Goal: Task Accomplishment & Management: Use online tool/utility

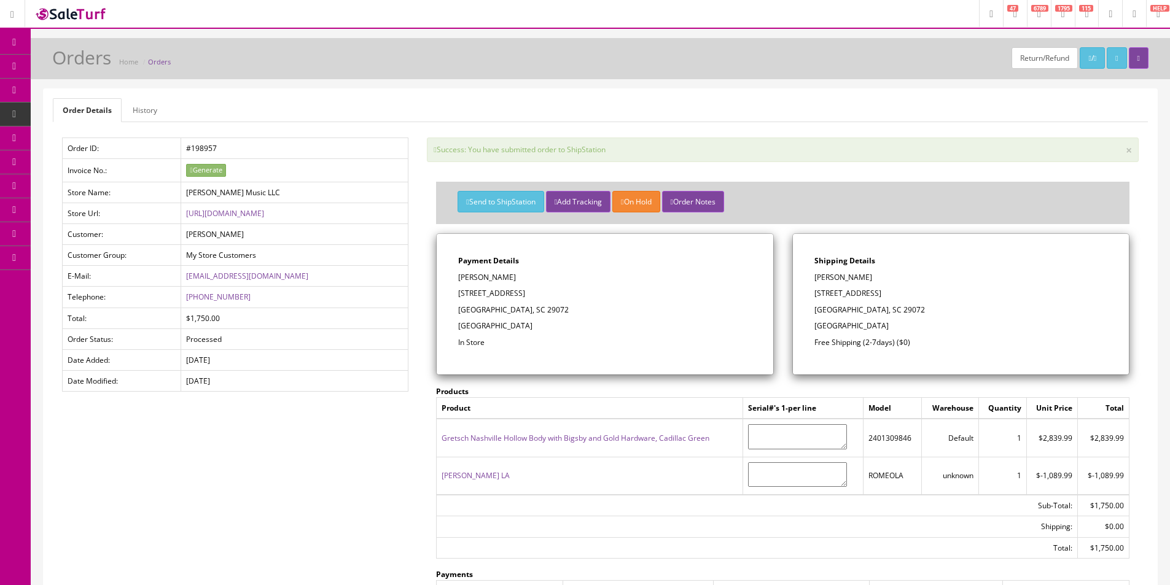
click at [50, 67] on link "Products" at bounding box center [95, 67] width 129 height 24
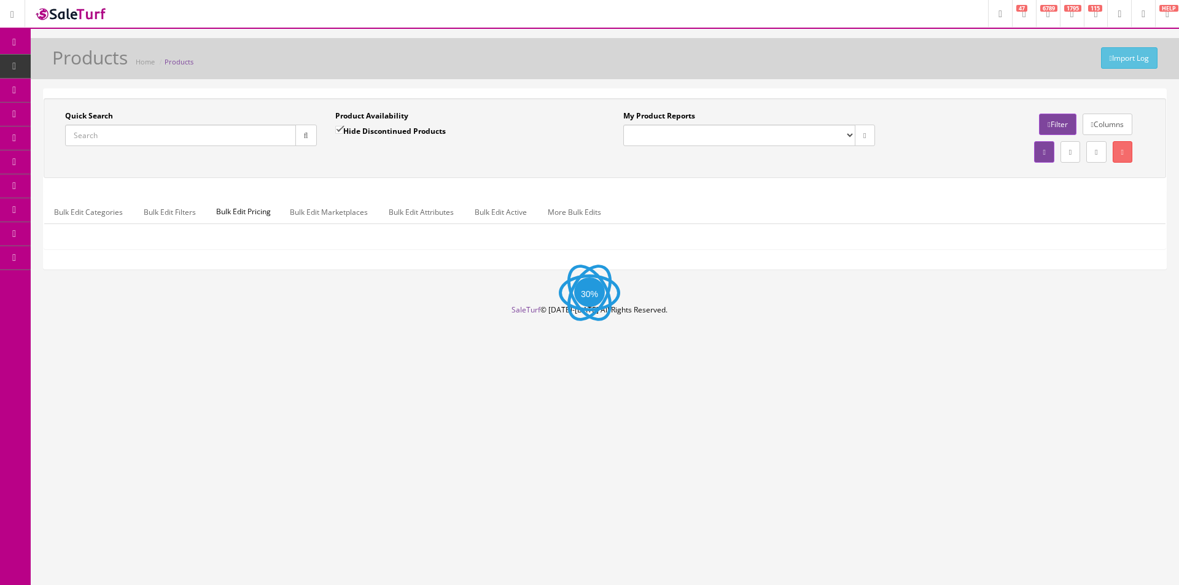
click at [229, 133] on input "Quick Search" at bounding box center [180, 135] width 231 height 21
paste input "DADSSFBLBSCBFSSIG"
type input "DADSSFBLBSCBFSSIG"
click at [309, 135] on button "button" at bounding box center [305, 135] width 21 height 21
click at [389, 163] on div "Quick Search DADSSFBLBSCBFSSIG Date From Product Availability Hide Discontinued…" at bounding box center [605, 138] width 1117 height 55
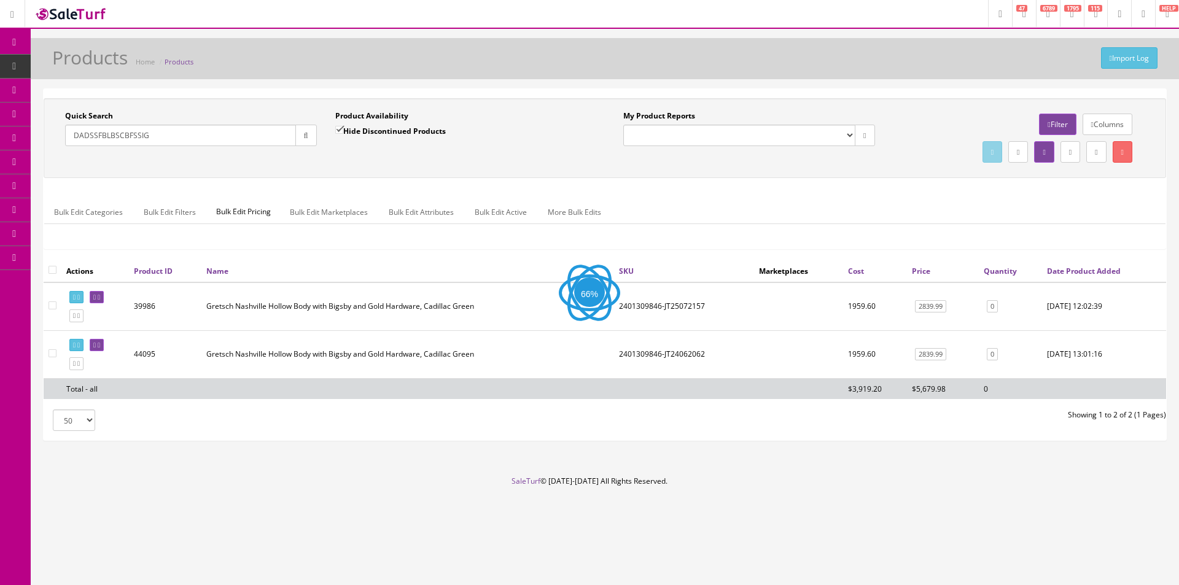
click at [310, 141] on button "button" at bounding box center [305, 135] width 21 height 21
click at [384, 160] on div "Quick Search DADSSFBLBSCBFSSIG Date From Product Availability Hide Discontinued…" at bounding box center [605, 138] width 1117 height 55
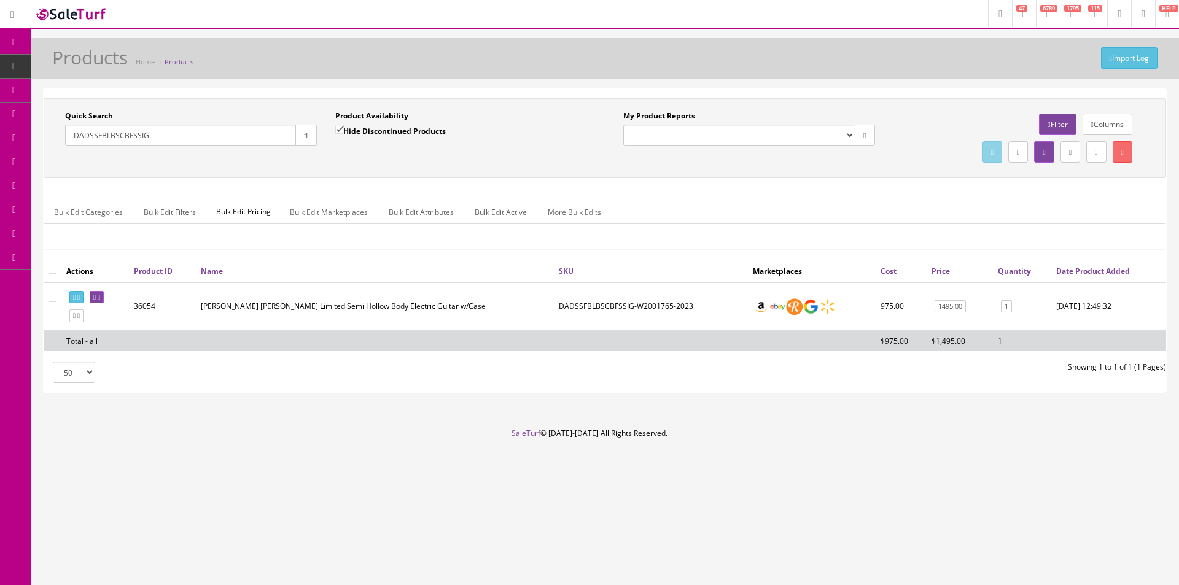
click at [961, 349] on td "$1,495.00" at bounding box center [960, 340] width 66 height 21
click at [952, 345] on td "$1,495.00" at bounding box center [960, 340] width 66 height 21
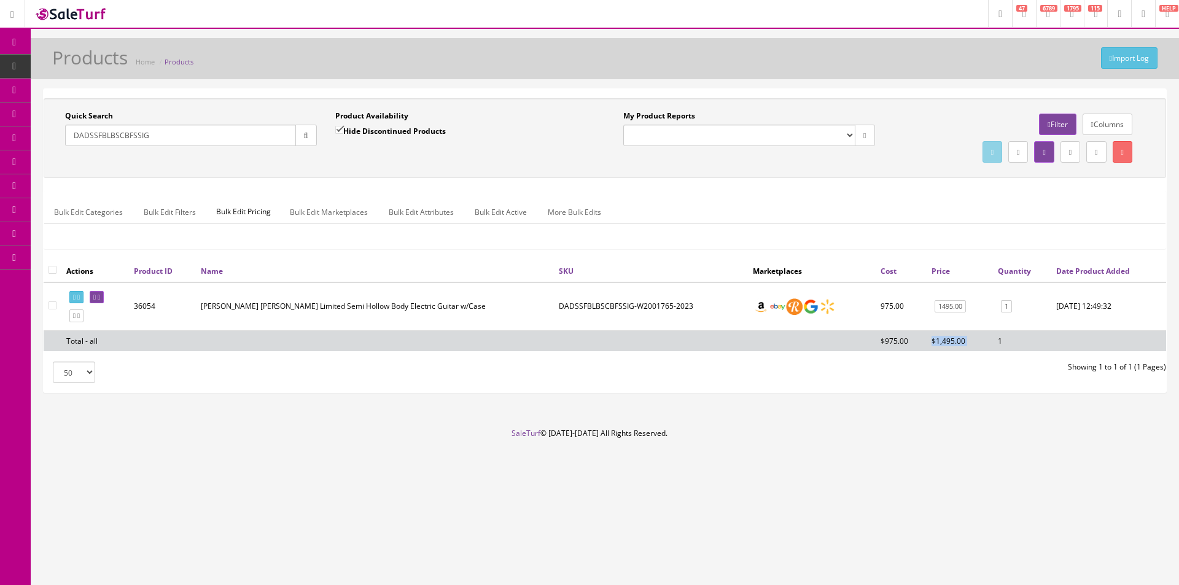
click at [952, 345] on td "$1,495.00" at bounding box center [960, 340] width 66 height 21
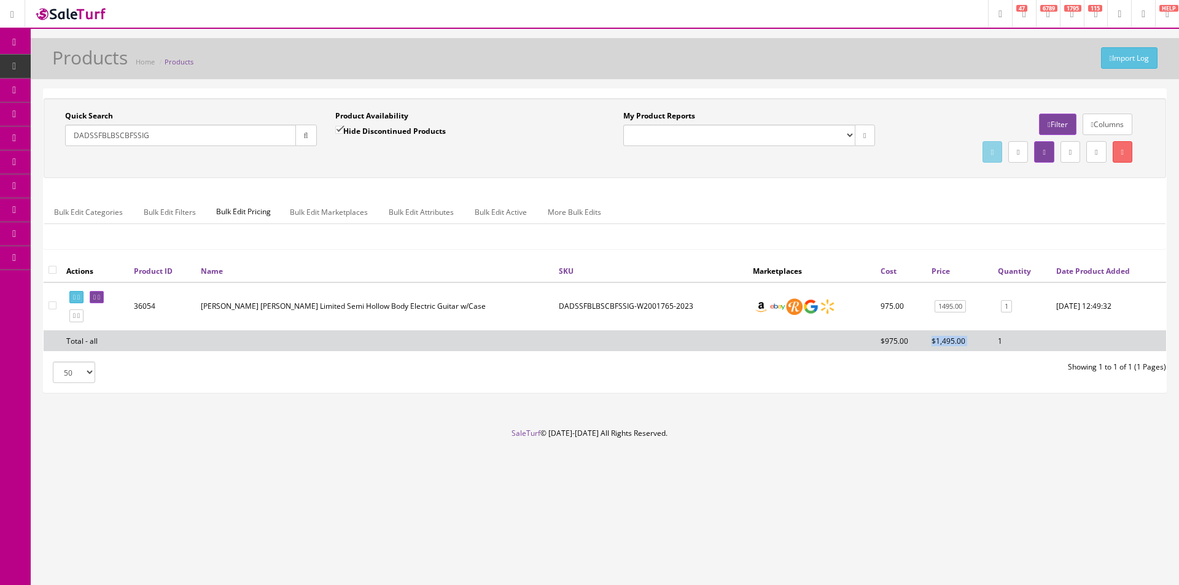
click at [952, 345] on td "$1,495.00" at bounding box center [960, 340] width 66 height 21
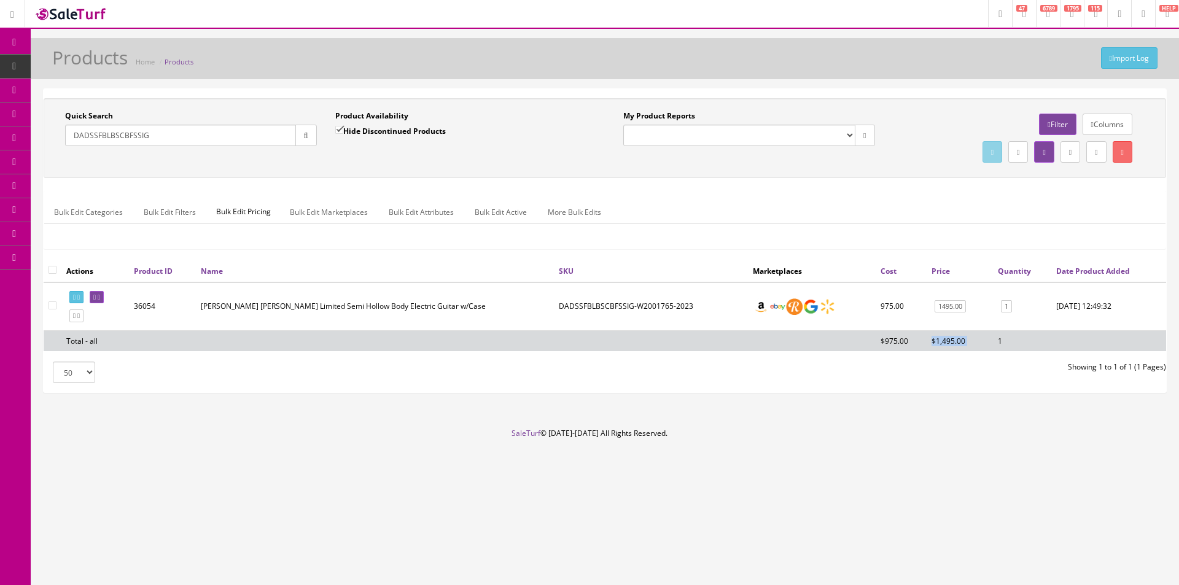
click at [952, 345] on td "$1,495.00" at bounding box center [960, 340] width 66 height 21
click at [952, 343] on td "$1,495.00" at bounding box center [960, 340] width 66 height 21
click at [953, 343] on td "$1,495.00" at bounding box center [960, 340] width 66 height 21
click at [77, 264] on link "Report Builder" at bounding box center [95, 258] width 129 height 24
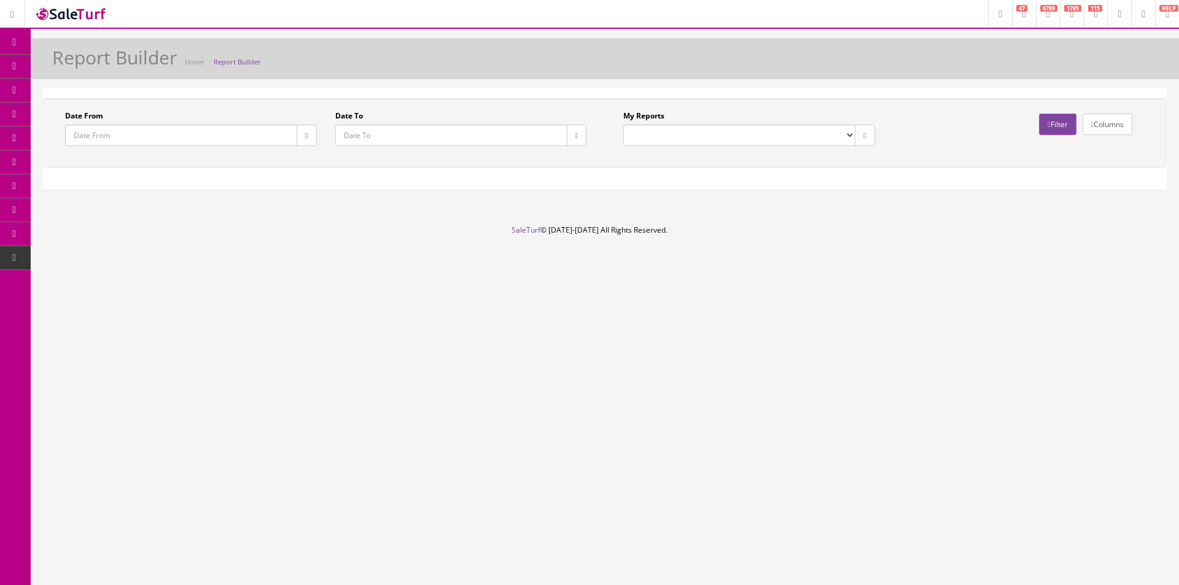
click at [685, 128] on select "Commission Report Weekly Sold/Stock (NON-DISCONTINUED) Store Cash IN-OUT Comple…" at bounding box center [739, 135] width 232 height 21
select select "224"
click at [623, 125] on select "Commission Report Weekly Sold/Stock (NON-DISCONTINUED) Store Cash IN-OUT Comple…" at bounding box center [739, 135] width 232 height 21
type input "2021-01-01"
type input "2021-12-23"
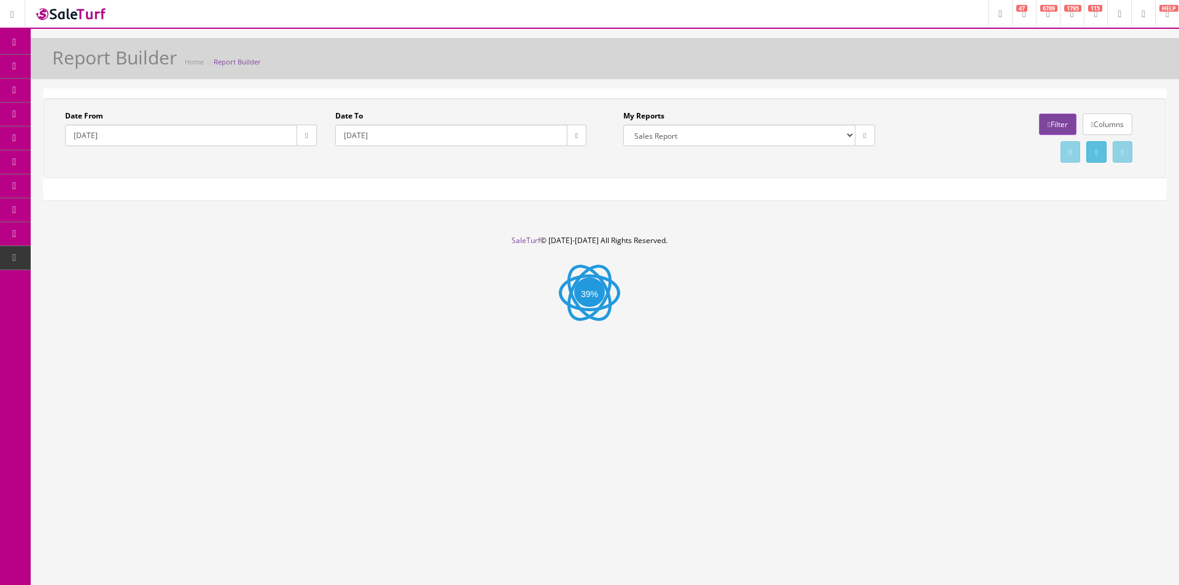
click at [312, 137] on button "button" at bounding box center [307, 135] width 20 height 21
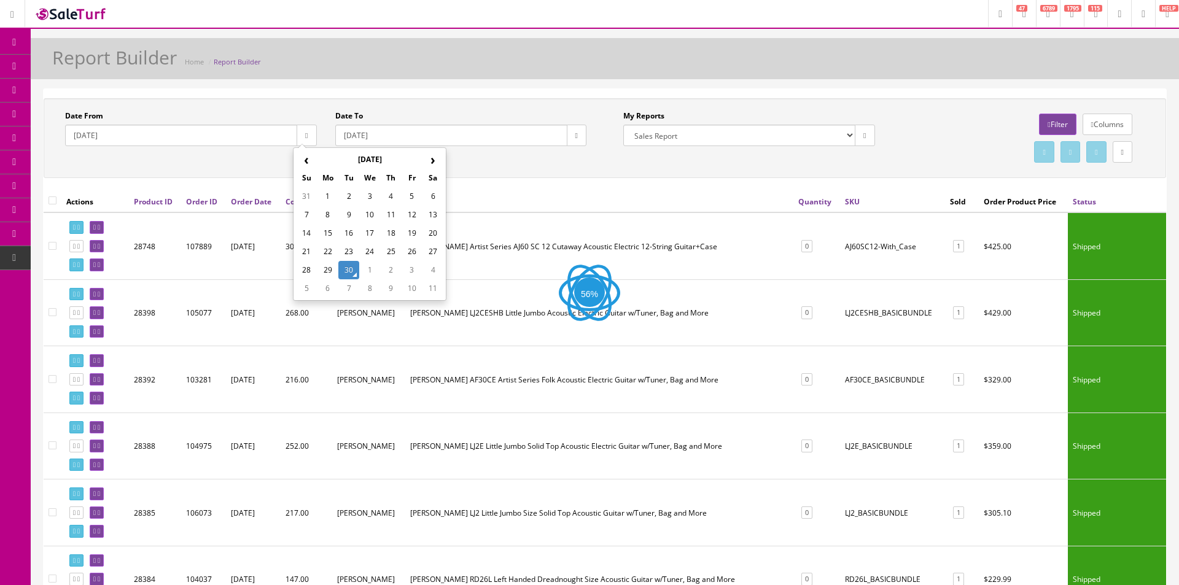
click at [304, 158] on th "‹" at bounding box center [306, 159] width 21 height 18
click at [303, 158] on th "‹" at bounding box center [306, 159] width 21 height 18
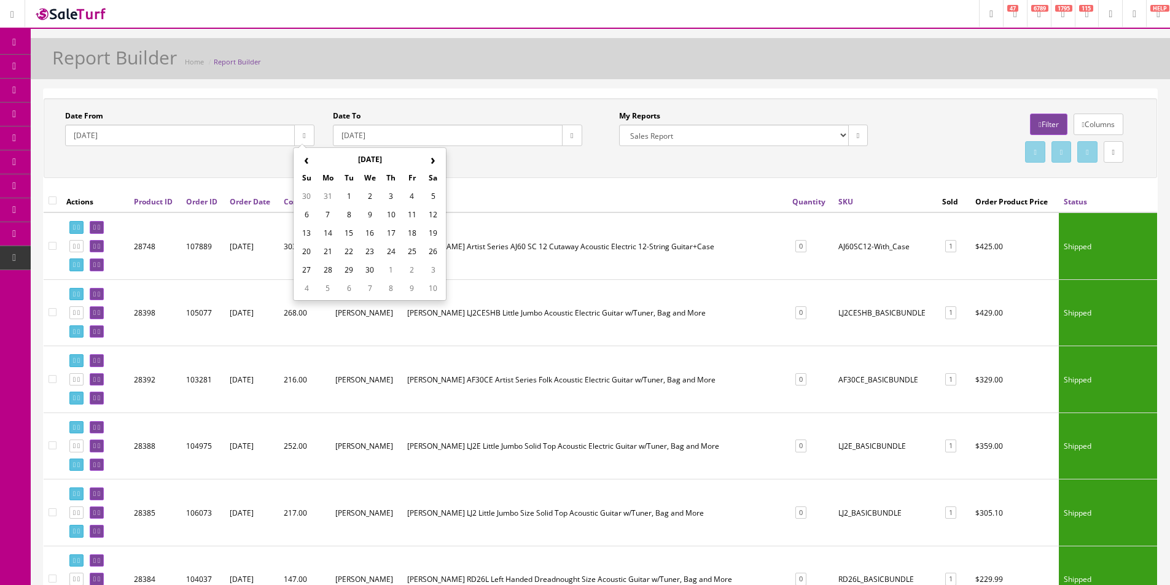
click at [303, 158] on th "‹" at bounding box center [306, 159] width 21 height 18
click at [439, 193] on td "1" at bounding box center [433, 196] width 21 height 18
type input "2025-02-01"
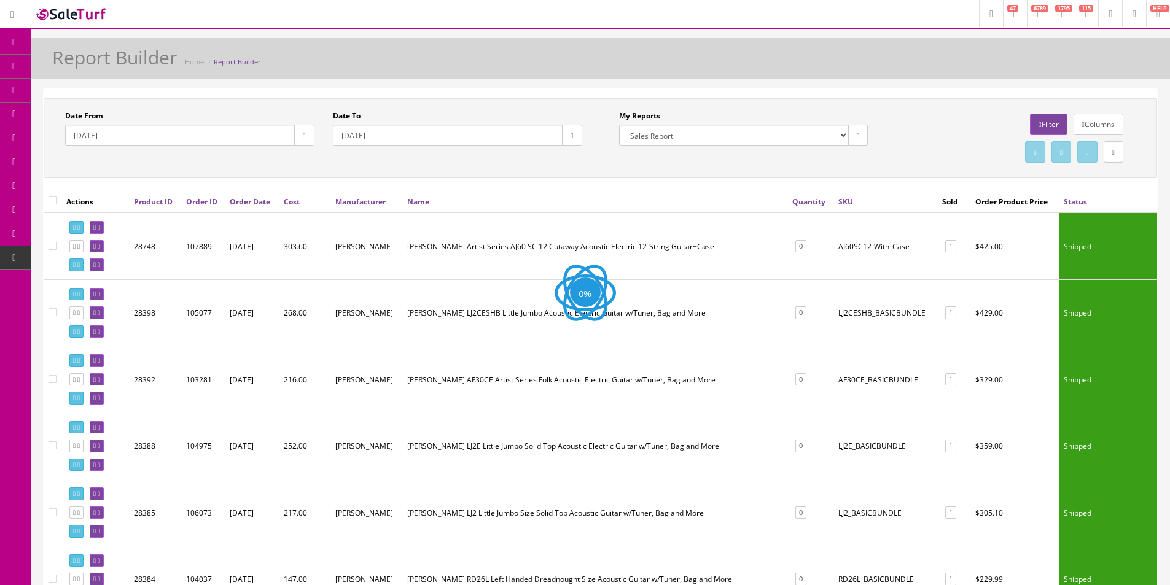
click at [580, 130] on button "button" at bounding box center [572, 135] width 20 height 21
click at [616, 262] on td "30" at bounding box center [614, 270] width 21 height 18
type input "2025-09-30"
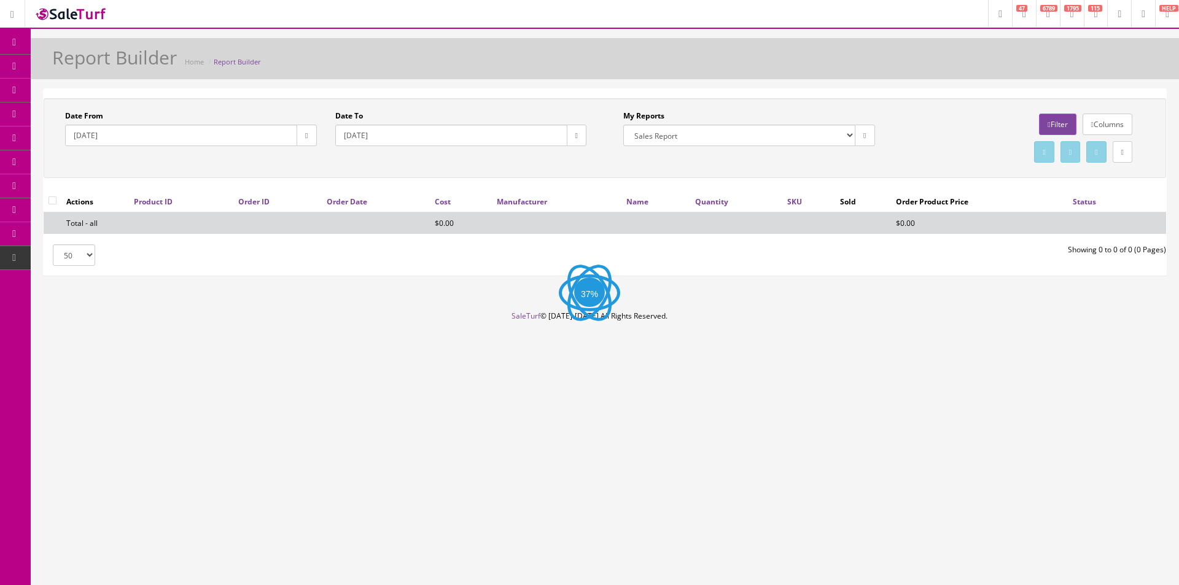
click at [981, 89] on div "Date From 2025-02-01 Date To 2025-09-30 My Reports Commission Report Weekly Sol…" at bounding box center [605, 182] width 1123 height 186
click at [1039, 119] on link "Filter" at bounding box center [1057, 124] width 37 height 21
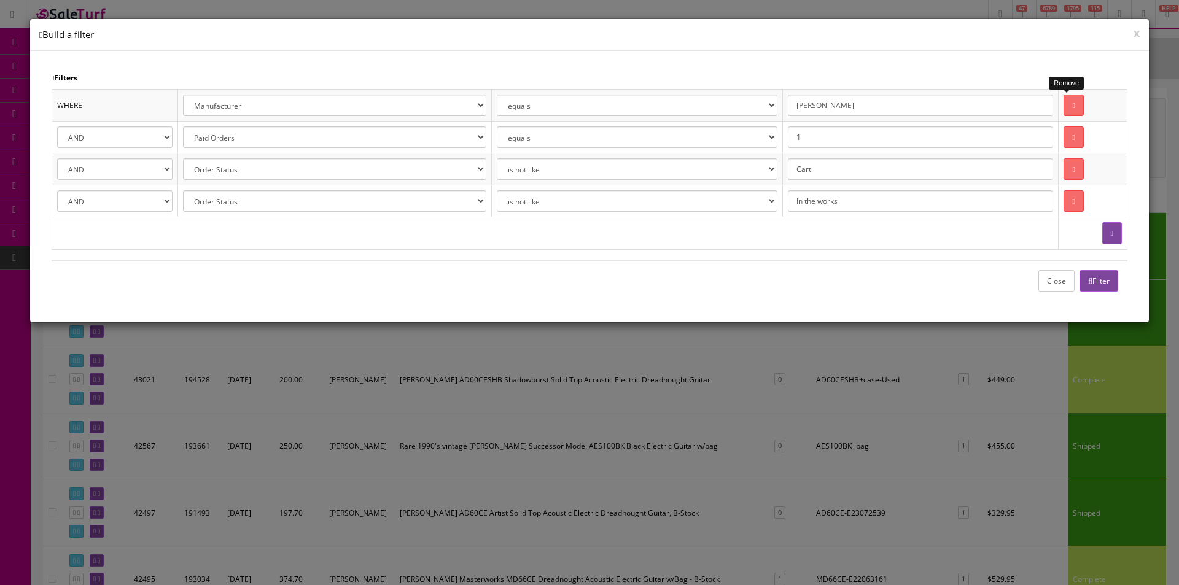
click at [1072, 104] on icon at bounding box center [1073, 105] width 2 height 7
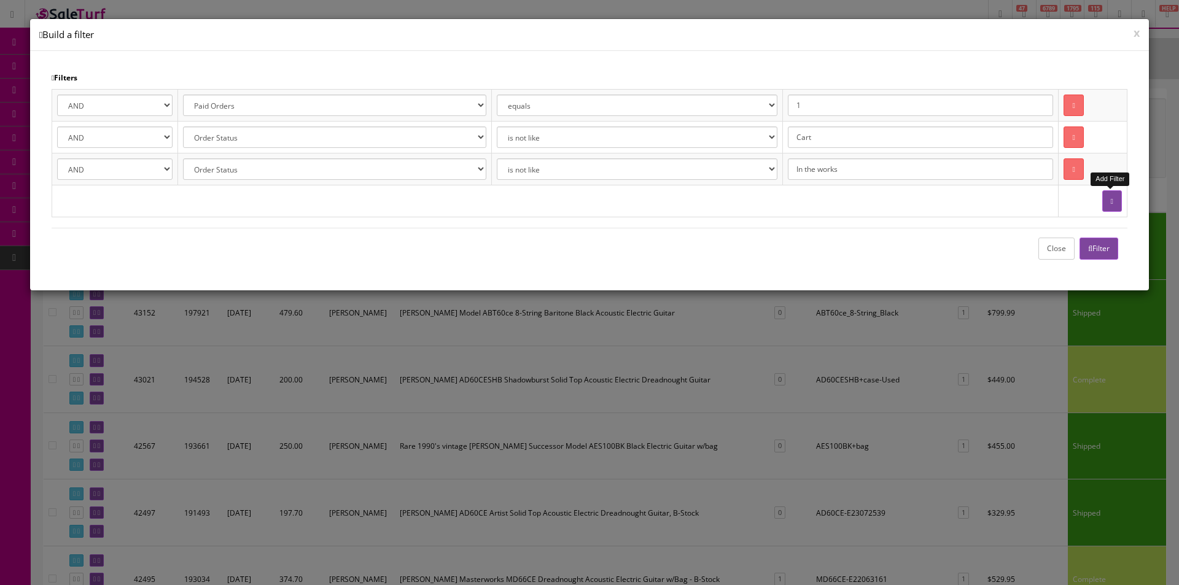
click at [1116, 194] on button "button" at bounding box center [1112, 200] width 20 height 21
select select
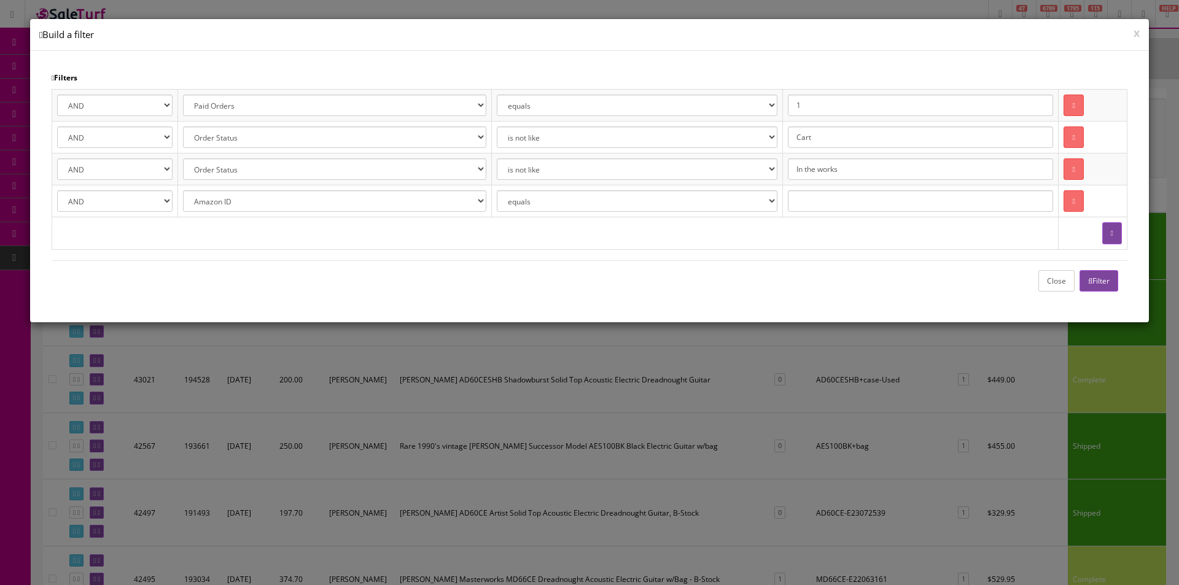
click at [397, 207] on select "Amazon ID Ebay ID Order ID Reverb ID Walmart ID Customer ID Customer First Name…" at bounding box center [334, 200] width 303 height 21
click at [462, 222] on td at bounding box center [555, 233] width 1007 height 32
click at [443, 191] on select "Amazon ID Ebay ID Order ID Reverb ID Walmart ID Customer ID Customer First Name…" at bounding box center [334, 200] width 303 height 21
select select "m.name"
click at [183, 190] on select "Amazon ID Ebay ID Order ID Reverb ID Walmart ID Customer ID Customer First Name…" at bounding box center [334, 200] width 303 height 21
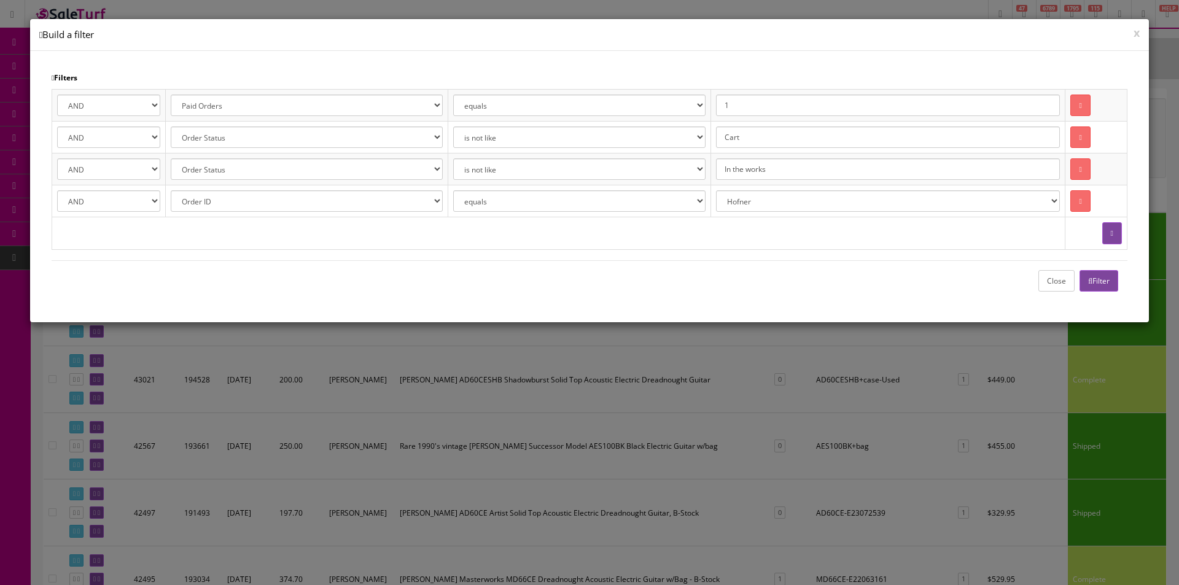
select select "Hohner"
click at [1115, 228] on button "button" at bounding box center [1112, 232] width 20 height 21
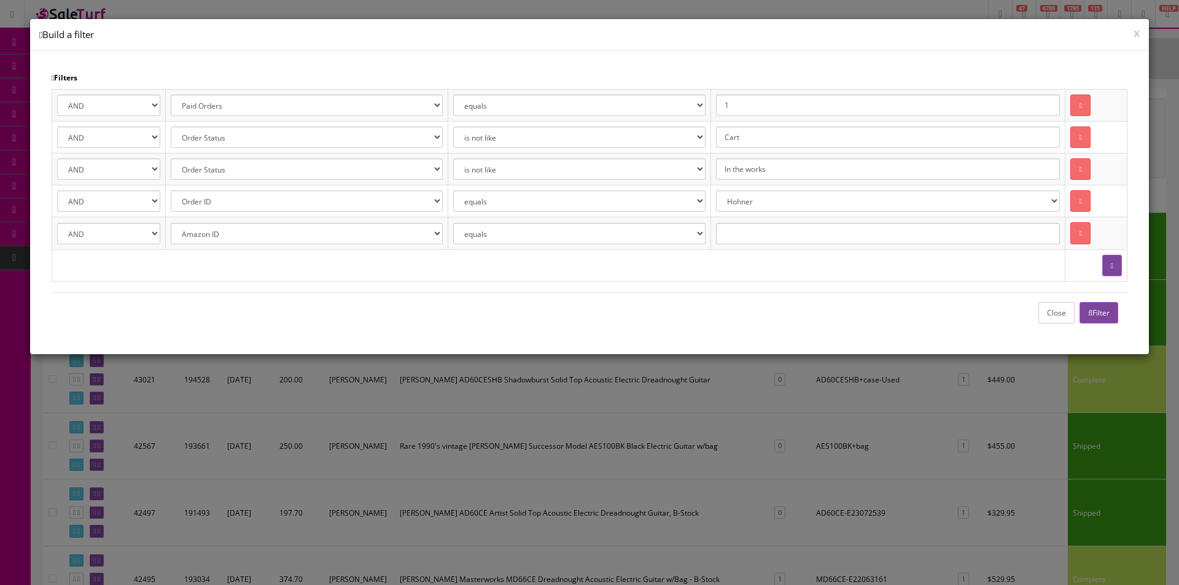
click at [166, 240] on td "AND OR" at bounding box center [109, 233] width 114 height 32
click at [180, 239] on select "Amazon ID Ebay ID Order ID Reverb ID Walmart ID Customer ID Customer First Name…" at bounding box center [307, 233] width 272 height 21
select select "pd.name"
click at [173, 223] on select "Amazon ID Ebay ID Order ID Reverb ID Walmart ID Customer ID Customer First Name…" at bounding box center [307, 233] width 272 height 21
click at [577, 287] on div "AND OR Address 1 City Email First Name Last Name Zipcode Amazon ID Ebay ID Orde…" at bounding box center [590, 190] width 1076 height 203
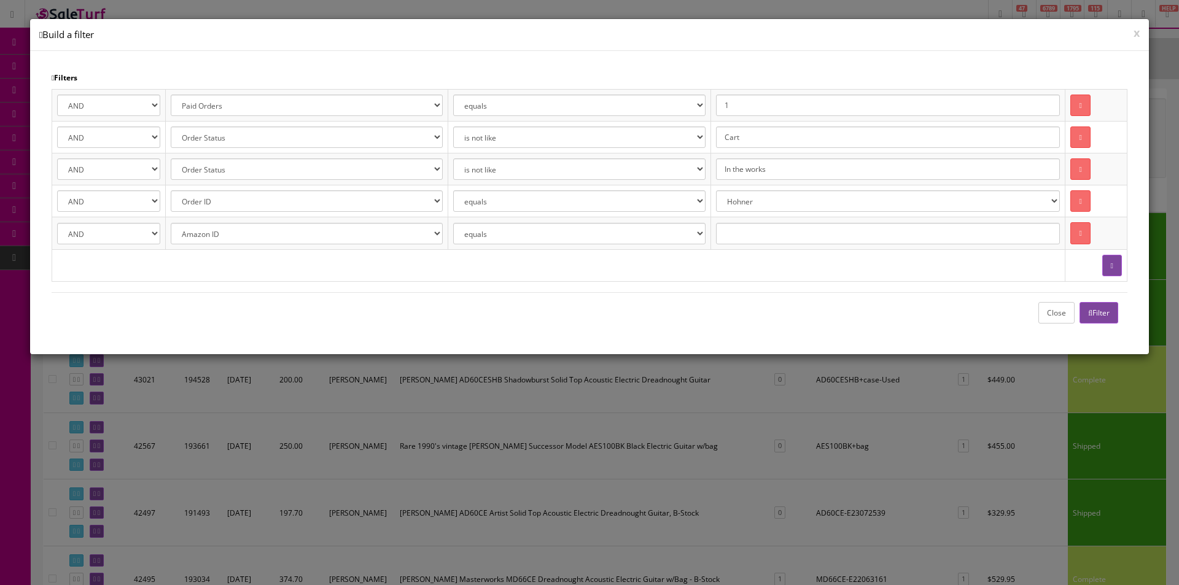
click at [491, 240] on select "equals is like is not like is greater than is greater than or equal to is less …" at bounding box center [579, 233] width 252 height 21
select select "like"
click at [464, 223] on select "equals is like is not like is greater than is greater than or equal to is less …" at bounding box center [579, 233] width 252 height 21
click at [765, 228] on input "text" at bounding box center [888, 233] width 345 height 21
type input "Accordion"
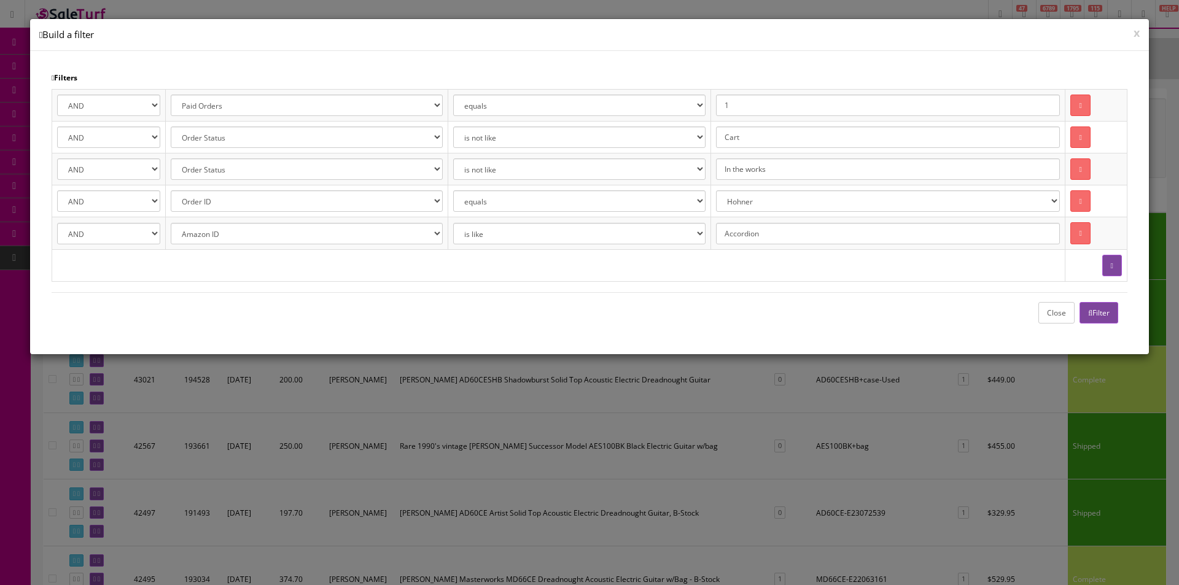
click at [1115, 310] on button "Filter" at bounding box center [1099, 312] width 39 height 21
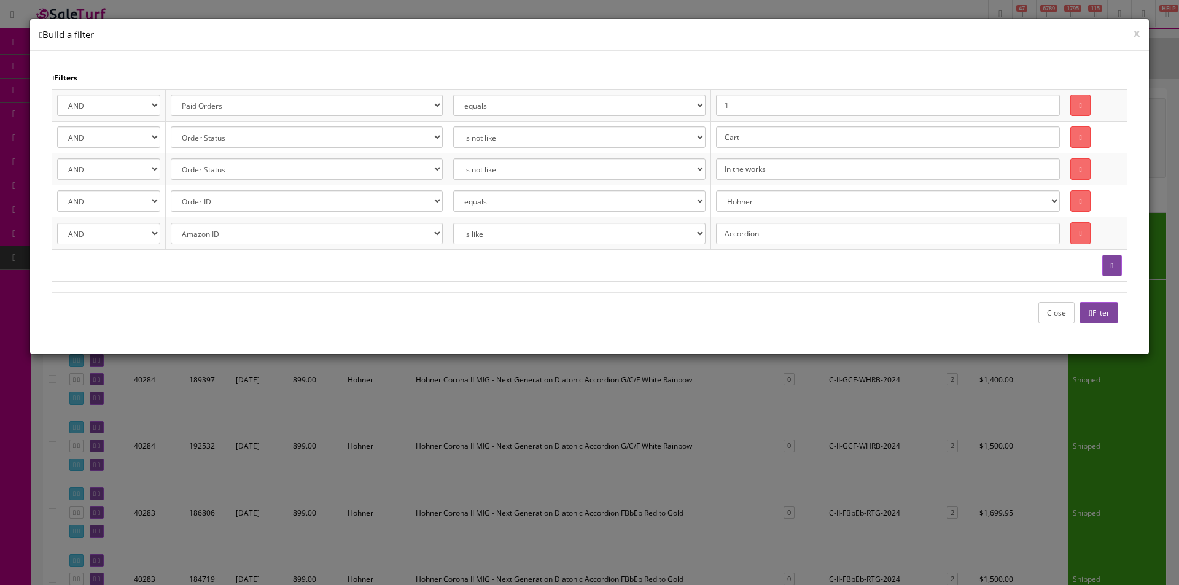
click at [1057, 318] on button "Close" at bounding box center [1057, 312] width 36 height 21
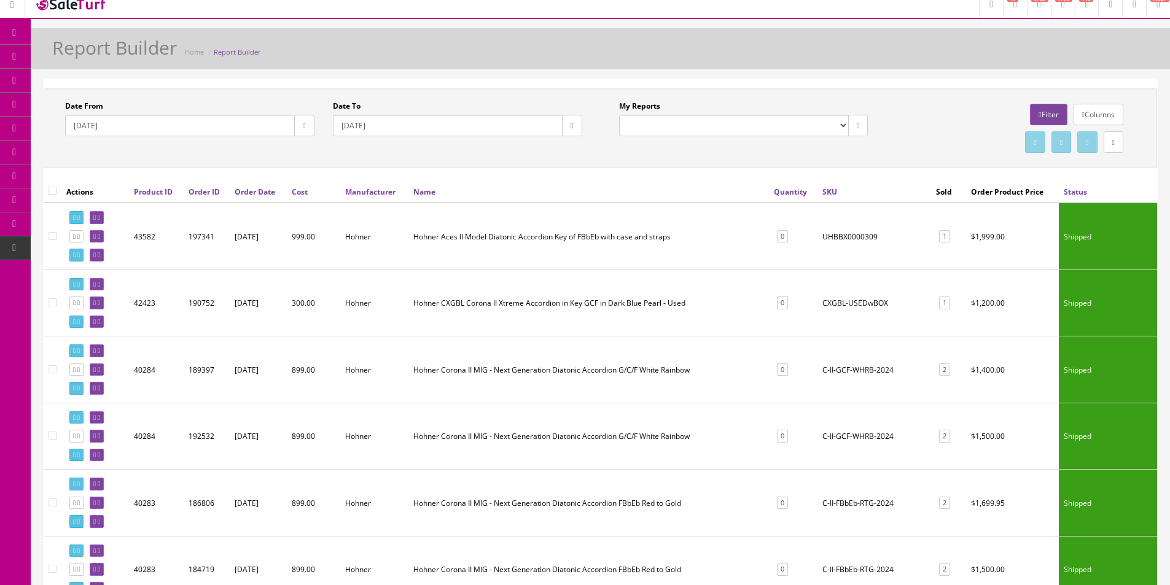
scroll to position [246, 0]
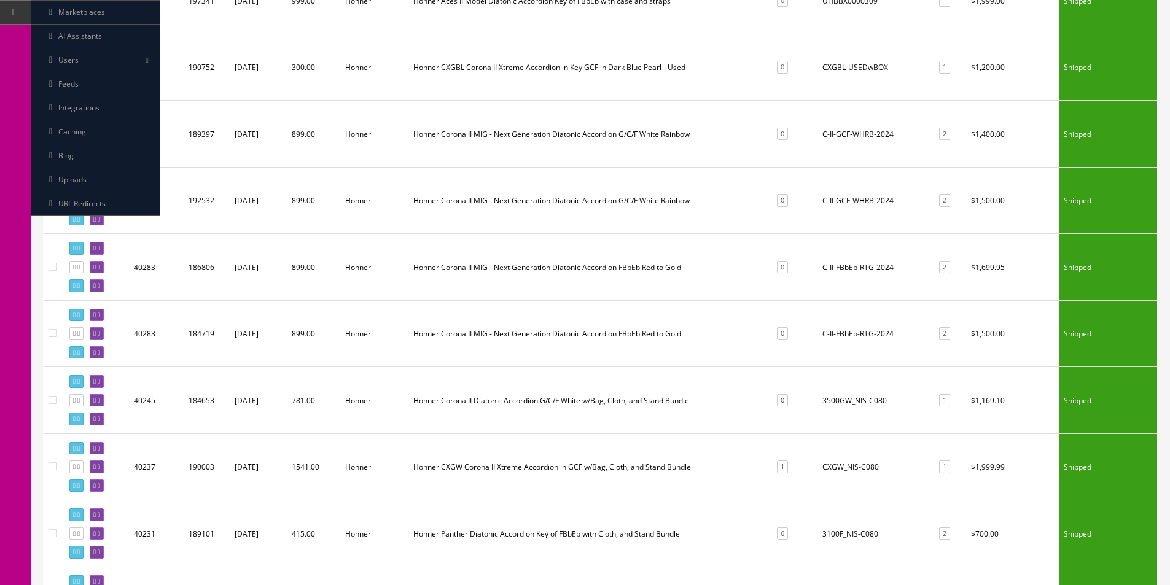
click at [863, 265] on td "C-II-FBbEb-RTG-2024" at bounding box center [874, 267] width 114 height 67
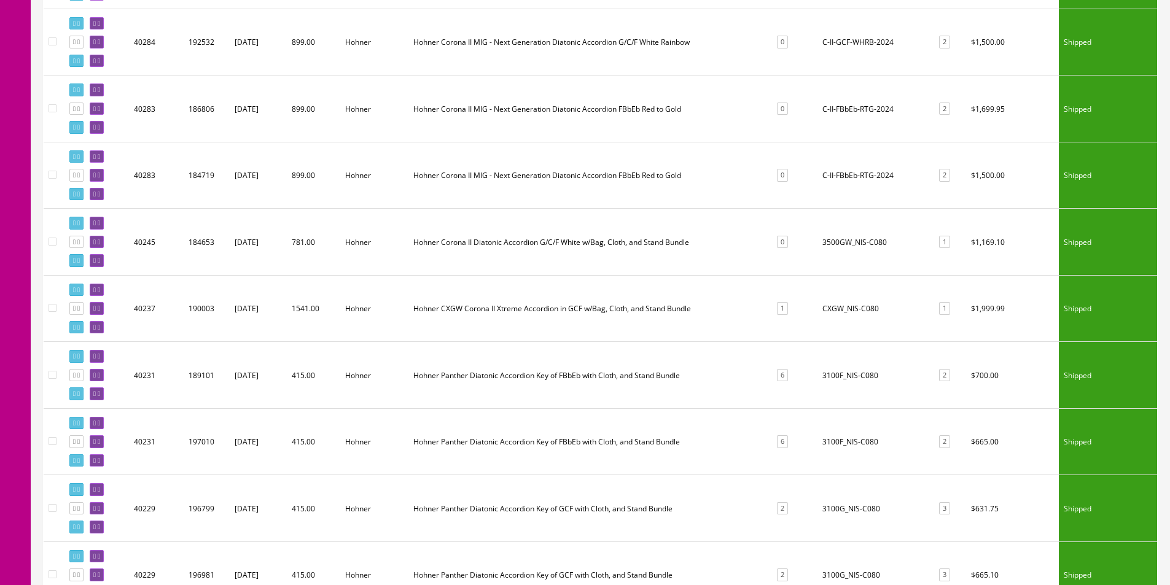
scroll to position [430, 0]
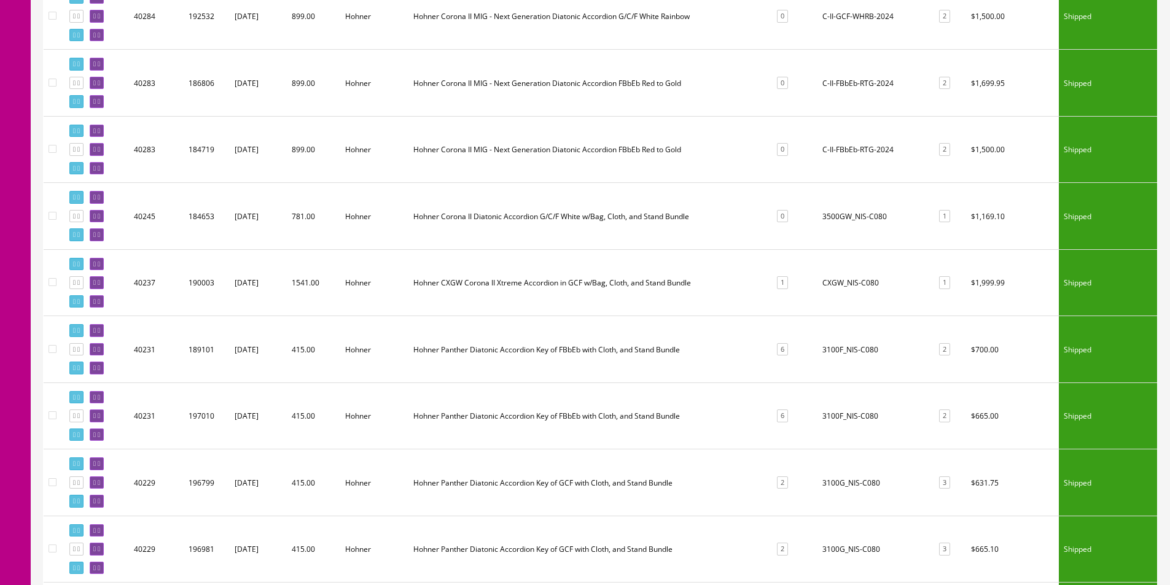
click at [838, 212] on td "3500GW_NIS-C080" at bounding box center [874, 216] width 114 height 67
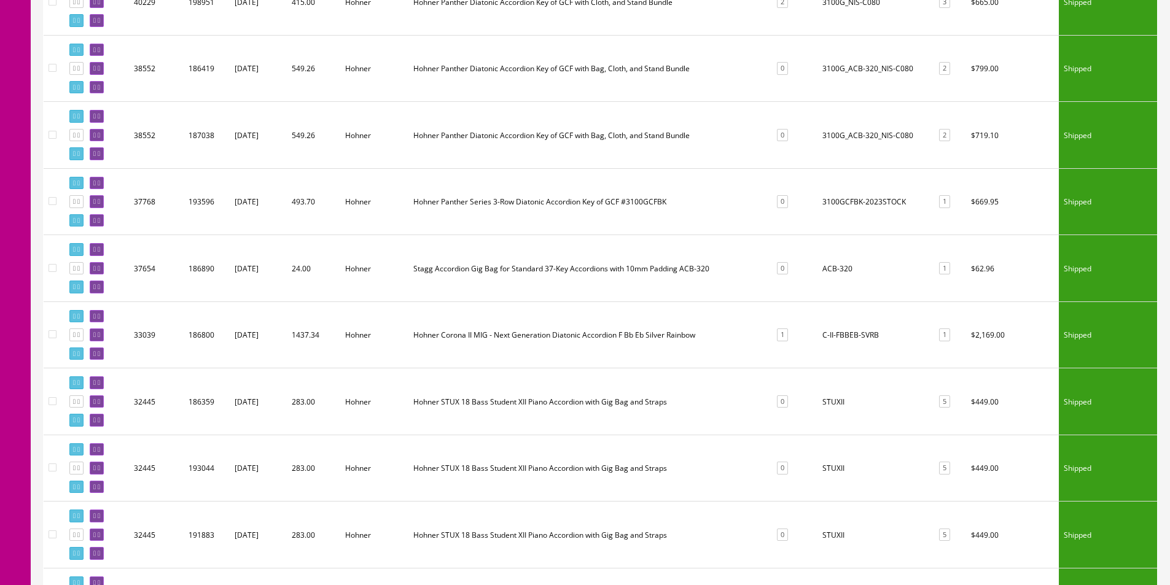
scroll to position [1351, 0]
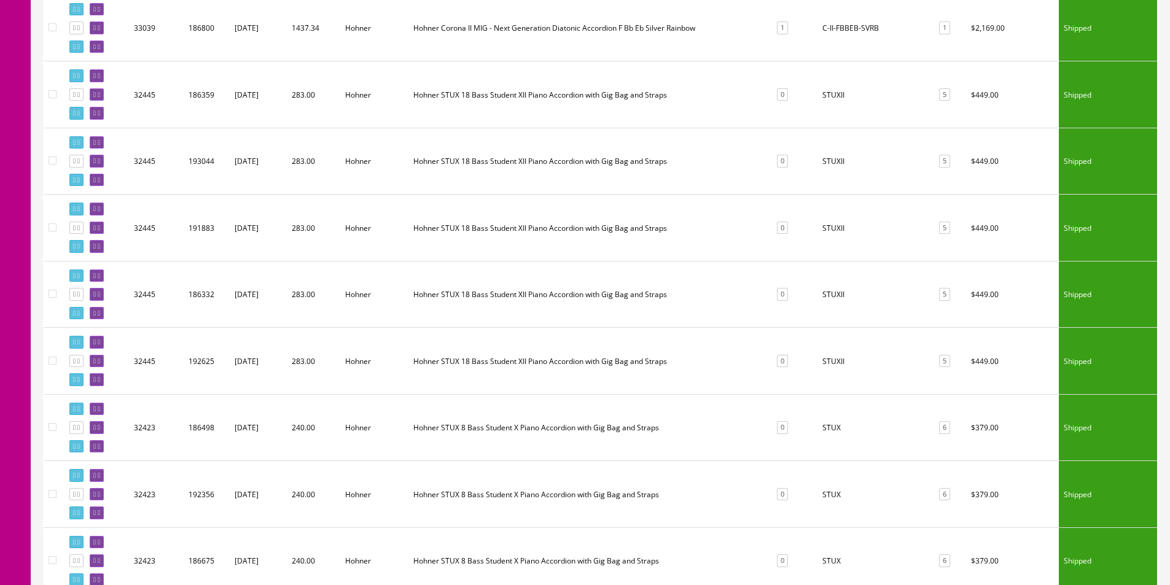
click at [821, 297] on td "STUXII" at bounding box center [874, 294] width 114 height 67
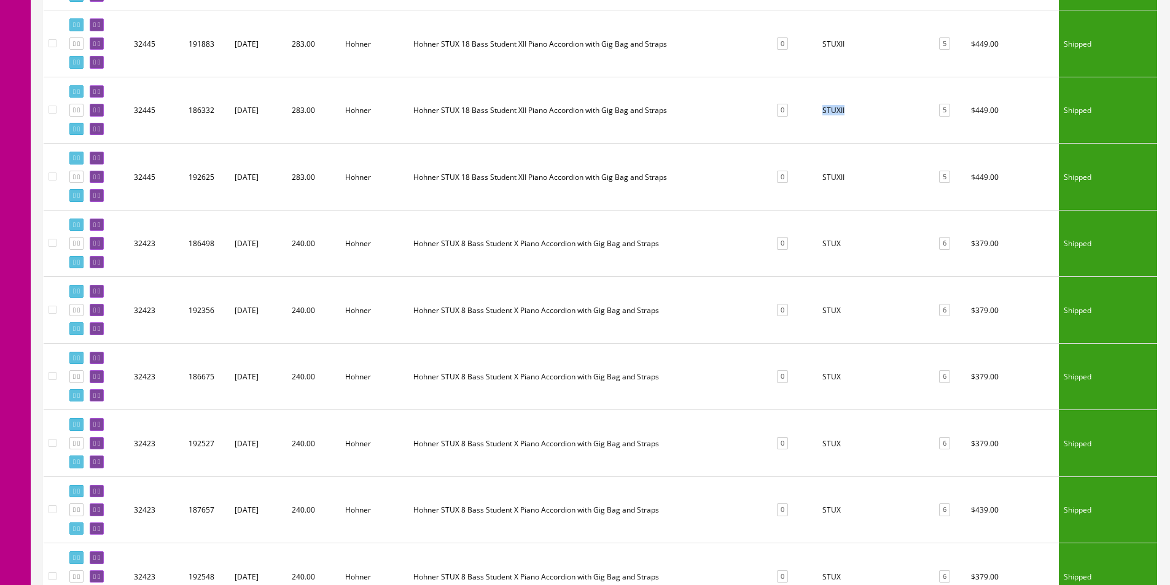
scroll to position [1842, 0]
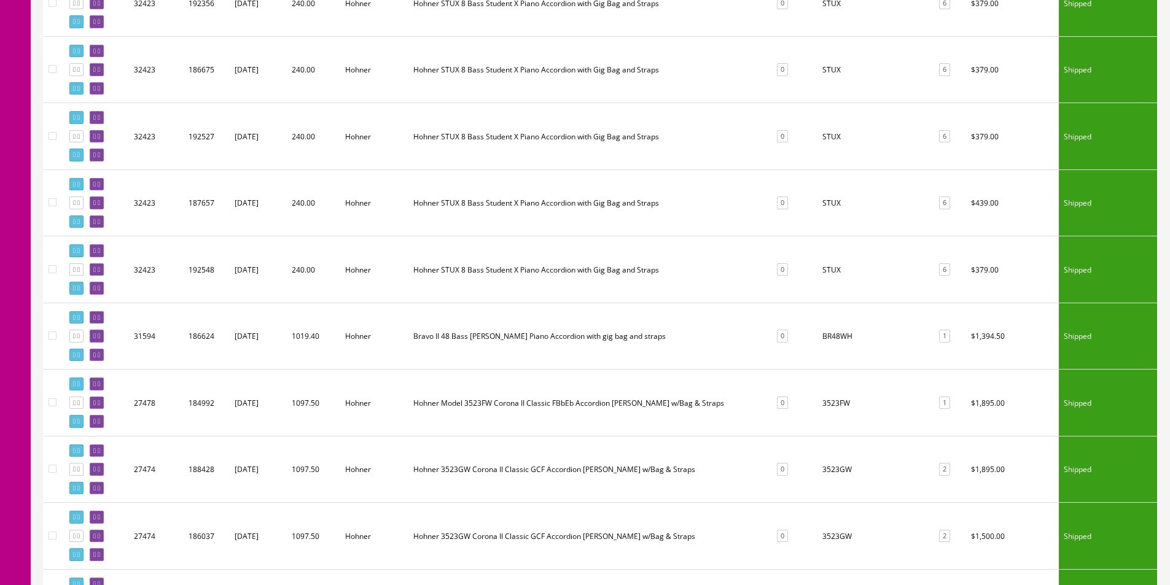
click at [831, 332] on td "BR48WH" at bounding box center [874, 336] width 114 height 67
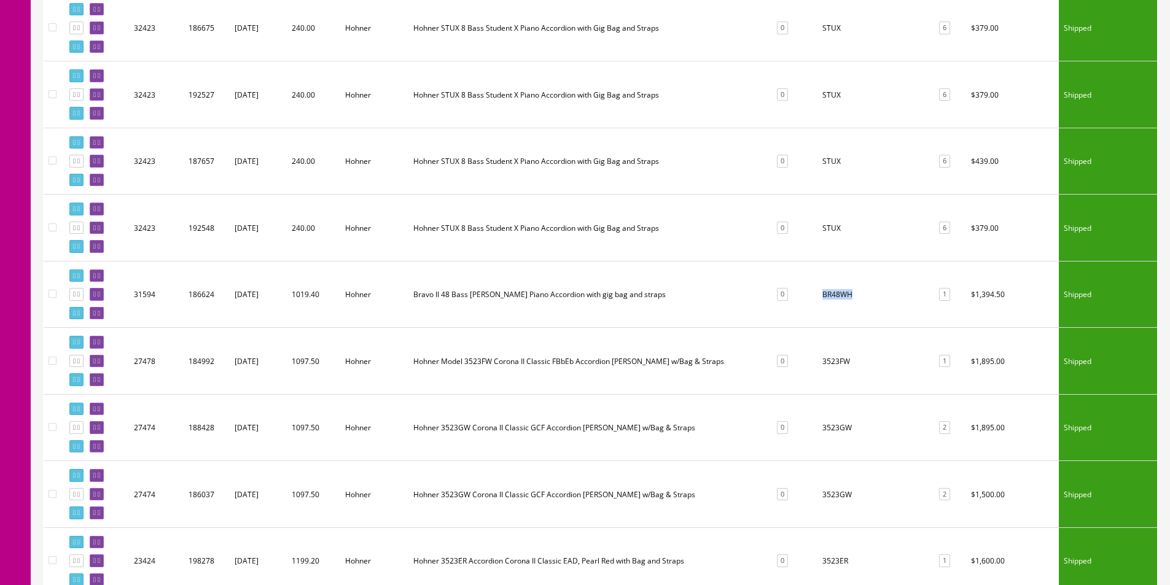
scroll to position [1904, 0]
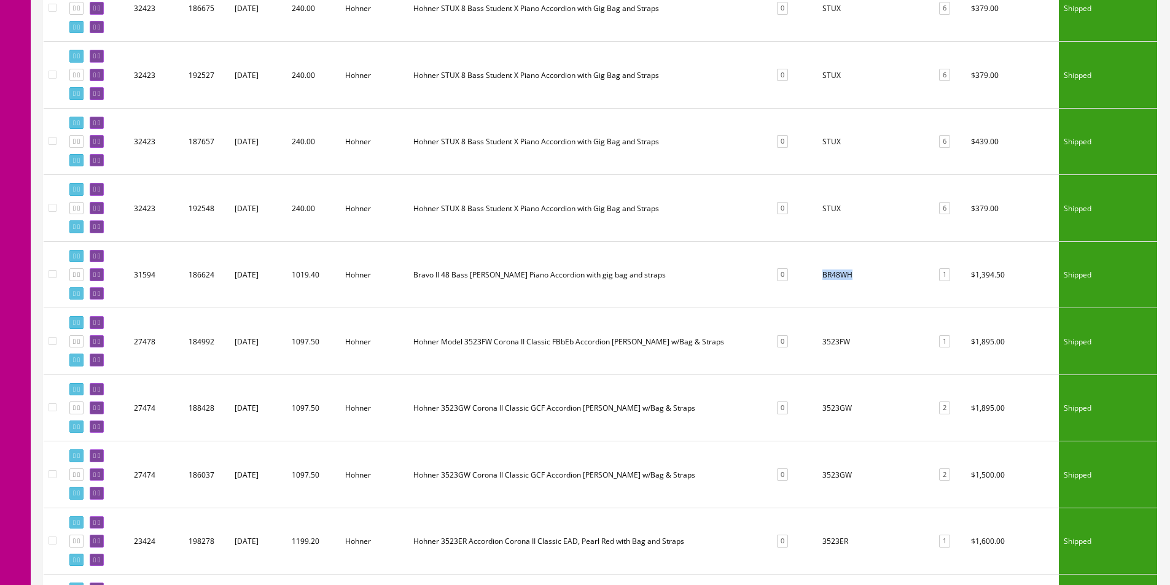
copy td "BR48WH"
click at [881, 307] on td "BR48WH" at bounding box center [874, 274] width 114 height 67
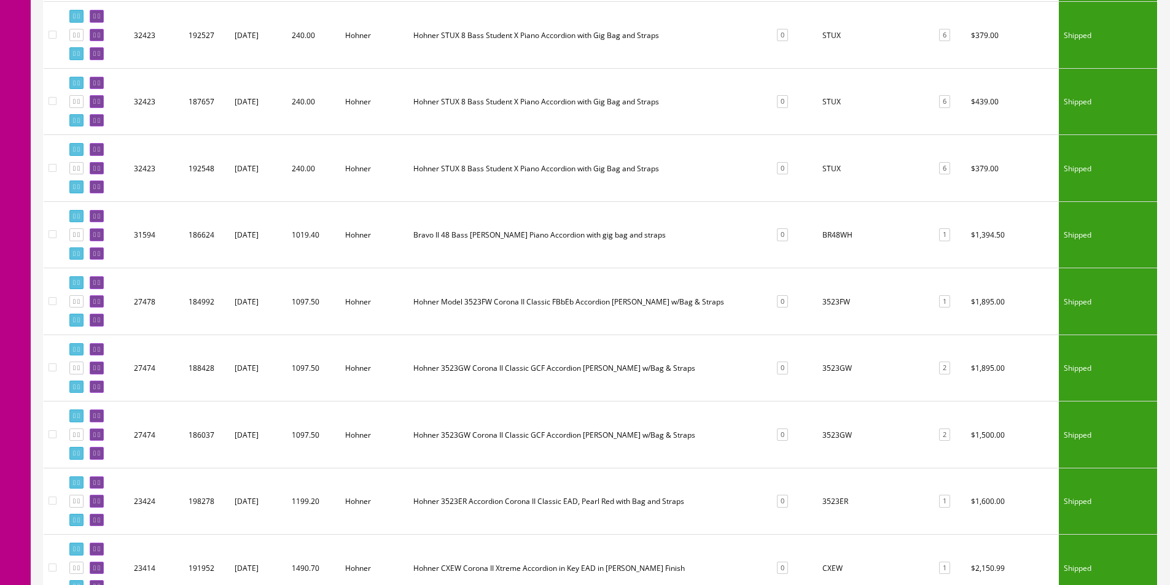
scroll to position [1965, 0]
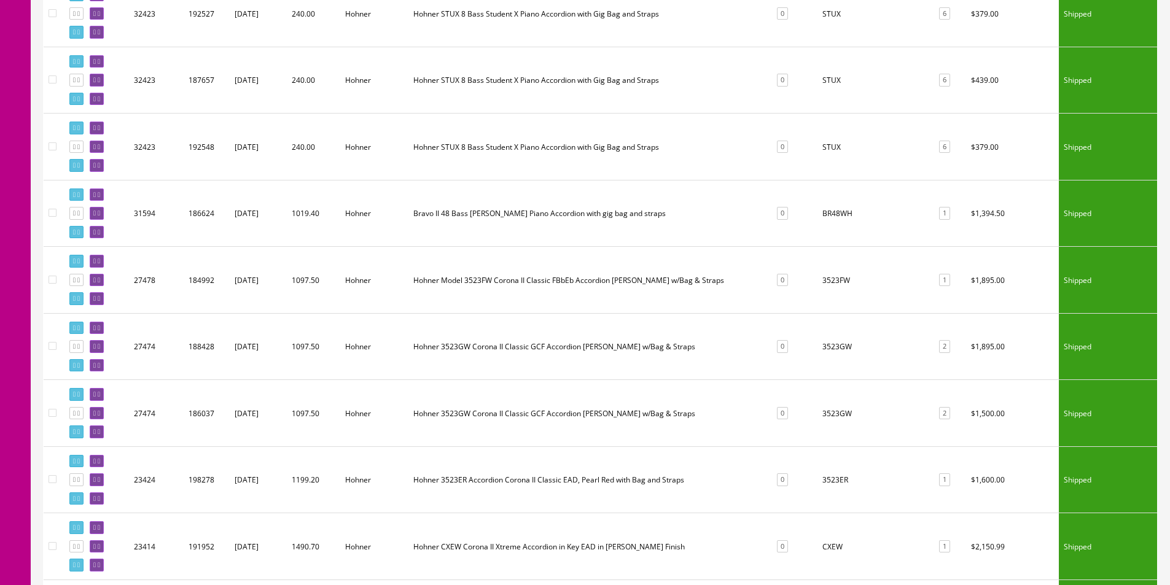
click at [838, 282] on td "3523FW" at bounding box center [874, 280] width 114 height 67
click at [838, 341] on td "3523GW" at bounding box center [874, 346] width 114 height 67
click at [836, 410] on td "3523GW" at bounding box center [874, 413] width 114 height 67
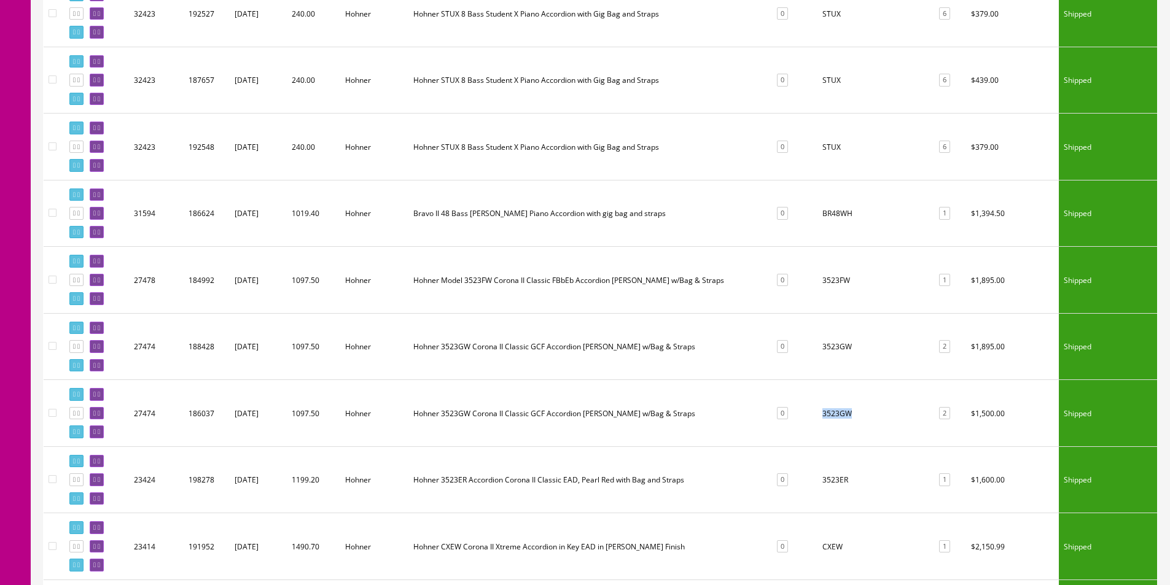
click at [836, 410] on td "3523GW" at bounding box center [874, 413] width 114 height 67
click at [840, 480] on td "3523ER" at bounding box center [874, 479] width 114 height 67
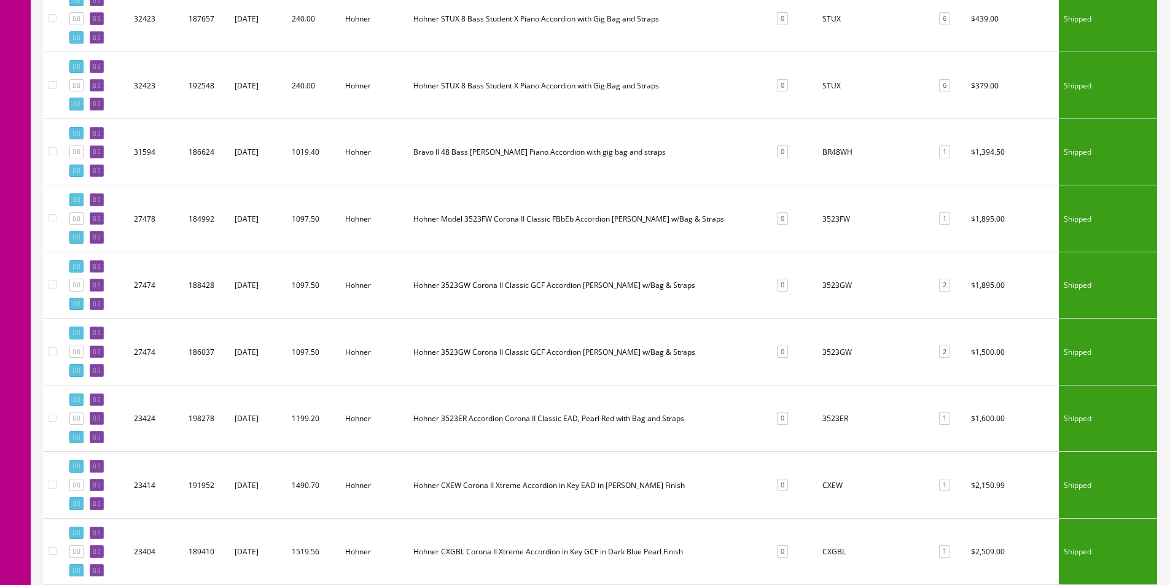
click at [832, 486] on td "CXEW" at bounding box center [874, 485] width 114 height 67
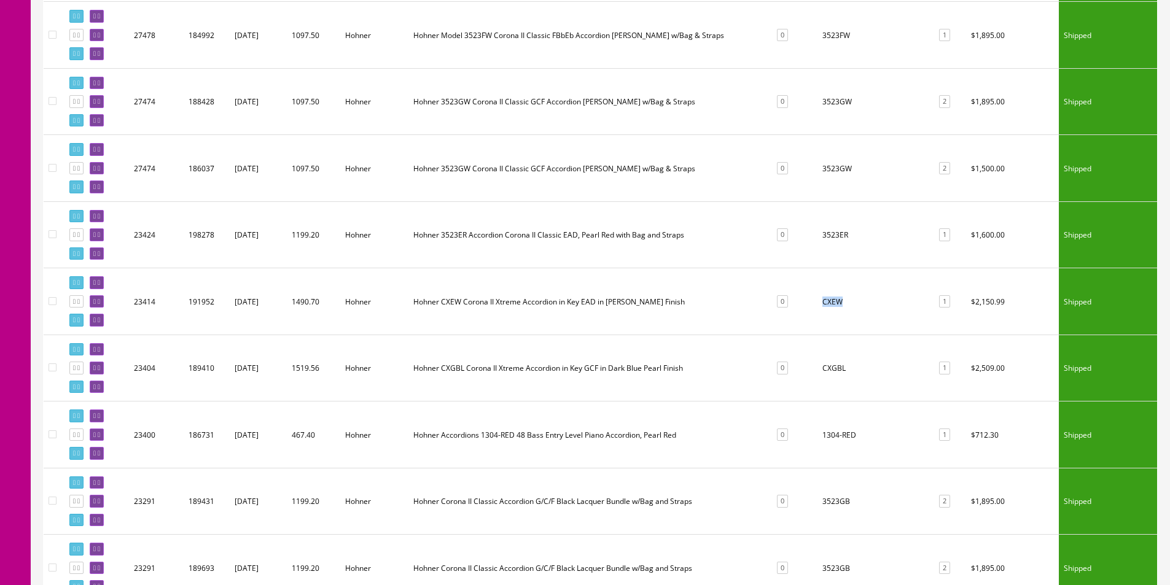
scroll to position [2211, 0]
click at [829, 433] on td "1304-RED" at bounding box center [874, 434] width 114 height 67
click at [843, 436] on td "1304-RED" at bounding box center [874, 434] width 114 height 67
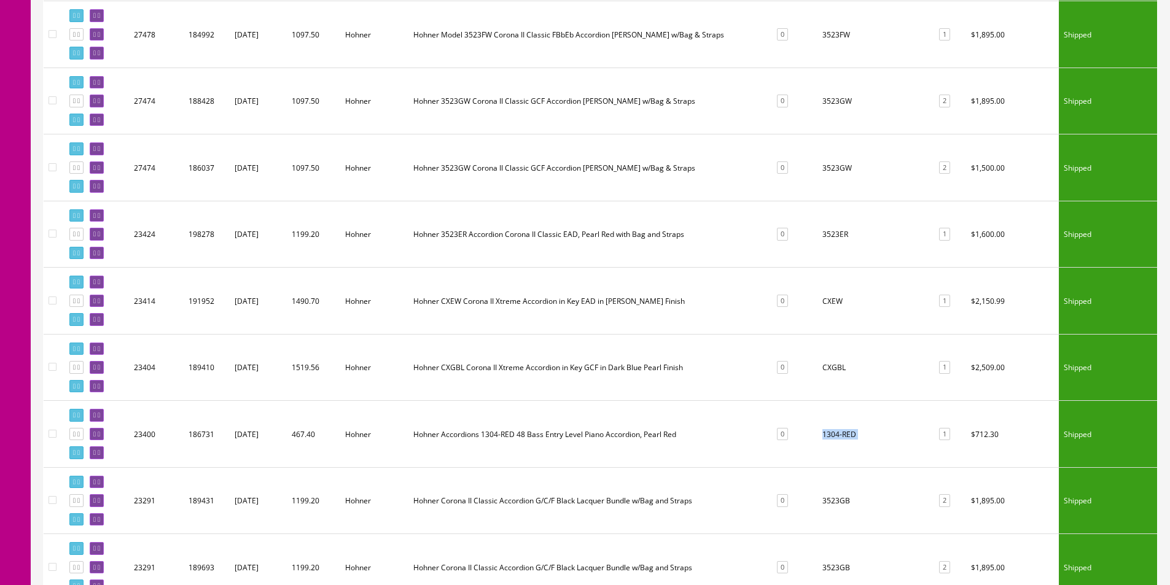
click at [843, 436] on td "1304-RED" at bounding box center [874, 434] width 114 height 67
click at [835, 436] on td "1304-RED" at bounding box center [874, 434] width 114 height 67
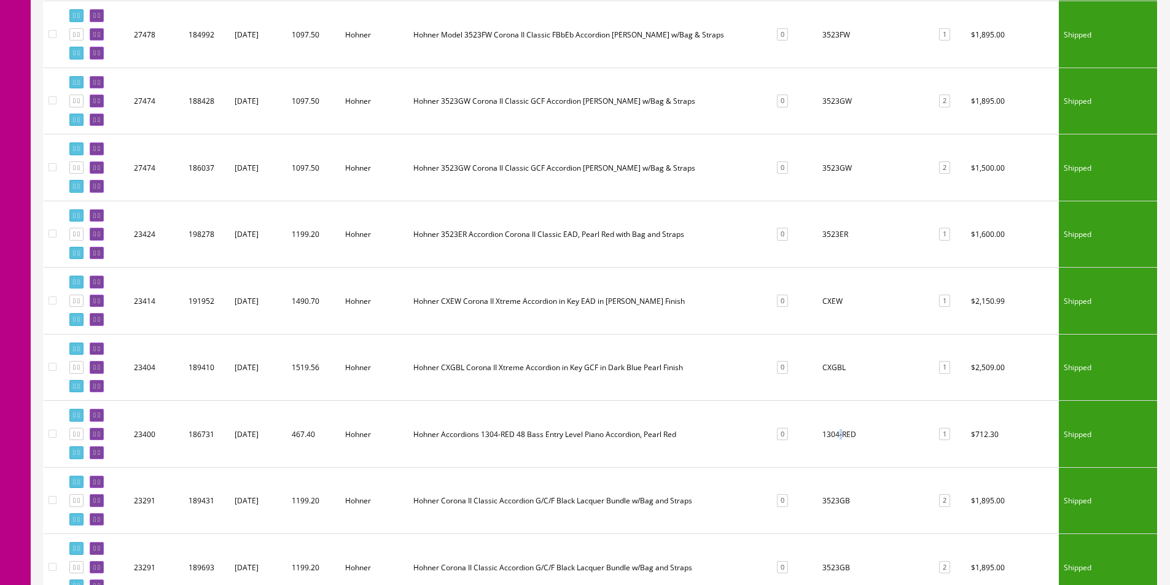
click at [835, 436] on td "1304-RED" at bounding box center [874, 434] width 114 height 67
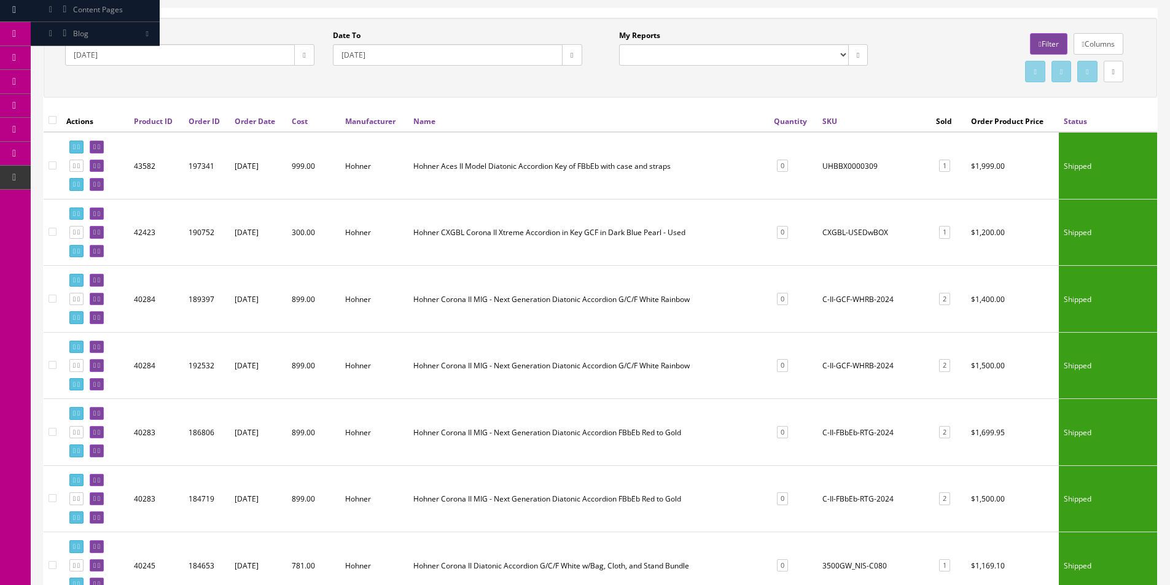
scroll to position [0, 0]
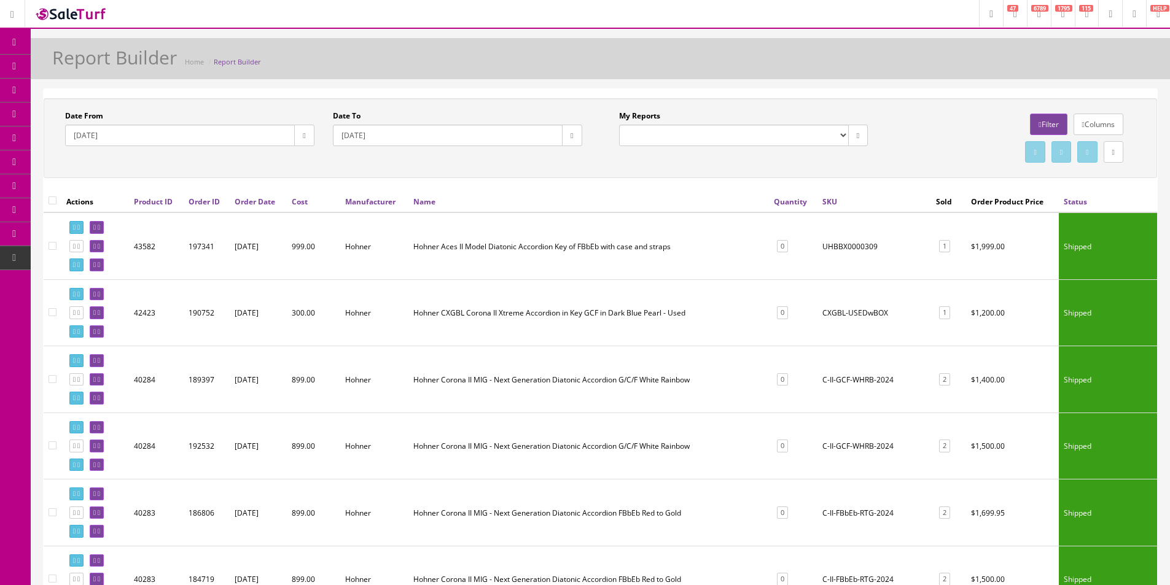
click at [292, 64] on div "Report Builder Home Report Builder" at bounding box center [600, 61] width 1121 height 29
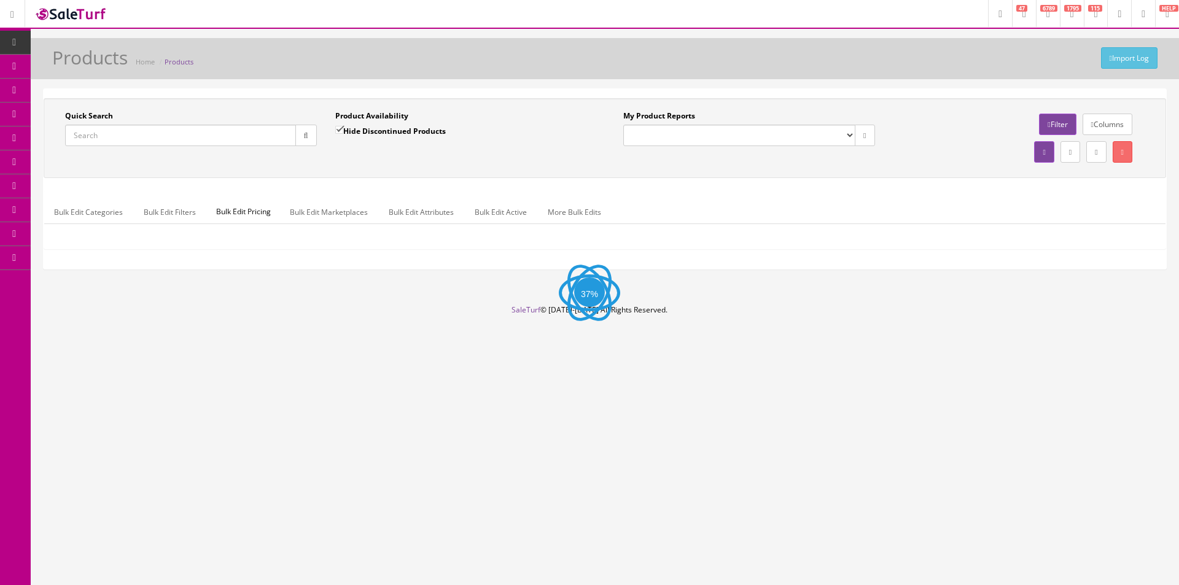
click at [236, 134] on input "Quick Search" at bounding box center [180, 135] width 231 height 21
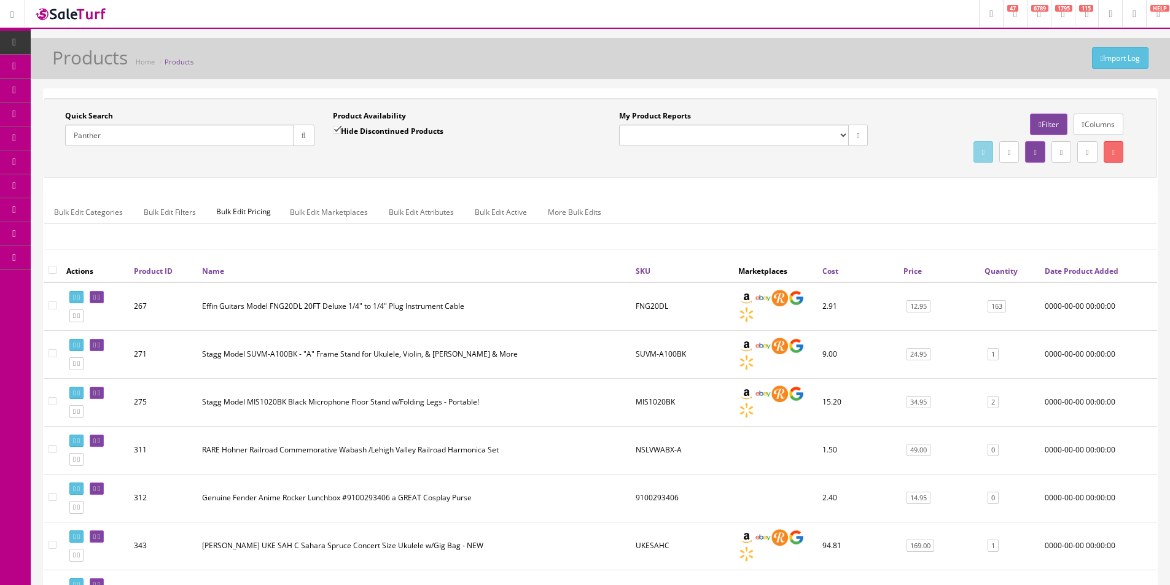
click at [304, 146] on button "button" at bounding box center [303, 135] width 21 height 21
click at [311, 164] on div "Quick Search Panther Date From Product Availability Hide Discontinued Products …" at bounding box center [600, 138] width 1107 height 55
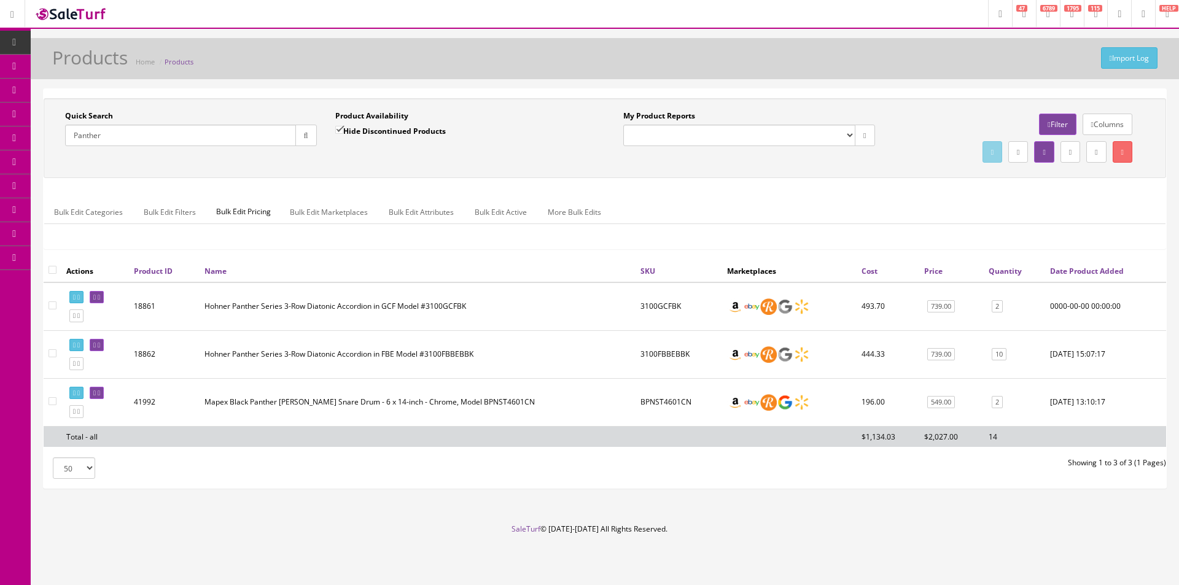
click at [232, 146] on input "Panther" at bounding box center [180, 135] width 231 height 21
click at [232, 145] on input "Panther" at bounding box center [180, 135] width 231 height 21
type input "Takamine GJ"
click at [536, 124] on div "Product Availability Hide Discontinued Products" at bounding box center [461, 129] width 252 height 36
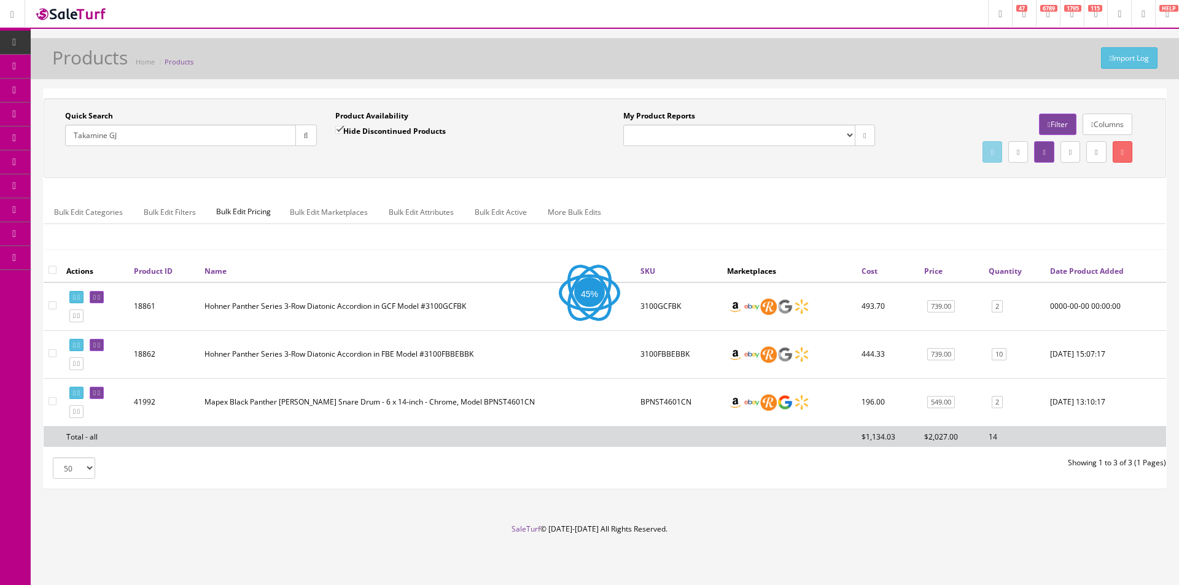
click at [536, 124] on div "Product Availability Hide Discontinued Products" at bounding box center [461, 129] width 252 height 36
click at [555, 102] on div "Quick Search Takamine GJ Date From Product Availability Hide Discontinued Produ…" at bounding box center [605, 138] width 1123 height 80
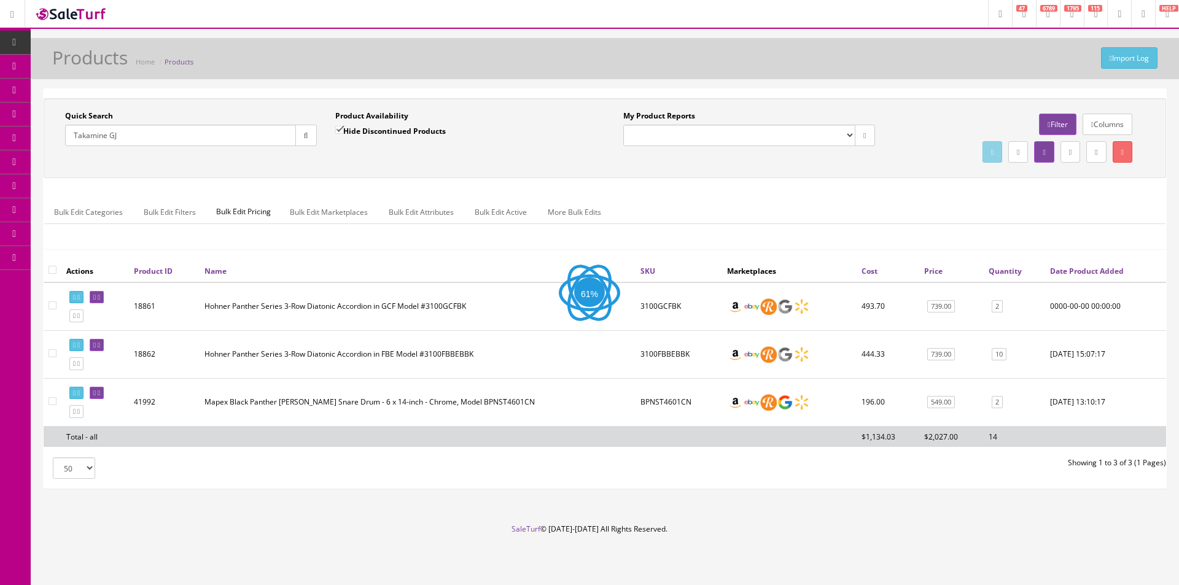
click at [555, 101] on div "Quick Search Takamine GJ Date From Product Availability Hide Discontinued Produ…" at bounding box center [605, 138] width 1123 height 80
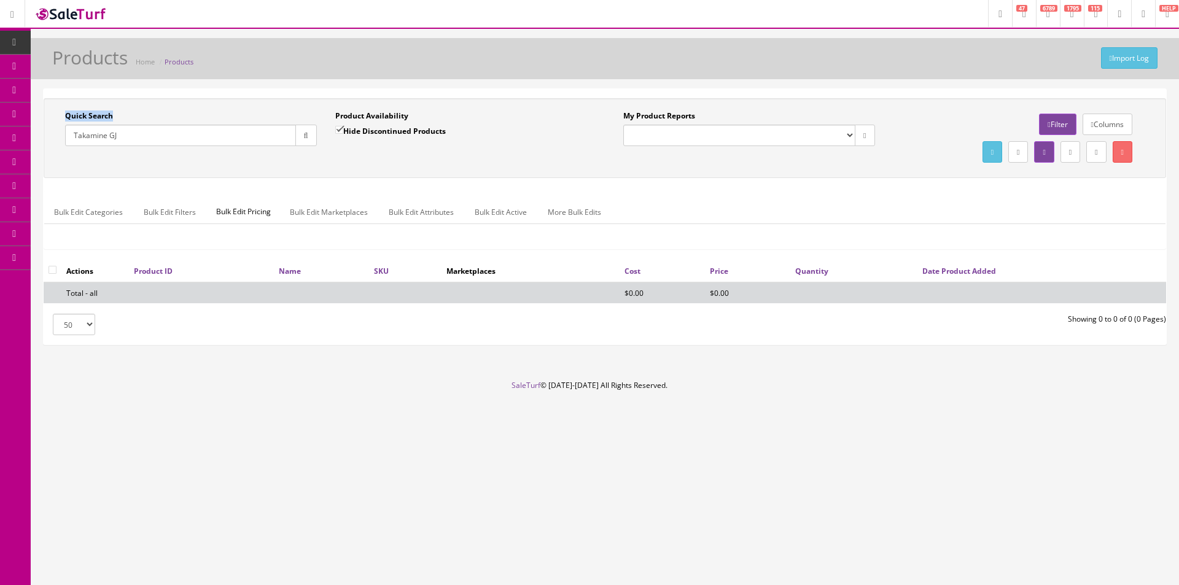
click at [555, 101] on div "Quick Search Takamine GJ Date From Product Availability Hide Discontinued Produ…" at bounding box center [605, 138] width 1123 height 80
drag, startPoint x: 555, startPoint y: 101, endPoint x: 489, endPoint y: 123, distance: 69.3
click at [553, 103] on div "Quick Search Takamine GJ Date From Product Availability Hide Discontinued Produ…" at bounding box center [605, 138] width 1123 height 80
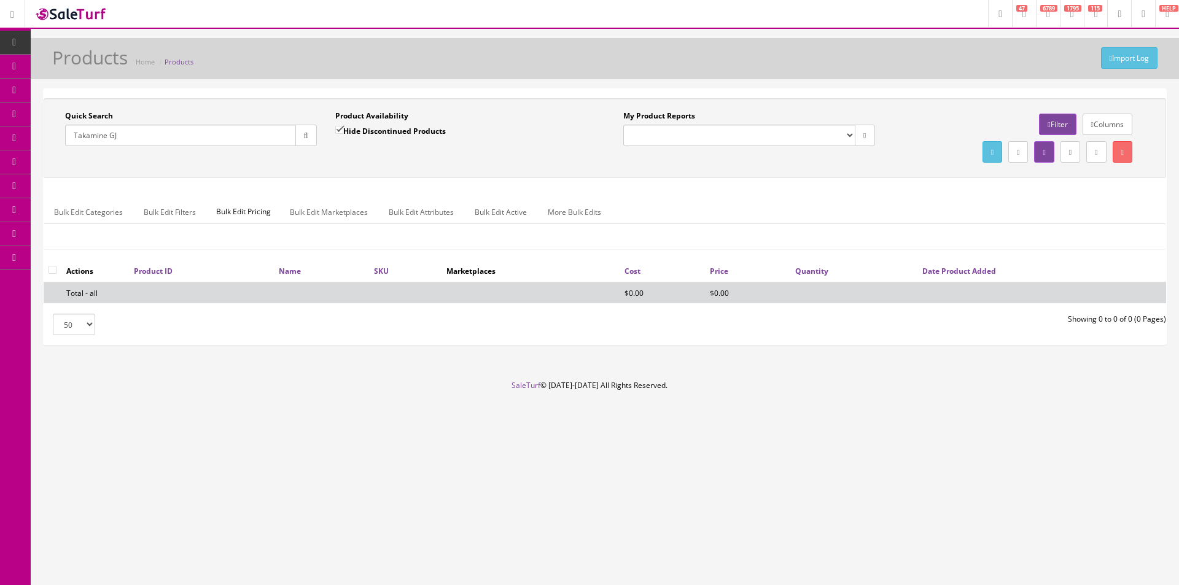
click at [362, 131] on label "Hide Discontinued Products" at bounding box center [390, 131] width 111 height 12
click at [343, 131] on input "Hide Discontinued Products" at bounding box center [339, 130] width 8 height 8
checkbox input "false"
click at [381, 158] on div "Quick Search Takamine GJ Date From Product Availability Hide Discontinued Produ…" at bounding box center [605, 138] width 1117 height 55
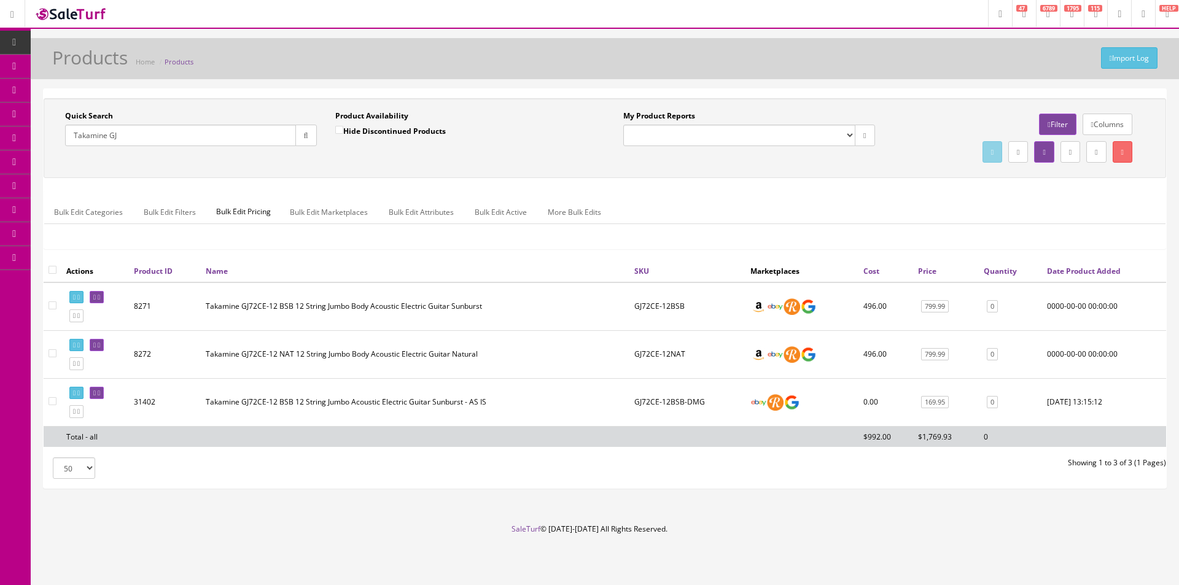
click at [575, 174] on div "Quick Search Takamine GJ Date From Product Availability Hide Discontinued Produ…" at bounding box center [605, 138] width 1123 height 80
click at [59, 132] on link "Order List" at bounding box center [95, 139] width 129 height 24
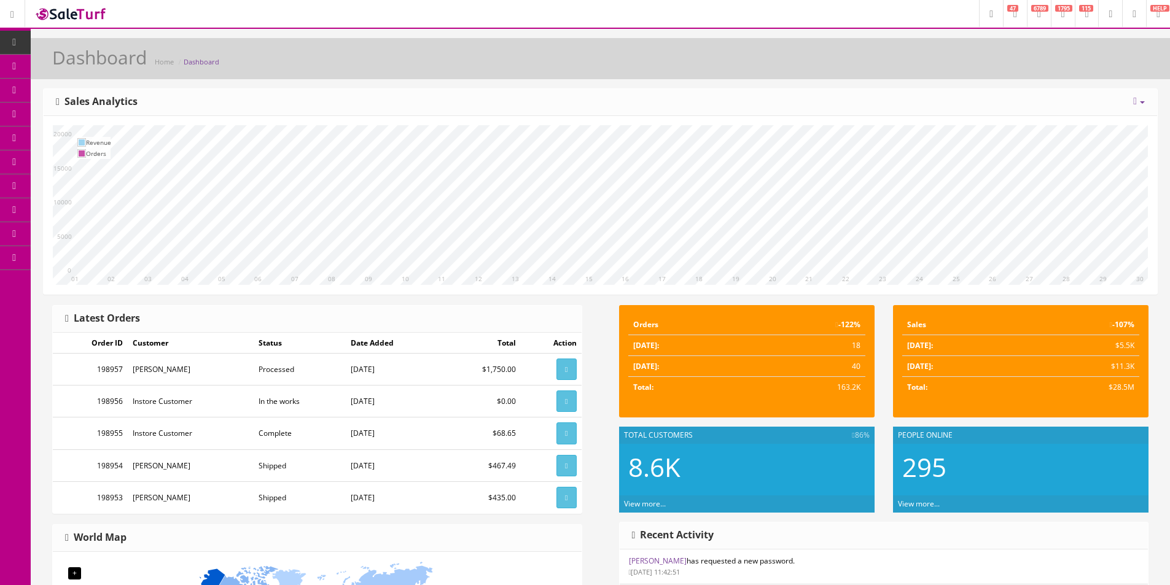
click at [556, 119] on div "10 11 12 13 14 15 16 17 18 19 20 21 22 23 24 25 26 27 28 29 30 01 02 03 04 05 0…" at bounding box center [600, 205] width 1113 height 178
click at [556, 120] on div "10 11 12 13 14 15 16 17 18 19 20 21 22 23 24 25 26 27 28 29 30 01 02 03 04 05 0…" at bounding box center [600, 205] width 1113 height 178
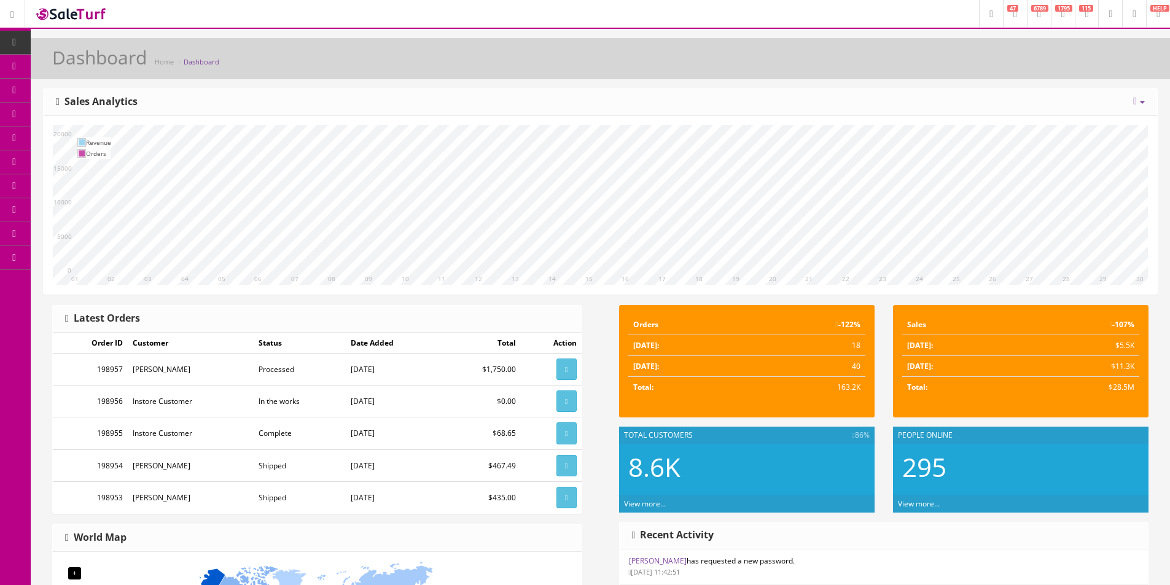
click at [556, 120] on div "10 11 12 13 14 15 16 17 18 19 20 21 22 23 24 25 26 27 28 29 30 01 02 03 04 05 0…" at bounding box center [600, 205] width 1113 height 178
click at [1024, 119] on div "10 11 12 13 14 15 16 17 18 19 20 21 22 23 24 25 26 27 28 29 30 01 02 03 04 05 0…" at bounding box center [600, 205] width 1113 height 178
click at [1021, 109] on div "[DATE] Week Month Year Year over Year Last Year over Prior Year Sales Analytics" at bounding box center [600, 102] width 1113 height 27
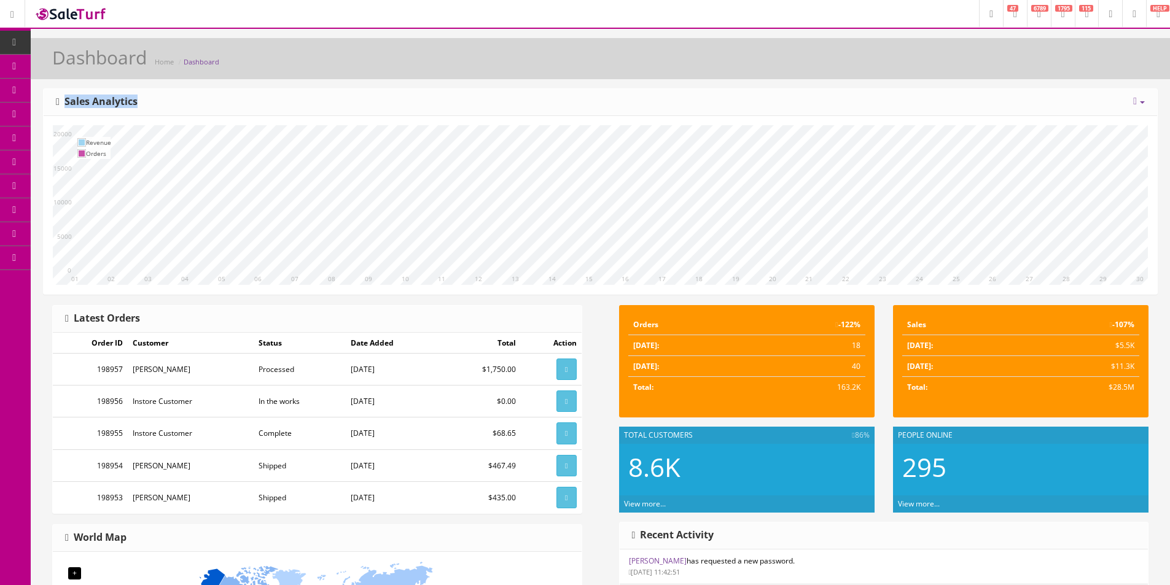
click at [1021, 109] on div "[DATE] Week Month Year Year over Year Last Year over Prior Year Sales Analytics" at bounding box center [600, 102] width 1113 height 27
click at [844, 117] on div "10 11 12 13 14 15 16 17 18 19 20 21 22 23 24 25 26 27 28 29 30 01 02 03 04 05 0…" at bounding box center [600, 205] width 1113 height 178
click at [844, 116] on div "10 11 12 13 14 15 16 17 18 19 20 21 22 23 24 25 26 27 28 29 30 01 02 03 04 05 0…" at bounding box center [600, 205] width 1113 height 178
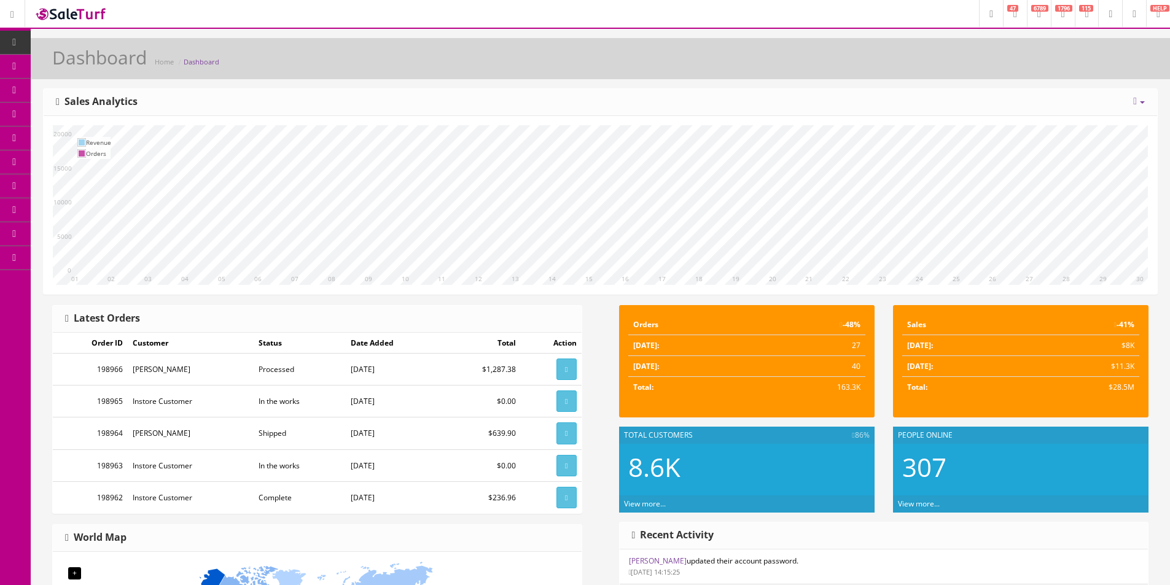
click at [1015, 117] on div "10 11 12 13 14 15 16 17 18 19 20 21 22 23 24 25 26 27 28 29 30 01 02 03 04 05 0…" at bounding box center [600, 205] width 1113 height 178
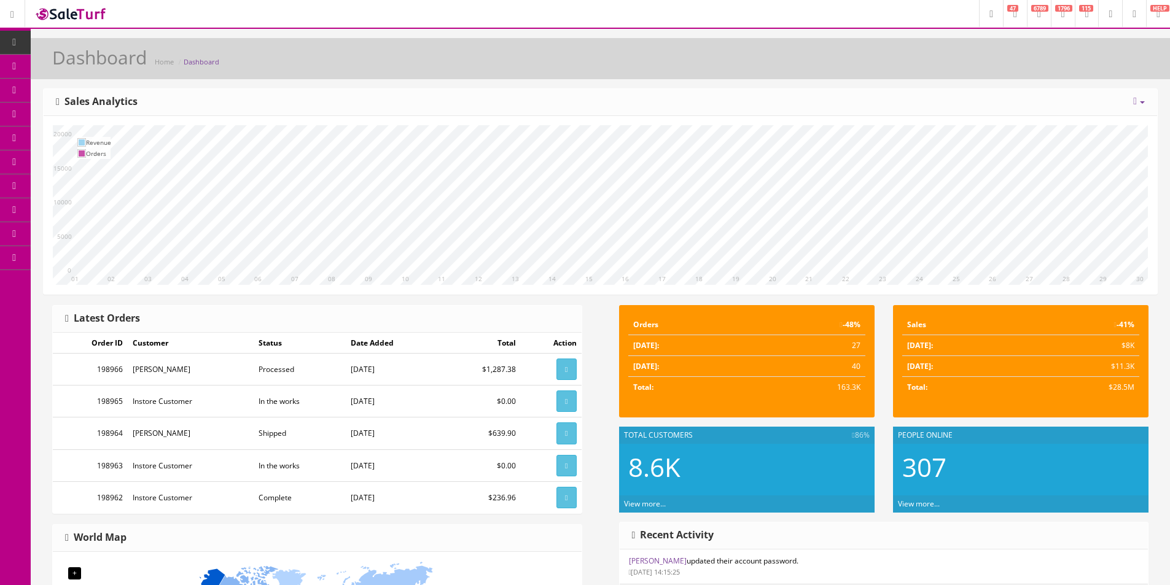
click at [1, 42] on link "Dashboard" at bounding box center [15, 43] width 31 height 24
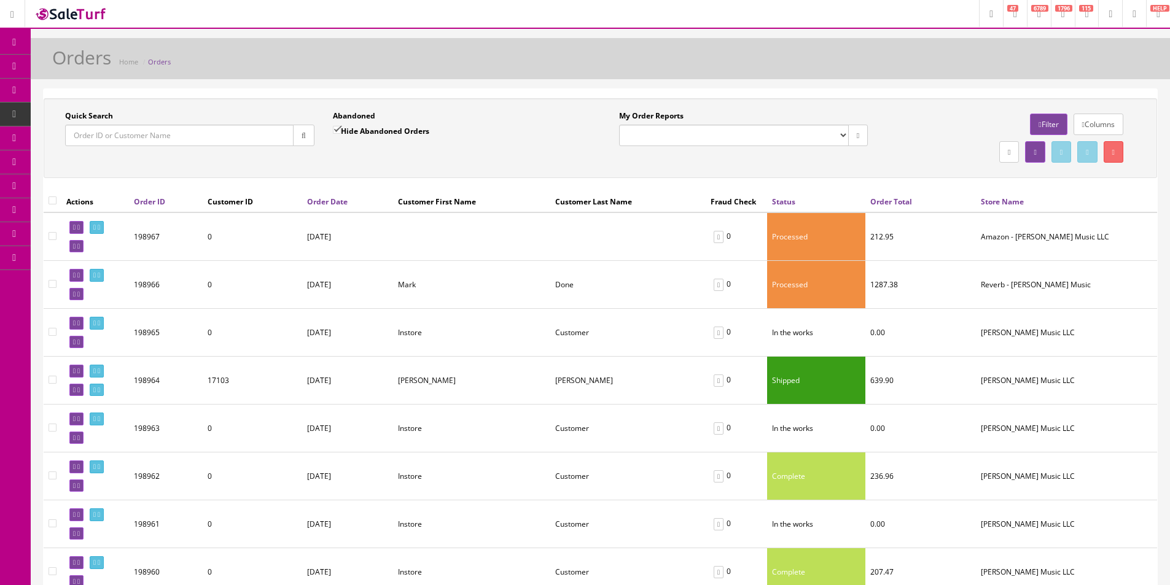
click at [88, 66] on span "Products" at bounding box center [88, 66] width 30 height 10
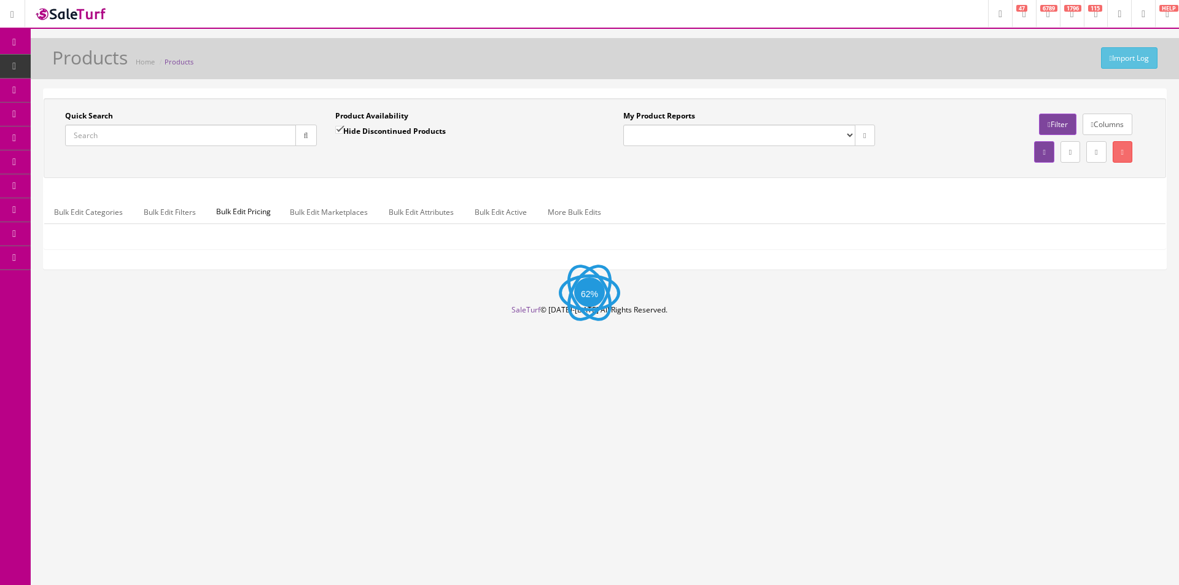
click at [217, 142] on input "Quick Search" at bounding box center [180, 135] width 231 height 21
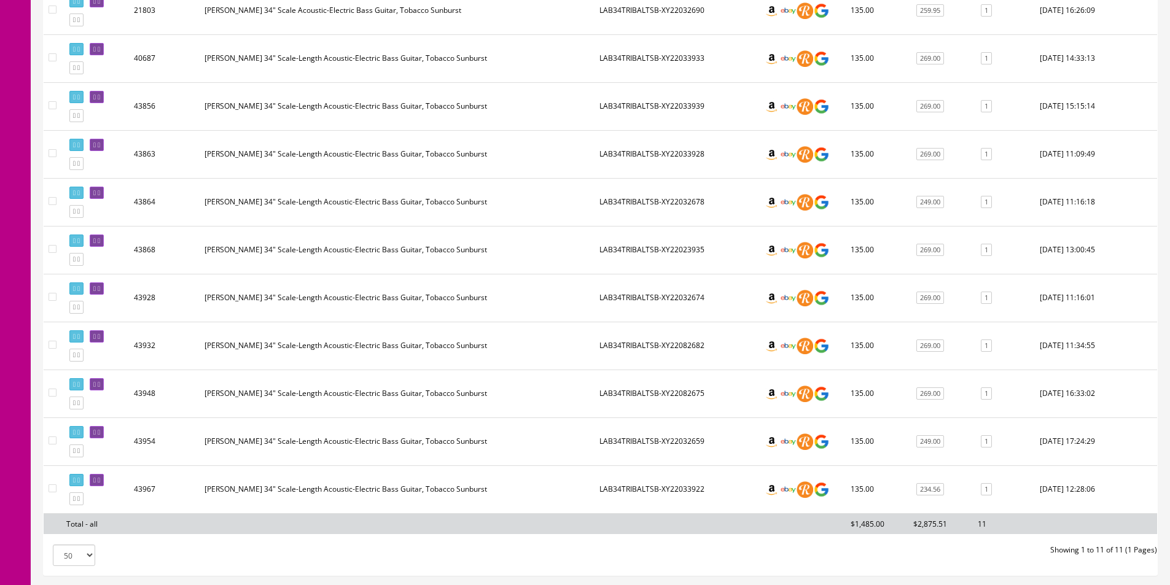
scroll to position [383, 0]
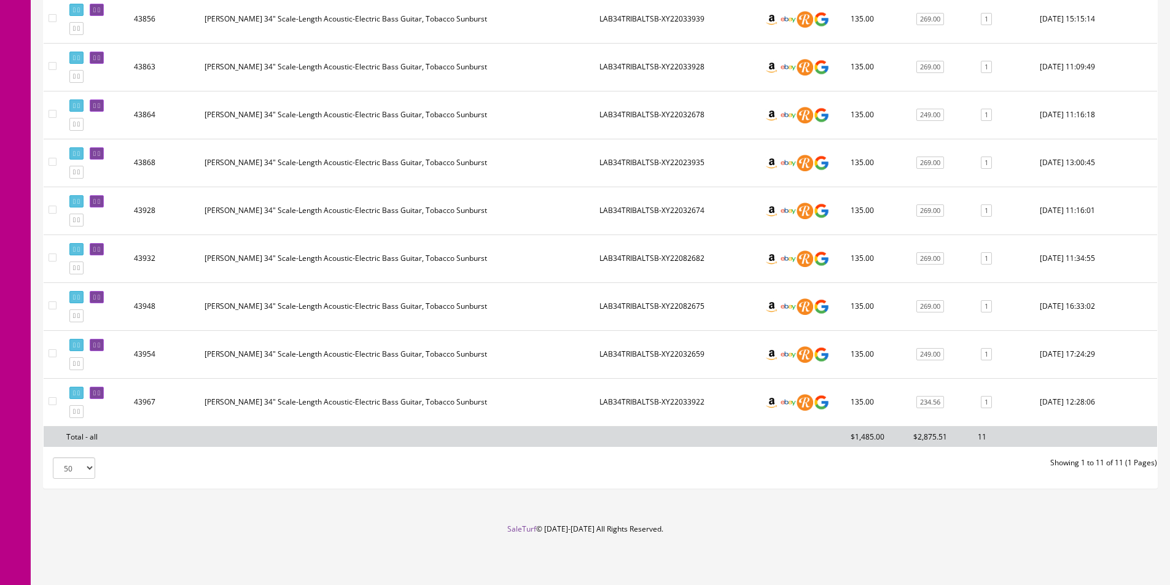
type input "LAB34tribal"
click at [654, 407] on td "LAB34TRIBALTSB-XY22033922" at bounding box center [676, 402] width 164 height 48
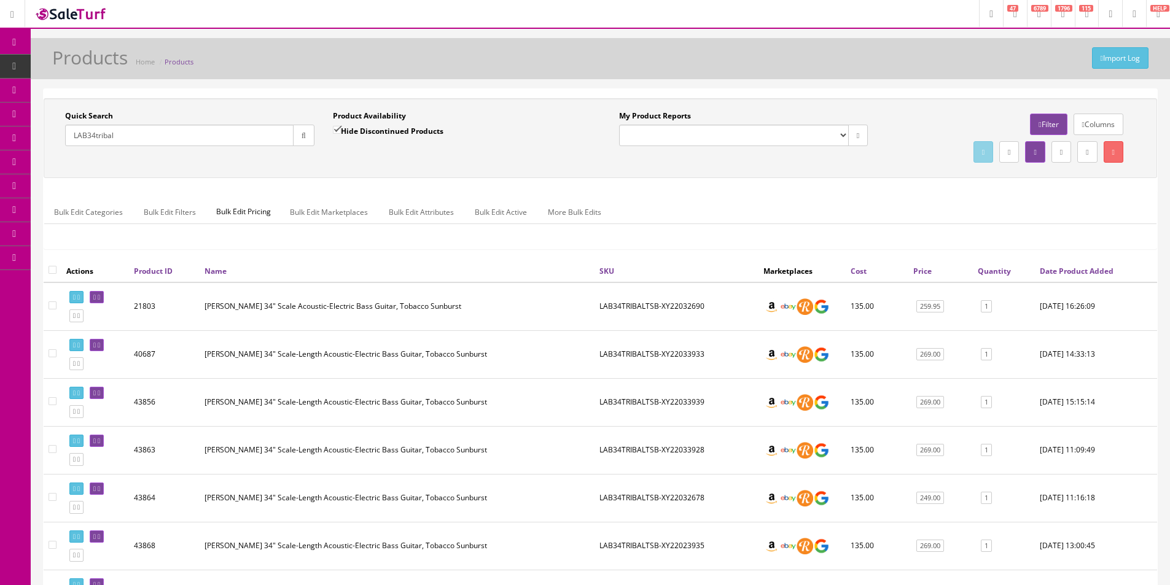
click at [359, 128] on label "Hide Discontinued Products" at bounding box center [388, 131] width 111 height 12
click at [341, 128] on input "Hide Discontinued Products" at bounding box center [337, 130] width 8 height 8
checkbox input "false"
click at [381, 164] on div "Quick Search LAB34tribal Date From Product Availability Hide Discontinued Produ…" at bounding box center [600, 138] width 1107 height 55
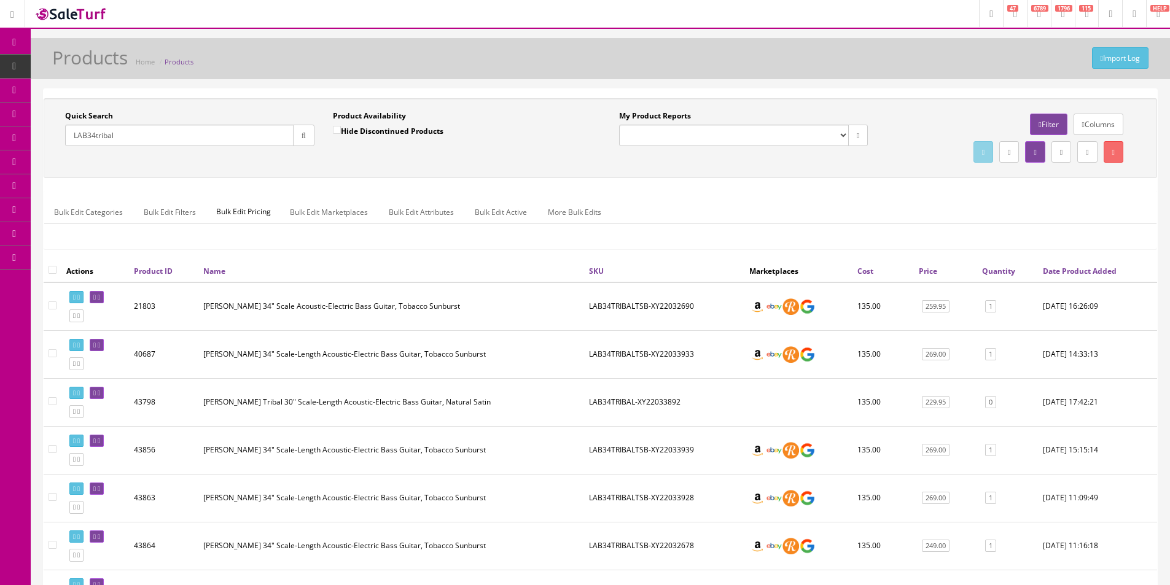
click at [577, 407] on td "[PERSON_NAME] Tribal 30" Scale-Length Acoustic-Electric Bass Guitar, Natural Sa…" at bounding box center [391, 402] width 386 height 48
click at [100, 394] on icon at bounding box center [99, 393] width 2 height 7
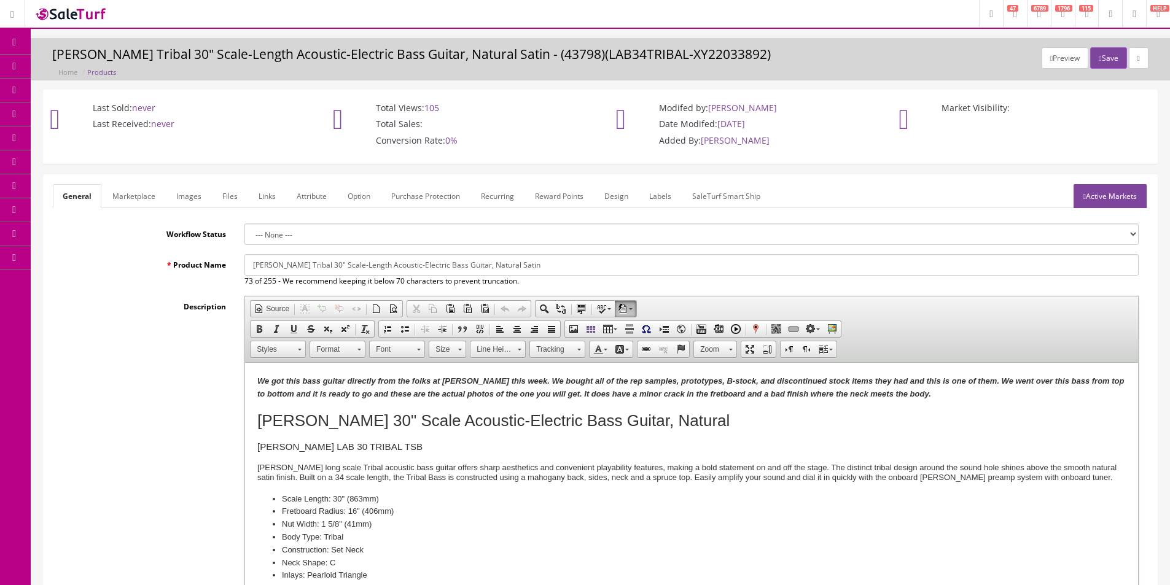
scroll to position [307, 0]
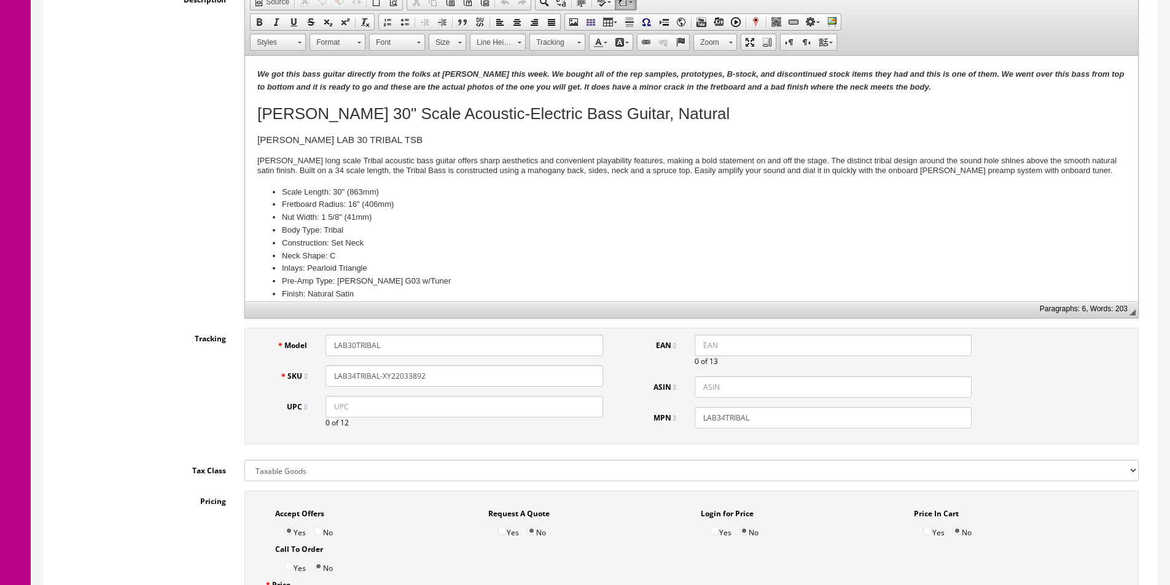
click at [351, 375] on input "LAB34TRIBAL-XY22033892" at bounding box center [463, 375] width 277 height 21
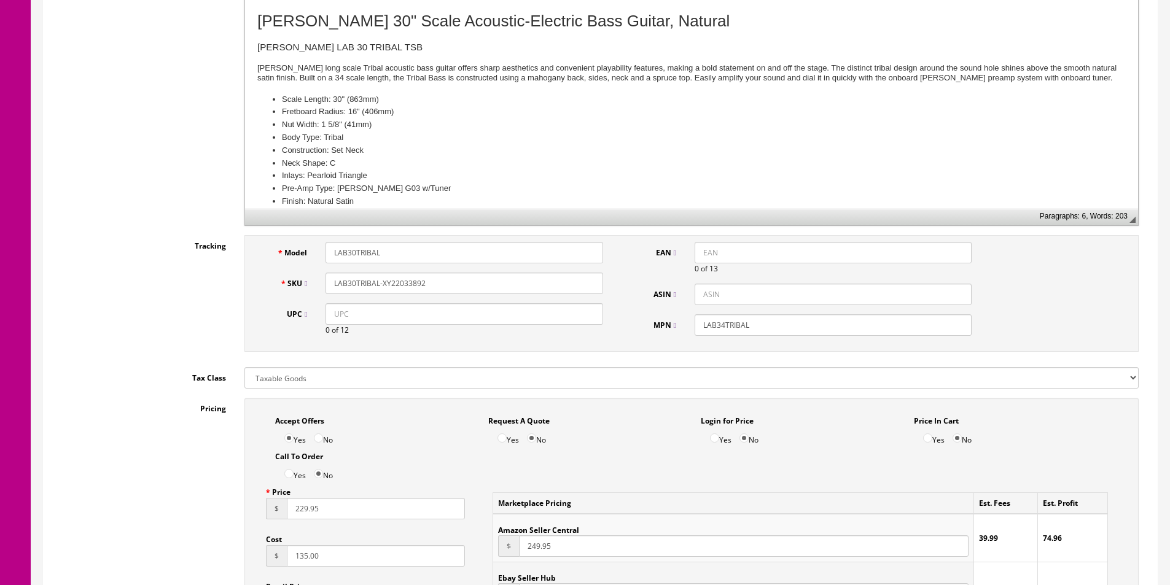
scroll to position [533, 0]
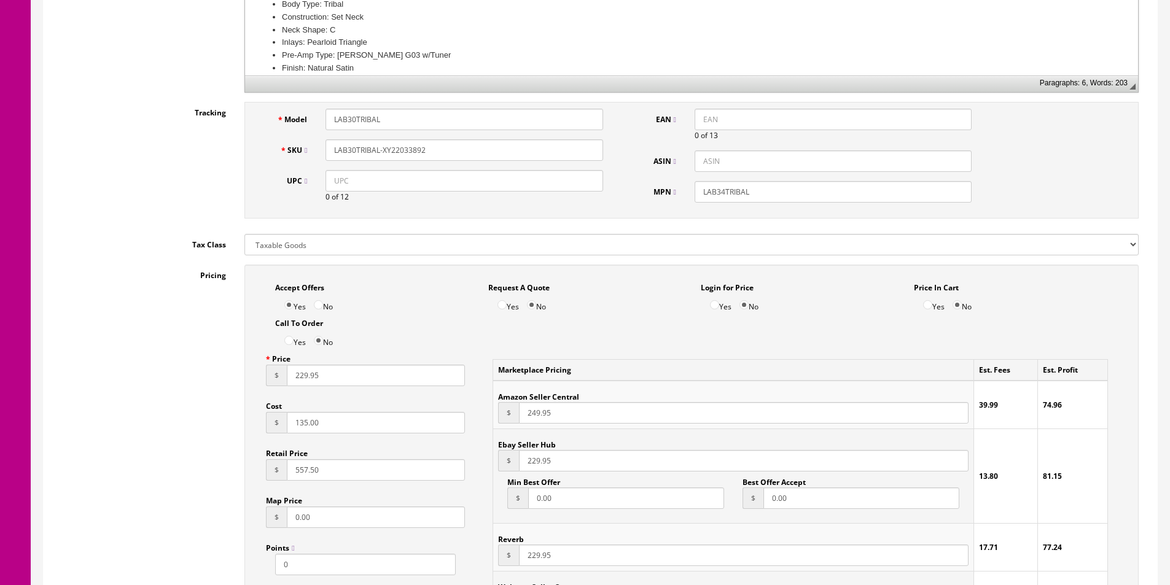
type input "LAB30TRIBAL-XY22033892"
click at [446, 211] on div "Model LAB30TRIBAL SKU LAB30TRIBAL-XY22033892 UPC 0 of 12" at bounding box center [434, 160] width 355 height 103
click at [725, 190] on input "LAB34TRIBAL" at bounding box center [833, 191] width 277 height 21
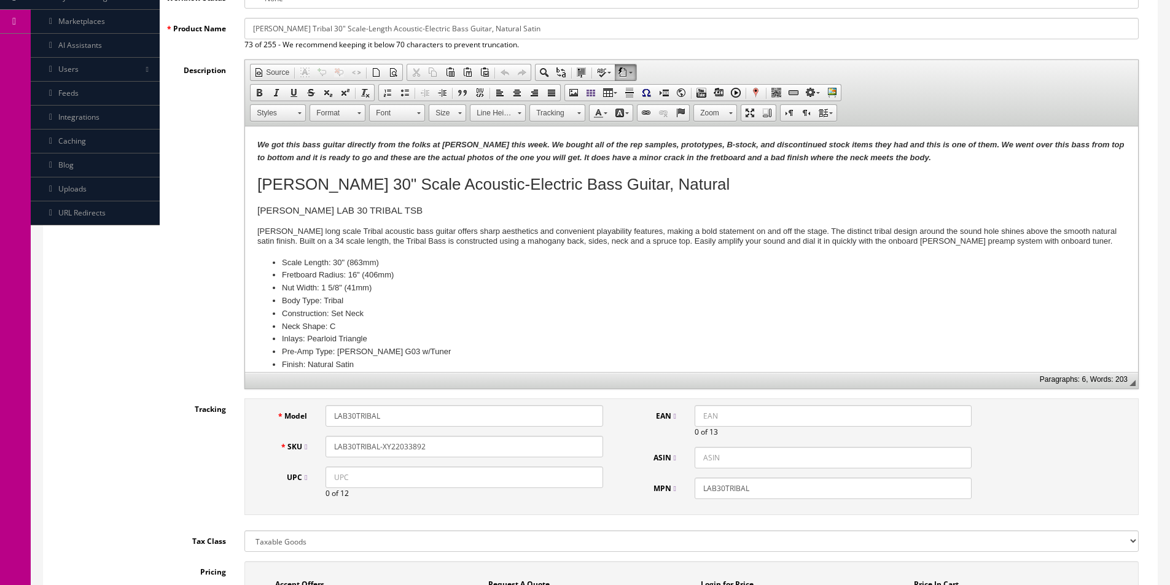
scroll to position [103, 0]
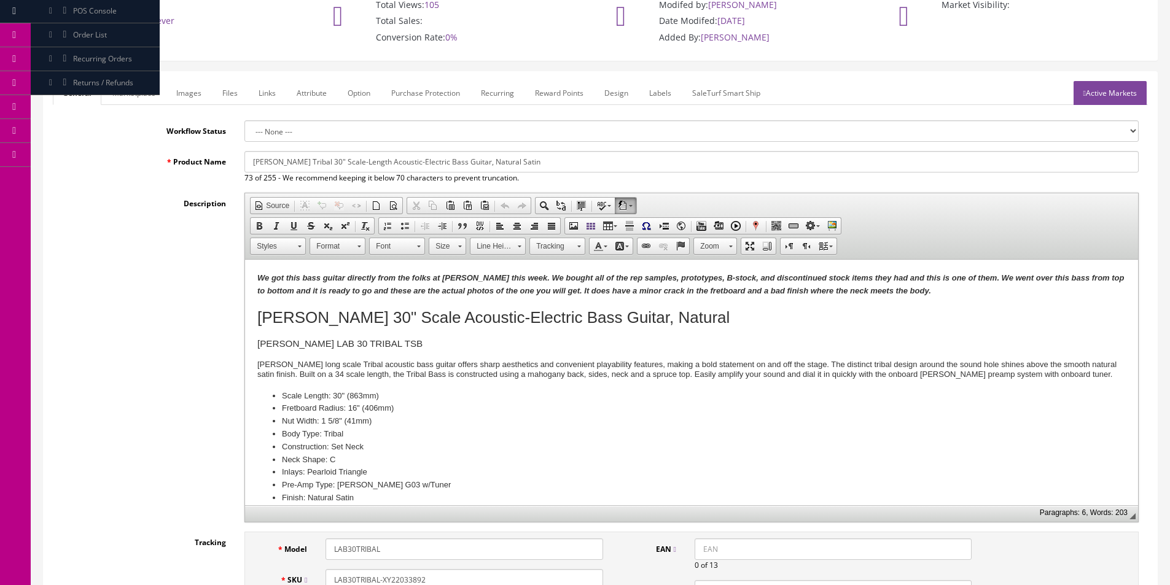
type input "LAB30TRIBAL"
click at [196, 97] on link "Images" at bounding box center [188, 93] width 45 height 24
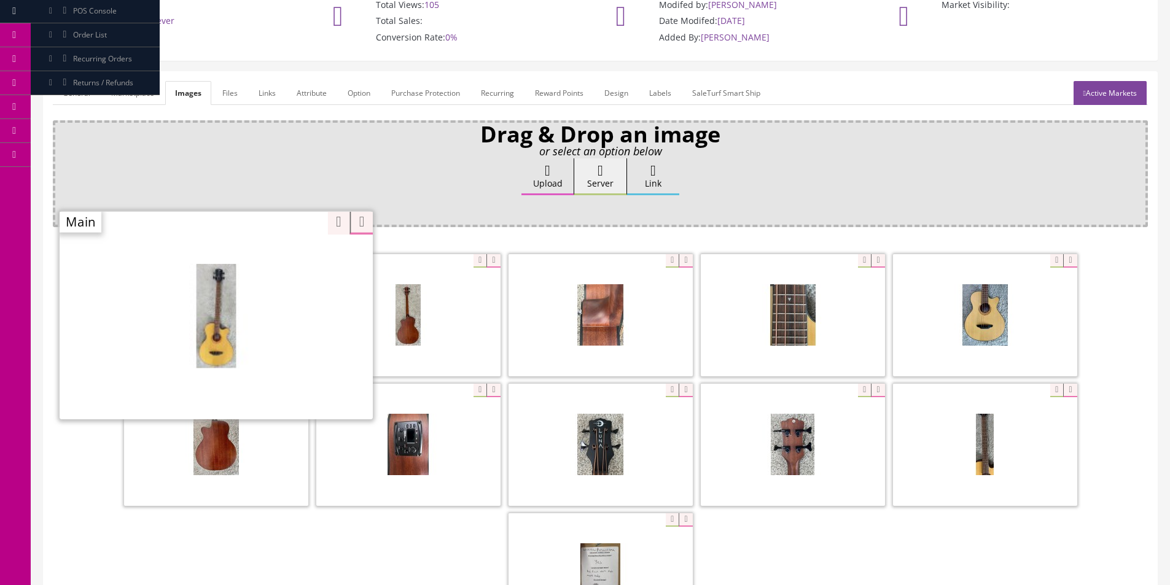
click at [277, 264] on div "Zoom" at bounding box center [216, 315] width 313 height 209
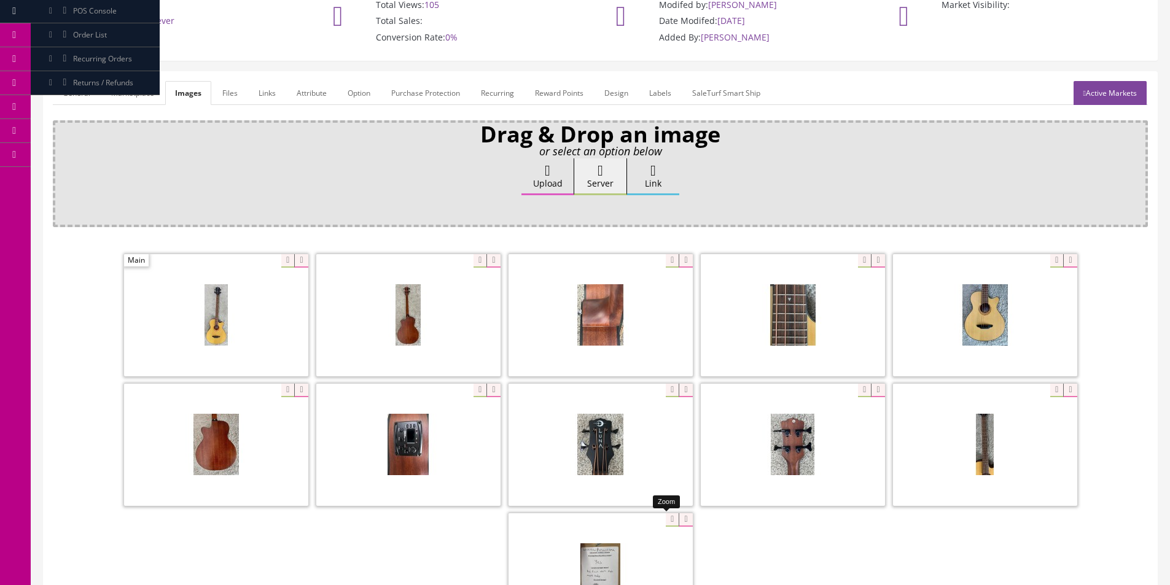
click at [660, 520] on div at bounding box center [601, 574] width 184 height 123
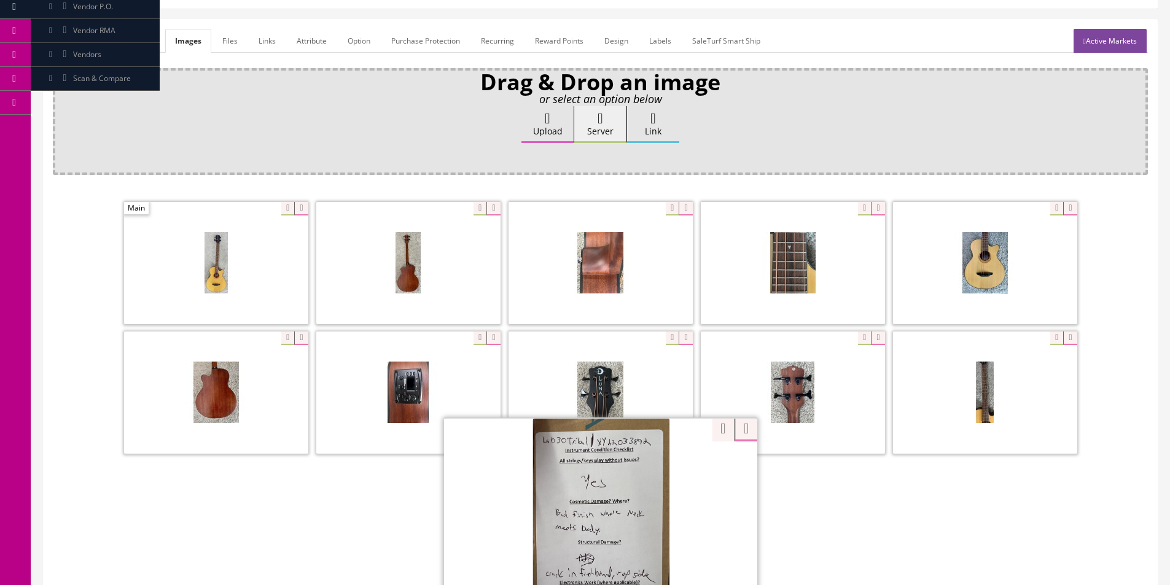
scroll to position [226, 0]
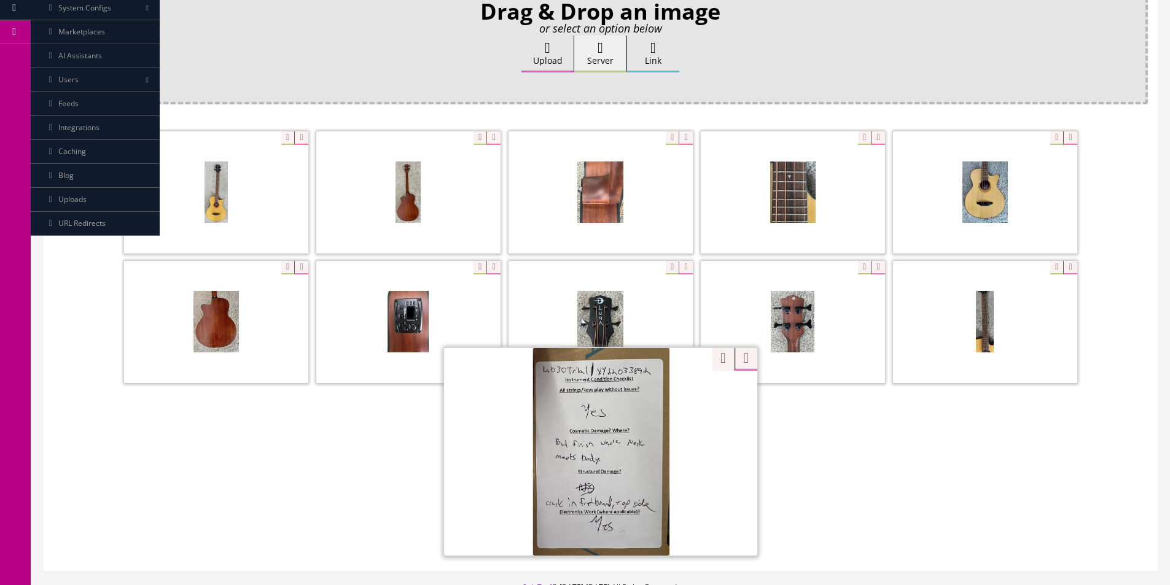
click at [714, 362] on div "Zoom" at bounding box center [600, 323] width 1095 height 389
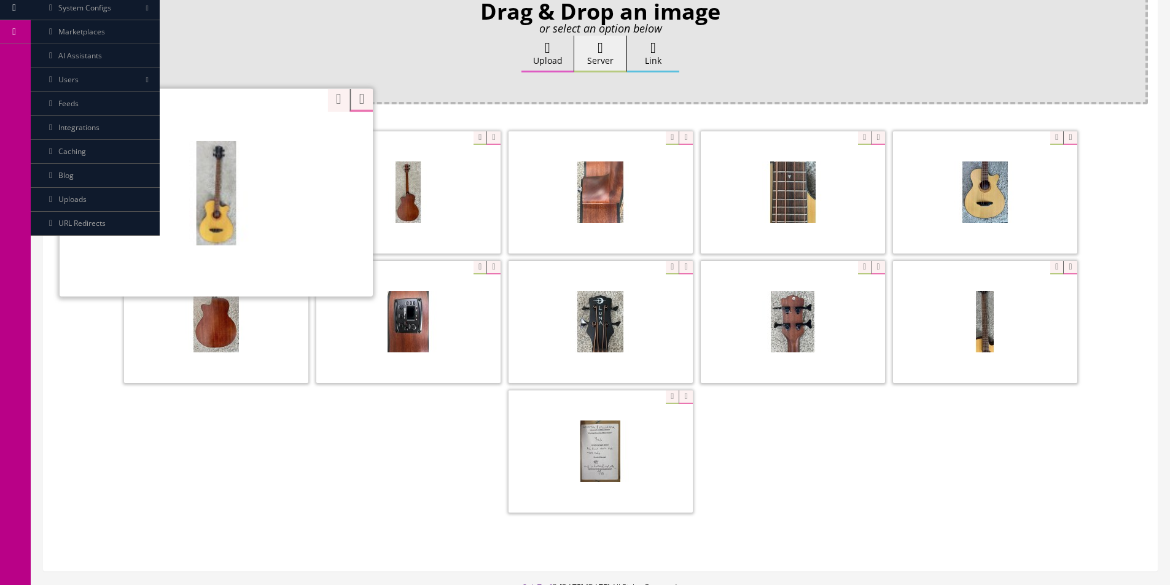
click at [279, 137] on div "Zoom" at bounding box center [216, 192] width 313 height 209
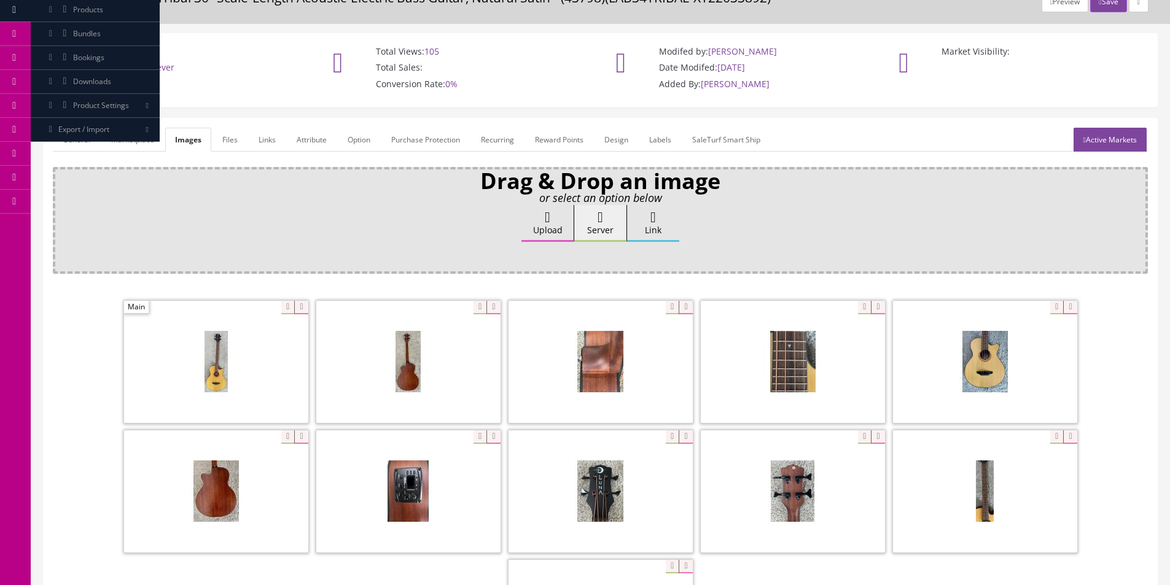
scroll to position [0, 0]
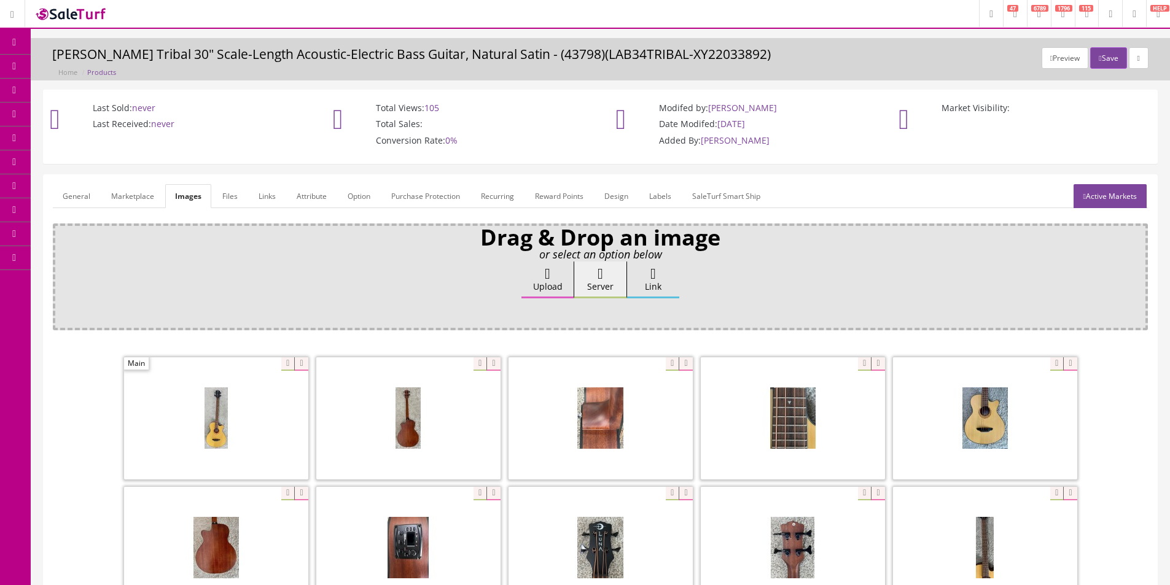
click at [366, 290] on div "Upload Server Link Ok" at bounding box center [600, 292] width 1078 height 60
click at [1120, 202] on link "Active Markets" at bounding box center [1110, 196] width 73 height 24
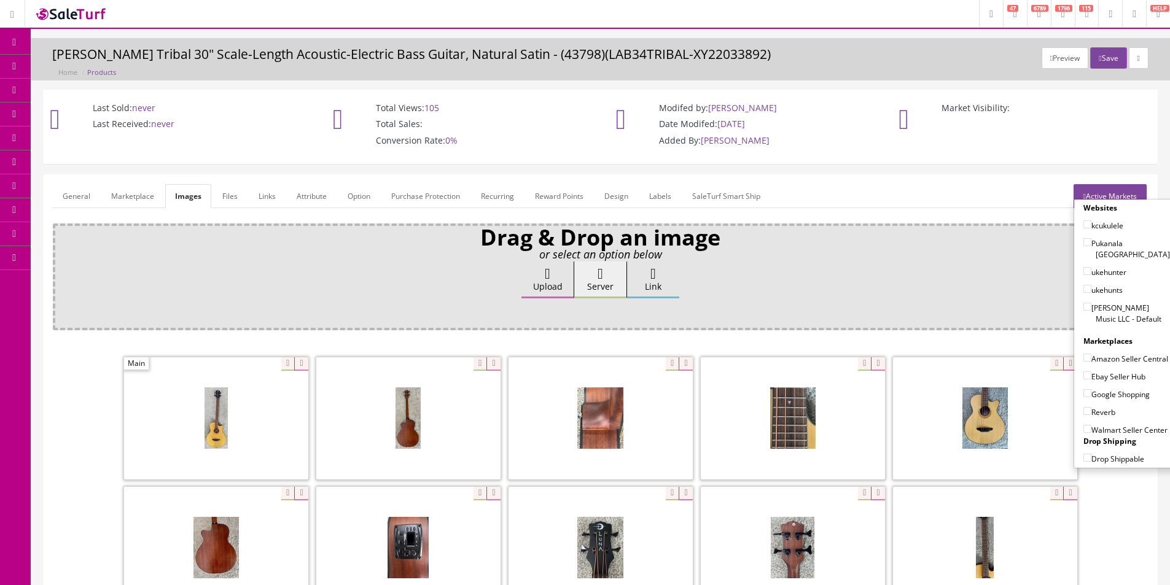
click at [1104, 305] on label "[PERSON_NAME] Music LLC - Default" at bounding box center [1126, 313] width 87 height 23
click at [1091, 305] on input"] "[PERSON_NAME] Music LLC - Default" at bounding box center [1087, 307] width 8 height 8
checkbox input"] "true"
click at [1105, 353] on label "Amazon Seller Central" at bounding box center [1125, 359] width 85 height 12
click at [1091, 354] on input"] "Amazon Seller Central" at bounding box center [1087, 358] width 8 height 8
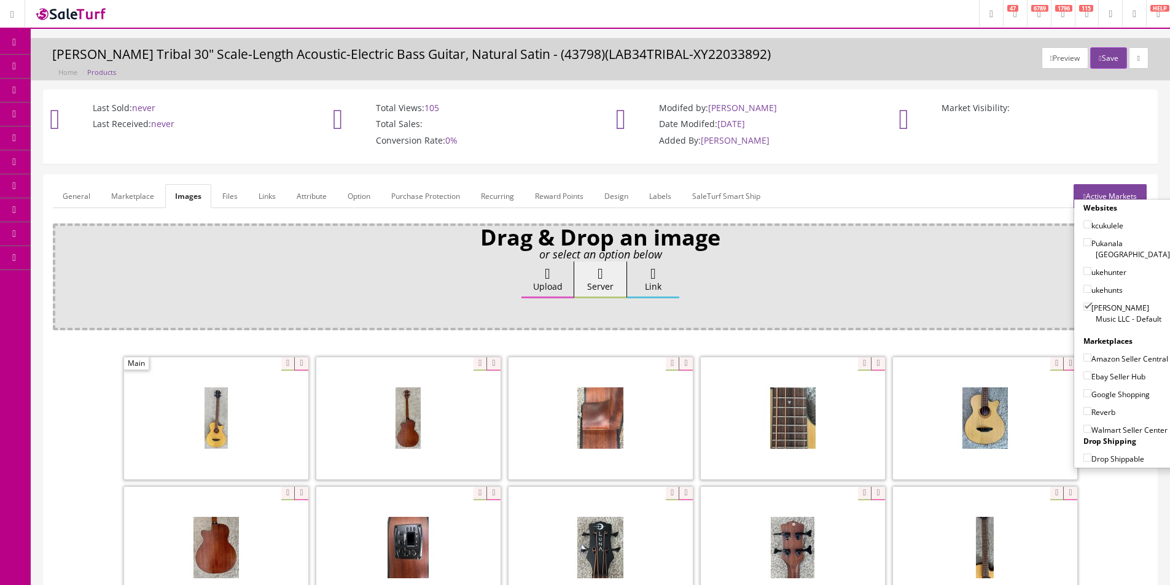
checkbox input"] "true"
click at [1106, 376] on label "Ebay Seller Hub" at bounding box center [1114, 376] width 62 height 12
click at [1091, 376] on input"] "Ebay Seller Hub" at bounding box center [1087, 376] width 8 height 8
checkbox input"] "true"
click at [1109, 392] on label "Google Shopping" at bounding box center [1116, 394] width 66 height 12
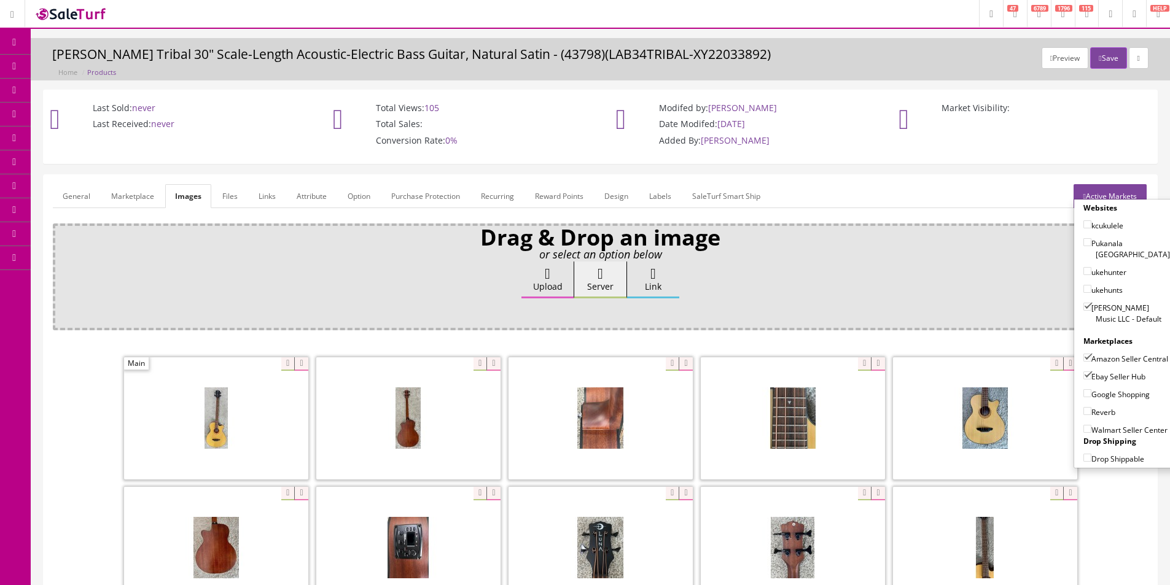
click at [1091, 392] on input"] "Google Shopping" at bounding box center [1087, 393] width 8 height 8
checkbox input"] "true"
click at [1109, 405] on div "Reverb" at bounding box center [1126, 409] width 87 height 18
click at [1107, 408] on label "Reverb" at bounding box center [1099, 412] width 32 height 12
click at [1091, 408] on input"] "Reverb" at bounding box center [1087, 411] width 8 height 8
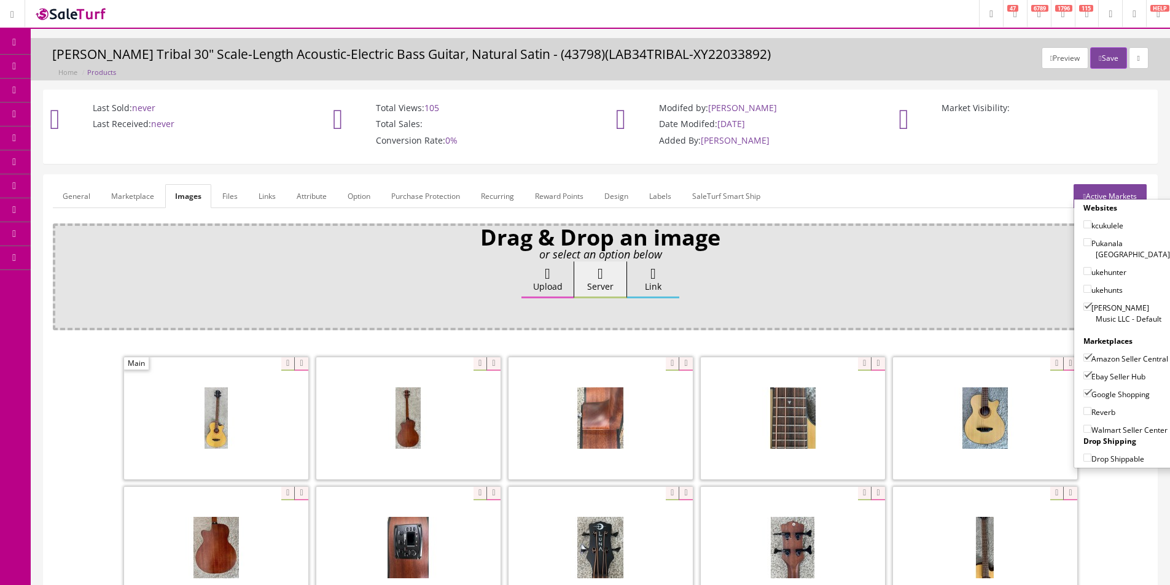
checkbox input"] "true"
click at [1101, 70] on div "Preview Save Luna Tribal 30" Scale-Length Acoustic-Electric Bass Guitar, Natura…" at bounding box center [600, 62] width 1121 height 31
click at [1103, 65] on button "Save" at bounding box center [1108, 57] width 36 height 21
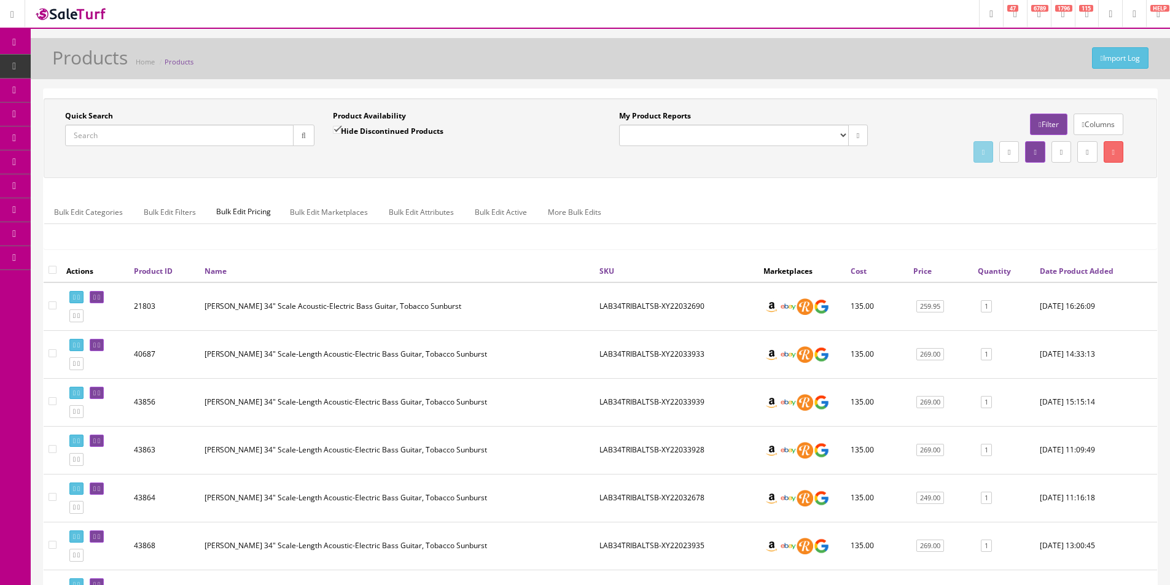
click at [179, 139] on input "Quick Search" at bounding box center [179, 135] width 228 height 21
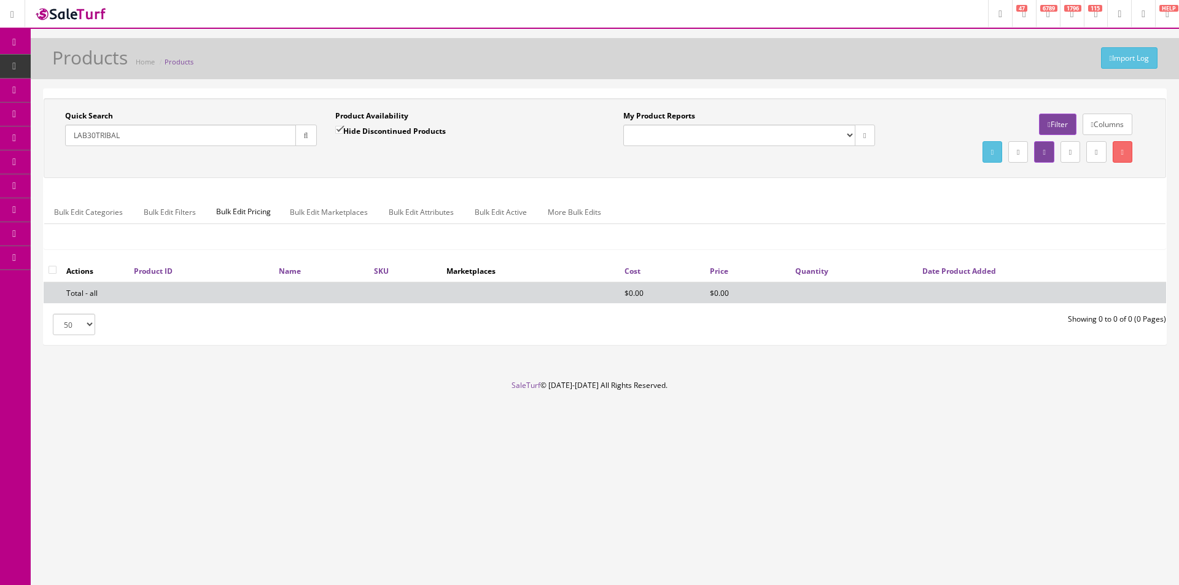
type input "LAB30TRIBAL"
click at [360, 129] on label "Hide Discontinued Products" at bounding box center [390, 131] width 111 height 12
click at [343, 129] on input "Hide Discontinued Products" at bounding box center [339, 130] width 8 height 8
checkbox input "false"
click at [378, 156] on div "Quick Search LAB30TRIBAL Date From Product Availability Hide Discontinued Produ…" at bounding box center [605, 138] width 1117 height 55
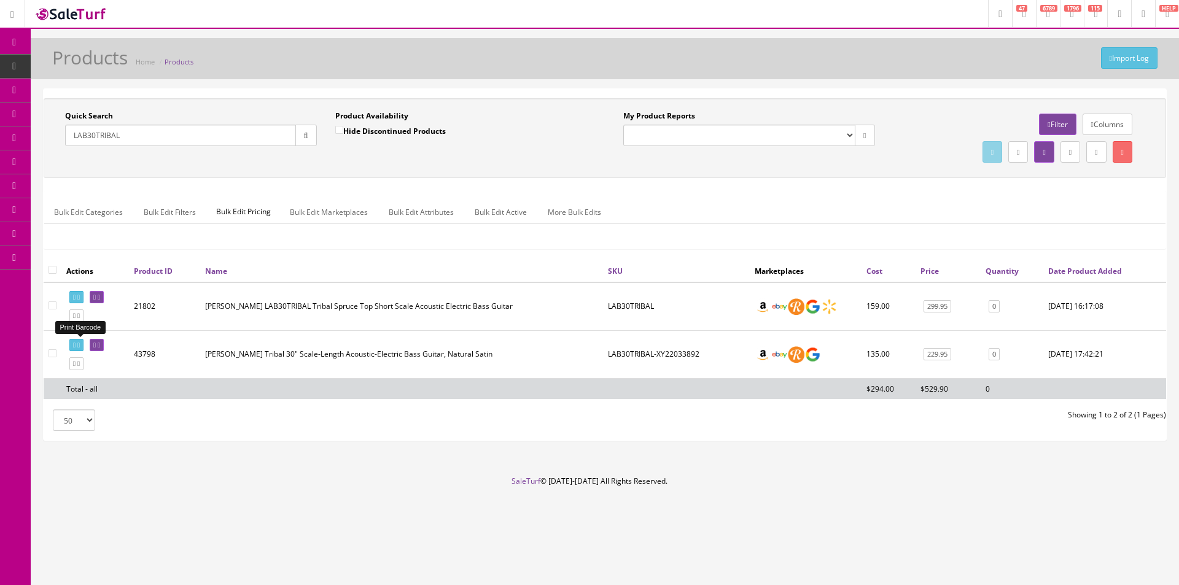
click at [75, 348] on icon at bounding box center [74, 345] width 2 height 7
click at [53, 355] on input"] "checkbox" at bounding box center [53, 353] width 8 height 8
checkbox input"] "true"
click at [991, 354] on link "0" at bounding box center [994, 354] width 11 height 13
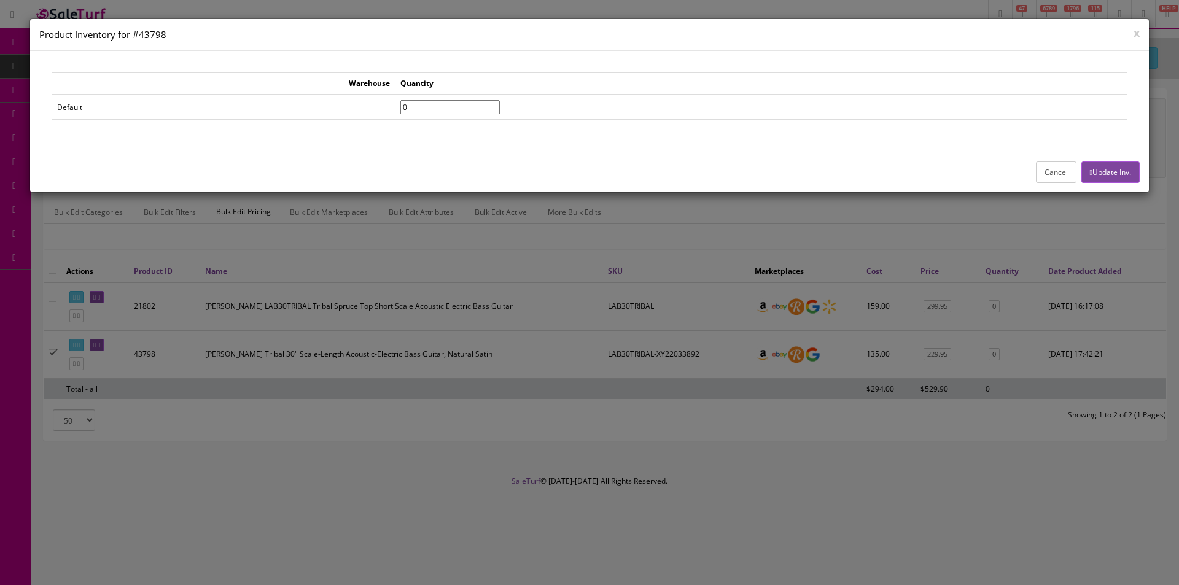
click at [1036, 167] on button "Cancel" at bounding box center [1056, 172] width 41 height 21
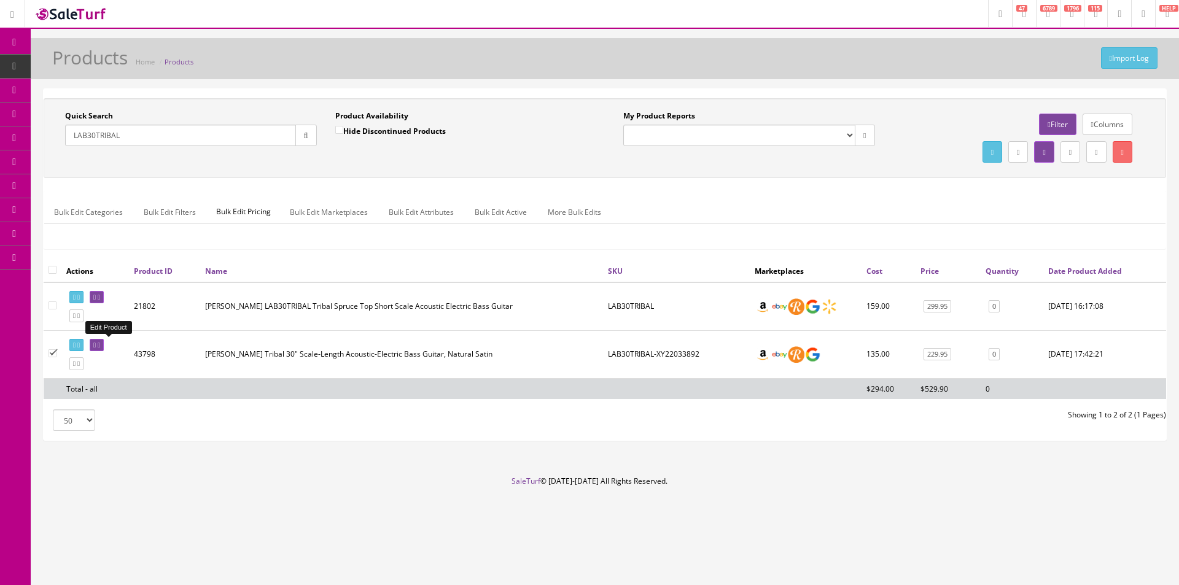
click at [199, 140] on input "LAB30TRIBAL" at bounding box center [180, 135] width 231 height 21
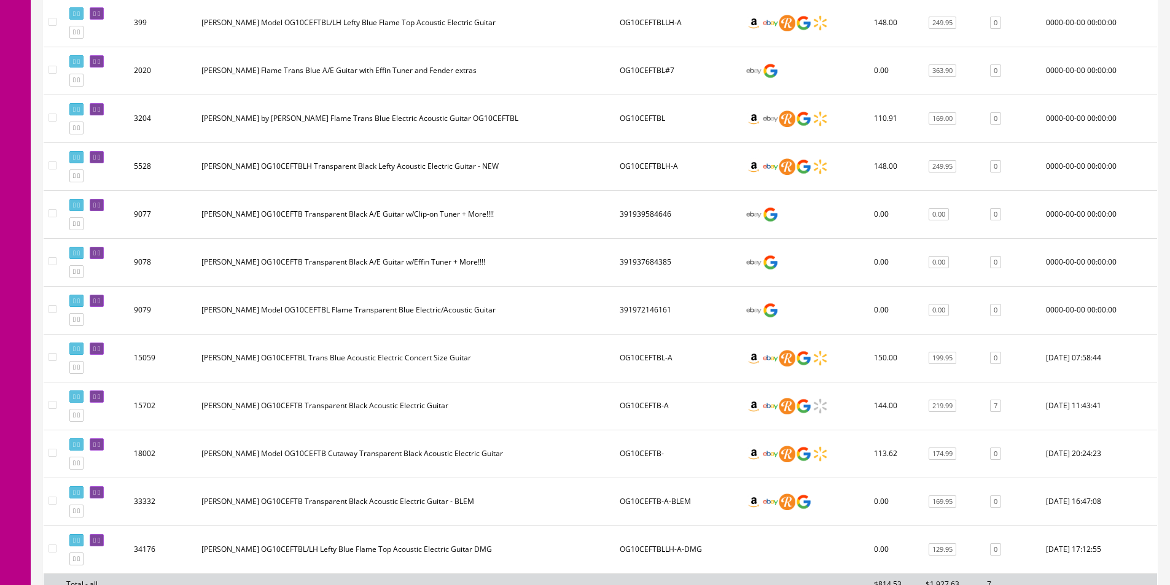
scroll to position [368, 0]
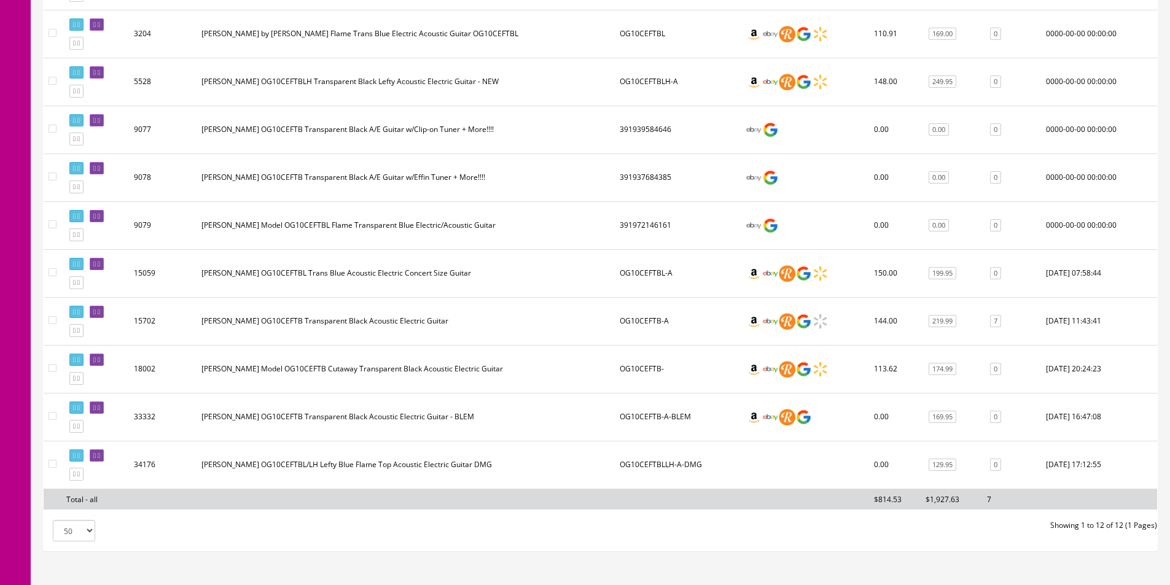
type input "OG10CEFTB"
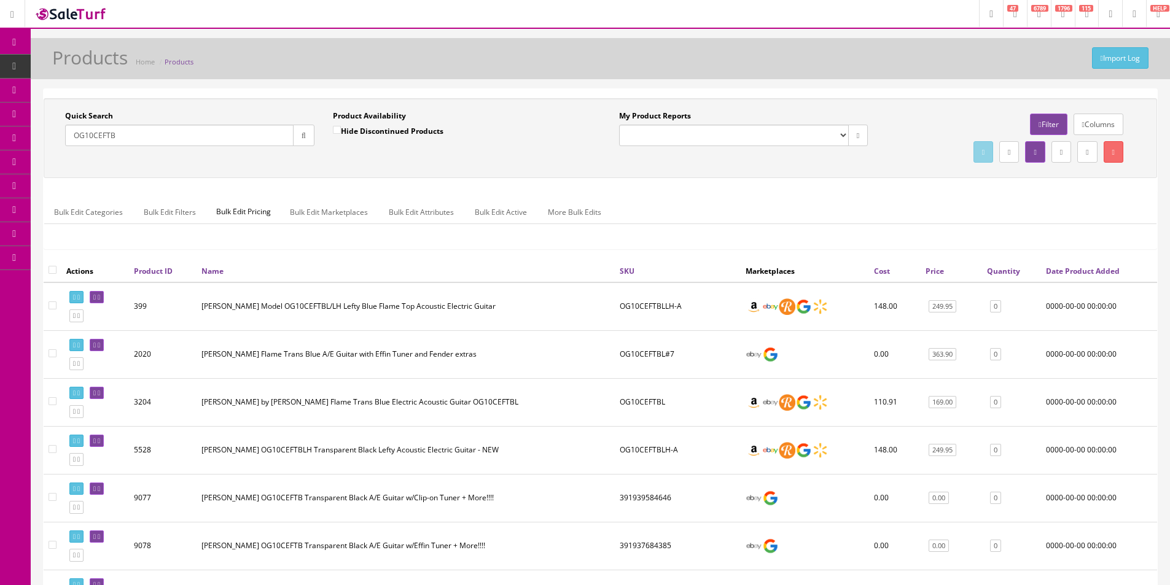
click at [194, 139] on input "OG10CEFTB" at bounding box center [179, 135] width 228 height 21
type input "m"
type input "38-c"
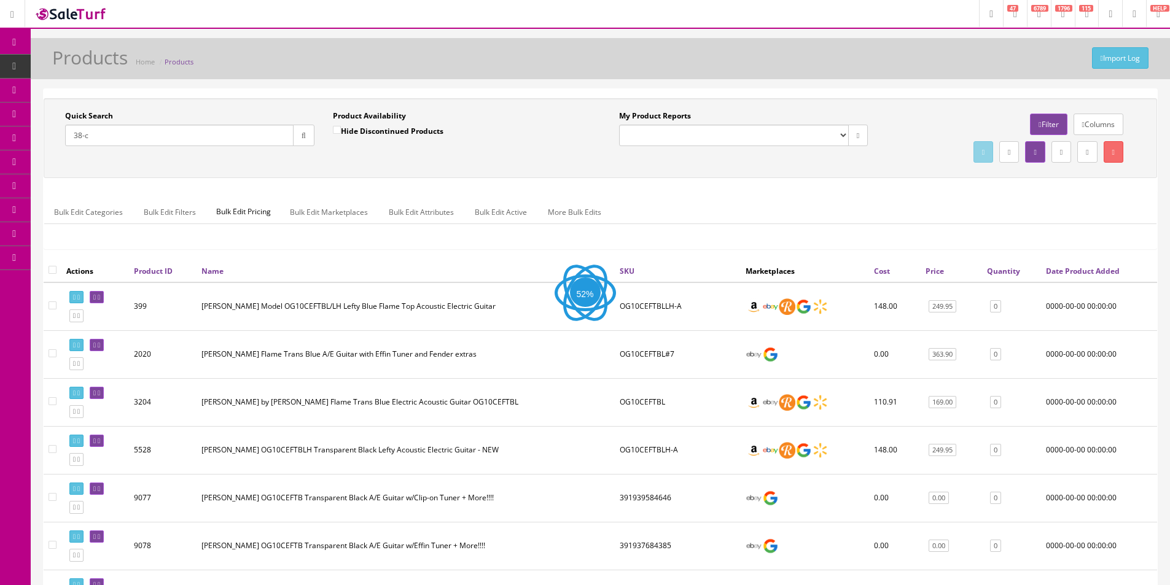
click at [332, 150] on div "Product Availability Hide Discontinued Products Date To" at bounding box center [458, 133] width 268 height 45
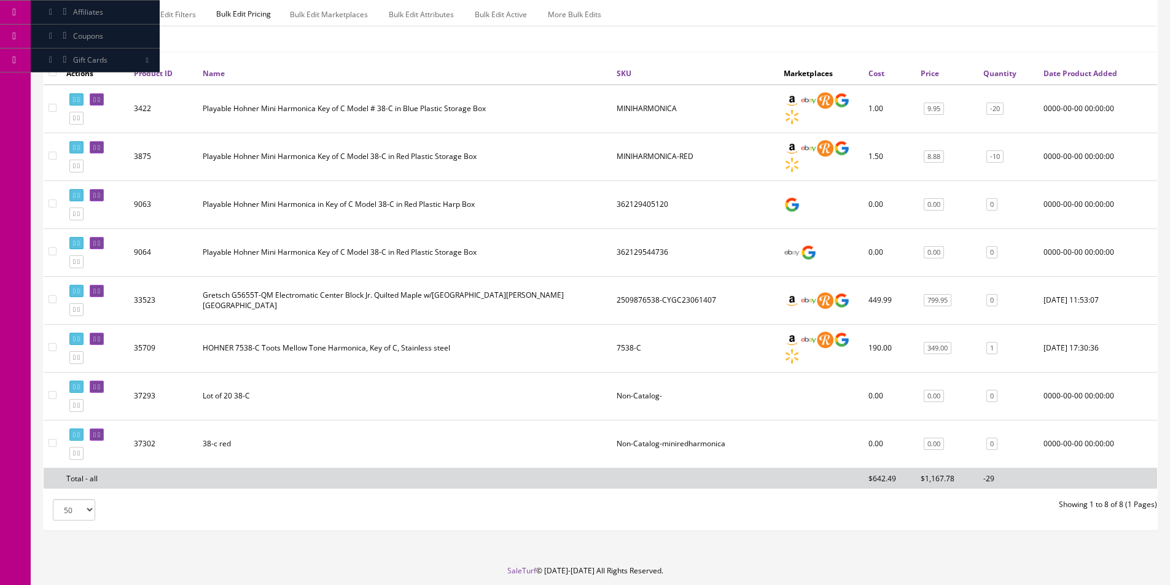
scroll to position [178, 0]
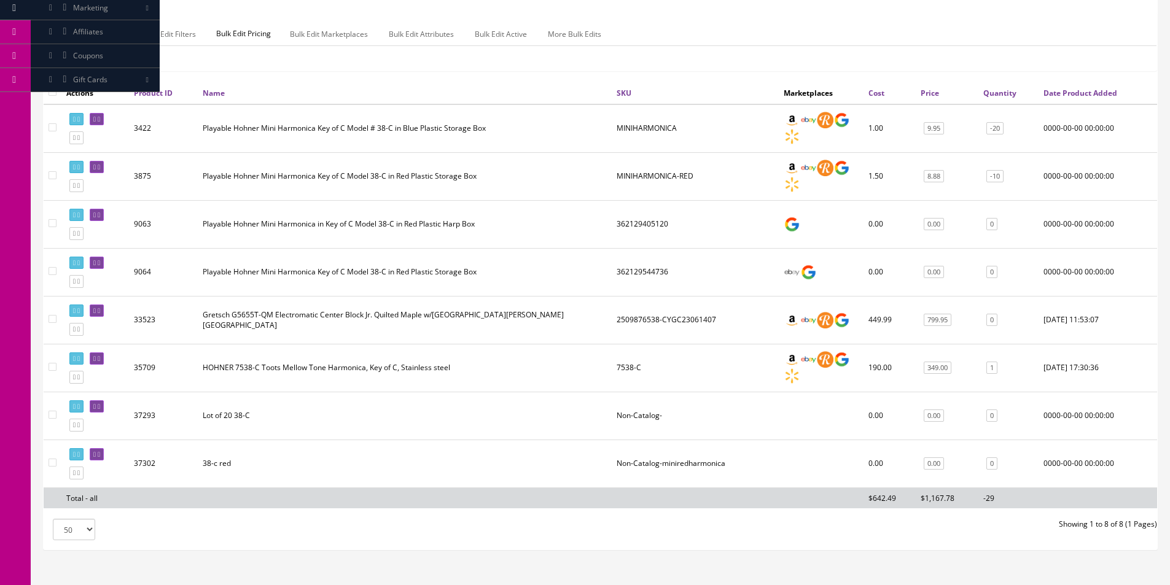
click at [388, 366] on td "HOHNER 7538-C Toots Mellow Tone Harmonica, Key of C, Stainless steel" at bounding box center [405, 368] width 414 height 48
click at [392, 368] on td "HOHNER 7538-C Toots Mellow Tone Harmonica, Key of C, Stainless steel" at bounding box center [405, 368] width 414 height 48
click at [418, 365] on td "HOHNER 7538-C Toots Mellow Tone Harmonica, Key of C, Stainless steel" at bounding box center [405, 368] width 414 height 48
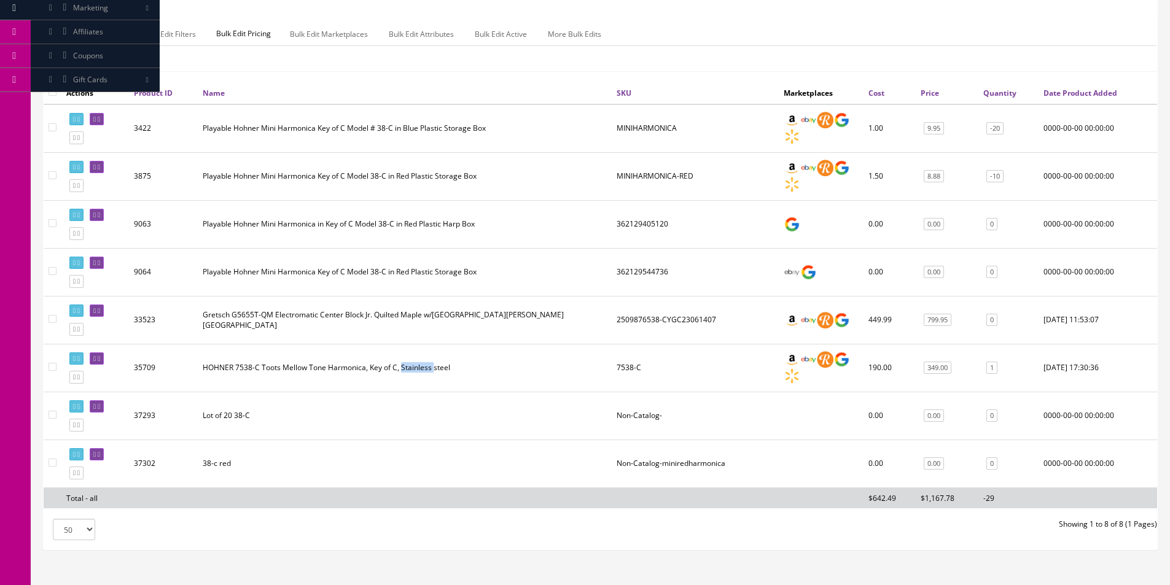
click at [418, 365] on td "HOHNER 7538-C Toots Mellow Tone Harmonica, Key of C, Stainless steel" at bounding box center [405, 368] width 414 height 48
click at [432, 365] on td "HOHNER 7538-C Toots Mellow Tone Harmonica, Key of C, Stainless steel" at bounding box center [405, 368] width 414 height 48
click at [421, 362] on td "HOHNER 7538-C Toots Mellow Tone Harmonica, Key of C, Stainless steel" at bounding box center [405, 368] width 414 height 48
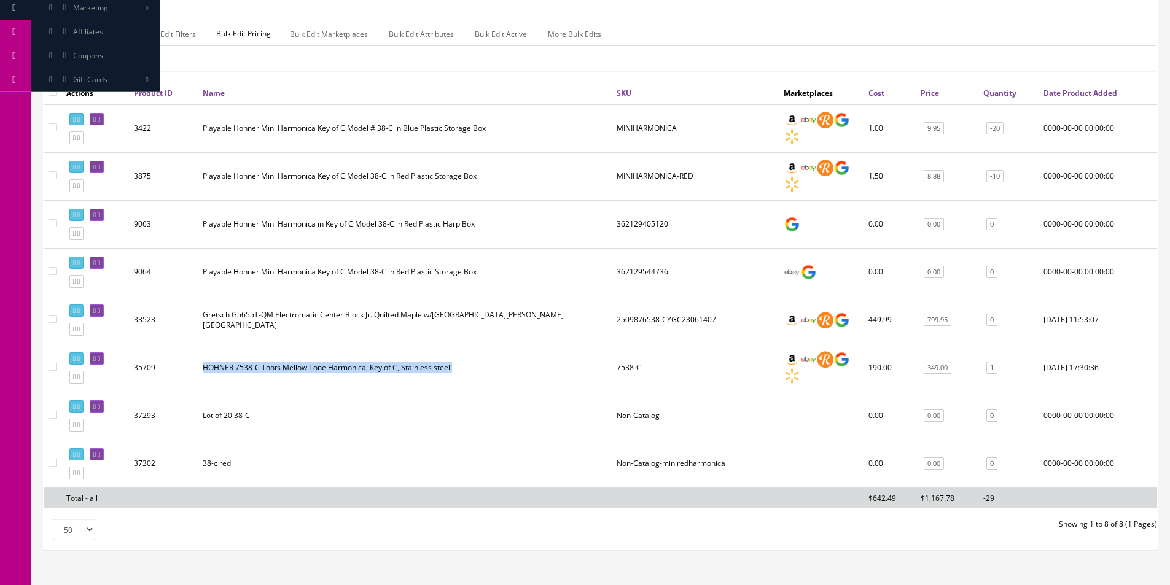
click at [421, 362] on td "HOHNER 7538-C Toots Mellow Tone Harmonica, Key of C, Stainless steel" at bounding box center [405, 368] width 414 height 48
click at [431, 371] on td "HOHNER 7538-C Toots Mellow Tone Harmonica, Key of C, Stainless steel" at bounding box center [405, 368] width 414 height 48
click at [443, 367] on td "HOHNER 7538-C Toots Mellow Tone Harmonica, Key of C, Stainless steel" at bounding box center [405, 368] width 414 height 48
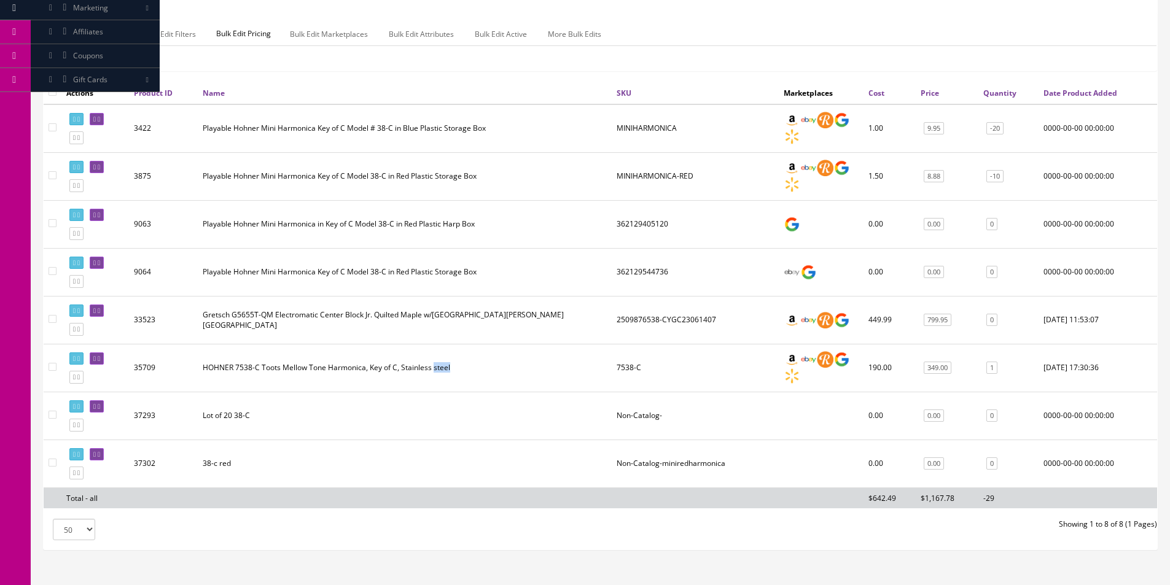
click at [455, 367] on td "HOHNER 7538-C Toots Mellow Tone Harmonica, Key of C, Stainless steel" at bounding box center [405, 368] width 414 height 48
click at [457, 370] on td "HOHNER 7538-C Toots Mellow Tone Harmonica, Key of C, Stainless steel" at bounding box center [405, 368] width 414 height 48
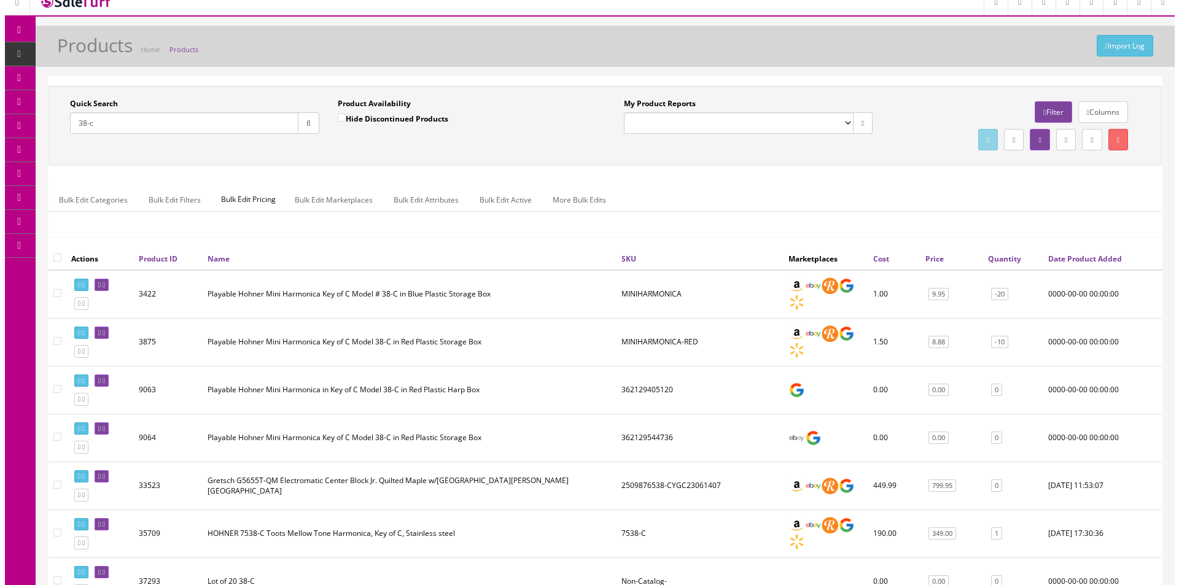
scroll to position [0, 0]
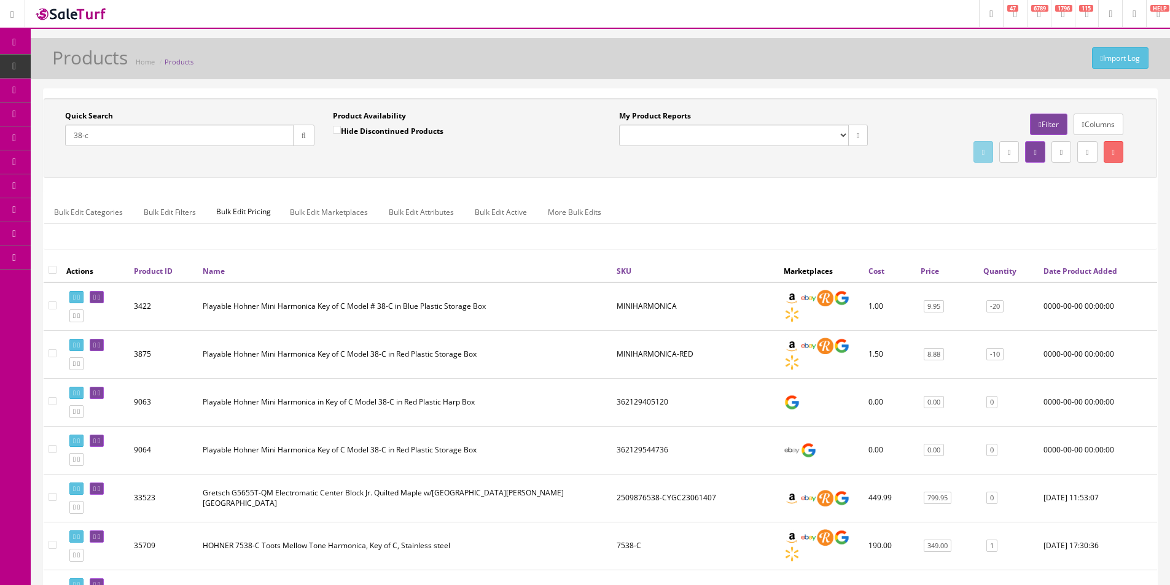
click at [189, 139] on input "38-c" at bounding box center [179, 135] width 228 height 21
click at [189, 138] on input "38-c" at bounding box center [179, 135] width 228 height 21
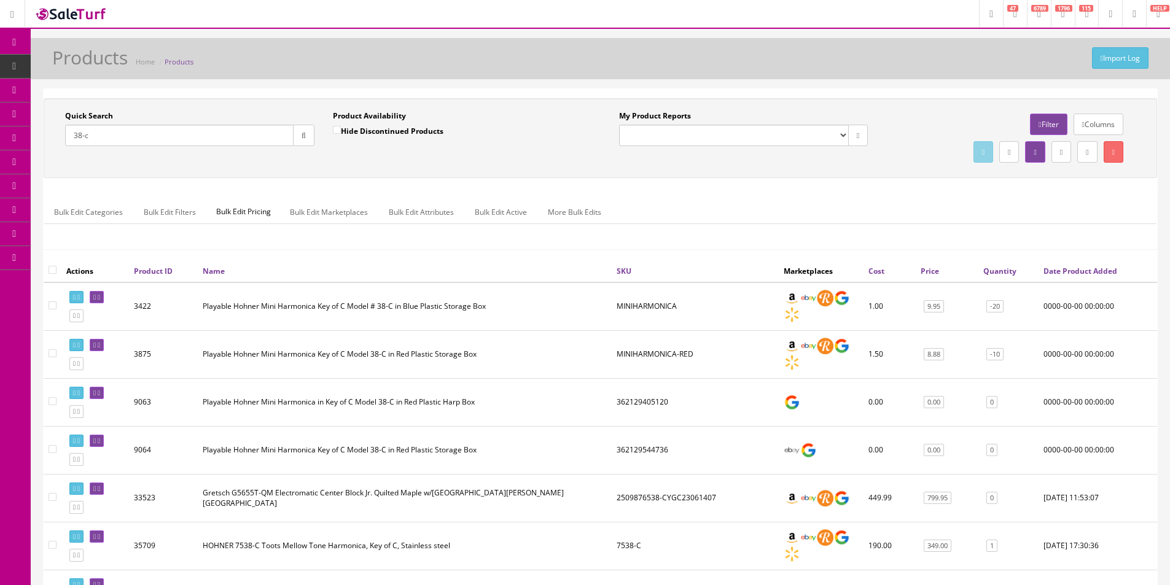
click at [189, 138] on input "38-c" at bounding box center [179, 135] width 228 height 21
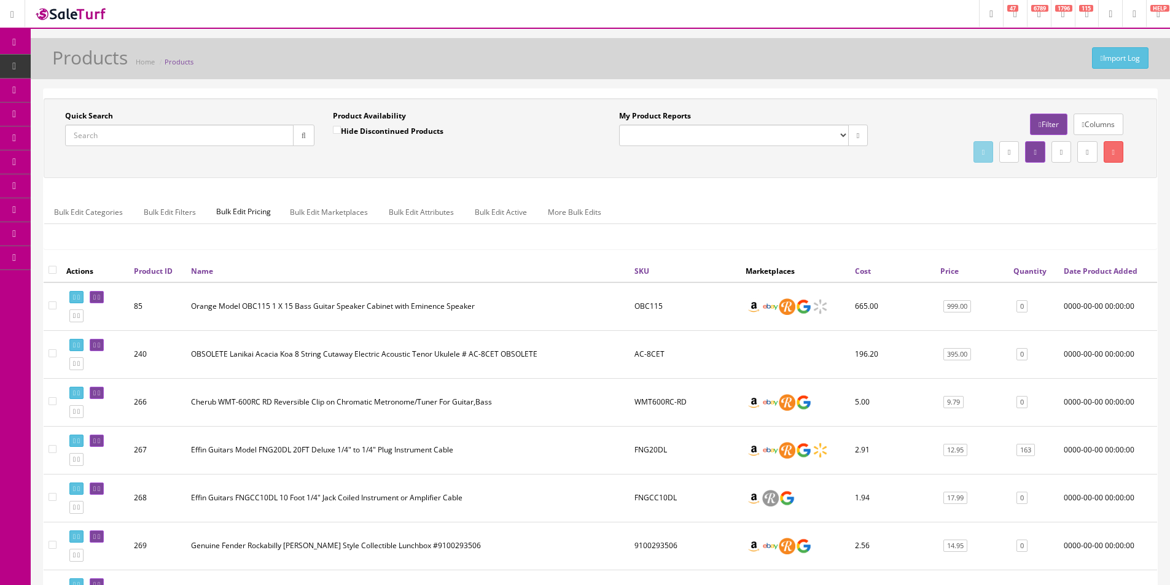
click at [338, 186] on div "Quick Search Date From Product Availability Hide Discontinued Products Date To …" at bounding box center [600, 179] width 1113 height 162
click at [345, 182] on div "Quick Search Date From Product Availability Hide Discontinued Products Date To …" at bounding box center [600, 179] width 1113 height 162
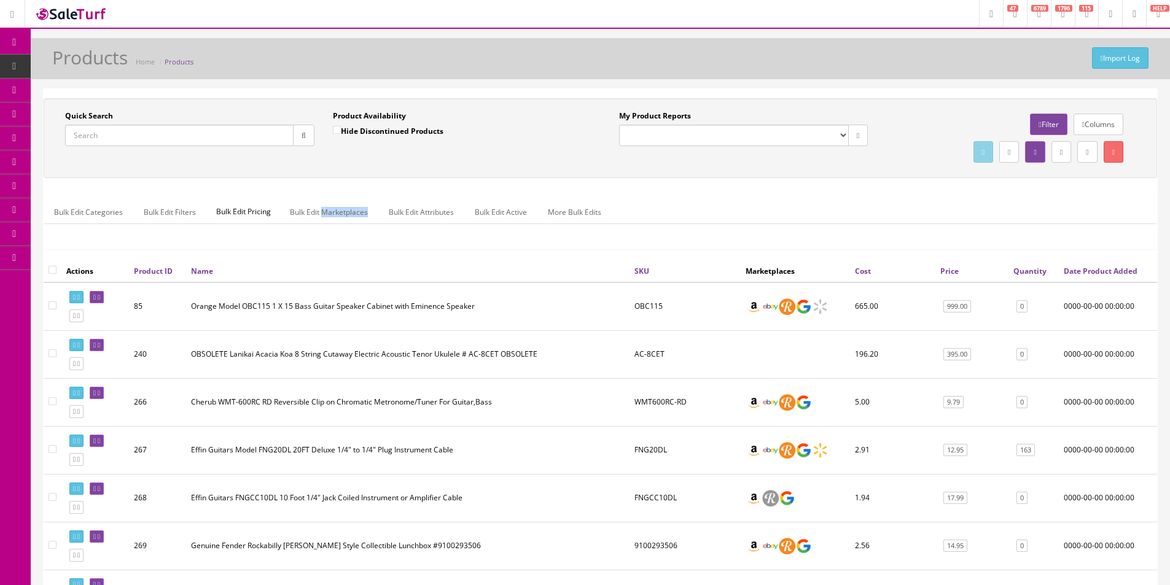
drag, startPoint x: 345, startPoint y: 182, endPoint x: 458, endPoint y: 333, distance: 188.7
click at [345, 181] on div "Quick Search Date From Product Availability Hide Discontinued Products Date To …" at bounding box center [600, 179] width 1113 height 162
click at [539, 244] on div "Bulk Edit Categories Bulk Edit Filters Bulk Edit Pricing Bulk Edit Marketplaces…" at bounding box center [600, 220] width 1112 height 58
click at [976, 74] on div "Import Log Products Home Products" at bounding box center [600, 61] width 1121 height 29
click at [797, 166] on div "Quick Search Date From Product Availability Hide Discontinued Products Date To …" at bounding box center [600, 138] width 1113 height 80
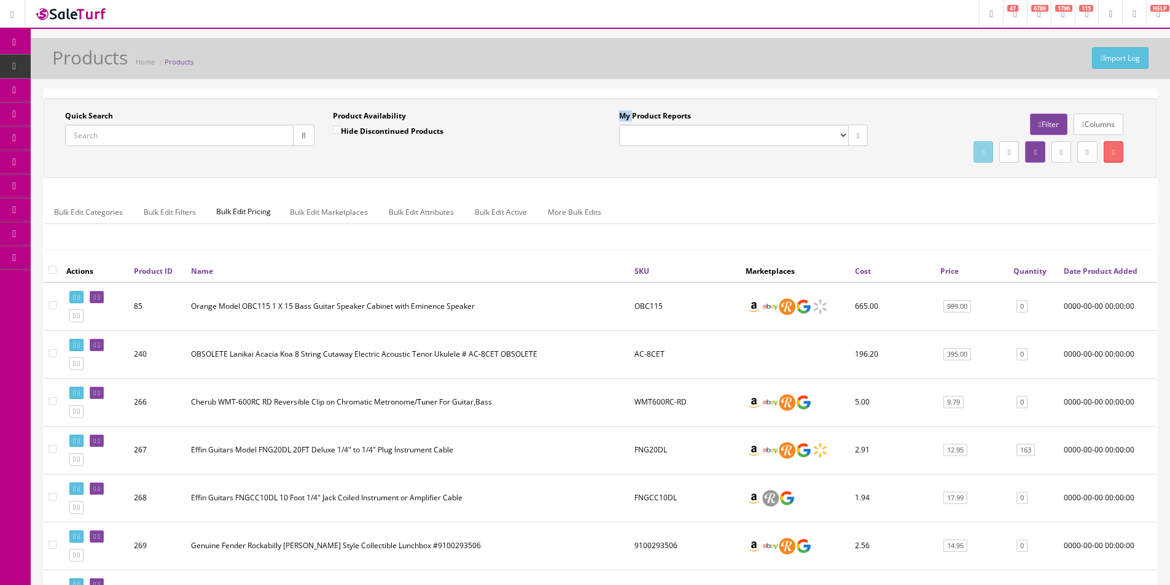
click at [797, 166] on div "Quick Search Date From Product Availability Hide Discontinued Products Date To …" at bounding box center [600, 138] width 1113 height 80
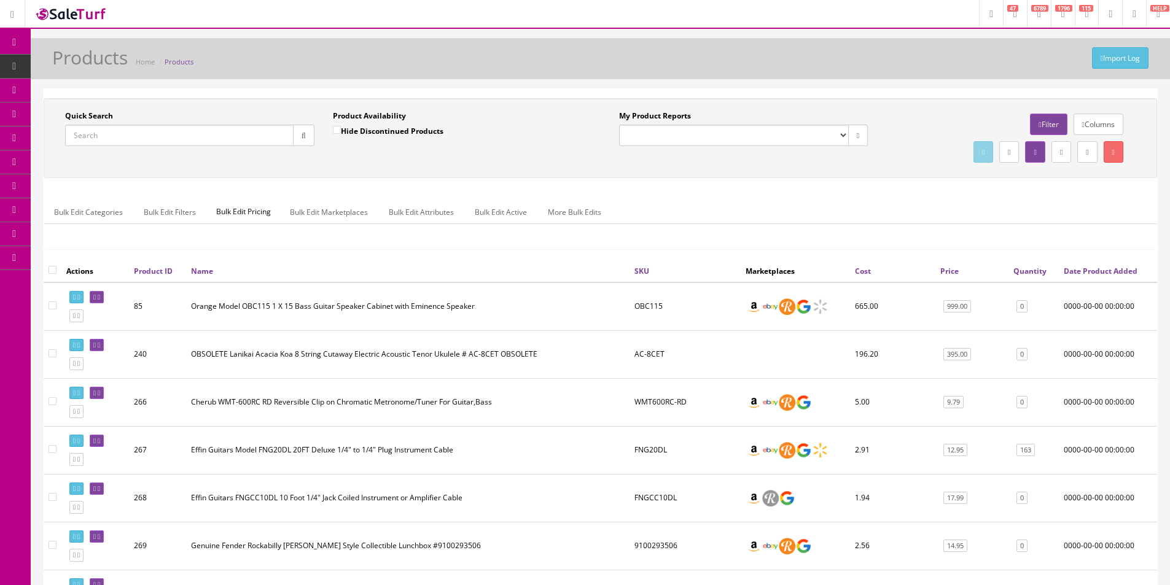
click at [193, 146] on div at bounding box center [189, 135] width 249 height 21
click at [200, 128] on input "Quick Search" at bounding box center [179, 135] width 228 height 21
paste input "17156110"
type input "17156110"
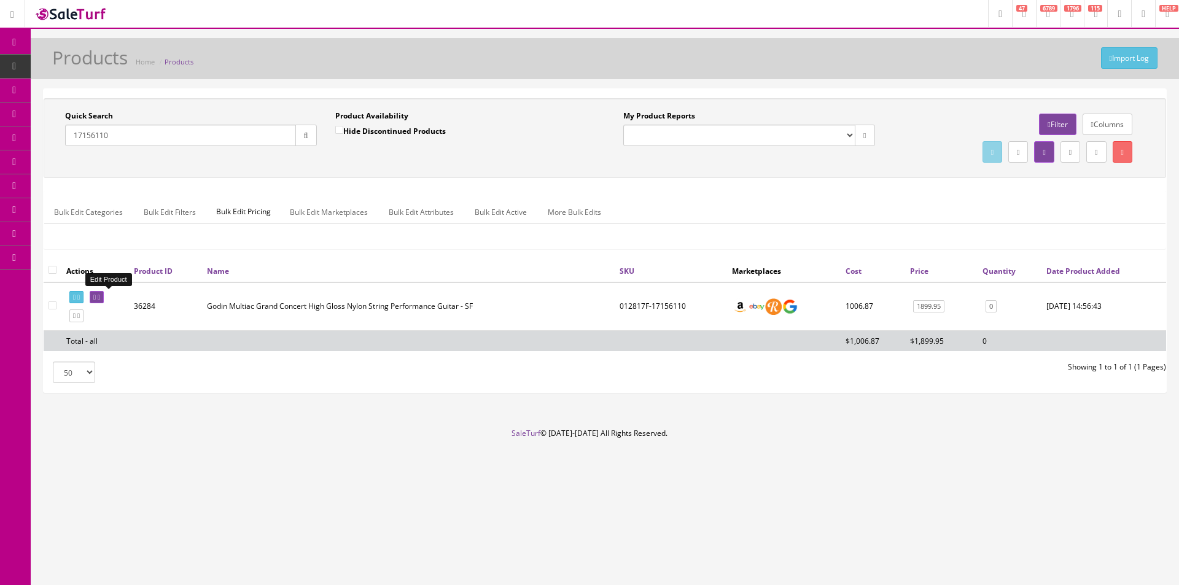
click at [104, 298] on link at bounding box center [97, 297] width 14 height 13
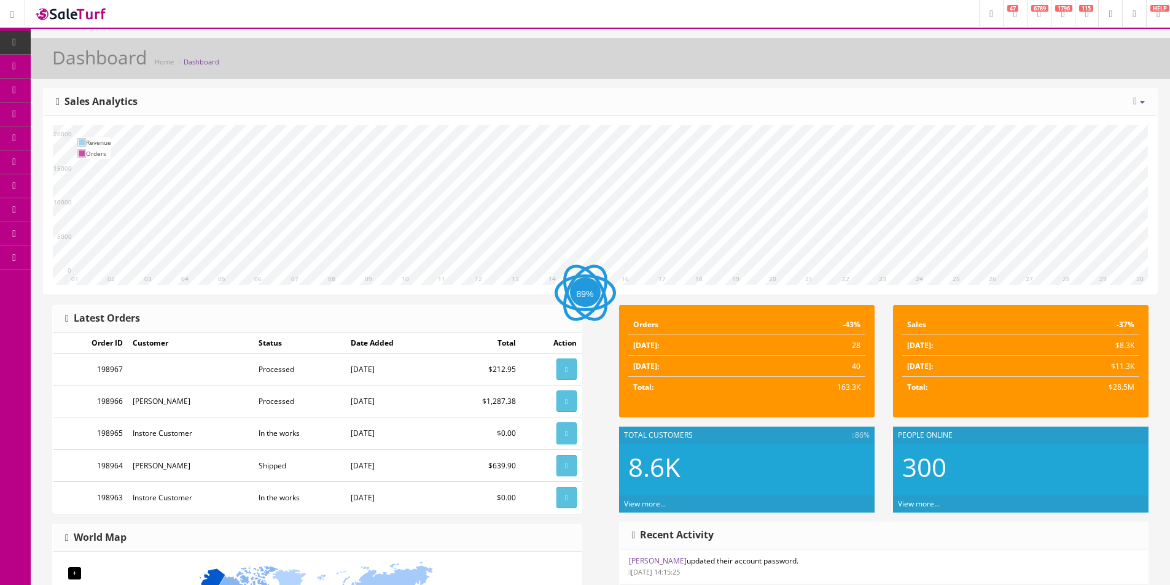
click at [12, 44] on icon at bounding box center [14, 42] width 13 height 10
click at [1134, 103] on icon at bounding box center [1135, 101] width 4 height 10
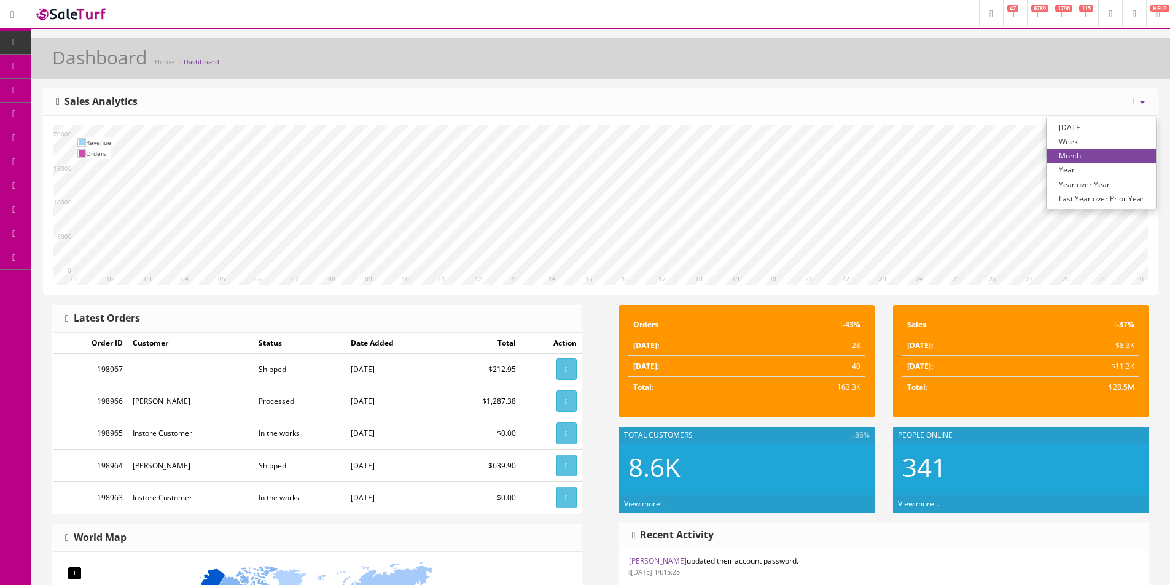
click at [1075, 170] on link "Year" at bounding box center [1101, 170] width 110 height 14
click at [892, 110] on div "[DATE] Week Month Year Year over Year Last Year over Prior Year Sales Analytics" at bounding box center [600, 102] width 1113 height 27
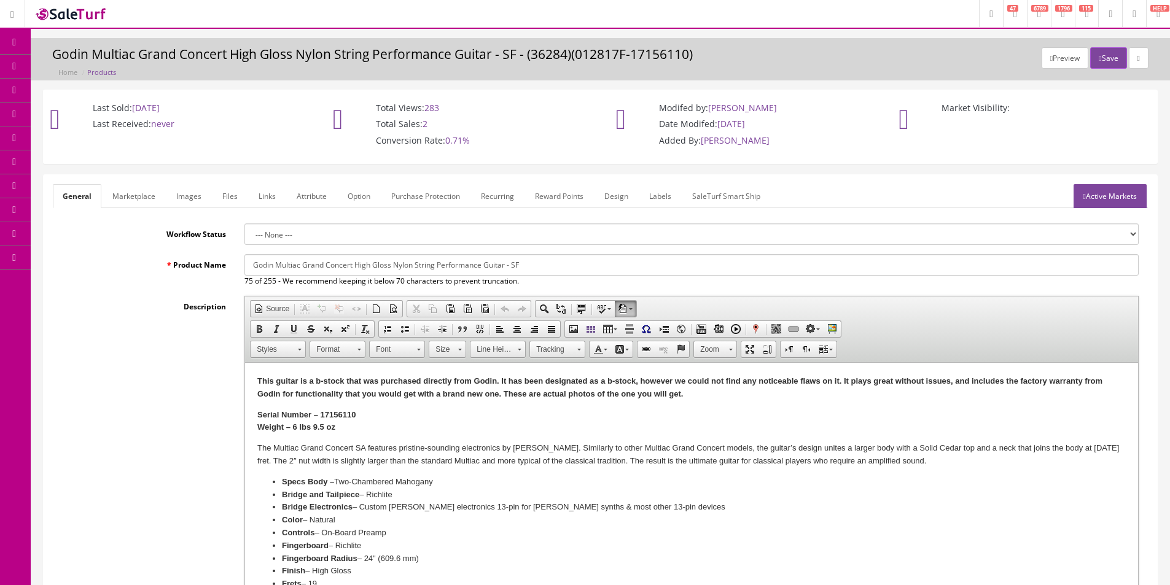
drag, startPoint x: 123, startPoint y: 68, endPoint x: 216, endPoint y: 57, distance: 93.5
click at [216, 57] on h3 "Godin Multiac Grand Concert High Gloss Nylon String Performance Guitar - SF - (…" at bounding box center [600, 54] width 1096 height 14
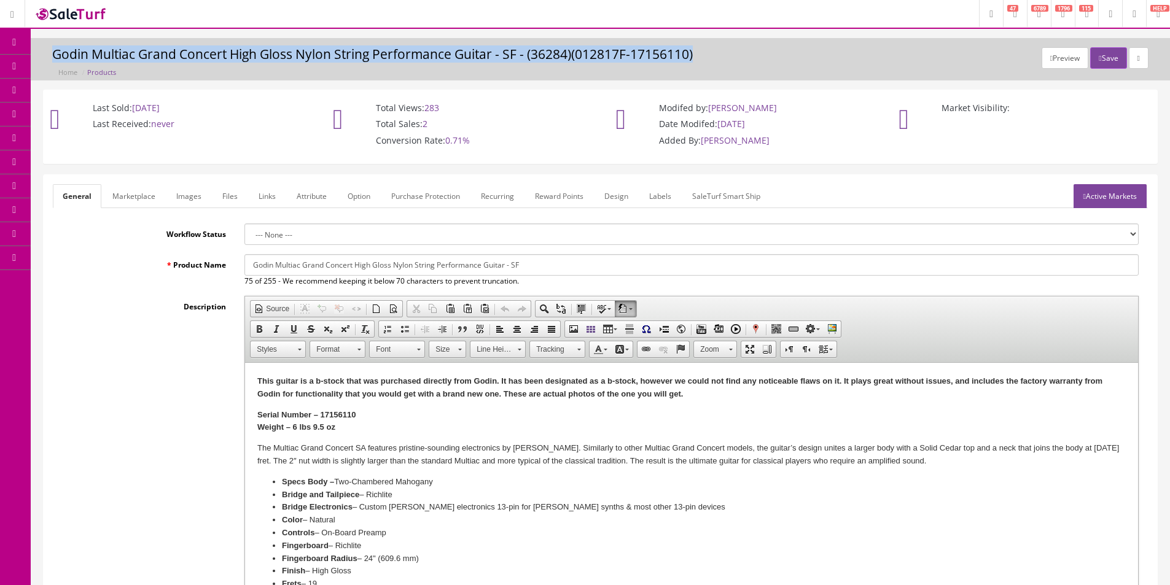
click at [216, 57] on h3 "Godin Multiac Grand Concert High Gloss Nylon String Performance Guitar - SF - (…" at bounding box center [600, 54] width 1096 height 14
click at [216, 56] on h3 "Godin Multiac Grand Concert High Gloss Nylon String Performance Guitar - SF - (…" at bounding box center [600, 54] width 1096 height 14
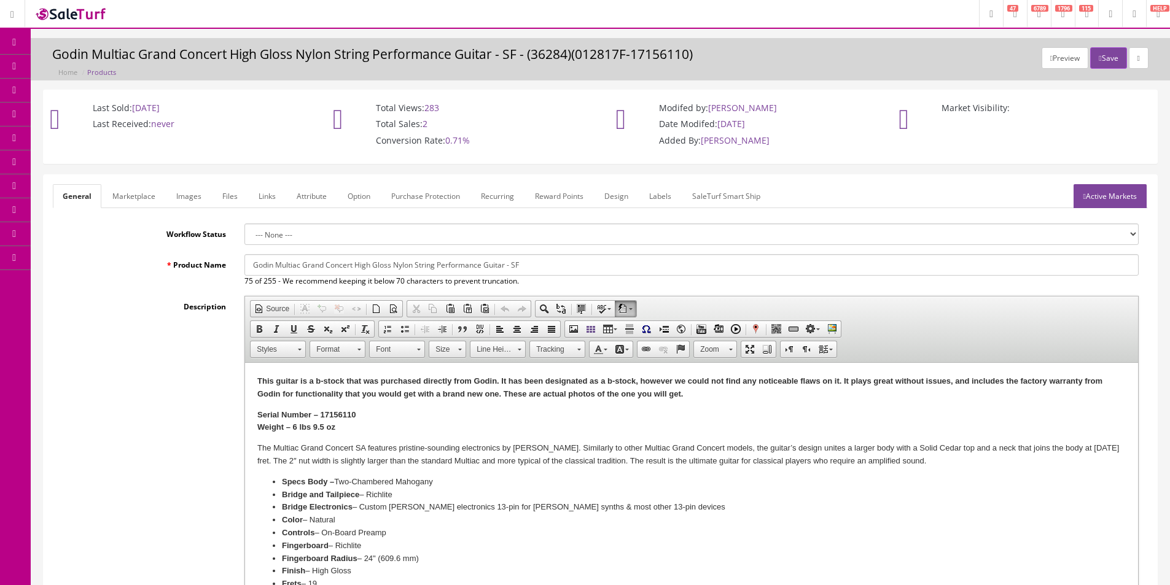
click at [216, 56] on h3 "Godin Multiac Grand Concert High Gloss Nylon String Performance Guitar - SF - (…" at bounding box center [600, 54] width 1096 height 14
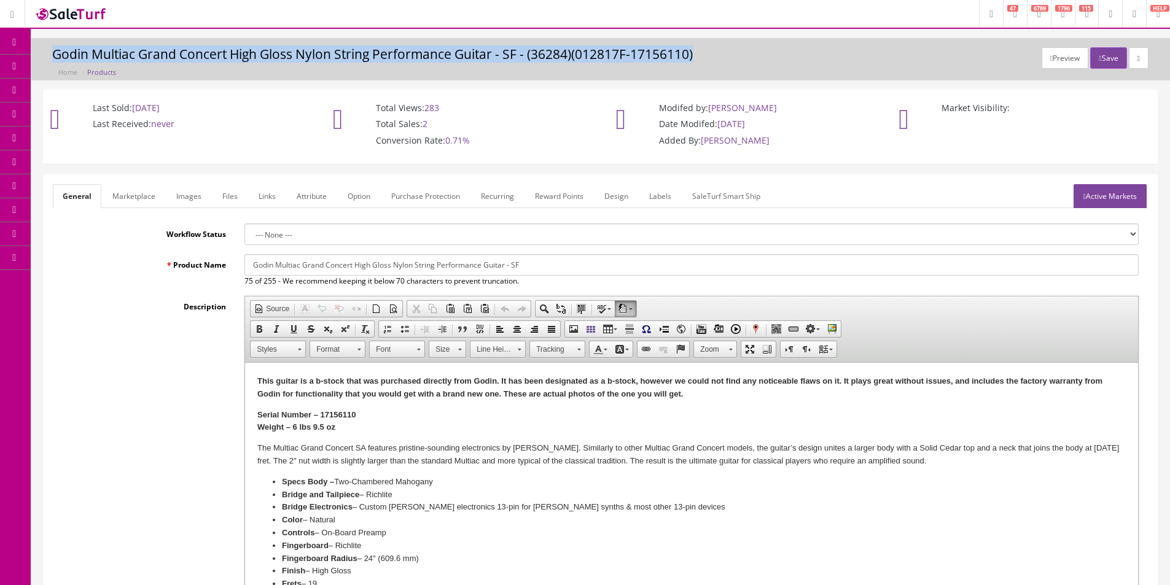
click at [216, 56] on h3 "Godin Multiac Grand Concert High Gloss Nylon String Performance Guitar - SF - (…" at bounding box center [600, 54] width 1096 height 14
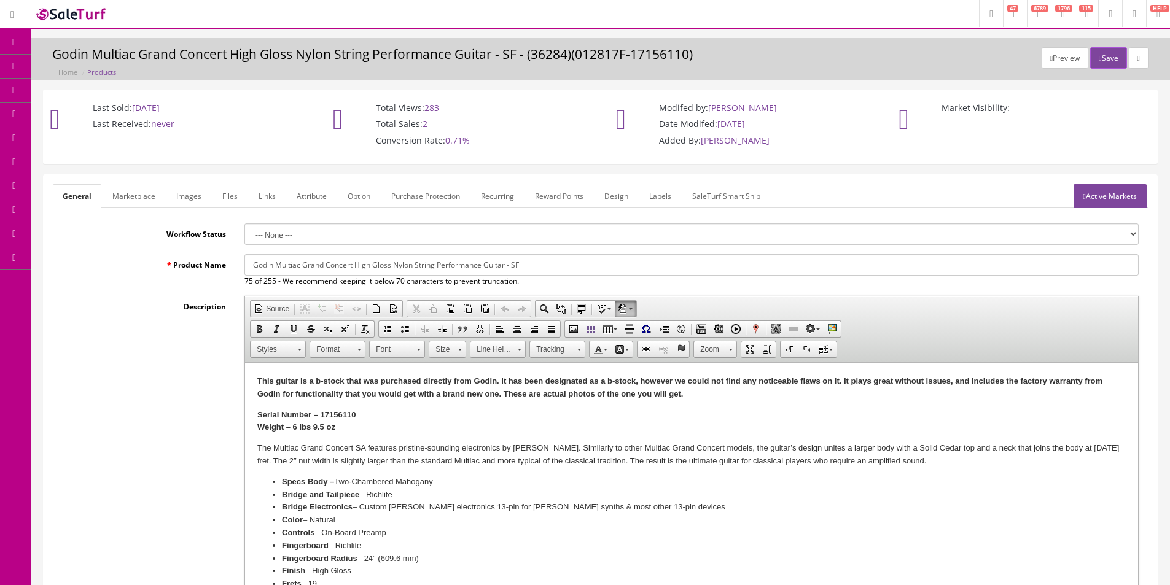
drag, startPoint x: 216, startPoint y: 56, endPoint x: 284, endPoint y: 64, distance: 68.6
click at [216, 56] on h3 "Godin Multiac Grand Concert High Gloss Nylon String Performance Guitar - SF - (…" at bounding box center [600, 54] width 1096 height 14
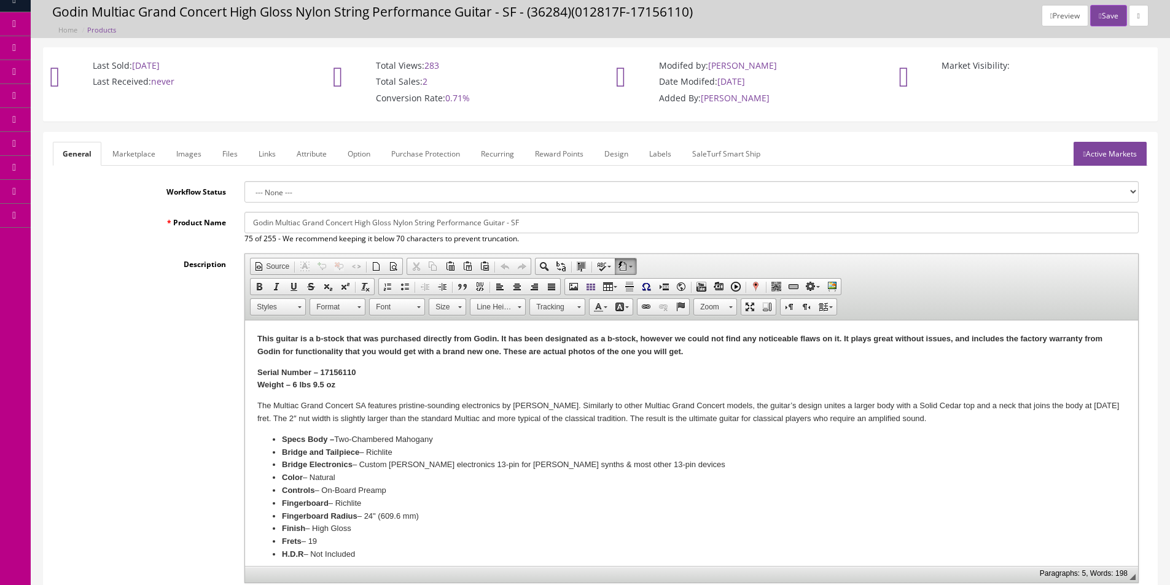
scroll to position [61, 0]
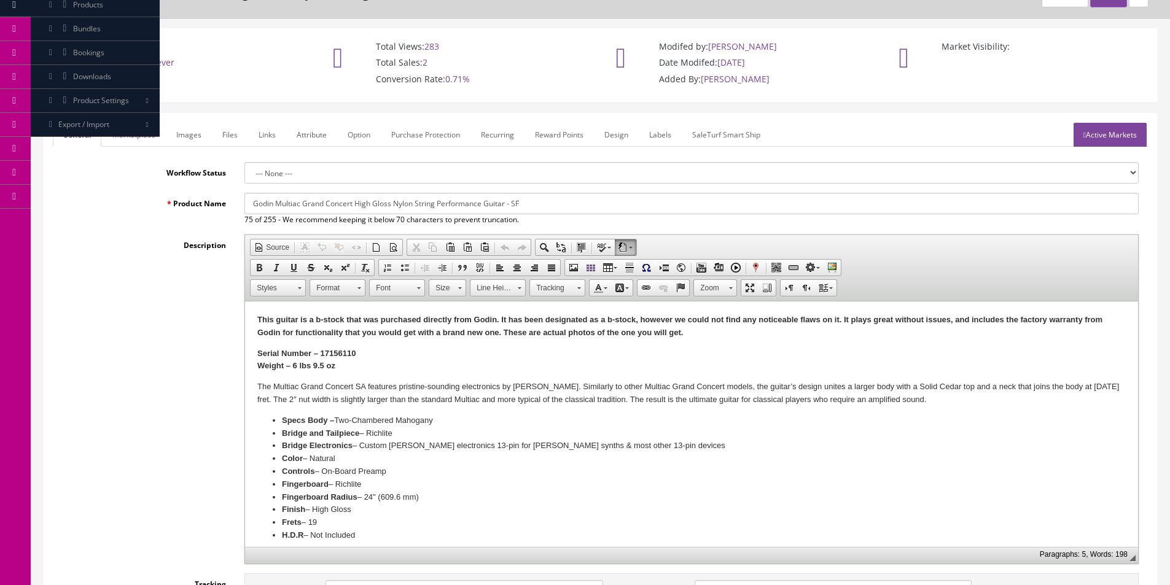
click at [329, 321] on strong "This guitar is a b-stock that was purchased directly from Godin. It has been de…" at bounding box center [679, 326] width 845 height 22
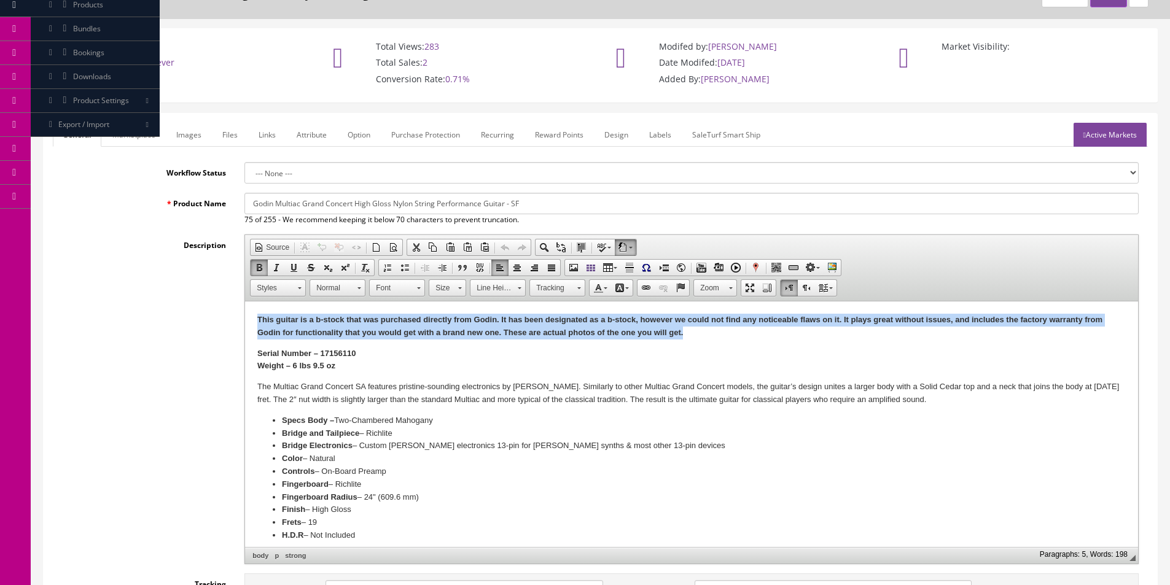
click at [329, 321] on strong "This guitar is a b-stock that was purchased directly from Godin. It has been de…" at bounding box center [679, 326] width 845 height 22
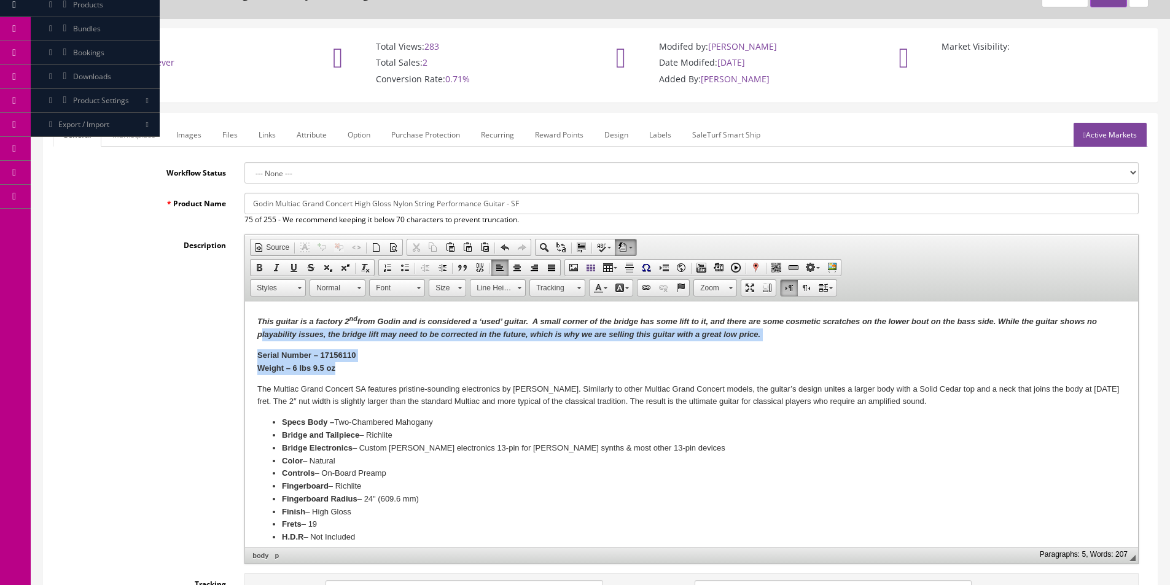
drag, startPoint x: 343, startPoint y: 370, endPoint x: 64, endPoint y: 339, distance: 280.5
click at [245, 339] on html "This guitar is a factory 2 nd from Godin and is considered a ‘used’ guitar. A s…" at bounding box center [691, 429] width 893 height 255
click at [265, 363] on strong "Serial Number – 17156110 Weight – 6 lbs 9.5 oz" at bounding box center [306, 362] width 98 height 22
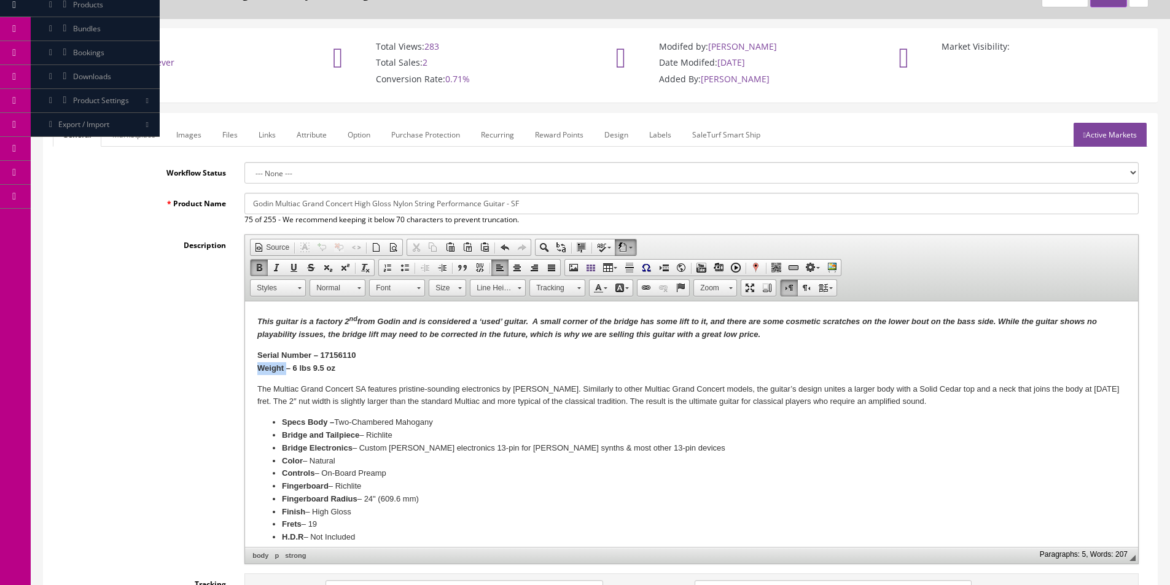
click at [265, 363] on strong "Serial Number – 17156110 Weight – 6 lbs 9.5 oz" at bounding box center [306, 362] width 98 height 22
click at [330, 373] on p "Serial Number – 17156110 Weight – 6 lbs 9.5 oz" at bounding box center [691, 362] width 868 height 26
drag, startPoint x: 343, startPoint y: 369, endPoint x: 197, endPoint y: 357, distance: 147.3
click at [245, 357] on html "This guitar is a factory 2 nd from Godin and is considered a ‘used’ guitar. A s…" at bounding box center [691, 429] width 893 height 255
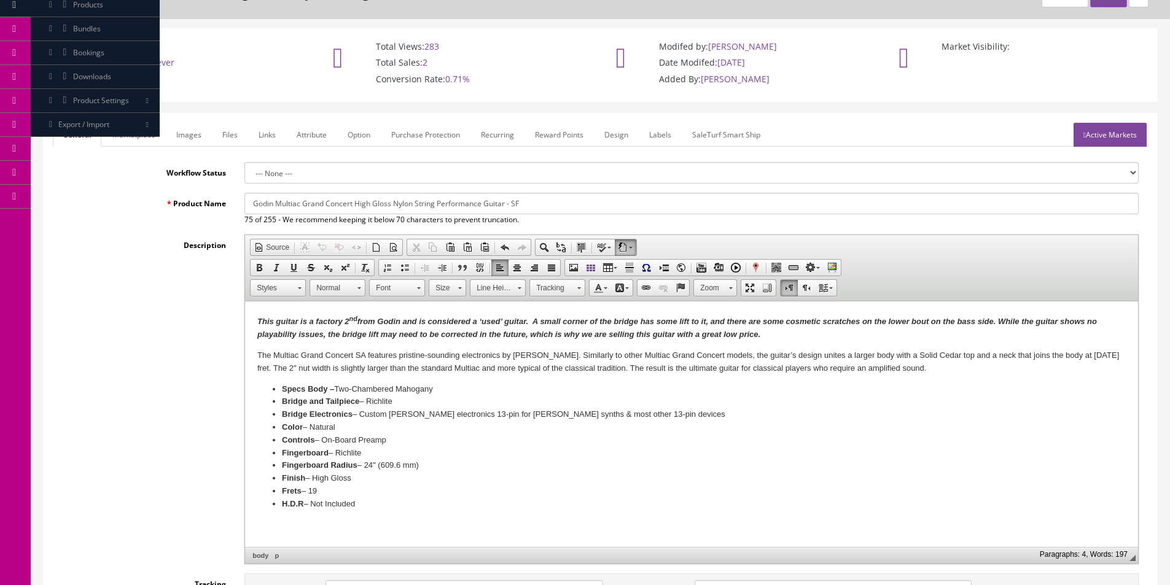
scroll to position [491, 0]
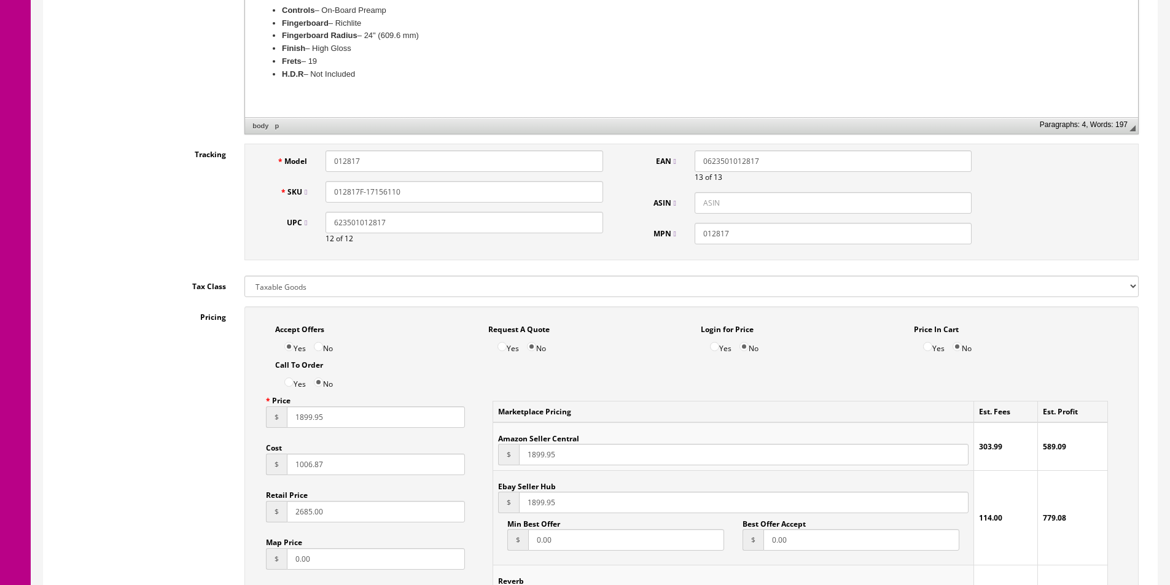
click at [120, 306] on label "Pricing" at bounding box center [144, 314] width 182 height 17
click at [302, 461] on input "1006.87" at bounding box center [376, 464] width 178 height 21
click at [325, 469] on input "1006.87" at bounding box center [376, 464] width 178 height 21
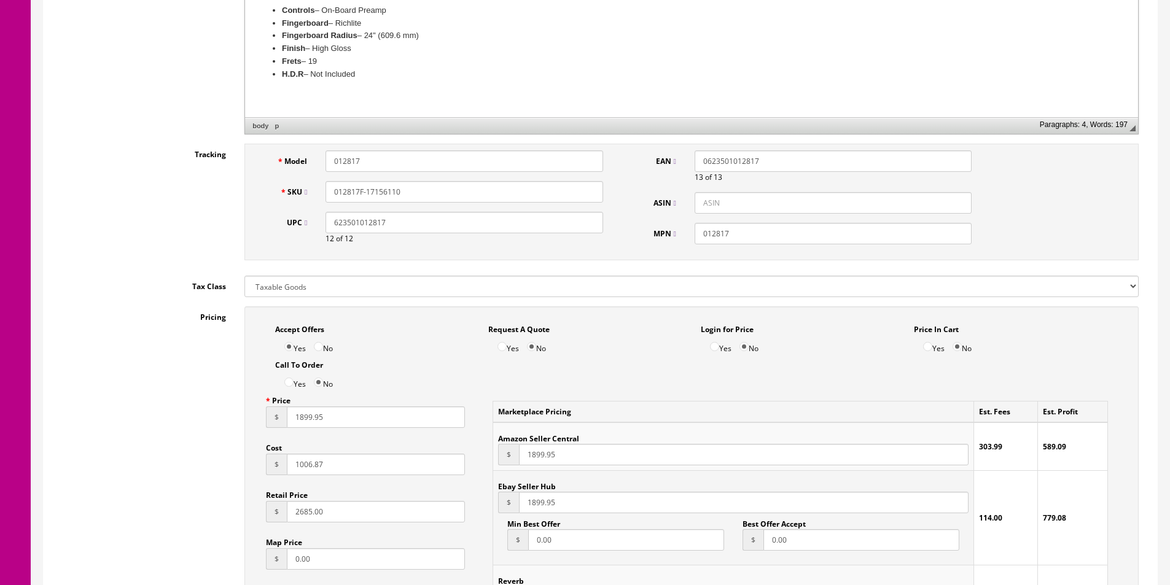
click at [325, 469] on input "1006.87" at bounding box center [376, 464] width 178 height 21
type input "838"
click at [230, 428] on div "Pricing Accept Offers Yes No Request A Quote Yes No Login for Price Yes No Pric…" at bounding box center [600, 583] width 1095 height 555
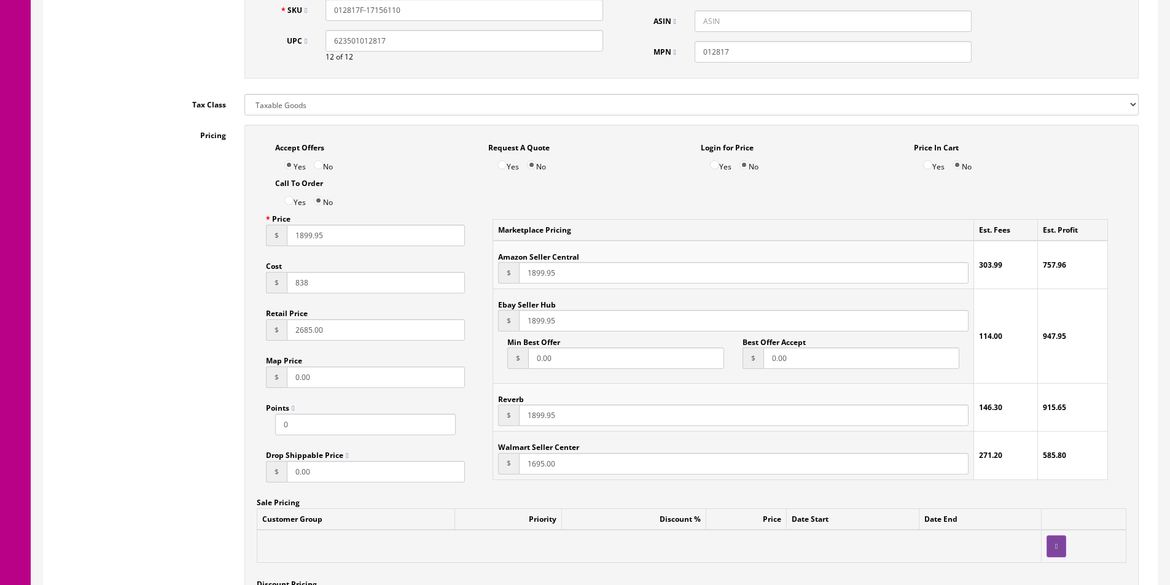
scroll to position [676, 0]
click at [298, 236] on input "1899.95" at bounding box center [376, 232] width 178 height 21
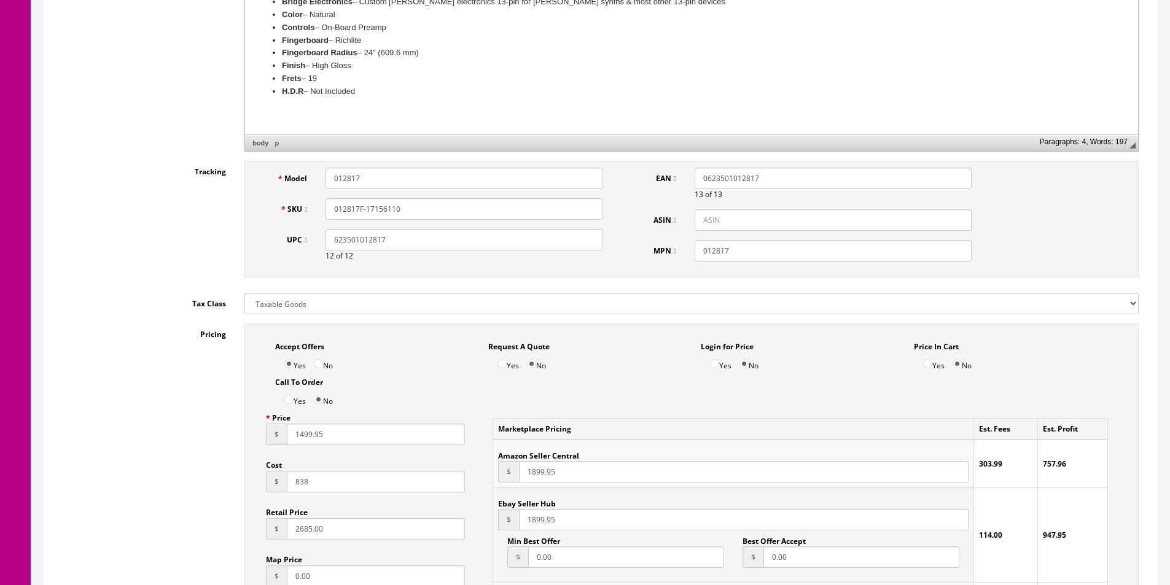
scroll to position [553, 0]
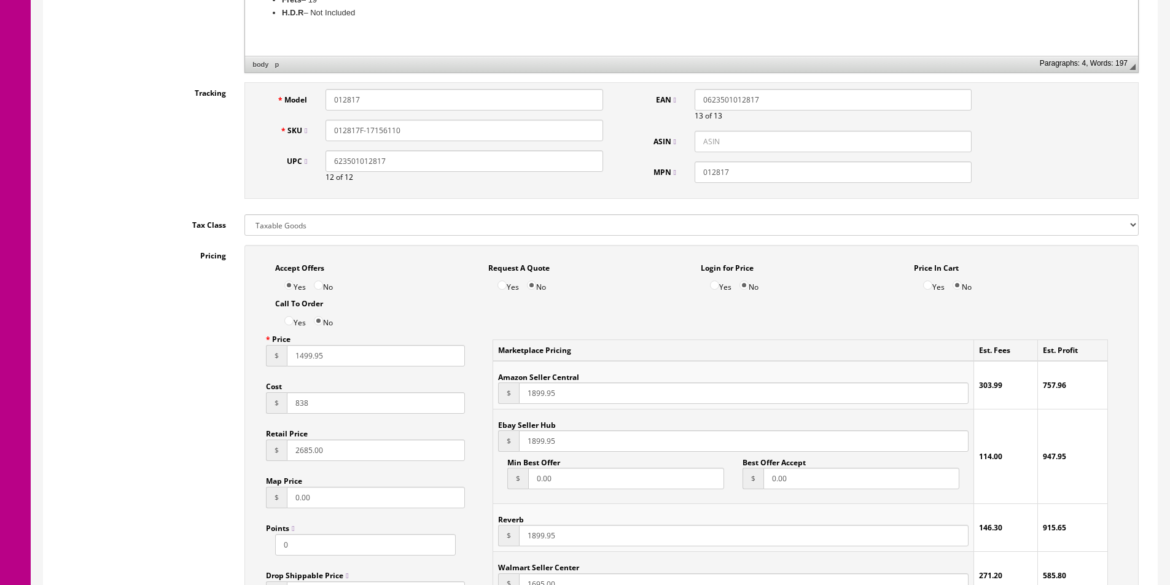
type input "1499.95"
click at [538, 387] on input "1899.95" at bounding box center [744, 393] width 450 height 21
paste input "4"
type input "1499.95"
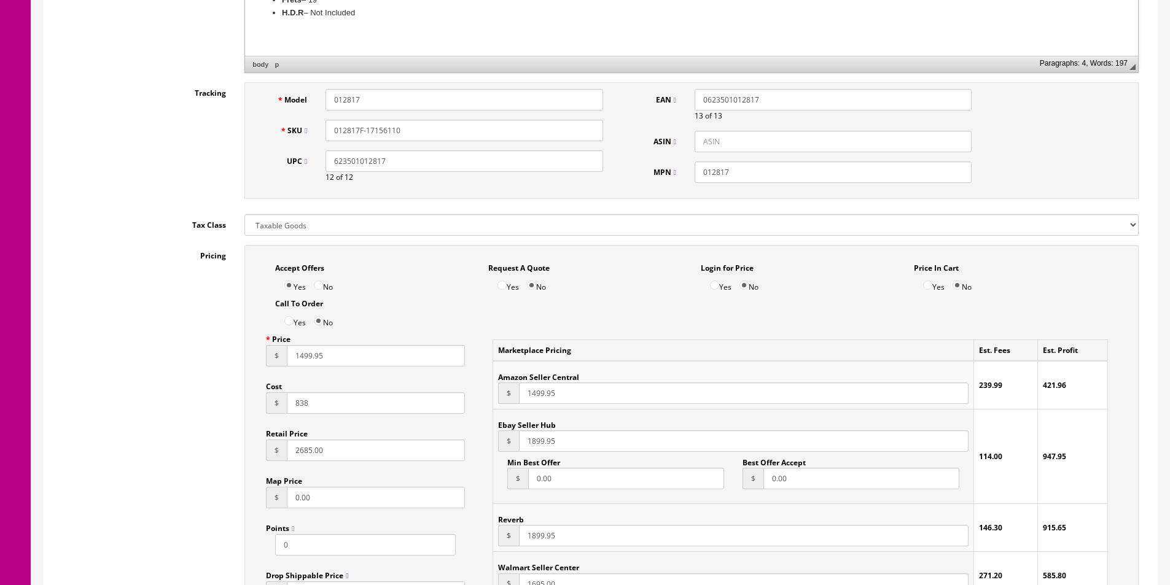
paste input "4"
type input "1499.95"
paste input "4"
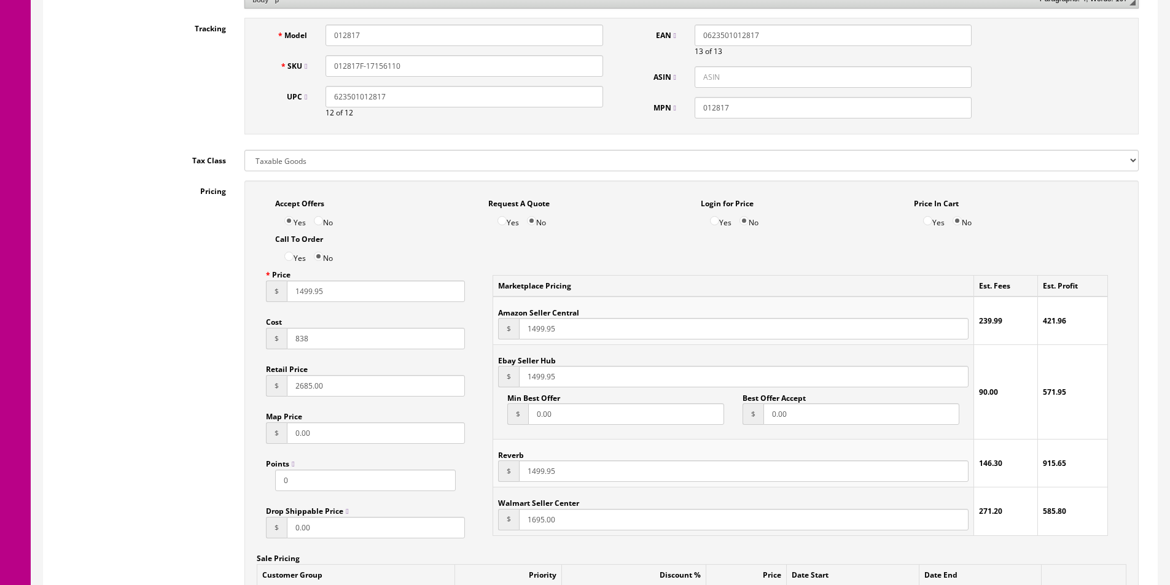
type input "1499.95"
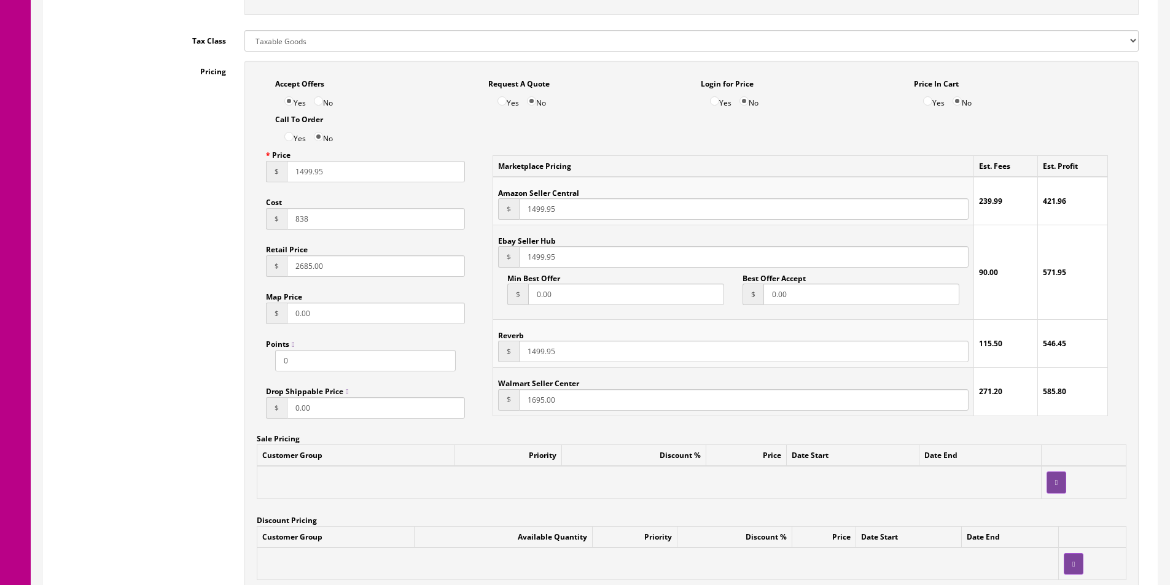
paste input "499.95"
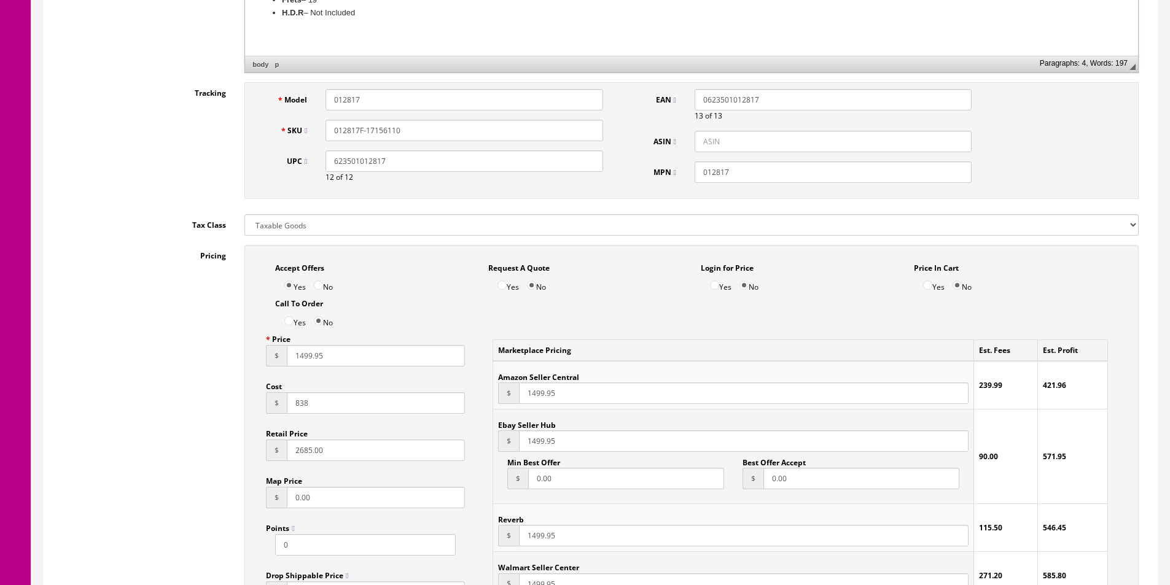
type input "1499.95"
click at [353, 130] on input "012817F-17156110" at bounding box center [463, 130] width 277 height 21
click at [364, 131] on input "012817F-17156110" at bounding box center [463, 130] width 277 height 21
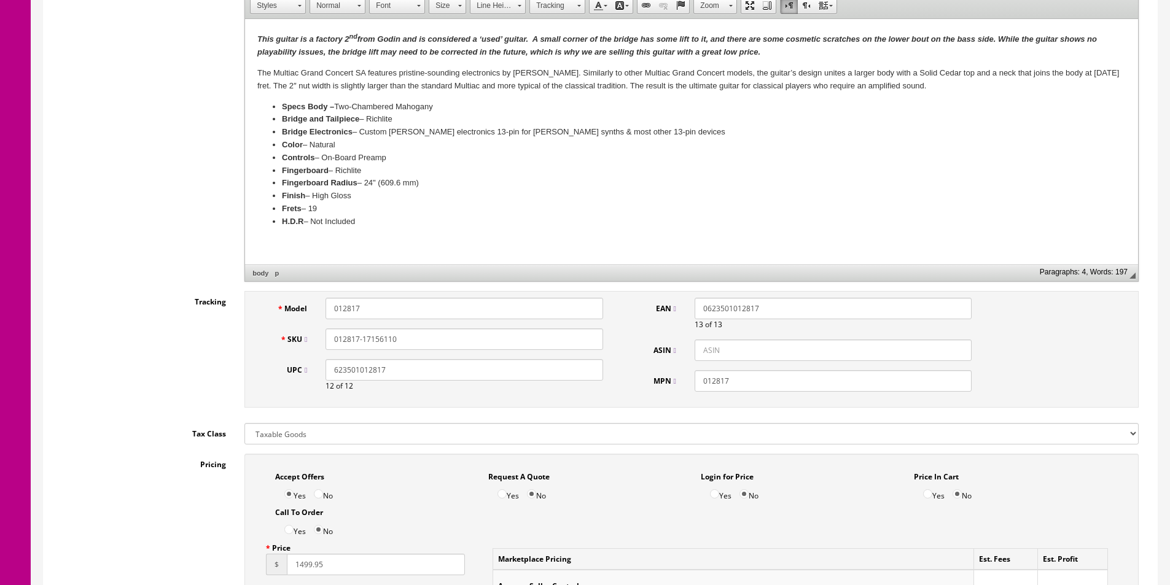
scroll to position [123, 0]
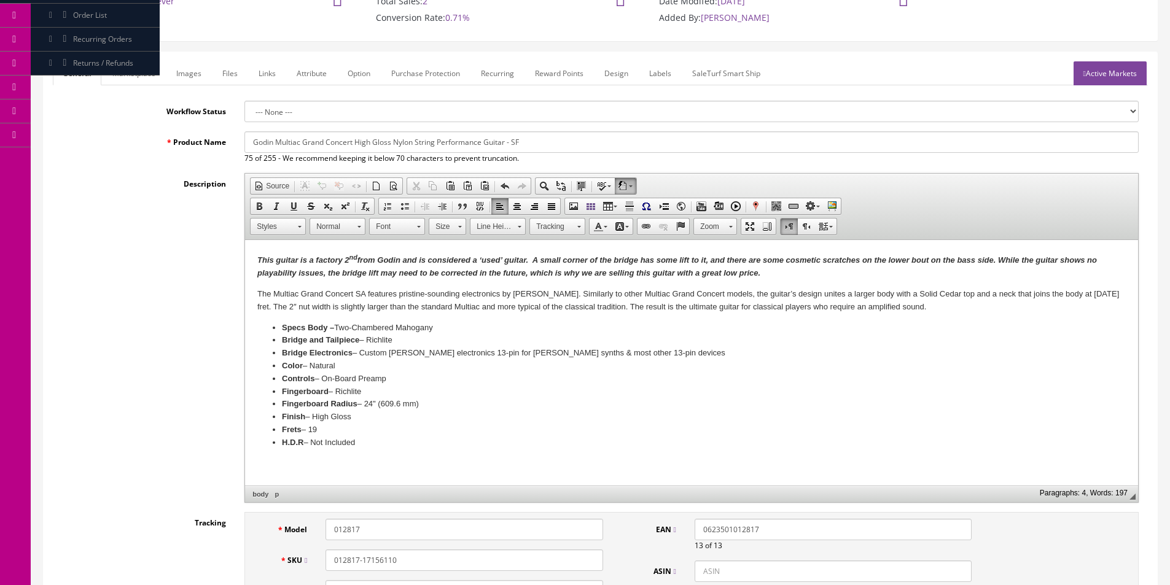
type input "012817-17156110"
drag, startPoint x: 531, startPoint y: 140, endPoint x: 512, endPoint y: 140, distance: 19.0
click at [512, 140] on input "Godin Multiac Grand Concert High Gloss Nylon String Performance Guitar - SF" at bounding box center [691, 141] width 894 height 21
type input "Godin Multiac Grand Concert High Gloss Nylon String Performance Guitar w/Bag"
click at [189, 78] on link "Images" at bounding box center [188, 73] width 45 height 24
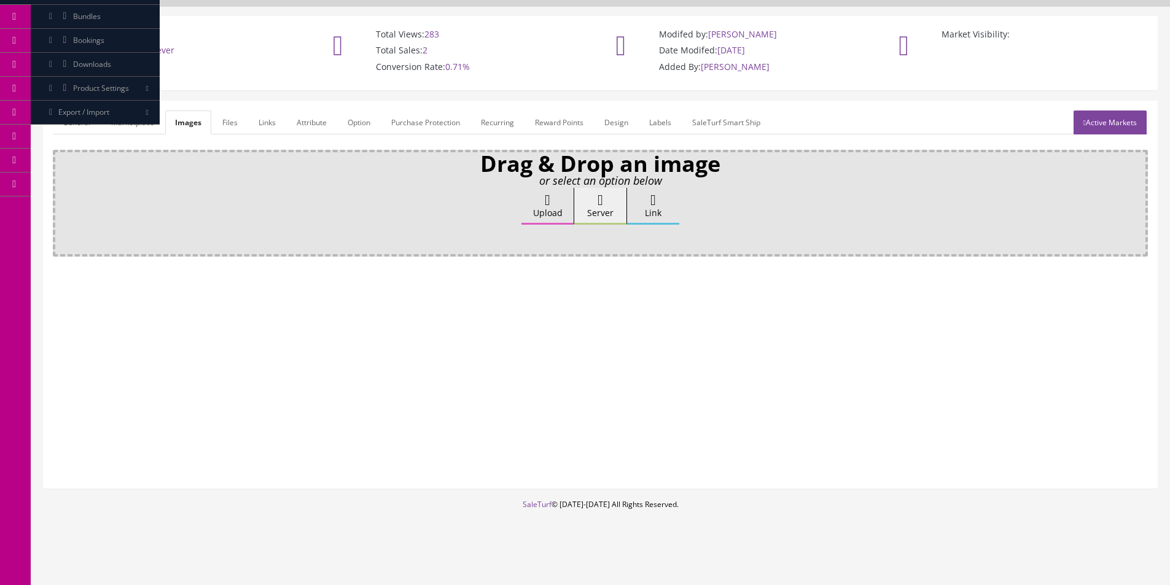
scroll to position [74, 0]
click at [536, 216] on label "Upload" at bounding box center [547, 206] width 52 height 37
click at [61, 200] on input "Upload" at bounding box center [61, 194] width 0 height 12
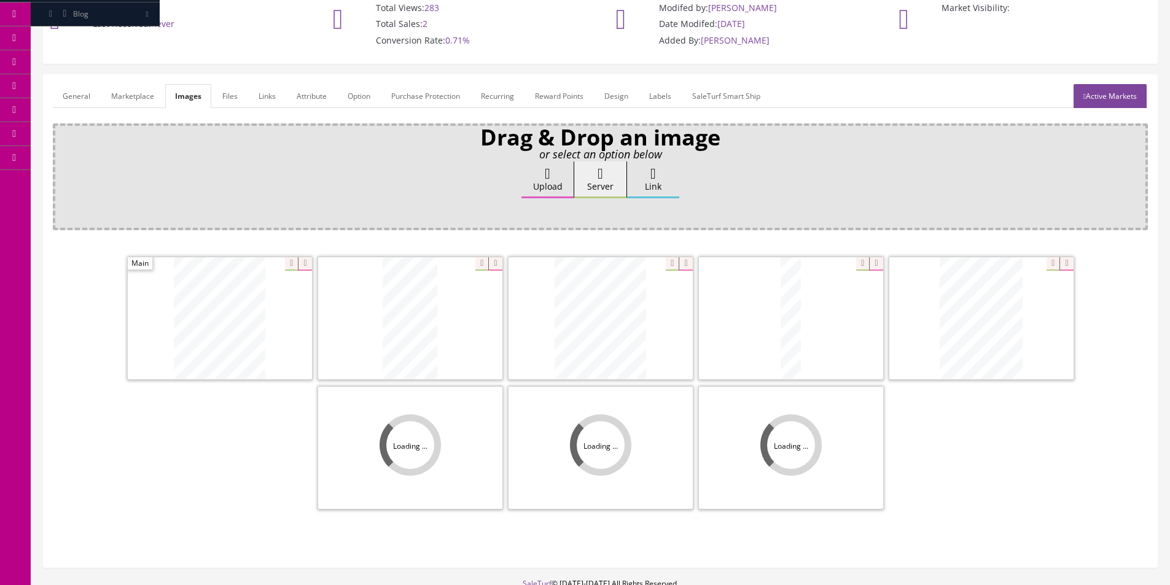
scroll to position [179, 0]
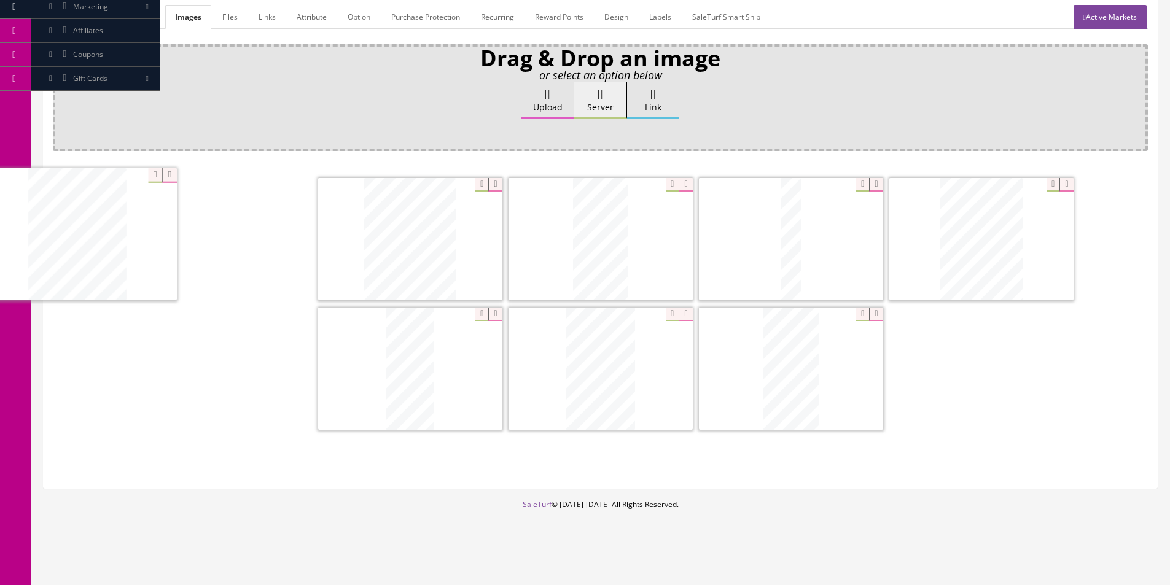
drag, startPoint x: 368, startPoint y: 253, endPoint x: 73, endPoint y: 252, distance: 295.4
click at [494, 185] on icon at bounding box center [495, 185] width 14 height 14
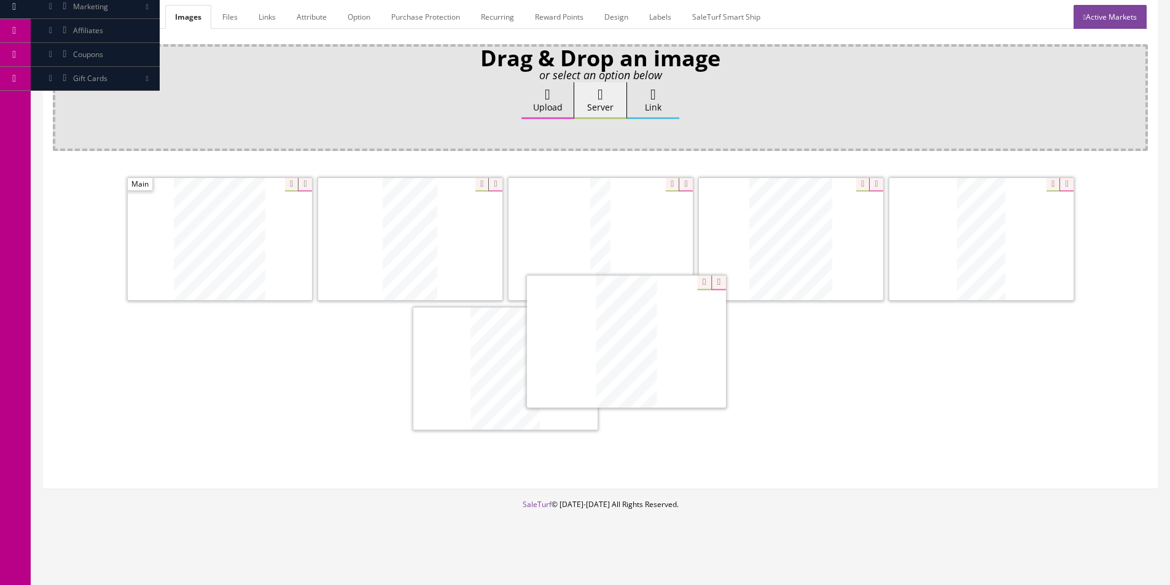
drag, startPoint x: 612, startPoint y: 331, endPoint x: 357, endPoint y: 229, distance: 273.9
drag, startPoint x: 804, startPoint y: 247, endPoint x: 337, endPoint y: 234, distance: 467.5
drag, startPoint x: 516, startPoint y: 355, endPoint x: 160, endPoint y: 202, distance: 388.2
click at [545, 93] on icon at bounding box center [548, 94] width 6 height 15
click at [61, 93] on input "Upload" at bounding box center [61, 88] width 0 height 12
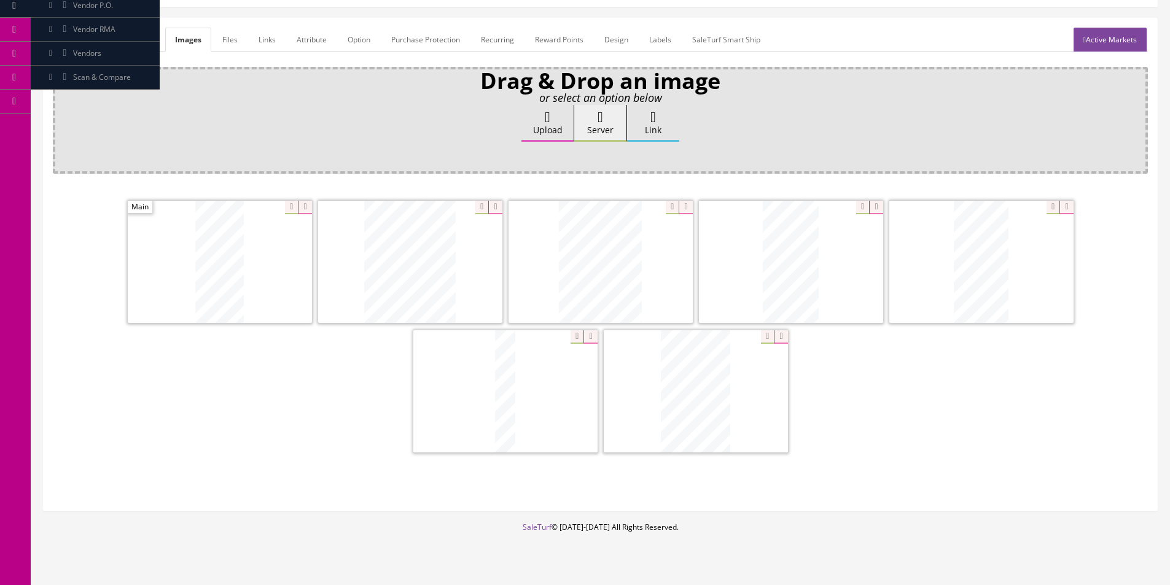
scroll to position [118, 0]
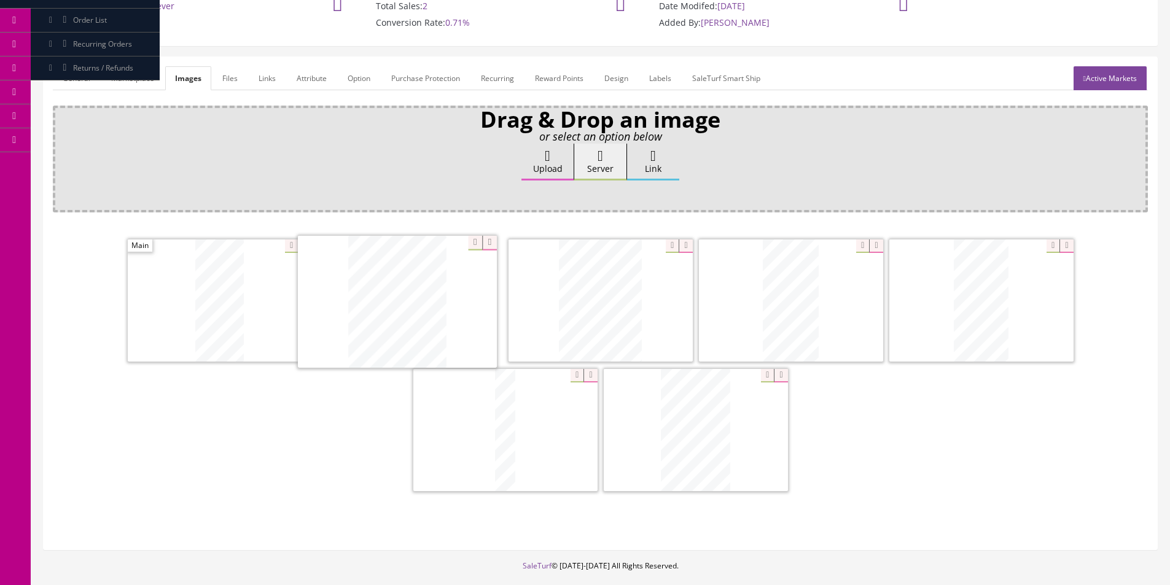
drag, startPoint x: 388, startPoint y: 305, endPoint x: 104, endPoint y: 293, distance: 284.0
click at [322, 77] on link "Attribute" at bounding box center [312, 78] width 50 height 24
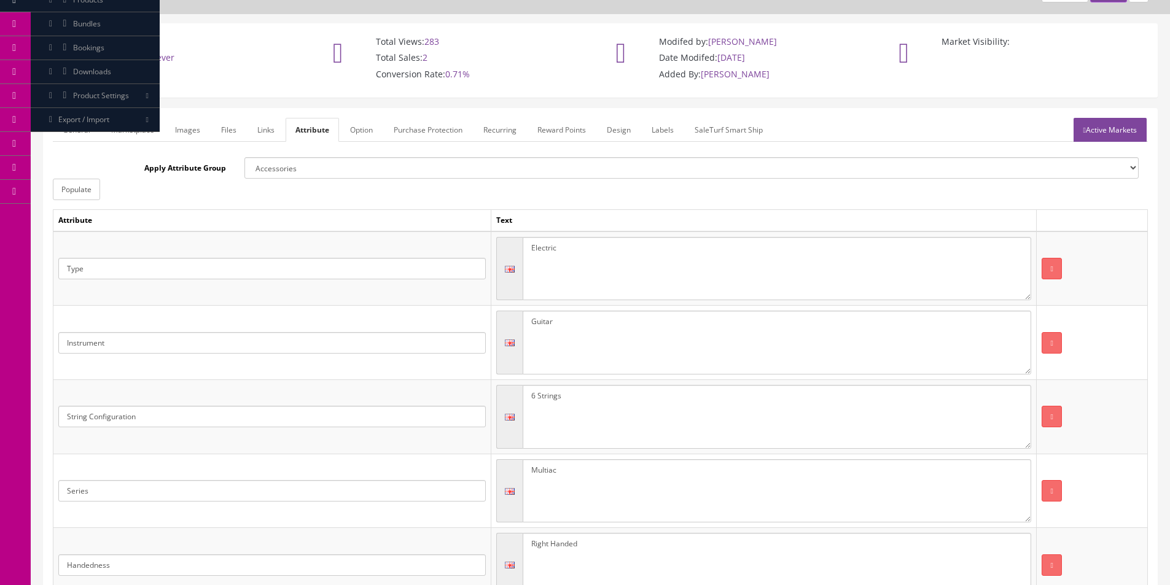
scroll to position [0, 0]
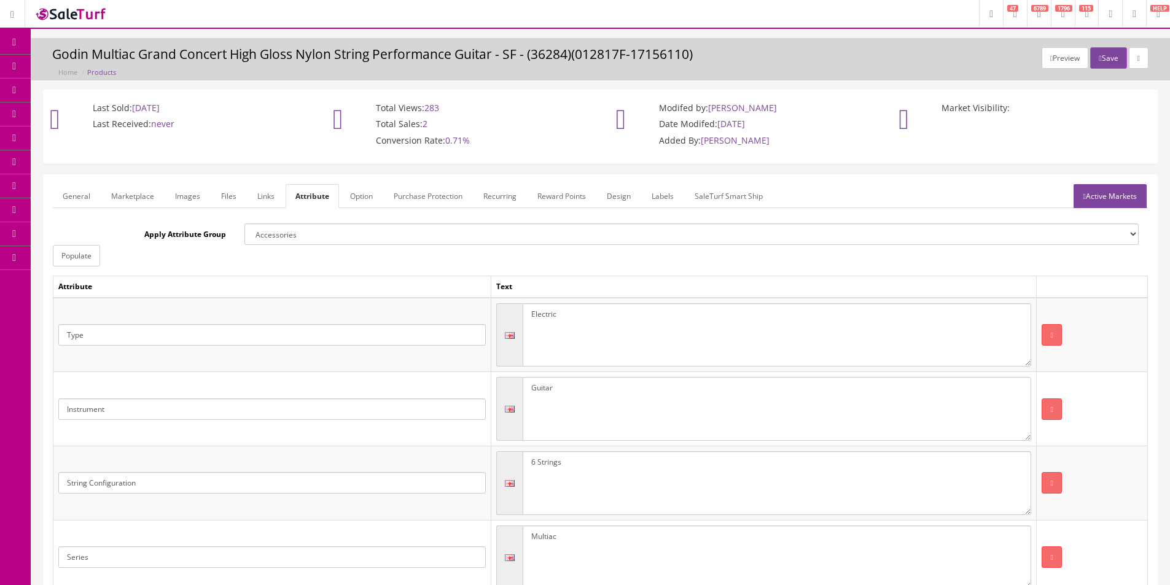
click at [1101, 188] on link "Active Markets" at bounding box center [1110, 196] width 73 height 24
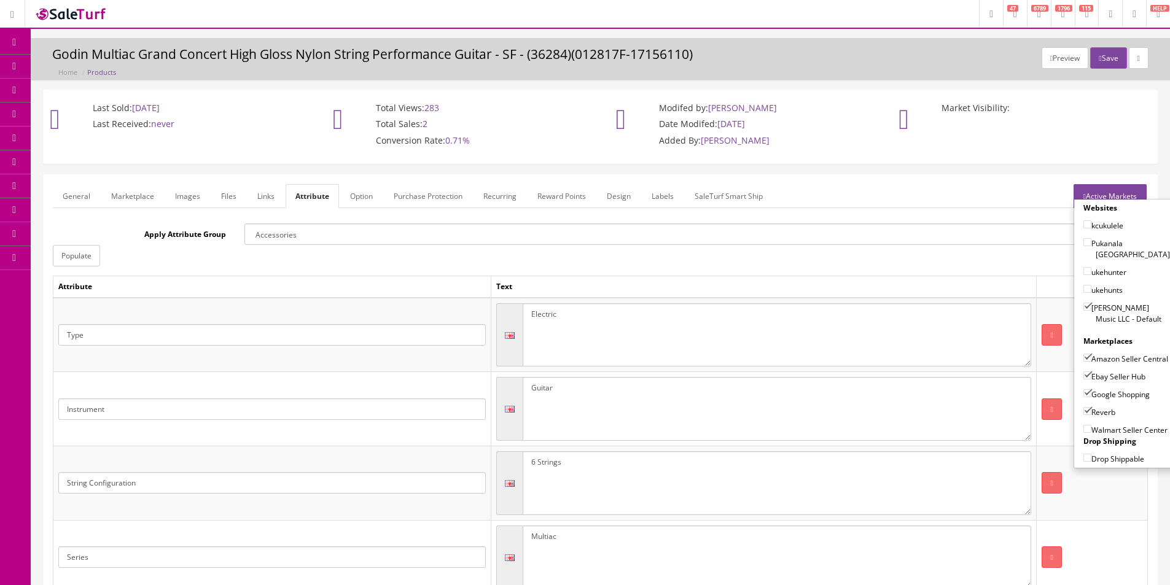
click at [119, 198] on link "Marketplace" at bounding box center [132, 196] width 63 height 24
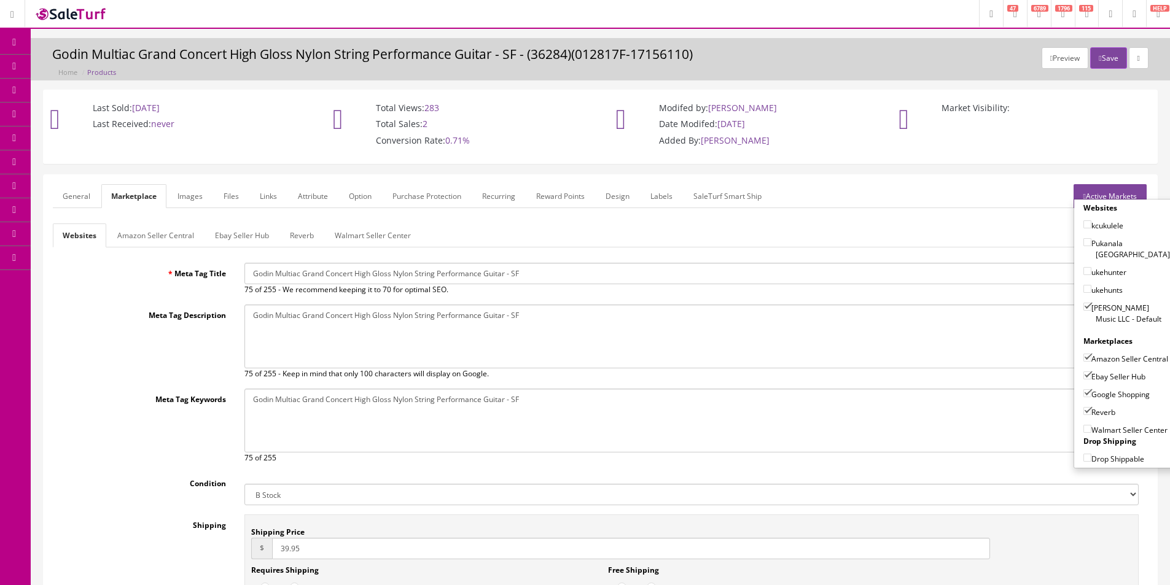
click at [88, 199] on link "General" at bounding box center [76, 196] width 47 height 24
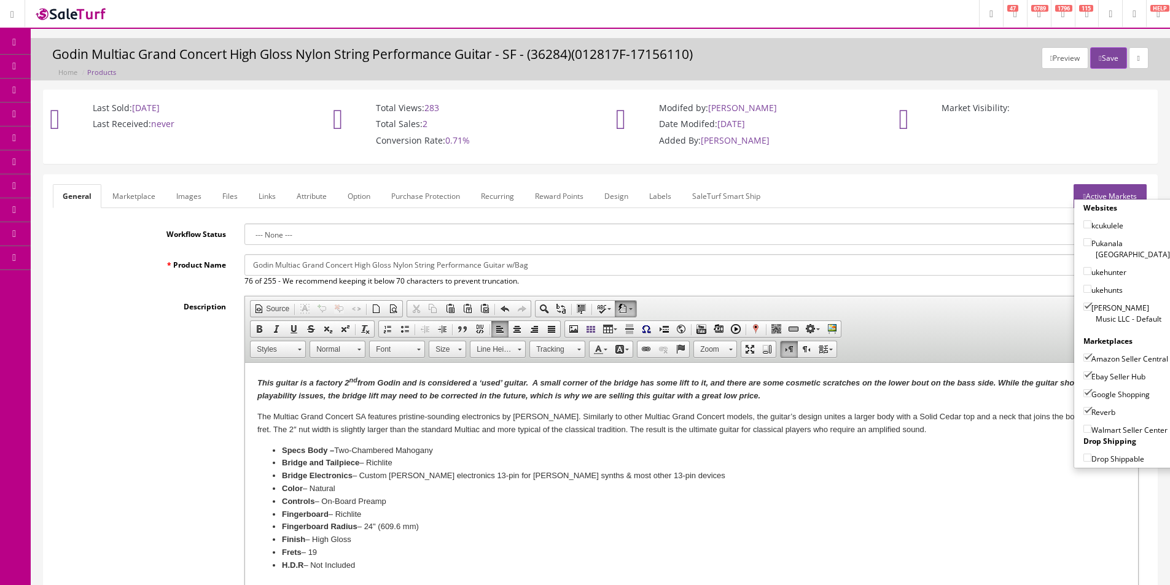
click at [486, 268] on input "Godin Multiac Grand Concert High Gloss Nylon String Performance Guitar w/Bag" at bounding box center [691, 264] width 894 height 21
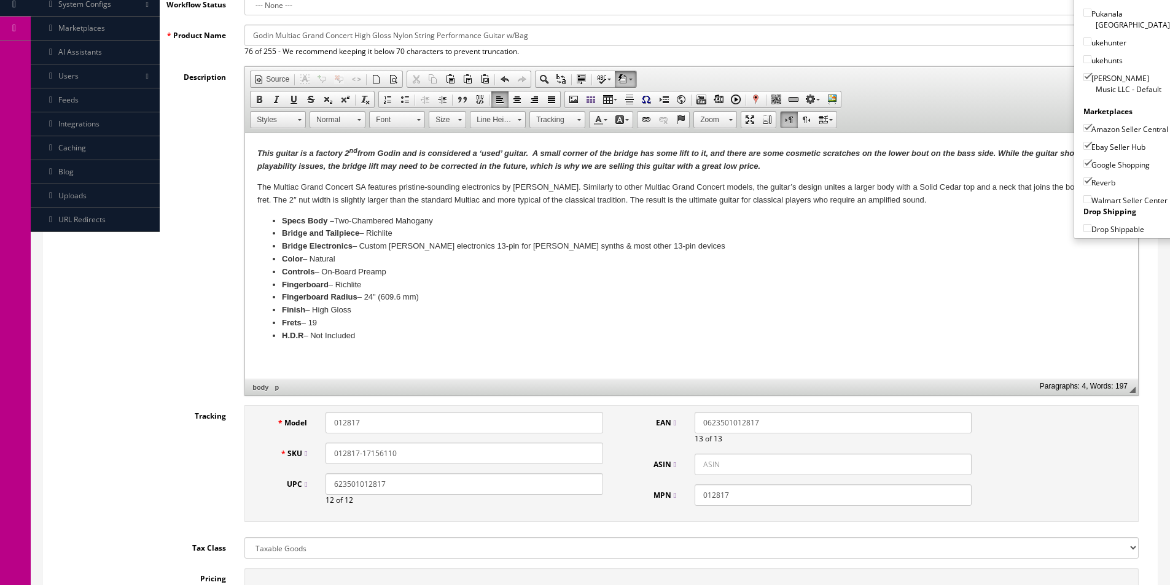
scroll to position [368, 0]
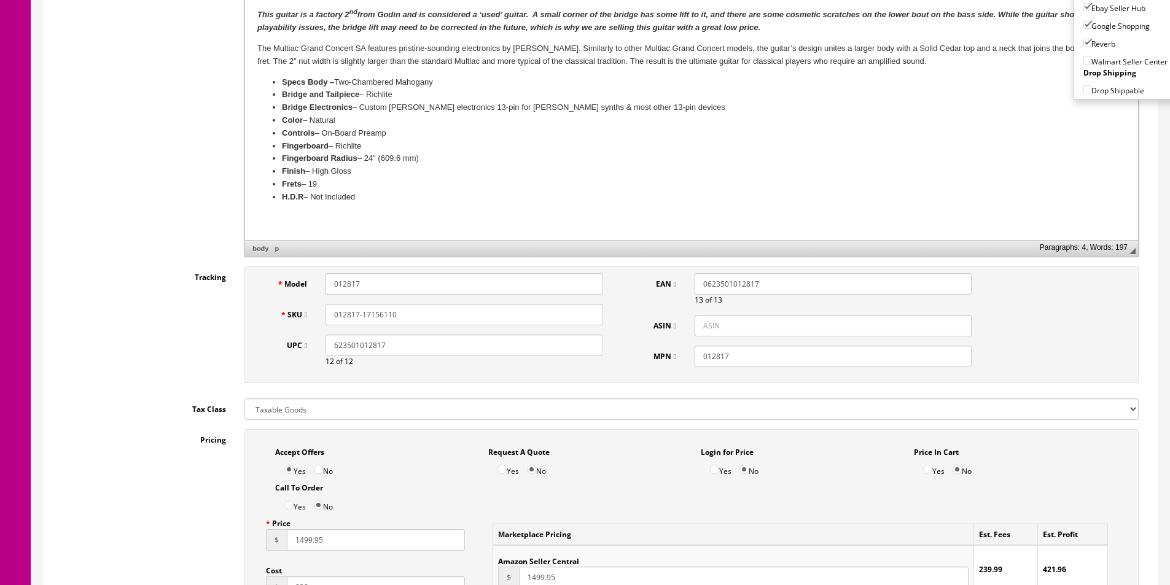
click at [360, 314] on input "012817-17156110" at bounding box center [463, 314] width 277 height 21
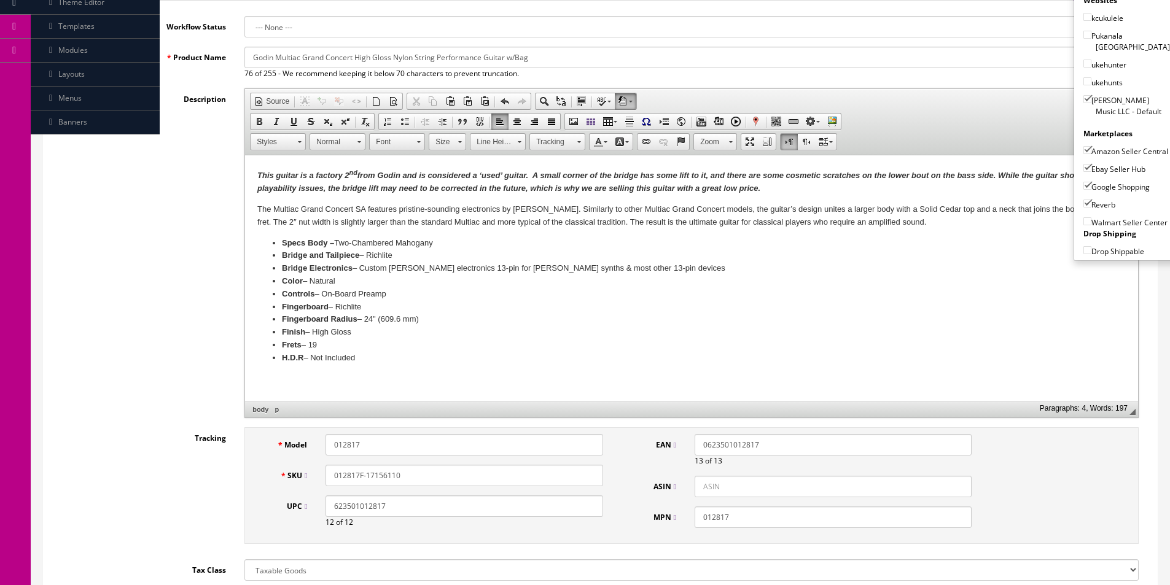
scroll to position [61, 0]
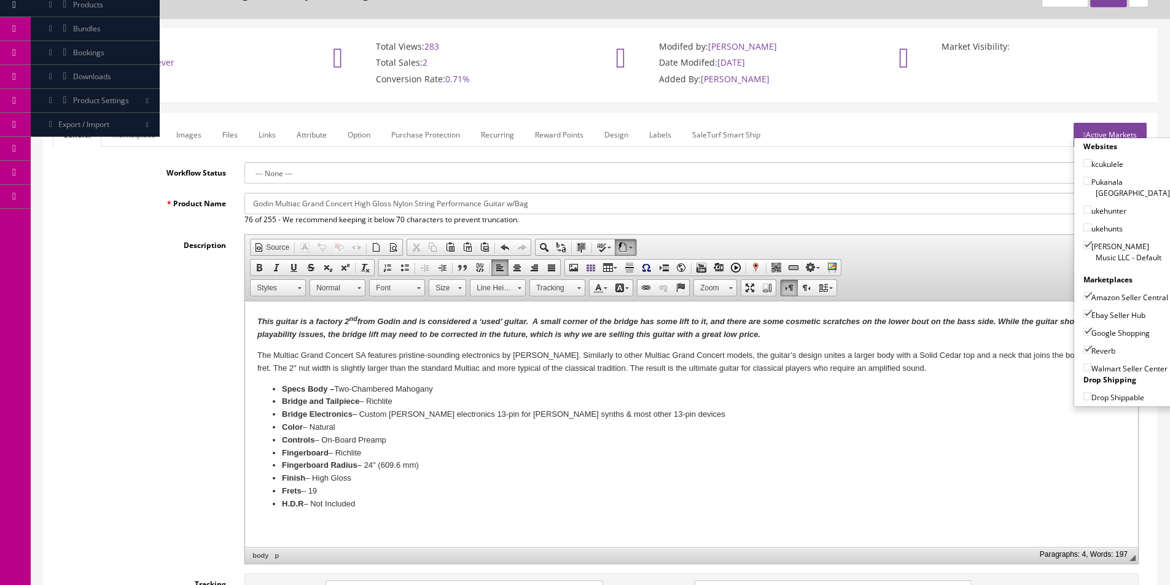
type input "012817F-17156110"
click at [128, 135] on link "Marketplace" at bounding box center [134, 135] width 63 height 24
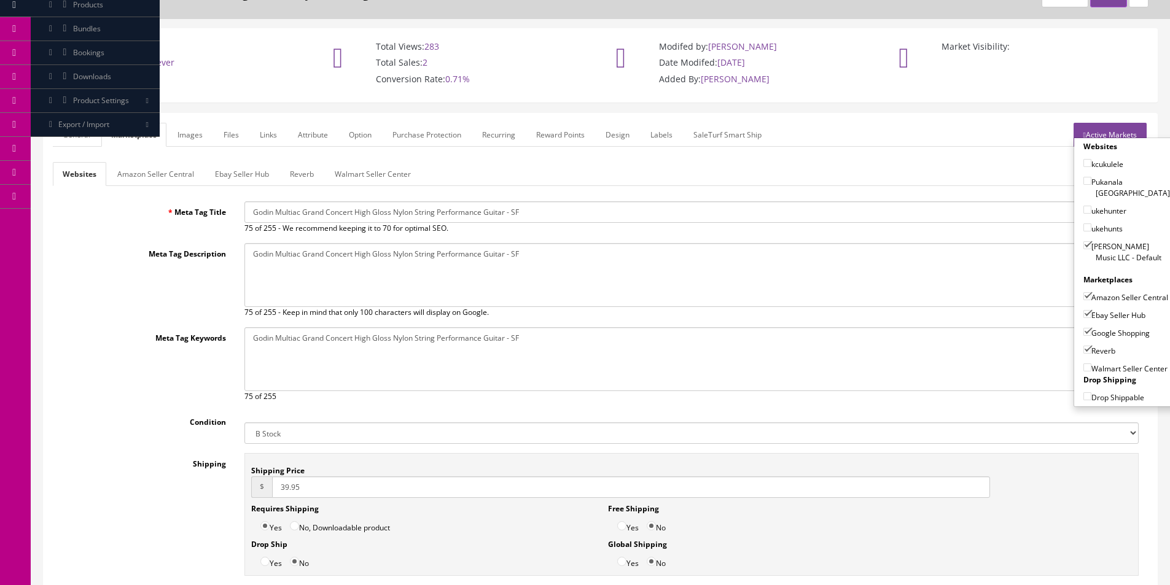
click at [131, 176] on link "Amazon Seller Central" at bounding box center [155, 174] width 96 height 24
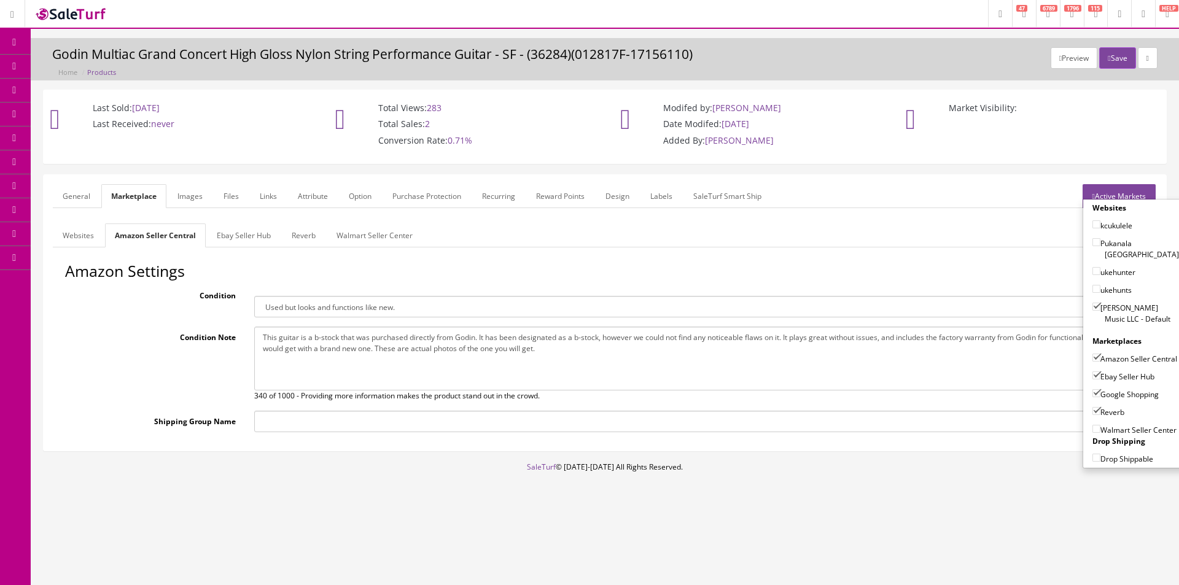
click at [353, 362] on textarea "This guitar is a b-stock that was purchased directly from Godin. It has been de…" at bounding box center [694, 359] width 881 height 64
paste textarea "Godin Multiac Grand Concert High Gloss Nylon String Performance Guitar w/Bag"
type textarea "Godin Multiac Grand Concert High Gloss Nylon String Performance Guitar w/Bag"
click at [84, 195] on link "General" at bounding box center [76, 196] width 47 height 24
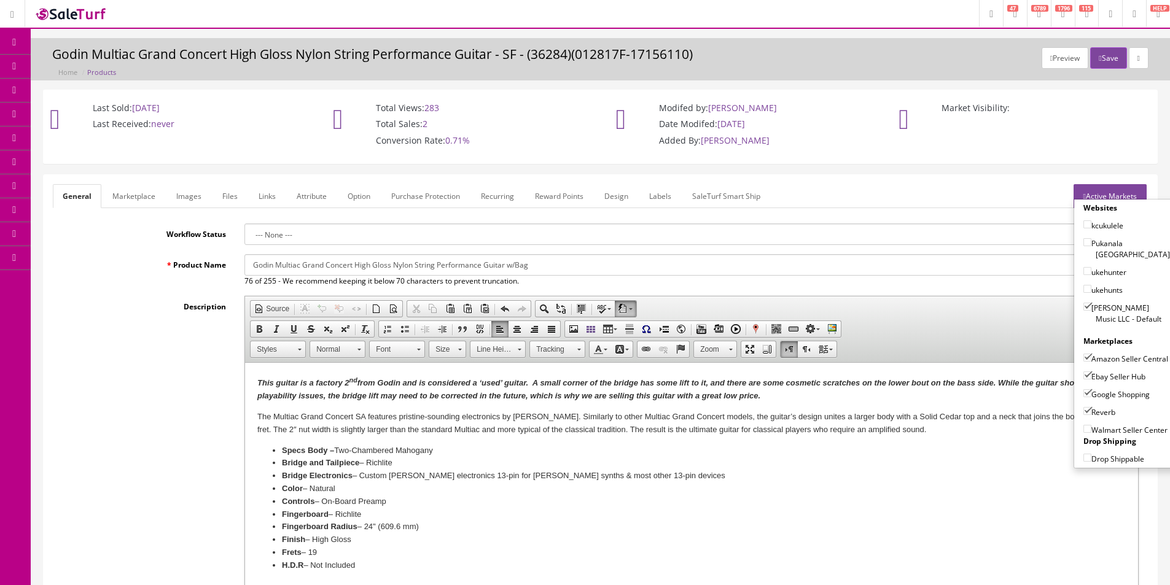
click at [127, 198] on link "Marketplace" at bounding box center [134, 196] width 63 height 24
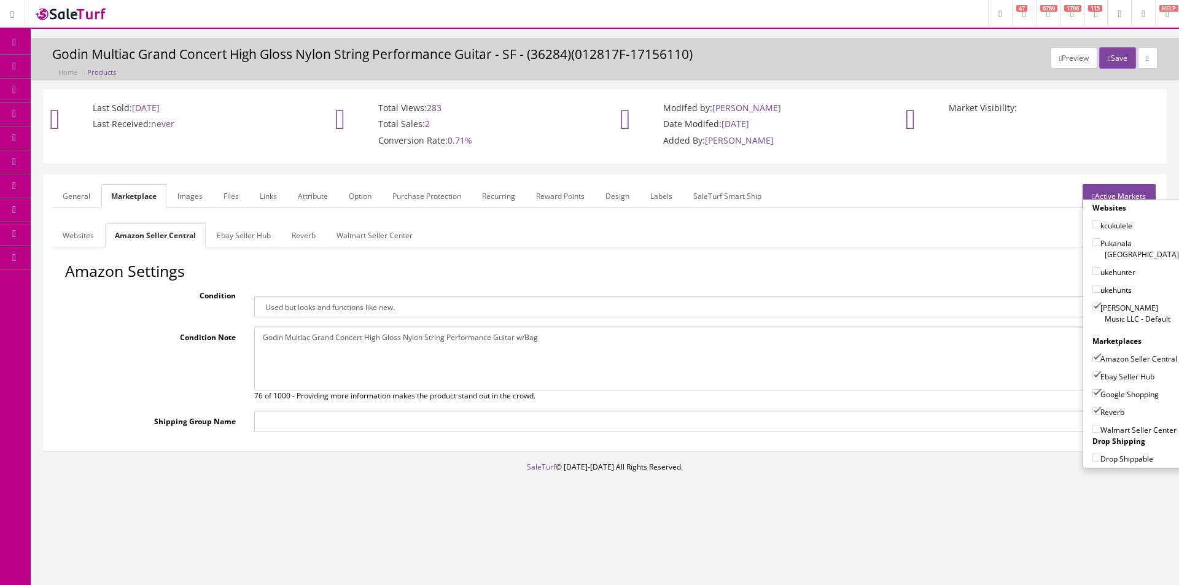
click at [82, 242] on link "Websites" at bounding box center [78, 236] width 51 height 24
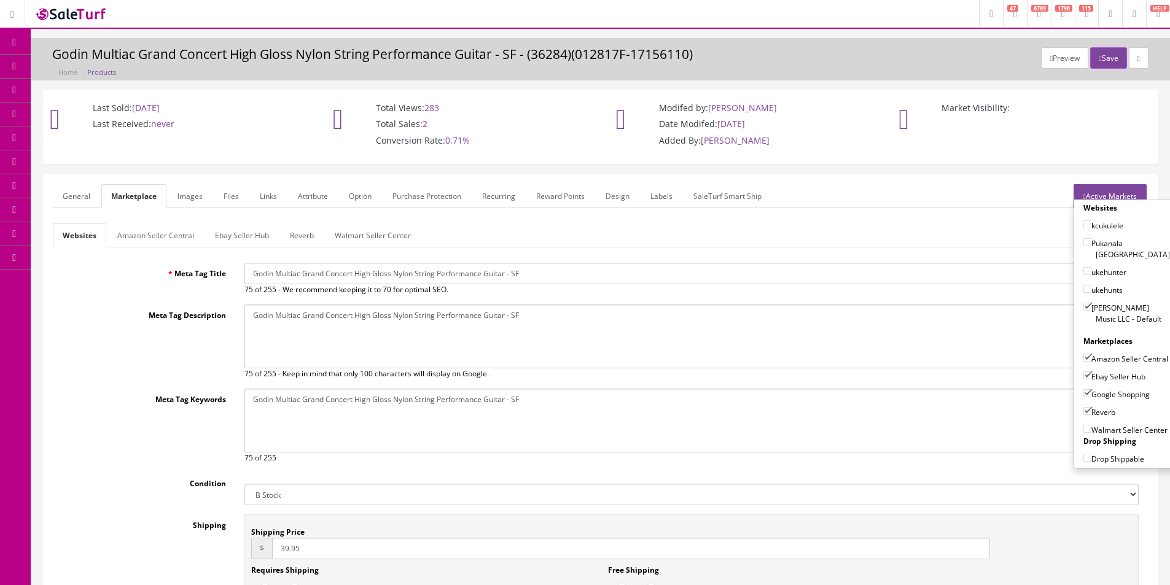
click at [363, 273] on input "Godin Multiac Grand Concert High Gloss Nylon String Performance Guitar - SF" at bounding box center [691, 273] width 894 height 21
paste input "w/Bag"
type input "Godin Multiac Grand Concert High Gloss Nylon String Performance Guitar w/Bag"
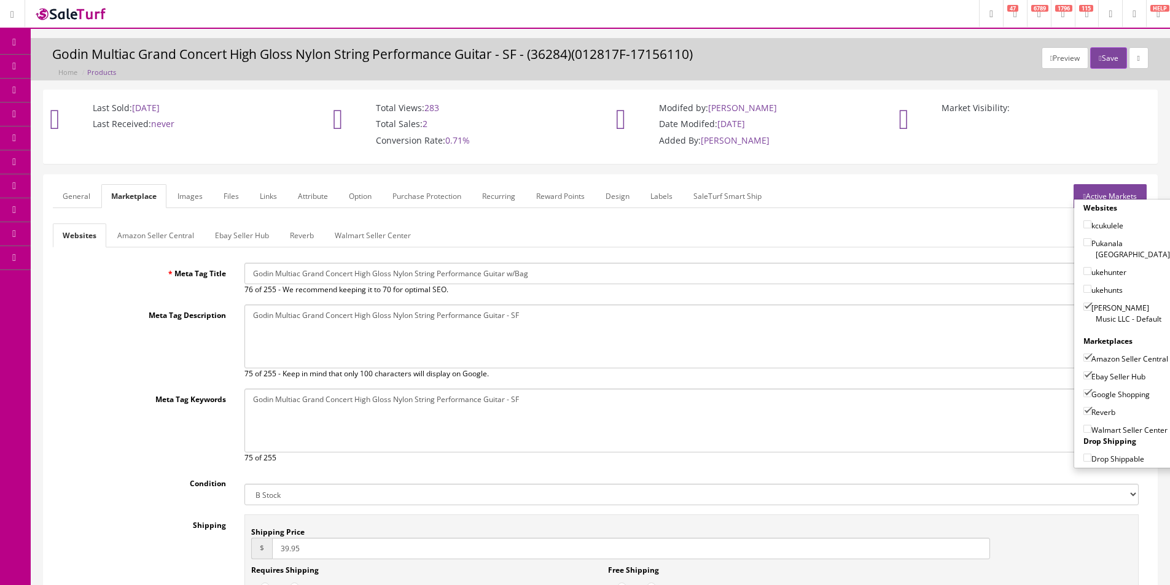
paste textarea "Godin Multiac Grand Concert High Gloss Nylon String Performance Guitar w/Bag"
paste textarea
type textarea "Godin Multiac Grand Concert High Gloss Nylon String Performance Guitar w/Bag"
click at [459, 401] on textarea "Godin Multiac Grand Concert High Gloss Nylon String Performance Guitar - SF" at bounding box center [691, 421] width 894 height 64
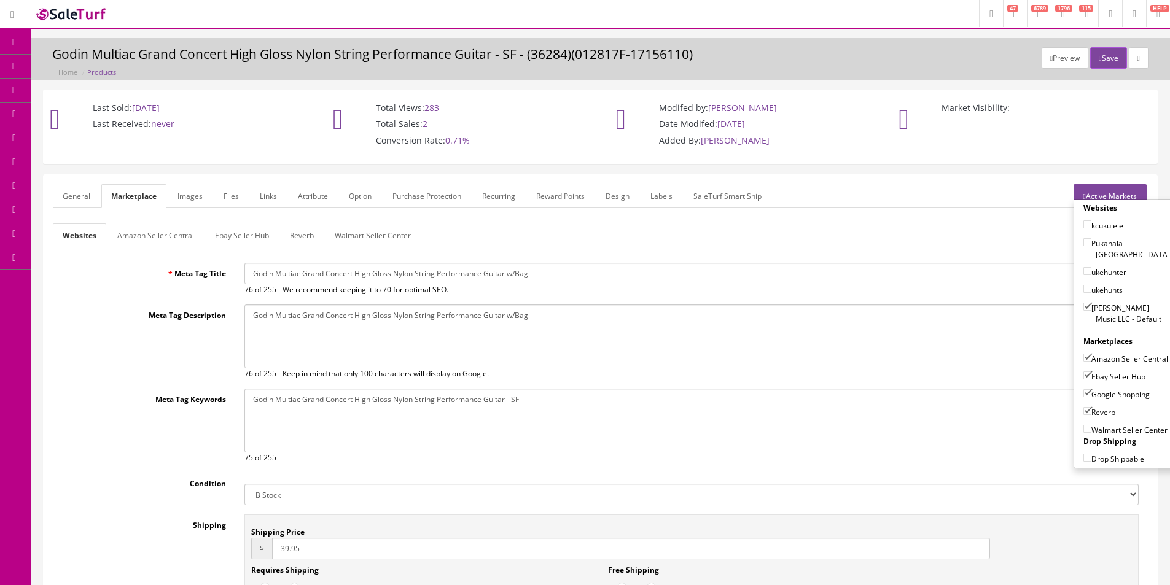
click at [459, 401] on textarea "Godin Multiac Grand Concert High Gloss Nylon String Performance Guitar - SF" at bounding box center [691, 421] width 894 height 64
paste textarea "w/Bag"
click at [459, 401] on textarea "Godin Multiac Grand Concert High Gloss Nylon String Performance Guitar - SF" at bounding box center [691, 421] width 894 height 64
type textarea "Godin Multiac Grand Concert High Gloss Nylon String Performance Guitar w/Bag"
click at [90, 199] on link "General" at bounding box center [76, 196] width 47 height 24
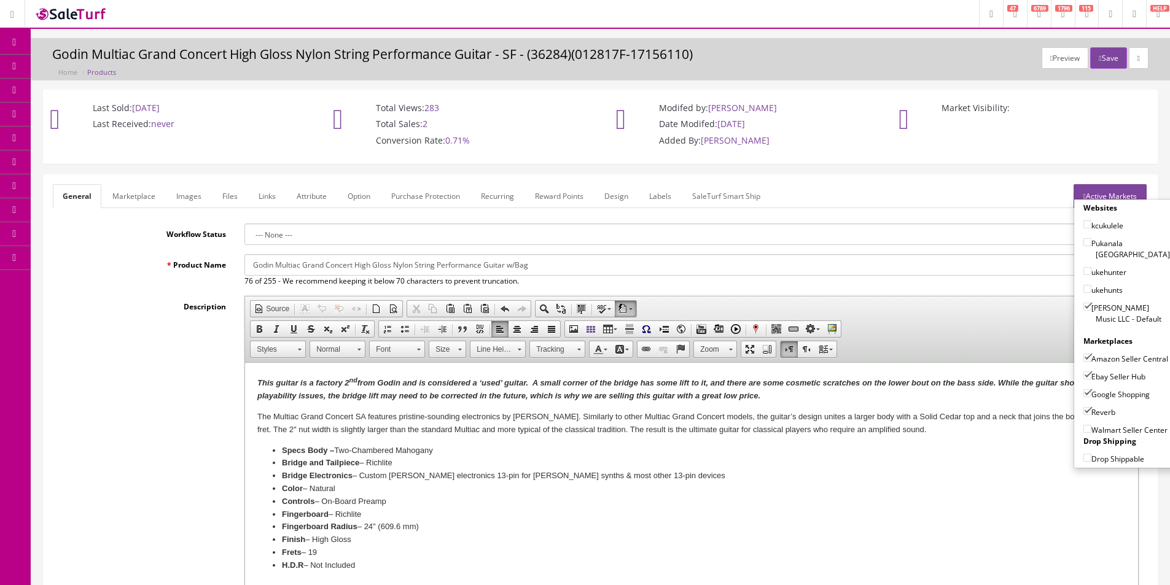
click at [345, 384] on em "This guitar is a factory 2 nd from Godin and is considered a ‘used’ guitar. A s…" at bounding box center [677, 389] width 840 height 22
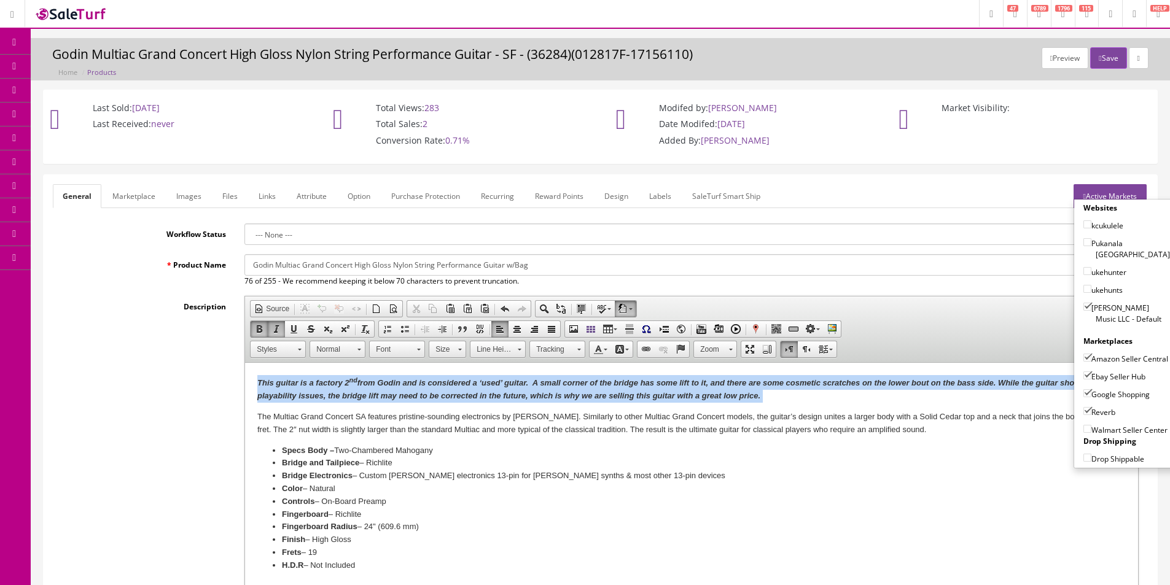
drag, startPoint x: 345, startPoint y: 384, endPoint x: 333, endPoint y: 370, distance: 18.8
click at [345, 384] on em "This guitar is a factory 2 nd from Godin and is considered a ‘used’ guitar. A s…" at bounding box center [677, 389] width 840 height 22
copy p "This guitar is a factory 2 nd from Godin and is considered a ‘used’ guitar. A s…"
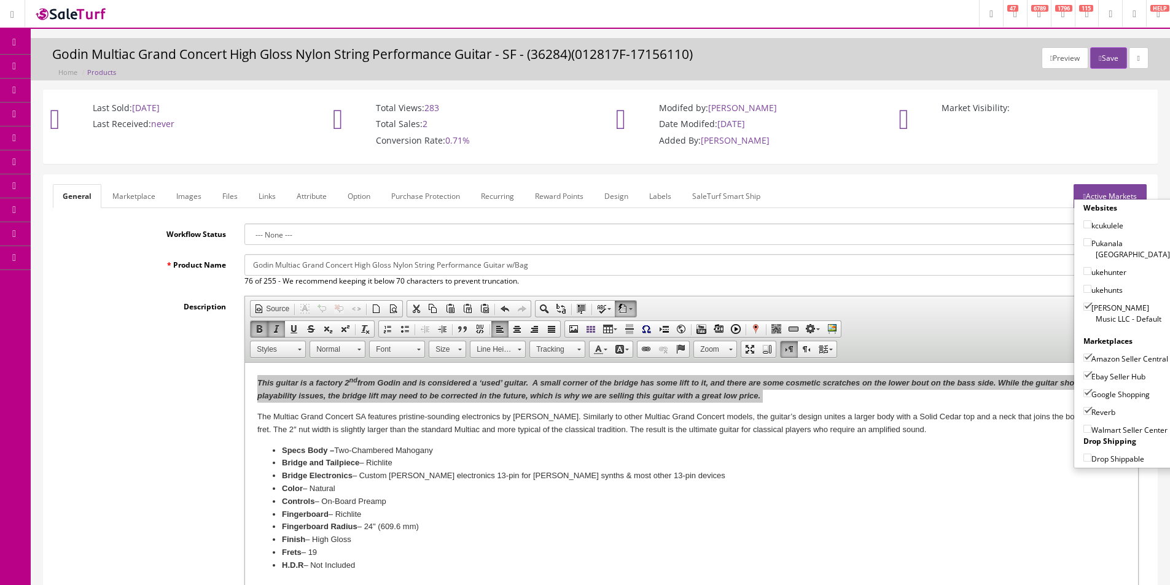
drag, startPoint x: 136, startPoint y: 187, endPoint x: 171, endPoint y: 209, distance: 41.9
click at [136, 188] on link "Marketplace" at bounding box center [134, 196] width 63 height 24
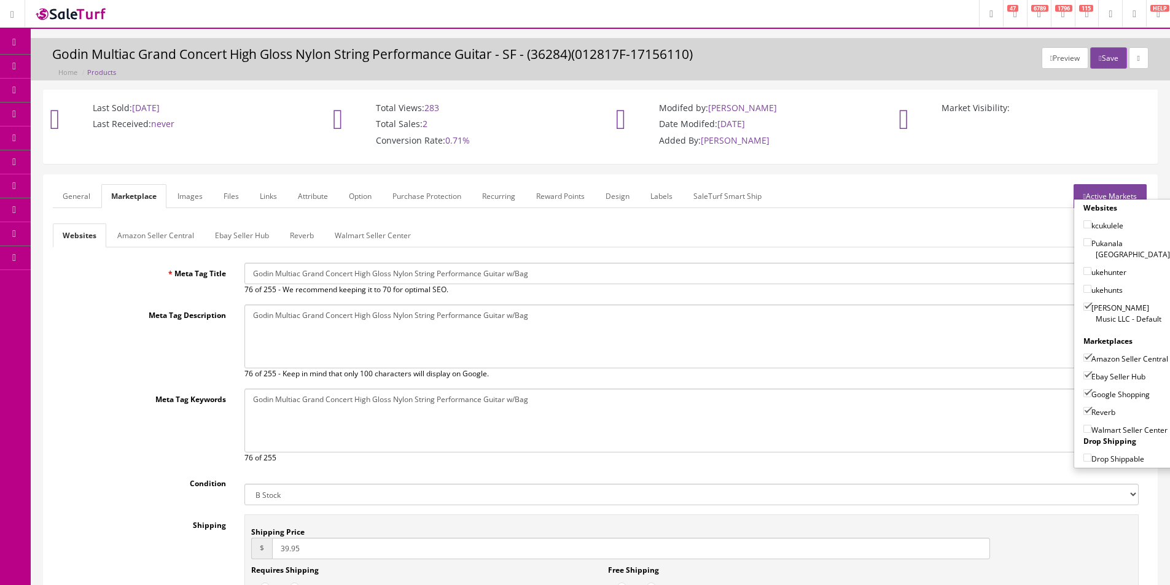
click at [189, 233] on link "Amazon Seller Central" at bounding box center [155, 236] width 96 height 24
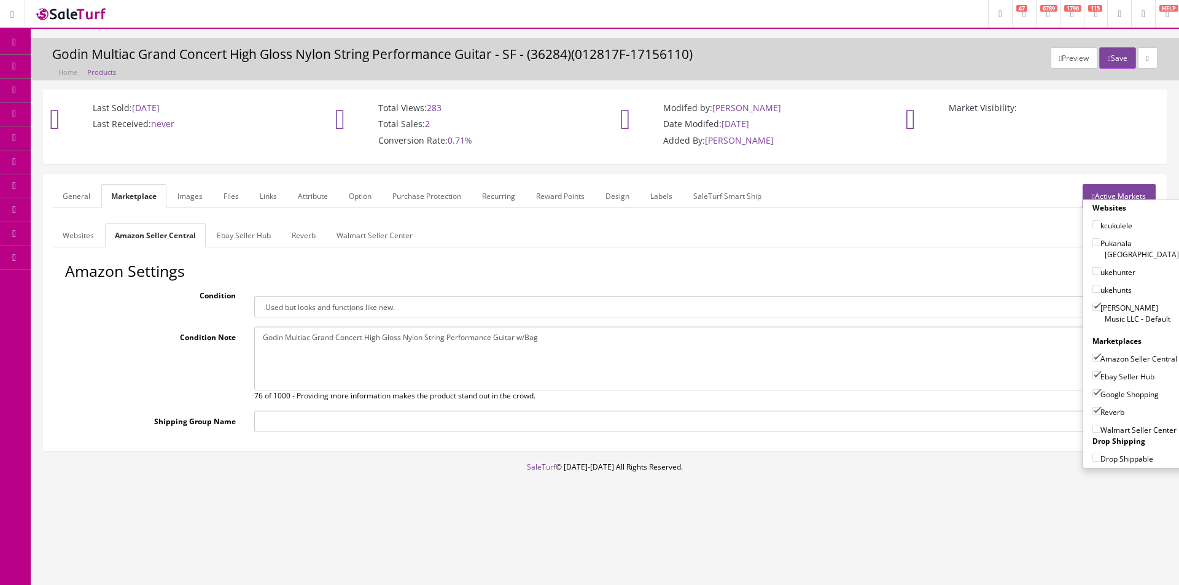
click at [322, 343] on textarea "This guitar is a b-stock that was purchased directly from Godin. It has been de…" at bounding box center [694, 359] width 881 height 64
paste textarea "This guitar is a factory 2nd from Godin and is considered a ‘used’ guitar. A sm…"
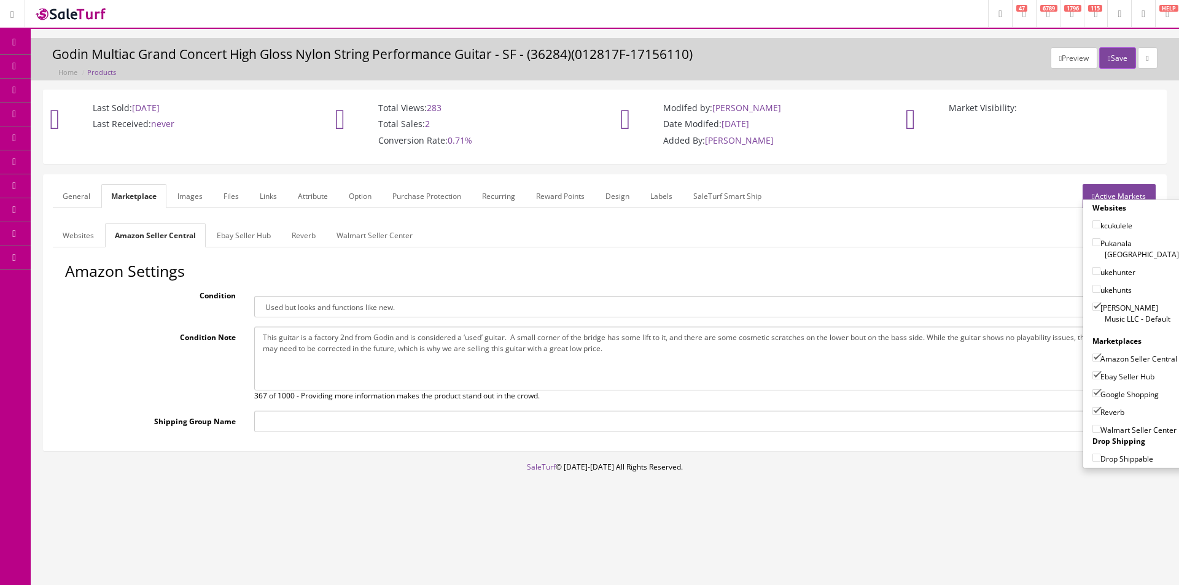
type textarea "This guitar is a factory 2nd from Godin and is considered a ‘used’ guitar. A sm…"
drag, startPoint x: 327, startPoint y: 310, endPoint x: 319, endPoint y: 310, distance: 7.4
click at [327, 310] on select "Brand new item, unused, in original packaging. New item, but packaging has been…" at bounding box center [694, 306] width 881 height 21
click at [254, 296] on select "Brand new item, unused, in original packaging. New item, but packaging has been…" at bounding box center [694, 306] width 881 height 21
click at [238, 232] on link "Ebay Seller Hub" at bounding box center [244, 236] width 74 height 24
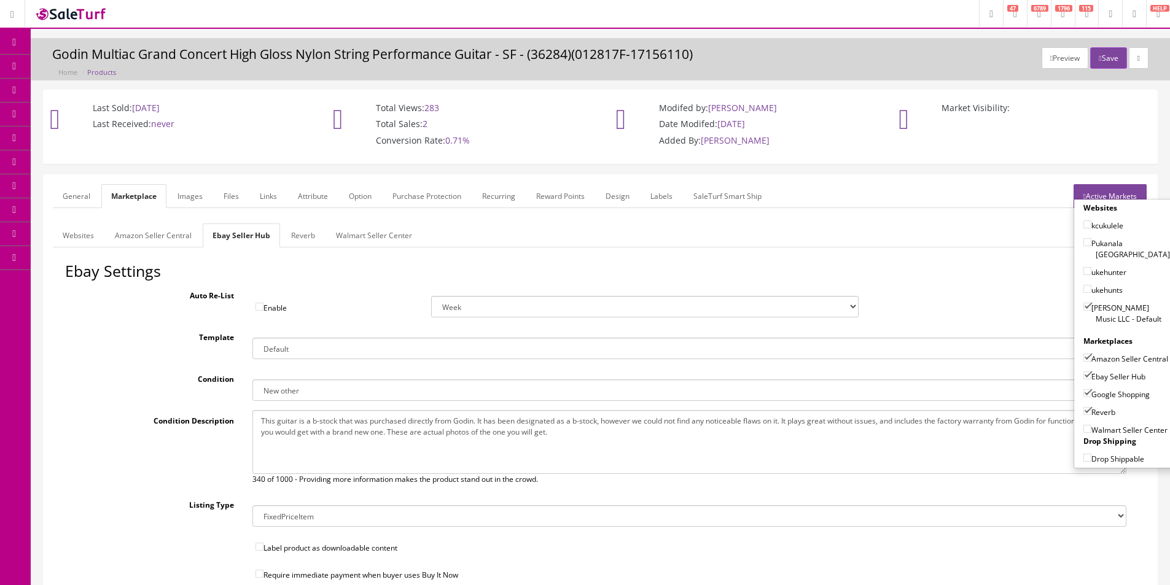
click at [350, 439] on textarea "This guitar is a b-stock that was purchased directly from Godin. It has been de…" at bounding box center [689, 442] width 874 height 64
paste textarea "factory 2nd from Godin and is considered a ‘used’ guitar. A small corner of the…"
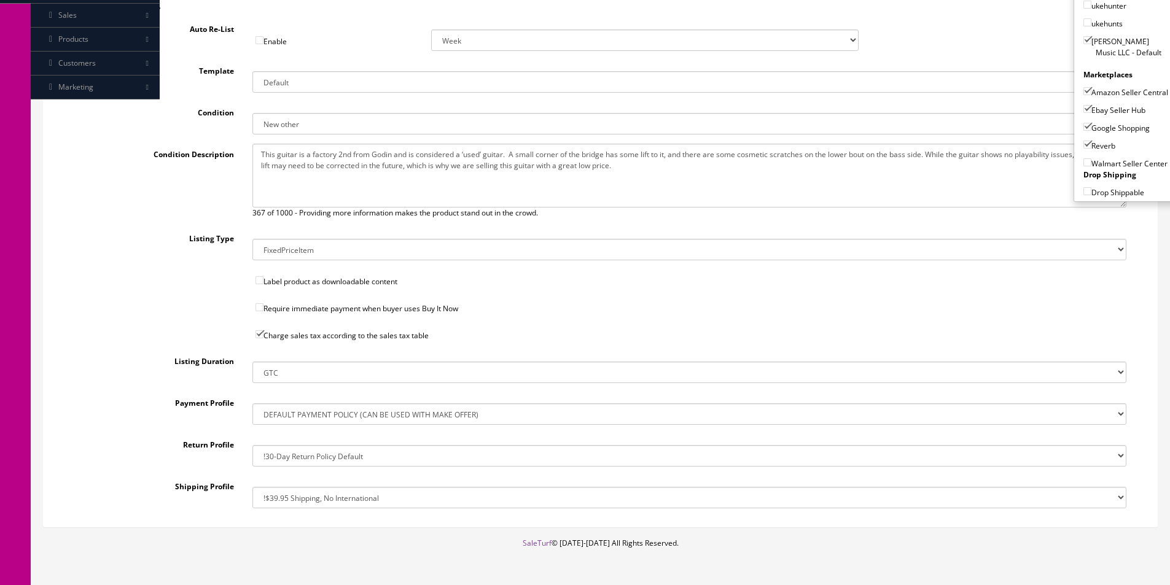
scroll to position [305, 0]
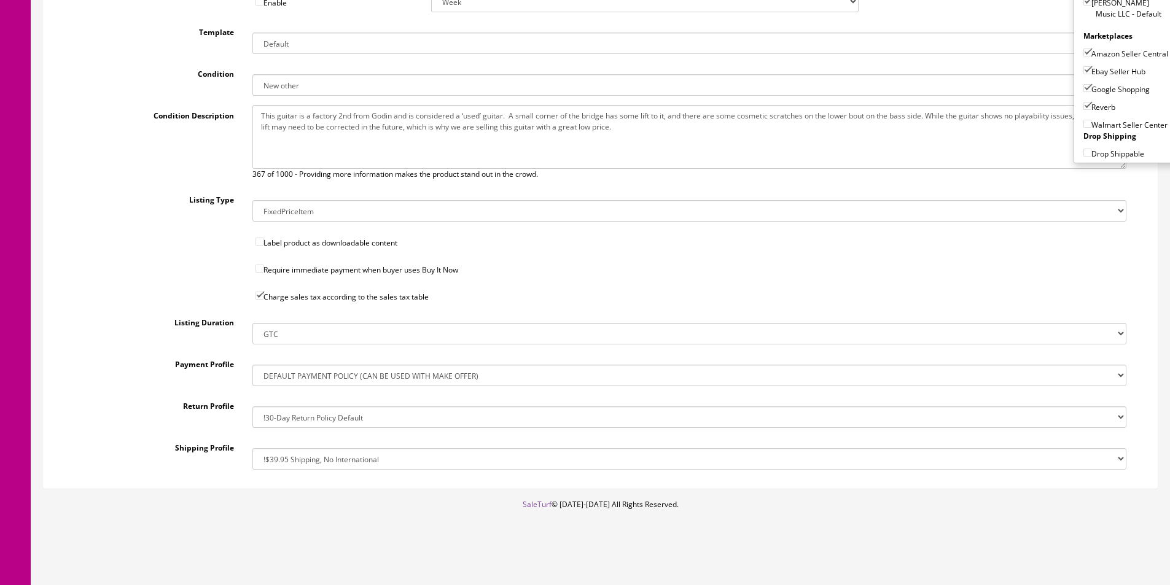
type textarea "This guitar is a factory 2nd from Godin and is considered a ‘used’ guitar. A sm…"
click at [350, 462] on select "!$28.50 FedEx, Priority $65.00 No International !$28.50 FedEx, Priority $65.00 …" at bounding box center [689, 458] width 874 height 21
select select "205299811017"
click at [252, 448] on select "!$28.50 FedEx, Priority $65.00 No International !$28.50 FedEx, Priority $65.00 …" at bounding box center [689, 458] width 874 height 21
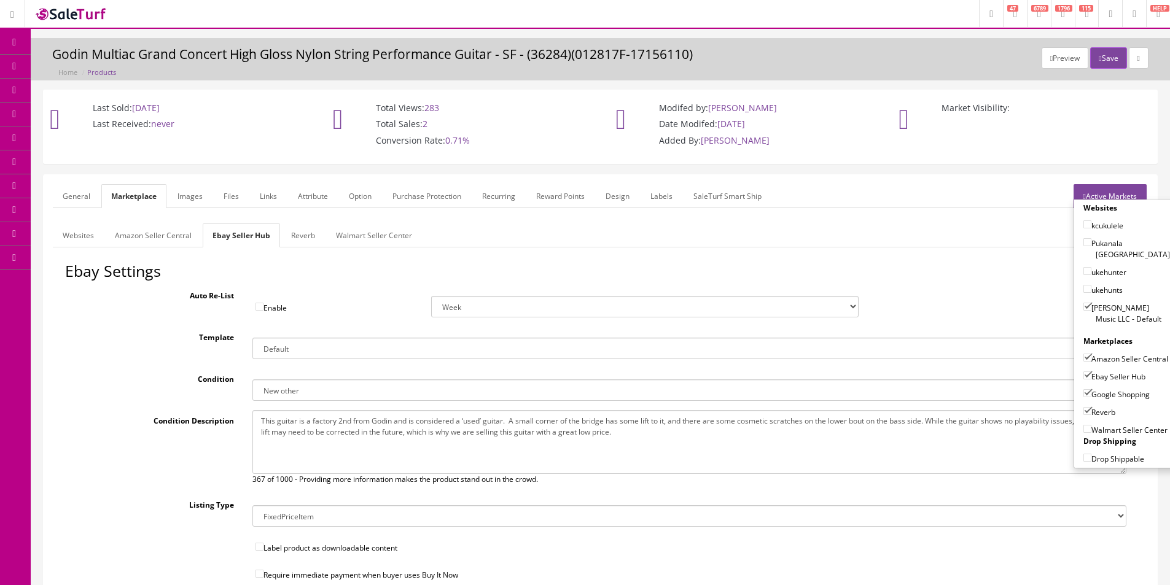
click at [297, 230] on link "Reverb" at bounding box center [303, 236] width 44 height 24
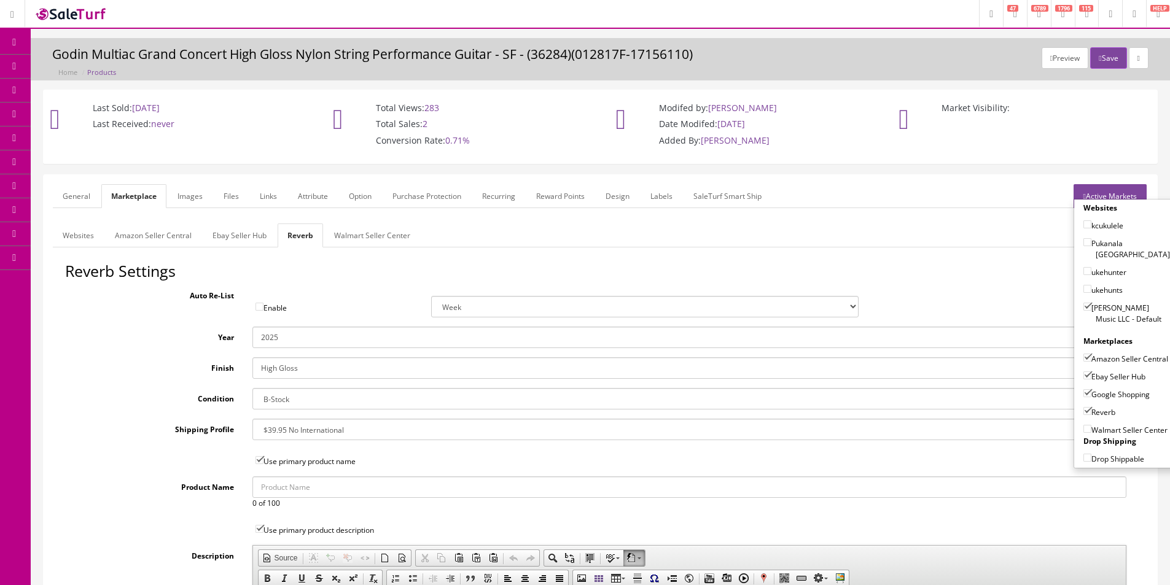
click at [330, 431] on select "--- None --- $3.49 USPS Shipping MH INSURED $20000 GUITAR MH INSURED $11000 GUI…" at bounding box center [689, 429] width 874 height 21
select select "76375"
click at [252, 419] on select "--- None --- $3.49 USPS Shipping MH INSURED $20000 GUITAR MH INSURED $11000 GUI…" at bounding box center [689, 429] width 874 height 21
click at [198, 204] on link "Images" at bounding box center [190, 196] width 45 height 24
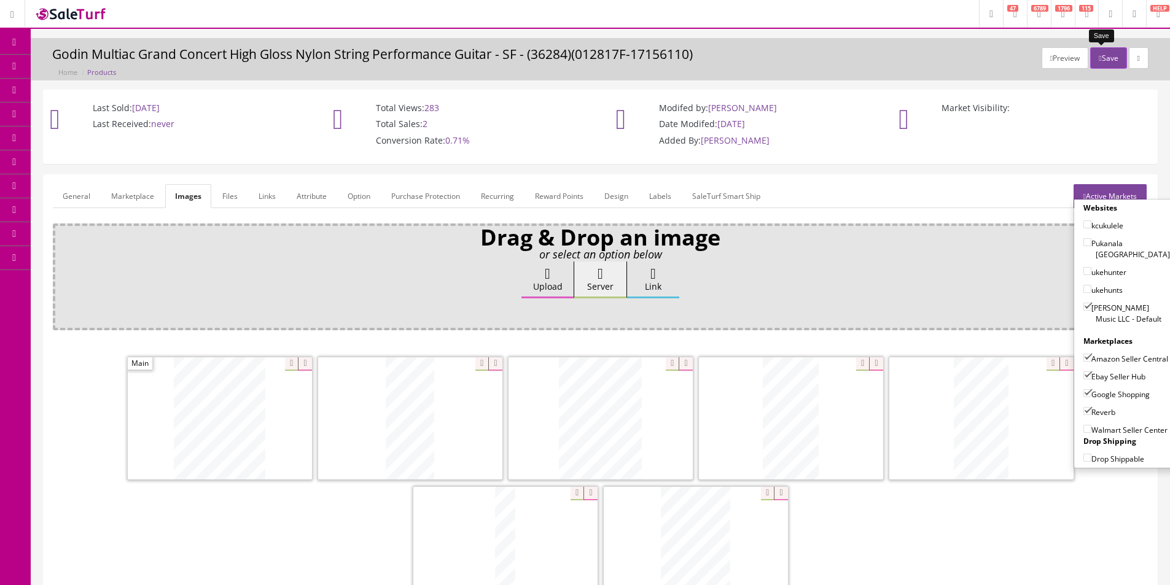
click at [1109, 53] on button "Save" at bounding box center [1108, 57] width 36 height 21
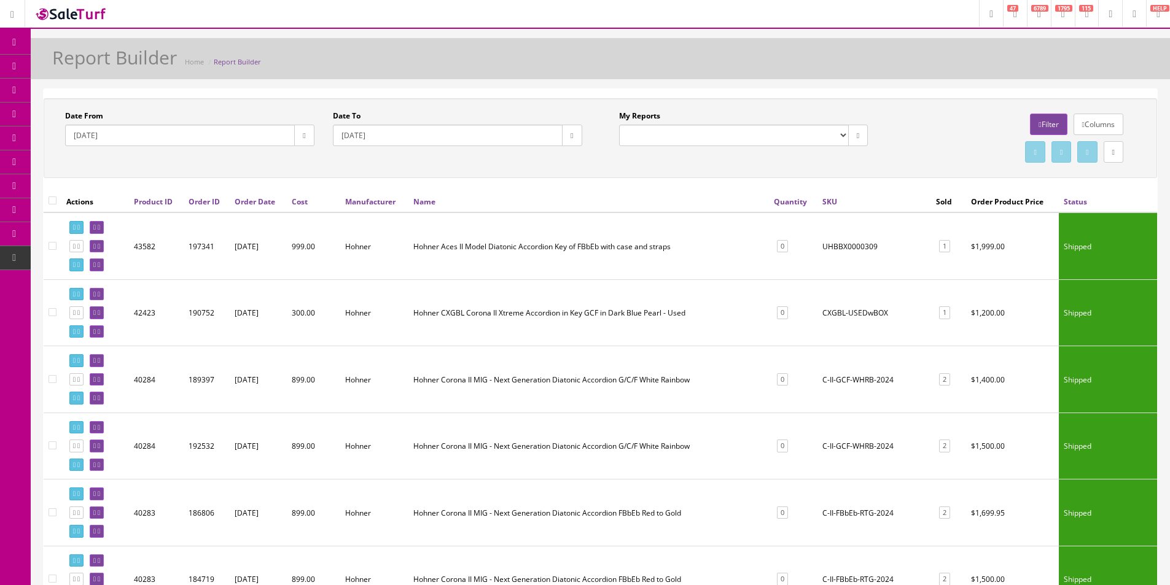
click at [68, 63] on icon at bounding box center [64, 66] width 13 height 10
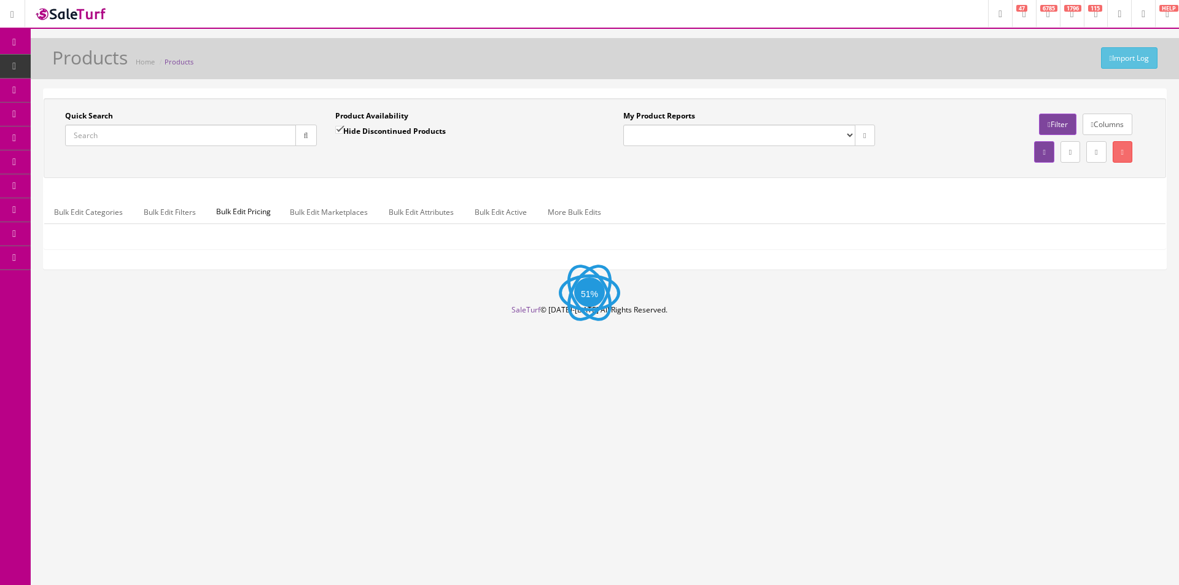
click at [175, 138] on input "Quick Search" at bounding box center [180, 135] width 231 height 21
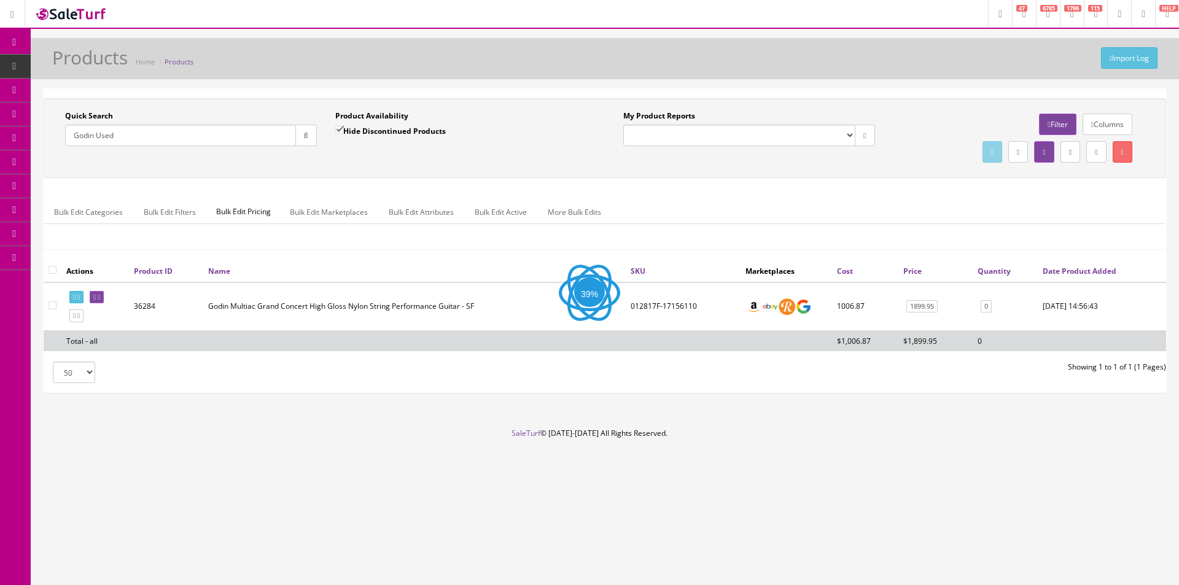
type input "Godin Used"
click at [355, 172] on div "Quick Search Godin Used Date From Product Availability Hide Discontinued Produc…" at bounding box center [605, 138] width 1123 height 80
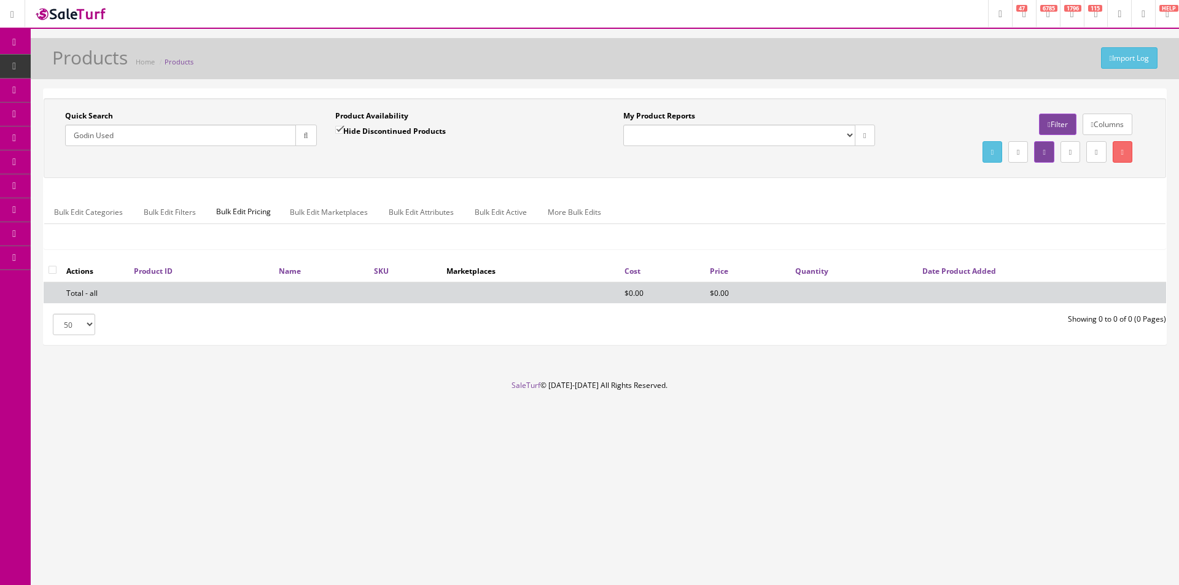
click at [355, 172] on div "Quick Search Godin Used Date From Product Availability Hide Discontinued Produc…" at bounding box center [605, 138] width 1123 height 80
click at [373, 136] on label "Hide Discontinued Products" at bounding box center [390, 131] width 111 height 12
click at [343, 134] on input "Hide Discontinued Products" at bounding box center [339, 130] width 8 height 8
checkbox input "false"
click at [375, 160] on div "Quick Search Godin Used Date From Product Availability Hide Discontinued Produc…" at bounding box center [605, 138] width 1117 height 55
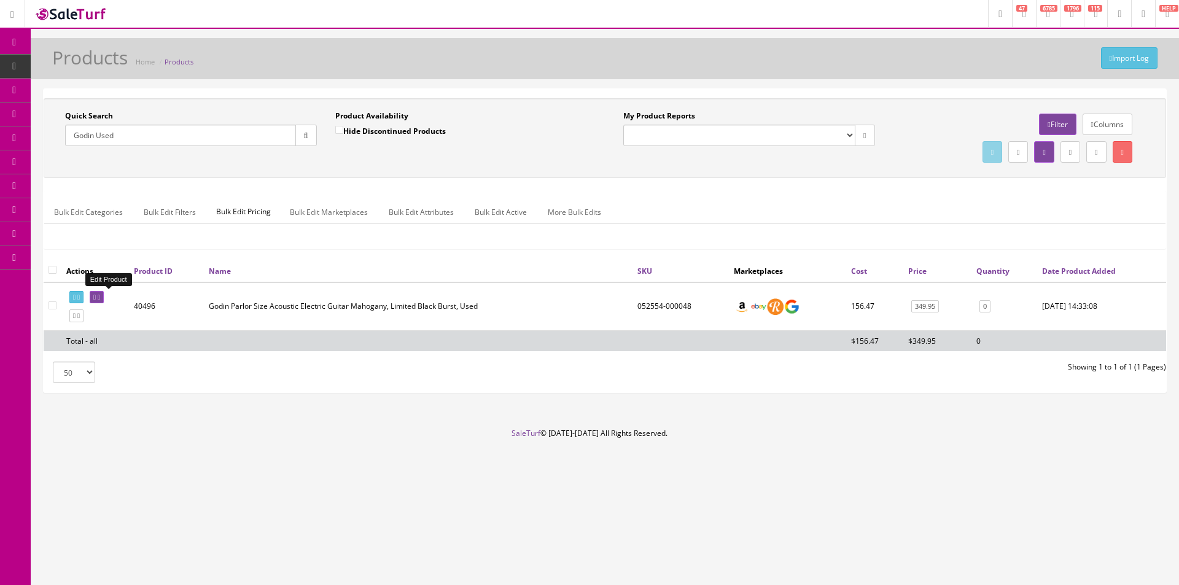
click at [104, 297] on link at bounding box center [97, 297] width 14 height 13
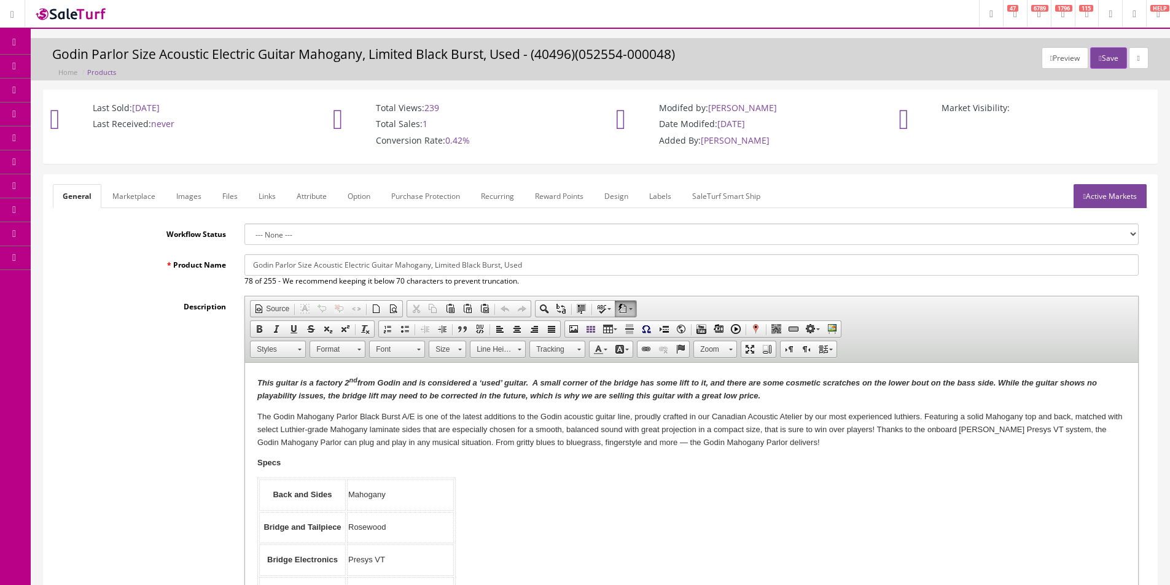
click at [381, 388] on p "This guitar is a factory 2 nd from Godin and is considered a ‘used’ guitar. A s…" at bounding box center [691, 389] width 868 height 28
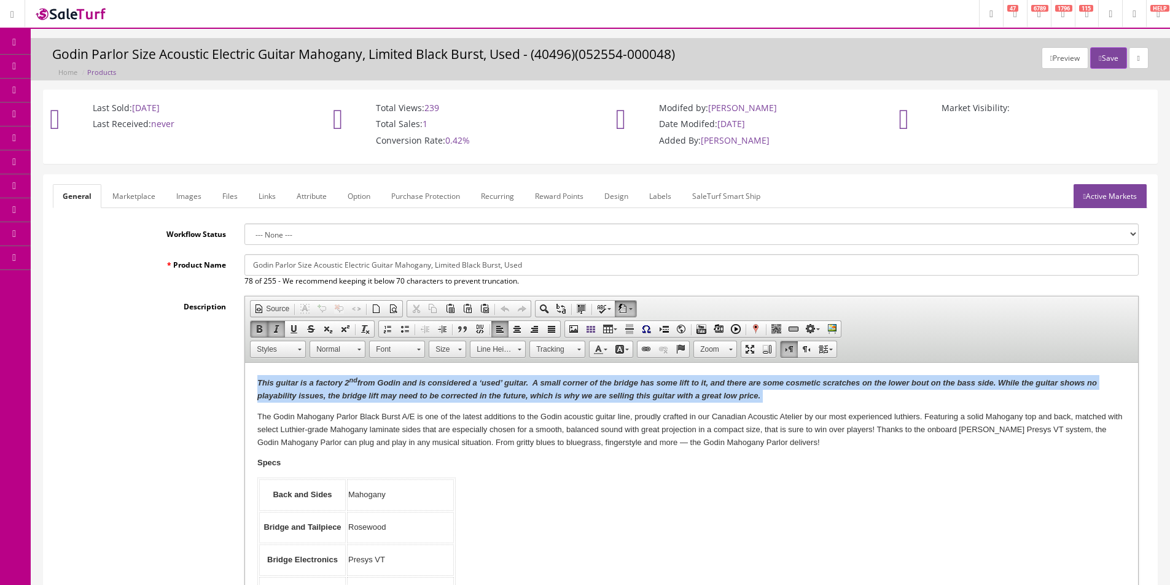
click at [381, 388] on p "This guitar is a factory 2 nd from Godin and is considered a ‘used’ guitar. A s…" at bounding box center [691, 389] width 868 height 28
copy em "This guitar is a factory 2 nd from Godin and is considered a ‘used’ guitar. A s…"
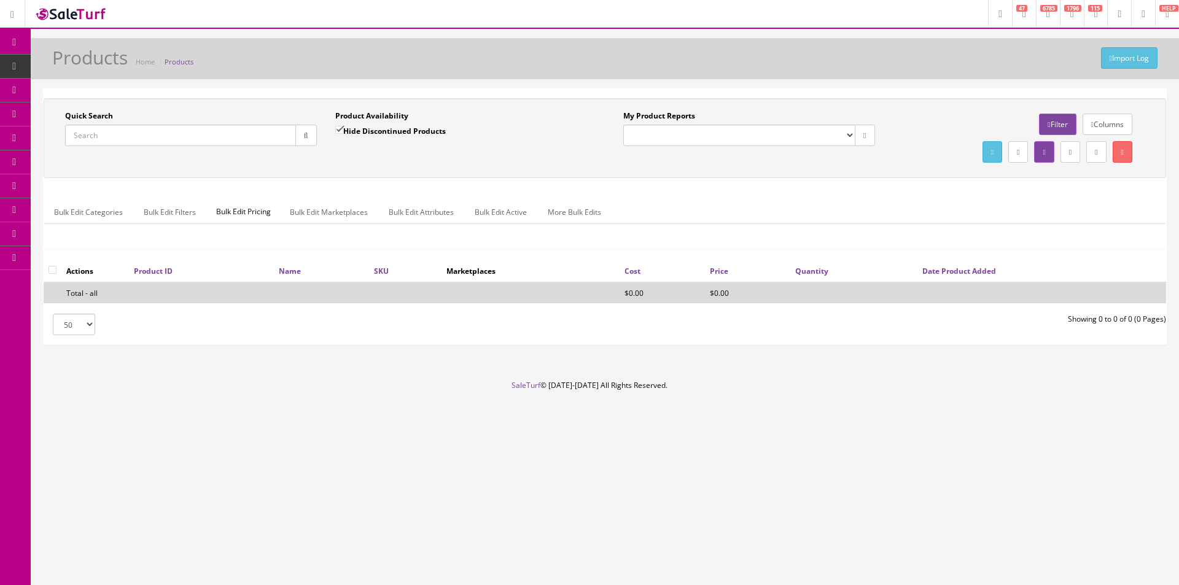
click at [353, 130] on label "Hide Discontinued Products" at bounding box center [390, 131] width 111 height 12
click at [343, 130] on input "Hide Discontinued Products" at bounding box center [339, 130] width 8 height 8
checkbox input "false"
click at [324, 163] on div "Quick Search Date From Product Availability Hide Discontinued Products Date To …" at bounding box center [605, 138] width 1117 height 55
click at [285, 139] on input "Quick Search" at bounding box center [180, 135] width 231 height 21
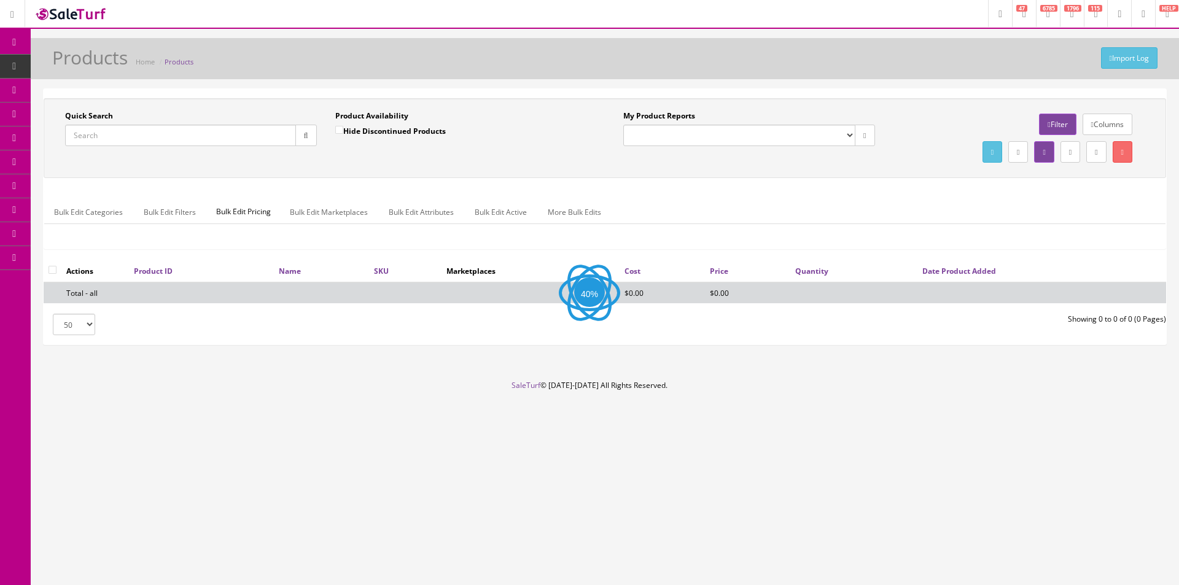
click at [285, 139] on input "Quick Search" at bounding box center [180, 135] width 231 height 21
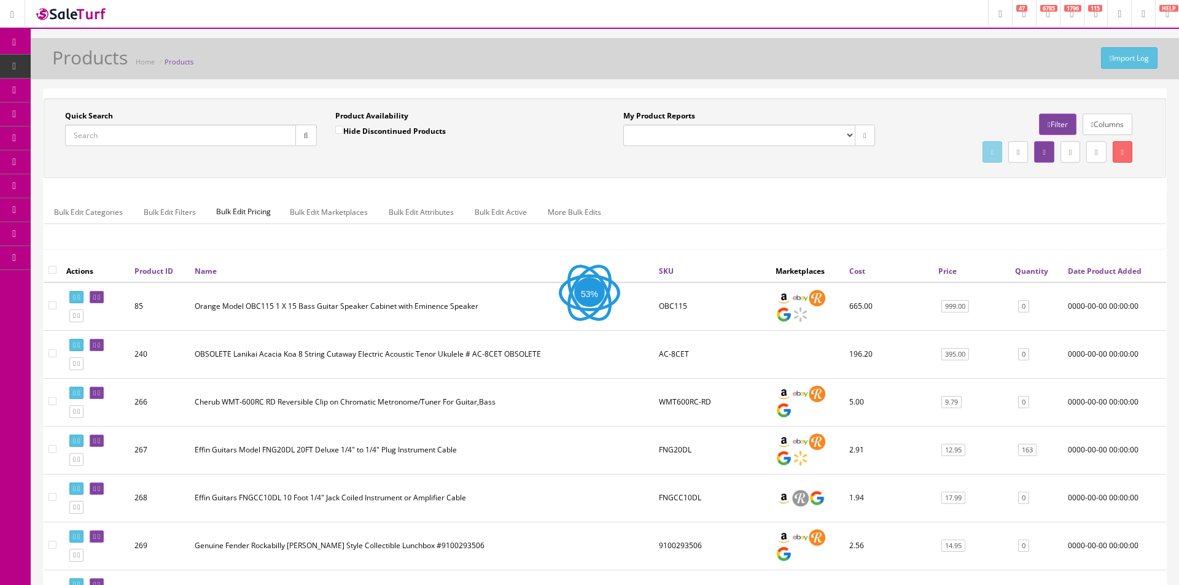
click at [285, 139] on input "Quick Search" at bounding box center [180, 135] width 231 height 21
click at [285, 139] on input "Quick Search" at bounding box center [179, 135] width 228 height 21
click at [287, 134] on input "Quick Search" at bounding box center [179, 135] width 228 height 21
click at [287, 133] on input "Quick Search" at bounding box center [179, 135] width 228 height 21
click at [275, 127] on input "Quick Search" at bounding box center [179, 135] width 228 height 21
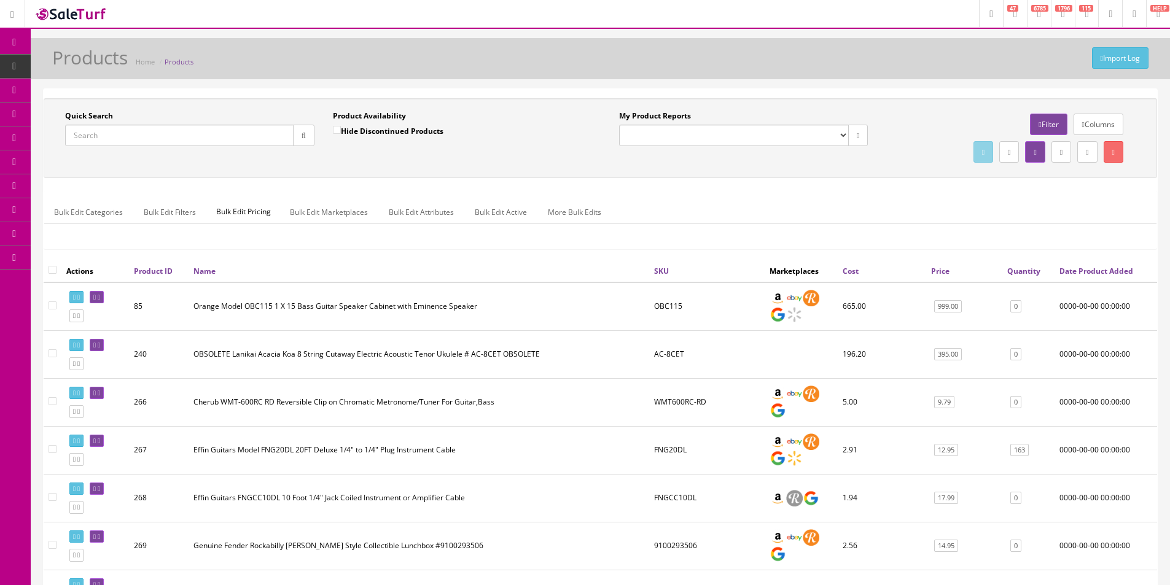
click at [275, 127] on input "Quick Search" at bounding box center [179, 135] width 228 height 21
paste input "PM047949"
click at [85, 135] on input "PM047949" at bounding box center [179, 135] width 228 height 21
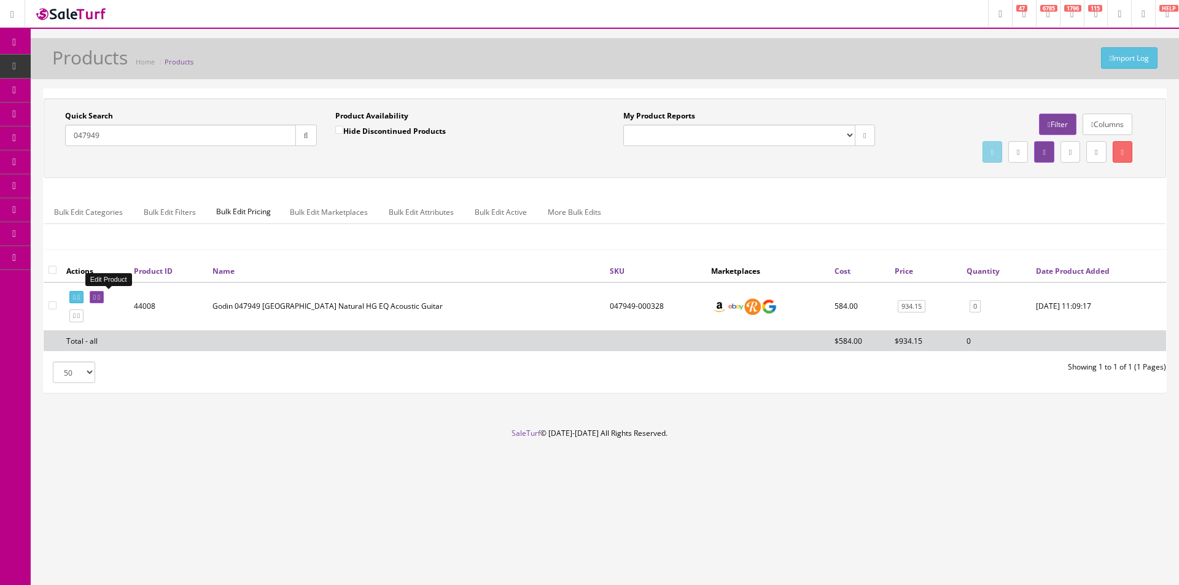
type input "047949"
click at [104, 297] on link at bounding box center [97, 297] width 14 height 13
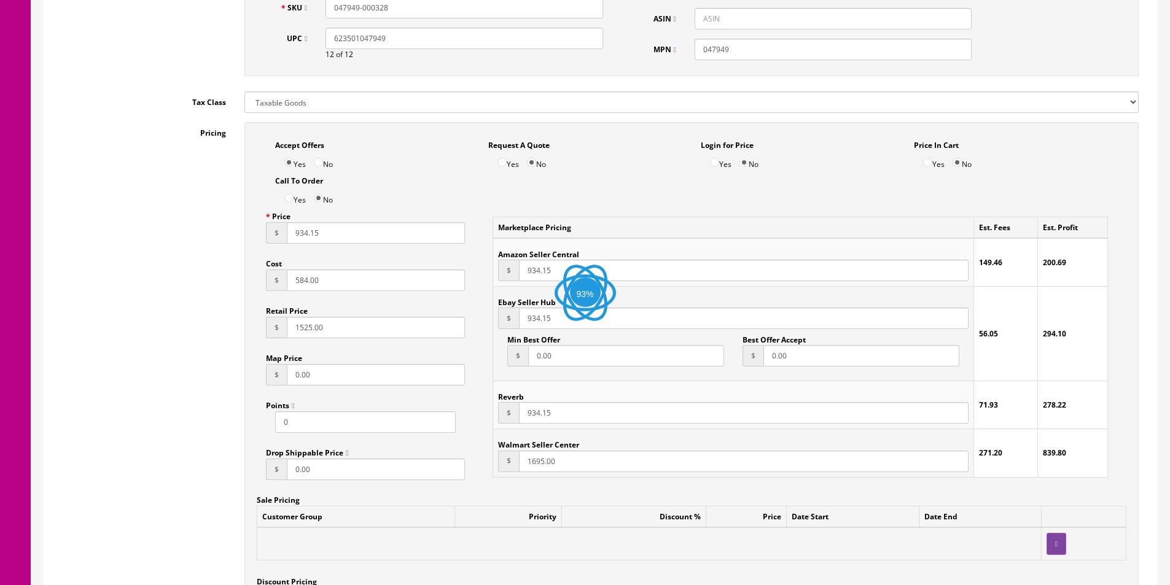
scroll to position [798, 0]
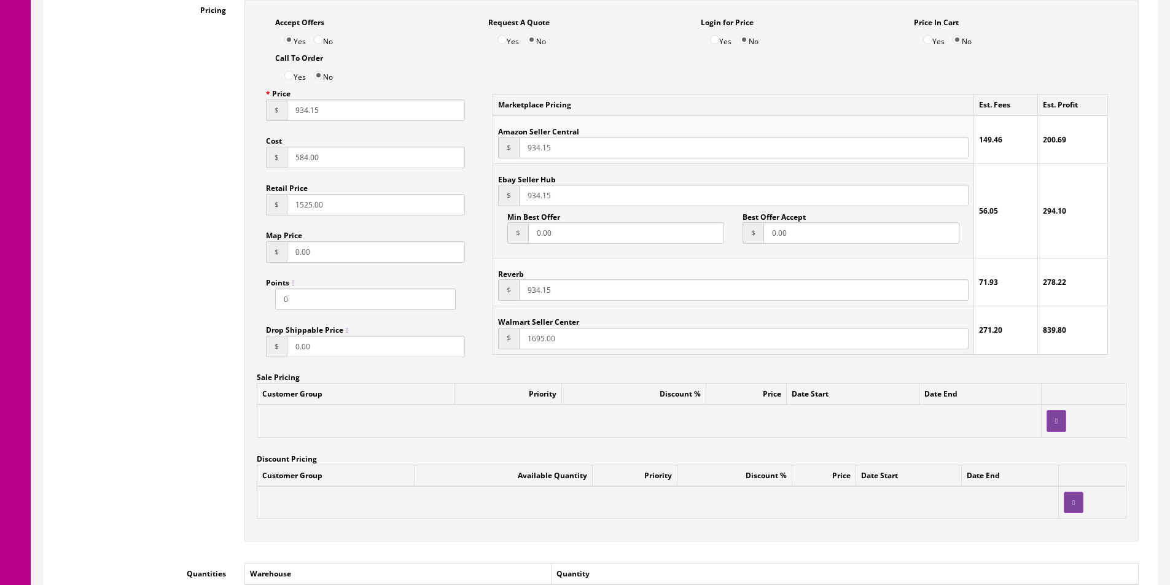
click at [308, 155] on input "584.00" at bounding box center [376, 157] width 178 height 21
type input "561"
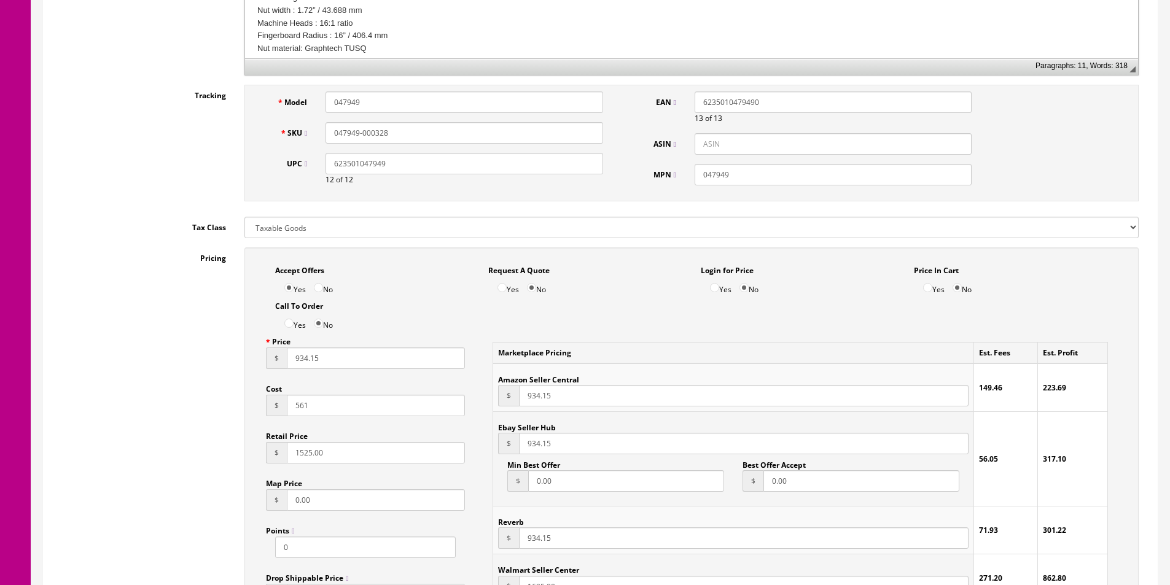
scroll to position [246, 0]
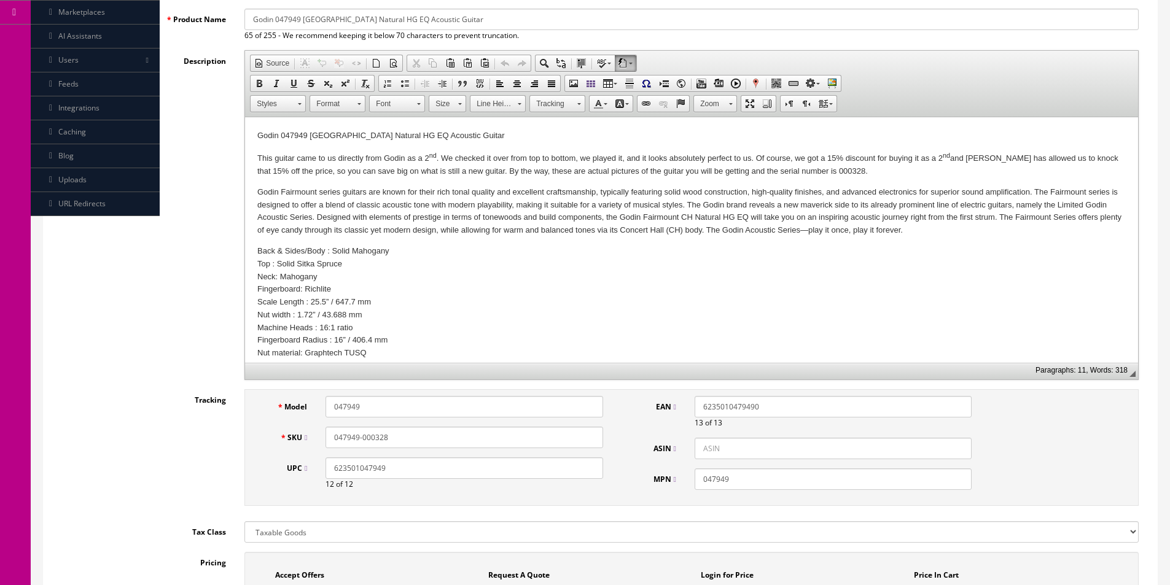
click at [376, 131] on p "Godin 047949 Fairmount Concert Hall Natural HG EQ Acoustic Guitar" at bounding box center [691, 136] width 868 height 13
click at [637, 172] on p "This guitar came to us directly from Godin as a 2 nd . We checked it over from …" at bounding box center [691, 164] width 868 height 28
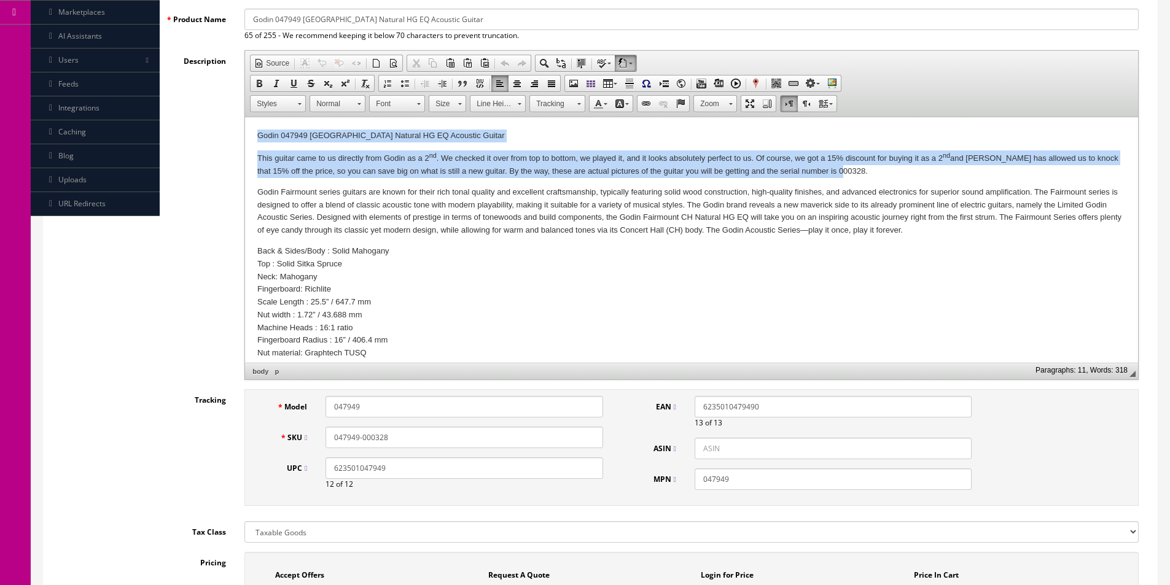
drag, startPoint x: 869, startPoint y: 171, endPoint x: 228, endPoint y: 95, distance: 645.7
click at [245, 117] on html "Godin 047949 Fairmount Concert Hall Natural HG EQ Acoustic Guitar This guitar c…" at bounding box center [691, 376] width 893 height 519
click at [461, 142] on p "Godin 047949 Fairmount Concert Hall Natural HG EQ Acoustic Guitar" at bounding box center [691, 136] width 868 height 13
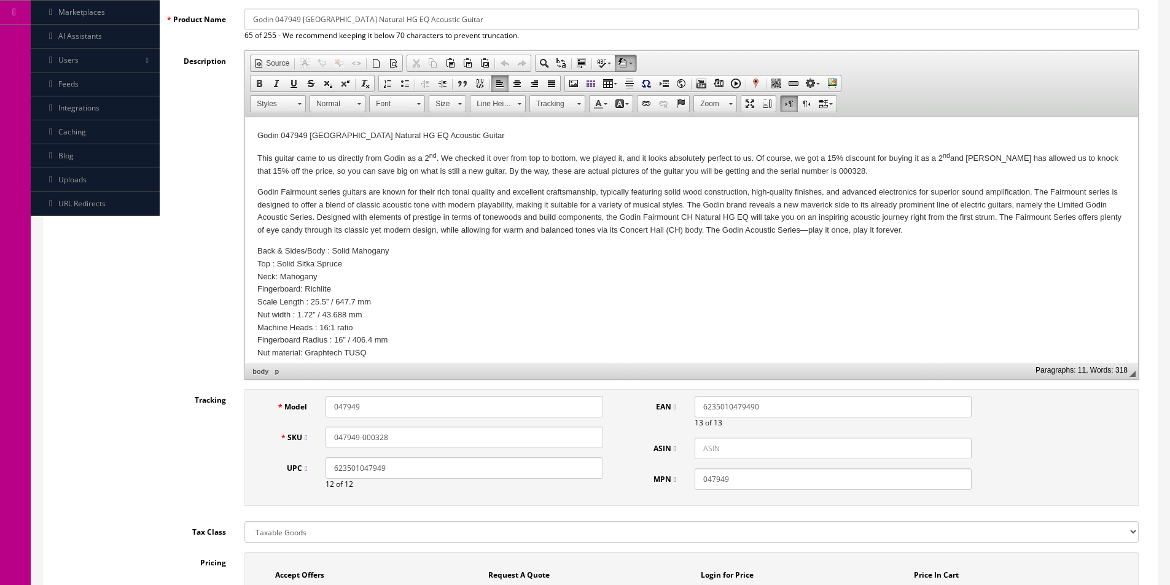
click at [374, 127] on html "Godin 047949 Fairmount Concert Hall Natural HG EQ Acoustic Guitar This guitar c…" at bounding box center [691, 376] width 893 height 519
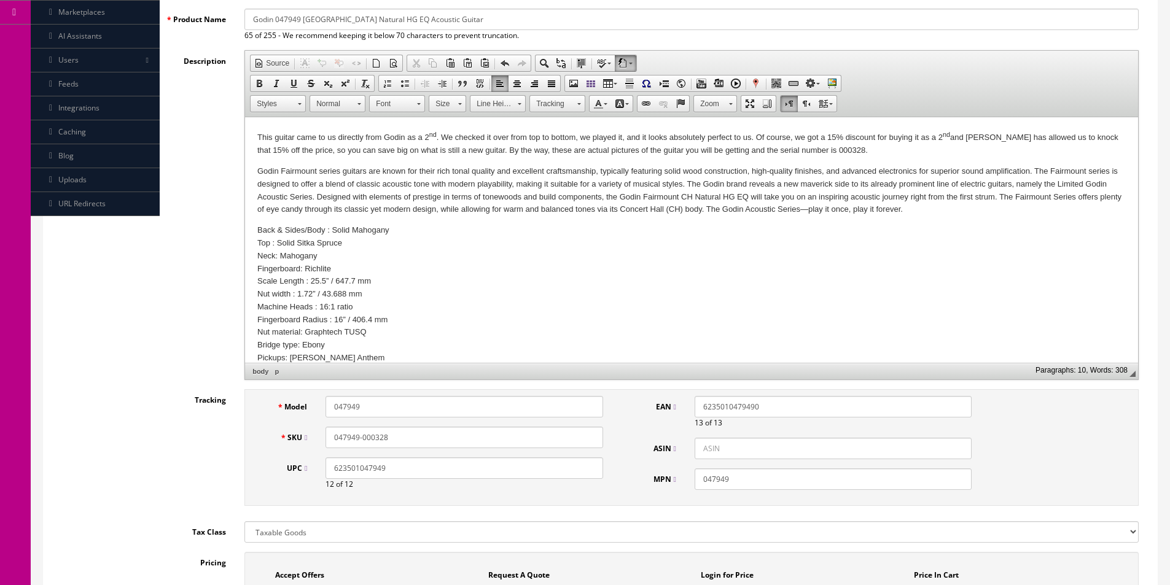
click at [606, 142] on p "This guitar came to us directly from Godin as a 2 nd . We checked it over from …" at bounding box center [691, 144] width 868 height 28
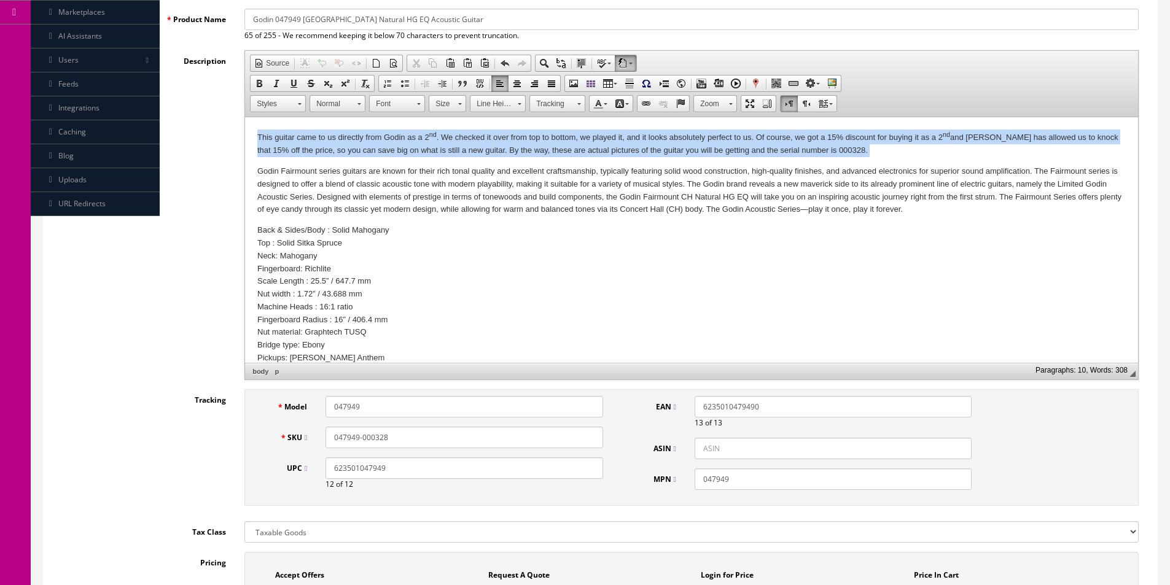
click at [606, 142] on p "This guitar came to us directly from Godin as a 2 nd . We checked it over from …" at bounding box center [691, 144] width 868 height 28
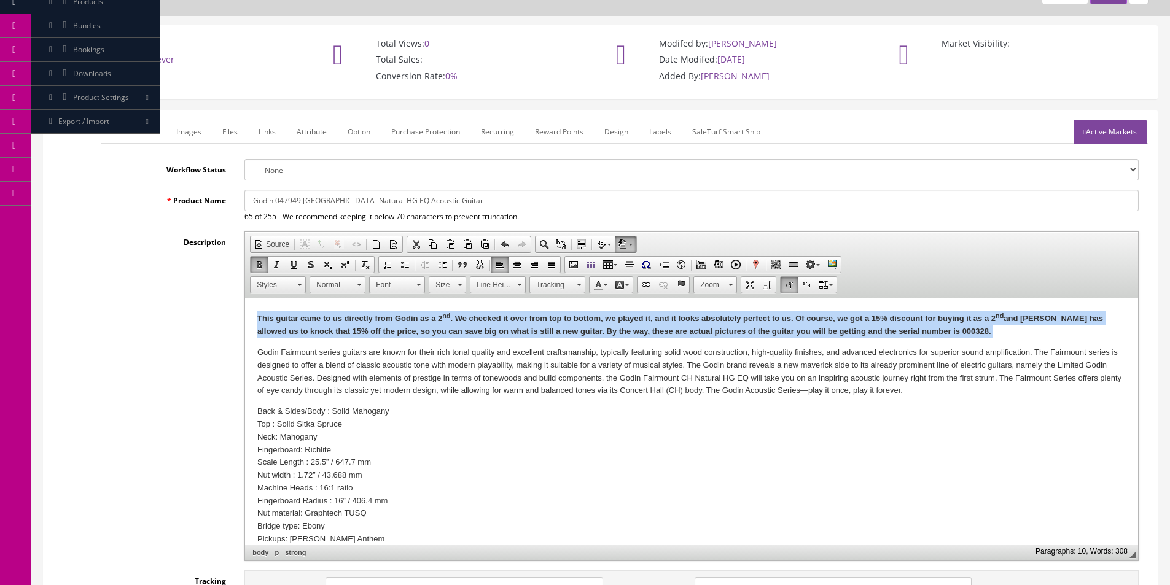
scroll to position [61, 0]
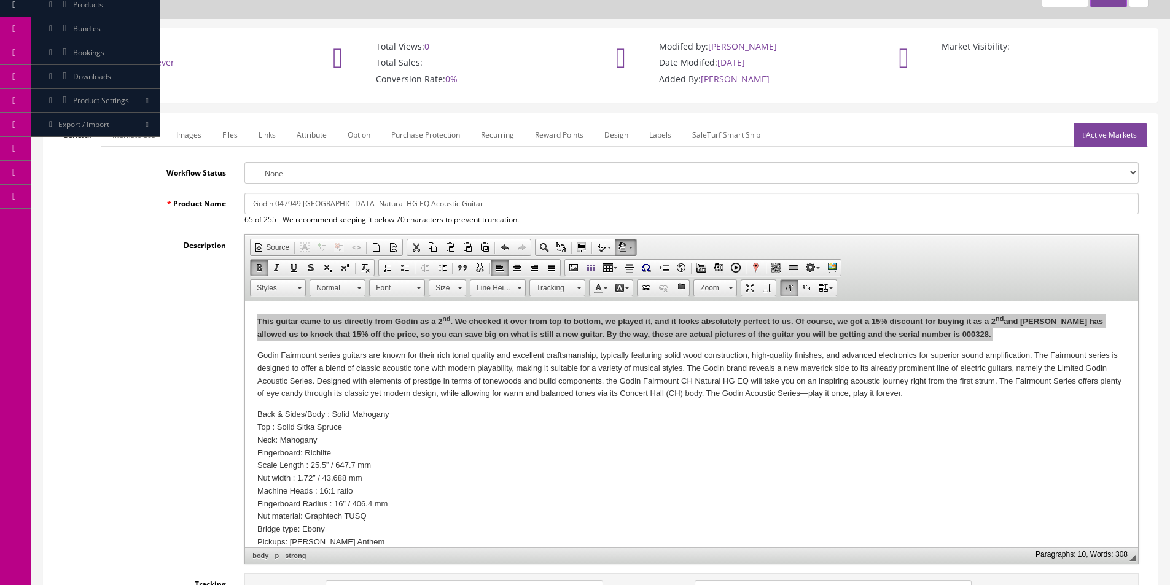
click at [199, 133] on link "Images" at bounding box center [188, 135] width 45 height 24
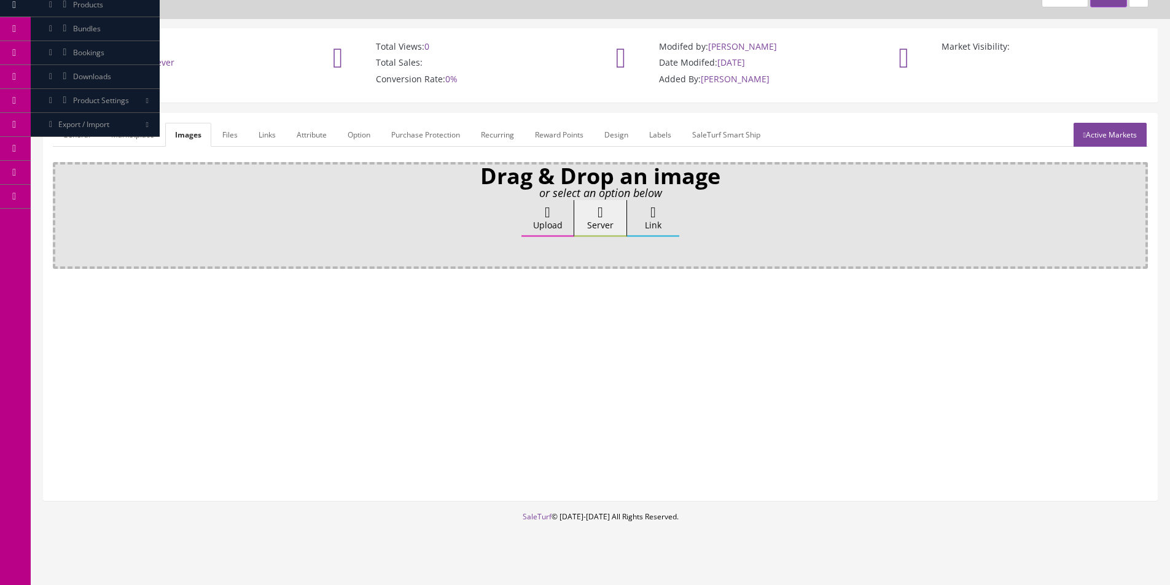
click at [525, 217] on label "Upload" at bounding box center [547, 218] width 52 height 37
click at [61, 212] on input "Upload" at bounding box center [61, 206] width 0 height 12
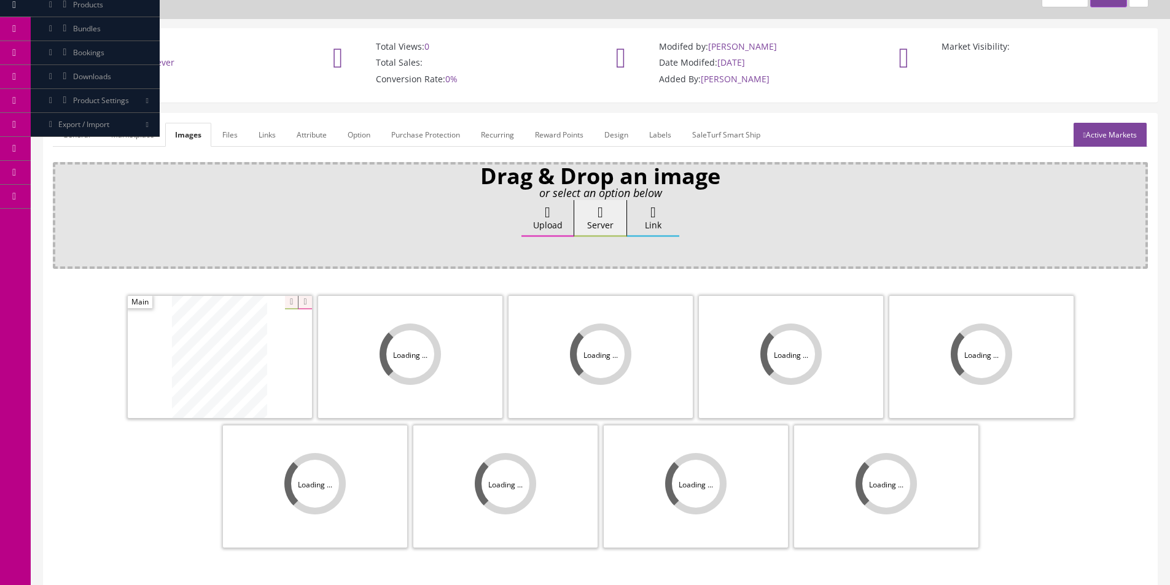
scroll to position [179, 0]
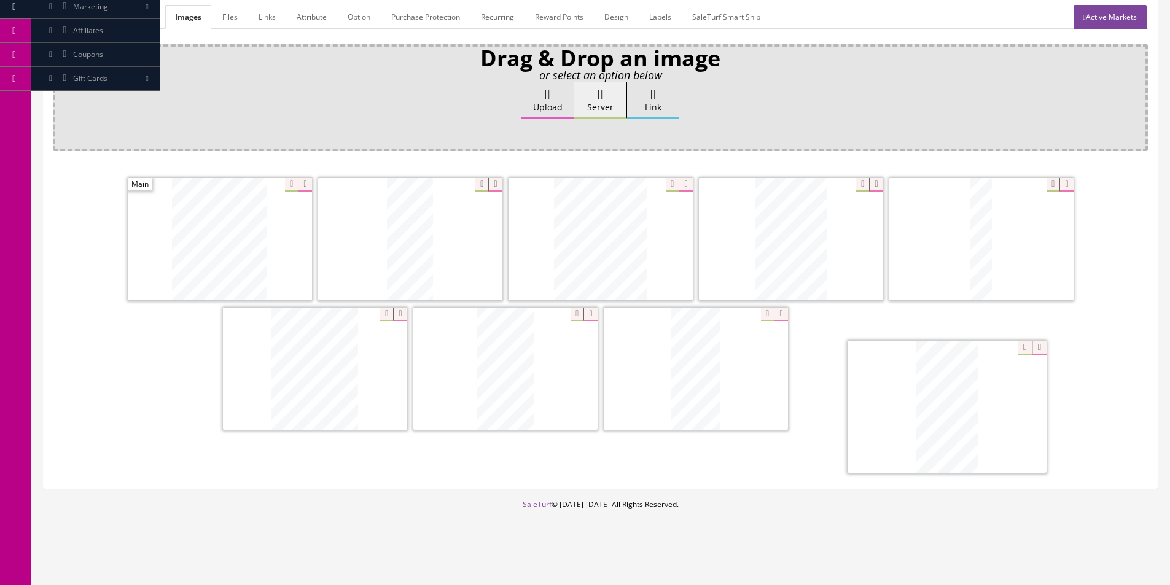
drag, startPoint x: 629, startPoint y: 254, endPoint x: 950, endPoint y: 402, distance: 353.9
drag, startPoint x: 653, startPoint y: 387, endPoint x: 903, endPoint y: 392, distance: 250.6
drag, startPoint x: 889, startPoint y: 396, endPoint x: 655, endPoint y: 397, distance: 234.6
drag, startPoint x: 554, startPoint y: 390, endPoint x: 257, endPoint y: 241, distance: 332.3
drag, startPoint x: 410, startPoint y: 238, endPoint x: 257, endPoint y: 256, distance: 154.0
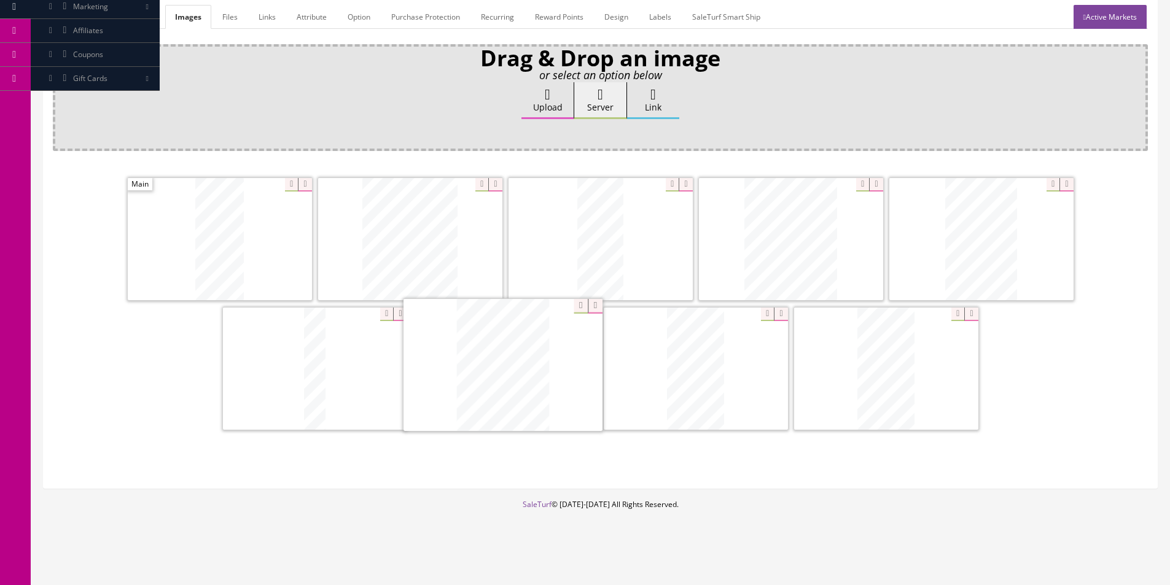
drag, startPoint x: 493, startPoint y: 343, endPoint x: 386, endPoint y: 205, distance: 173.8
drag, startPoint x: 838, startPoint y: 231, endPoint x: 383, endPoint y: 230, distance: 455.1
drag, startPoint x: 362, startPoint y: 364, endPoint x: 926, endPoint y: 230, distance: 579.6
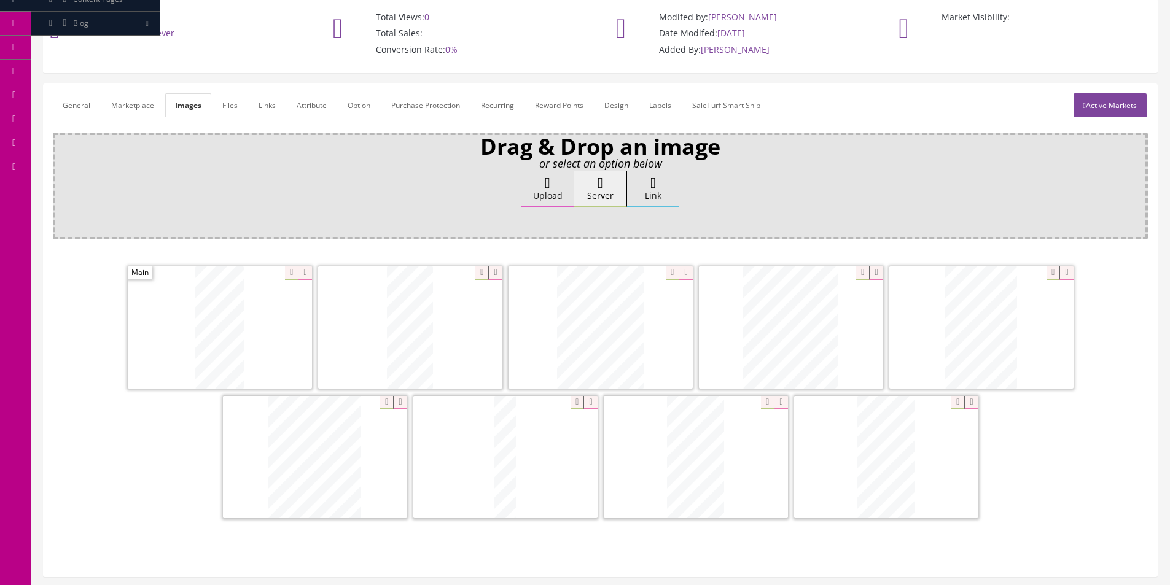
scroll to position [0, 0]
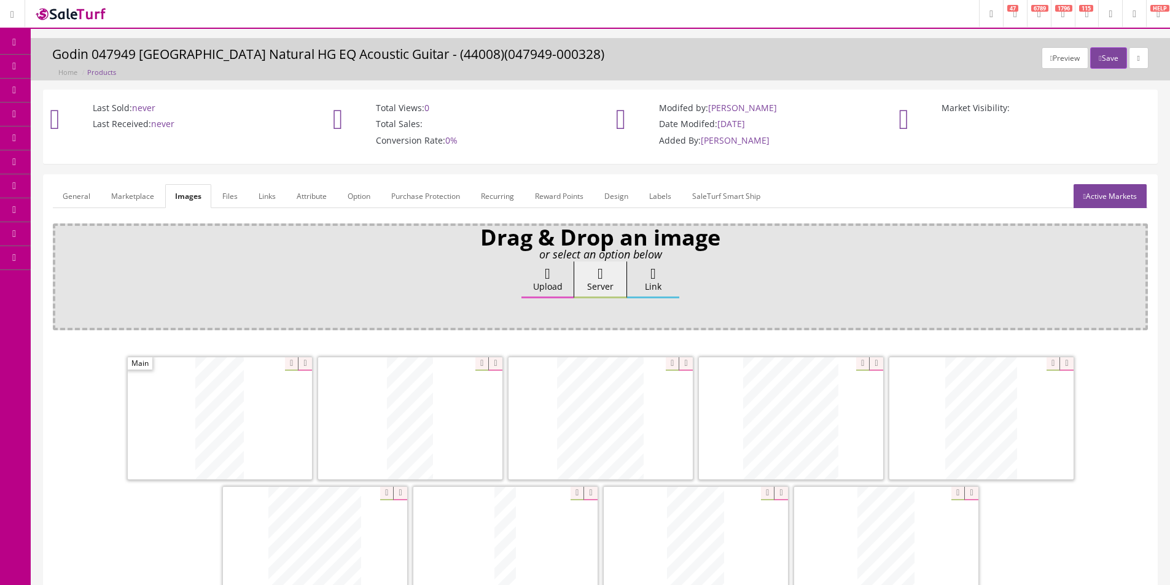
click at [75, 195] on link "General" at bounding box center [76, 196] width 47 height 24
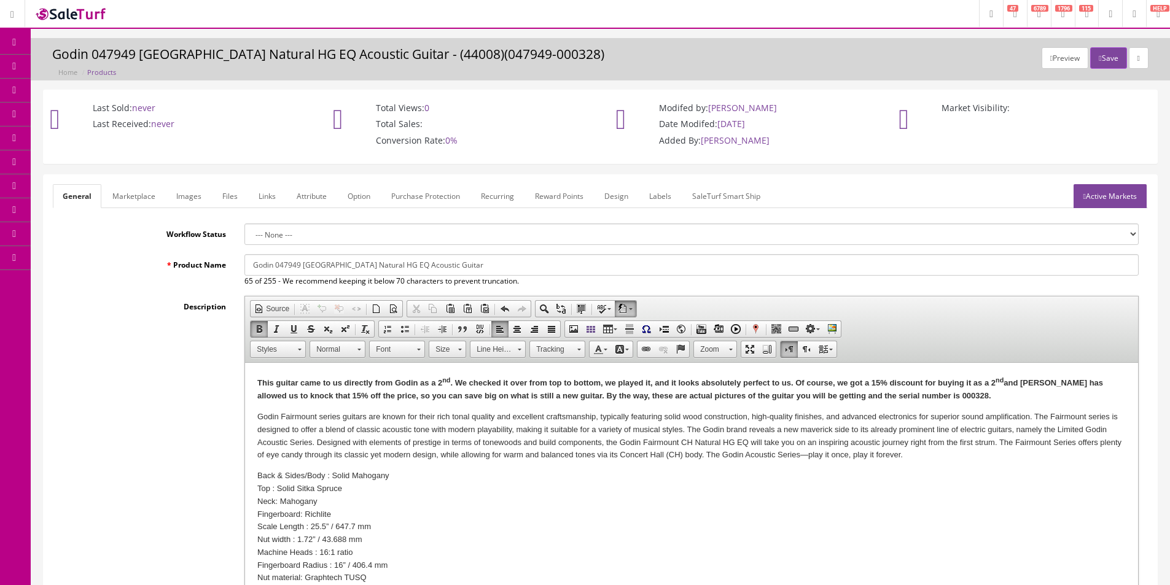
click at [1092, 205] on link "Active Markets" at bounding box center [1110, 196] width 73 height 24
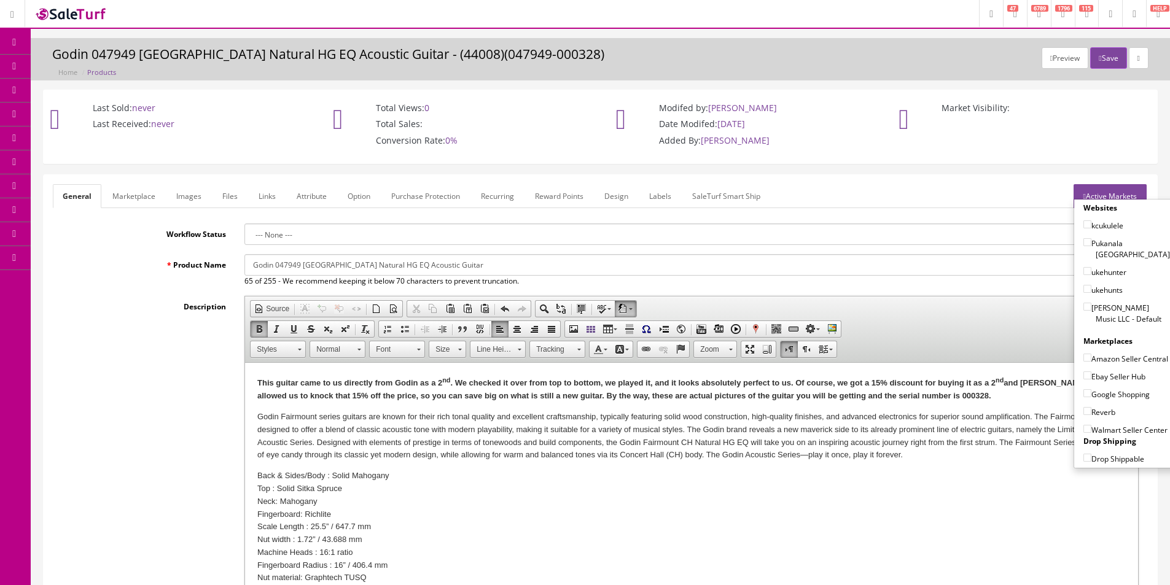
drag, startPoint x: 134, startPoint y: 182, endPoint x: 134, endPoint y: 190, distance: 7.4
click at [134, 190] on link "Marketplace" at bounding box center [134, 196] width 63 height 24
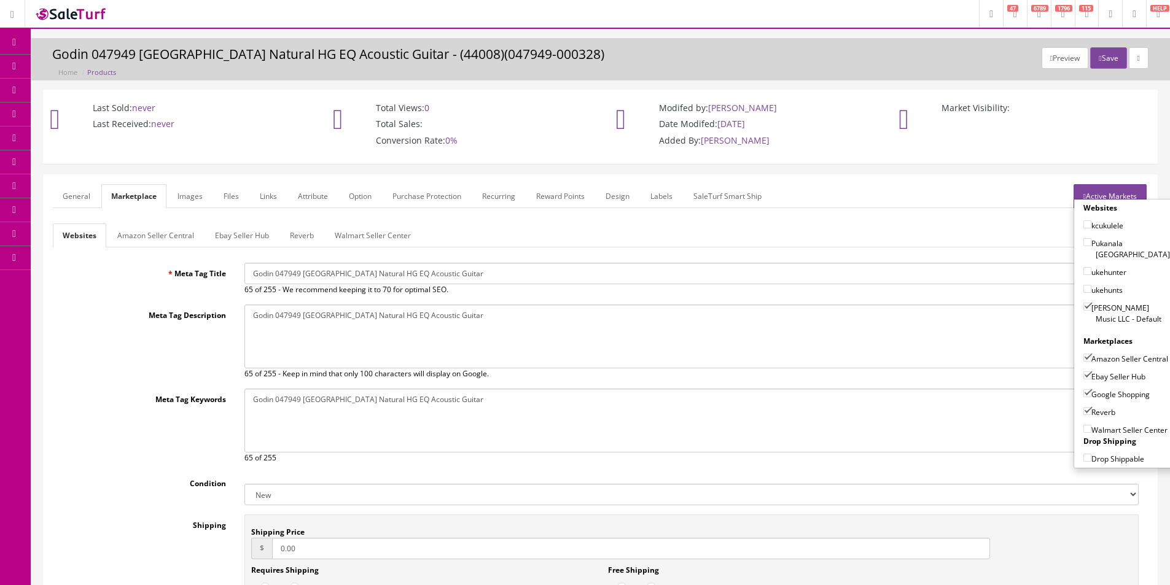
click at [290, 231] on link "Reverb" at bounding box center [302, 236] width 44 height 24
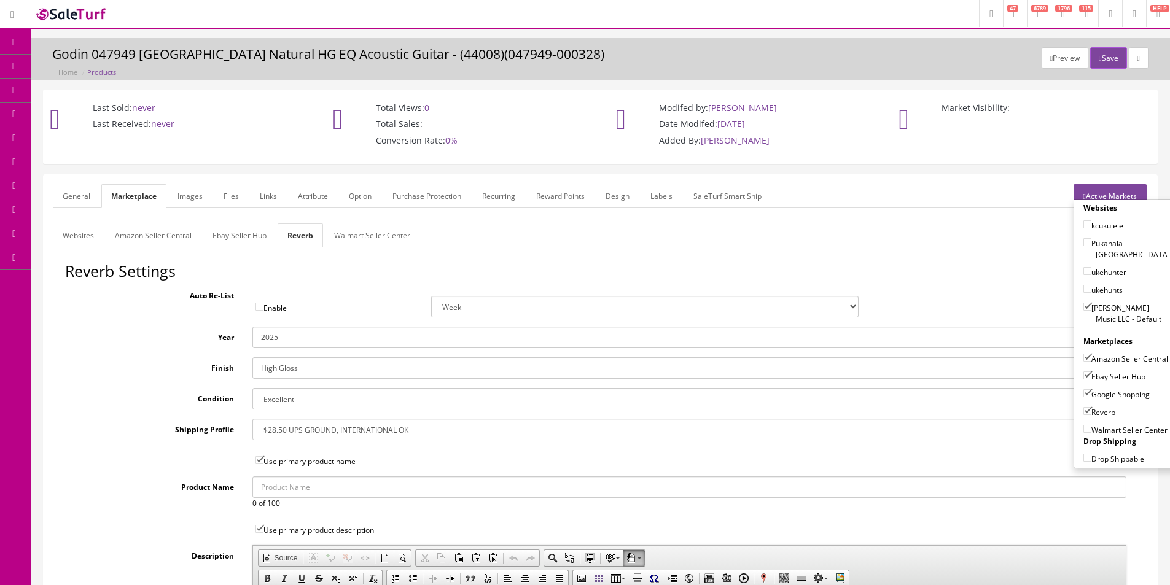
click at [312, 403] on select "Brand New Mint Excellent Very Good Good Fair Poor B-Stock Non Functioning" at bounding box center [689, 398] width 874 height 21
select select "9225283f-60c2-4413-ad18-1f5eba7a856f"
click at [312, 403] on select "Brand New Mint Excellent Very Good Good Fair Poor B-Stock Non Functioning" at bounding box center [689, 398] width 874 height 21
click at [245, 236] on link "Ebay Seller Hub" at bounding box center [240, 236] width 74 height 24
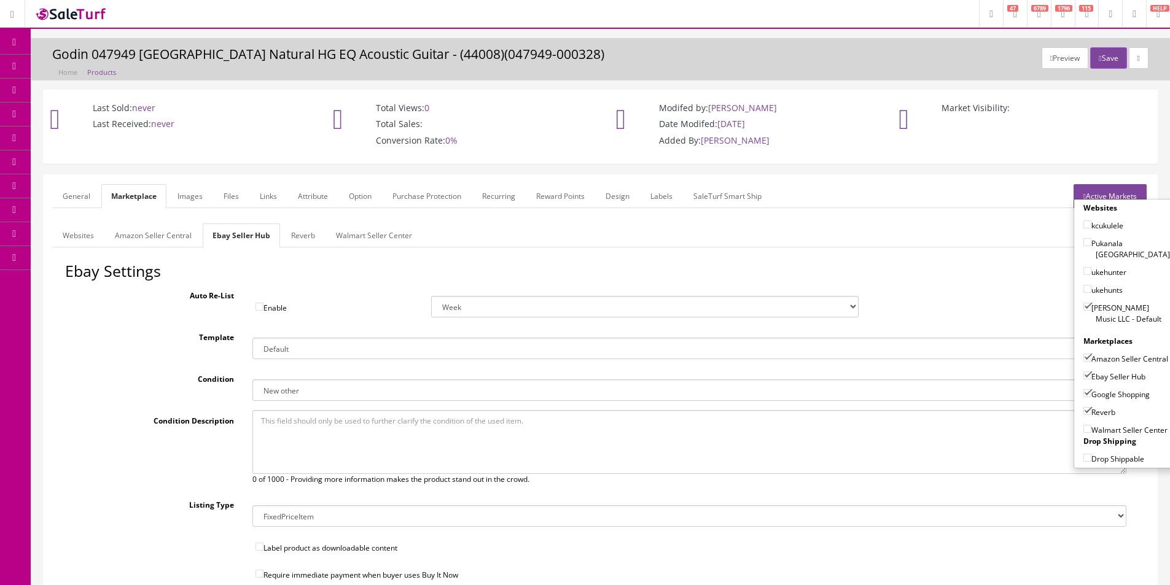
click at [153, 221] on form "General Marketplace Images Files Links Attribute Option Purchase Protection Rec…" at bounding box center [600, 484] width 1095 height 600
click at [153, 222] on form "General Marketplace Images Files Links Attribute Option Purchase Protection Rec…" at bounding box center [600, 484] width 1095 height 600
click at [160, 234] on link "Amazon Seller Central" at bounding box center [153, 236] width 96 height 24
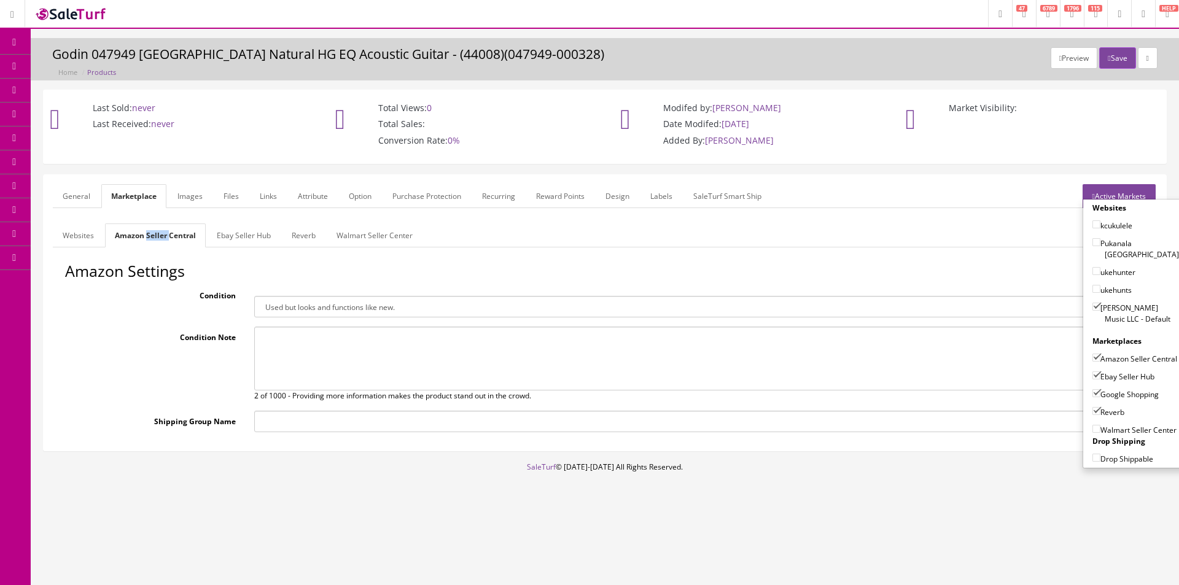
click at [92, 197] on link "General" at bounding box center [76, 196] width 47 height 24
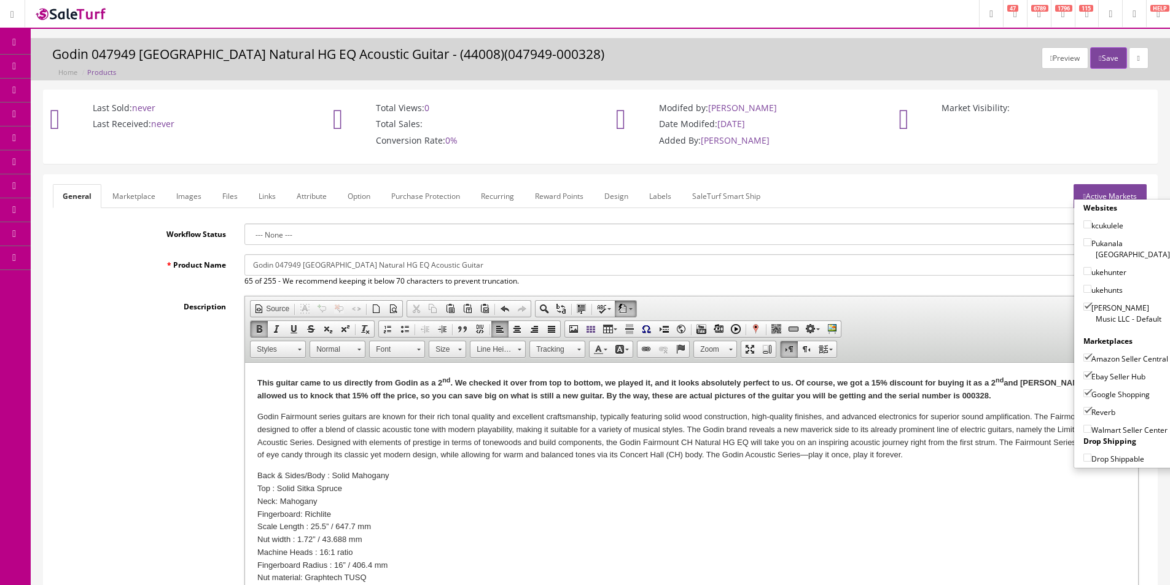
click at [129, 196] on link "Marketplace" at bounding box center [134, 196] width 63 height 24
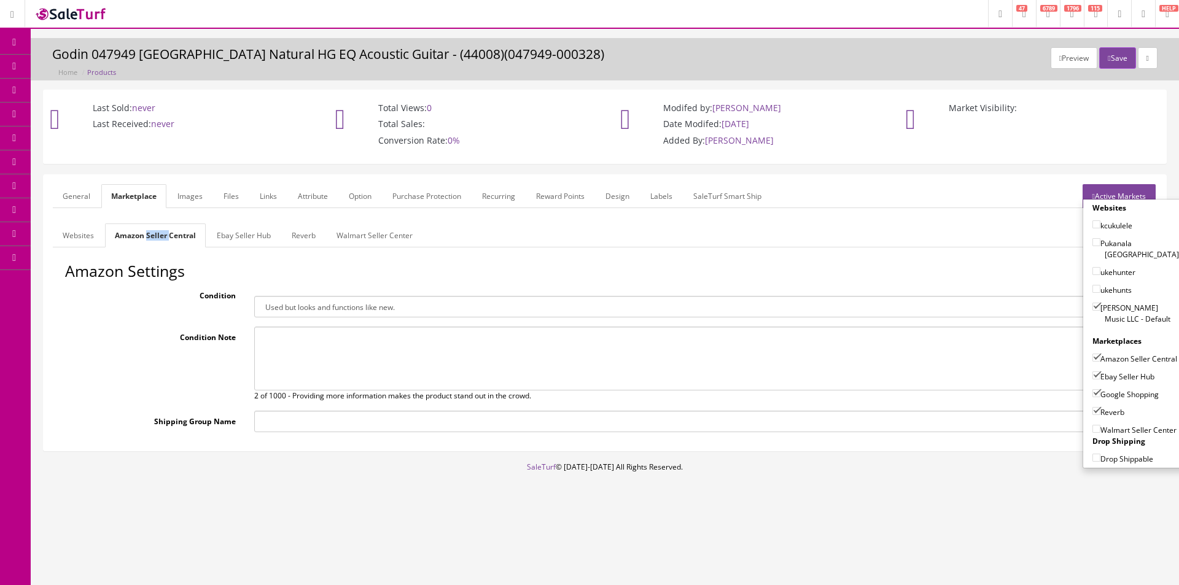
click at [68, 232] on link "Websites" at bounding box center [78, 236] width 51 height 24
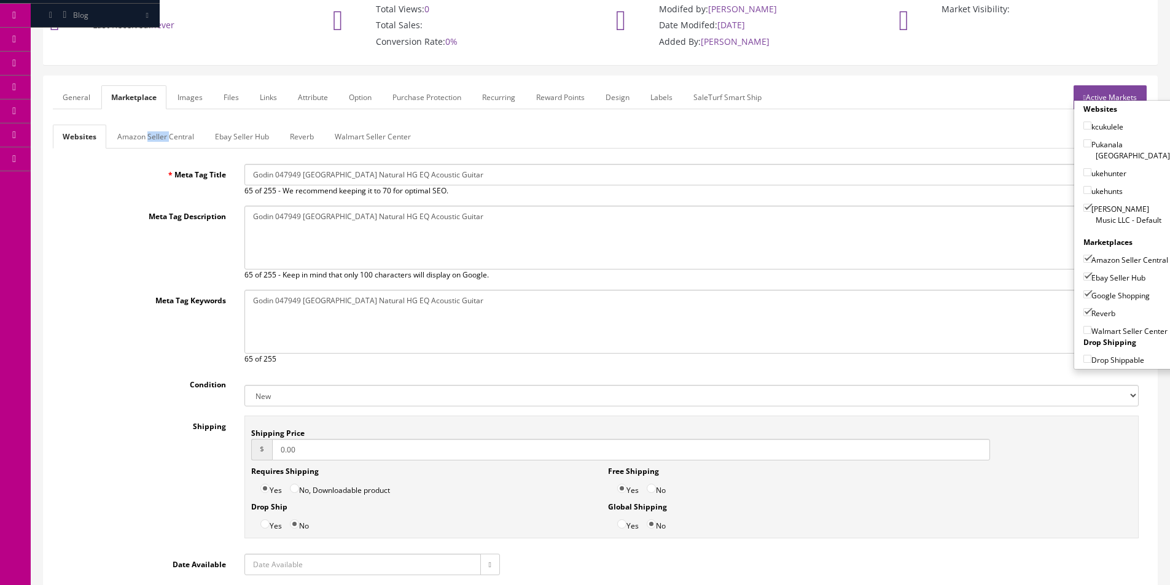
scroll to position [205, 0]
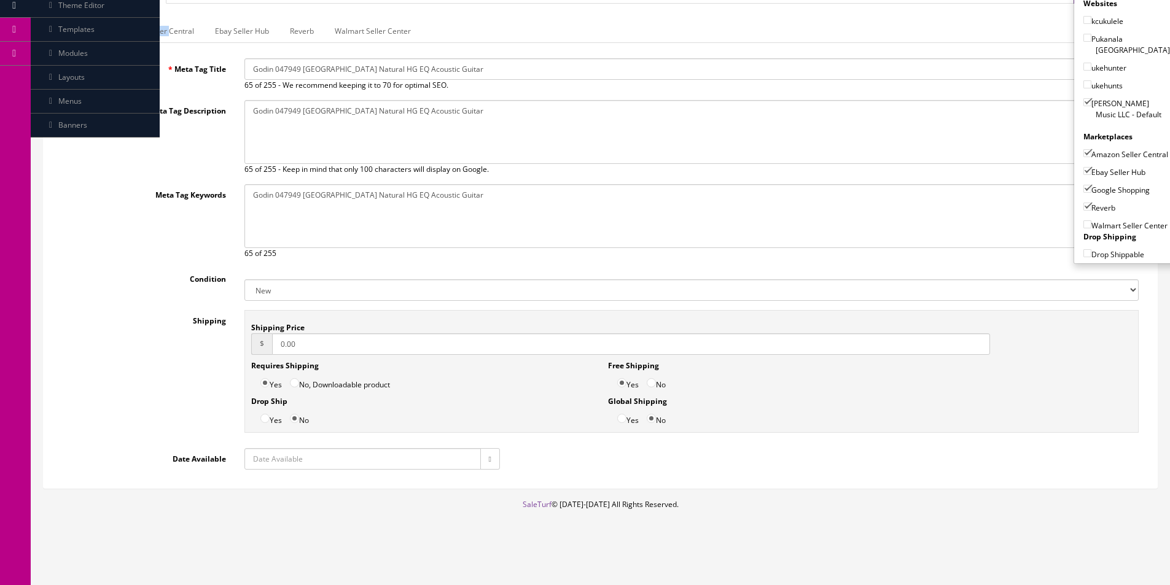
click at [295, 286] on select "New Used B Stock Open Box Re-Packed" at bounding box center [691, 289] width 894 height 21
select select "B Stock"
drag, startPoint x: 295, startPoint y: 286, endPoint x: 270, endPoint y: 290, distance: 26.1
click at [295, 286] on select "New Used B Stock Open Box Re-Packed" at bounding box center [691, 289] width 894 height 21
click at [179, 287] on div "Condition New Used B Stock Open Box Re-Packed" at bounding box center [600, 284] width 1095 height 33
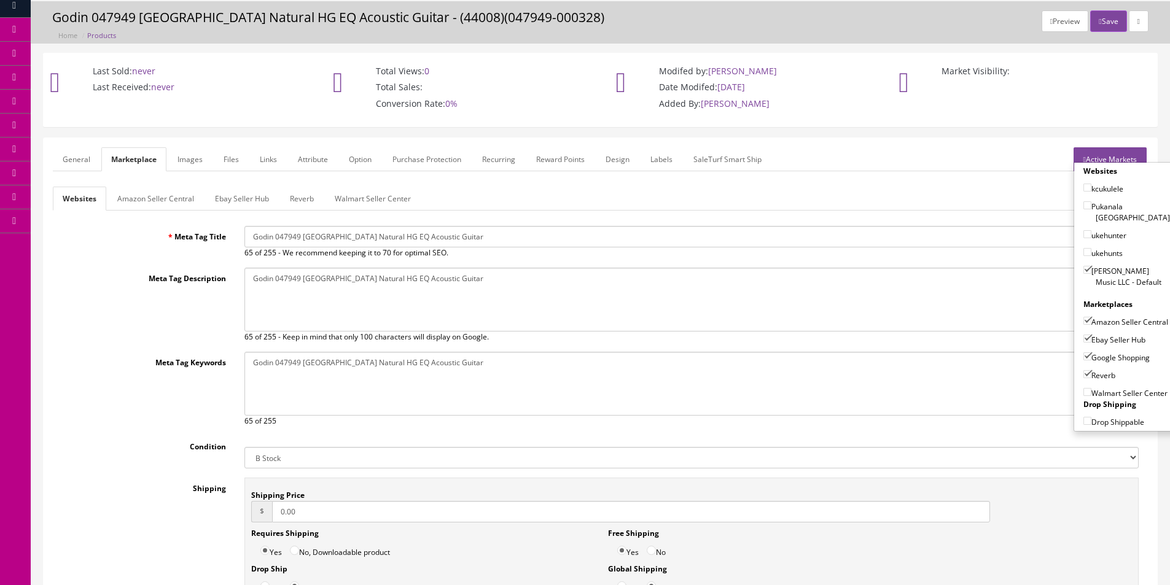
scroll to position [184, 0]
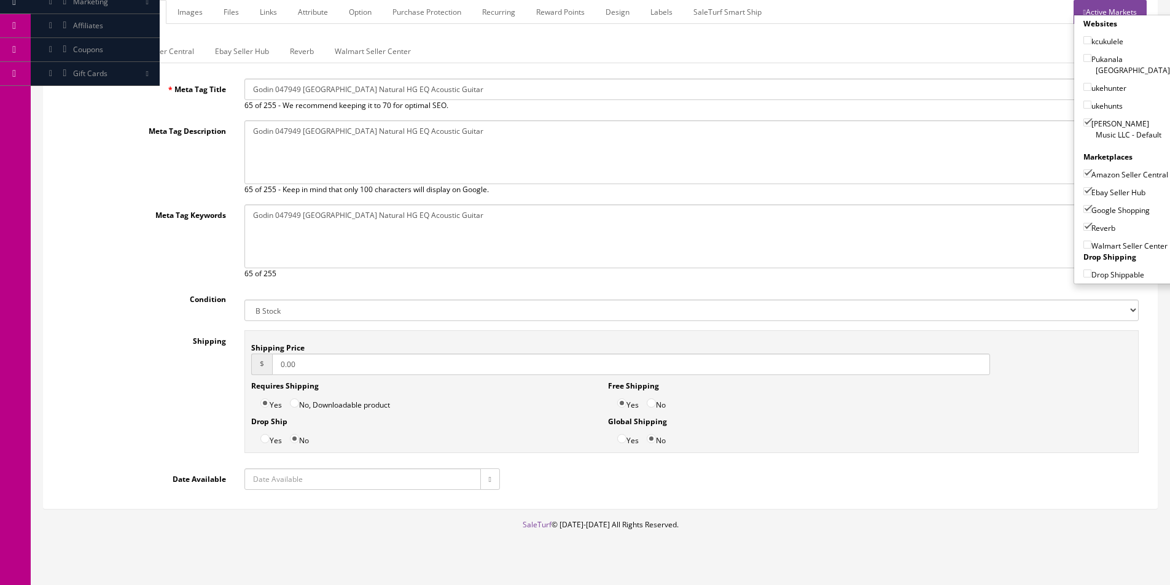
click at [314, 370] on input "0.00" at bounding box center [631, 364] width 718 height 21
type input "39.95"
click at [260, 47] on link "Ebay Seller Hub" at bounding box center [242, 51] width 74 height 24
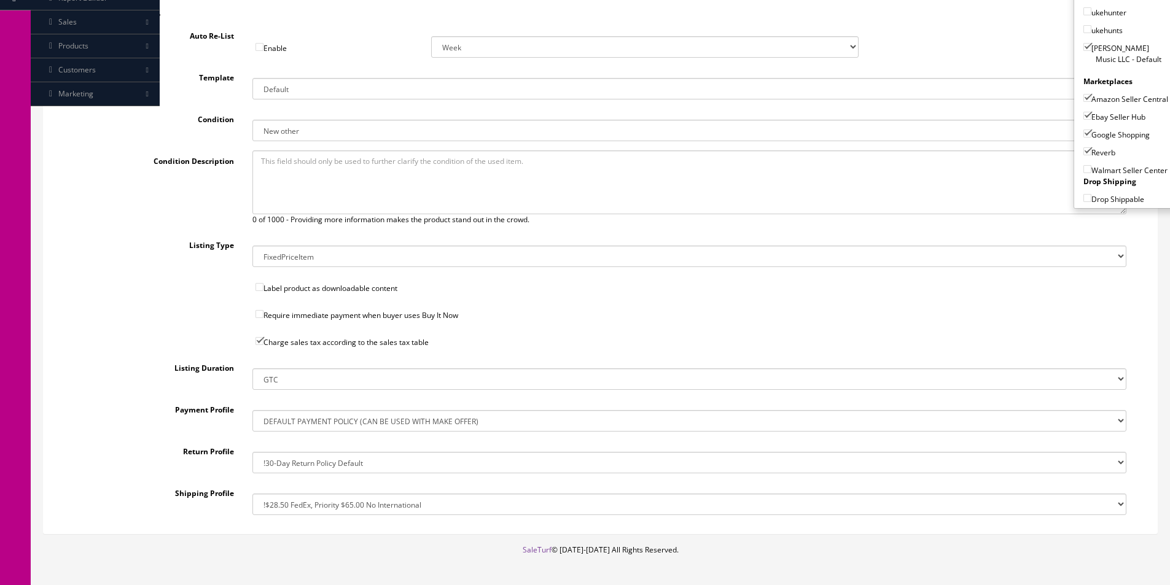
scroll to position [305, 0]
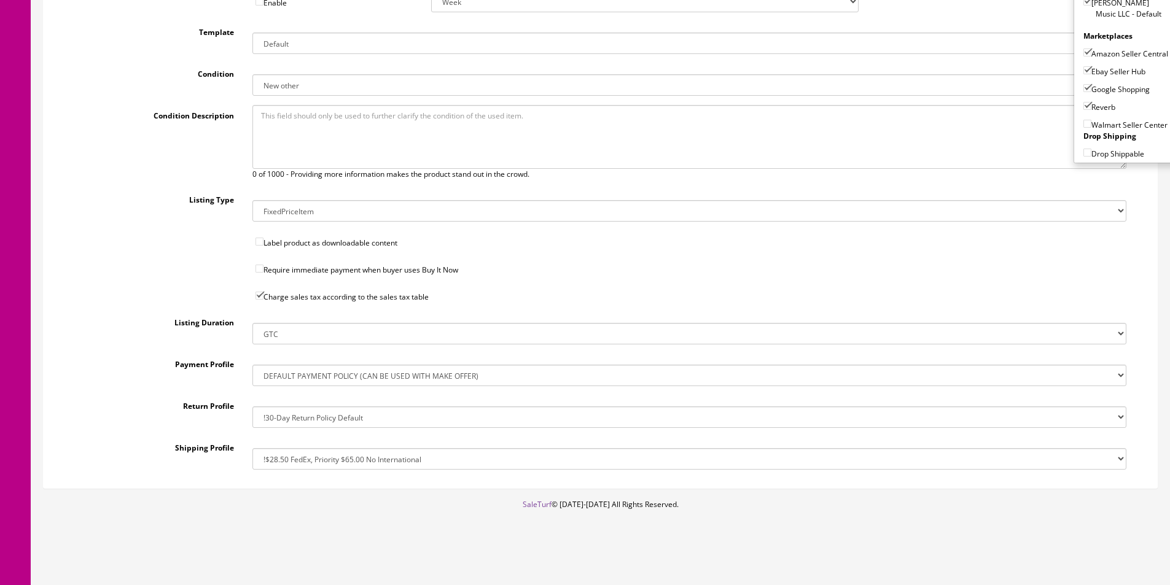
click at [327, 444] on div "Shipping Profile !$28.50 FedEx, Priority $65.00 No International !$28.50 FedEx,…" at bounding box center [600, 453] width 1070 height 33
click at [327, 459] on select "!$28.50 FedEx, Priority $65.00 No International !$28.50 FedEx, Priority $65.00 …" at bounding box center [689, 458] width 874 height 21
click at [252, 448] on select "!$28.50 FedEx, Priority $65.00 No International !$28.50 FedEx, Priority $65.00 …" at bounding box center [689, 458] width 874 height 21
select select "207503636017"
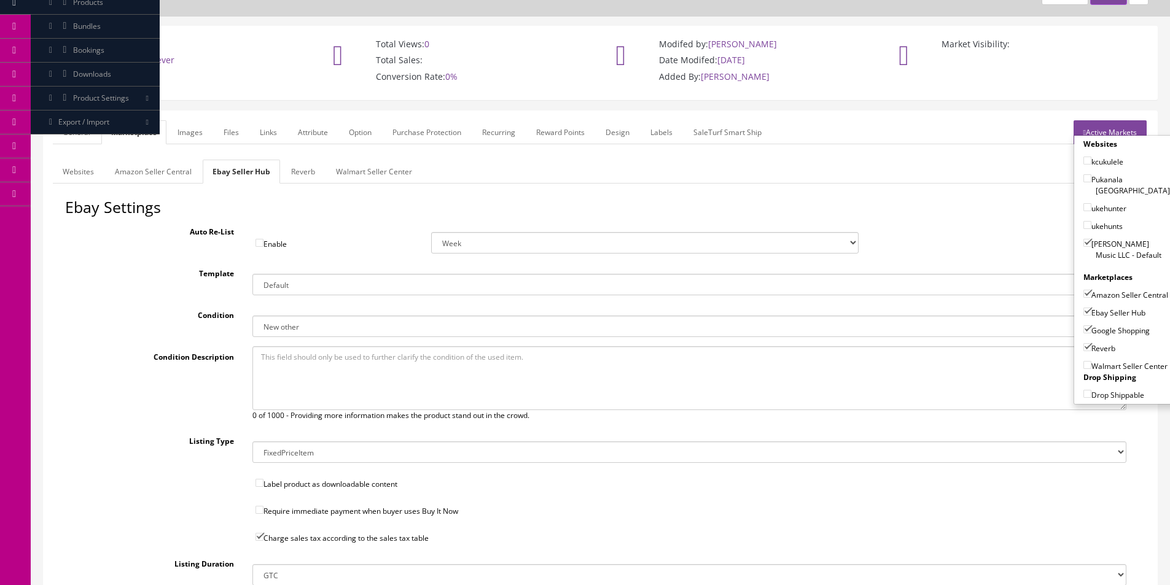
scroll to position [0, 0]
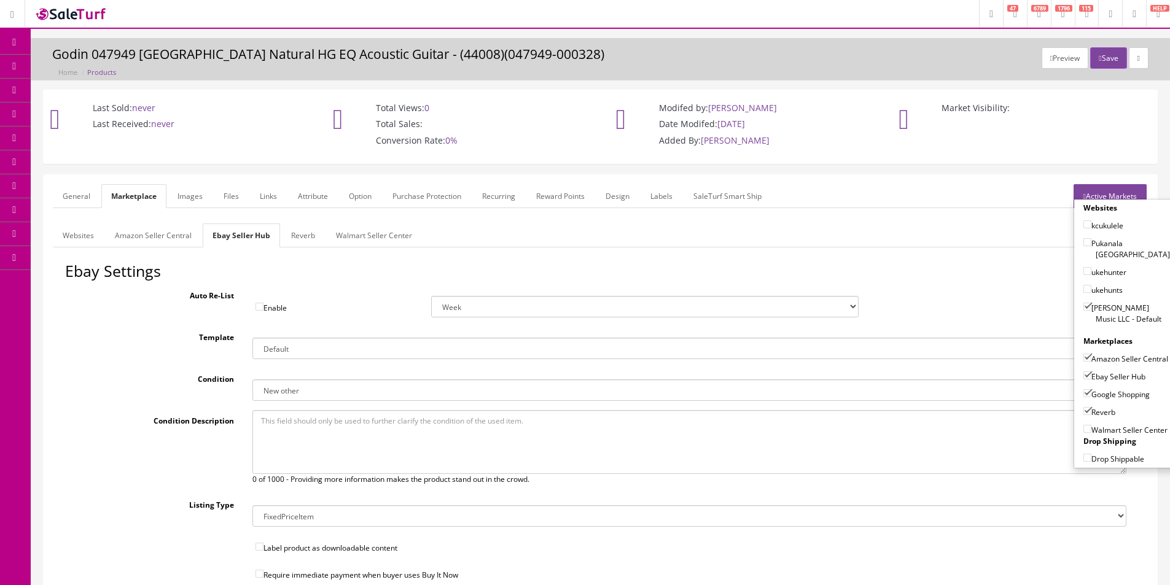
click at [318, 240] on link "Reverb" at bounding box center [303, 236] width 44 height 24
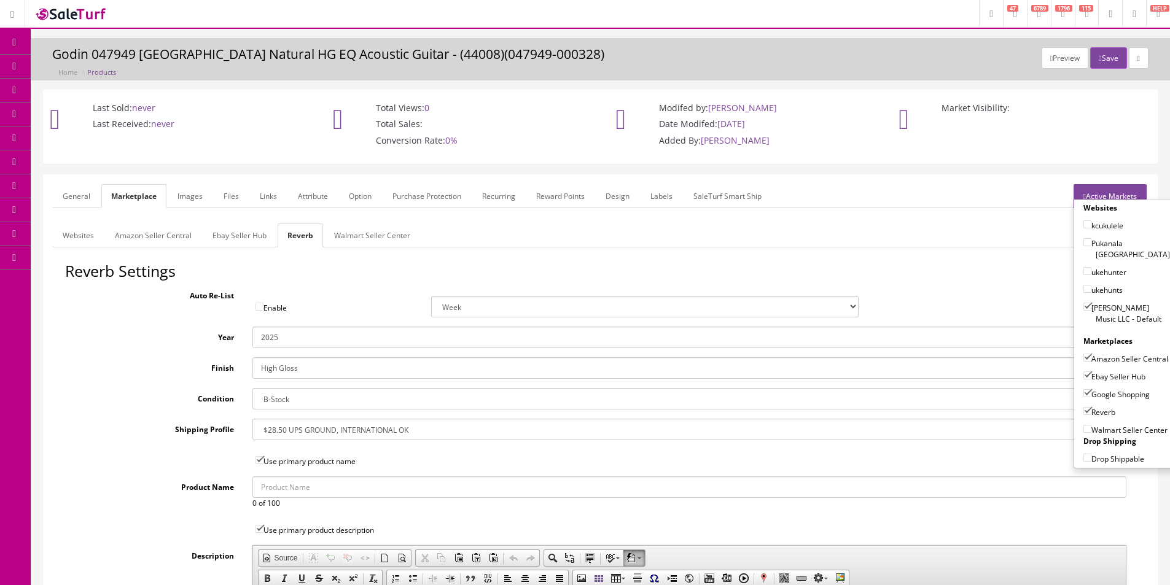
click at [307, 431] on select "--- None --- $3.49 USPS Shipping MH INSURED $20000 GUITAR MH INSURED $11000 GUI…" at bounding box center [689, 429] width 874 height 21
select select "77132"
click at [252, 419] on select "--- None --- $3.49 USPS Shipping MH INSURED $20000 GUITAR MH INSURED $11000 GUI…" at bounding box center [689, 429] width 874 height 21
click at [196, 199] on link "Images" at bounding box center [190, 196] width 45 height 24
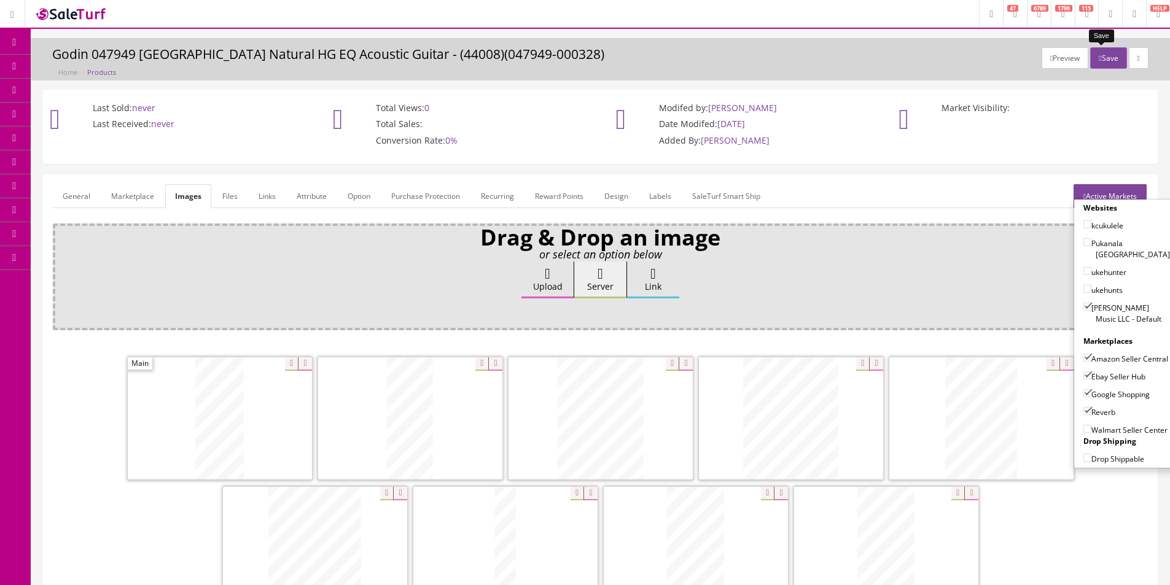
click at [1099, 56] on icon "button" at bounding box center [1100, 58] width 2 height 7
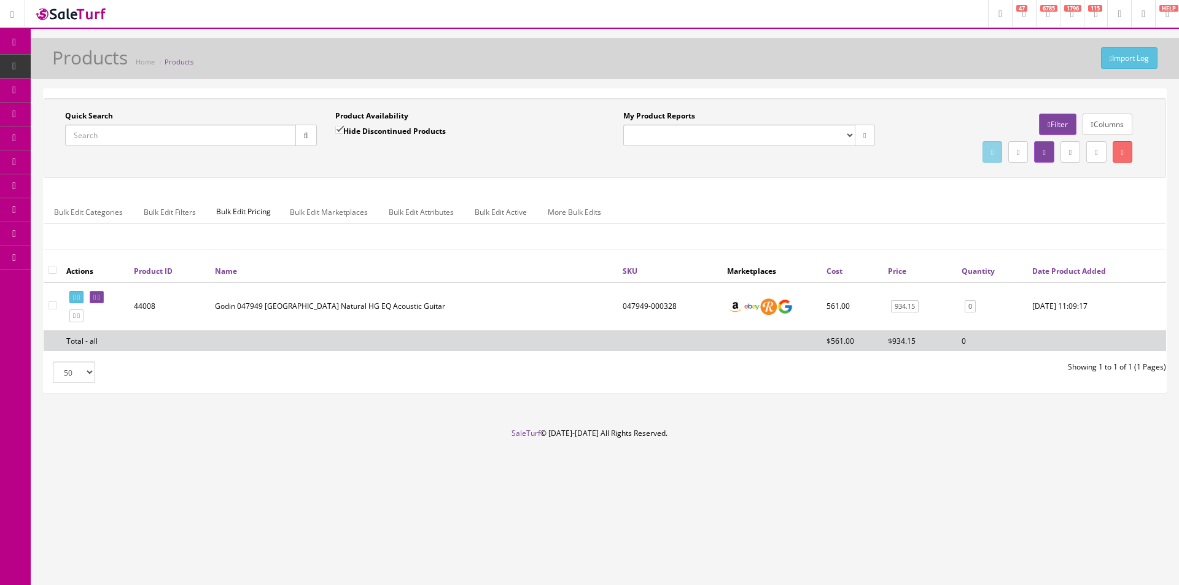
click at [276, 138] on input "Quick Search" at bounding box center [180, 135] width 231 height 21
paste input "05188"
type input "05188"
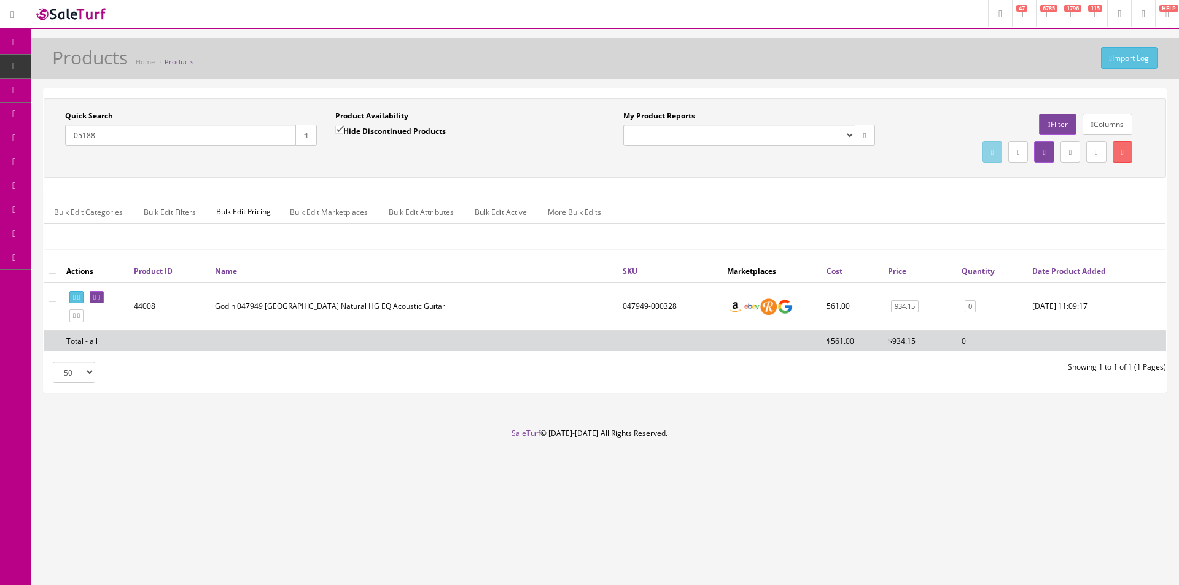
click at [365, 138] on div "Hide Discontinued Products" at bounding box center [390, 135] width 111 height 21
click at [365, 132] on label "Hide Discontinued Products" at bounding box center [390, 131] width 111 height 12
click at [343, 132] on input "Hide Discontinued Products" at bounding box center [339, 130] width 8 height 8
checkbox input "false"
click at [302, 140] on button "button" at bounding box center [305, 135] width 21 height 21
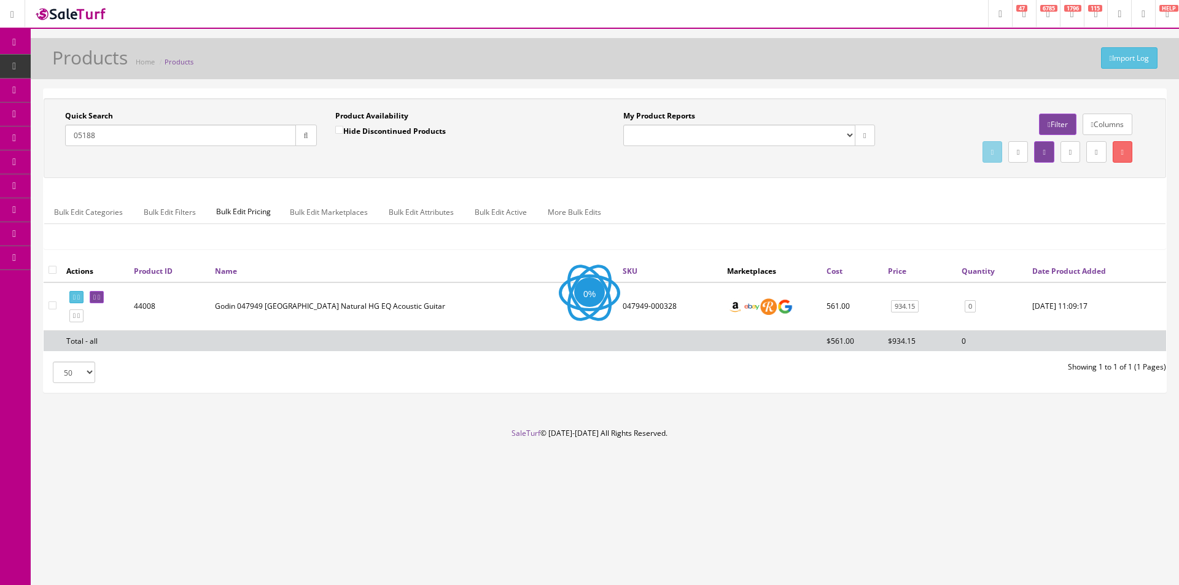
click at [364, 165] on div "Quick Search 05188 Date From Product Availability Hide Discontinued Products Da…" at bounding box center [605, 138] width 1117 height 55
click at [100, 300] on icon at bounding box center [99, 297] width 2 height 7
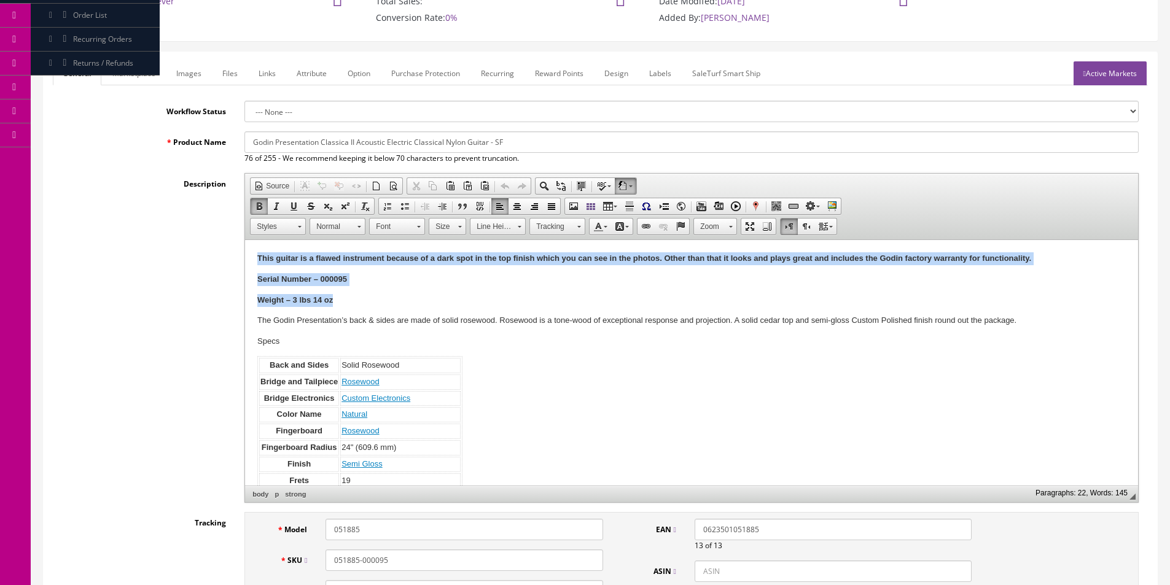
drag, startPoint x: 350, startPoint y: 299, endPoint x: 443, endPoint y: 477, distance: 201.1
click at [245, 240] on html "This guitar is a flawed instrument because of a dark spot in the top finish whi…" at bounding box center [691, 437] width 893 height 394
paste body
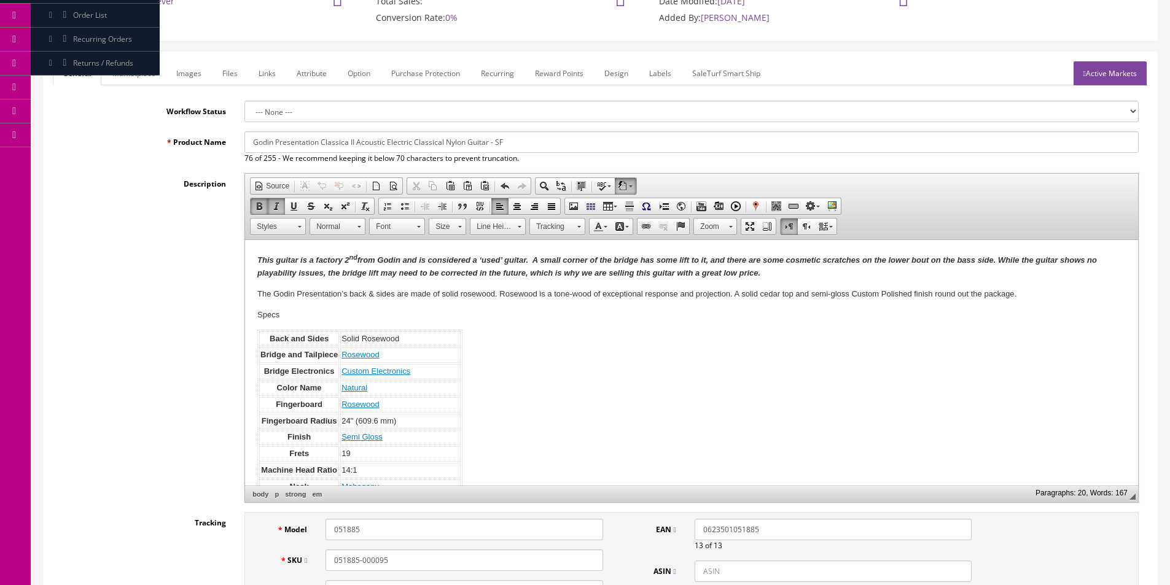
click at [171, 261] on div "Description Rich Text Editor, input-description1 Editor toolbars Document Sourc…" at bounding box center [600, 338] width 1095 height 330
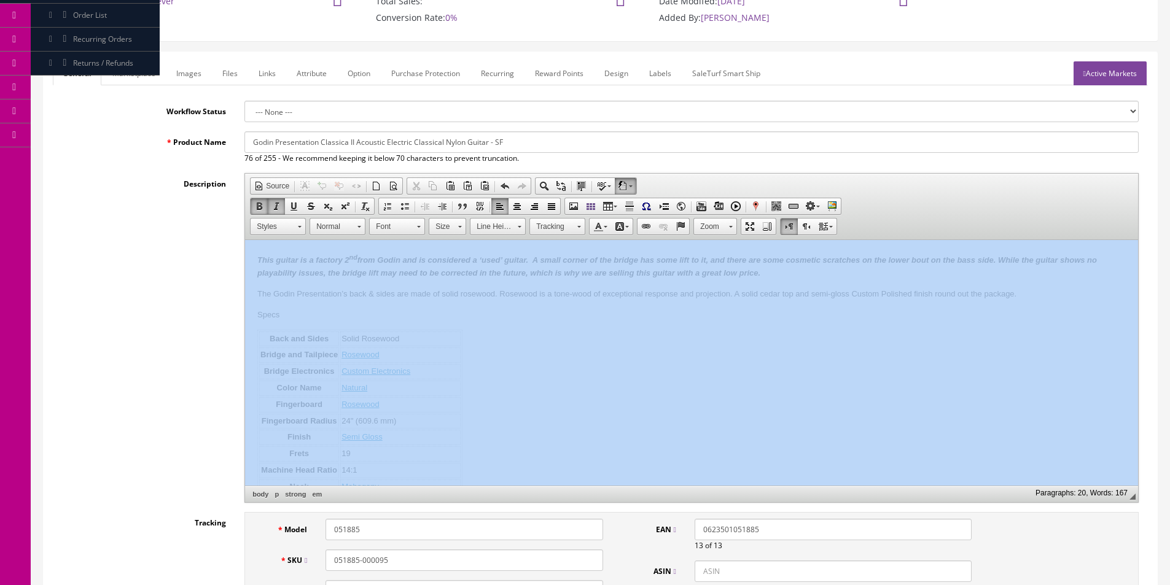
click at [171, 261] on div "Description Rich Text Editor, input-description1 Editor toolbars Document Sourc…" at bounding box center [600, 338] width 1095 height 330
click at [171, 262] on div "Description Rich Text Editor, input-description1 Editor toolbars Document Sourc…" at bounding box center [600, 338] width 1095 height 330
click at [168, 260] on div "Description Rich Text Editor, input-description1 Editor toolbars Document Sourc…" at bounding box center [600, 338] width 1095 height 330
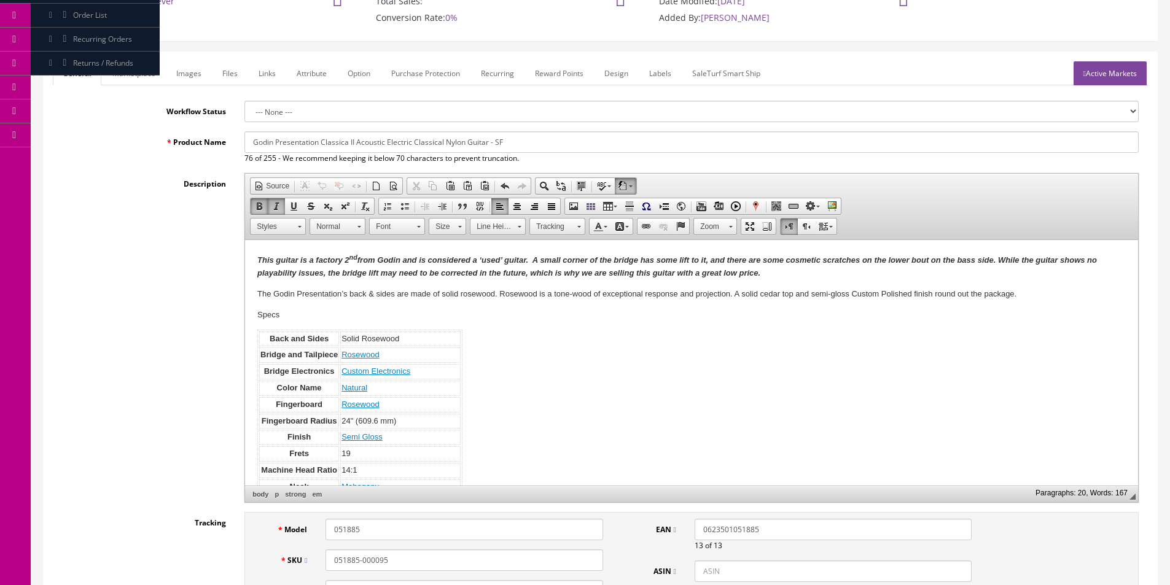
click at [168, 260] on div "Description Rich Text Editor, input-description1 Editor toolbars Document Sourc…" at bounding box center [600, 338] width 1095 height 330
drag, startPoint x: 177, startPoint y: 253, endPoint x: 187, endPoint y: 250, distance: 10.3
click at [181, 252] on div "Description Rich Text Editor, input-description1 Editor toolbars Document Sourc…" at bounding box center [600, 338] width 1095 height 330
drag, startPoint x: 509, startPoint y: 141, endPoint x: 604, endPoint y: 146, distance: 95.9
click at [604, 146] on input "Godin Presentation Classica II Acoustic Electric Classical Nylon Guitar - SF" at bounding box center [691, 141] width 894 height 21
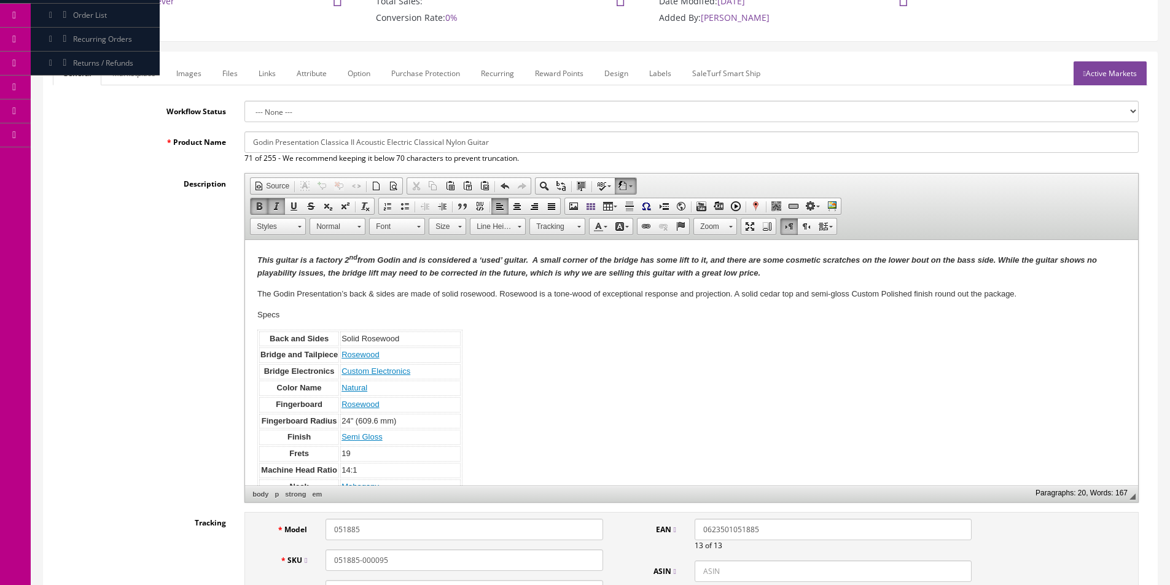
type input "Godin Presentation Classica II Acoustic Electric Classical Nylon Guitar"
click at [197, 76] on link "Images" at bounding box center [188, 73] width 45 height 24
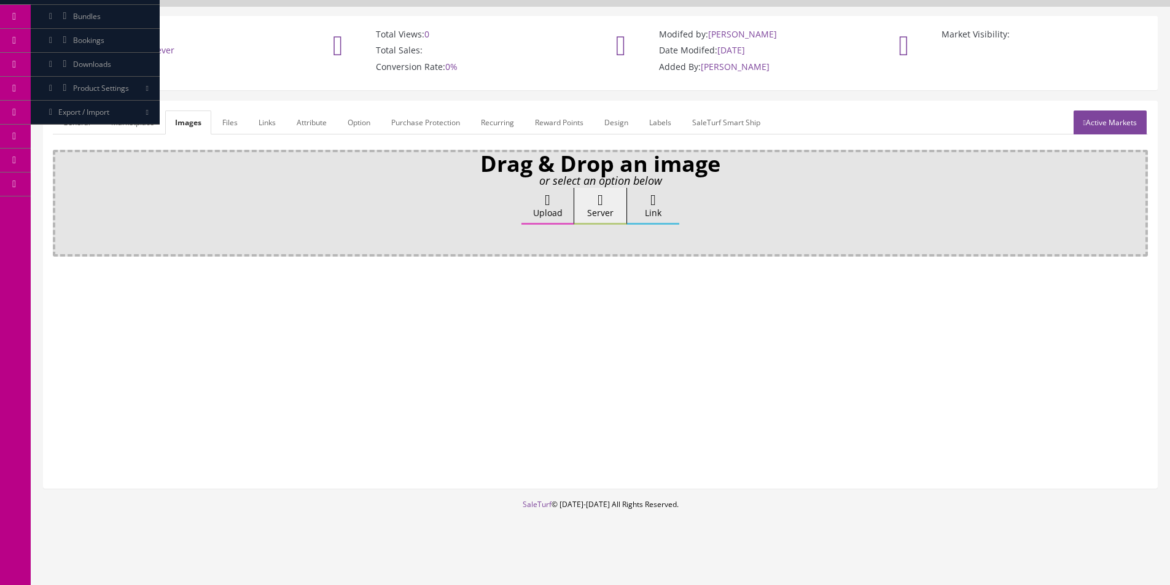
click at [545, 205] on icon at bounding box center [548, 200] width 6 height 15
click at [61, 200] on input "Upload" at bounding box center [61, 194] width 0 height 12
click at [553, 214] on label "Upload" at bounding box center [547, 206] width 52 height 37
click at [61, 200] on input "Upload" at bounding box center [61, 194] width 0 height 12
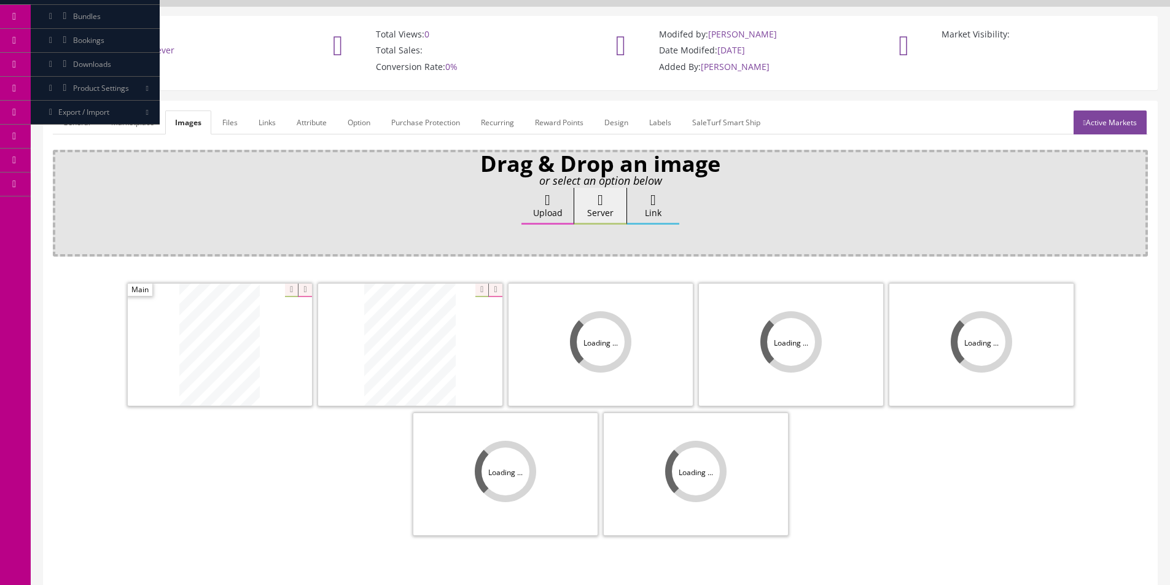
scroll to position [179, 0]
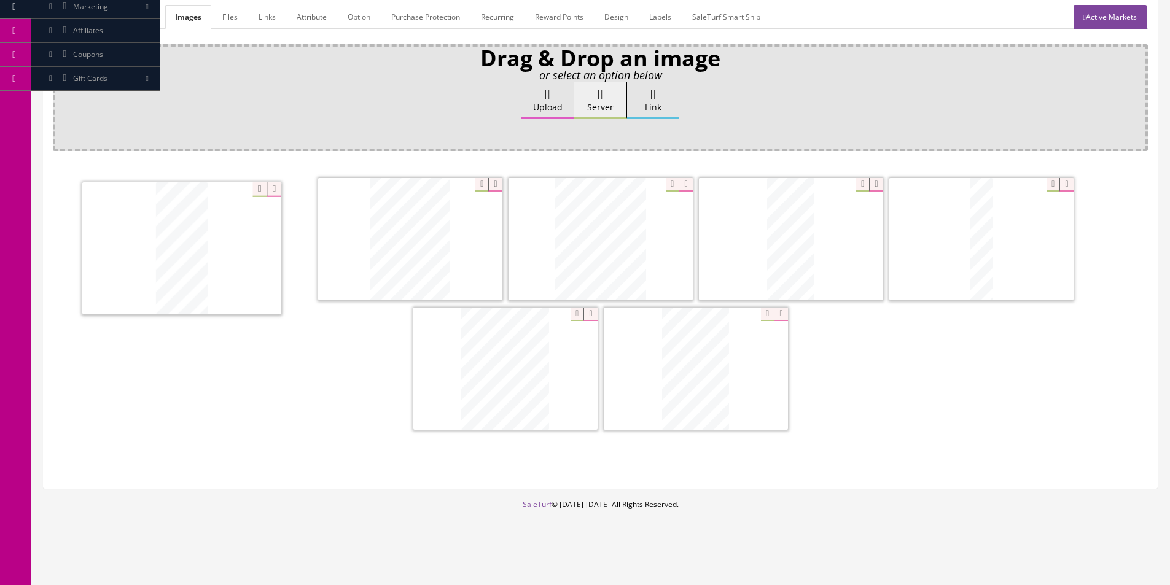
drag, startPoint x: 482, startPoint y: 367, endPoint x: 157, endPoint y: 242, distance: 348.8
drag, startPoint x: 493, startPoint y: 383, endPoint x: 410, endPoint y: 251, distance: 155.6
drag, startPoint x: 789, startPoint y: 257, endPoint x: 561, endPoint y: 240, distance: 227.9
drag, startPoint x: 943, startPoint y: 273, endPoint x: 318, endPoint y: 274, distance: 624.6
drag, startPoint x: 676, startPoint y: 376, endPoint x: 848, endPoint y: 263, distance: 204.9
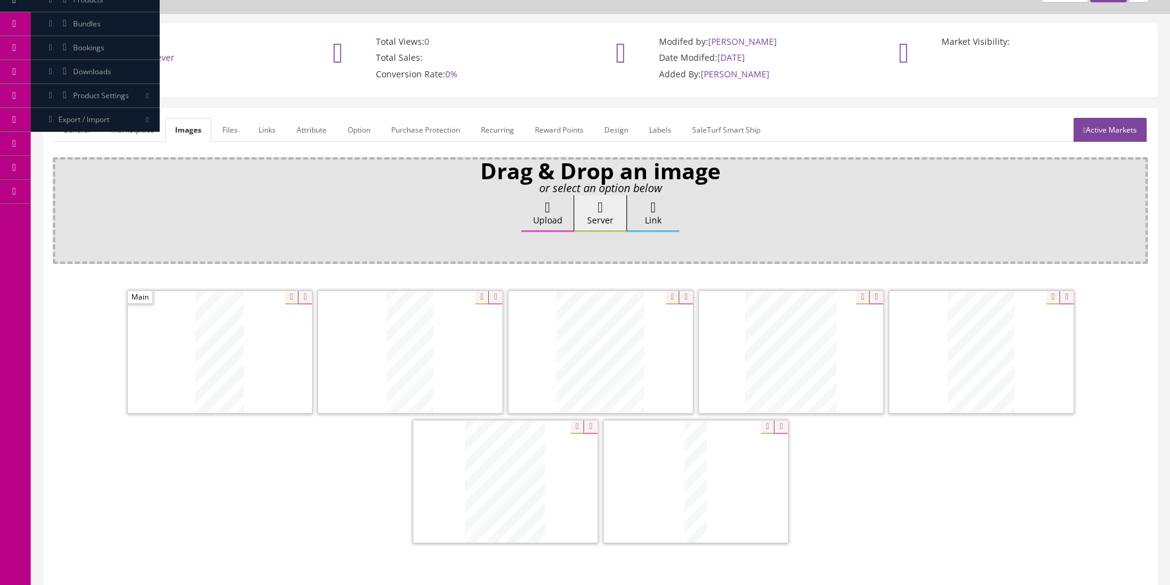
scroll to position [0, 0]
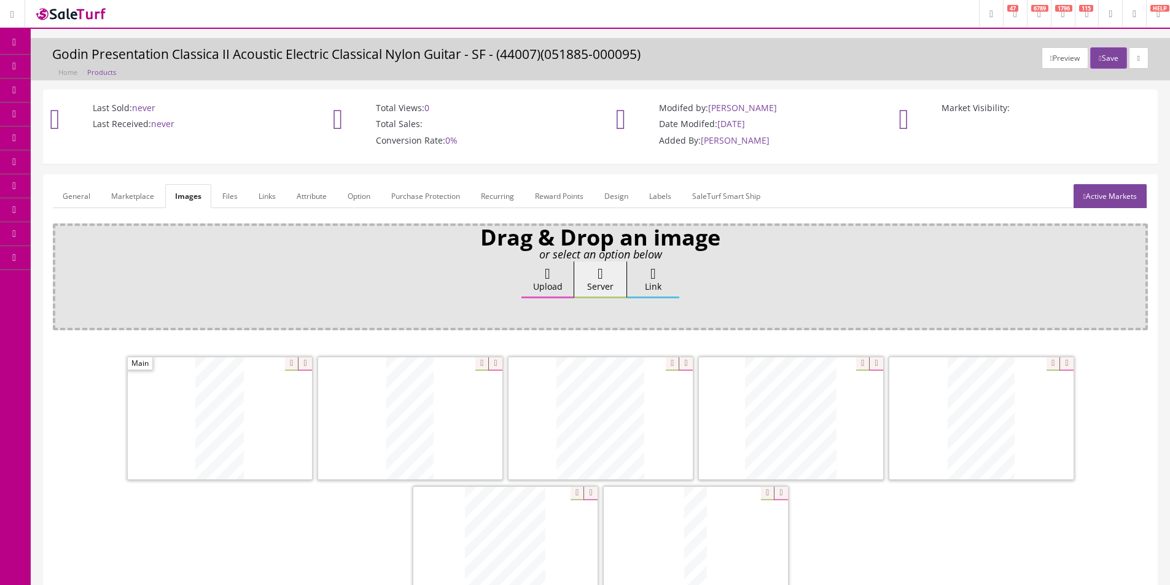
click at [71, 192] on link "General" at bounding box center [76, 196] width 47 height 24
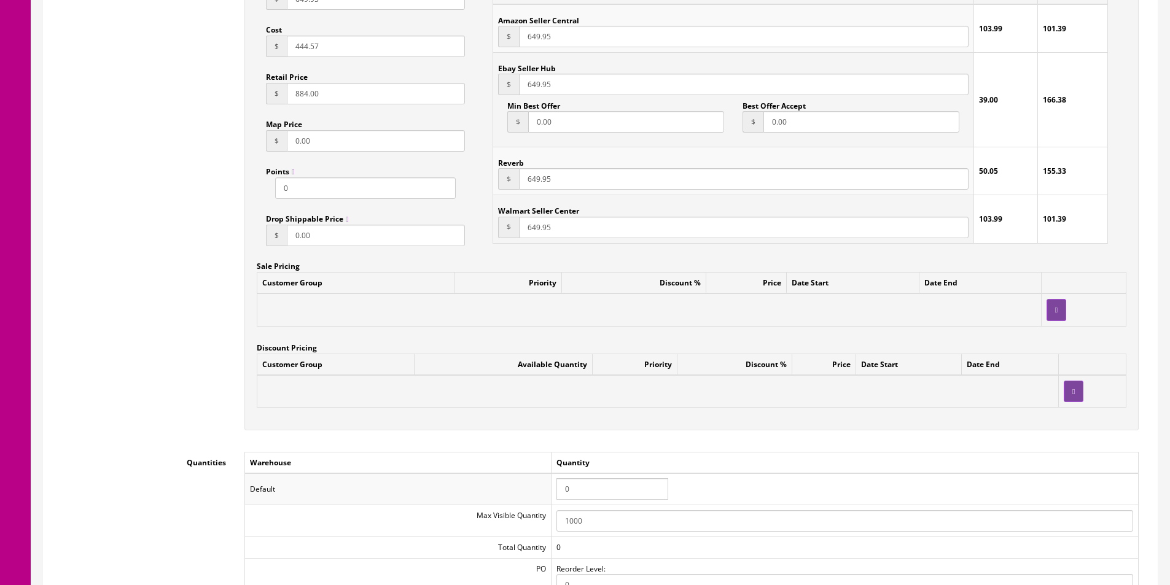
scroll to position [1105, 0]
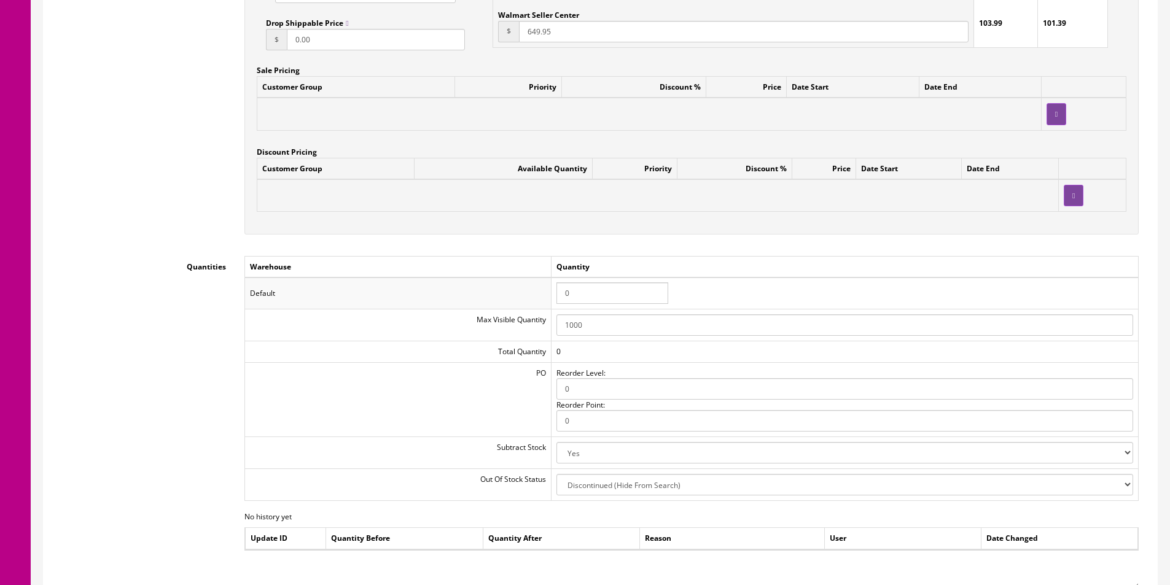
click at [586, 294] on input "0" at bounding box center [612, 293] width 112 height 21
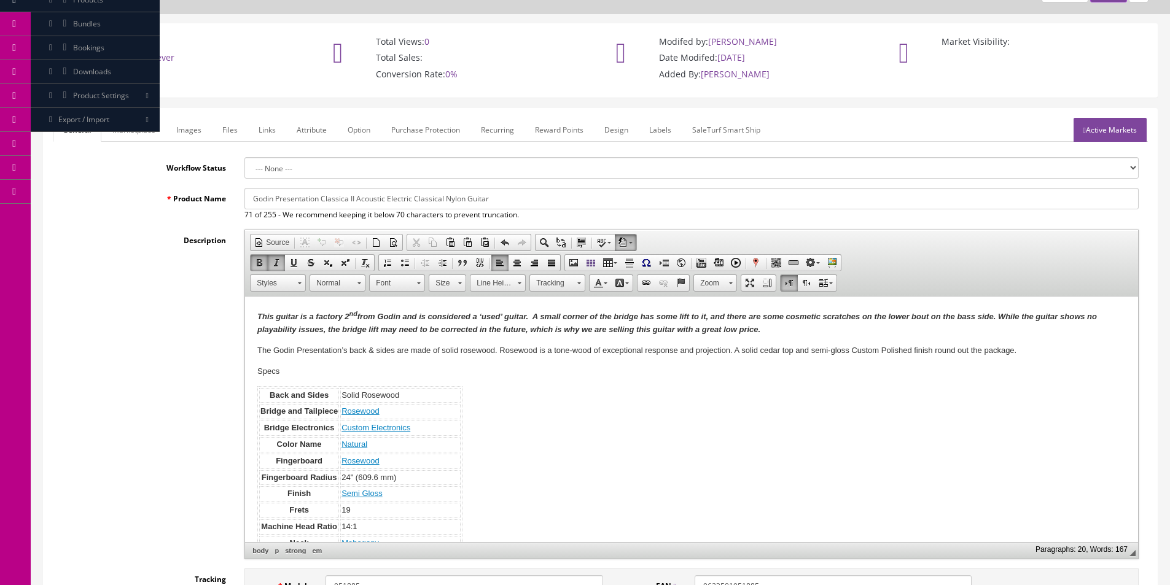
scroll to position [0, 0]
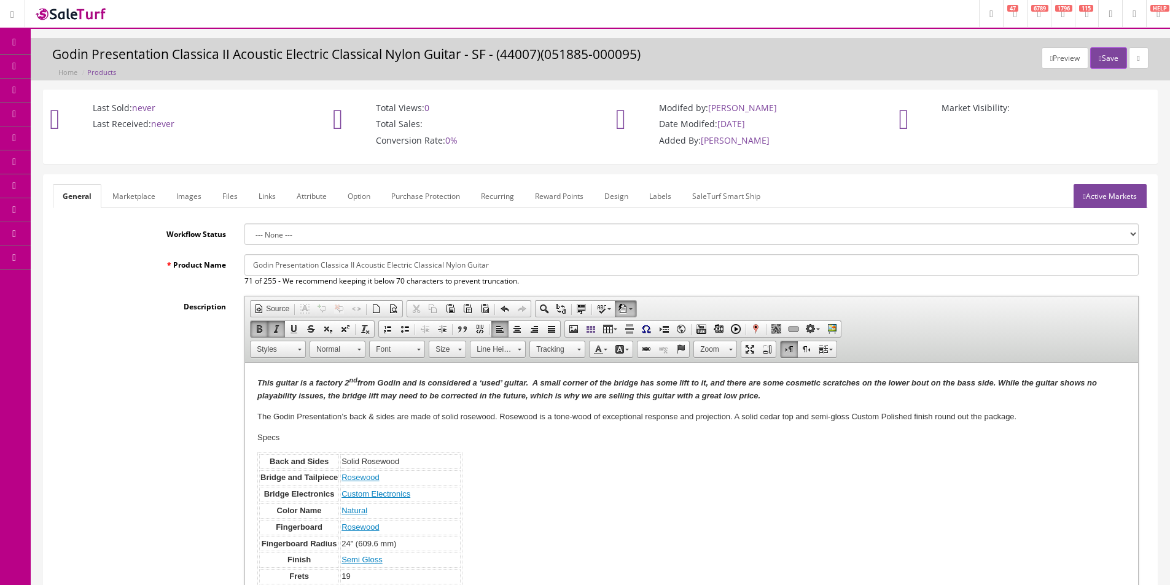
type input "1"
drag, startPoint x: 147, startPoint y: 201, endPoint x: 148, endPoint y: 217, distance: 16.6
click at [147, 202] on link "Marketplace" at bounding box center [134, 196] width 63 height 24
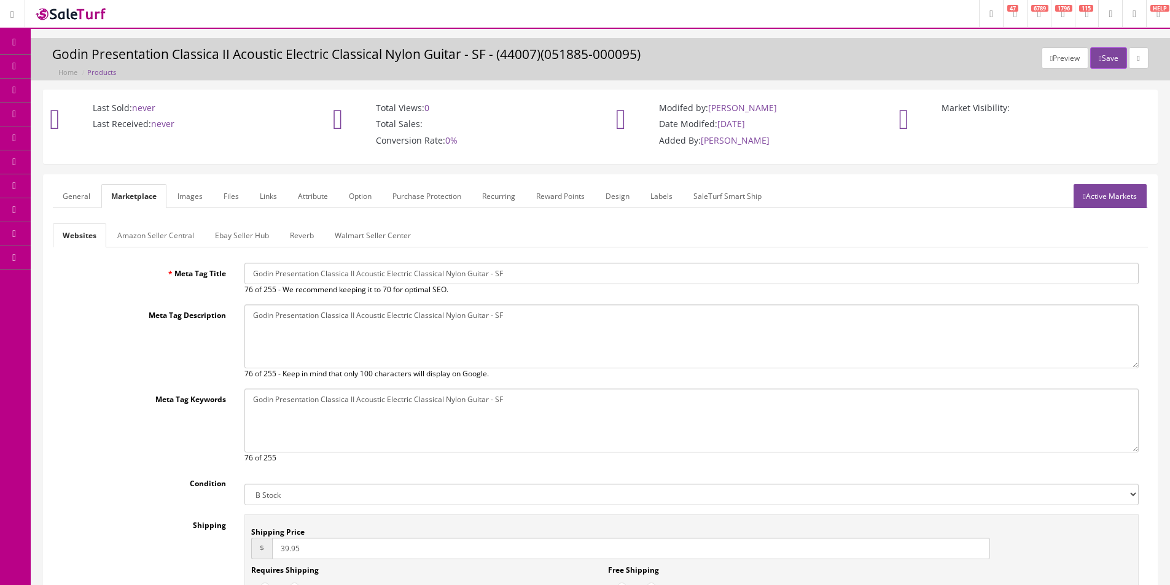
click at [149, 233] on link "Amazon Seller Central" at bounding box center [155, 236] width 96 height 24
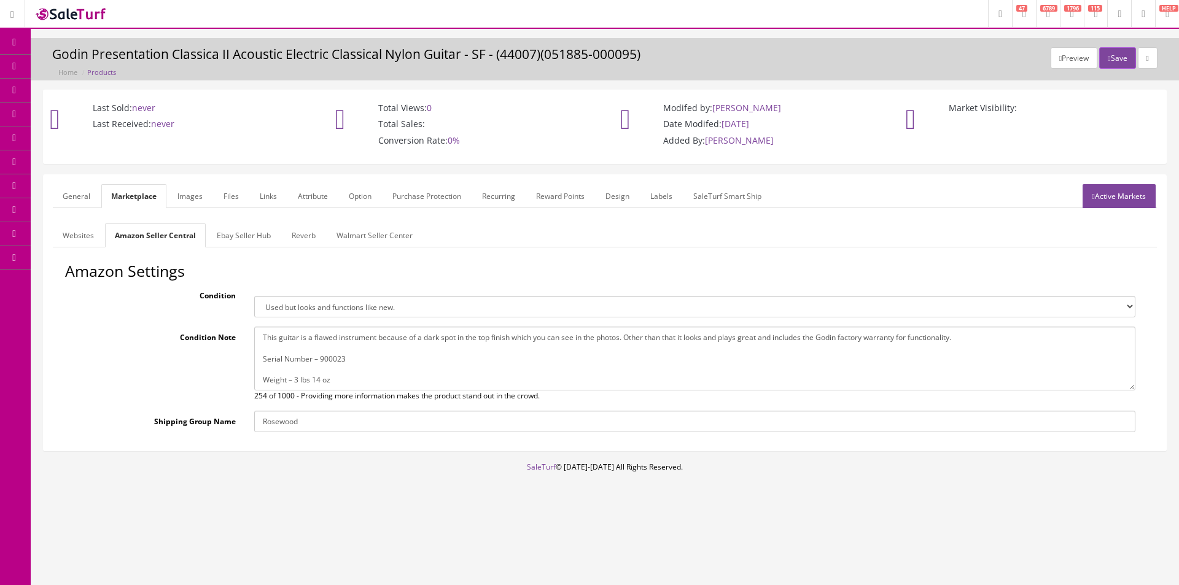
click at [242, 243] on link "Ebay Seller Hub" at bounding box center [244, 236] width 74 height 24
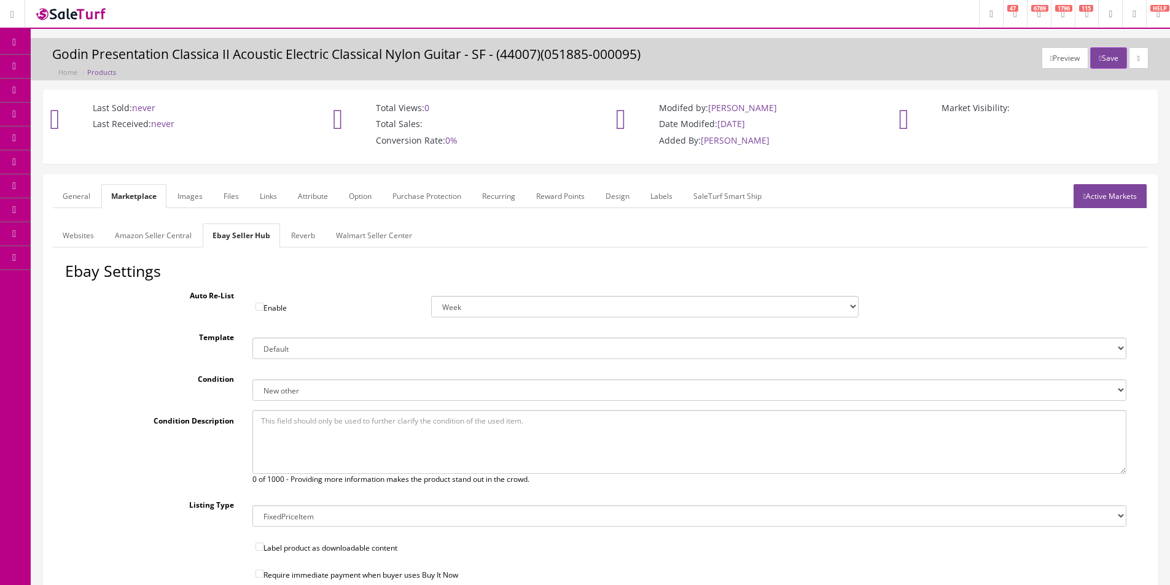
click at [88, 205] on link "General" at bounding box center [76, 196] width 47 height 24
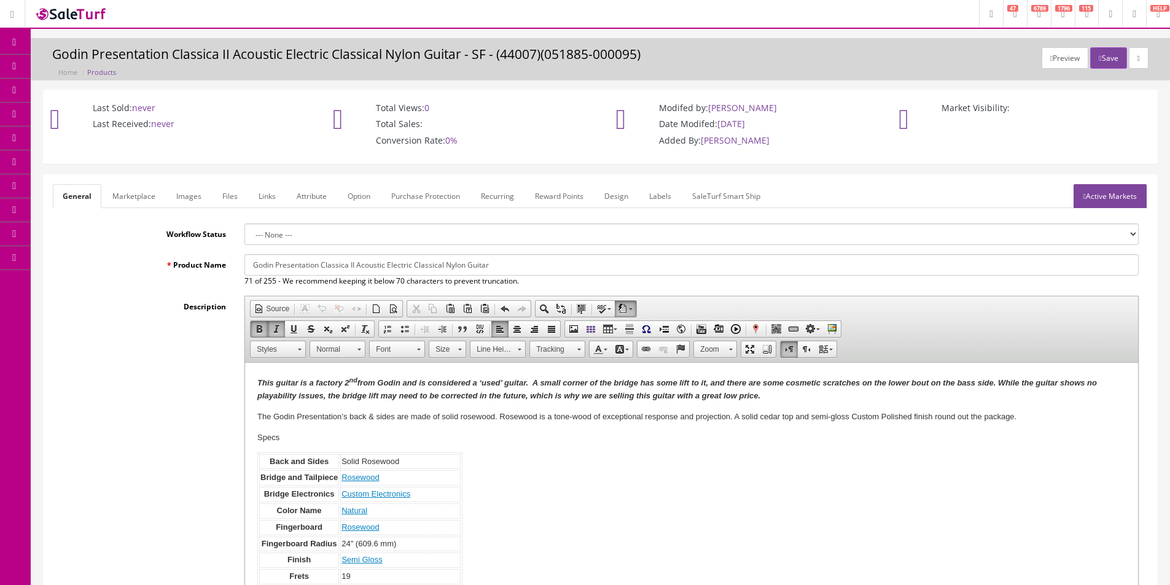
click at [430, 395] on em "This guitar is a factory 2 nd from Godin and is considered a ‘used’ guitar. A s…" at bounding box center [677, 389] width 840 height 22
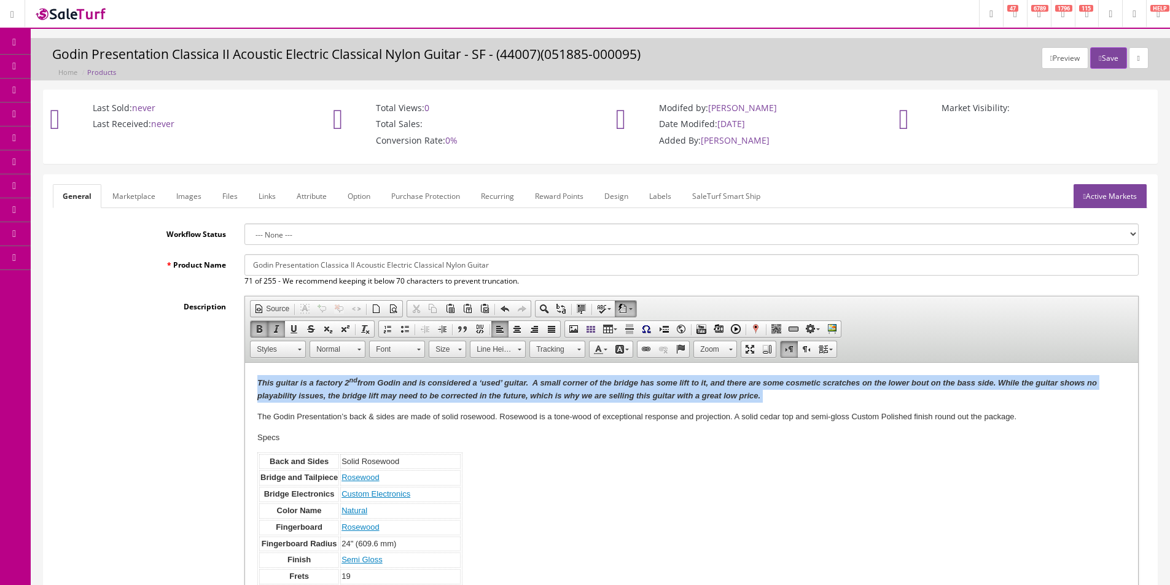
click at [430, 395] on em "This guitar is a factory 2 nd from Godin and is considered a ‘used’ guitar. A s…" at bounding box center [677, 389] width 840 height 22
click at [481, 390] on p "This guitar is a factory 2 nd from Godin and is considered a ‘used’ guitar. A s…" at bounding box center [691, 389] width 868 height 28
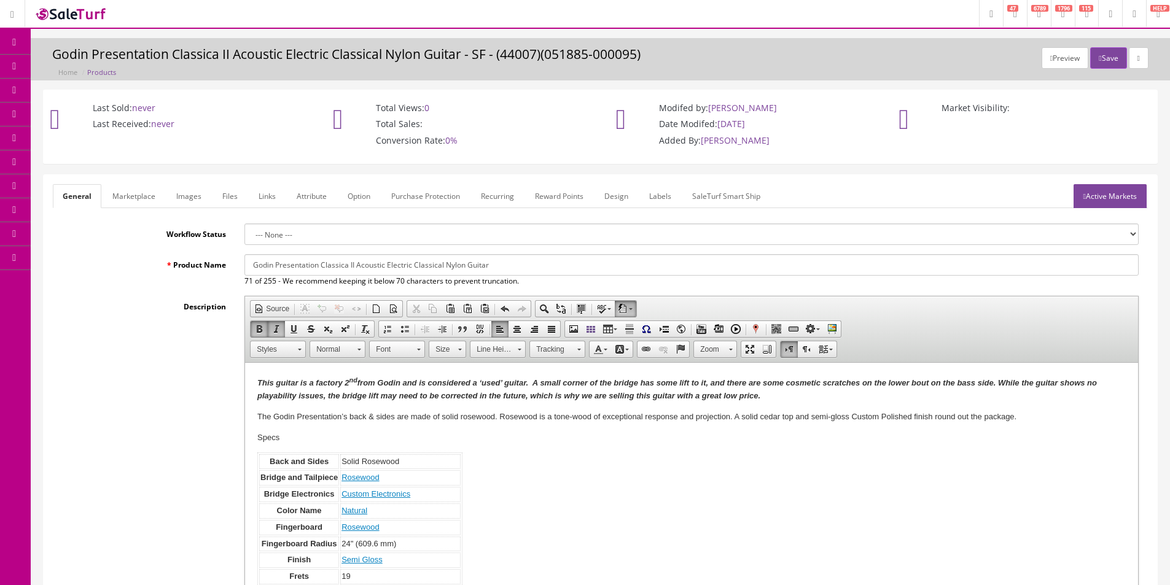
click at [599, 389] on p "This guitar is a factory 2 nd from Godin and is considered a ‘used’ guitar. A s…" at bounding box center [691, 389] width 868 height 28
drag, startPoint x: 535, startPoint y: 385, endPoint x: 1004, endPoint y: 392, distance: 468.6
click at [1004, 392] on p "This guitar is a factory 2 nd from Godin and is considered a ‘used’ guitar. A s…" at bounding box center [691, 389] width 868 height 28
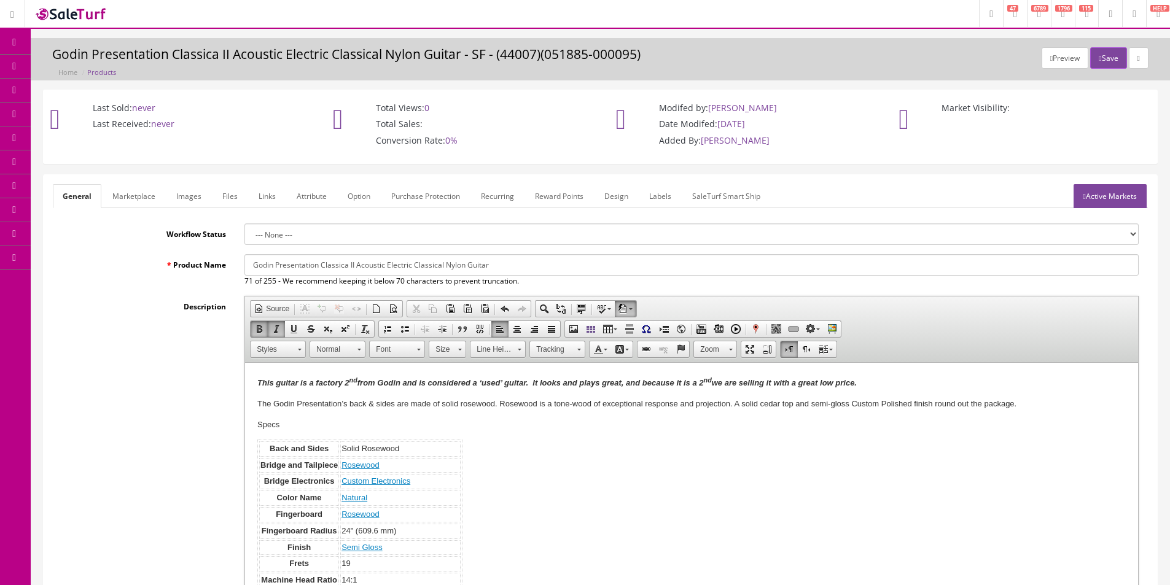
click at [813, 383] on em "This guitar is a factory 2 nd from Godin and is considered a ‘used’ guitar. It …" at bounding box center [556, 382] width 599 height 9
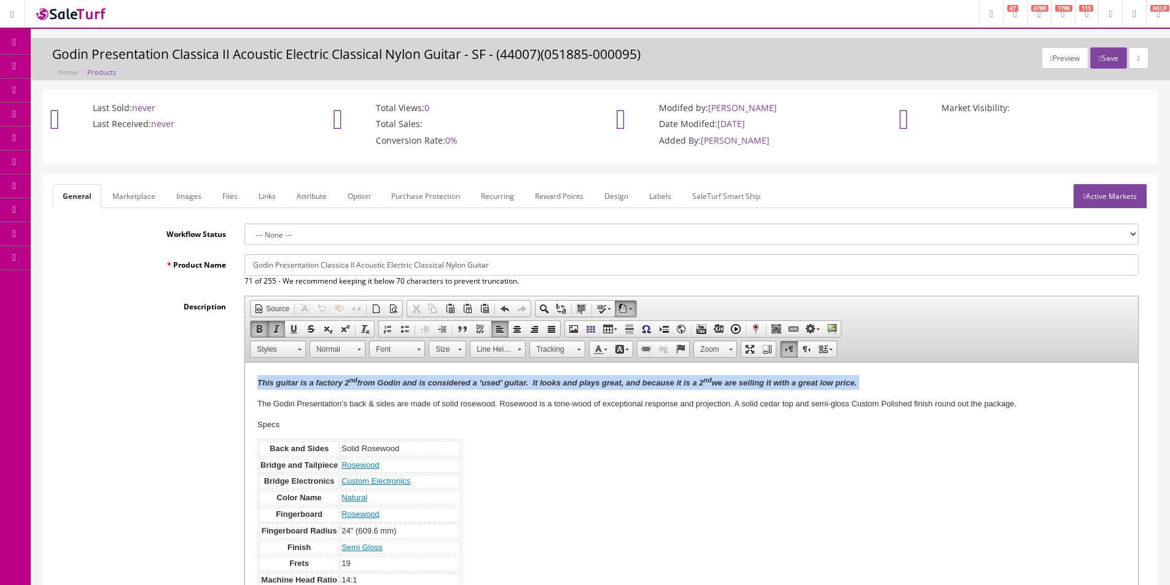
click at [813, 383] on em "This guitar is a factory 2 nd from Godin and is considered a ‘used’ guitar. It …" at bounding box center [556, 382] width 599 height 9
copy p "This guitar is a factory 2 nd from Godin and is considered a ‘used’ guitar. It …"
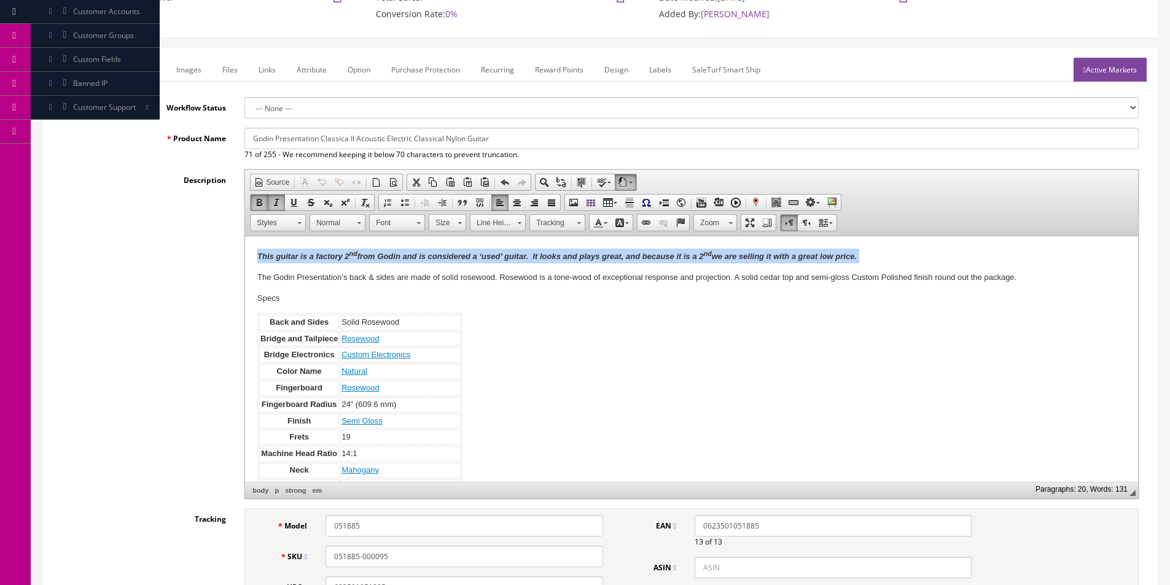
scroll to position [61, 0]
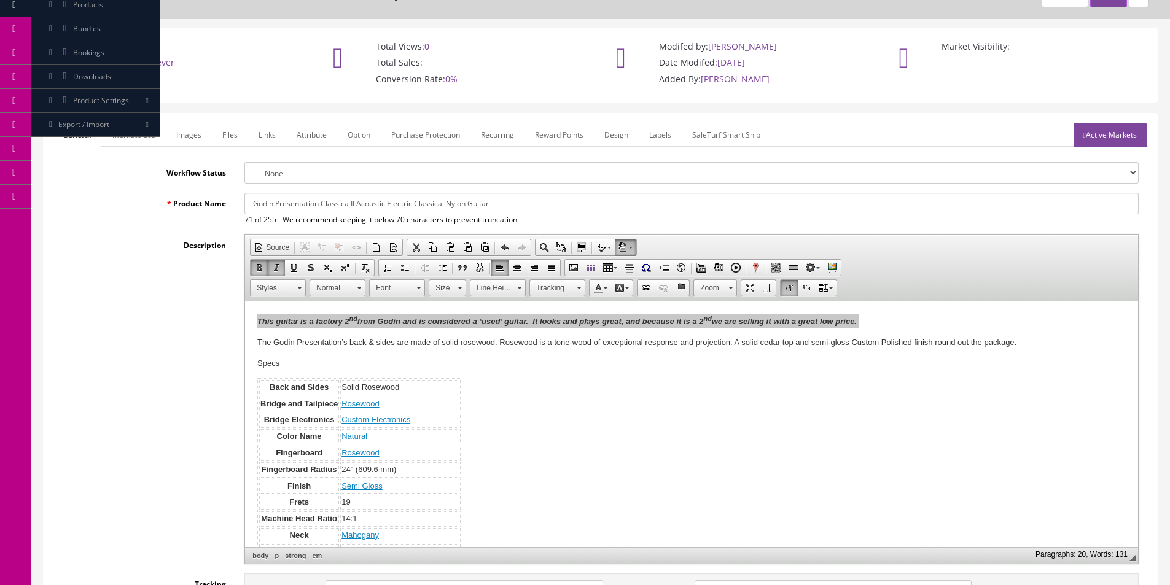
click at [124, 134] on link "Marketplace" at bounding box center [134, 135] width 63 height 24
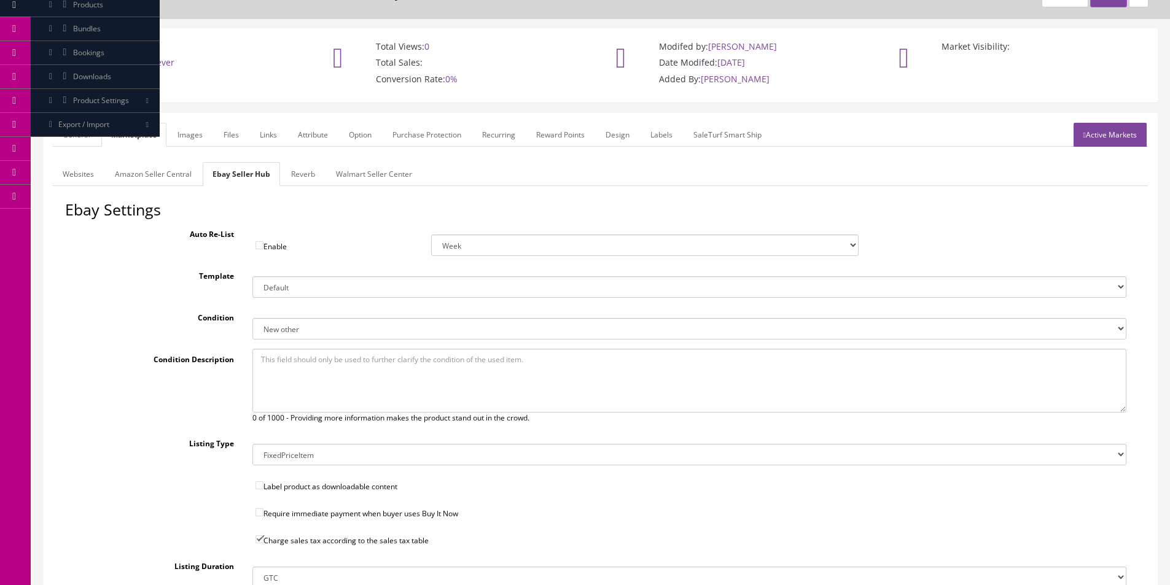
click at [125, 163] on link "Amazon Seller Central" at bounding box center [153, 174] width 96 height 24
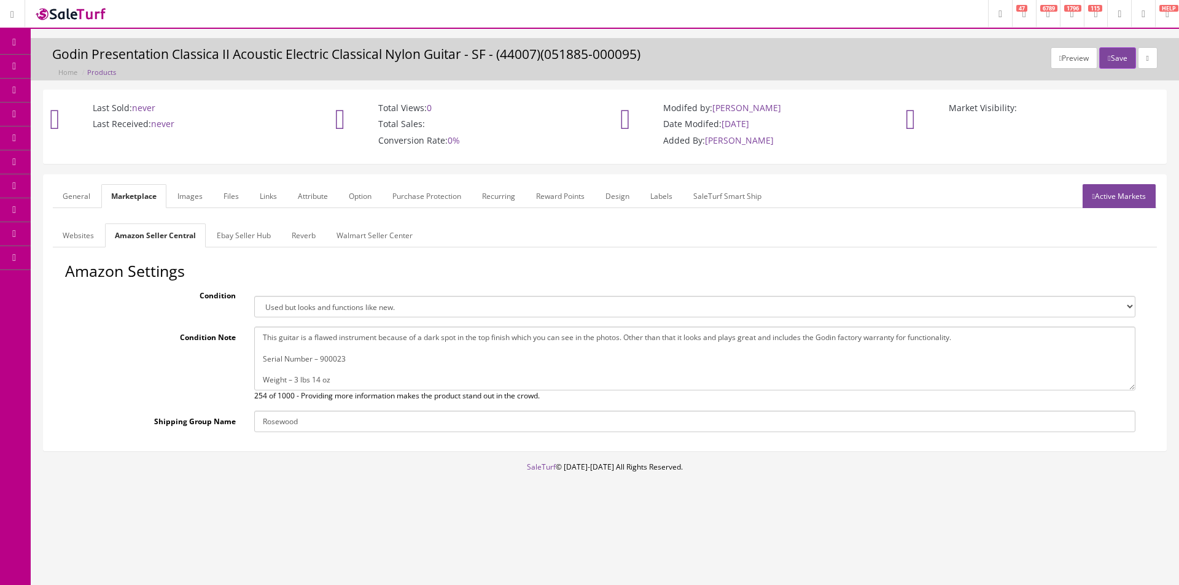
click at [357, 341] on textarea "This guitar is a flawed instrument because of a dark spot in the top finish whi…" at bounding box center [694, 359] width 881 height 64
paste textarea "actory 2nd from Godin and is considered a ‘used’ guitar. It looks and plays gre…"
type textarea "This guitar is a factory 2nd from Godin and is considered a ‘used’ guitar. It l…"
click at [245, 223] on form "General Marketplace Images Files Links Attribute Option Purchase Protection Rec…" at bounding box center [605, 312] width 1104 height 257
click at [245, 225] on link "Ebay Seller Hub" at bounding box center [244, 236] width 74 height 24
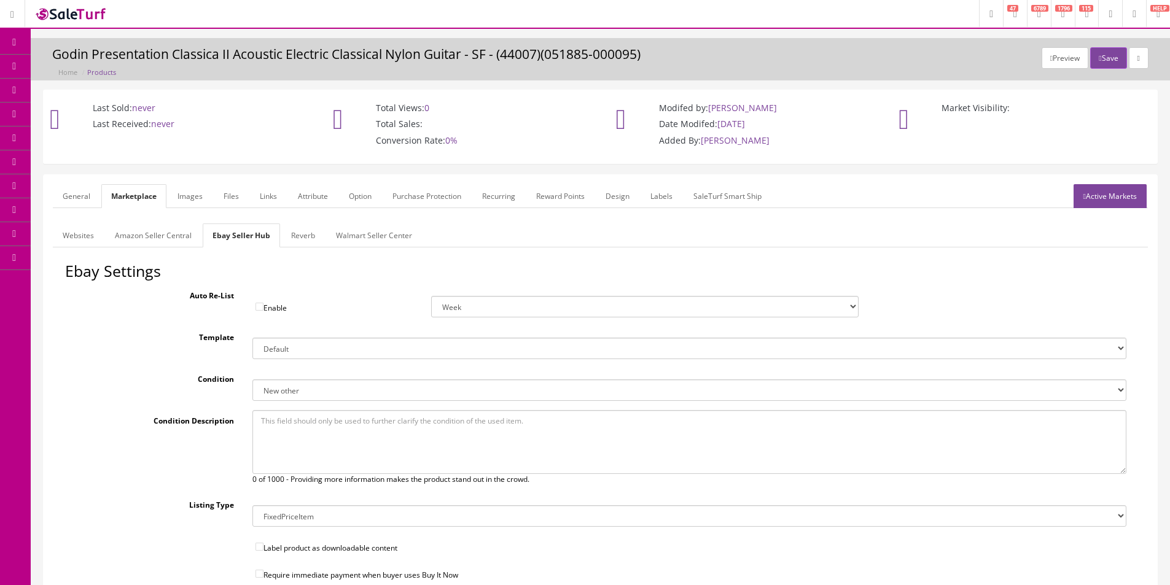
click at [287, 419] on textarea at bounding box center [689, 442] width 874 height 64
paste textarea "This guitar is a factory 2nd from Godin and is considered a ‘used’ guitar. It l…"
type textarea "This guitar is a factory 2nd from Godin and is considered a ‘used’ guitar. It l…"
click at [302, 245] on link "Reverb" at bounding box center [303, 236] width 44 height 24
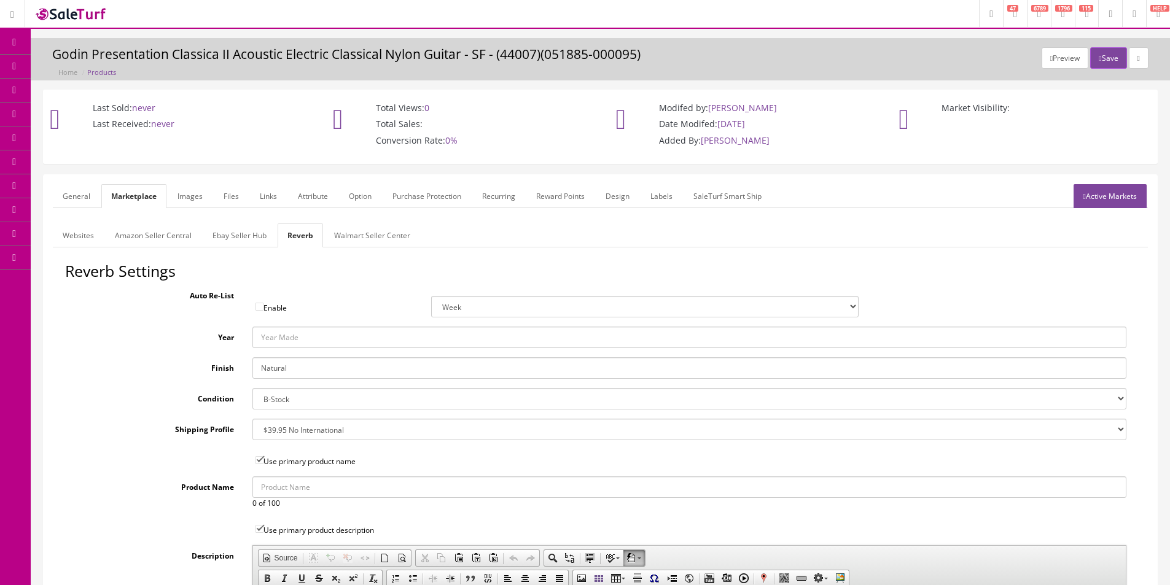
click at [64, 236] on link "Websites" at bounding box center [78, 236] width 51 height 24
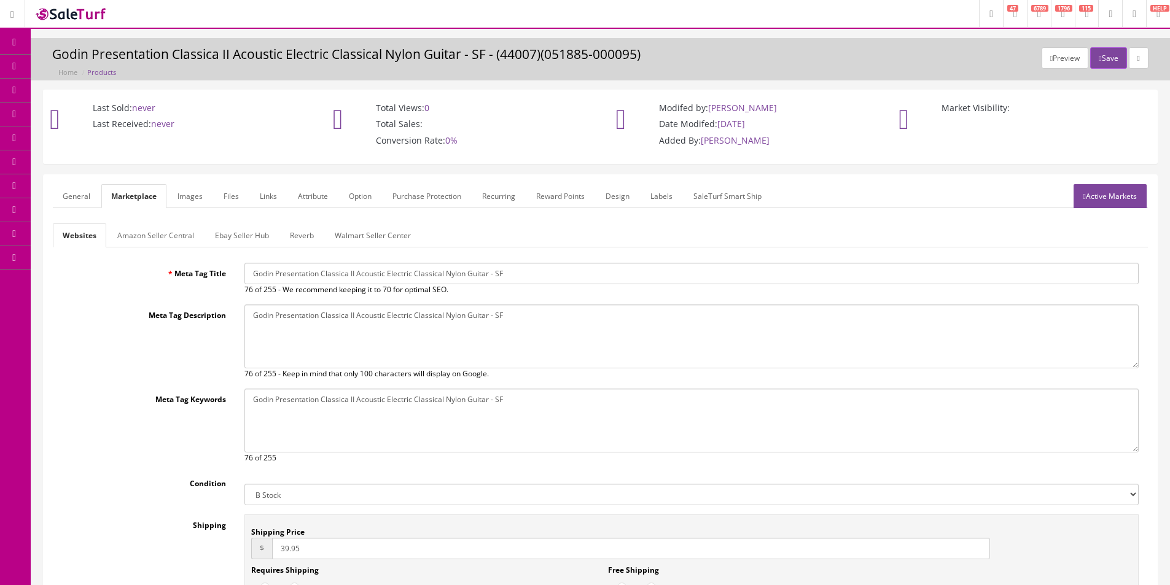
click at [1123, 177] on div "General Marketplace Images Files Links Attribute Option Purchase Protection Rec…" at bounding box center [600, 434] width 1113 height 518
click at [1117, 190] on link "Active Markets" at bounding box center [1110, 196] width 73 height 24
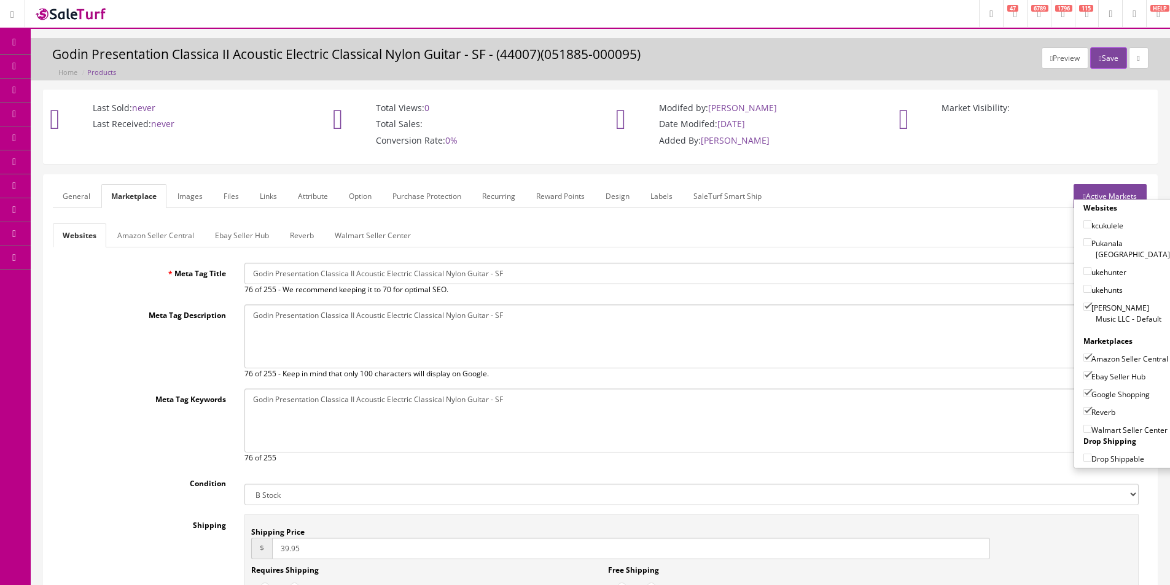
drag, startPoint x: 1107, startPoint y: 53, endPoint x: 477, endPoint y: 170, distance: 640.8
click at [741, 179] on div "Preview Save Godin Presentation Classica II Acoustic Electric Classical Nylon G…" at bounding box center [600, 414] width 1139 height 752
click at [74, 198] on link "General" at bounding box center [76, 196] width 47 height 24
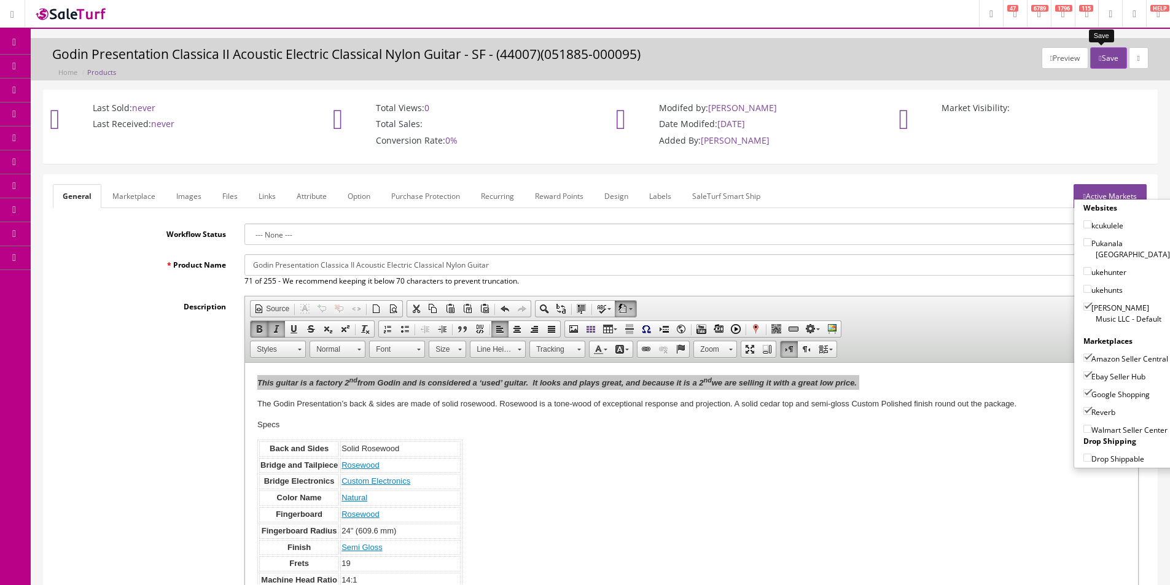
click at [1100, 52] on button "Save" at bounding box center [1108, 57] width 36 height 21
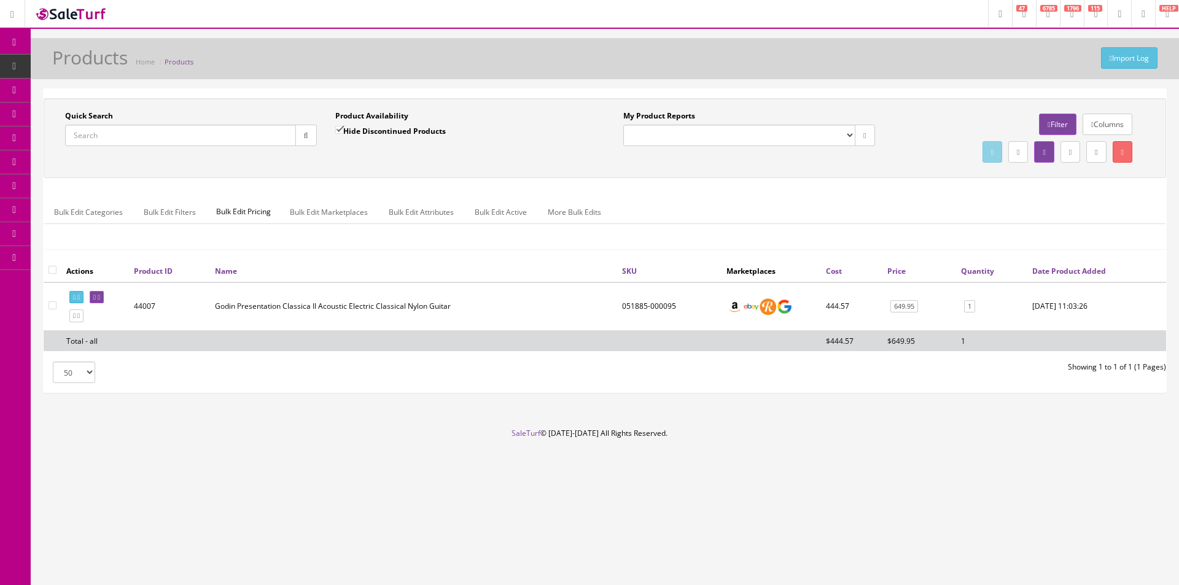
click at [413, 288] on td "Godin Presentation Classica II Acoustic Electric Classical Nylon Guitar" at bounding box center [413, 307] width 407 height 49
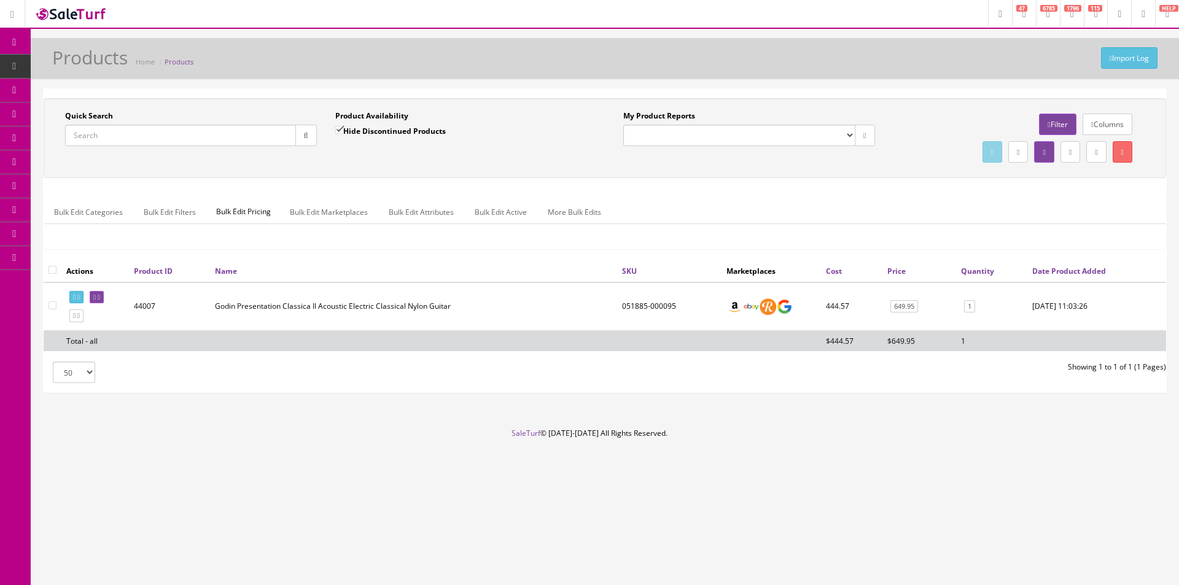
click at [413, 288] on td "Godin Presentation Classica II Acoustic Electric Classical Nylon Guitar" at bounding box center [413, 307] width 407 height 49
click at [413, 287] on td "Godin Presentation Classica II Acoustic Electric Classical Nylon Guitar" at bounding box center [413, 307] width 407 height 49
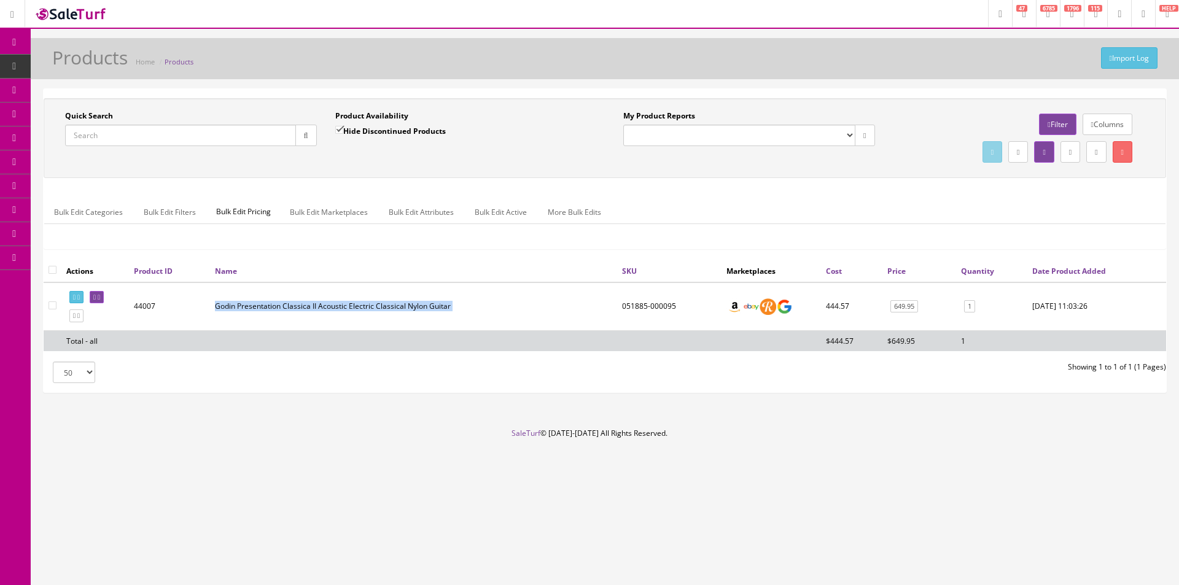
click at [413, 287] on td "Godin Presentation Classica II Acoustic Electric Classical Nylon Guitar" at bounding box center [413, 307] width 407 height 49
click at [96, 297] on icon at bounding box center [94, 297] width 2 height 7
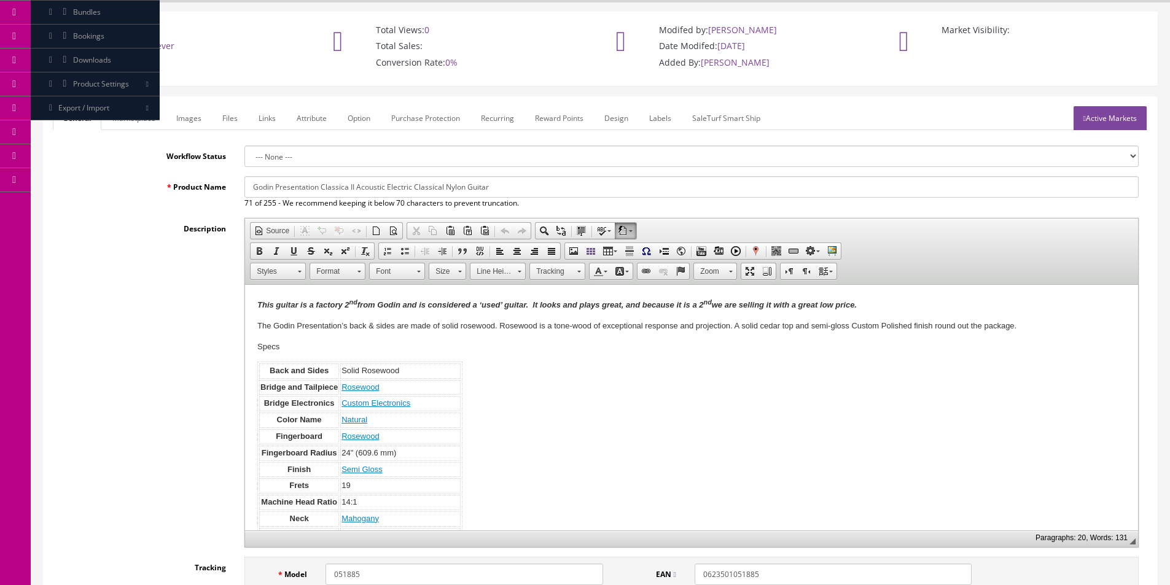
scroll to position [123, 0]
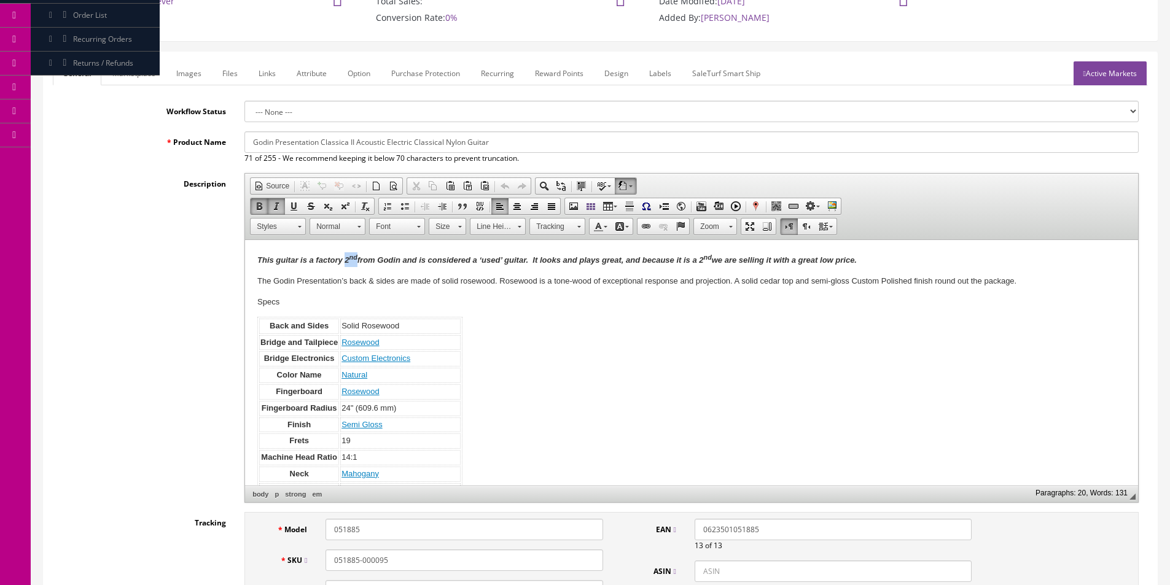
drag, startPoint x: 345, startPoint y: 259, endPoint x: 357, endPoint y: 260, distance: 12.3
click at [357, 260] on em "This guitar is a factory 2 nd from Godin and is considered a ‘used’ guitar. It …" at bounding box center [556, 259] width 599 height 9
drag, startPoint x: 434, startPoint y: 259, endPoint x: 545, endPoint y: 264, distance: 111.3
click at [545, 264] on em "This guitar is a factory b-stock from Godin and is considered a ‘used’ guitar. …" at bounding box center [564, 259] width 615 height 9
click at [481, 273] on body "This guitar is a factory b-stock from Godin and includes the Godin factory warr…" at bounding box center [691, 417] width 868 height 330
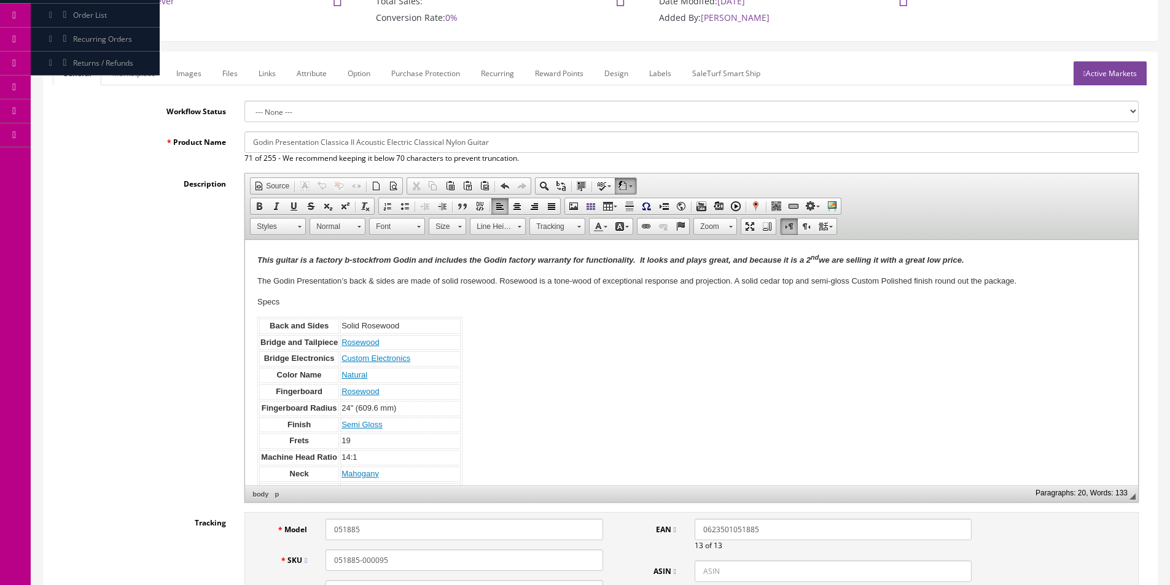
click at [179, 283] on div "Description Rich Text Editor, input-description1 Editor toolbars Document Sourc…" at bounding box center [600, 338] width 1095 height 330
click at [782, 257] on em "This guitar is a factory b-stock from Godin and includes the Godin factory warr…" at bounding box center [610, 259] width 707 height 9
drag, startPoint x: 731, startPoint y: 259, endPoint x: 997, endPoint y: 256, distance: 265.9
click at [997, 256] on p "This guitar is a factory b-stock from Godin and includes the Godin factory warr…" at bounding box center [691, 259] width 868 height 15
click at [817, 259] on sup "nd" at bounding box center [815, 257] width 8 height 7
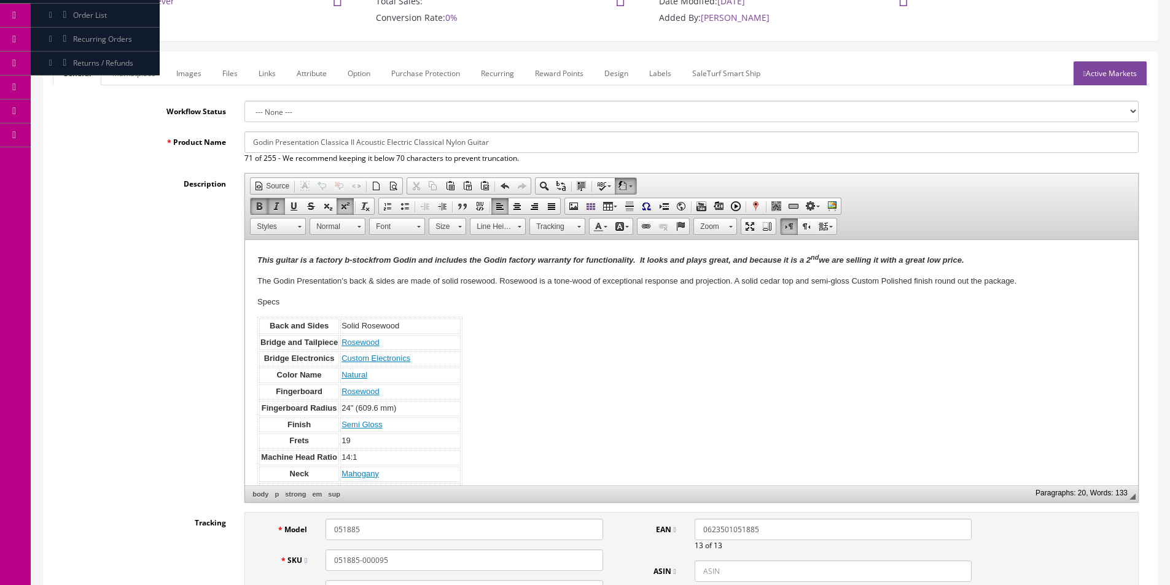
click at [814, 259] on sup "nd" at bounding box center [815, 257] width 8 height 7
click at [814, 258] on sup "nd" at bounding box center [815, 257] width 8 height 7
click at [814, 258] on em "This guitar is a factory b-stock from Godin and includes the Godin factory warr…" at bounding box center [618, 258] width 722 height 9
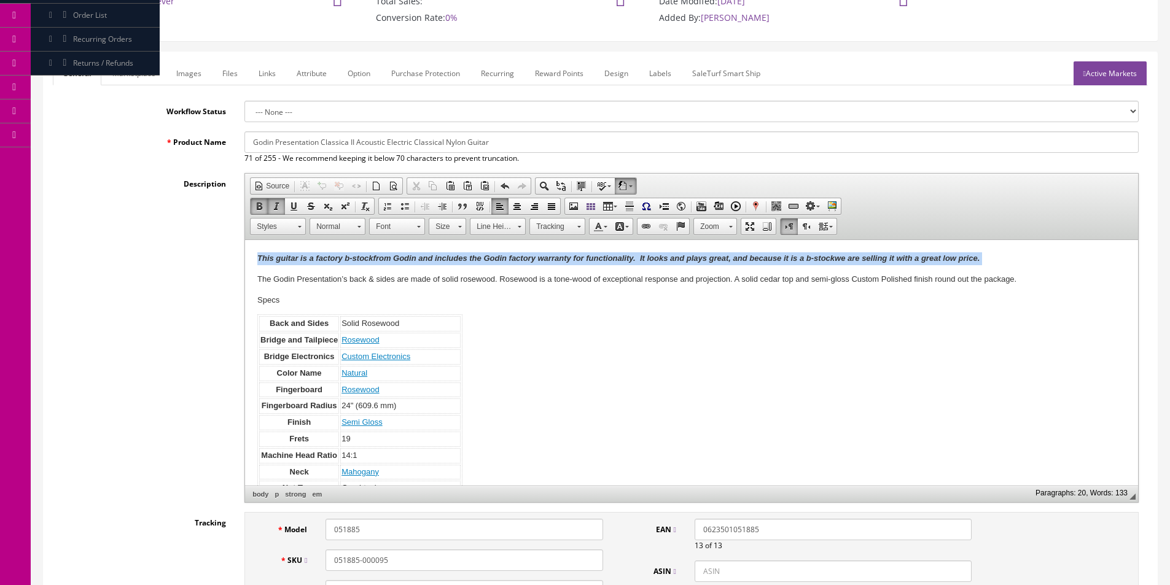
click at [814, 258] on em "This guitar is a factory b-stock from Godin and includes the Godin factory warr…" at bounding box center [618, 258] width 722 height 9
copy em "This guitar is a factory b-stock from Godin and includes the Godin factory warr…"
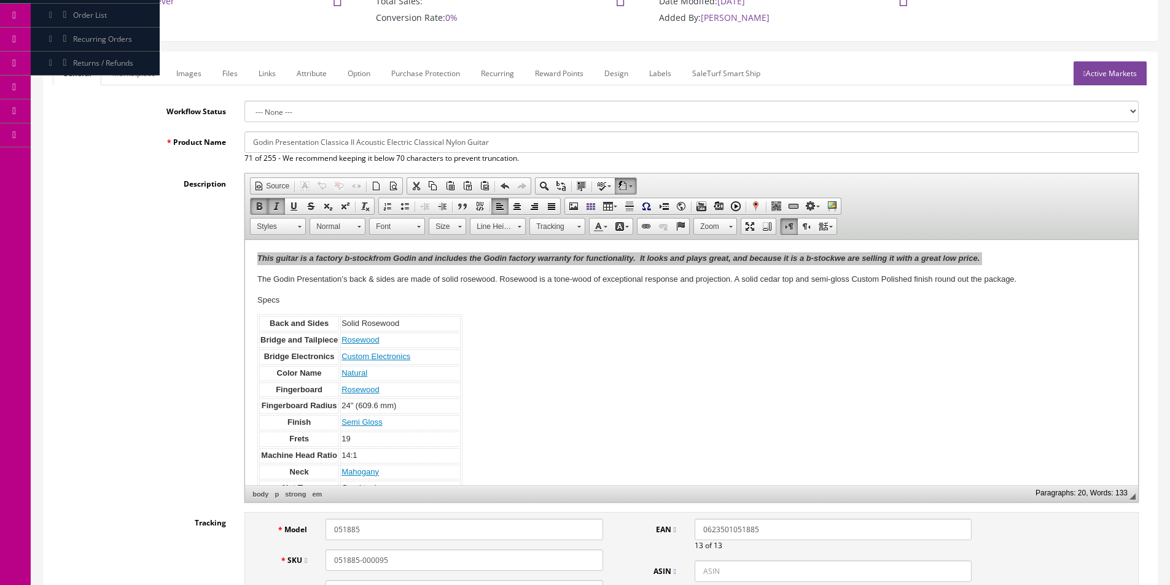
drag, startPoint x: 114, startPoint y: 72, endPoint x: 109, endPoint y: 104, distance: 31.7
click at [114, 73] on link "Marketplace" at bounding box center [134, 73] width 63 height 24
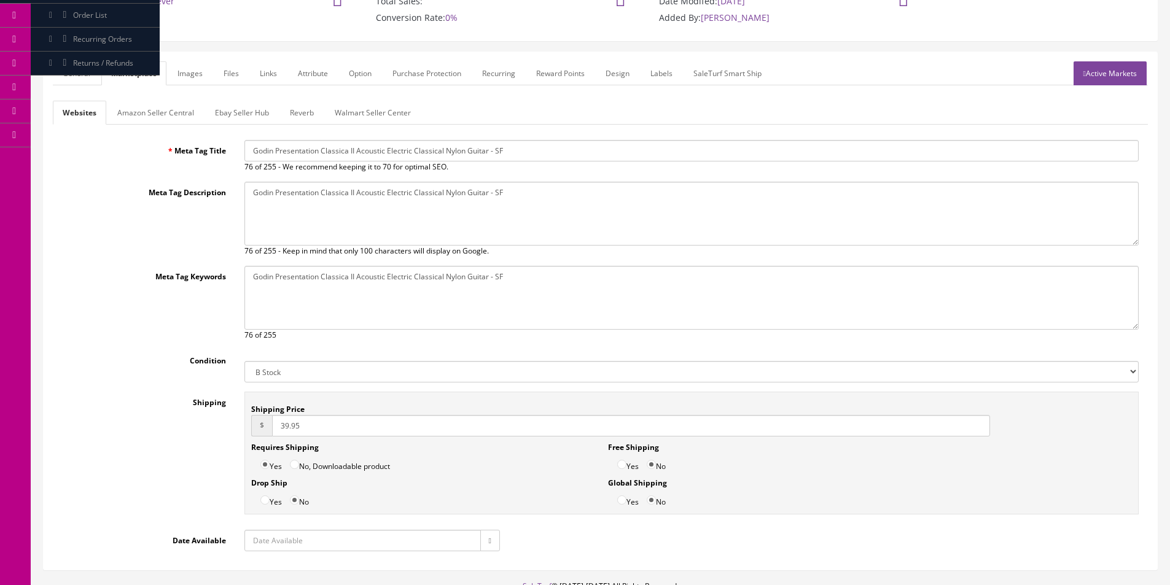
click at [109, 104] on link "Amazon Seller Central" at bounding box center [155, 113] width 96 height 24
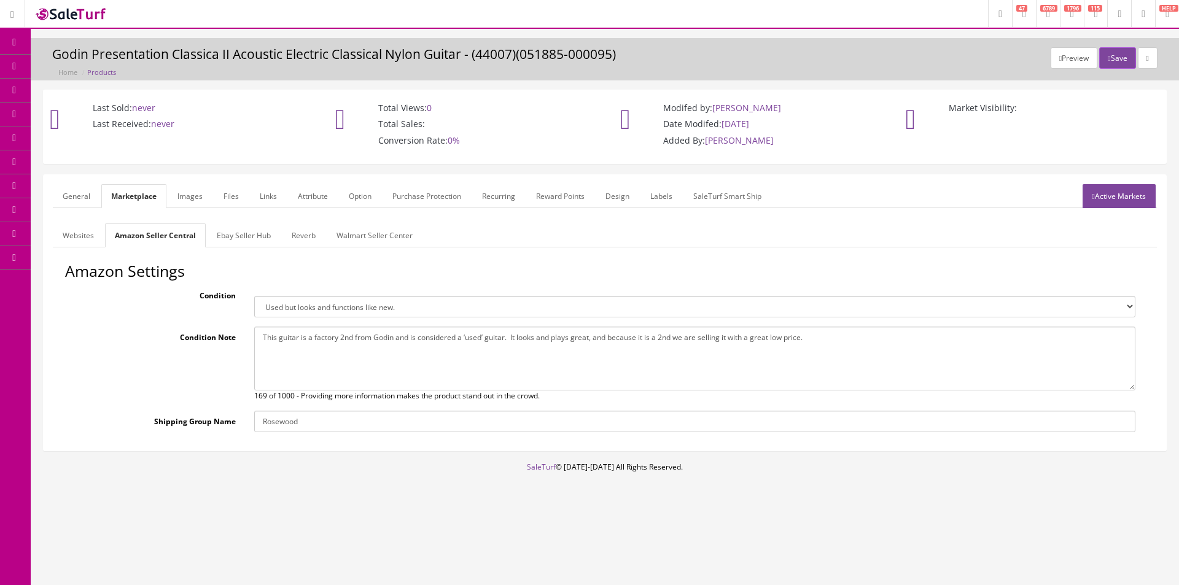
click at [314, 356] on textarea "This guitar is a factory 2nd from Godin and is considered a ‘used’ guitar. It l…" at bounding box center [694, 359] width 881 height 64
paste textarea "b-stock from Godin and includes the Godin factory warranty for functionality. I…"
type textarea "This guitar is a factory b-stock from Godin and includes the Godin factory warr…"
click at [236, 233] on link "Ebay Seller Hub" at bounding box center [244, 236] width 74 height 24
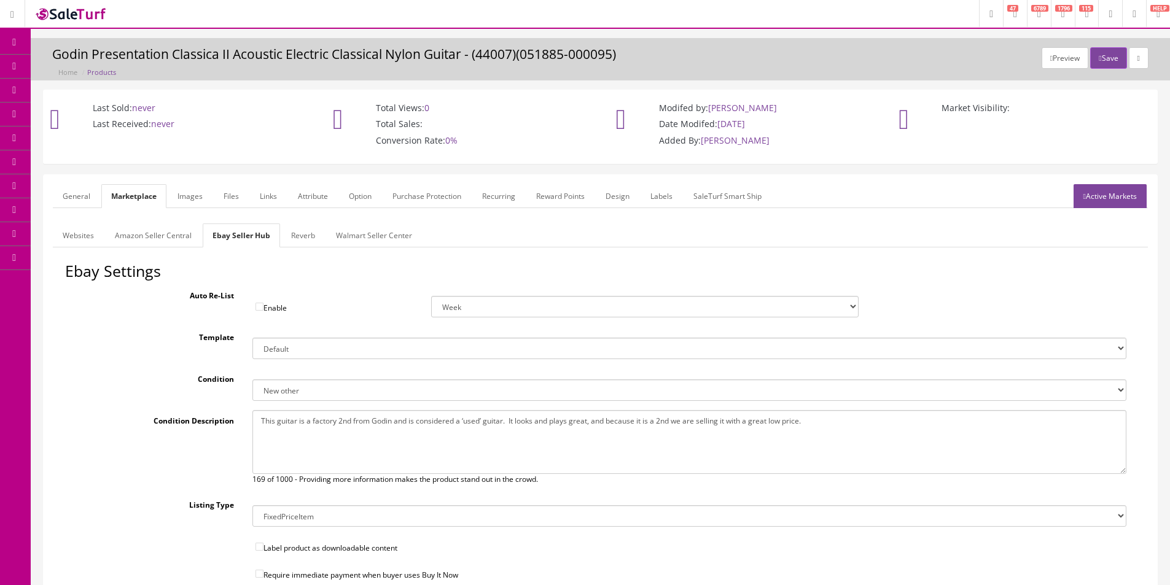
click at [335, 418] on textarea "This guitar is a factory 2nd from Godin and is considered a ‘used’ guitar. It l…" at bounding box center [689, 442] width 874 height 64
paste textarea "b-stock from Godin and includes the Godin factory warranty for functionality. I…"
type textarea "This guitar is a factory b-stock from Godin and includes the Godin factory warr…"
click at [292, 233] on link "Reverb" at bounding box center [303, 236] width 44 height 24
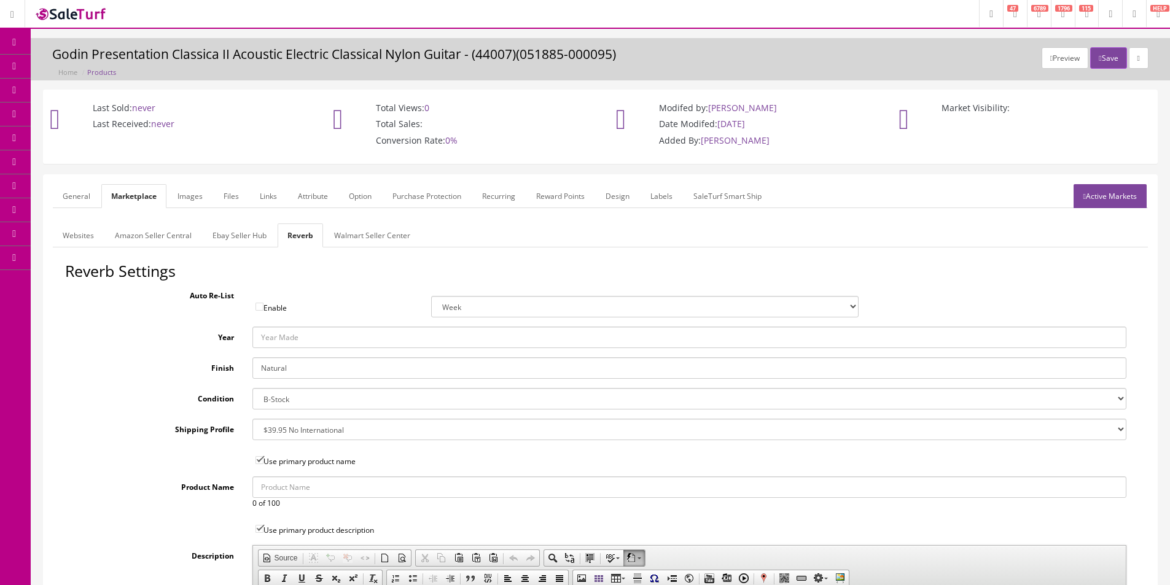
click at [1115, 54] on button "Save" at bounding box center [1108, 57] width 36 height 21
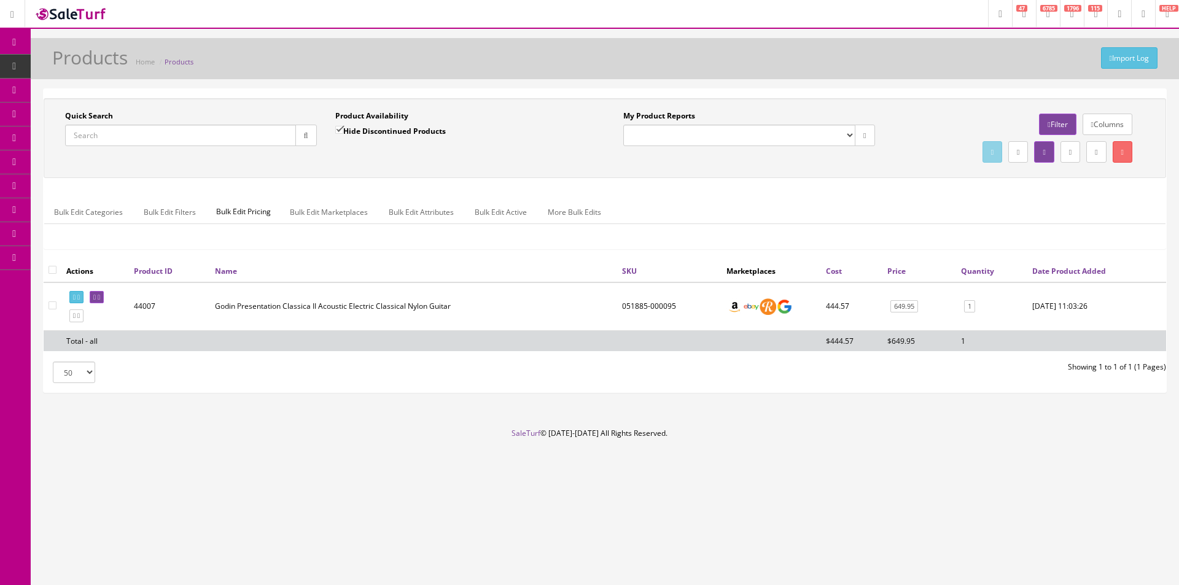
click at [275, 142] on input "Quick Search" at bounding box center [180, 135] width 231 height 21
paste input "032167"
click at [787, 108] on div "Quick Search 032167 Date From Product Availability Hide Discontinued Products D…" at bounding box center [605, 138] width 1123 height 80
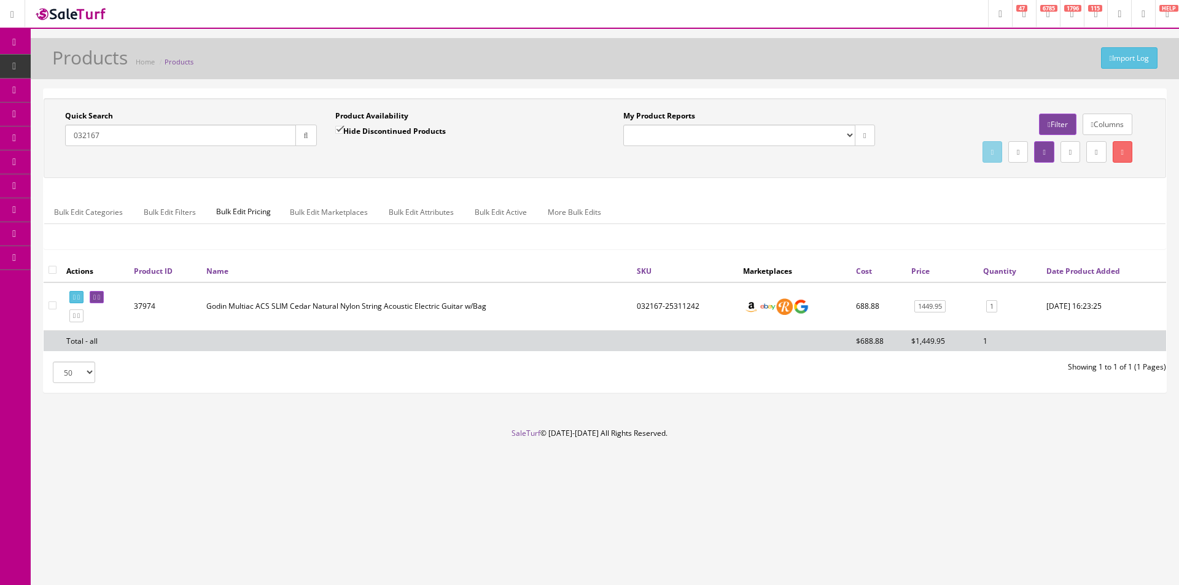
drag, startPoint x: 787, startPoint y: 108, endPoint x: 781, endPoint y: 84, distance: 24.7
click at [781, 84] on div "Import Log Products Home Products Quick Search 032167 Date From Product Availab…" at bounding box center [605, 233] width 1148 height 390
click at [762, 84] on div "Import Log Products Home Products Quick Search 032167 Date From Product Availab…" at bounding box center [605, 233] width 1148 height 390
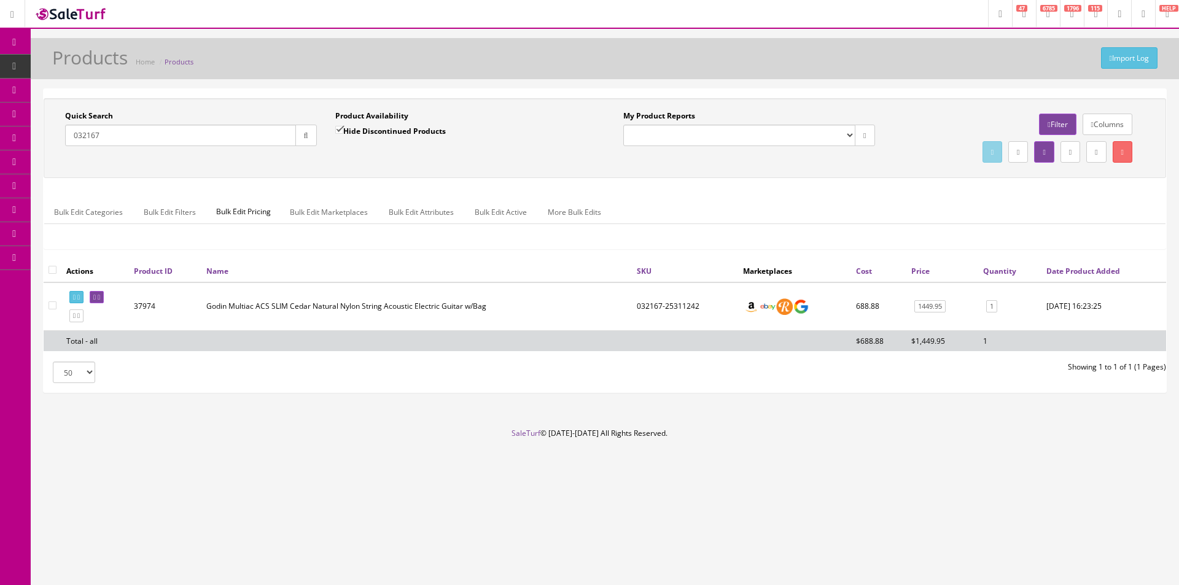
click at [762, 84] on div "Import Log Products Home Products Quick Search 032167 Date From Product Availab…" at bounding box center [605, 233] width 1148 height 390
click at [643, 308] on td "032167-25311242" at bounding box center [685, 307] width 106 height 49
copy td "032167"
click at [217, 146] on div "032167" at bounding box center [191, 135] width 252 height 21
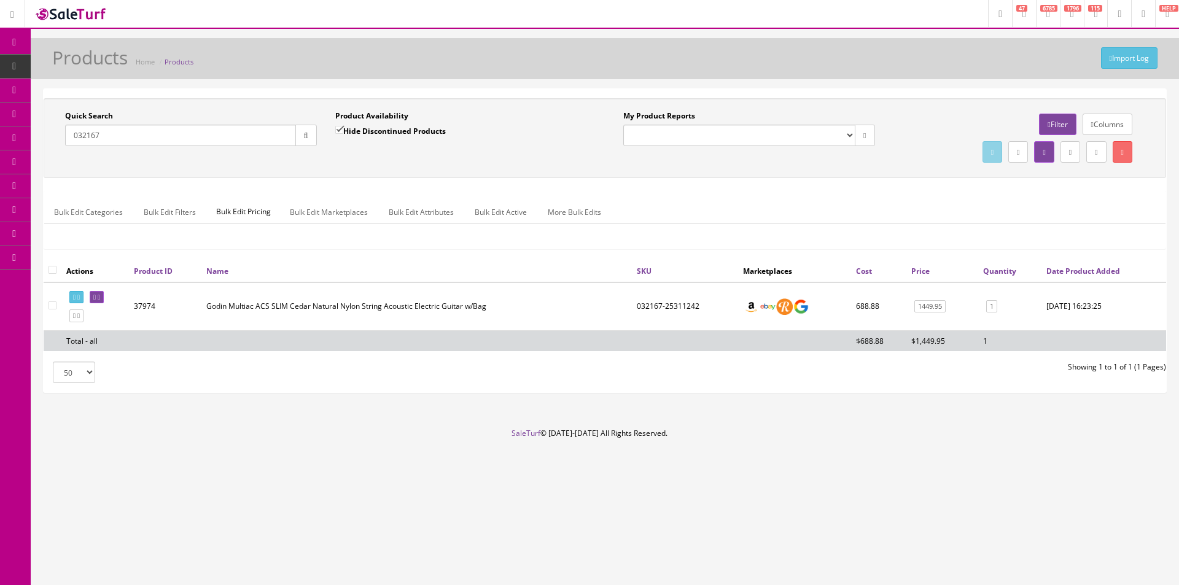
click at [219, 138] on input "032167" at bounding box center [180, 135] width 231 height 21
click at [219, 137] on input "032167" at bounding box center [180, 135] width 231 height 21
paste input "73313216102"
type input "733132161027"
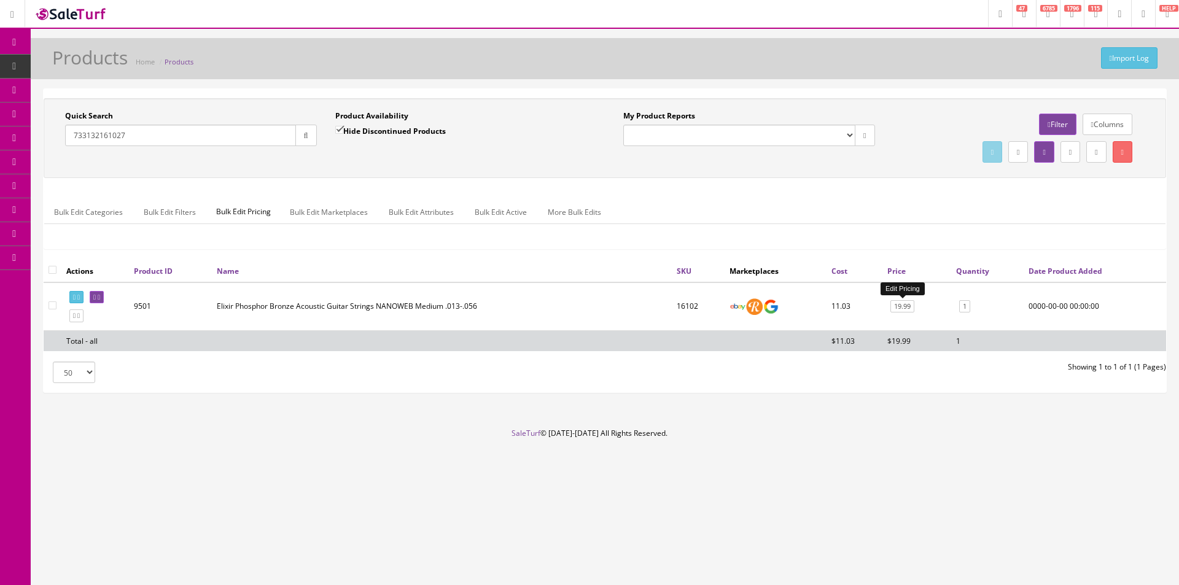
click at [912, 308] on link "19.99" at bounding box center [903, 306] width 24 height 13
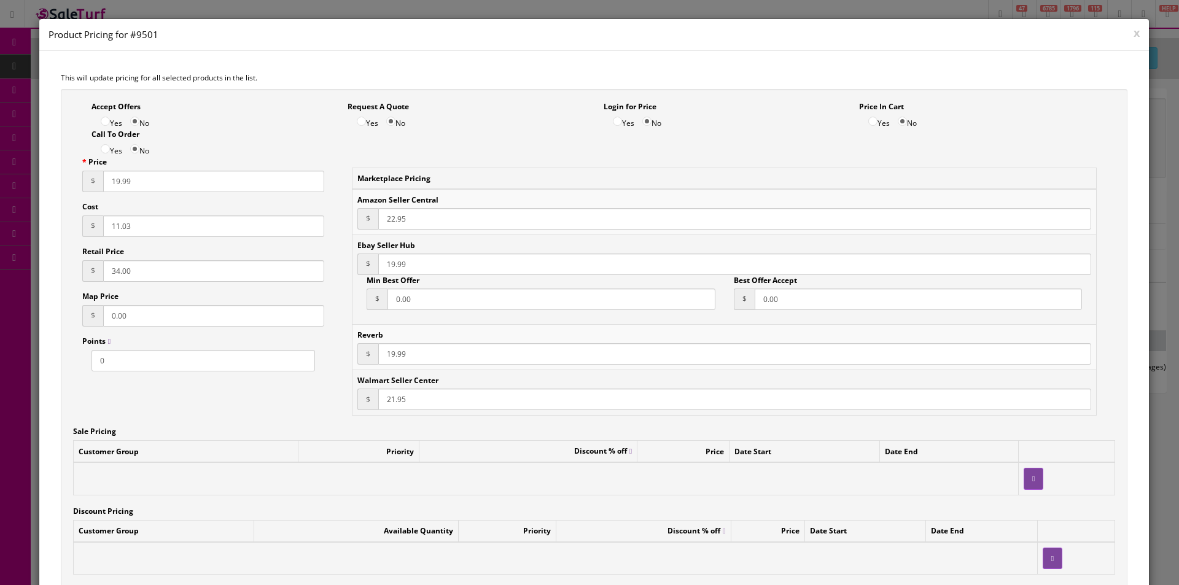
click at [120, 183] on input "19.99" at bounding box center [213, 181] width 221 height 21
paste input "21"
type input "21.99"
paste input "21.99"
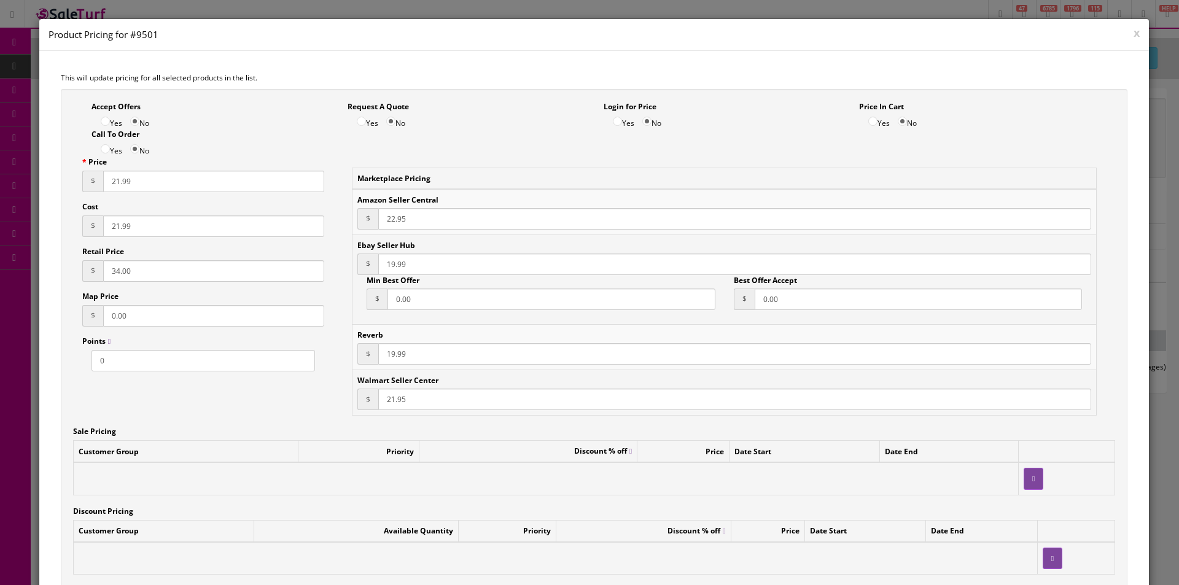
type input "11.03"
click at [378, 219] on input "22.95" at bounding box center [734, 218] width 713 height 21
paste input "1.99"
type input "21.99"
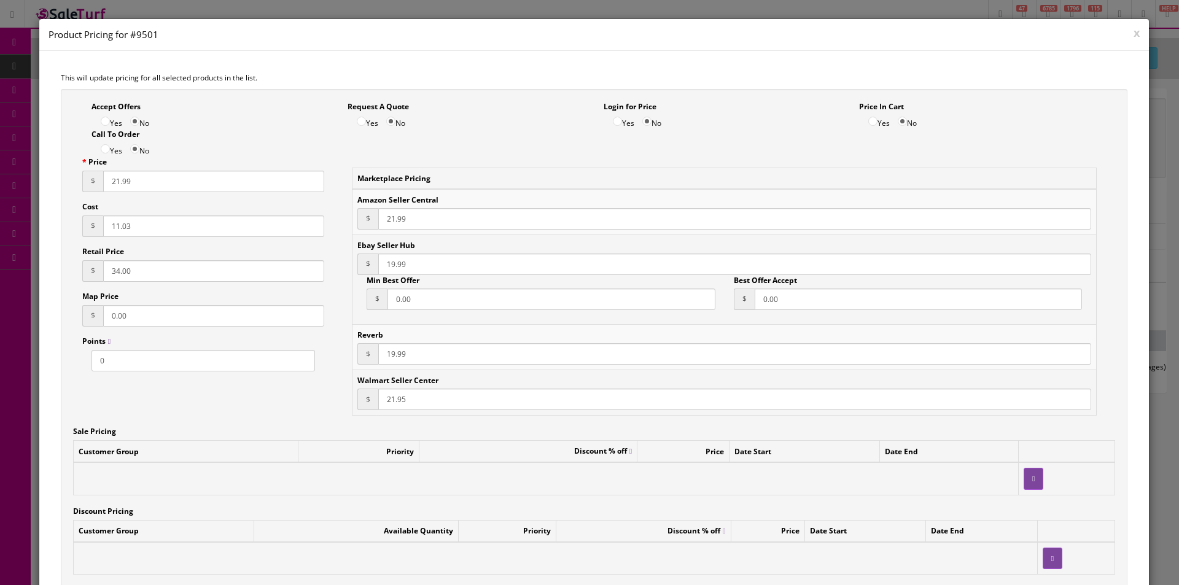
paste input "21"
type input "21.99"
paste input "21"
type input "21.99"
paste input "9"
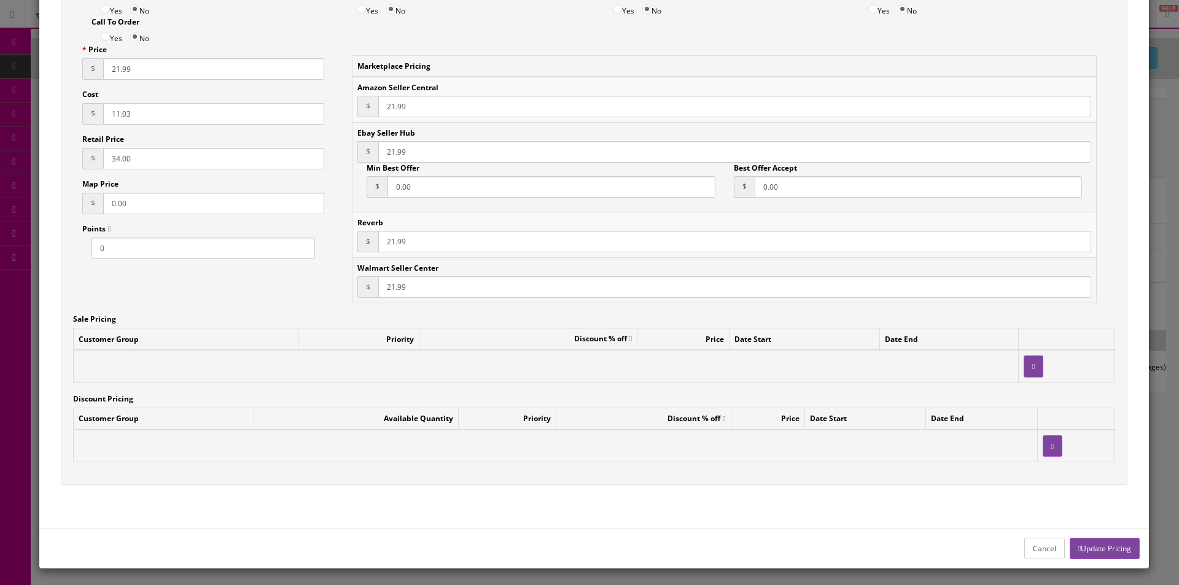
scroll to position [115, 0]
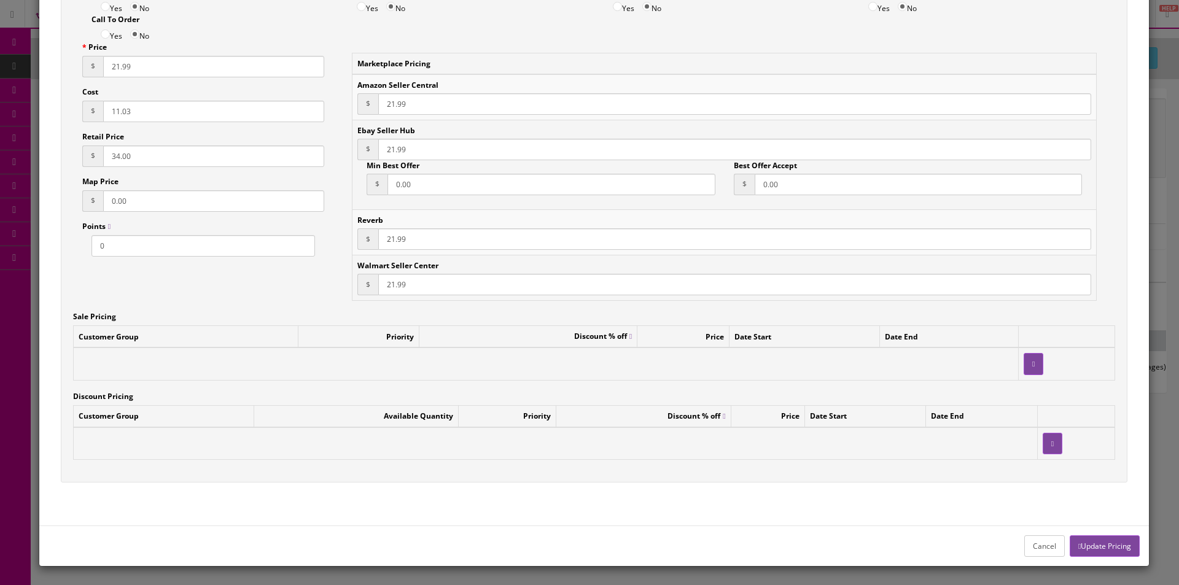
type input "21.99"
click at [1105, 548] on button "Update Pricing" at bounding box center [1105, 546] width 70 height 21
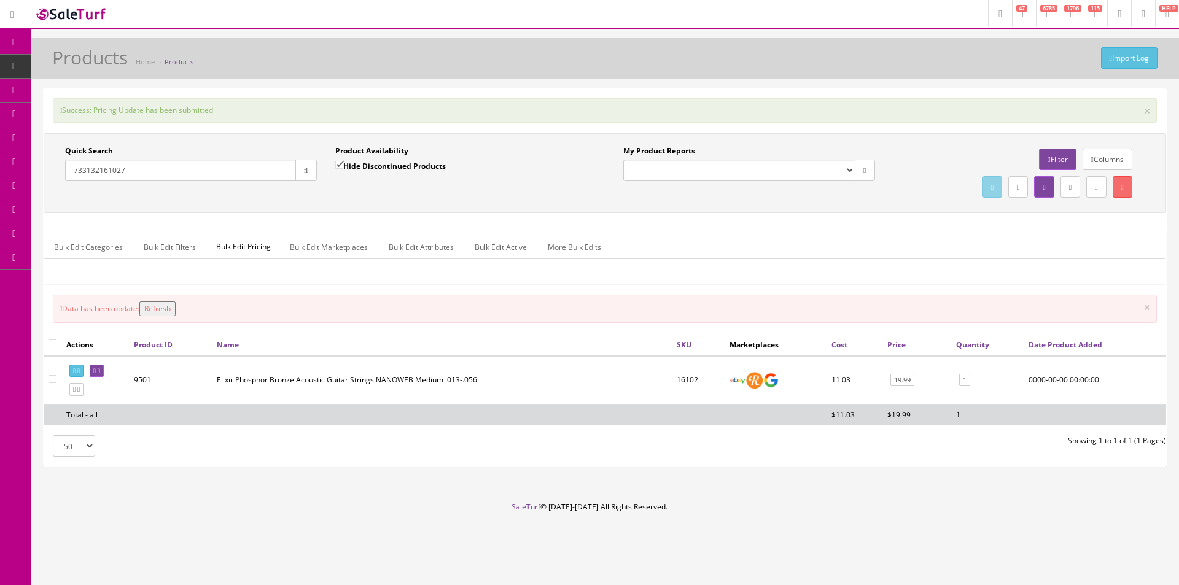
click at [263, 168] on input "733132161027" at bounding box center [180, 170] width 231 height 21
paste input "90522"
type input "733132190522"
click at [308, 171] on icon "button" at bounding box center [306, 170] width 4 height 7
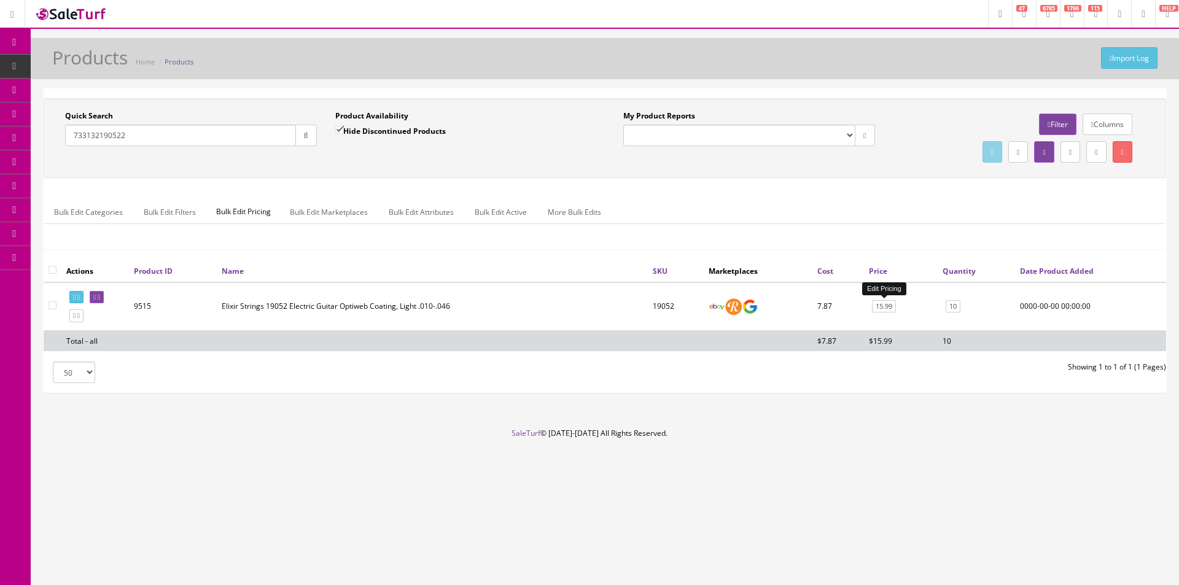
click at [891, 308] on link "15.99" at bounding box center [884, 306] width 24 height 13
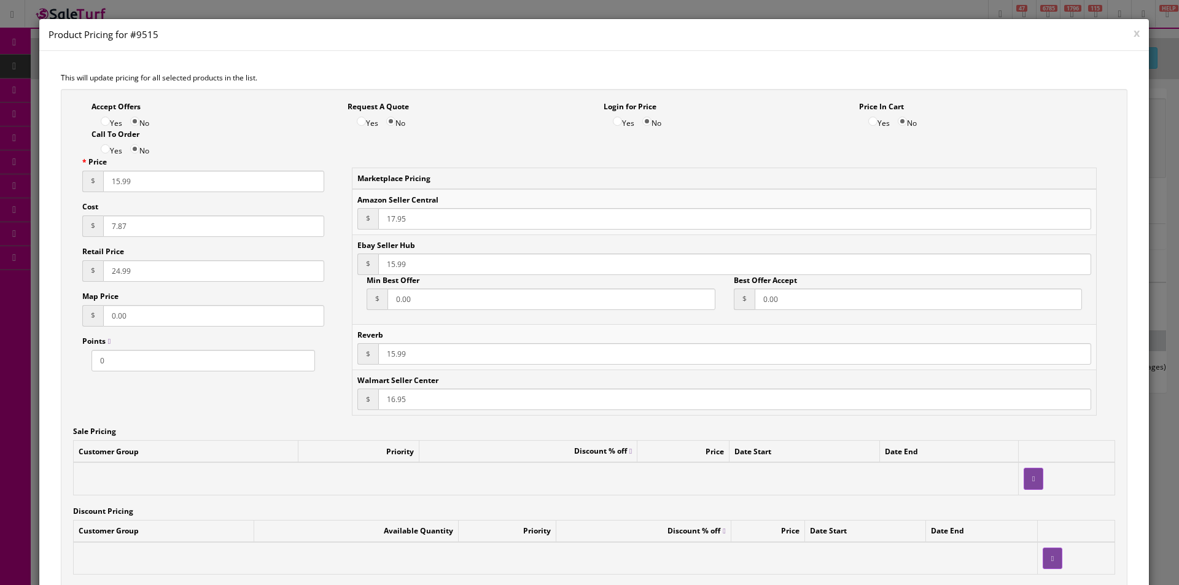
click at [122, 182] on input "15.99" at bounding box center [213, 181] width 221 height 21
paste input "7"
type input "17.99"
click at [397, 214] on input "17.95" at bounding box center [734, 218] width 713 height 21
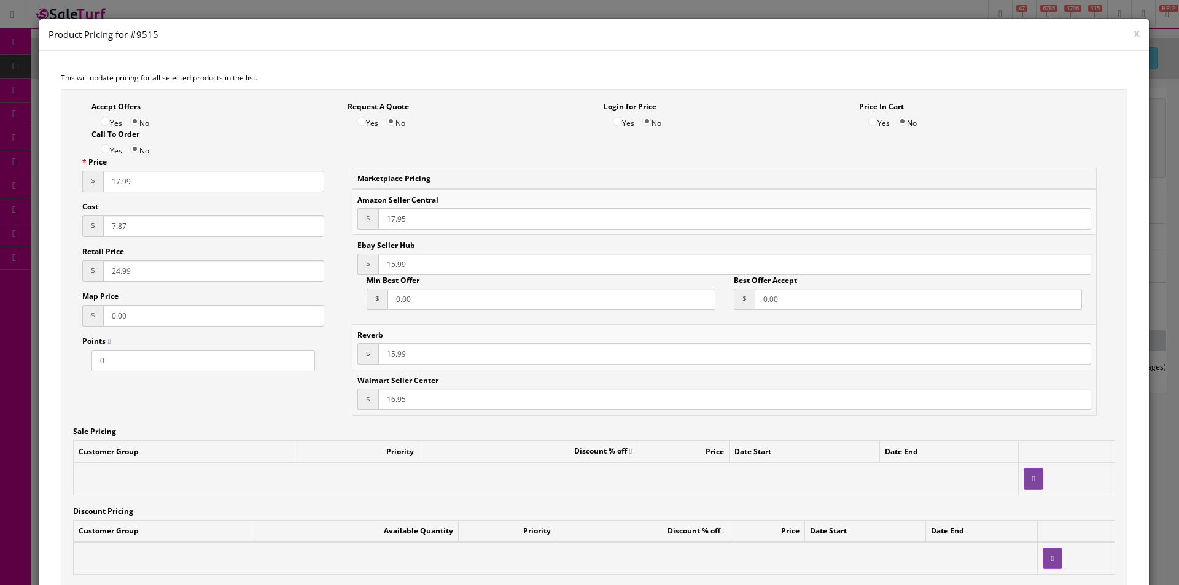
click at [397, 214] on input "17.95" at bounding box center [734, 218] width 713 height 21
paste input "9"
type input "17.99"
paste input "7"
type input "17.99"
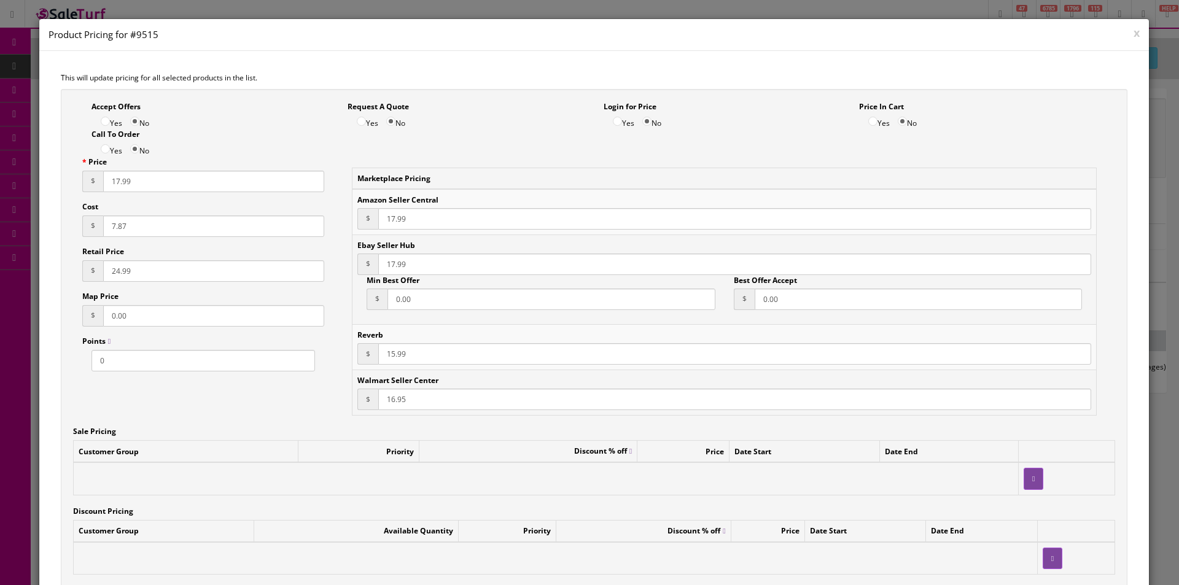
paste input "7"
type input "17.99"
paste input "7.99"
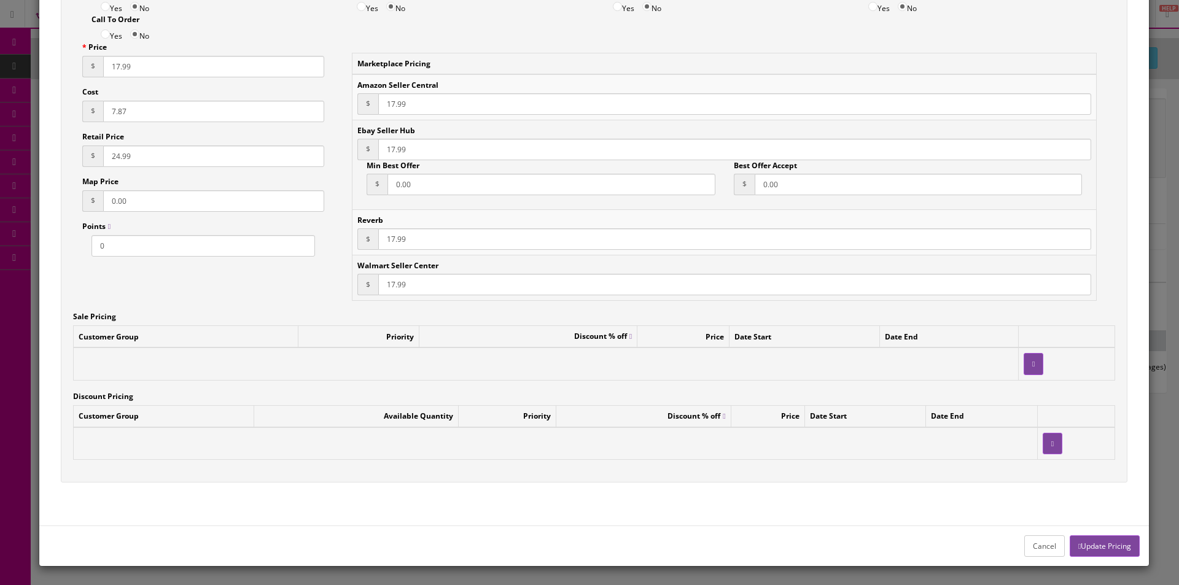
type input "17.99"
click at [1105, 528] on div "Cancel Update Pricing" at bounding box center [594, 546] width 1110 height 41
click at [1106, 537] on button "Update Pricing" at bounding box center [1105, 546] width 70 height 21
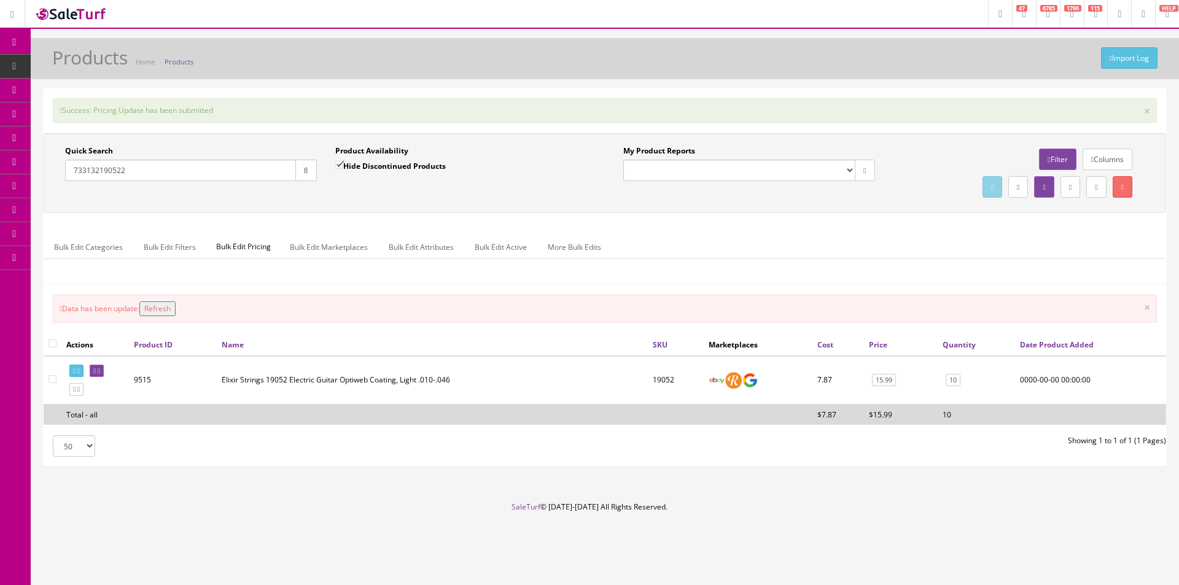
click at [272, 170] on input "733132190522" at bounding box center [180, 170] width 231 height 21
paste input "775"
type input "733132190775"
click at [304, 167] on icon "button" at bounding box center [306, 170] width 4 height 7
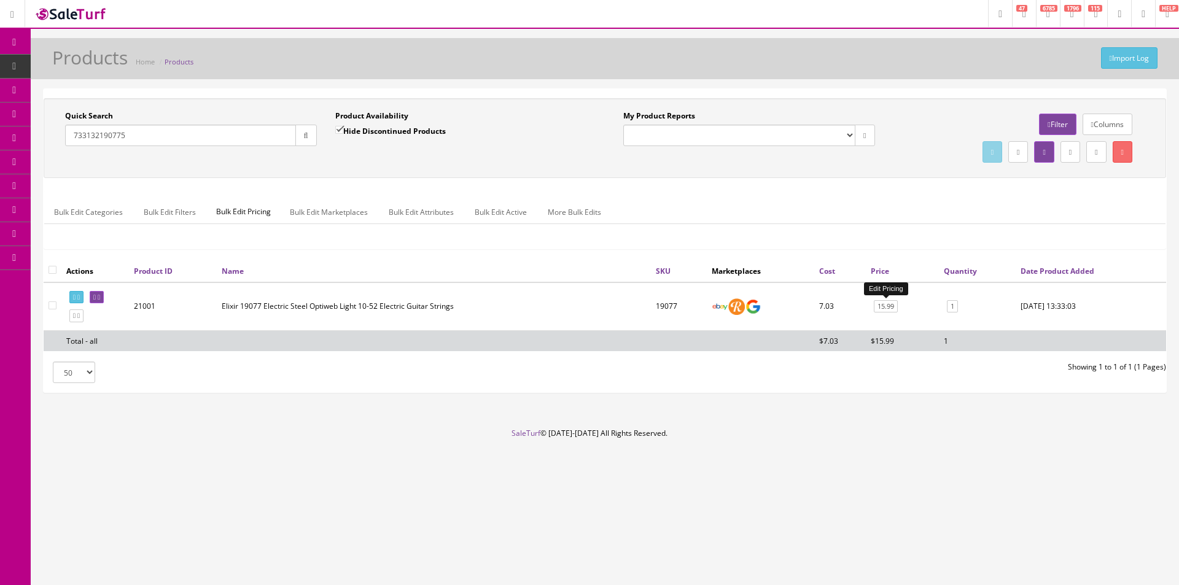
click at [886, 308] on link "15.99" at bounding box center [886, 306] width 24 height 13
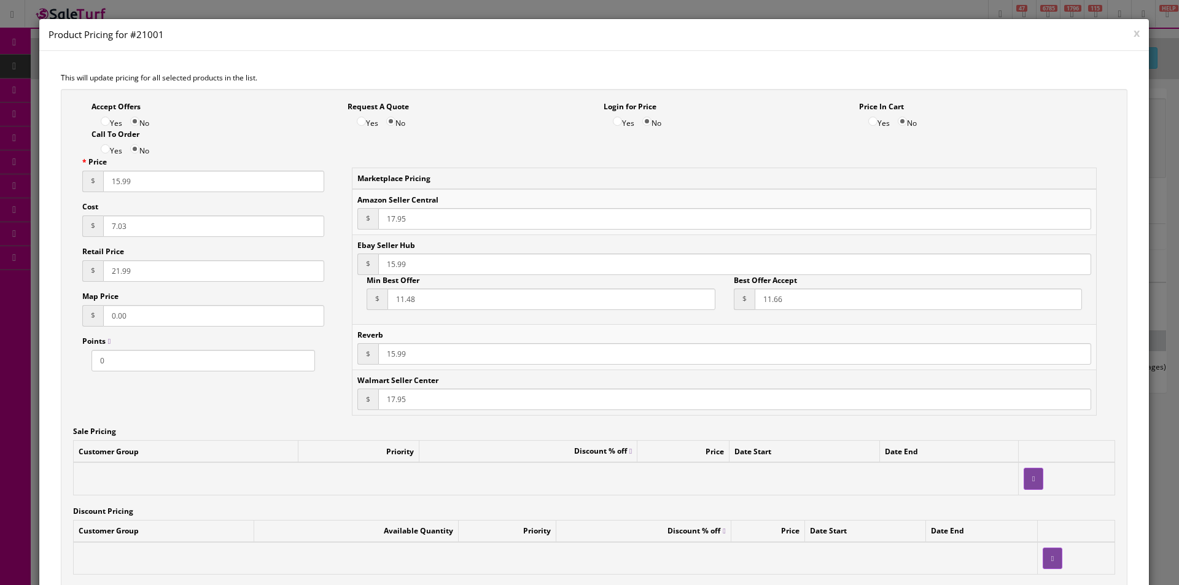
click at [125, 181] on input "15.99" at bounding box center [213, 181] width 221 height 21
paste input "7"
type input "17.99"
click at [388, 216] on input "17.95" at bounding box center [734, 218] width 713 height 21
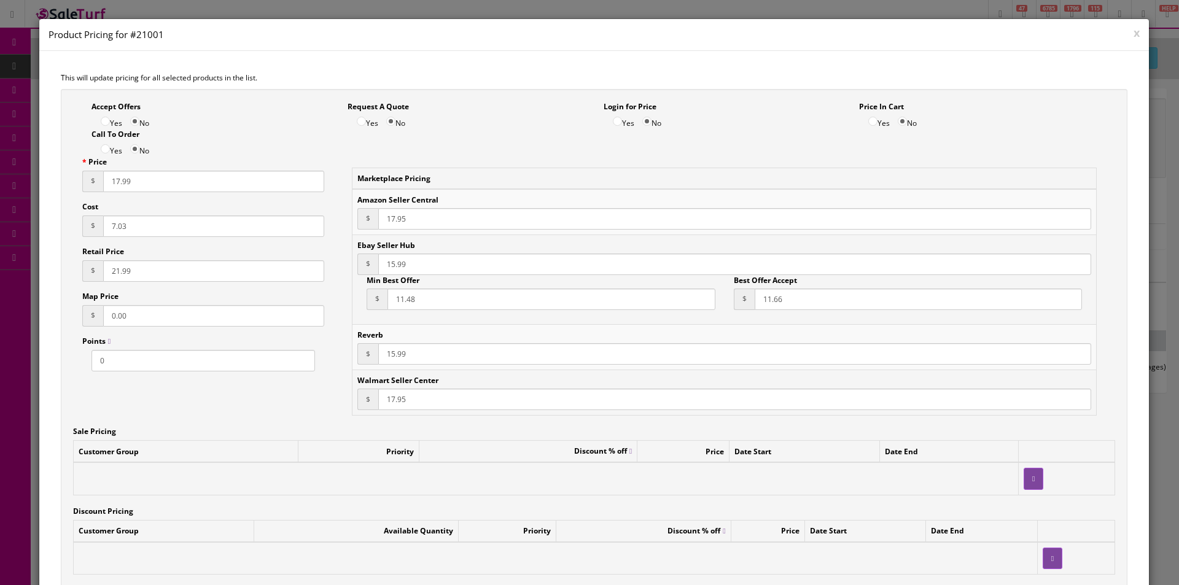
click at [388, 216] on input "17.95" at bounding box center [734, 218] width 713 height 21
paste input "9"
type input "17.99"
paste input "7"
type input "17.99"
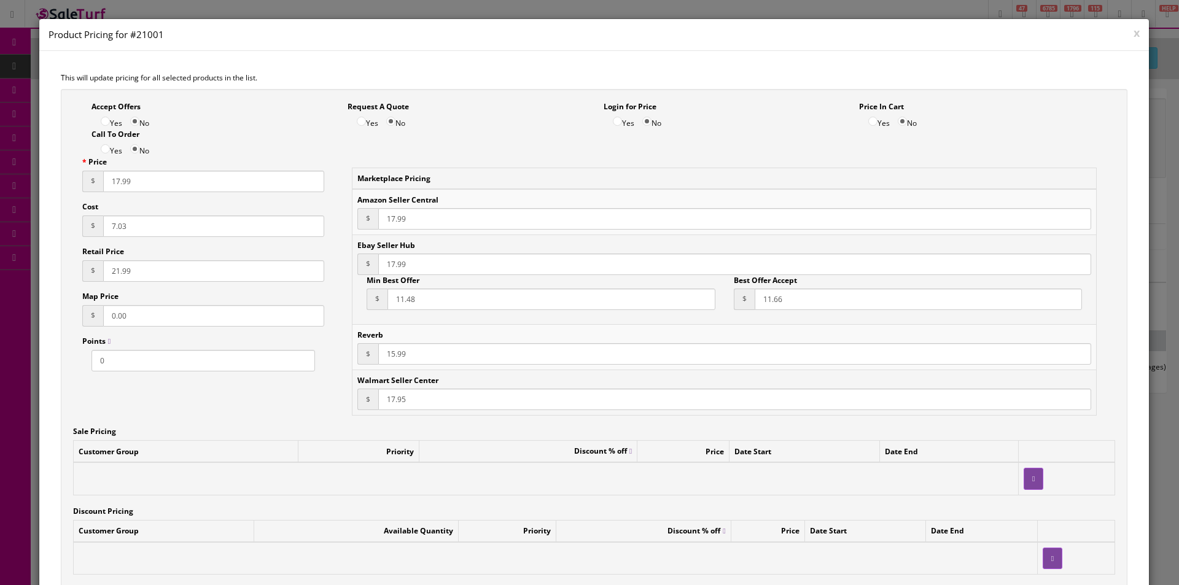
paste input "7"
type input "17.99"
paste input "9"
type input "17.99"
click at [765, 302] on input "11.66" at bounding box center [919, 299] width 328 height 21
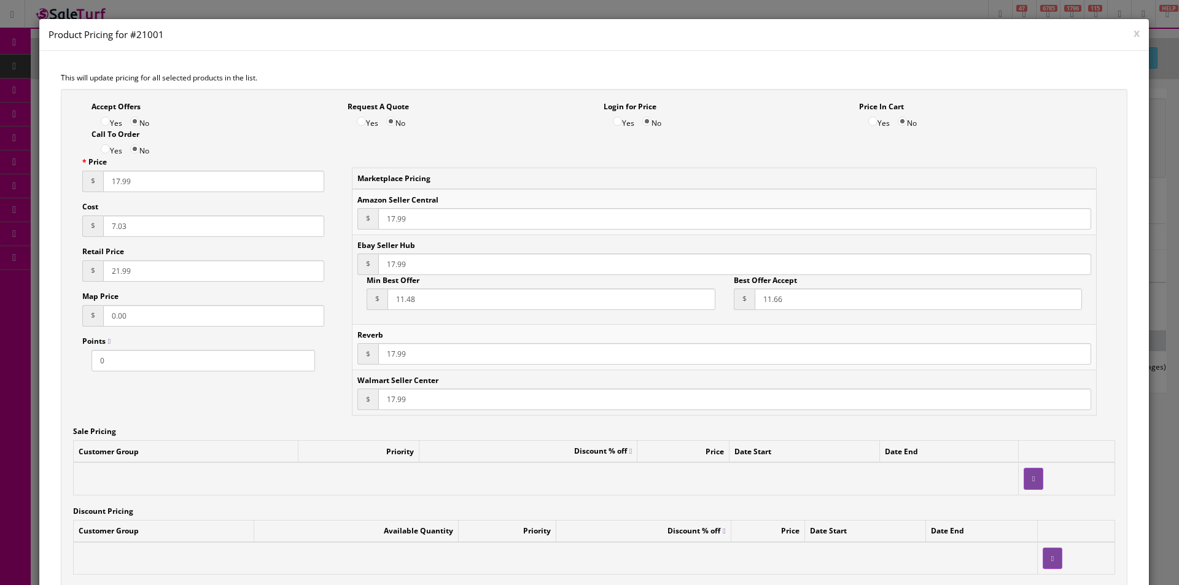
click at [765, 302] on input "11.66" at bounding box center [919, 299] width 328 height 21
click at [512, 292] on input "11.48" at bounding box center [552, 299] width 328 height 21
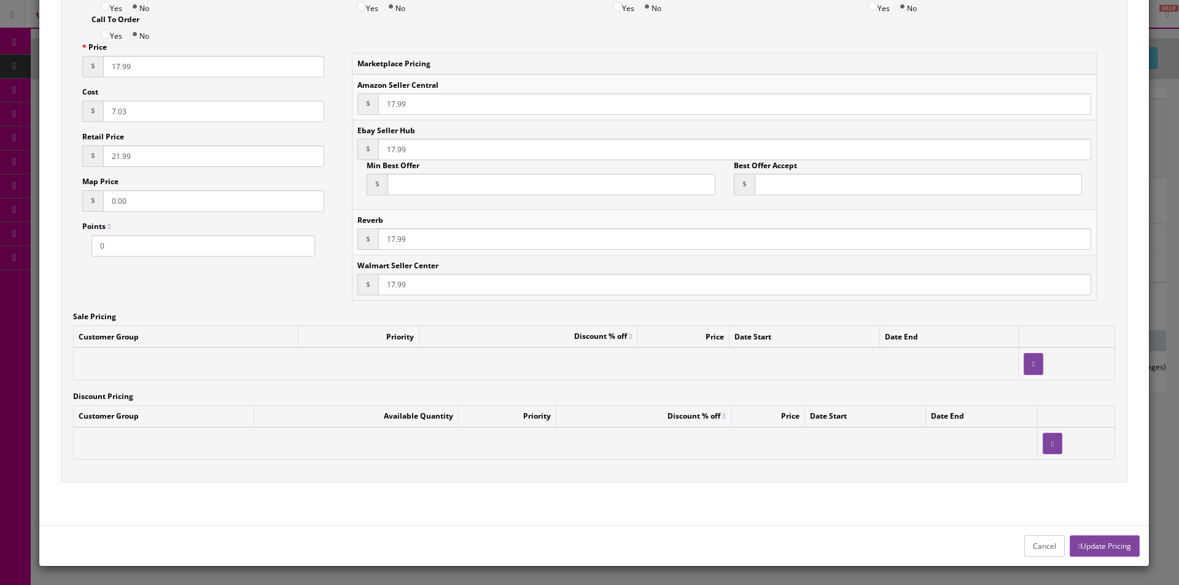
click at [1099, 544] on button "Update Pricing" at bounding box center [1105, 546] width 70 height 21
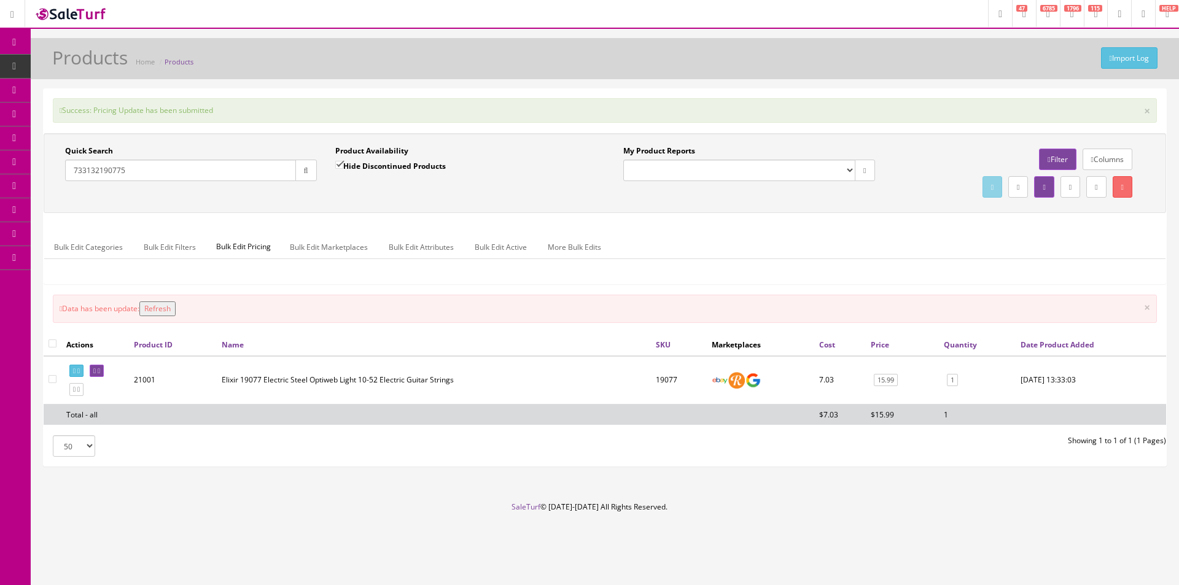
click at [273, 175] on input "733132190775" at bounding box center [180, 170] width 231 height 21
paste input "20253"
type input "733132120253"
click at [298, 171] on button "button" at bounding box center [305, 170] width 21 height 21
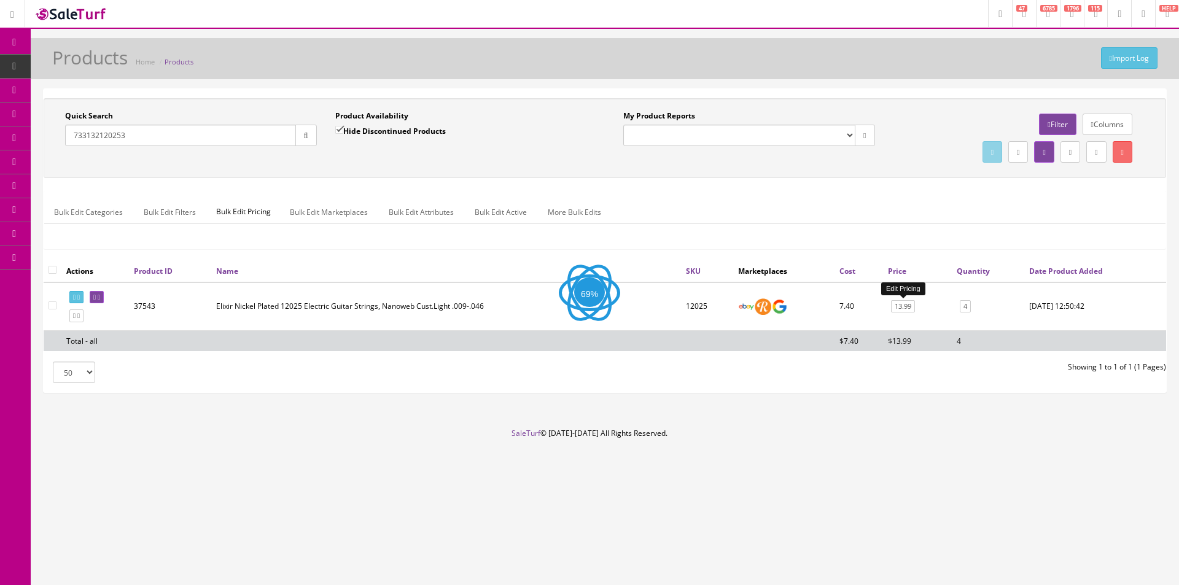
click at [905, 308] on link "13.99" at bounding box center [903, 306] width 24 height 13
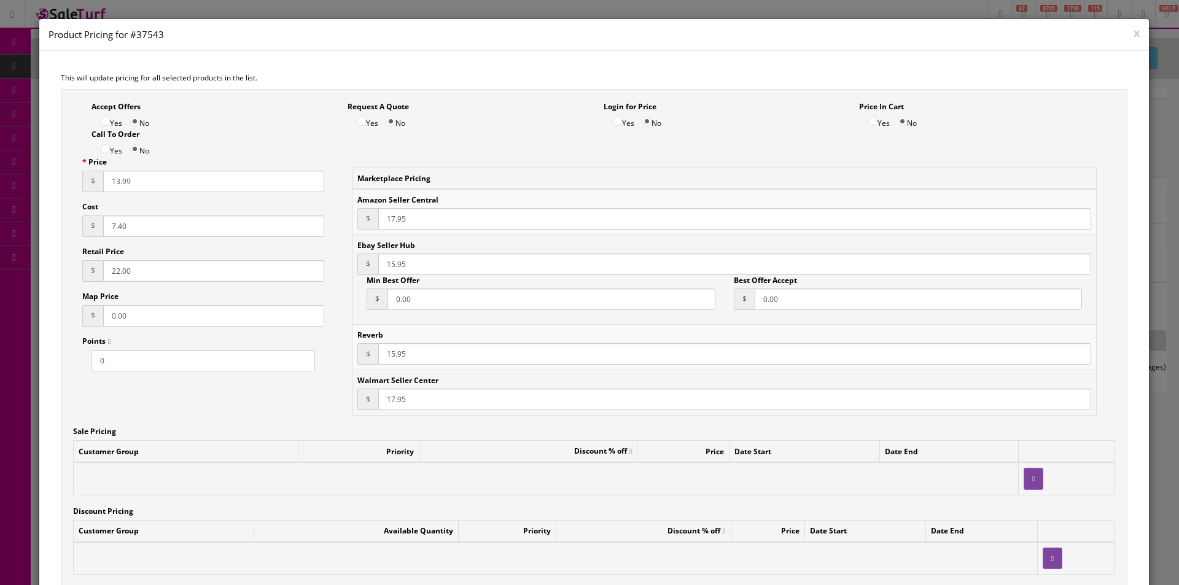
click at [247, 200] on div "Price $ 13.99 Cost $ 7.40 Retail Price $ 22.00 Map Price $ 0.00 Points 0" at bounding box center [203, 264] width 260 height 215
click at [247, 192] on input "13.99" at bounding box center [213, 181] width 221 height 21
paste input "5"
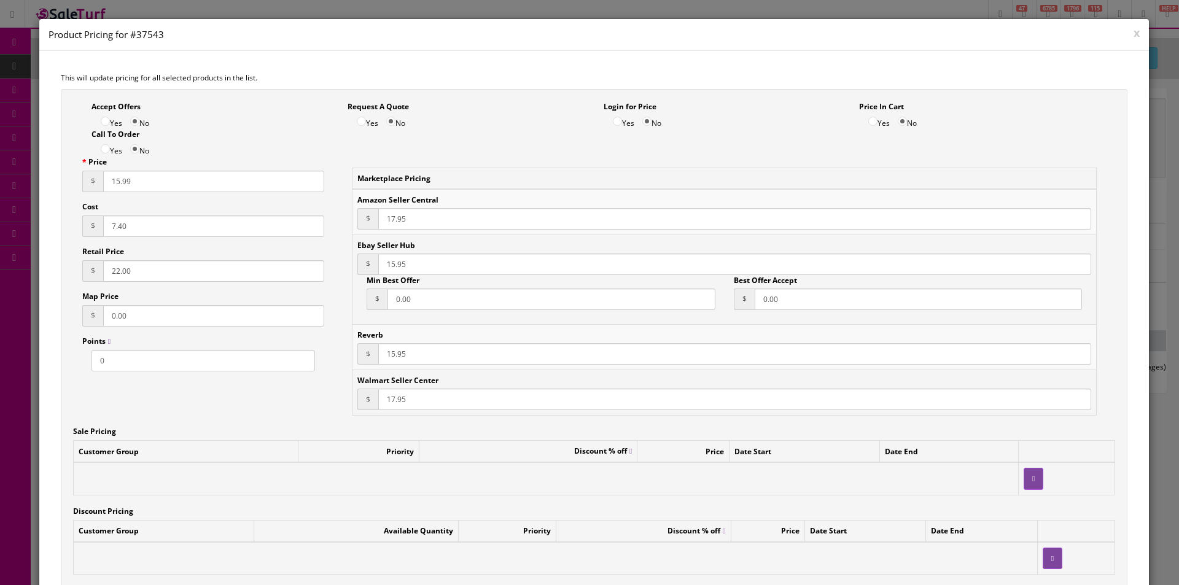
type input "15.99"
click at [392, 218] on input "17.95" at bounding box center [734, 218] width 713 height 21
click at [391, 219] on input "17.95" at bounding box center [734, 218] width 713 height 21
paste input "5.99"
type input "15.99"
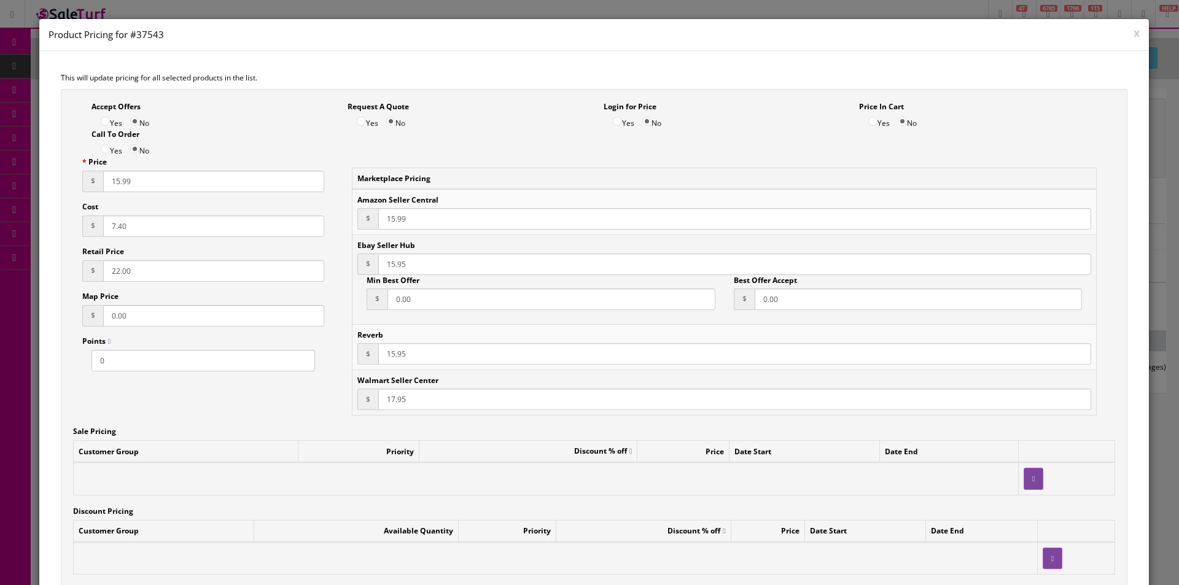
paste input "9"
type input "15.99"
paste input "9"
type input "15.99"
paste input "5.99"
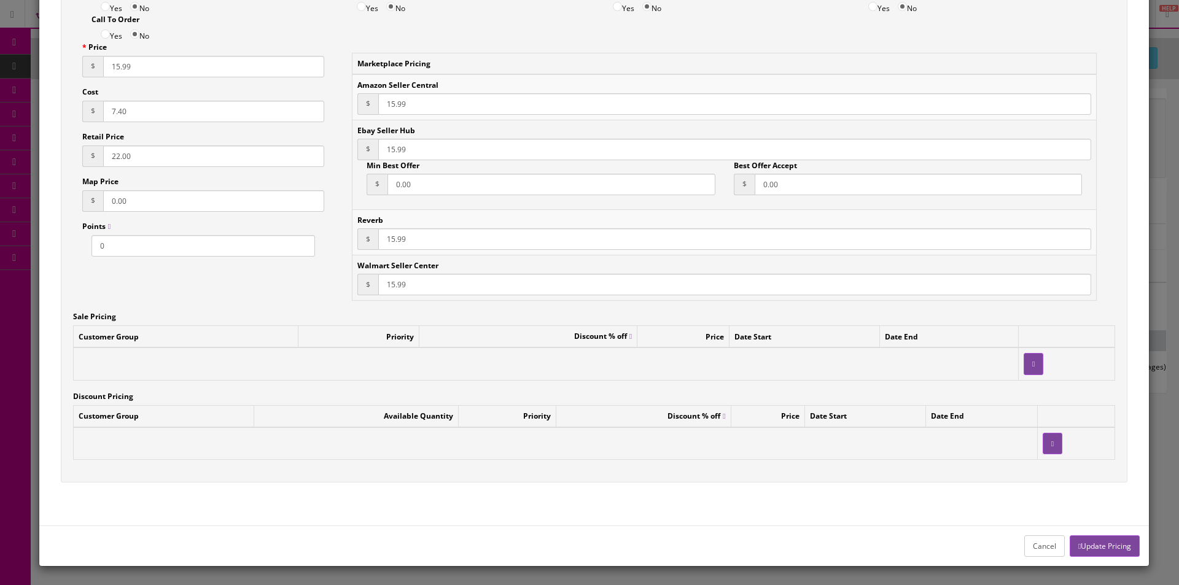
type input "15.99"
click at [1091, 543] on button "Update Pricing" at bounding box center [1105, 546] width 70 height 21
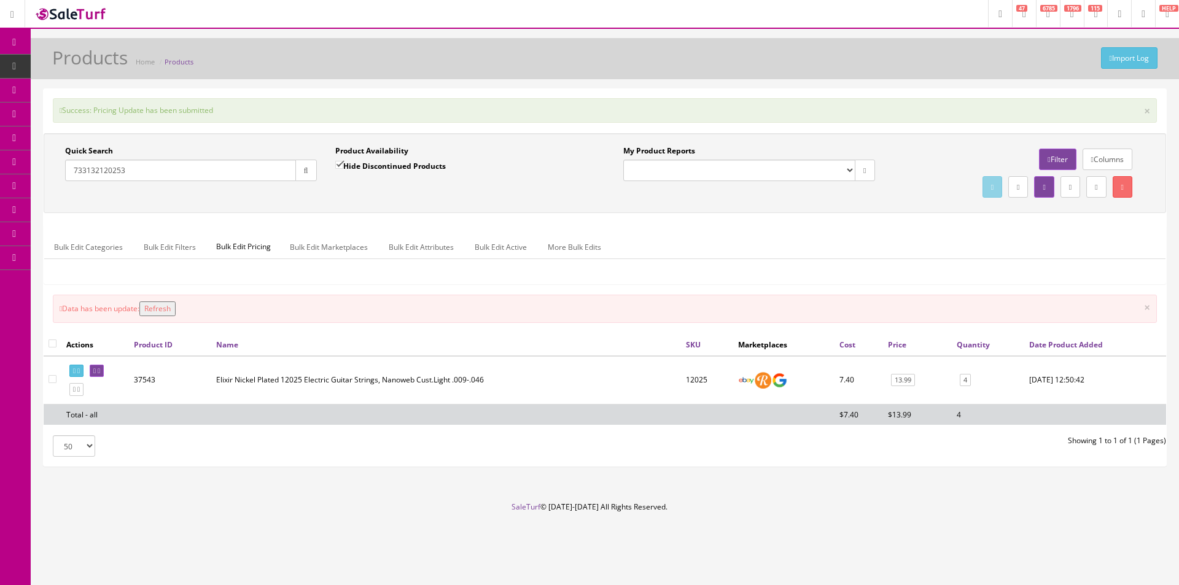
click at [244, 167] on input "733132120253" at bounding box center [180, 170] width 231 height 21
paste input "91024"
type input "733132191024"
click at [304, 168] on icon "button" at bounding box center [306, 170] width 4 height 7
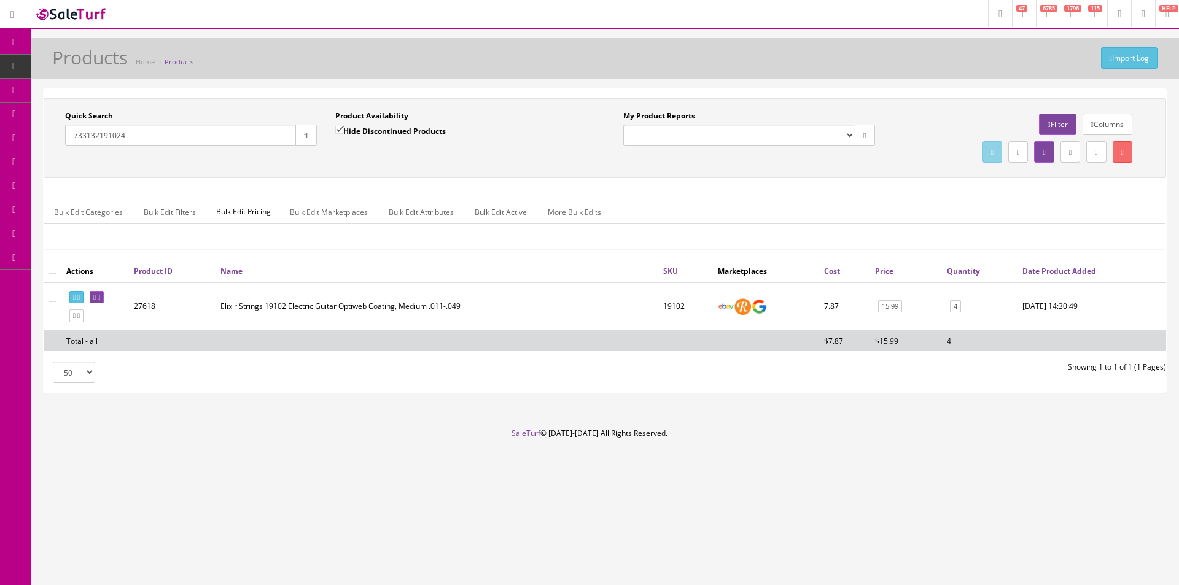
click at [901, 306] on link "15.99" at bounding box center [890, 306] width 24 height 13
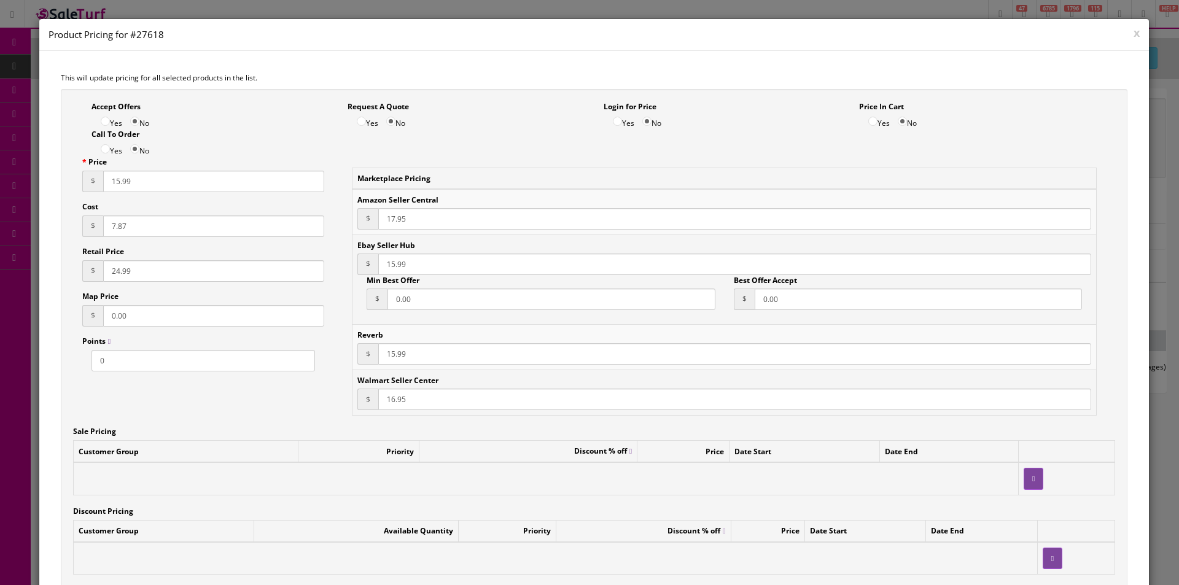
click at [109, 174] on input "15.99" at bounding box center [213, 181] width 221 height 21
click at [114, 174] on input "15.99" at bounding box center [213, 181] width 221 height 21
paste input "7"
type input "17.99"
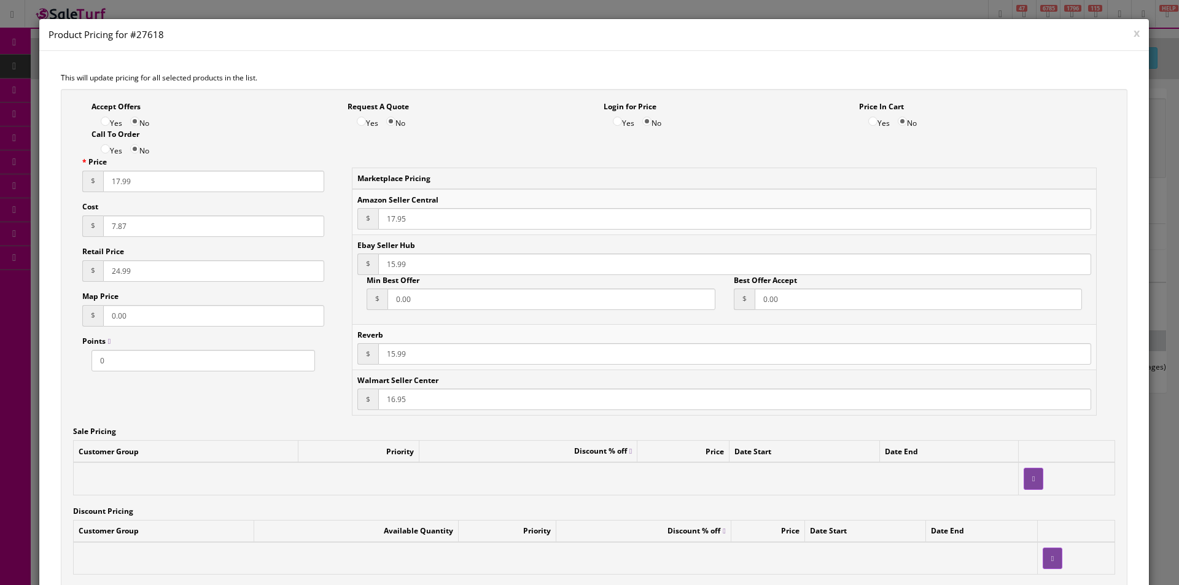
click at [395, 224] on input "17.95" at bounding box center [734, 218] width 713 height 21
paste input "9"
type input "17.99"
paste input "7"
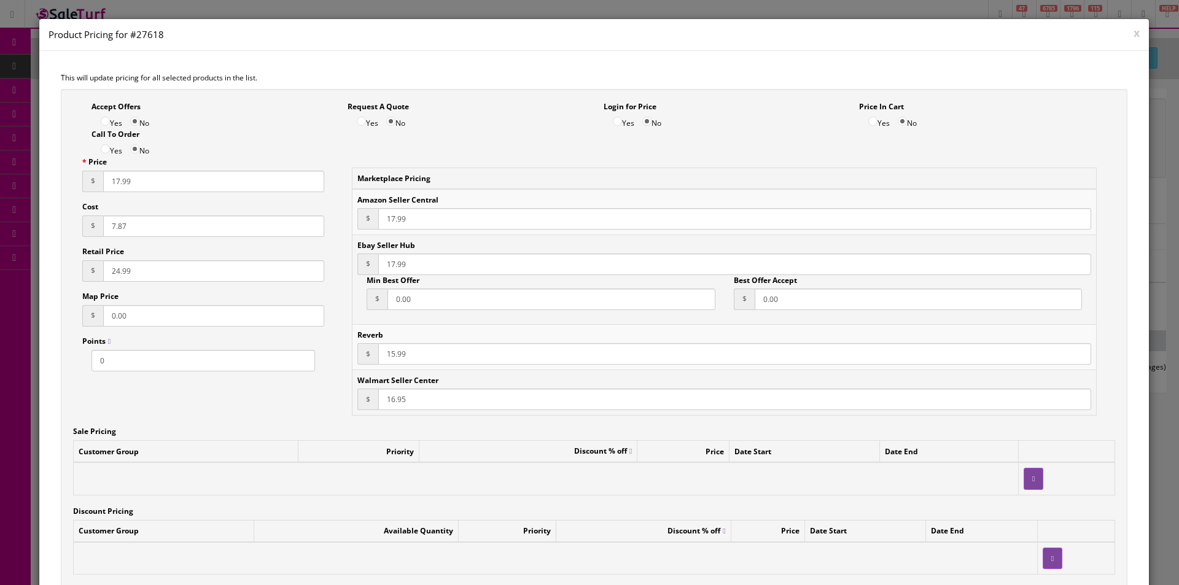
type input "17.99"
paste input "7"
type input "17.99"
paste
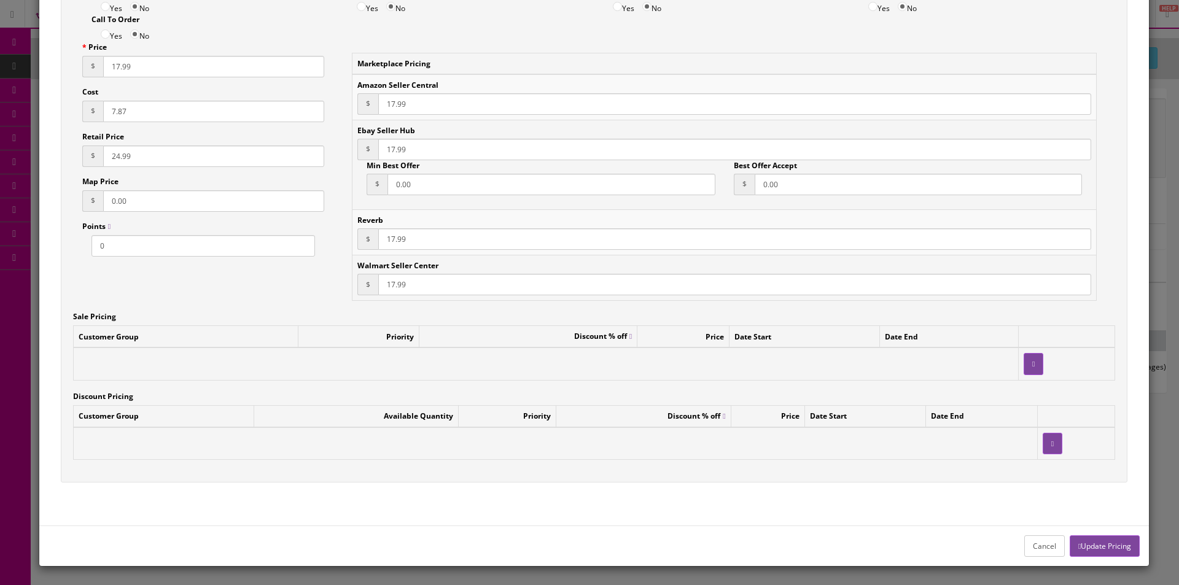
type input "17.99"
click at [1120, 555] on button "Update Pricing" at bounding box center [1105, 546] width 70 height 21
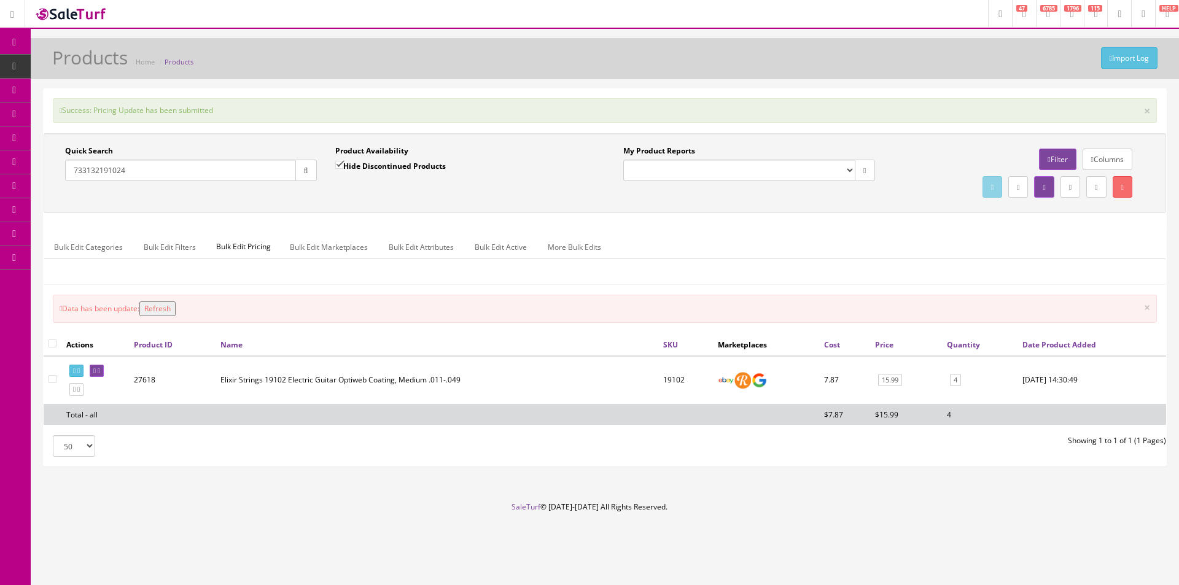
click at [245, 177] on input "733132191024" at bounding box center [180, 170] width 231 height 21
type input "733132190027"
click at [304, 167] on icon "button" at bounding box center [306, 170] width 4 height 7
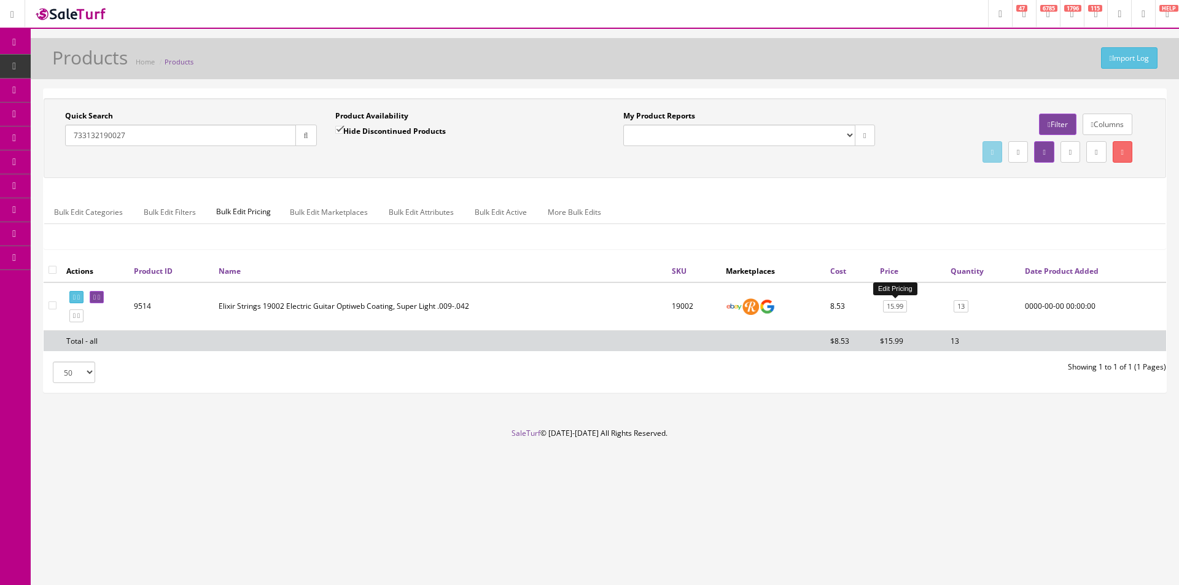
click at [895, 305] on link "15.99" at bounding box center [895, 306] width 24 height 13
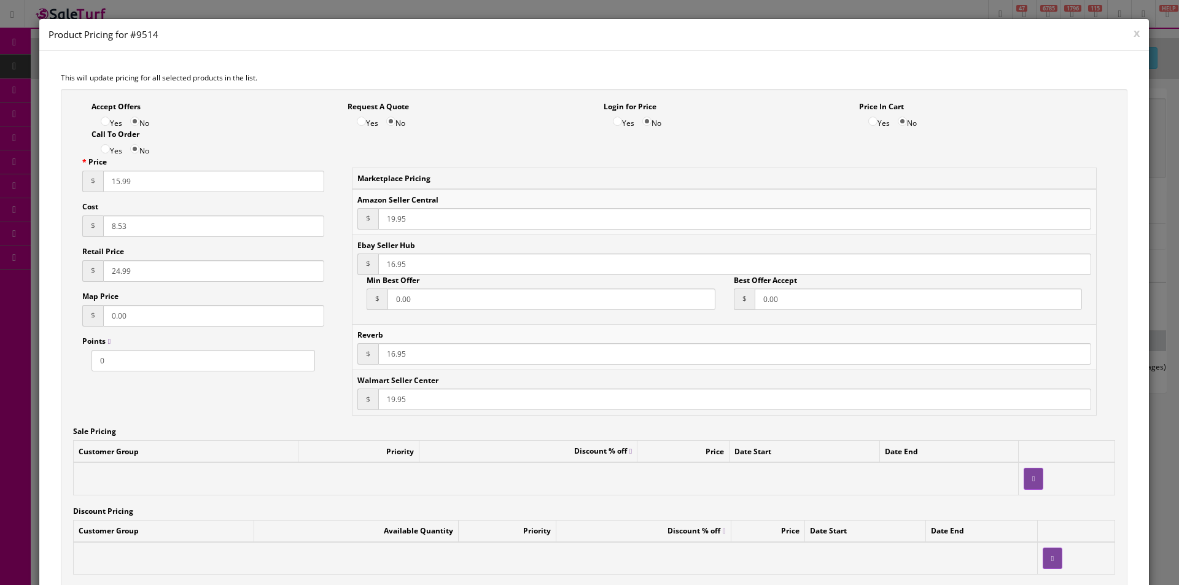
click at [115, 182] on input "15.99" at bounding box center [213, 181] width 221 height 21
type input "17.99"
click at [389, 219] on input "19.95" at bounding box center [734, 218] width 713 height 21
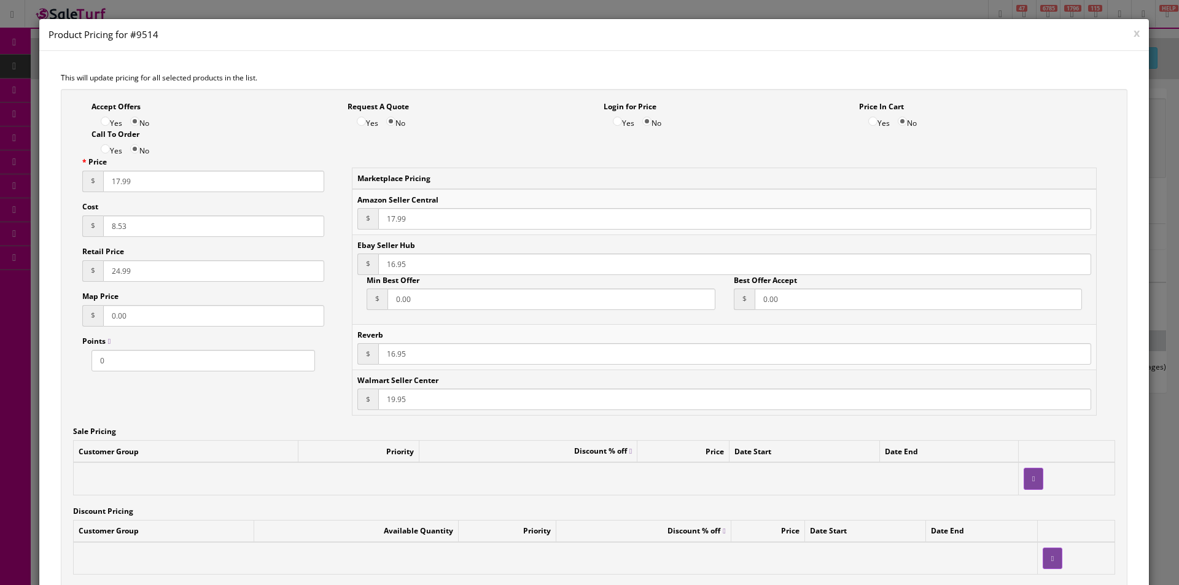
type input "17.99"
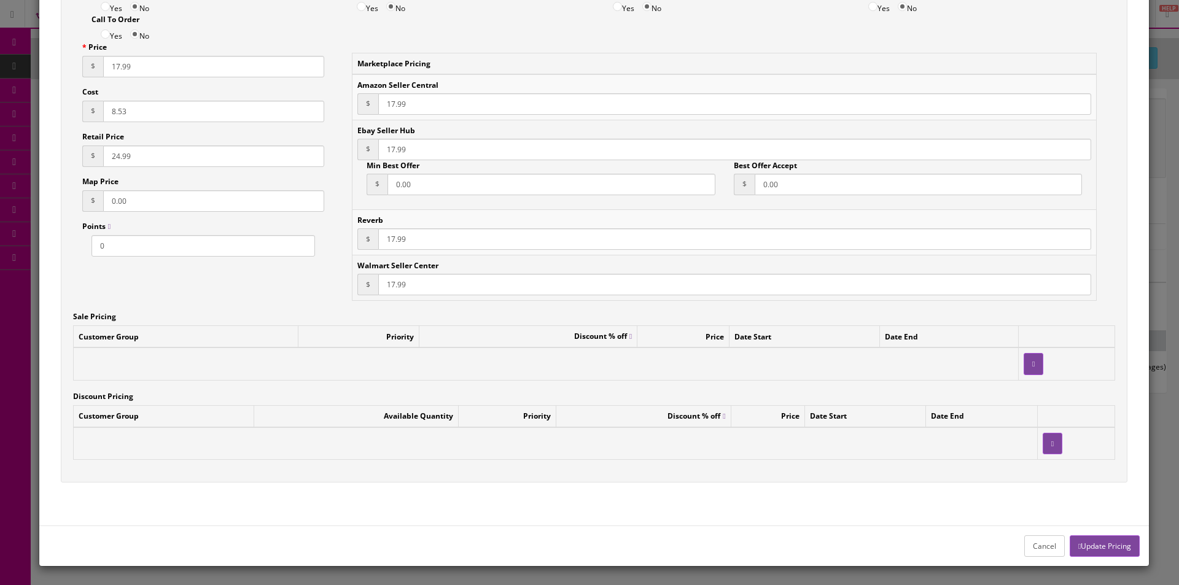
type input "17.99"
click at [1096, 544] on button "Update Pricing" at bounding box center [1105, 546] width 70 height 21
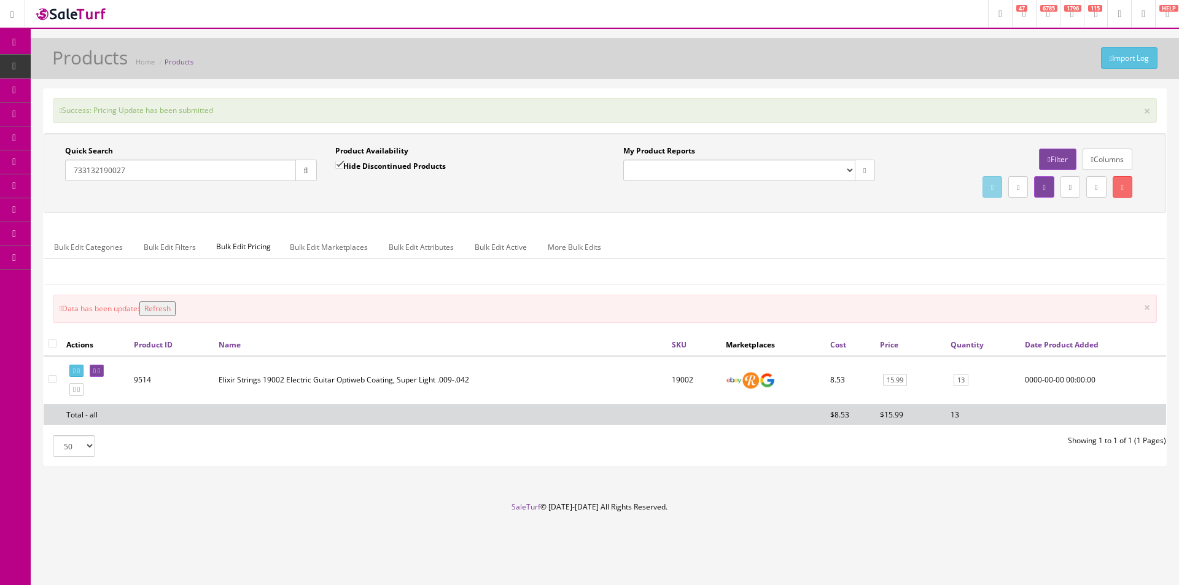
click at [255, 166] on input "733132190027" at bounding box center [180, 170] width 231 height 21
click at [293, 170] on input "733132142026" at bounding box center [180, 170] width 231 height 21
type input "733132142026"
click at [304, 170] on icon "button" at bounding box center [306, 170] width 4 height 7
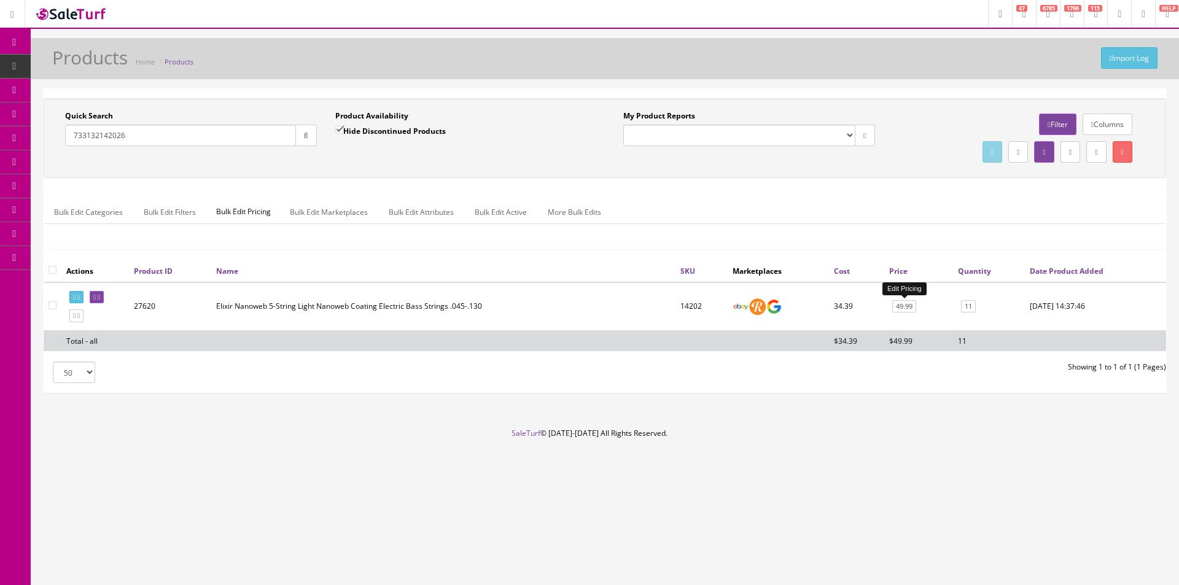
click at [908, 306] on link "49.99" at bounding box center [904, 306] width 24 height 13
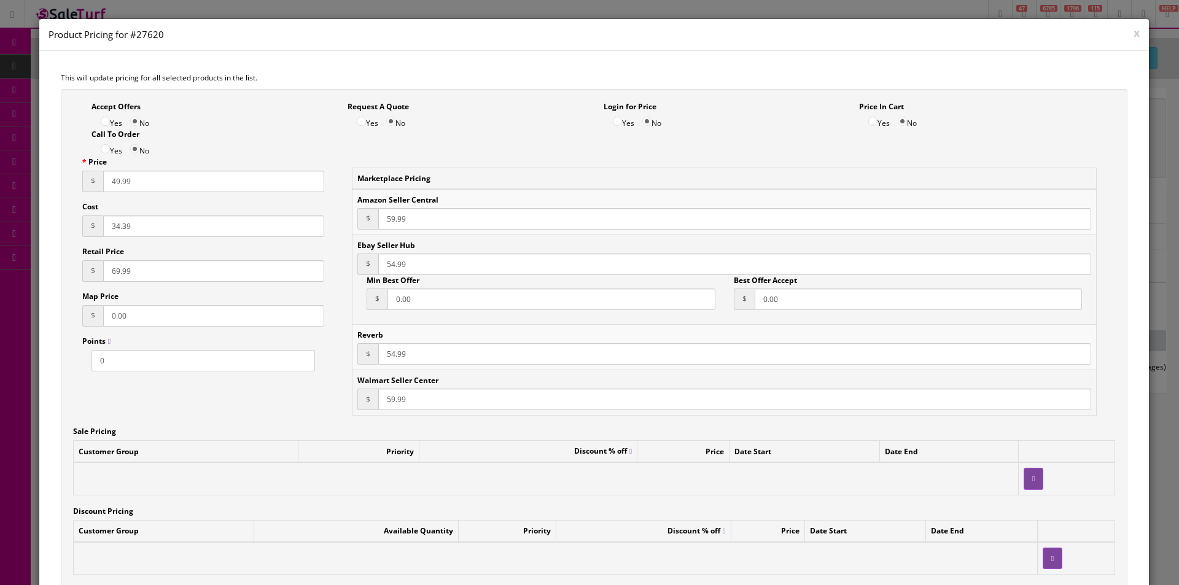
click at [120, 182] on input "49.99" at bounding box center [213, 181] width 221 height 21
type input "51.99"
click at [397, 220] on input "59.99" at bounding box center [734, 218] width 713 height 21
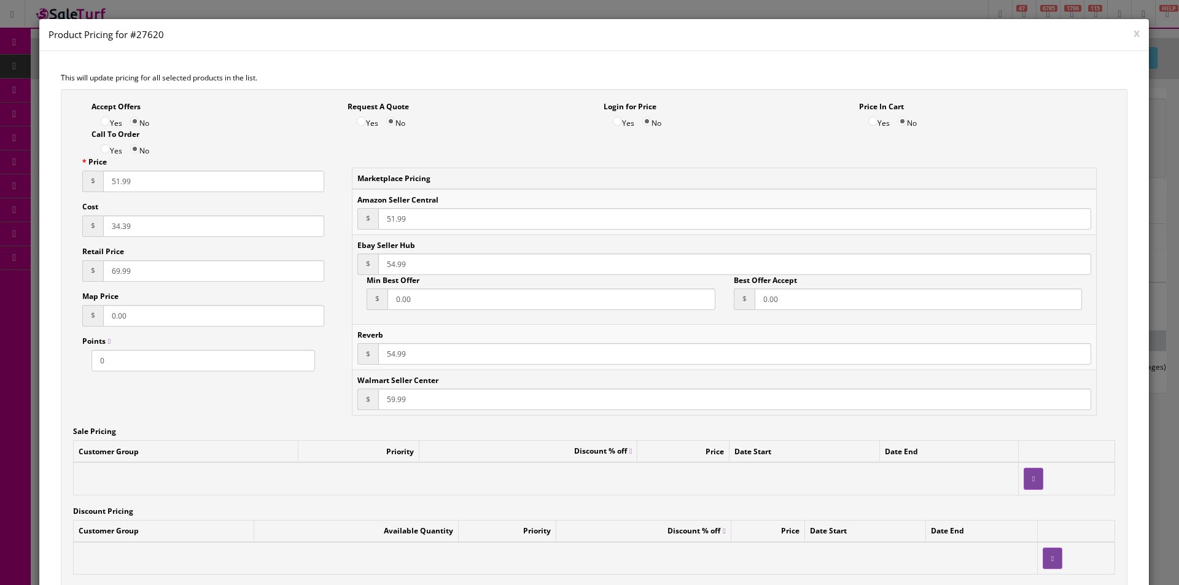
type input "51.99"
type input "54.99"
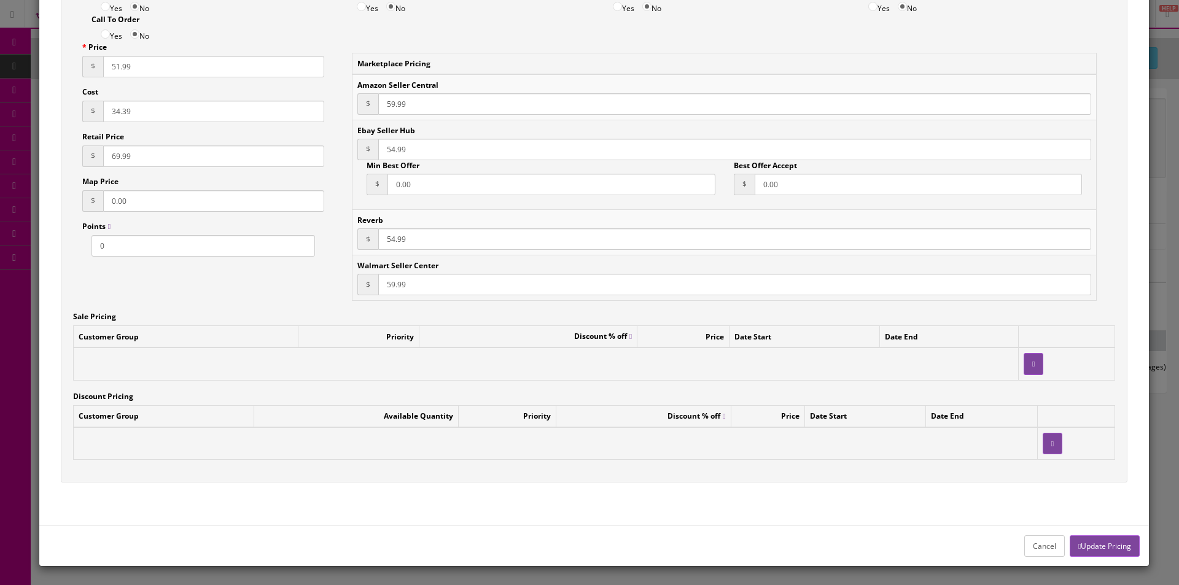
type input "59.99"
click at [1094, 537] on button "Update Pricing" at bounding box center [1105, 546] width 70 height 21
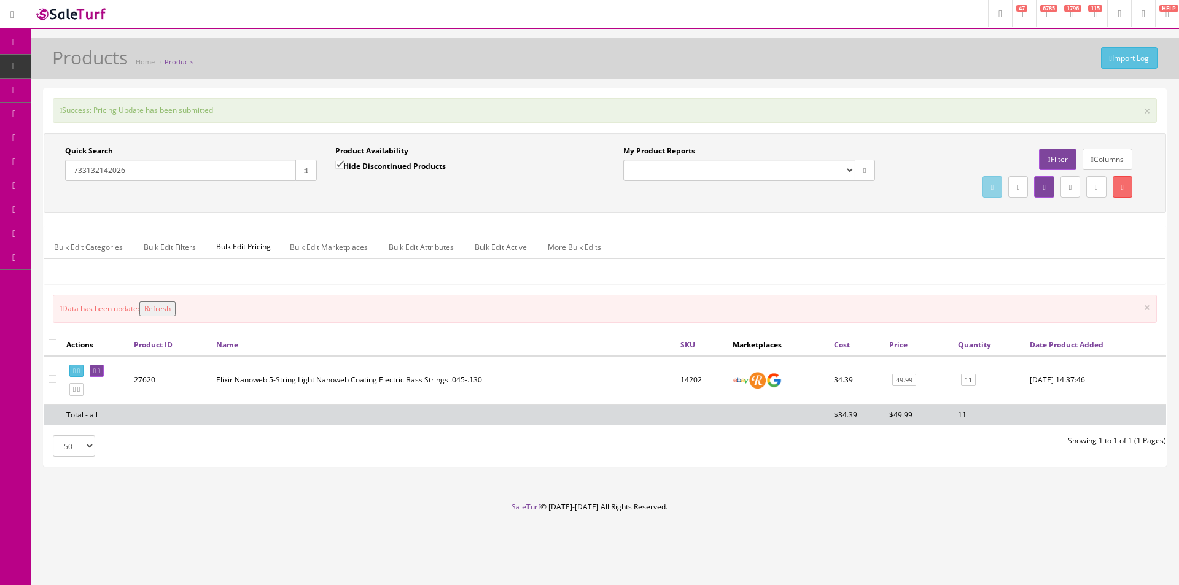
click at [277, 176] on input "733132142026" at bounding box center [180, 170] width 231 height 21
paste input "10773"
type input "733132110773"
click at [308, 174] on button "button" at bounding box center [305, 170] width 21 height 21
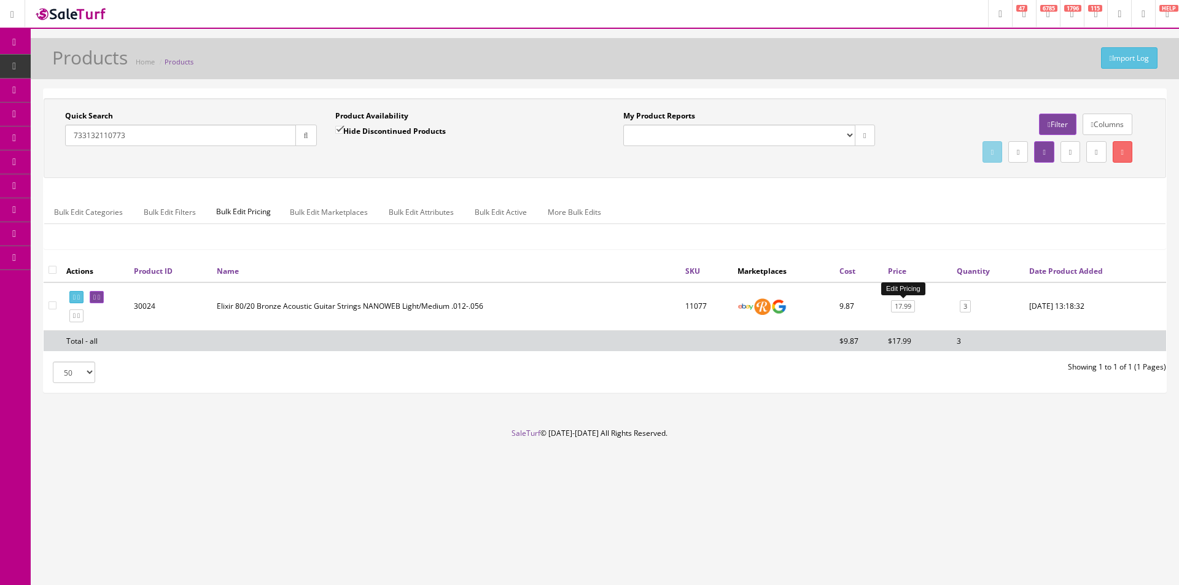
click at [904, 306] on link "17.99" at bounding box center [903, 306] width 24 height 13
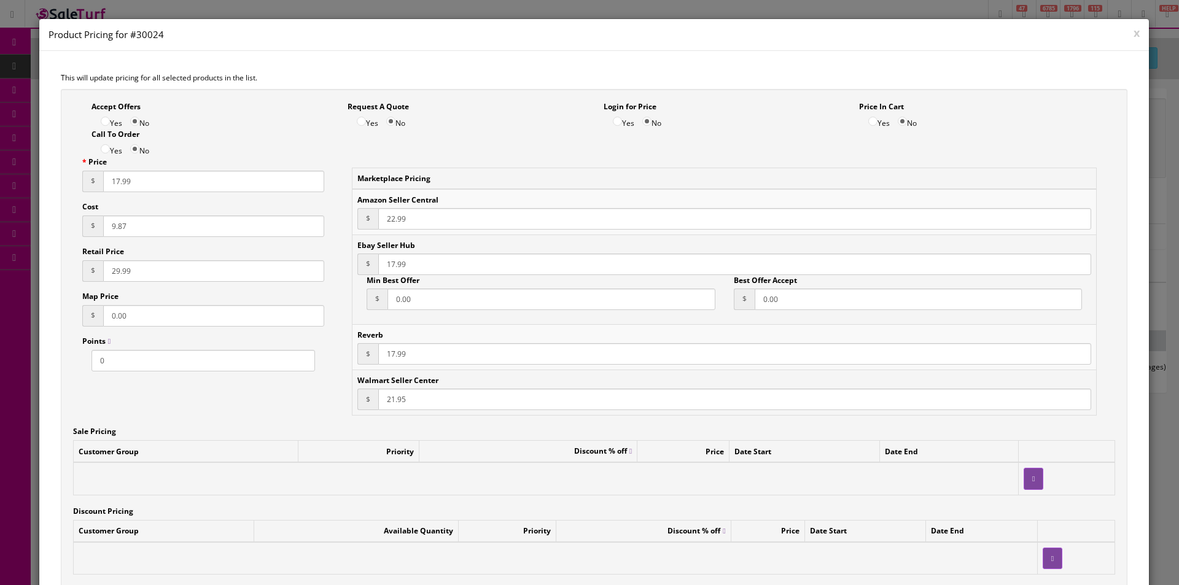
click at [126, 184] on input "17.99" at bounding box center [213, 181] width 221 height 21
paste input "9"
type input "19.99"
click at [395, 216] on input "22.99" at bounding box center [734, 218] width 713 height 21
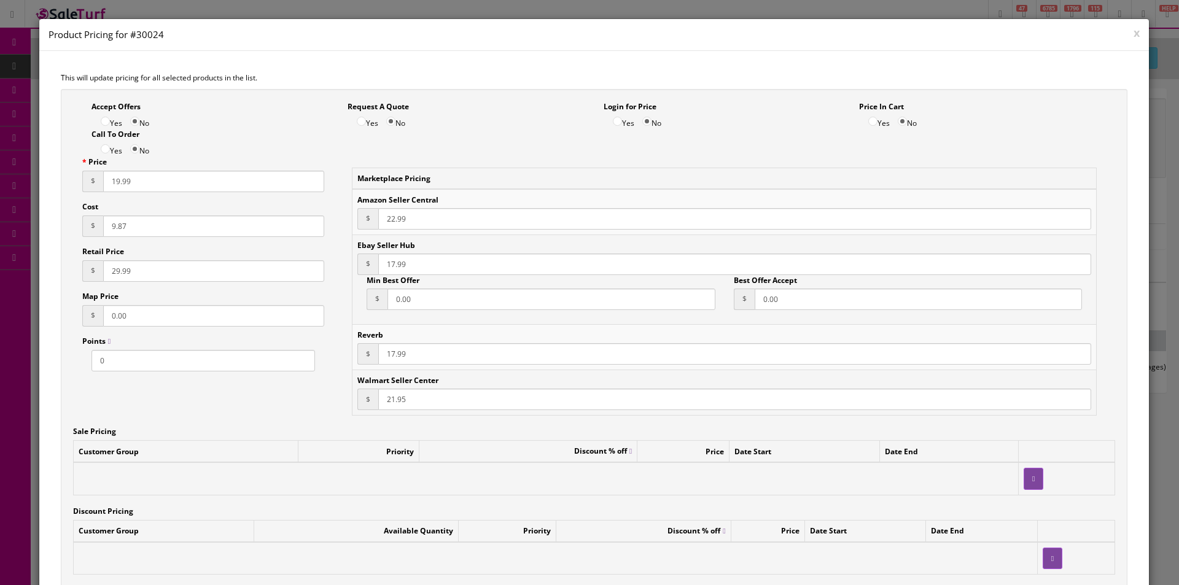
click at [393, 218] on input "22.99" at bounding box center [734, 218] width 713 height 21
paste input "19"
type input "19.99"
paste input "9"
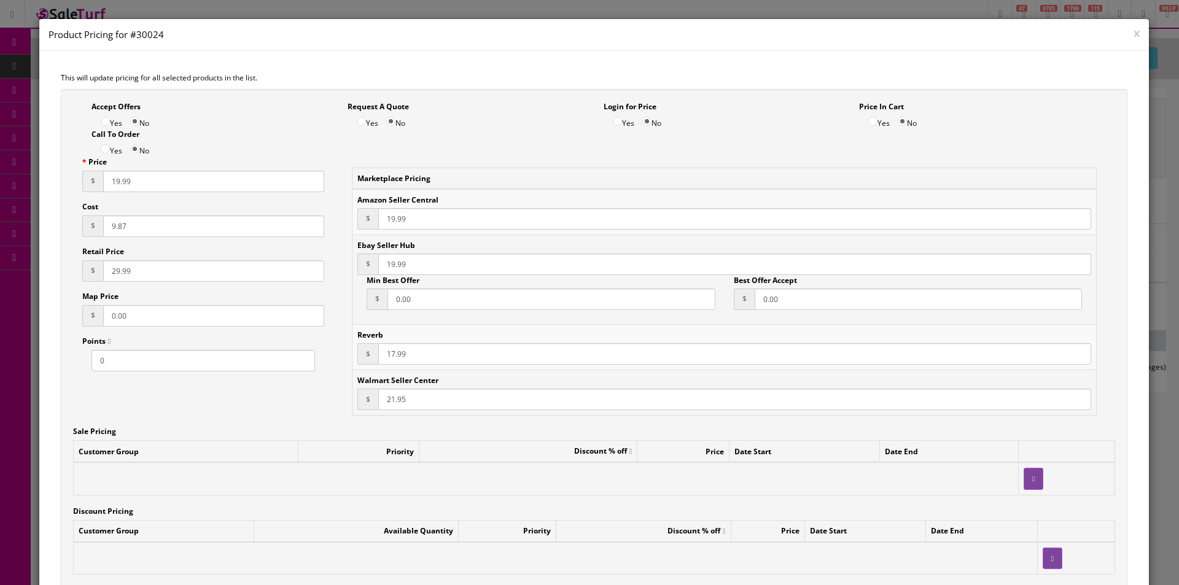
type input "19.99"
paste input "9"
type input "19.99"
paste input "19.99"
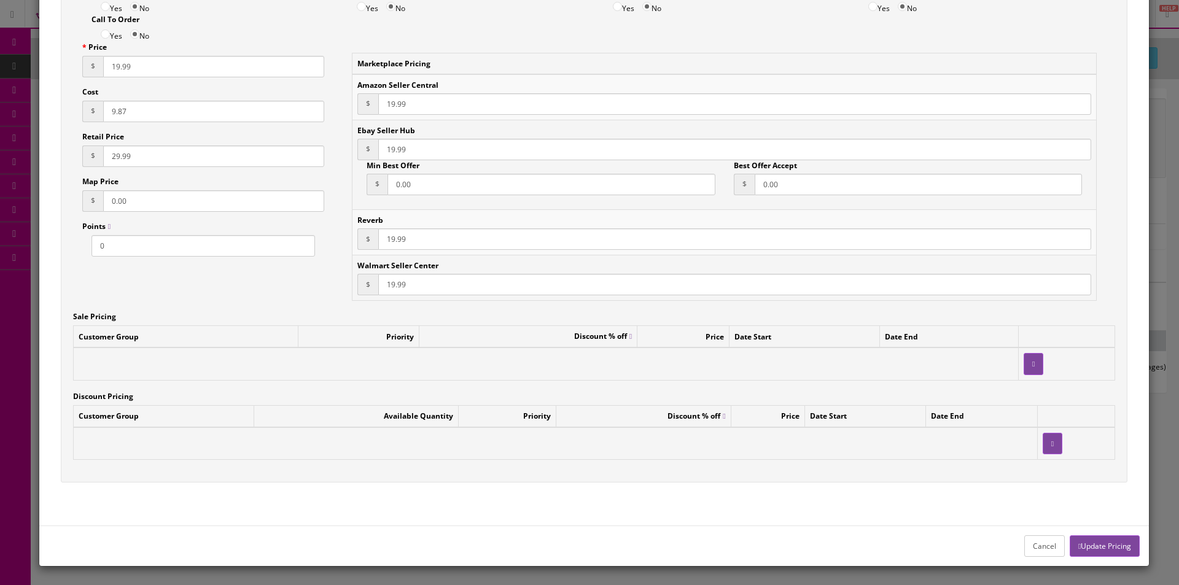
type input "19.99"
click at [1096, 551] on button "Update Pricing" at bounding box center [1105, 546] width 70 height 21
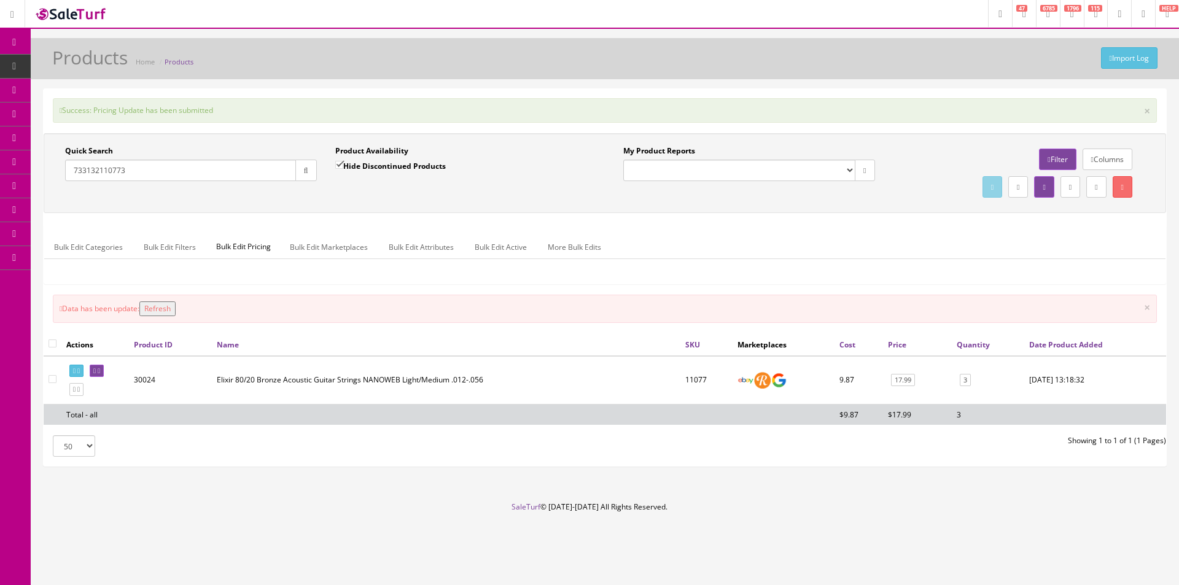
click at [280, 168] on input "733132110773" at bounding box center [180, 170] width 231 height 21
paste input "1824"
type input "733132111824"
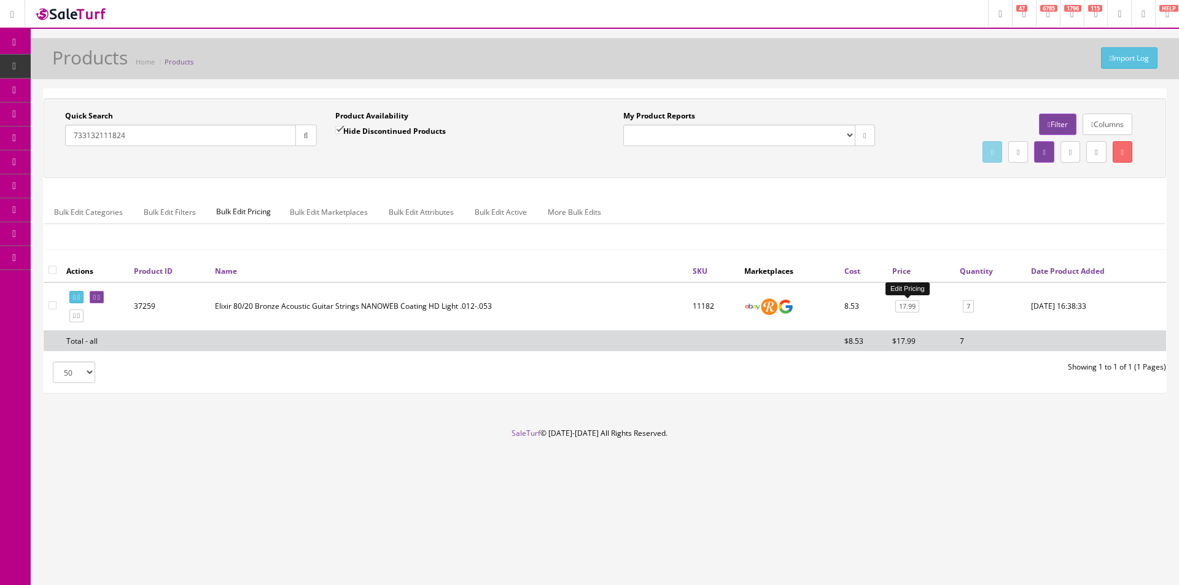
click at [908, 304] on link "17.99" at bounding box center [907, 306] width 24 height 13
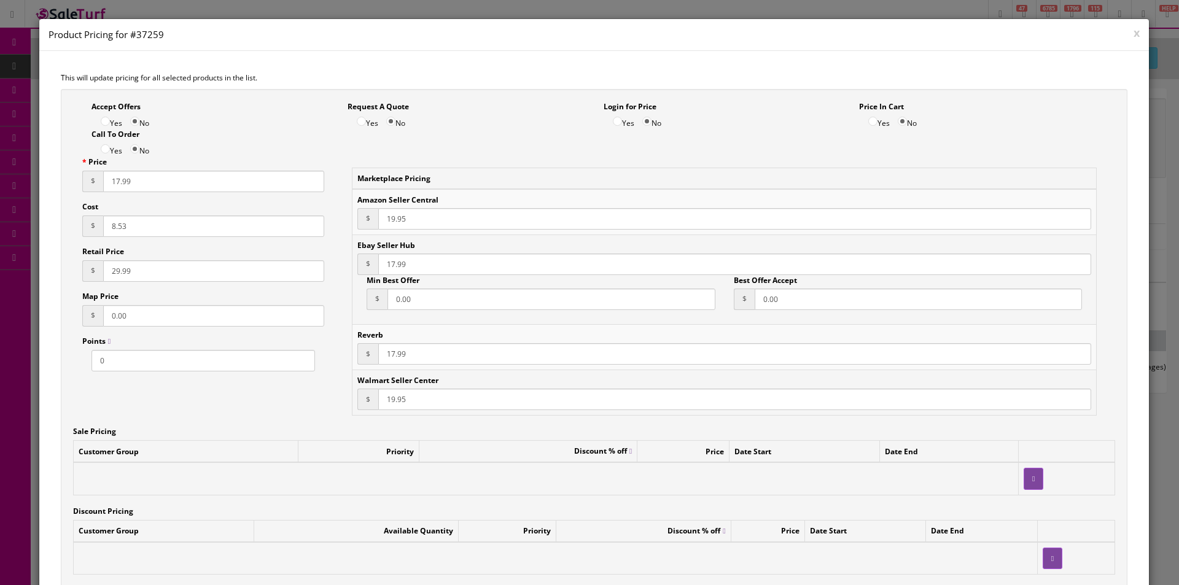
click at [122, 174] on input "17.99" at bounding box center [213, 181] width 221 height 21
paste input "9"
type input "19.99"
click at [392, 216] on input "19.95" at bounding box center [734, 218] width 713 height 21
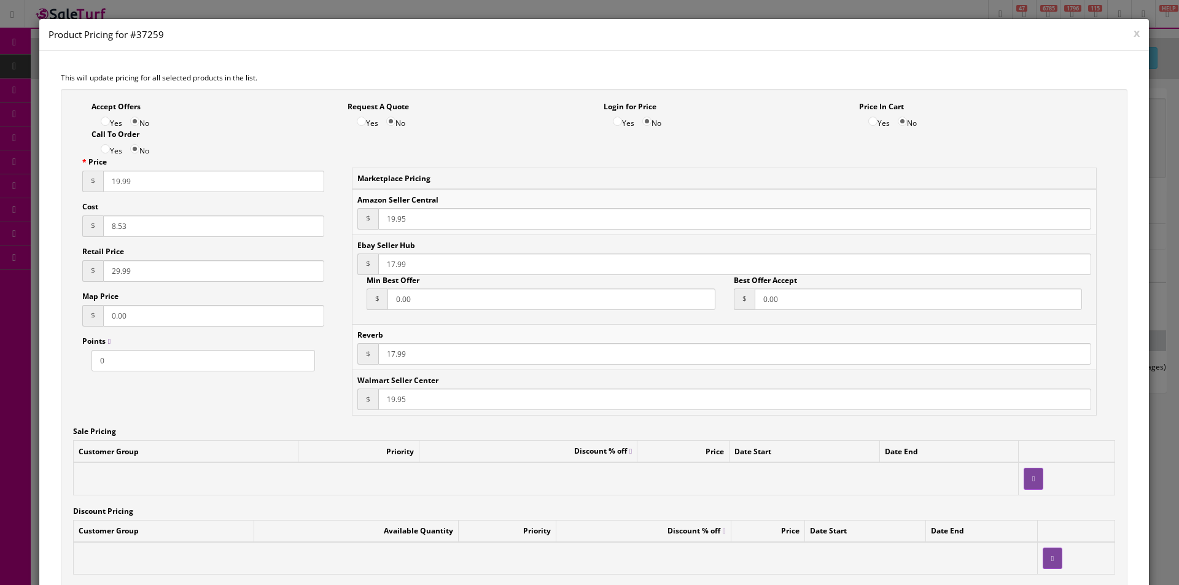
click at [392, 216] on input "19.95" at bounding box center [734, 218] width 713 height 21
paste input "9"
type input "19.99"
paste input "9"
type input "19.99"
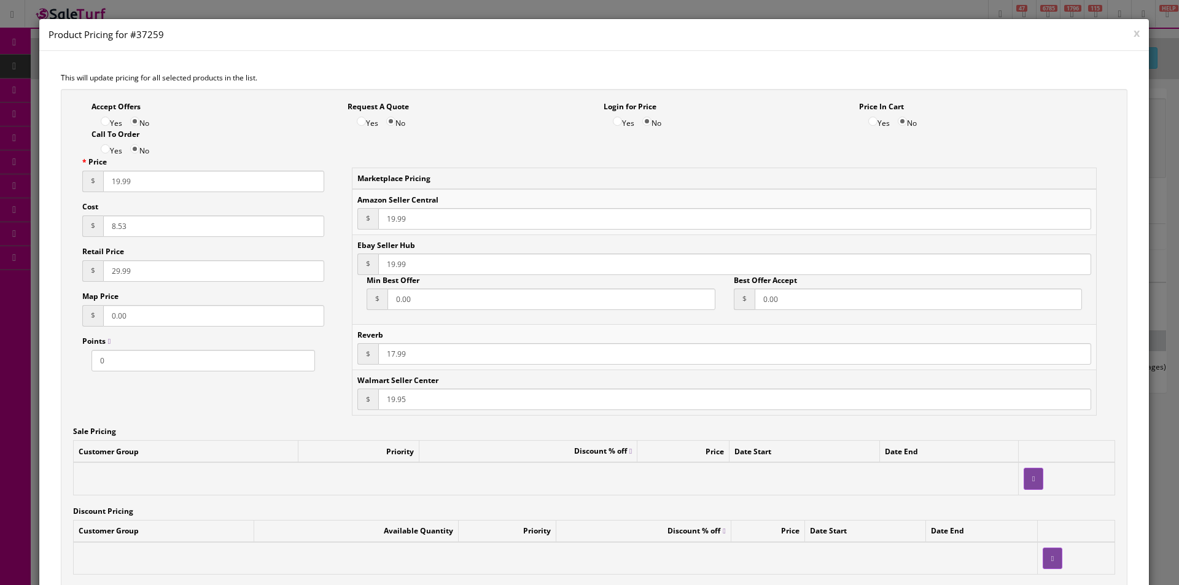
paste input "9"
type input "19.99"
paste input "9"
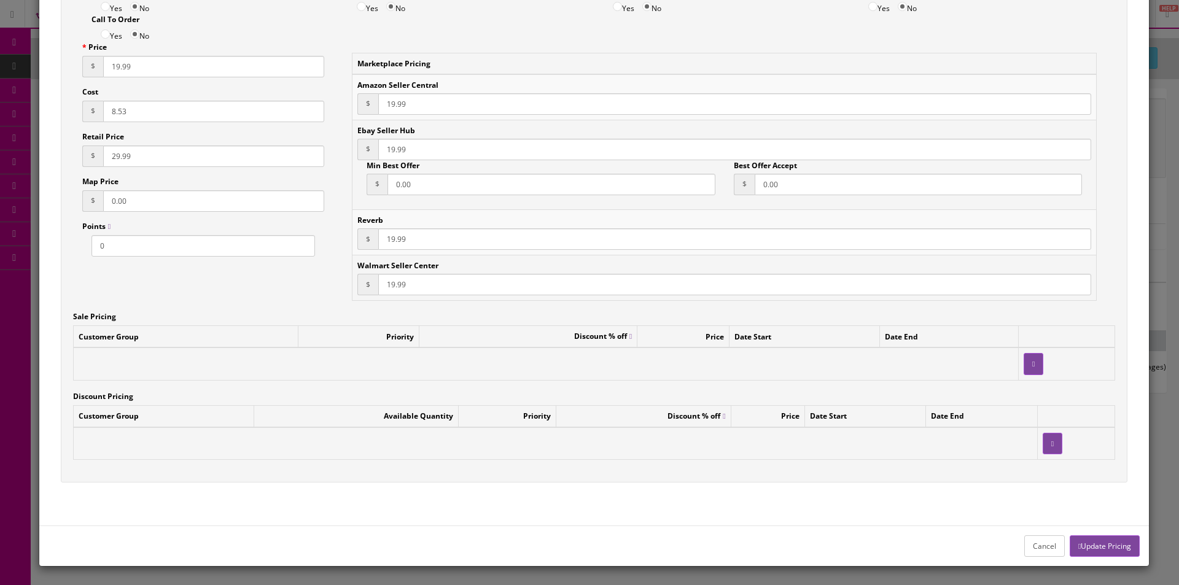
type input "19.99"
click at [1106, 530] on div "Cancel Update Pricing" at bounding box center [594, 546] width 1110 height 41
click at [1106, 542] on button "Update Pricing" at bounding box center [1105, 546] width 70 height 21
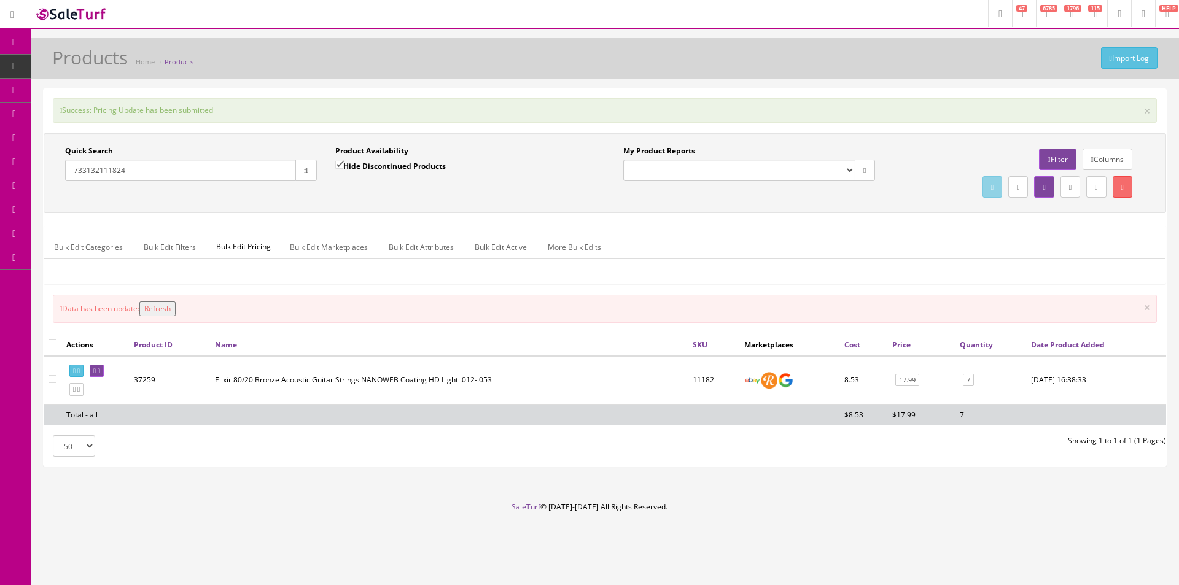
click at [273, 176] on input "733132111824" at bounding box center [180, 170] width 231 height 21
paste input "0025"
type input "733132110025"
click at [305, 168] on icon "button" at bounding box center [306, 170] width 4 height 7
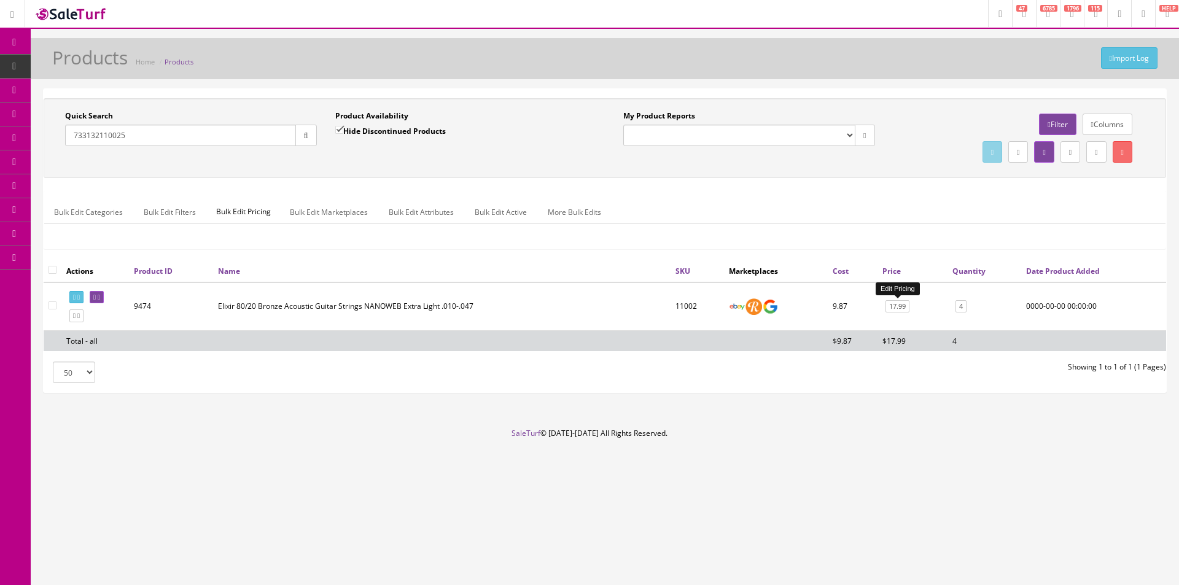
click at [896, 303] on link "17.99" at bounding box center [898, 306] width 24 height 13
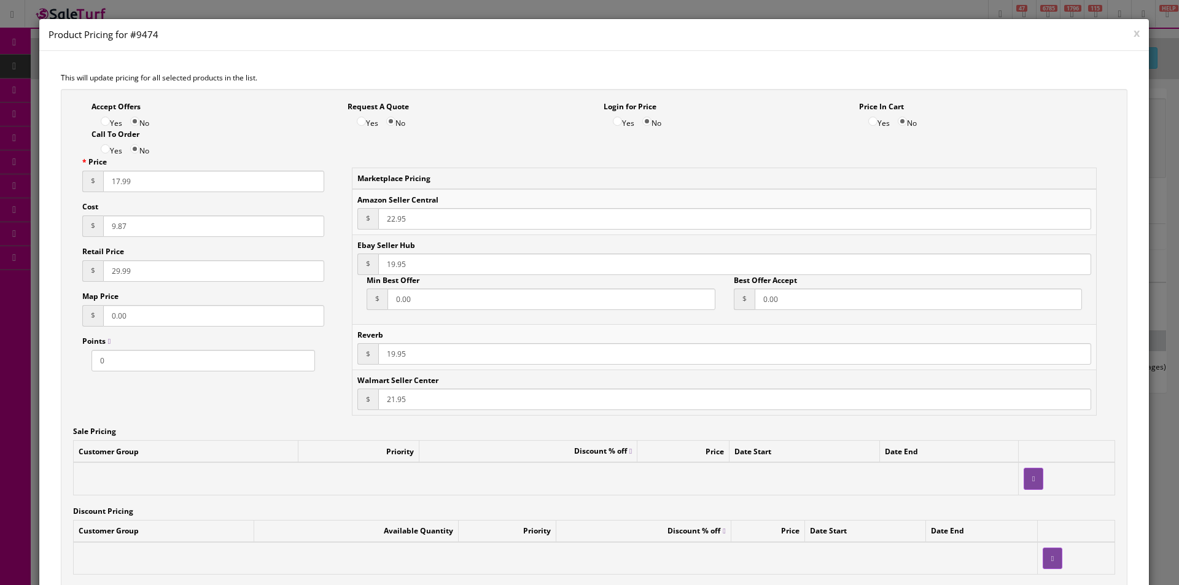
click at [112, 179] on input "17.99" at bounding box center [213, 181] width 221 height 21
paste input "9"
type input "19.99"
click at [394, 218] on input "22.95" at bounding box center [734, 218] width 713 height 21
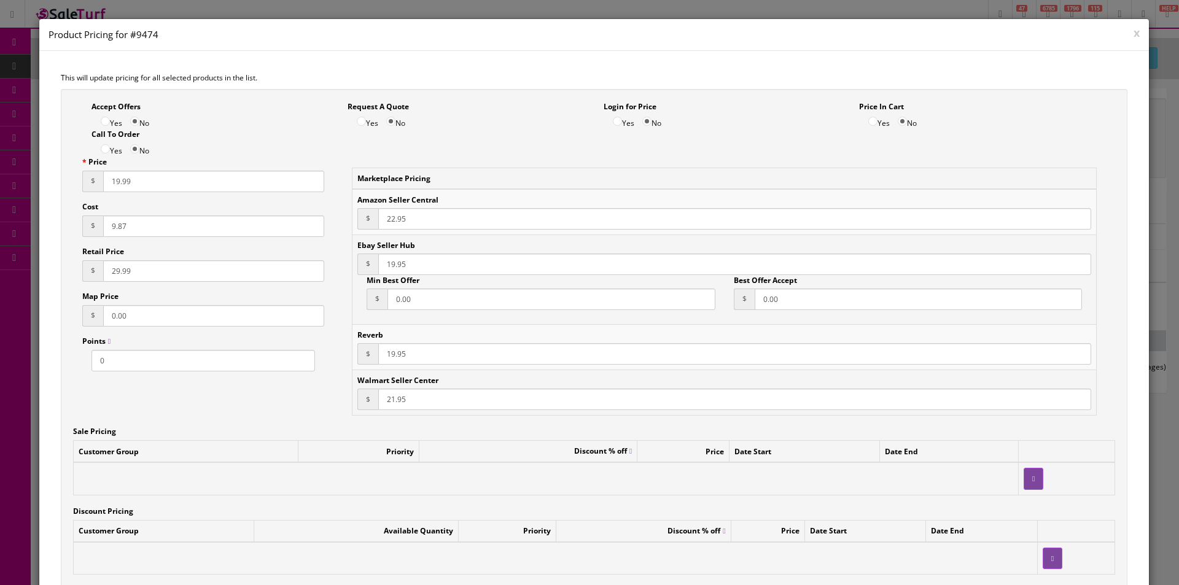
click at [394, 218] on input "22.95" at bounding box center [734, 218] width 713 height 21
paste input "19.99"
type input "19.99"
paste input "9"
type input "19.99"
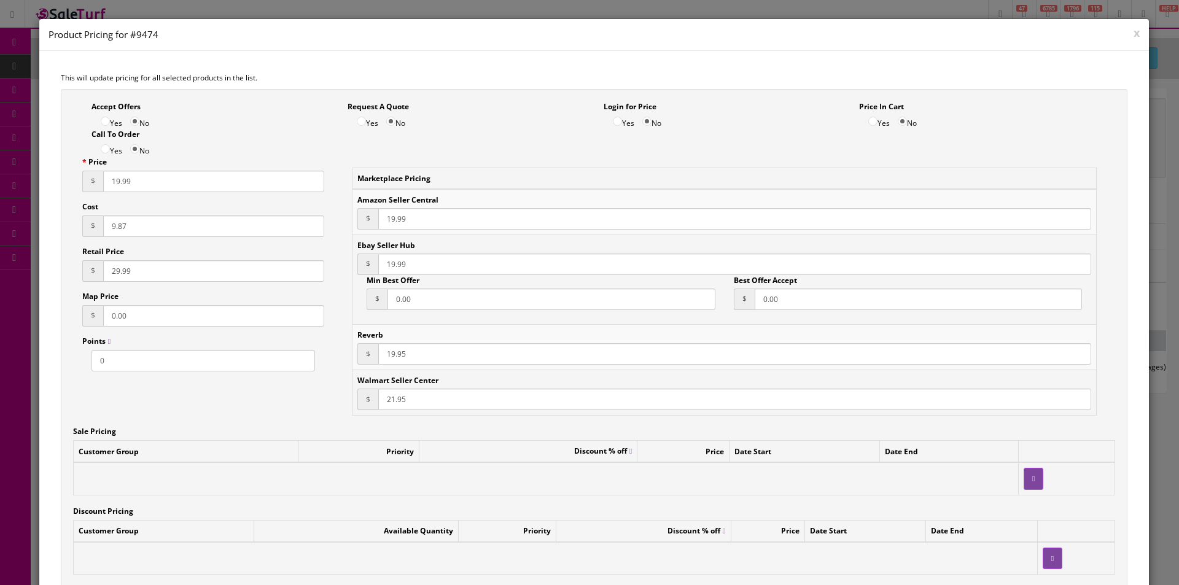
paste input "9"
type input "19.99"
paste input "19.99"
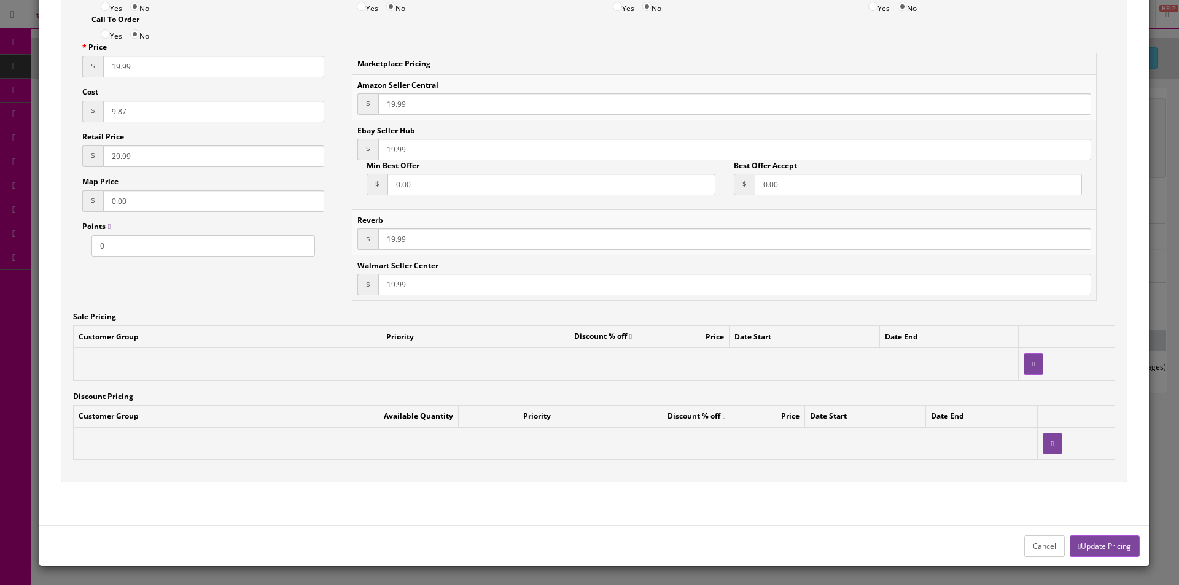
type input "19.99"
click at [1114, 536] on button "Update Pricing" at bounding box center [1105, 546] width 70 height 21
click at [1117, 541] on div "x Product Pricing for #9474 This will update pricing for all selected products …" at bounding box center [589, 292] width 1179 height 585
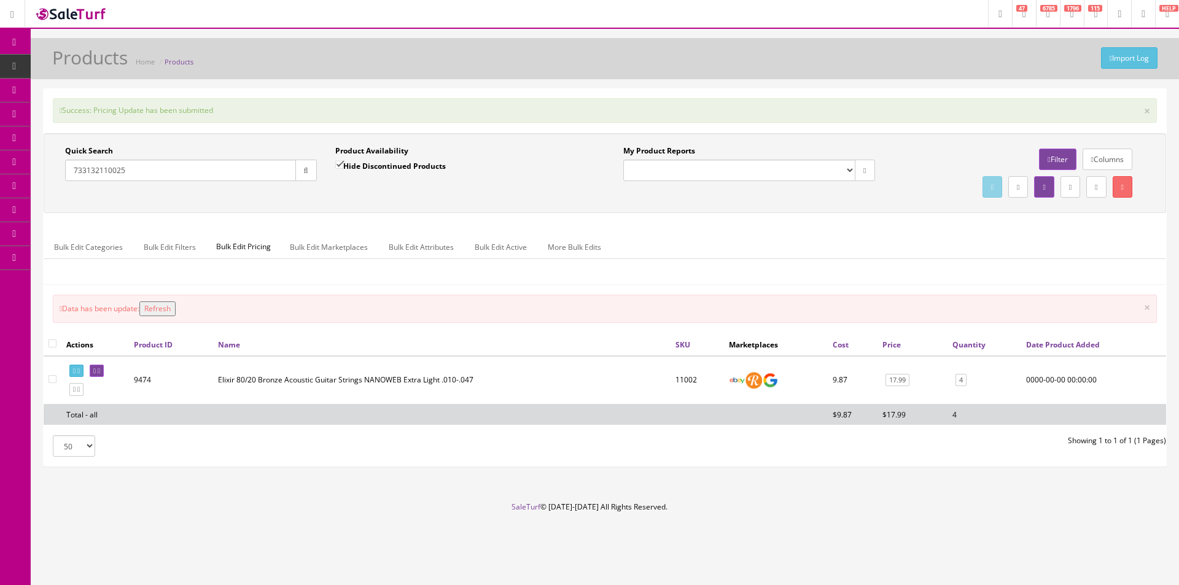
click at [190, 163] on input "733132110025" at bounding box center [180, 170] width 231 height 21
paste input "605"
type input "733132160525"
click at [305, 173] on icon "button" at bounding box center [306, 170] width 4 height 7
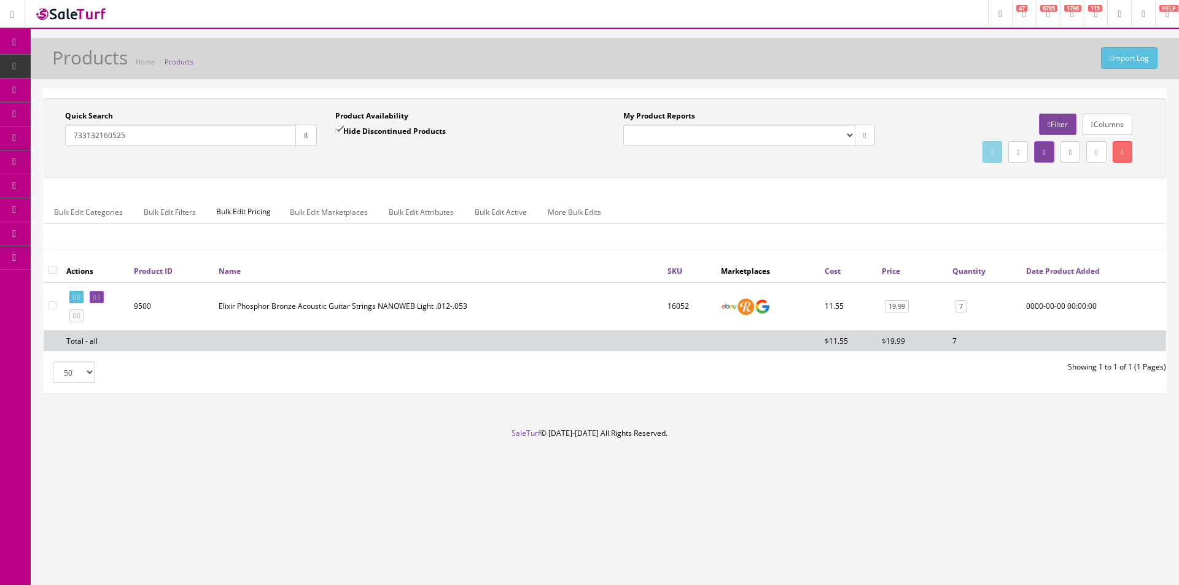
click at [898, 314] on td "19.99" at bounding box center [912, 307] width 71 height 49
click at [898, 309] on link "19.99" at bounding box center [897, 306] width 24 height 13
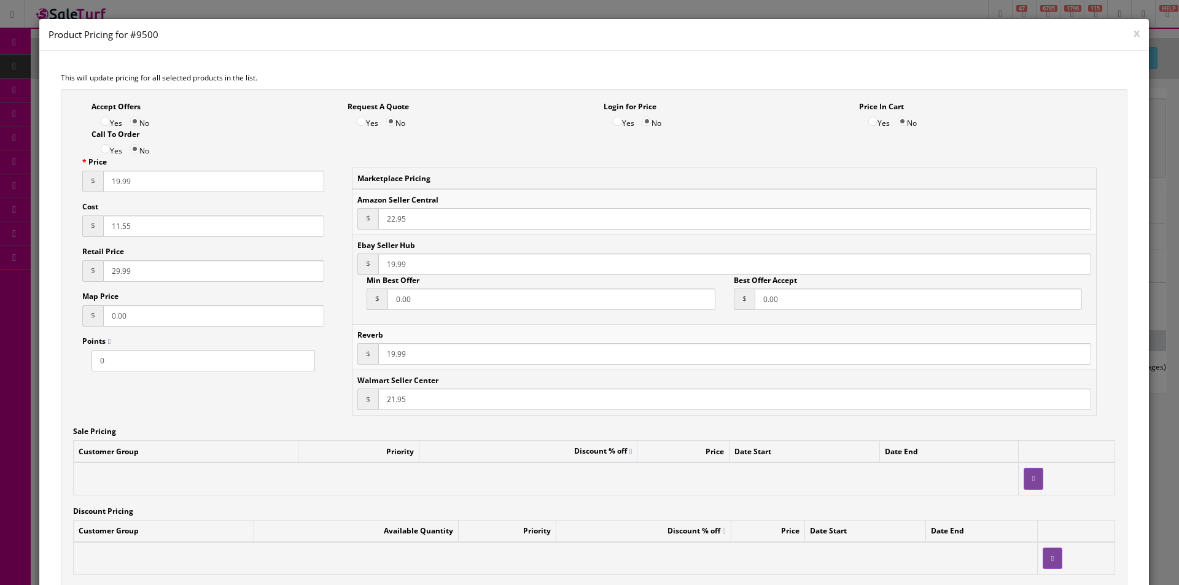
click at [101, 185] on span "$" at bounding box center [92, 181] width 21 height 21
click at [107, 181] on input "19.99" at bounding box center [213, 181] width 221 height 21
paste input "21"
type input "21.99"
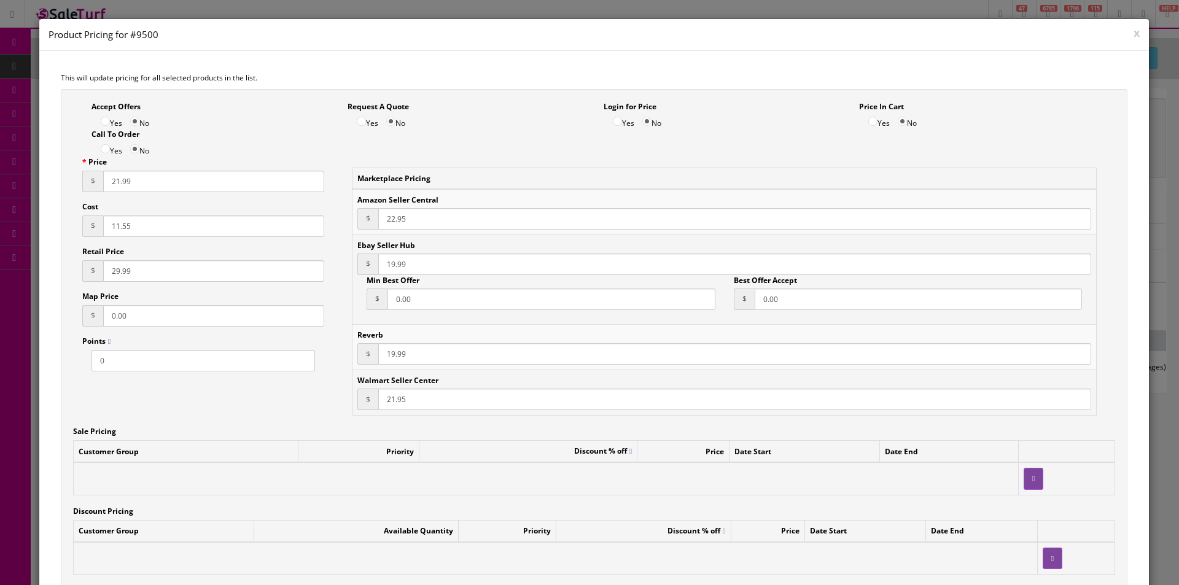
click at [383, 217] on input "22.95" at bounding box center [734, 218] width 713 height 21
paste input "1.99"
type input "21.99"
paste input "21"
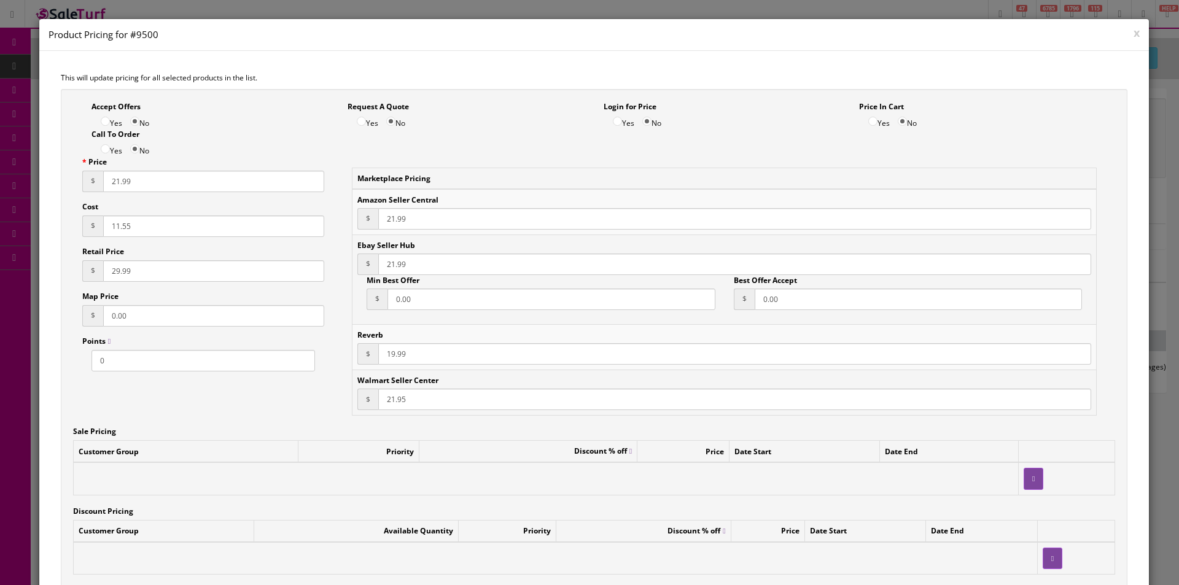
type input "21.99"
paste input "21"
type input "21.99"
paste input "9"
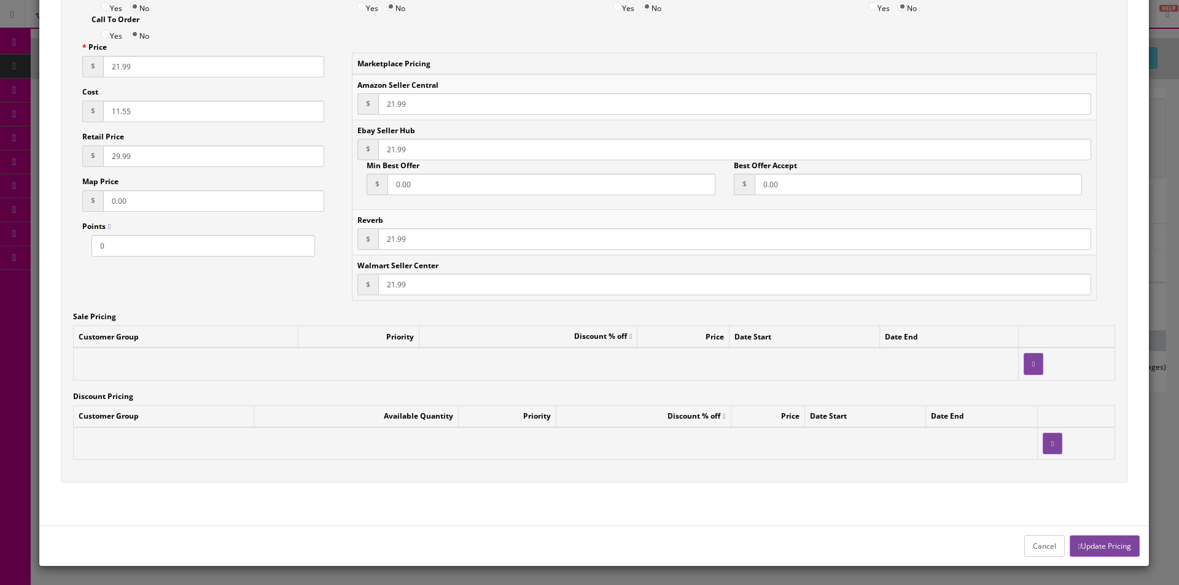
type input "21.99"
click at [1108, 539] on button "Update Pricing" at bounding box center [1105, 546] width 70 height 21
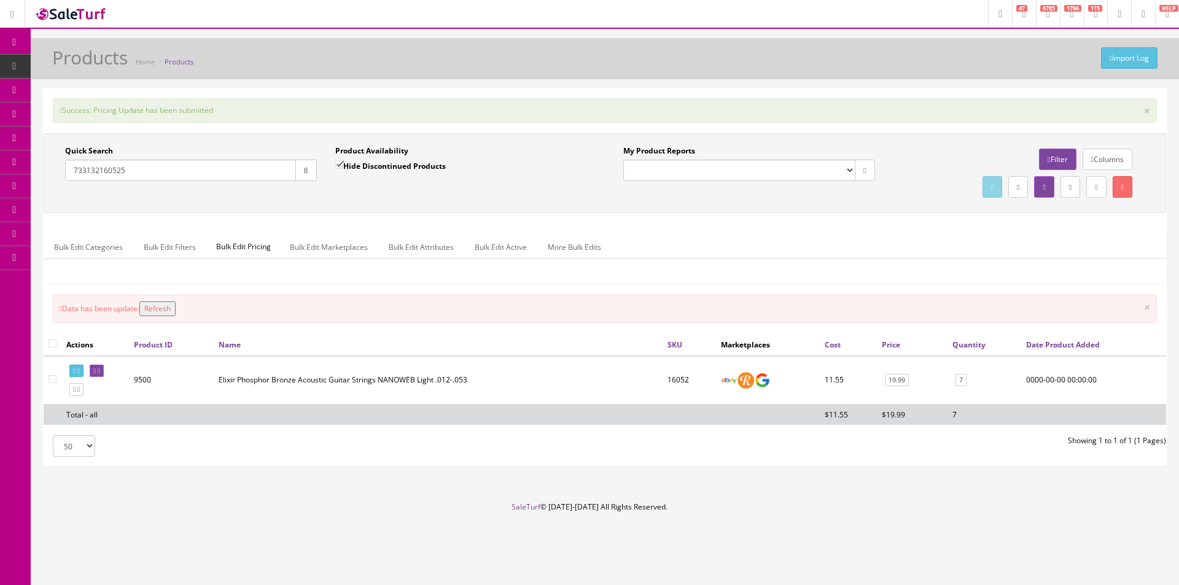
click at [286, 164] on input "733132160525" at bounding box center [180, 170] width 231 height 21
paste input "273"
type input "733132160273"
click at [298, 167] on button "button" at bounding box center [305, 170] width 21 height 21
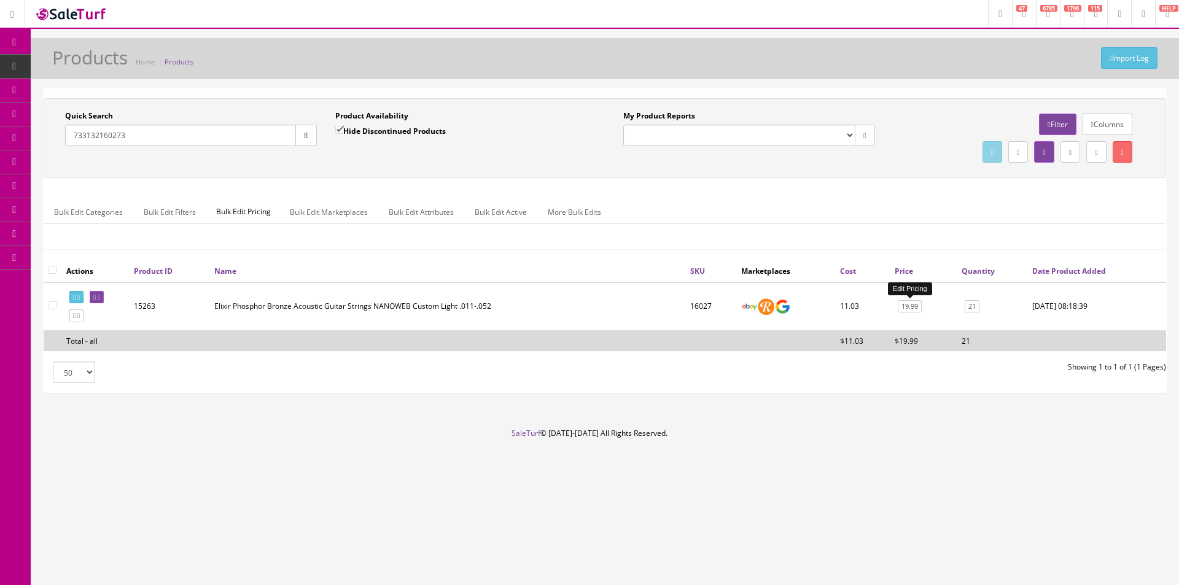
click at [905, 306] on link "19.99" at bounding box center [910, 306] width 24 height 13
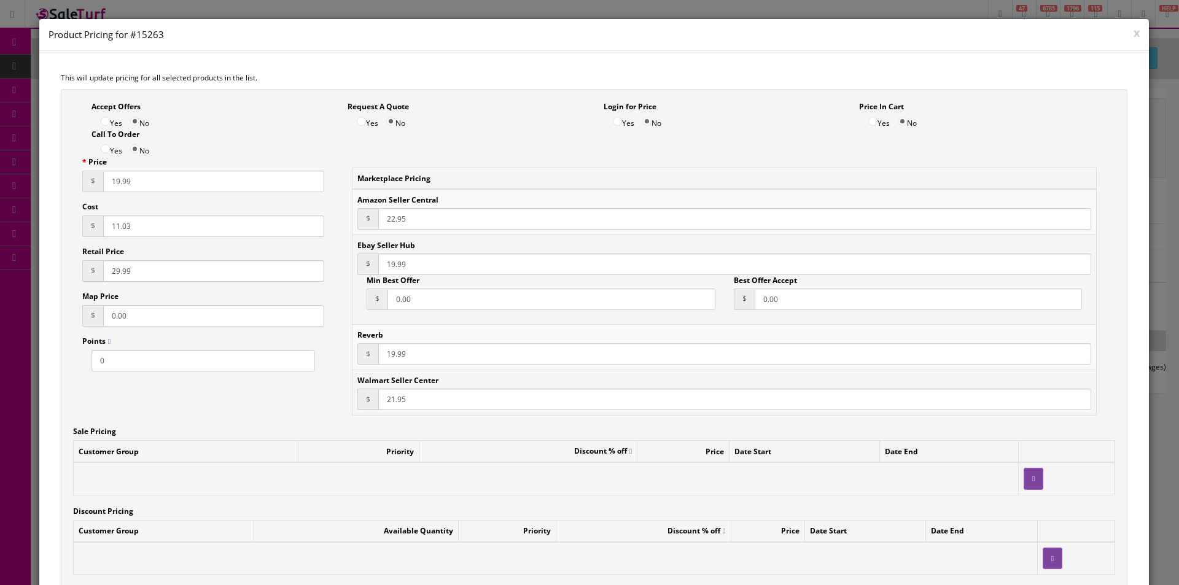
click at [126, 177] on input "19.99" at bounding box center [213, 181] width 221 height 21
click at [126, 178] on input "19.99" at bounding box center [213, 181] width 221 height 21
paste input "21"
type input "21.99"
click at [390, 214] on input "22.95" at bounding box center [734, 218] width 713 height 21
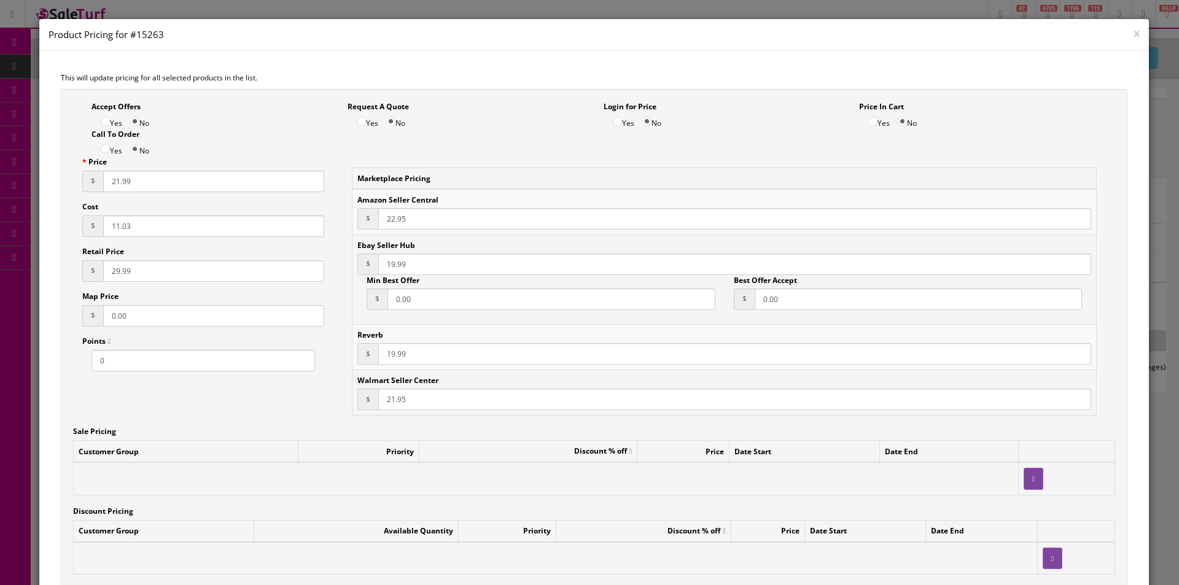
click at [390, 214] on input "22.95" at bounding box center [734, 218] width 713 height 21
paste input "1.99"
type input "21.99"
paste input "21"
type input "21.99"
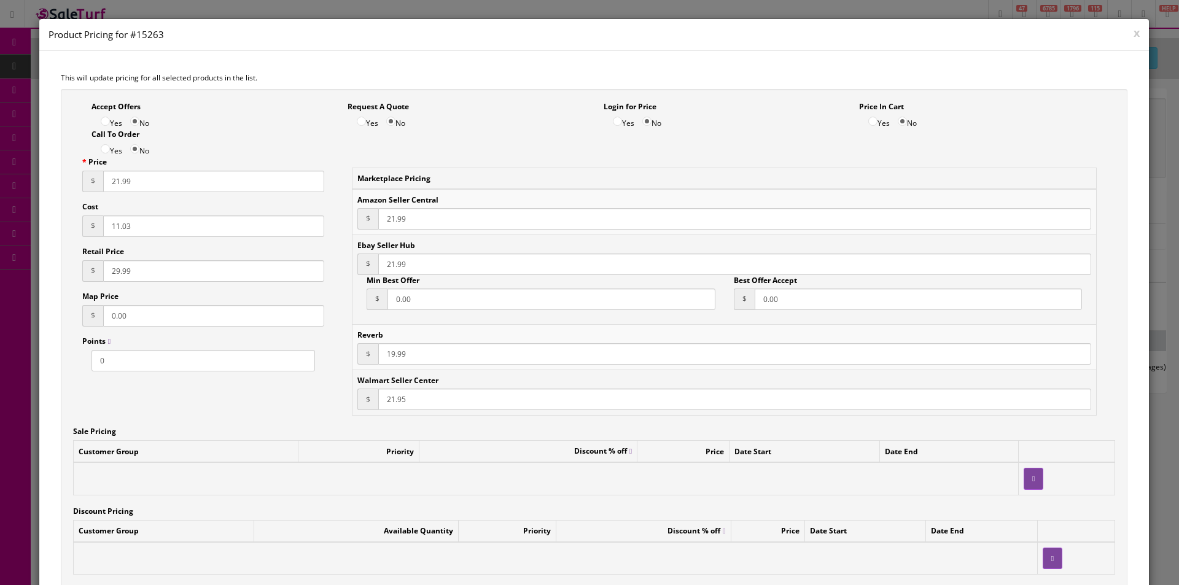
paste input "21"
type input "21.99"
paste input "9"
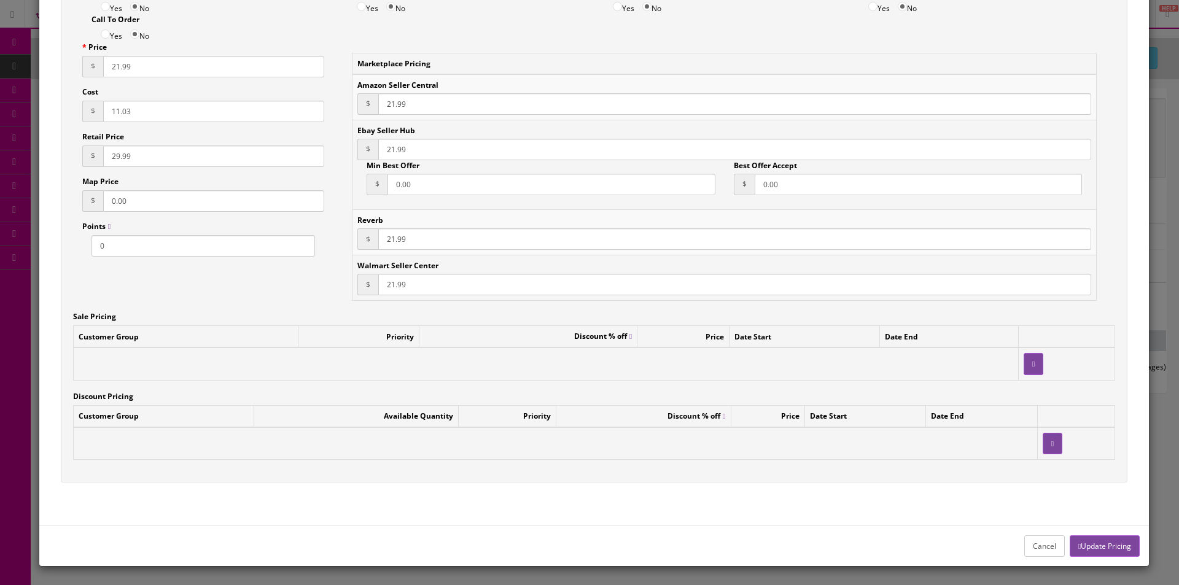
type input "21.99"
click at [1096, 540] on button "Update Pricing" at bounding box center [1105, 546] width 70 height 21
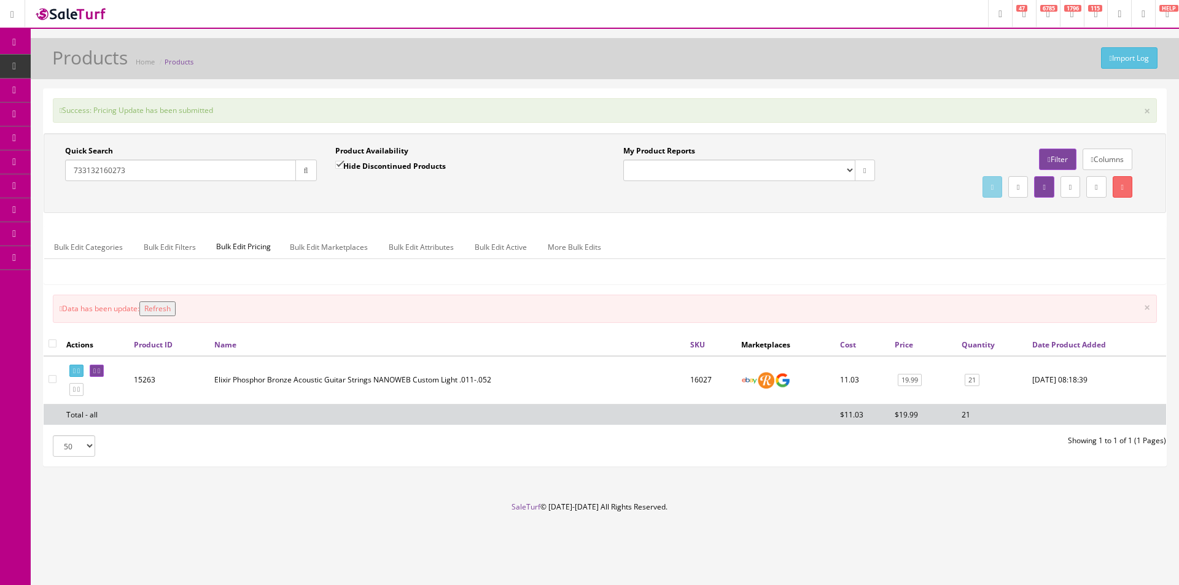
click at [298, 172] on button "button" at bounding box center [305, 170] width 21 height 21
click at [288, 176] on input "733132160273" at bounding box center [180, 170] width 231 height 21
type input "733132161829"
click at [297, 173] on button "button" at bounding box center [305, 170] width 21 height 21
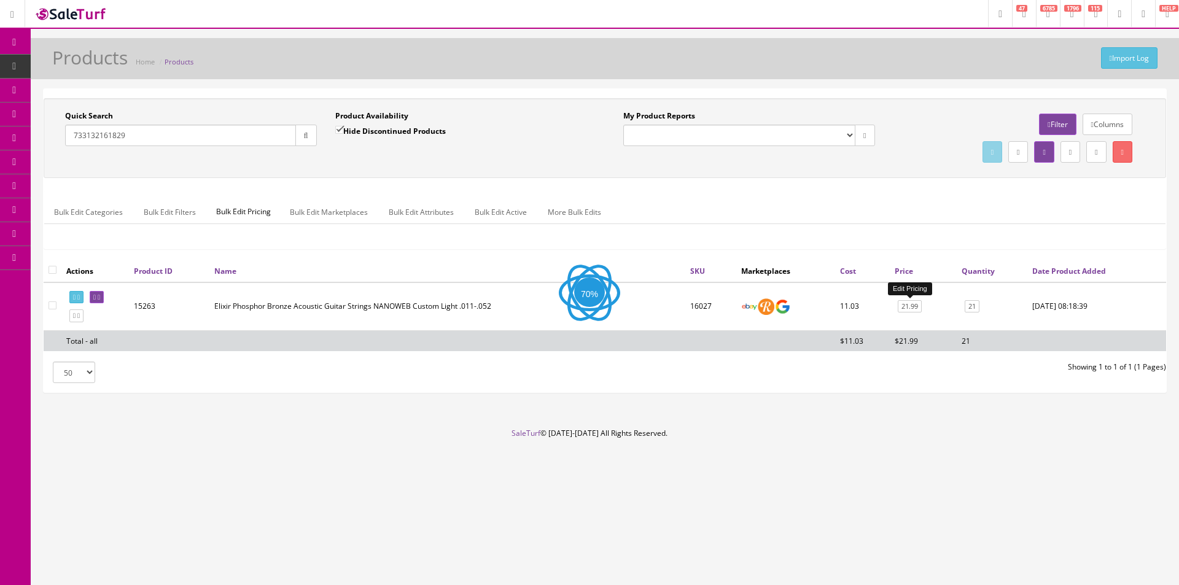
click at [913, 303] on link "21.99" at bounding box center [910, 306] width 24 height 13
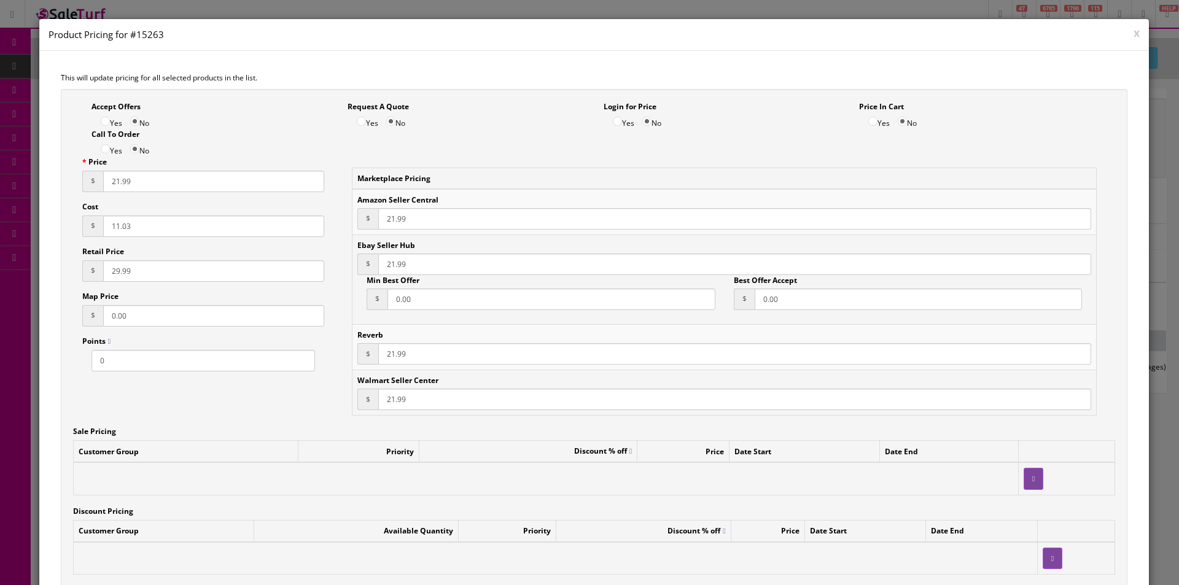
click at [1134, 38] on button "x" at bounding box center [1137, 32] width 6 height 11
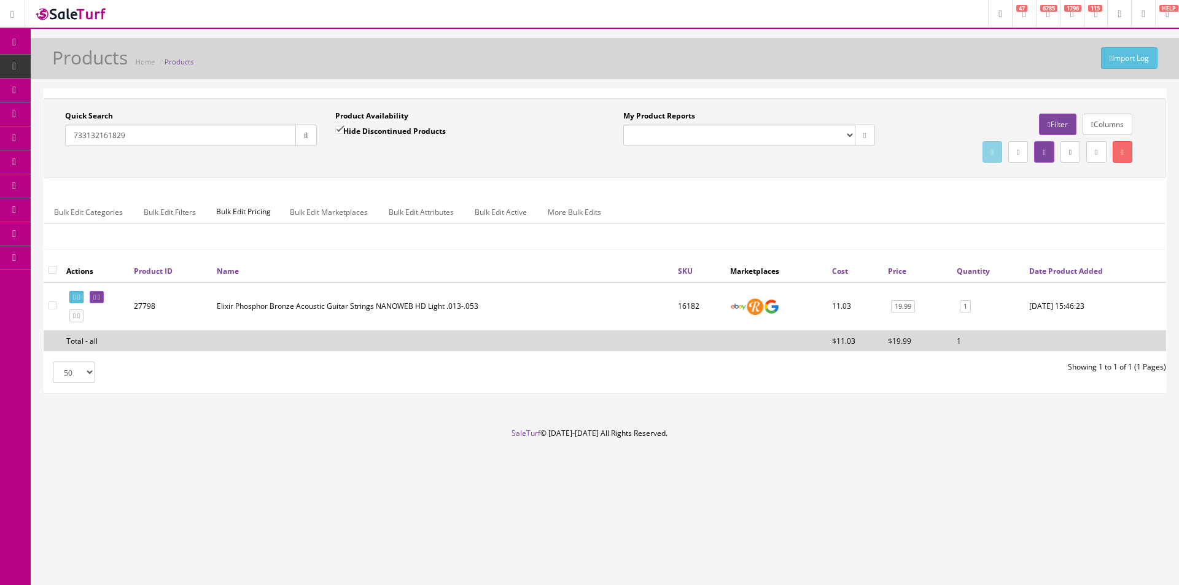
click at [910, 296] on td "19.99" at bounding box center [917, 307] width 69 height 49
click at [908, 300] on link "19.99" at bounding box center [903, 306] width 24 height 13
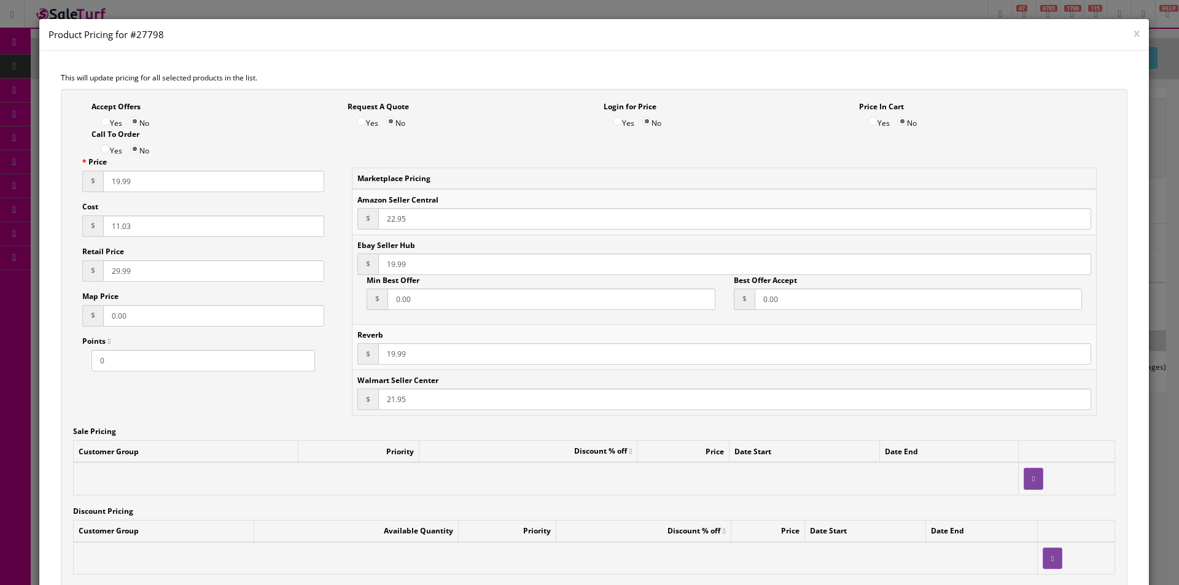
click at [112, 187] on input "19.99" at bounding box center [213, 181] width 221 height 21
paste input "21"
type input "21.99"
click at [383, 215] on input "22.95" at bounding box center [734, 218] width 713 height 21
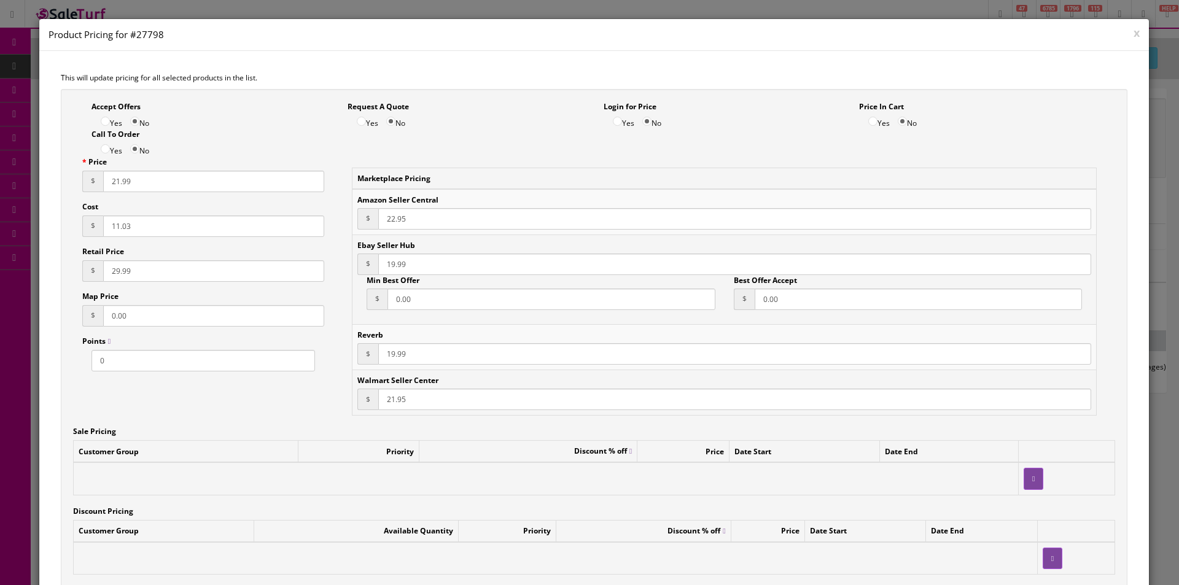
click at [383, 215] on input "22.95" at bounding box center [734, 218] width 713 height 21
type input "21.99"
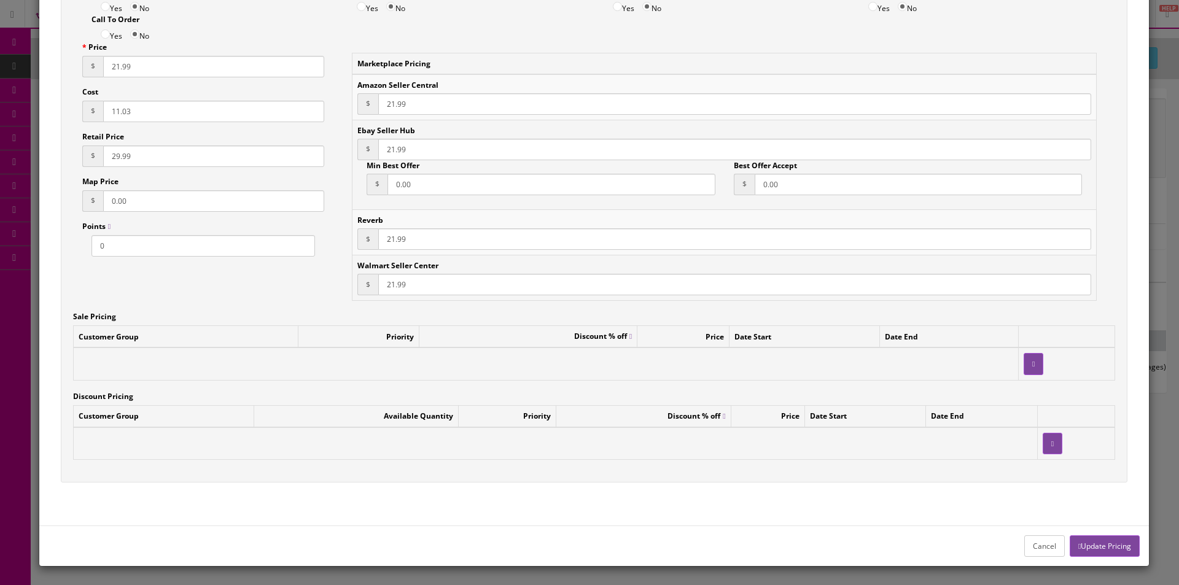
type input "21.99"
click at [1096, 547] on button "Update Pricing" at bounding box center [1105, 546] width 70 height 21
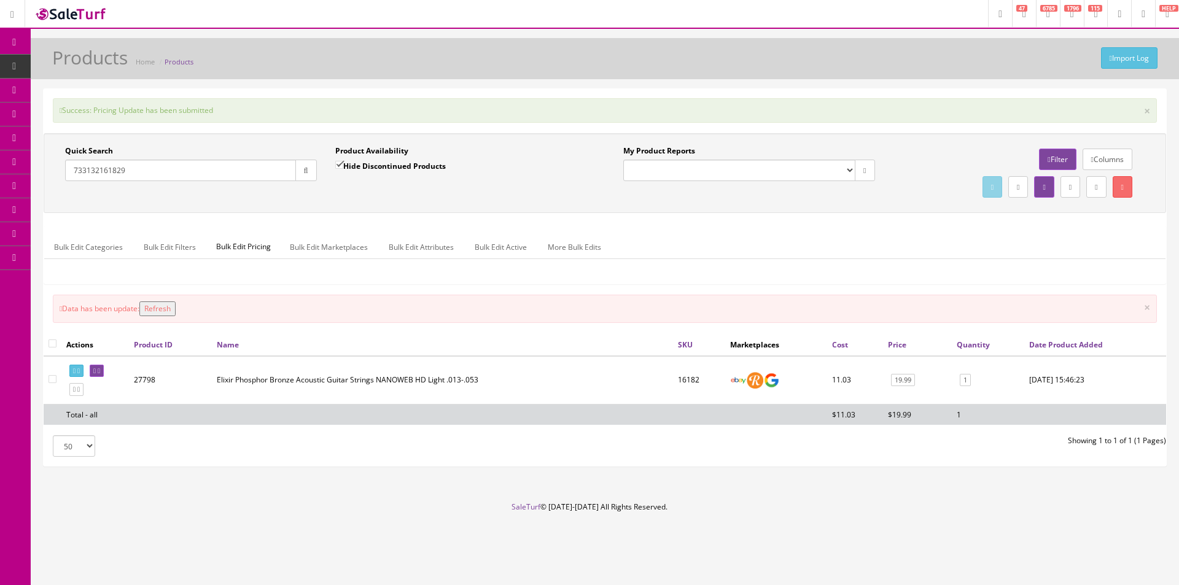
click at [279, 179] on input "733132161829" at bounding box center [180, 170] width 231 height 21
click at [290, 177] on input "733132120529" at bounding box center [180, 170] width 231 height 21
type input "733132120529"
click at [302, 176] on button "button" at bounding box center [305, 170] width 21 height 21
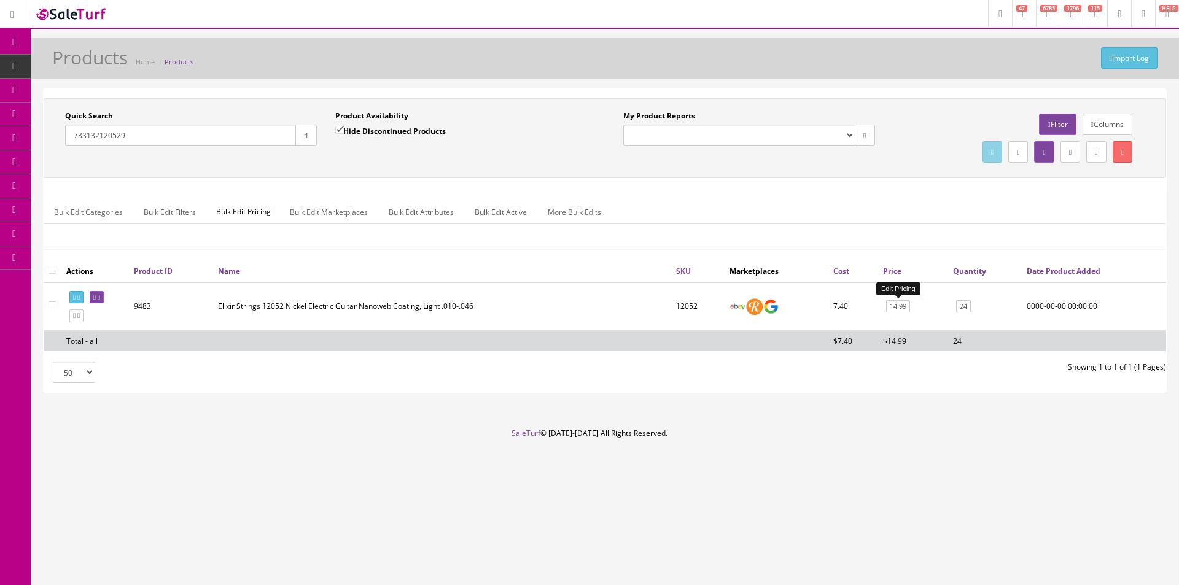
click at [897, 307] on link "14.99" at bounding box center [898, 306] width 24 height 13
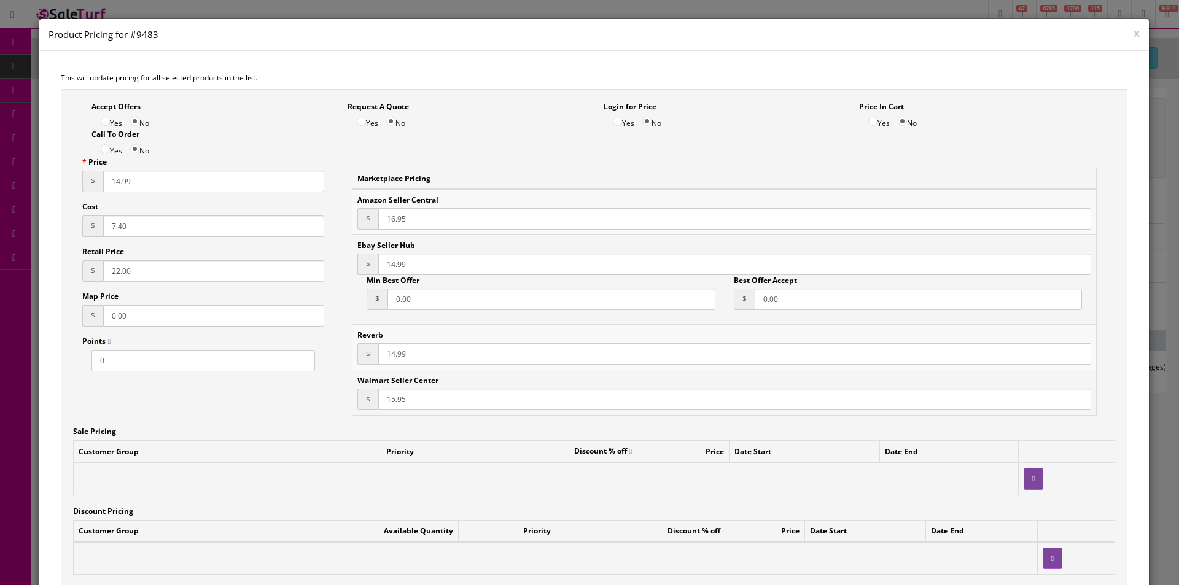
click at [124, 184] on input "14.99" at bounding box center [213, 181] width 221 height 21
type input "16.99"
click at [398, 222] on input "16.95" at bounding box center [734, 218] width 713 height 21
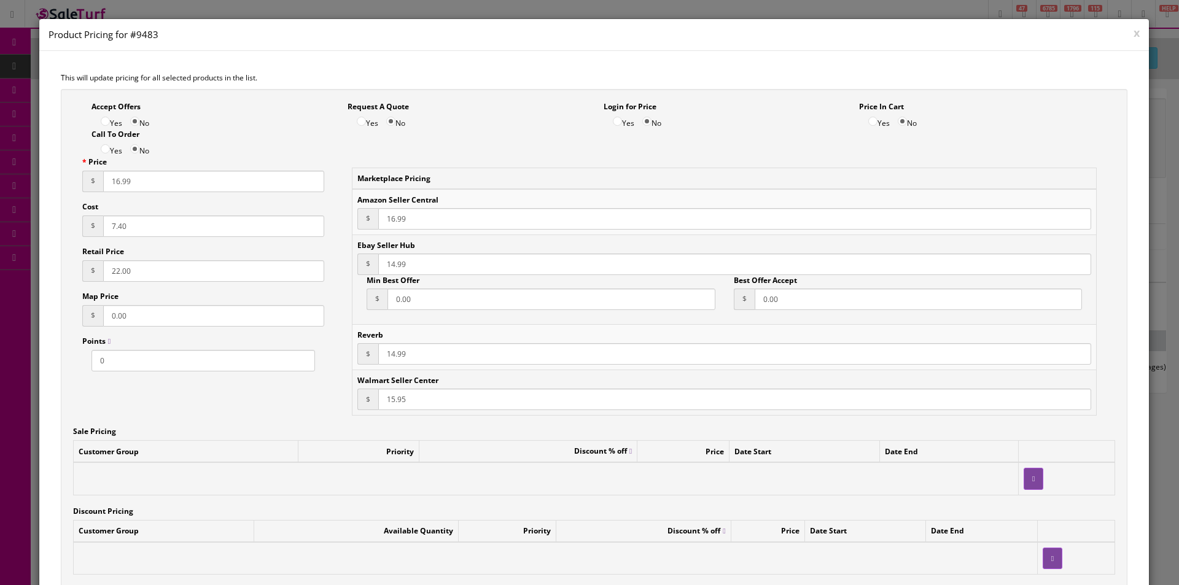
type input "16.99"
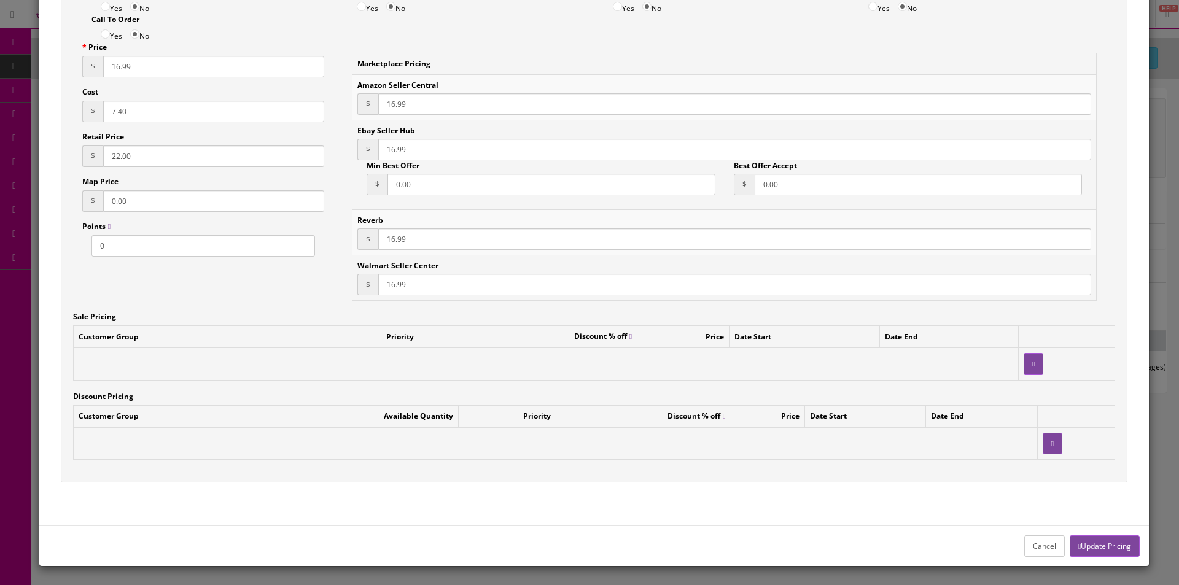
type input "16.99"
click at [1087, 533] on div "Cancel Update Pricing" at bounding box center [594, 546] width 1110 height 41
click at [1087, 536] on button "Update Pricing" at bounding box center [1105, 546] width 70 height 21
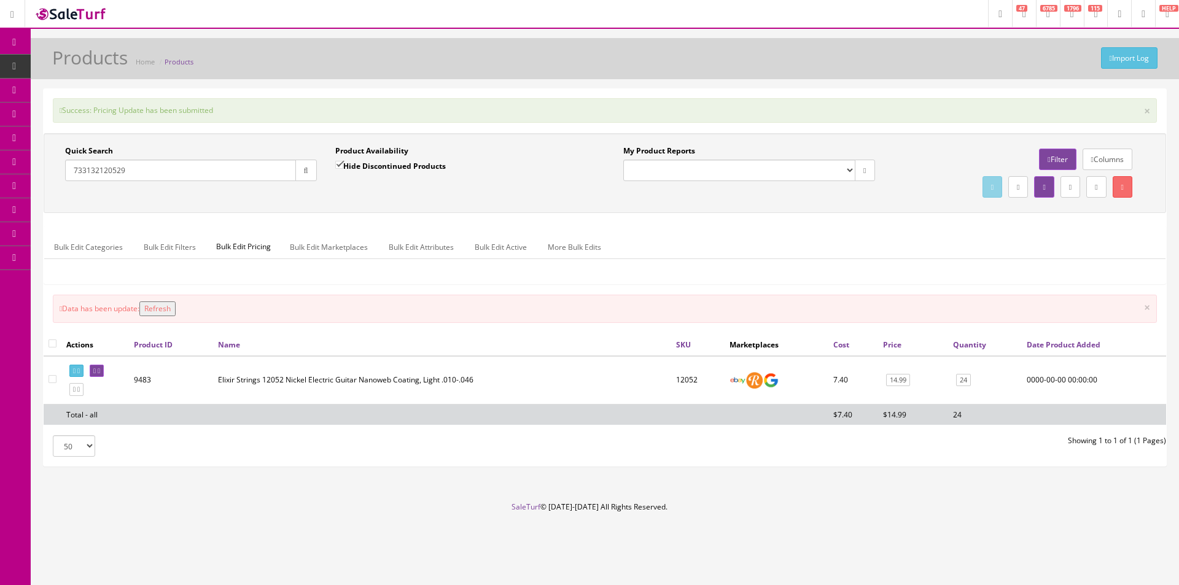
click at [270, 176] on input "733132120529" at bounding box center [180, 170] width 231 height 21
type input "733132120277"
click at [305, 170] on icon "button" at bounding box center [306, 170] width 4 height 7
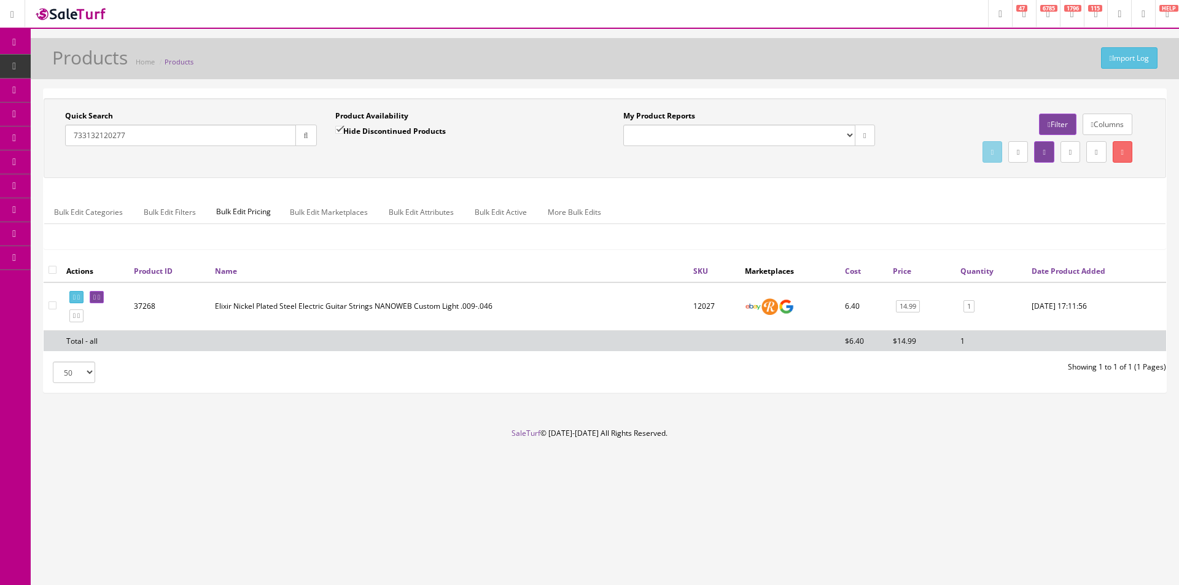
click at [910, 305] on link "14.99" at bounding box center [908, 306] width 24 height 13
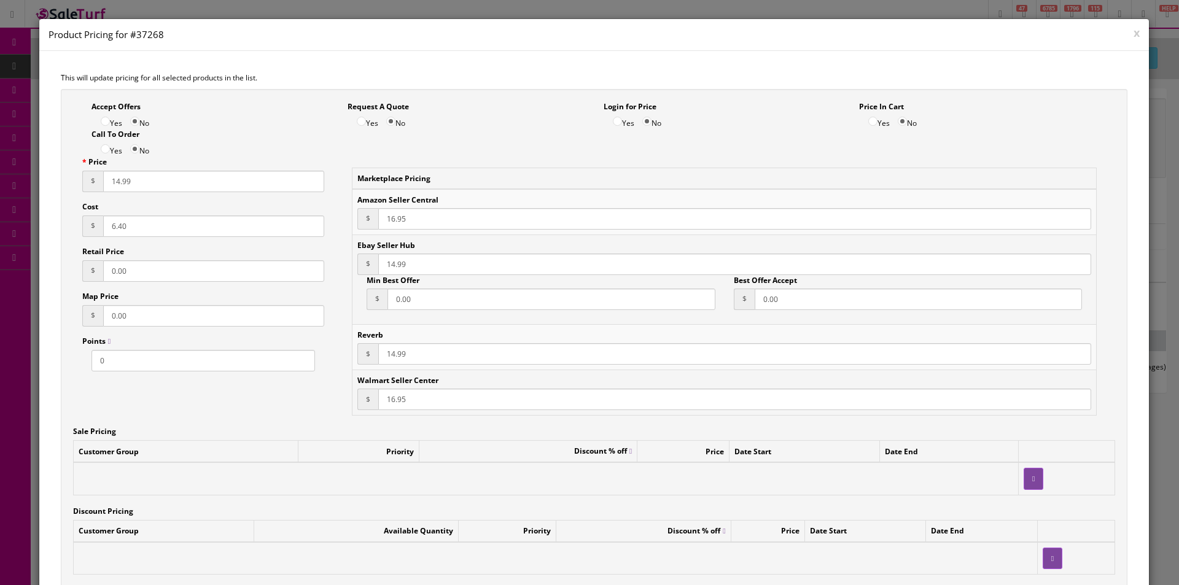
click at [118, 181] on input "14.99" at bounding box center [213, 181] width 221 height 21
type input "16.99"
click at [388, 217] on input "16.95" at bounding box center [734, 218] width 713 height 21
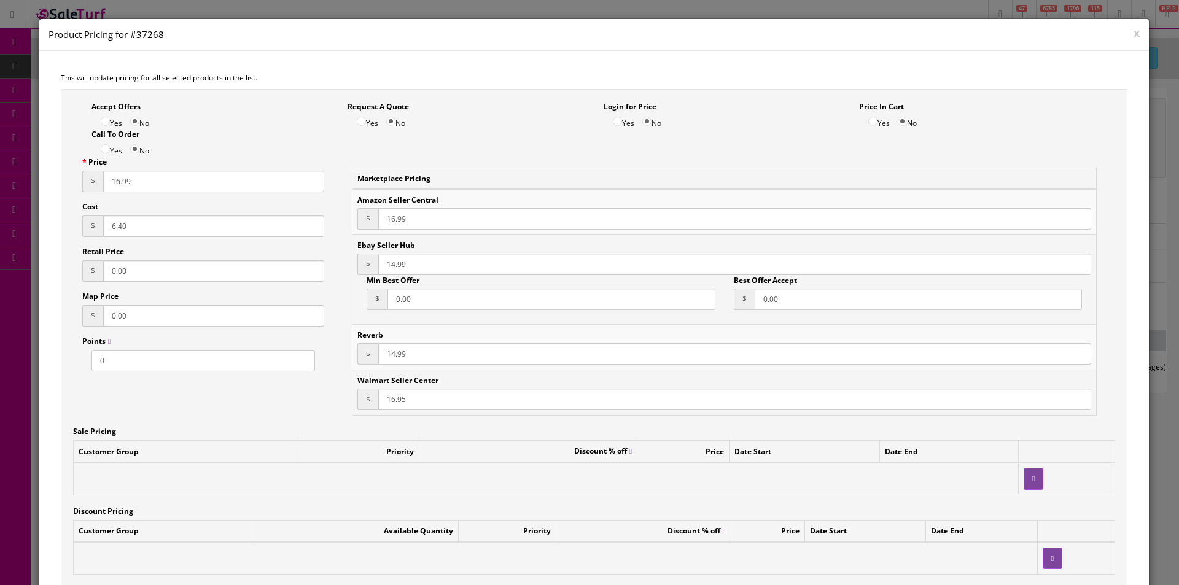
type input "16.99"
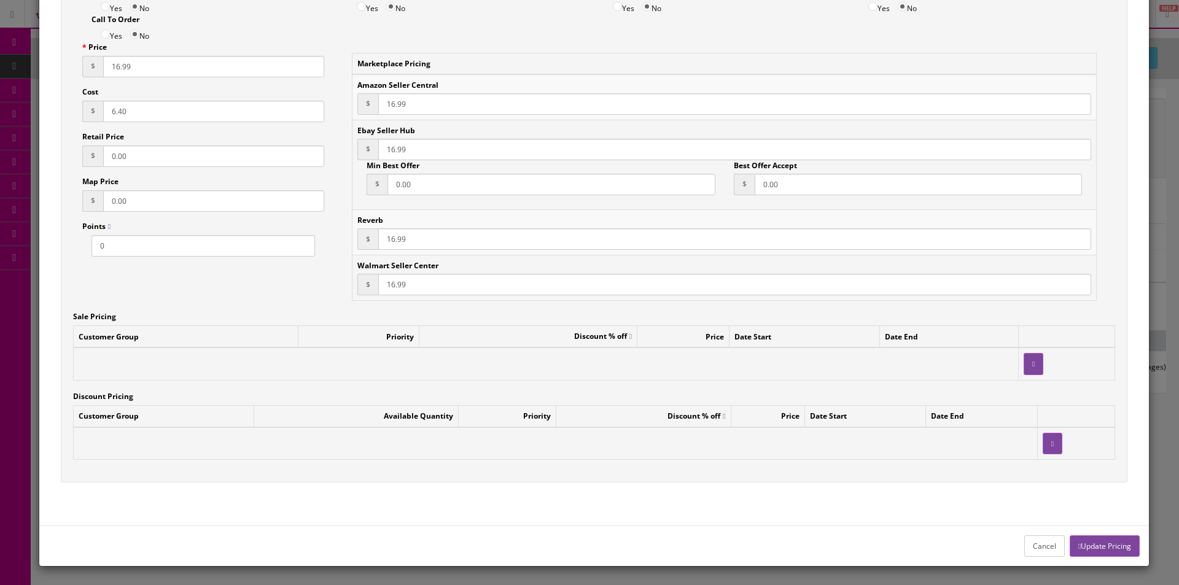
type input "16.99"
click at [1126, 547] on button "Update Pricing" at bounding box center [1105, 546] width 70 height 21
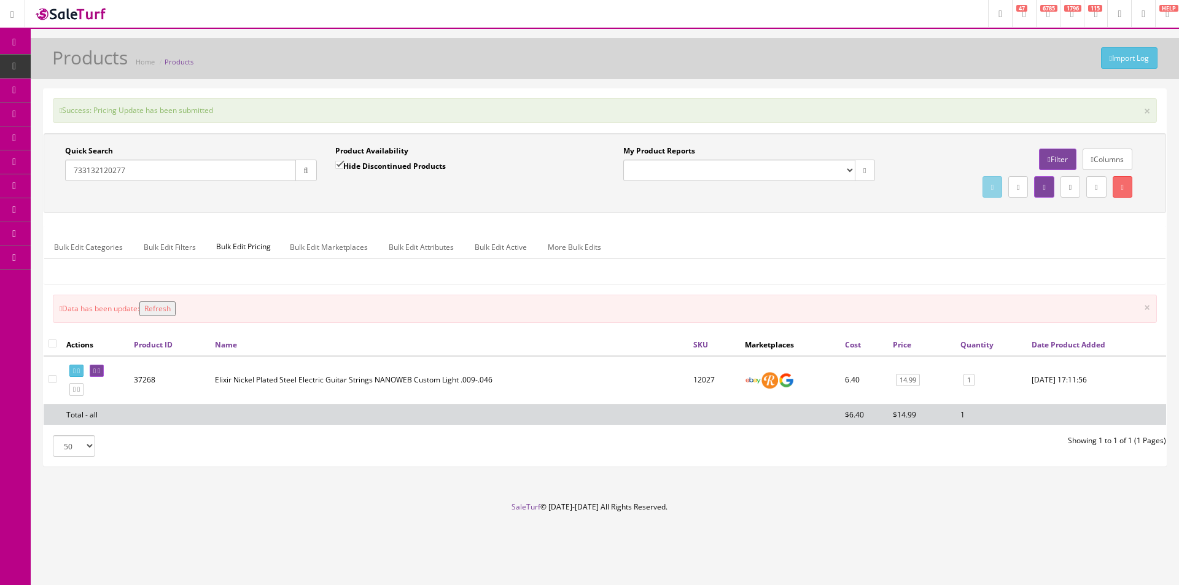
click at [276, 182] on div "Quick Search 733132120277 Date From" at bounding box center [191, 168] width 270 height 45
click at [279, 174] on input "733132120277" at bounding box center [180, 170] width 231 height 21
type input "733132121021"
click at [316, 170] on button "button" at bounding box center [305, 170] width 21 height 21
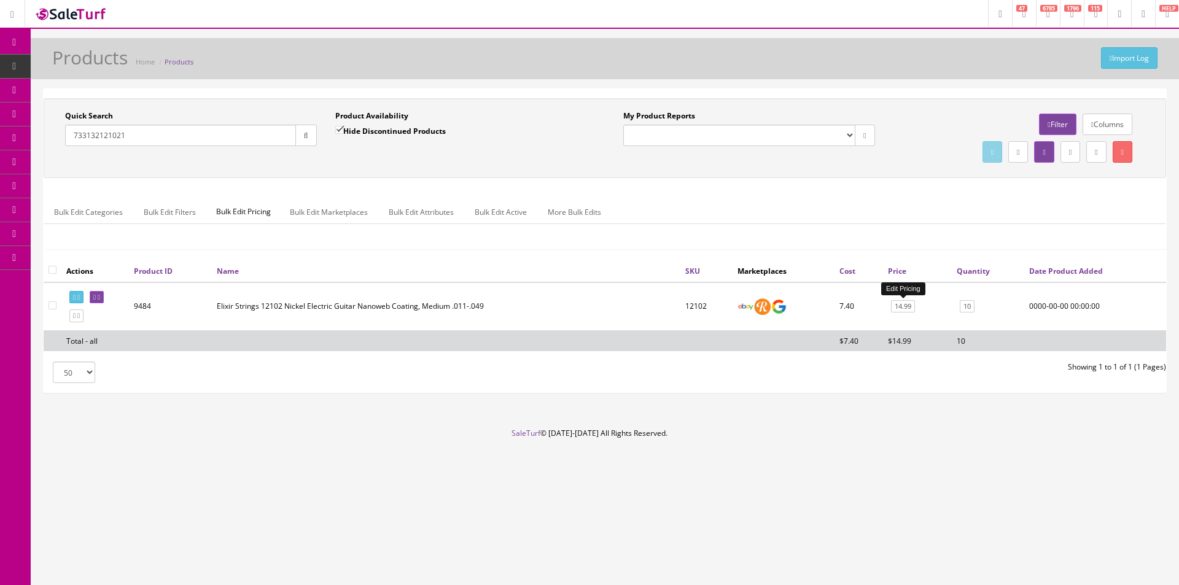
click at [903, 311] on link "14.99" at bounding box center [903, 306] width 24 height 13
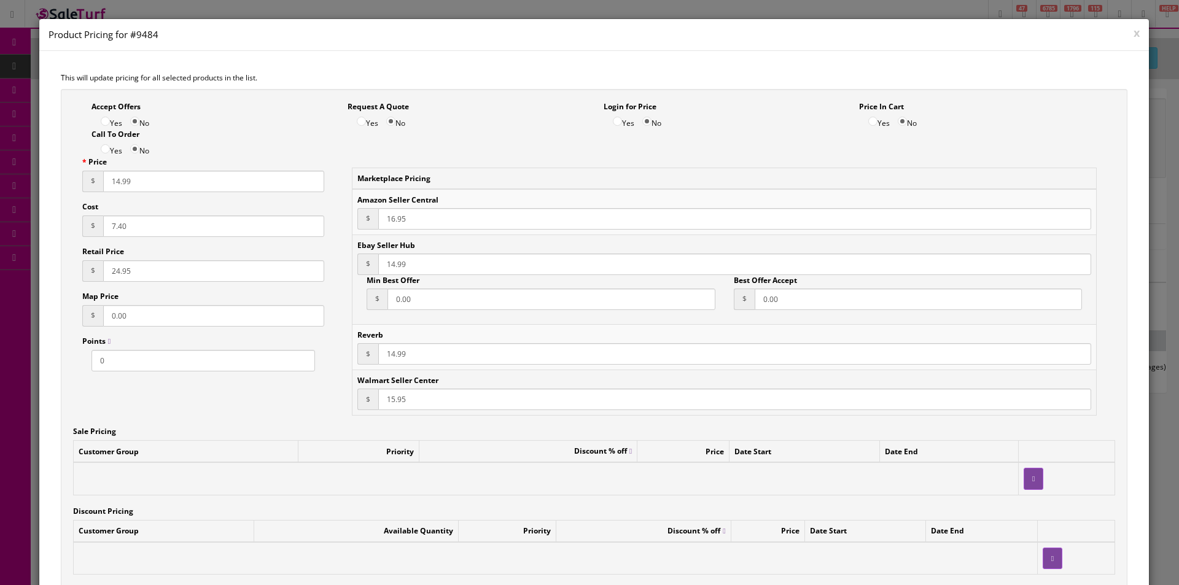
click at [119, 182] on input "14.99" at bounding box center [213, 181] width 221 height 21
type input "16.99"
click at [383, 220] on input "16.95" at bounding box center [734, 218] width 713 height 21
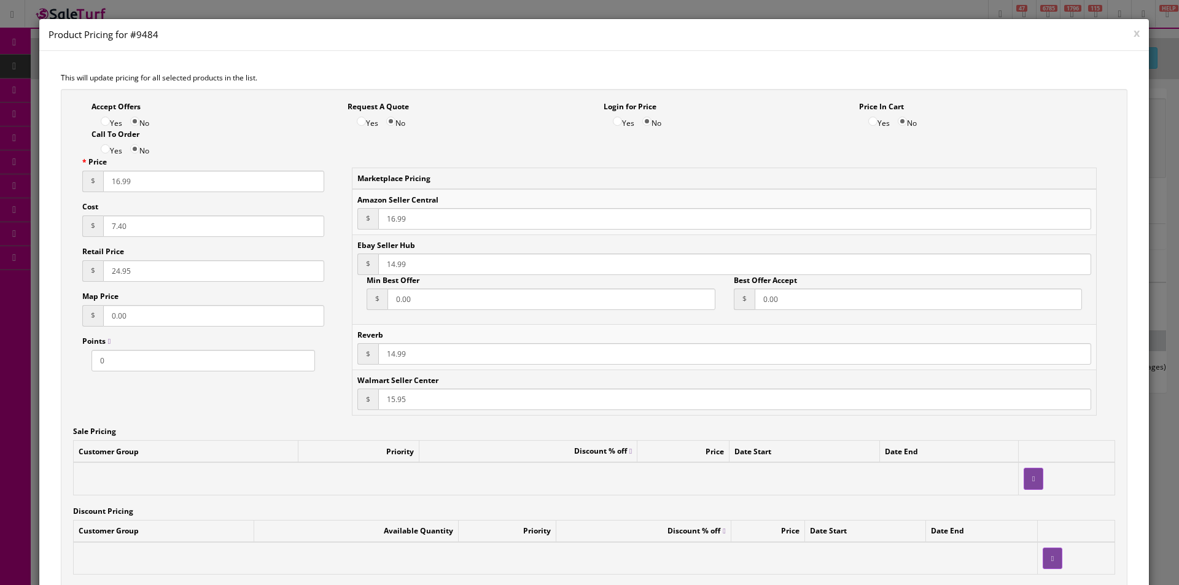
type input "16.99"
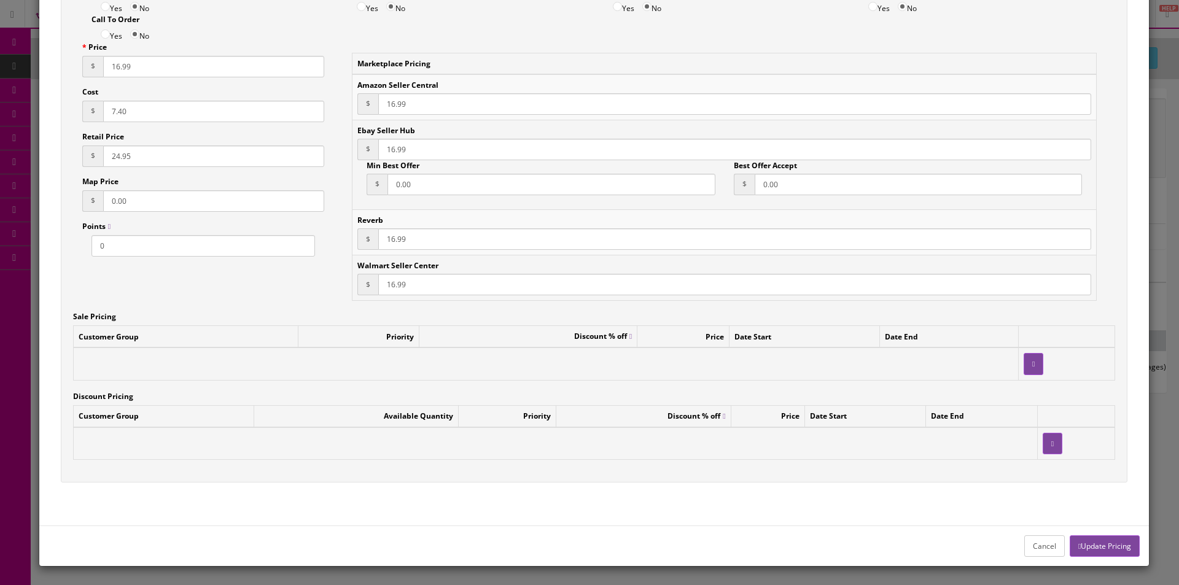
type input "16.99"
click at [1086, 556] on button "Update Pricing" at bounding box center [1105, 546] width 70 height 21
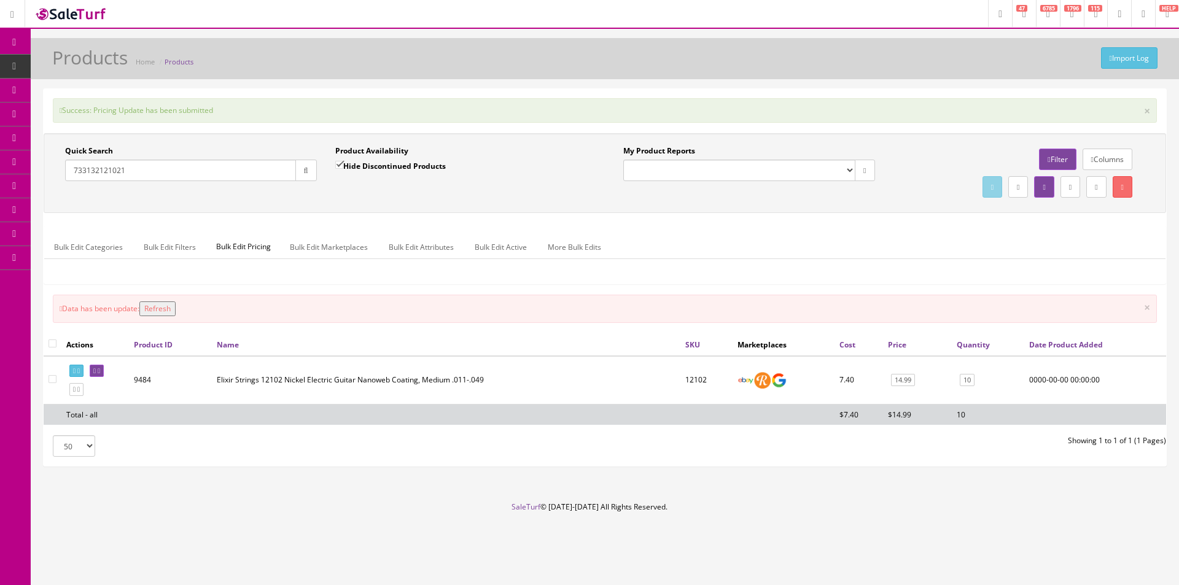
click at [260, 173] on input "733132121021" at bounding box center [180, 170] width 231 height 21
type input "733132120000"
click at [304, 171] on icon "button" at bounding box center [306, 170] width 4 height 7
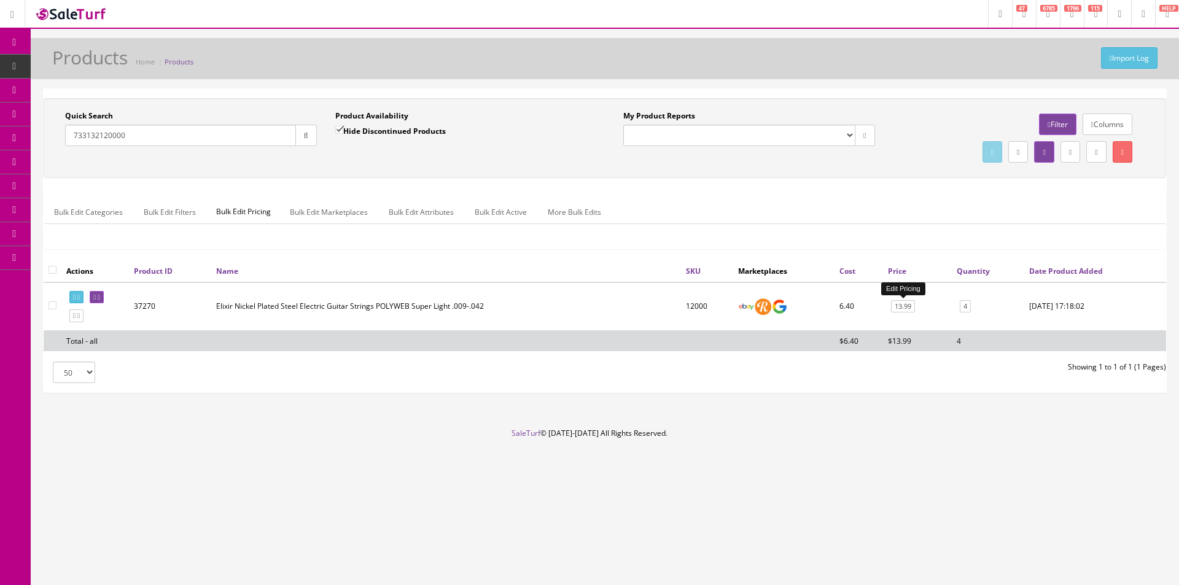
click at [903, 301] on link "13.99" at bounding box center [903, 306] width 24 height 13
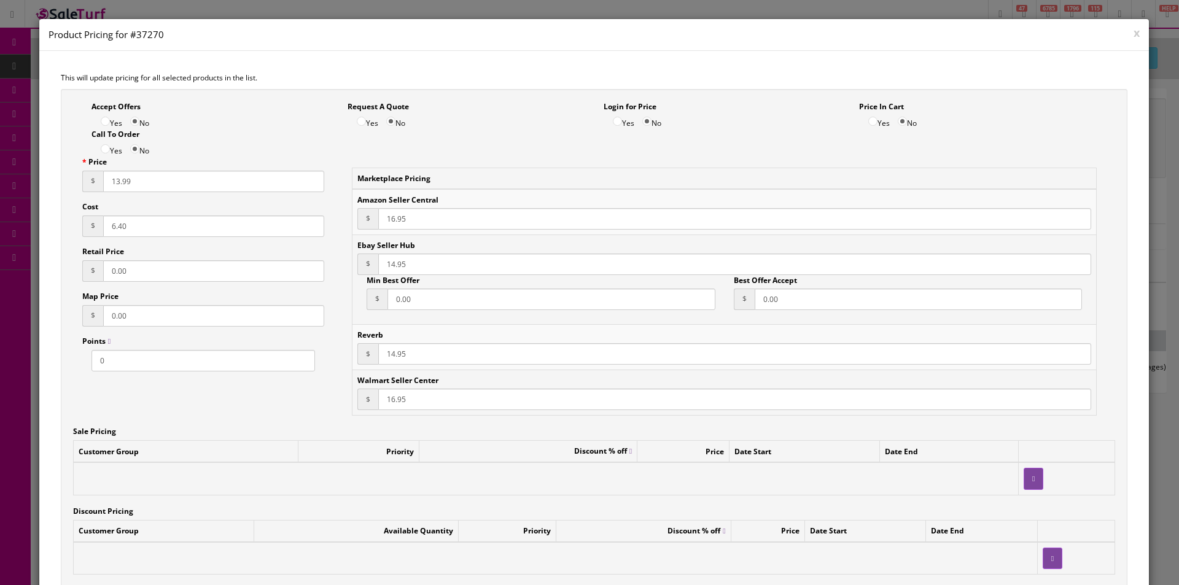
click at [119, 184] on input "13.99" at bounding box center [213, 181] width 221 height 21
type input "15.99"
click at [392, 225] on input "16.95" at bounding box center [734, 218] width 713 height 21
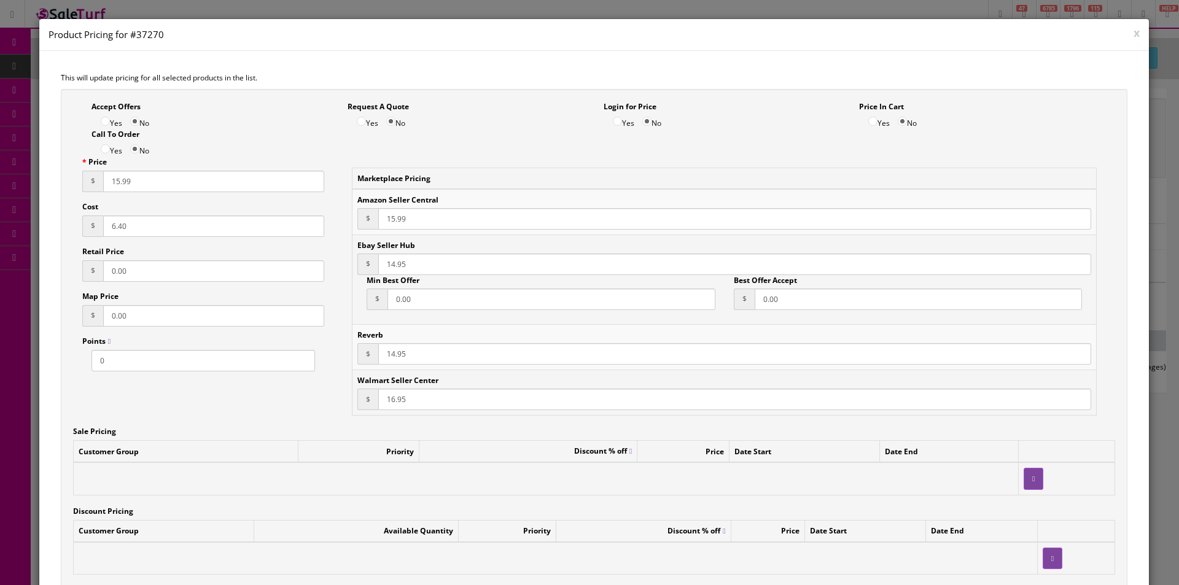
type input "15.99"
click at [392, 261] on input "14.95" at bounding box center [734, 264] width 713 height 21
type input "15.99"
click at [392, 348] on input "14.95" at bounding box center [734, 353] width 713 height 21
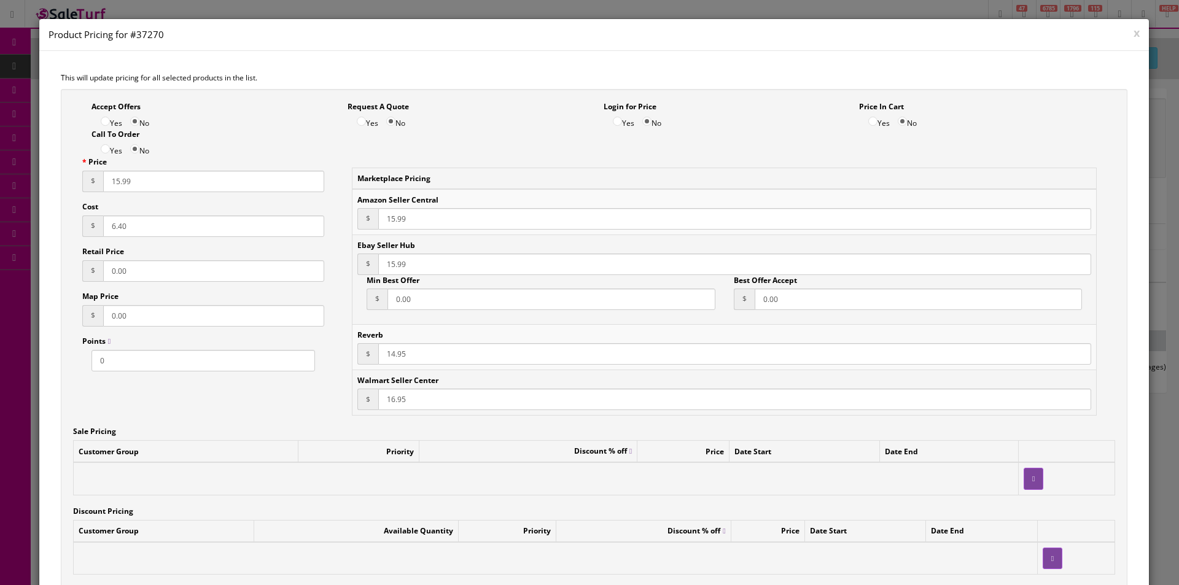
click at [392, 348] on input "14.95" at bounding box center [734, 353] width 713 height 21
type input "15.99"
click at [397, 398] on input "16.95" at bounding box center [734, 399] width 713 height 21
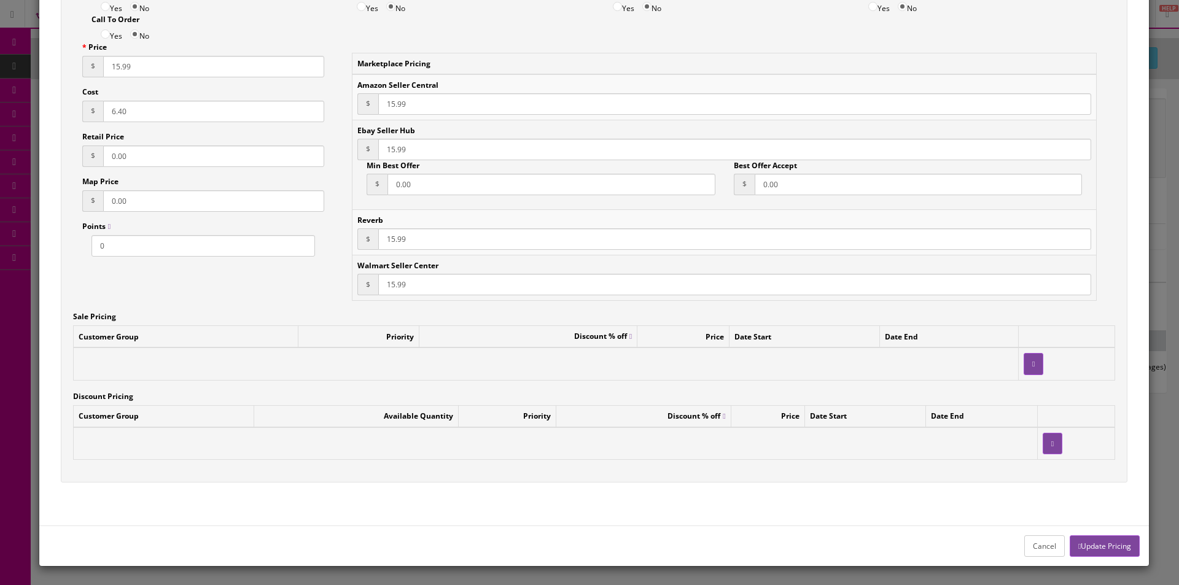
type input "15.99"
click at [1091, 542] on button "Update Pricing" at bounding box center [1105, 546] width 70 height 21
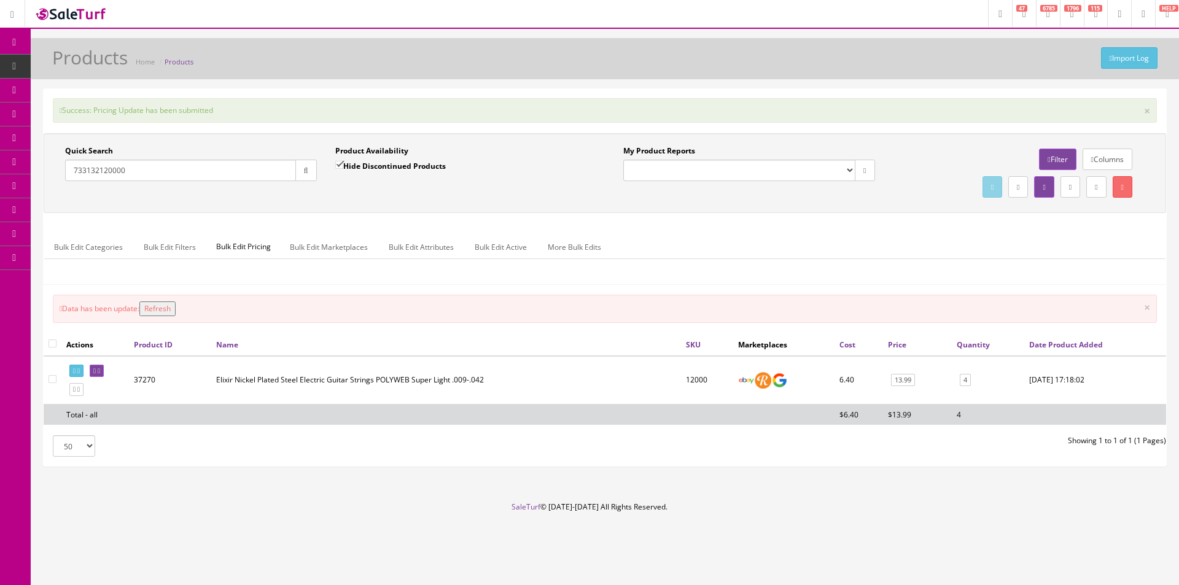
click at [275, 173] on input "733132120000" at bounding box center [180, 170] width 231 height 21
type input "733132120772"
click at [307, 169] on icon "button" at bounding box center [306, 170] width 4 height 7
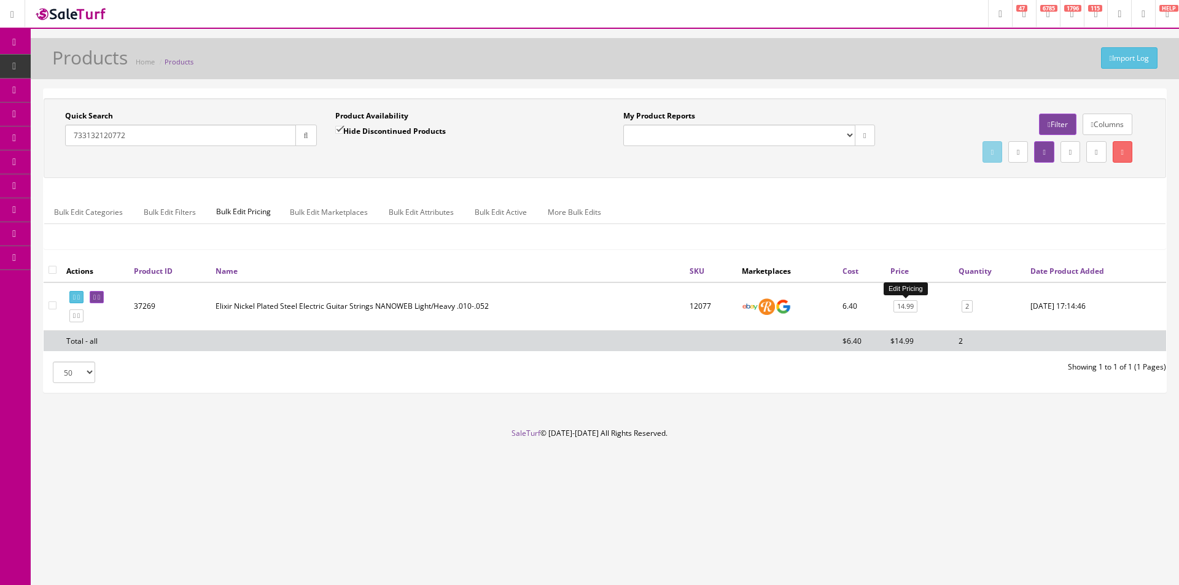
click at [896, 300] on link "14.99" at bounding box center [906, 306] width 24 height 13
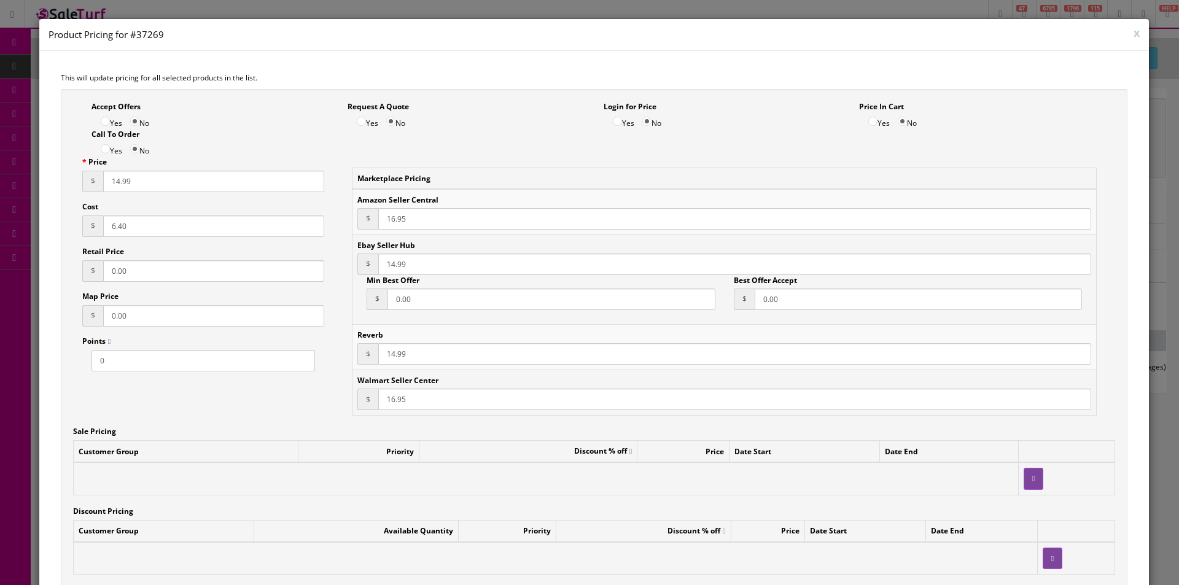
click at [112, 176] on input "14.99" at bounding box center [213, 181] width 221 height 21
type input "16.99"
click at [392, 224] on input "16.95" at bounding box center [734, 218] width 713 height 21
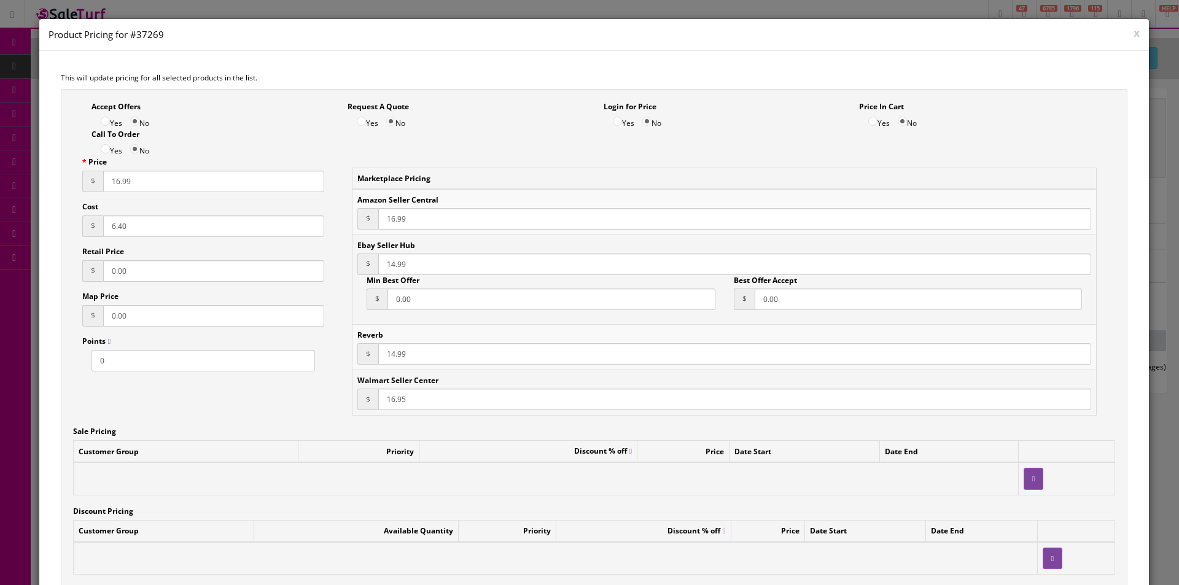
type input "16.99"
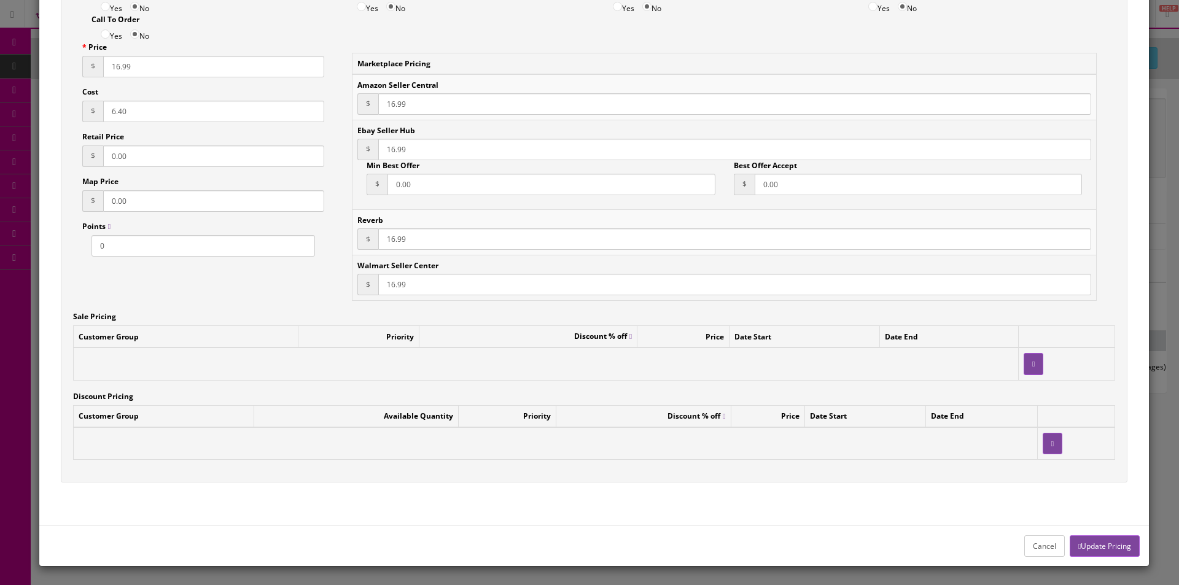
type input "16.99"
click at [1104, 545] on button "Update Pricing" at bounding box center [1105, 546] width 70 height 21
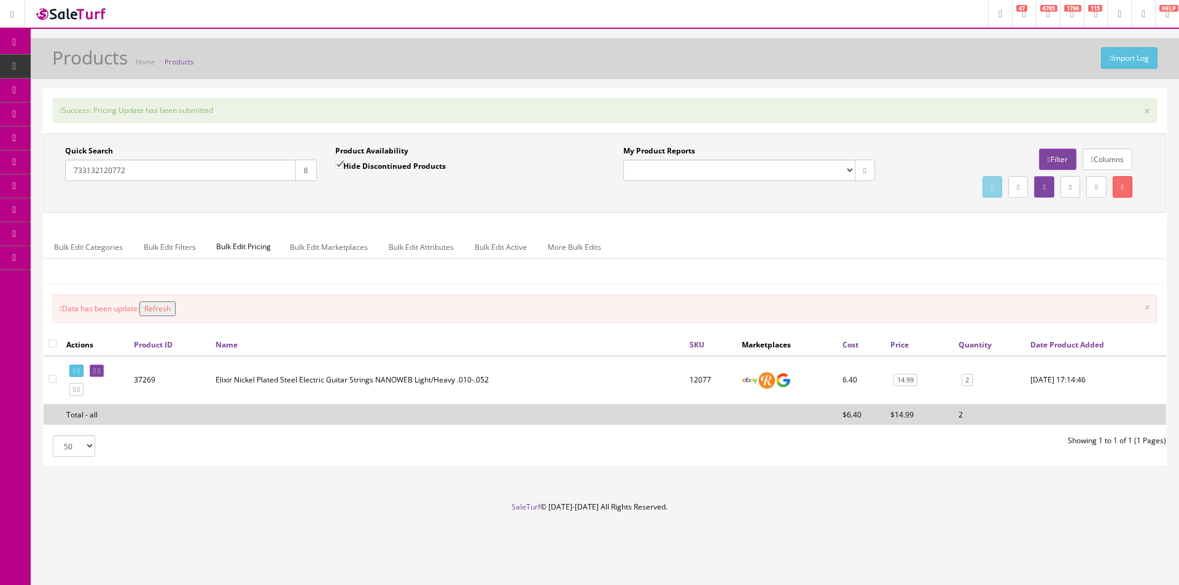
click at [276, 162] on input "733132120772" at bounding box center [180, 170] width 231 height 21
type input "733132111022"
click at [305, 162] on button "button" at bounding box center [305, 170] width 21 height 21
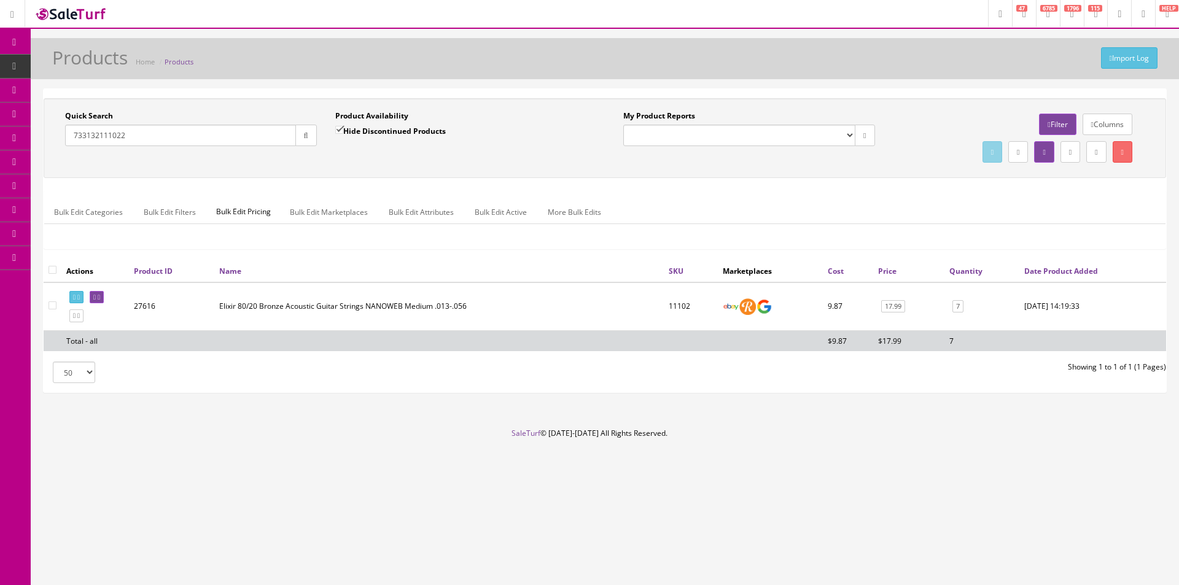
click at [899, 313] on td "17.99" at bounding box center [908, 307] width 71 height 49
click at [899, 312] on link "17.99" at bounding box center [893, 306] width 24 height 13
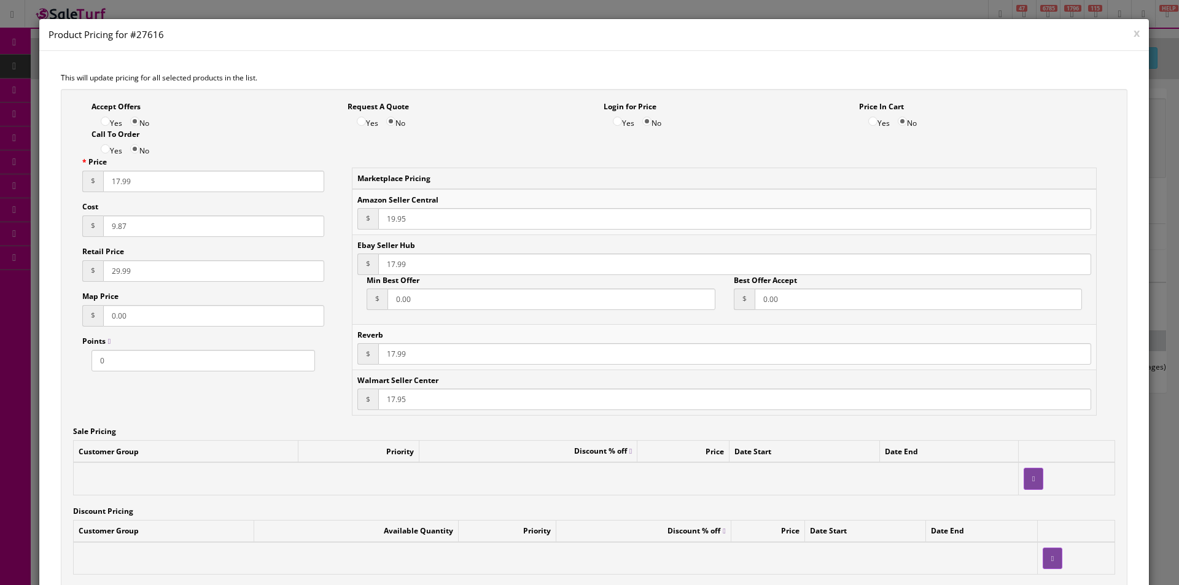
click at [116, 179] on input "17.99" at bounding box center [213, 181] width 221 height 21
type input "19.99"
click at [394, 219] on input "19.95" at bounding box center [734, 218] width 713 height 21
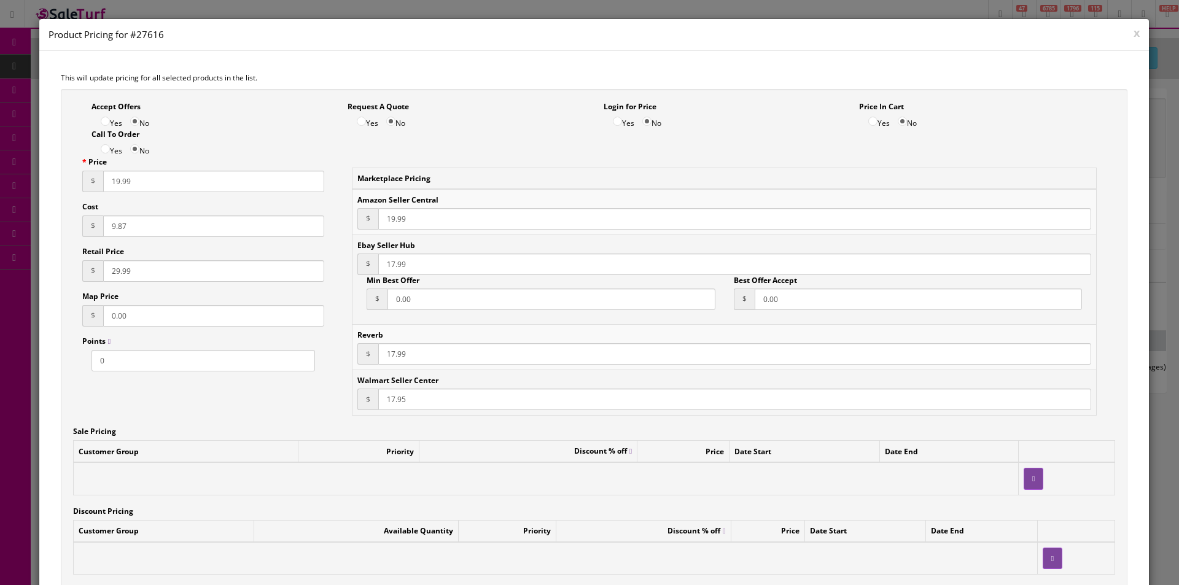
type input "19.99"
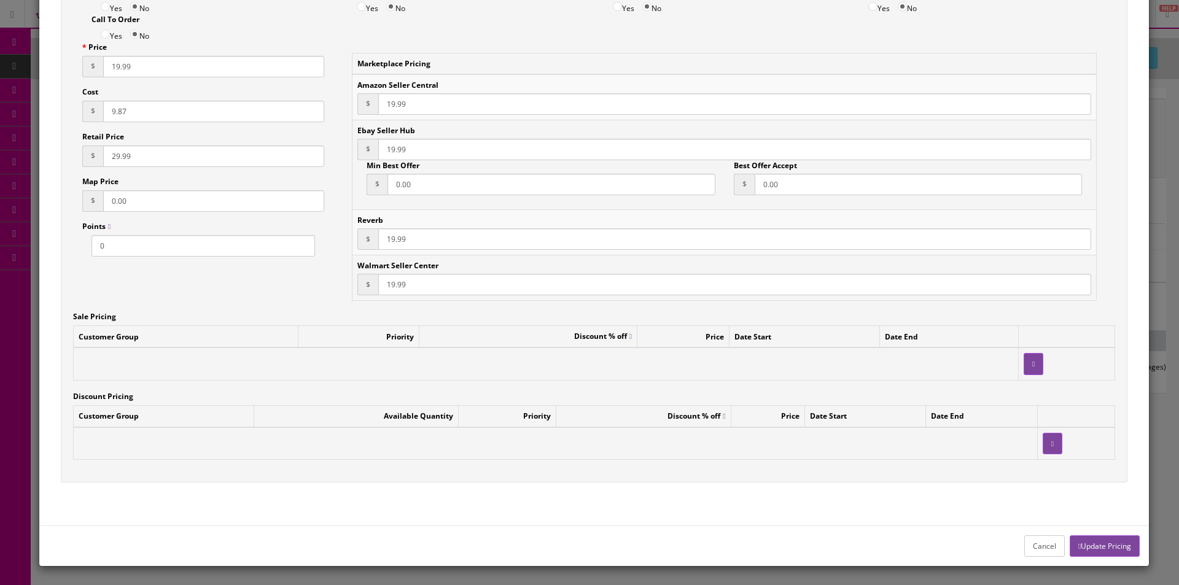
type input "19.99"
click at [1105, 536] on button "Update Pricing" at bounding box center [1105, 546] width 70 height 21
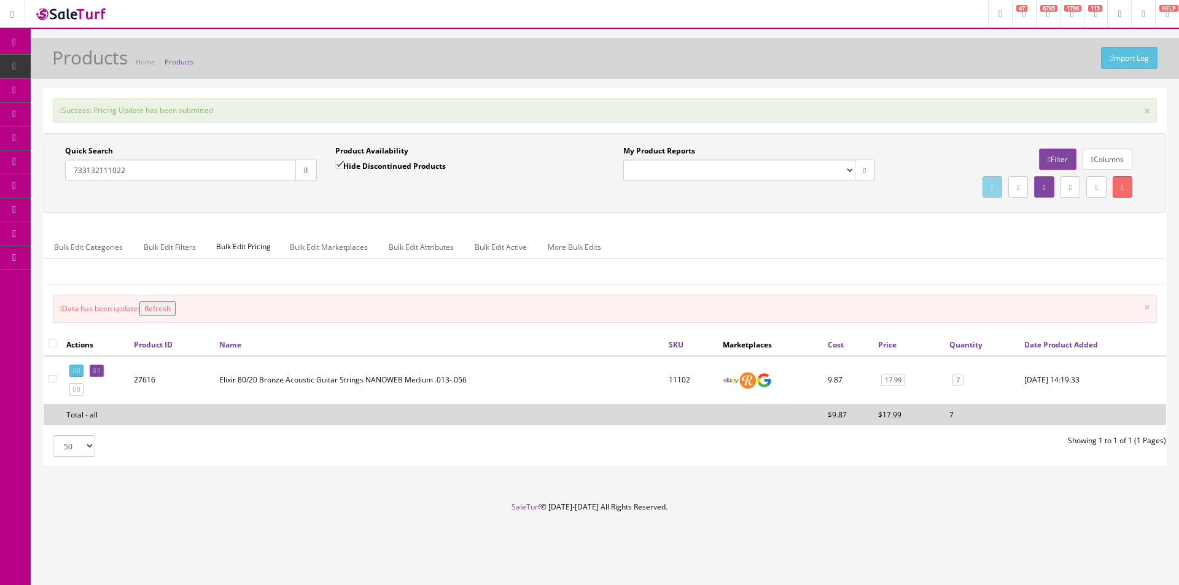
click at [295, 177] on button "button" at bounding box center [305, 170] width 21 height 21
click at [289, 177] on input "733132111022" at bounding box center [180, 170] width 231 height 21
type input "733132110506"
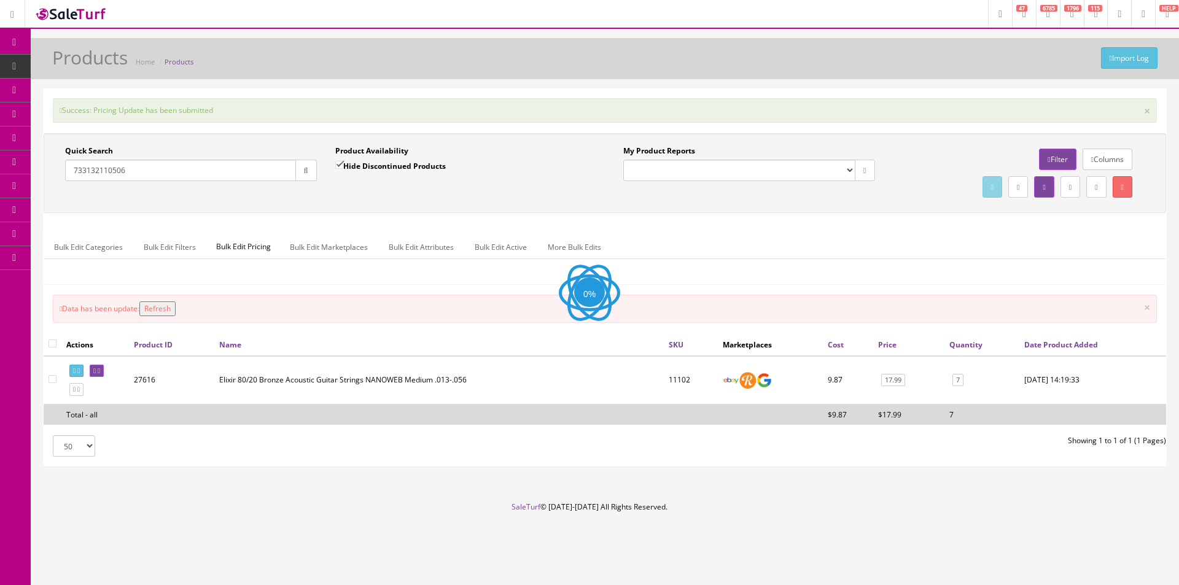
click at [304, 172] on icon "button" at bounding box center [306, 170] width 4 height 7
click at [426, 198] on div "Quick Search 733132110506 Date From Product Availability Hide Discontinued Prod…" at bounding box center [605, 173] width 1117 height 55
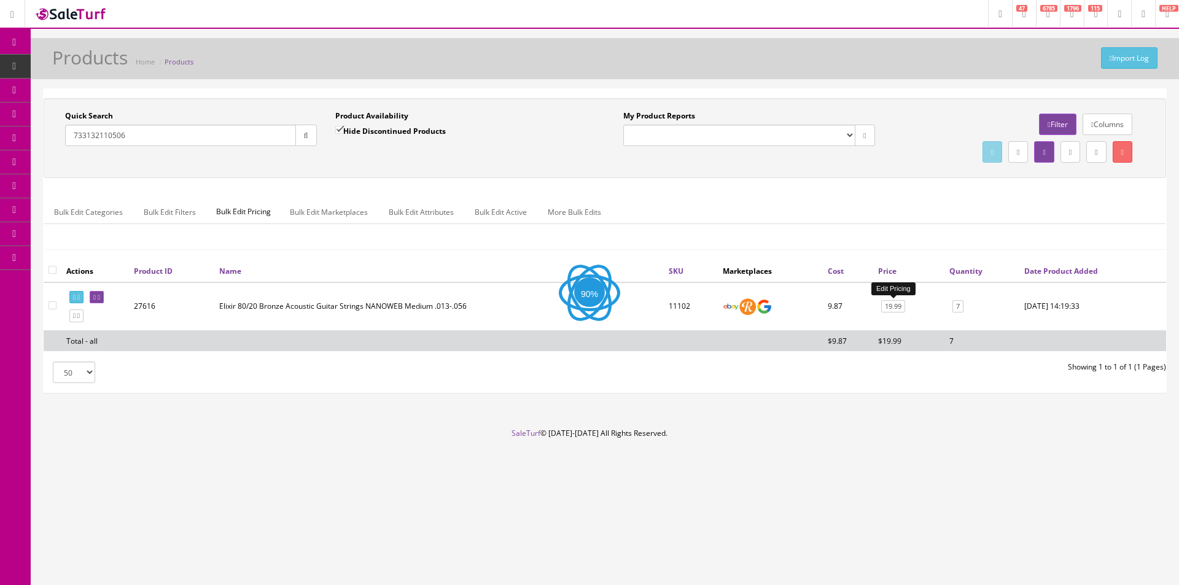
click at [889, 306] on link "19.99" at bounding box center [893, 306] width 24 height 13
click at [892, 210] on ul "Bulk Edit Categories Bulk Edit Filters Bulk Edit Pricing Bulk Edit Marketplaces…" at bounding box center [604, 212] width 1121 height 24
click at [894, 308] on link "16.99" at bounding box center [890, 306] width 24 height 13
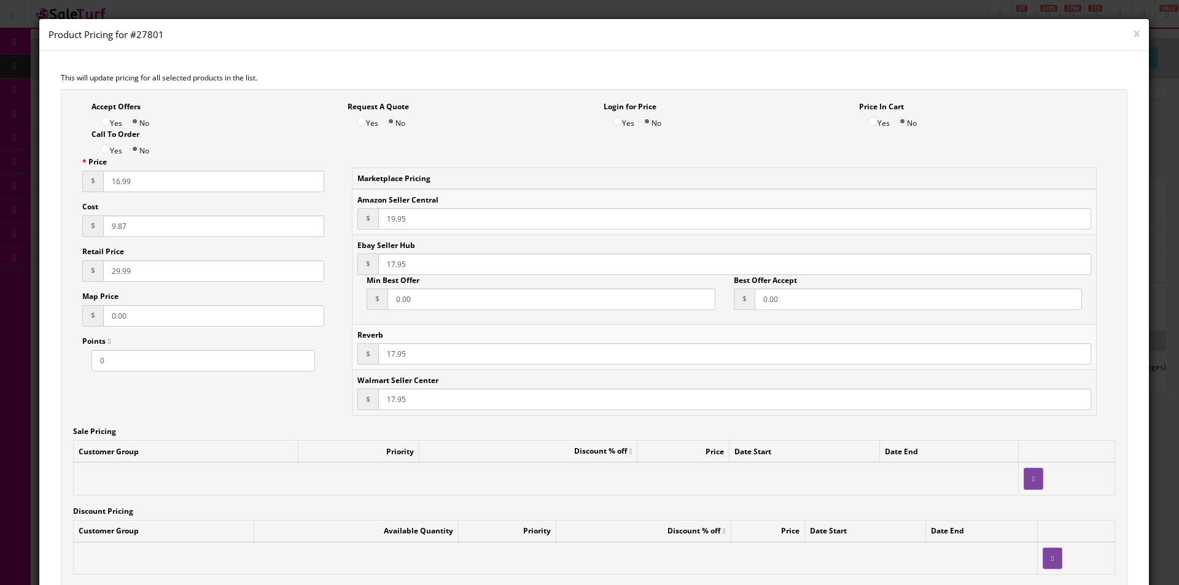
click at [120, 176] on input "16.99" at bounding box center [213, 181] width 221 height 21
type input "18.99"
click at [392, 212] on input "19.95" at bounding box center [734, 218] width 713 height 21
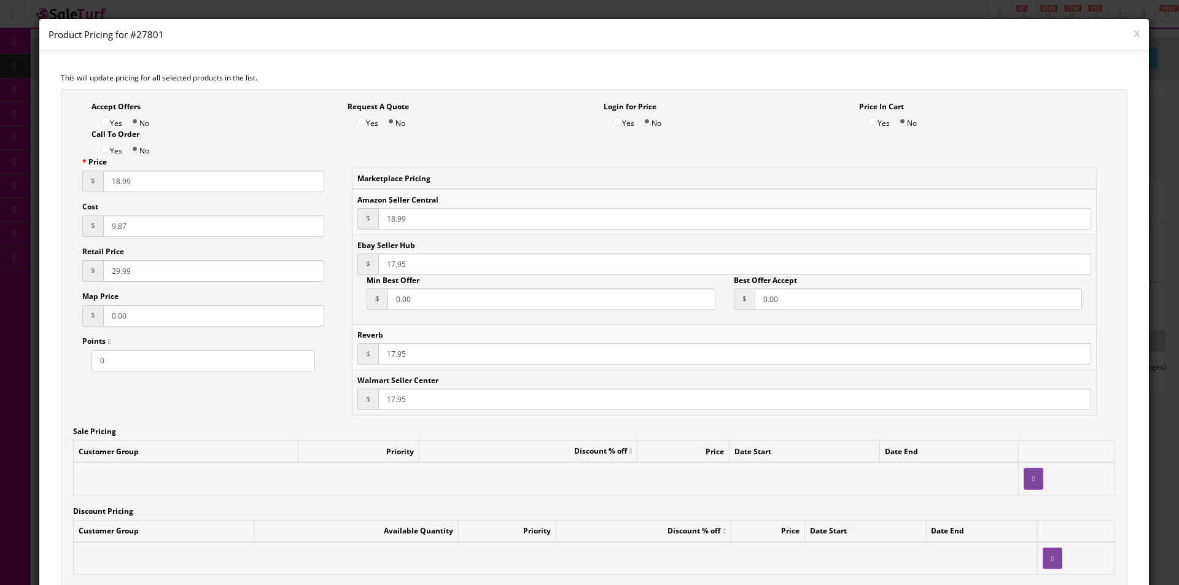
type input "18.99"
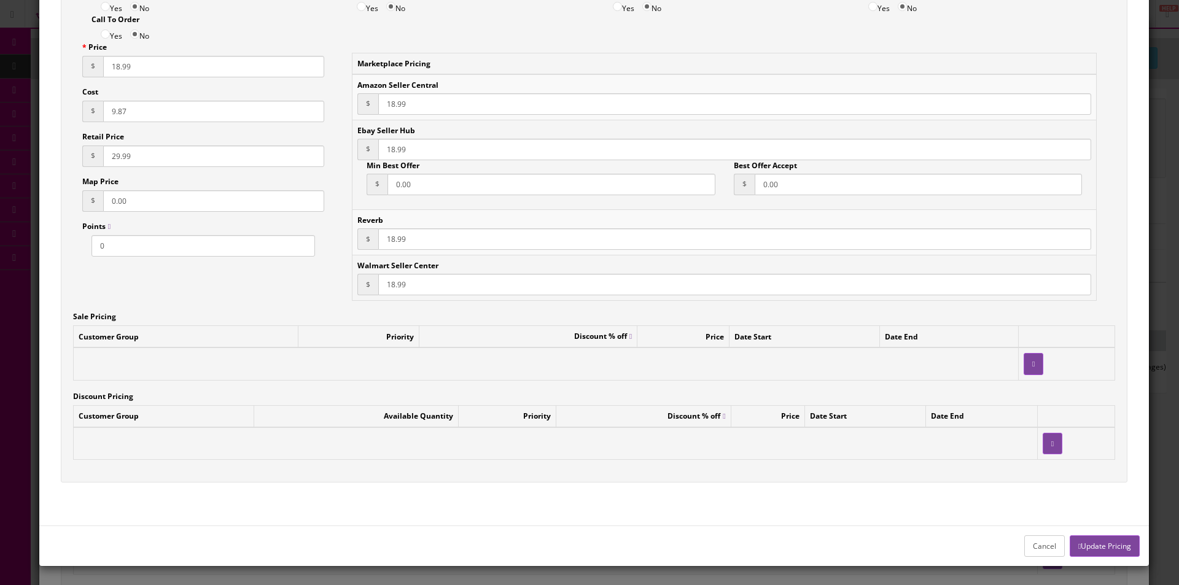
type input "18.99"
click at [1094, 549] on button "Update Pricing" at bounding box center [1105, 546] width 70 height 21
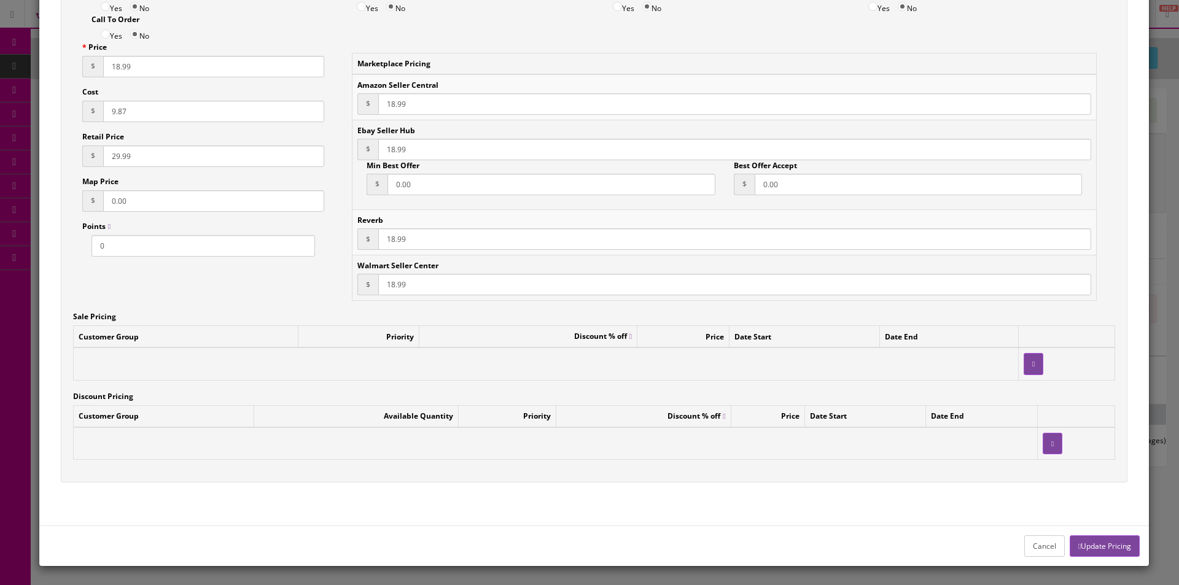
click at [1078, 549] on icon "button" at bounding box center [1079, 546] width 2 height 7
click at [117, 67] on input "18.99" at bounding box center [213, 66] width 221 height 21
type input "18.99"
click at [1037, 542] on button "Cancel" at bounding box center [1044, 546] width 41 height 21
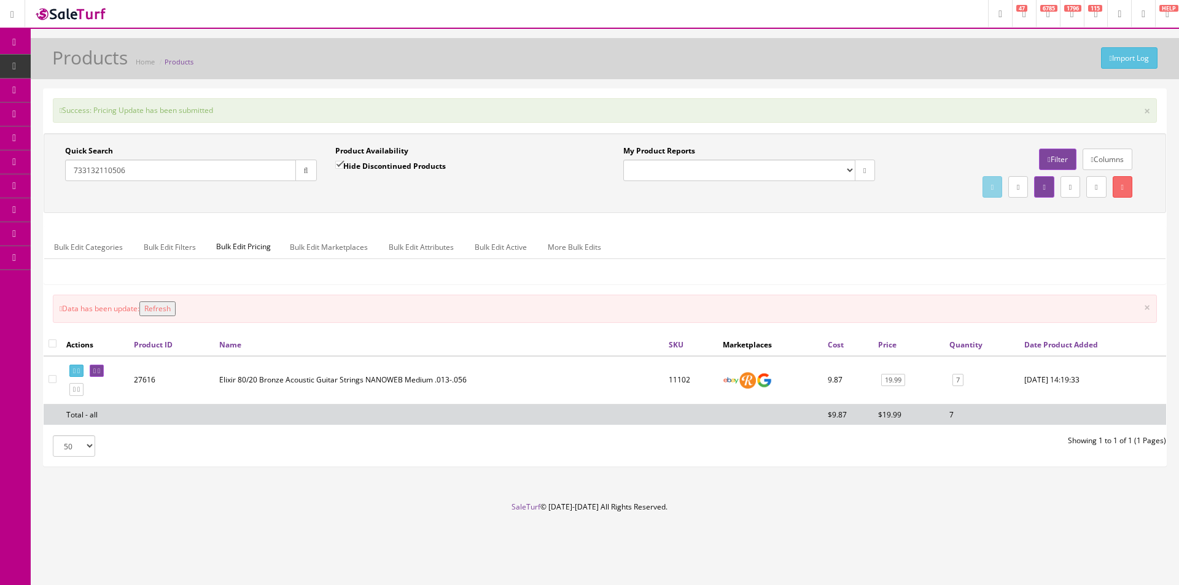
click at [170, 173] on input "733132110506" at bounding box center [180, 170] width 231 height 21
drag, startPoint x: 287, startPoint y: 174, endPoint x: 295, endPoint y: 174, distance: 7.4
click at [291, 174] on input "733132160020" at bounding box center [180, 170] width 231 height 21
type input "733132160020"
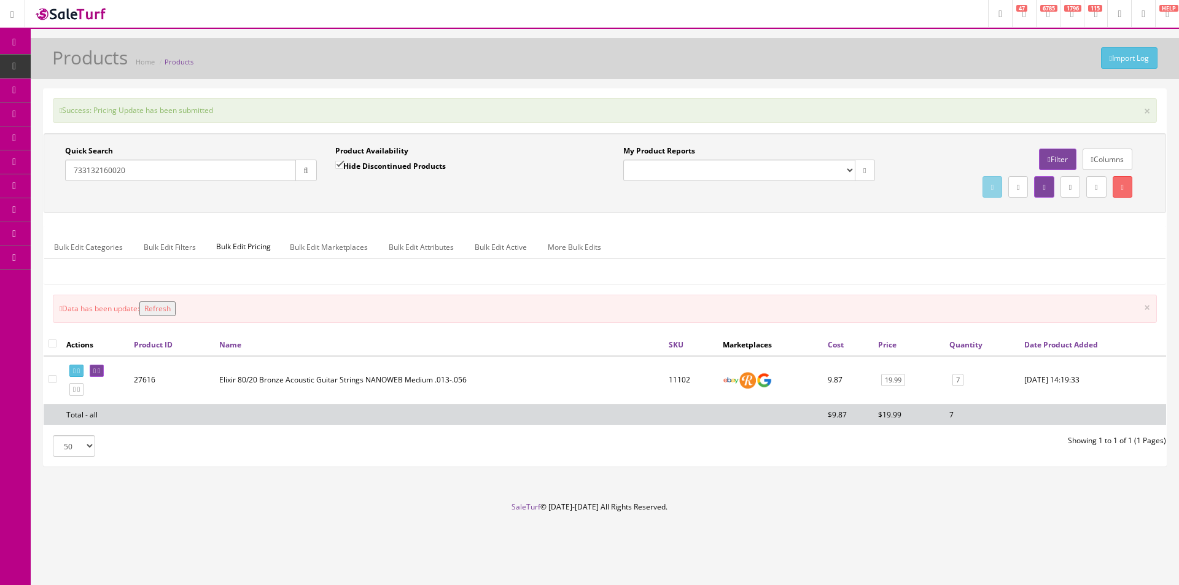
click at [295, 174] on button "button" at bounding box center [305, 170] width 21 height 21
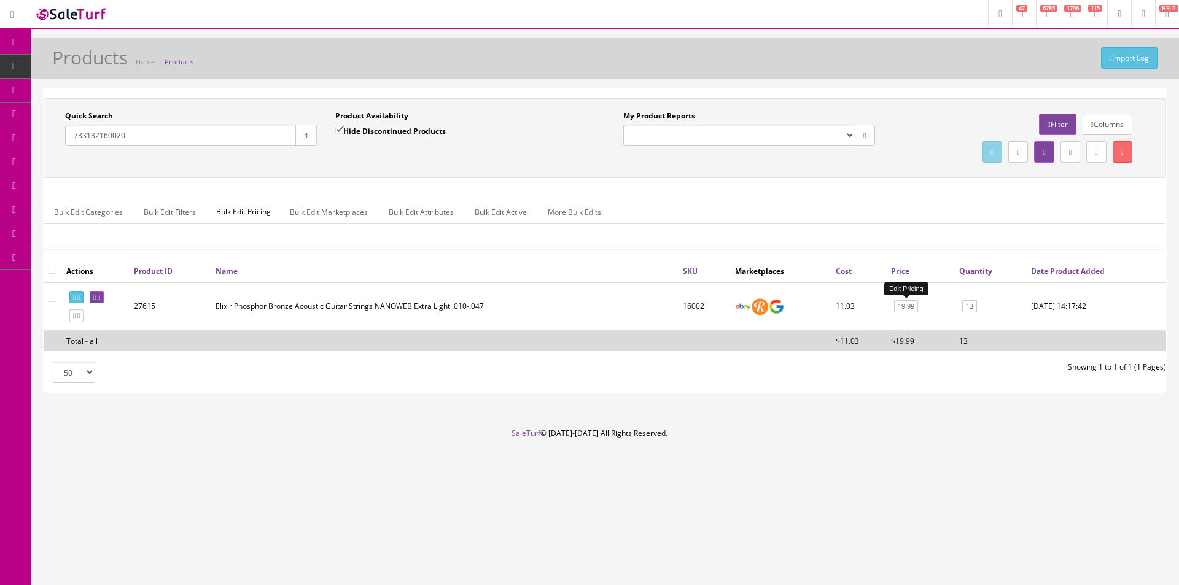
click at [903, 301] on link "19.99" at bounding box center [906, 306] width 24 height 13
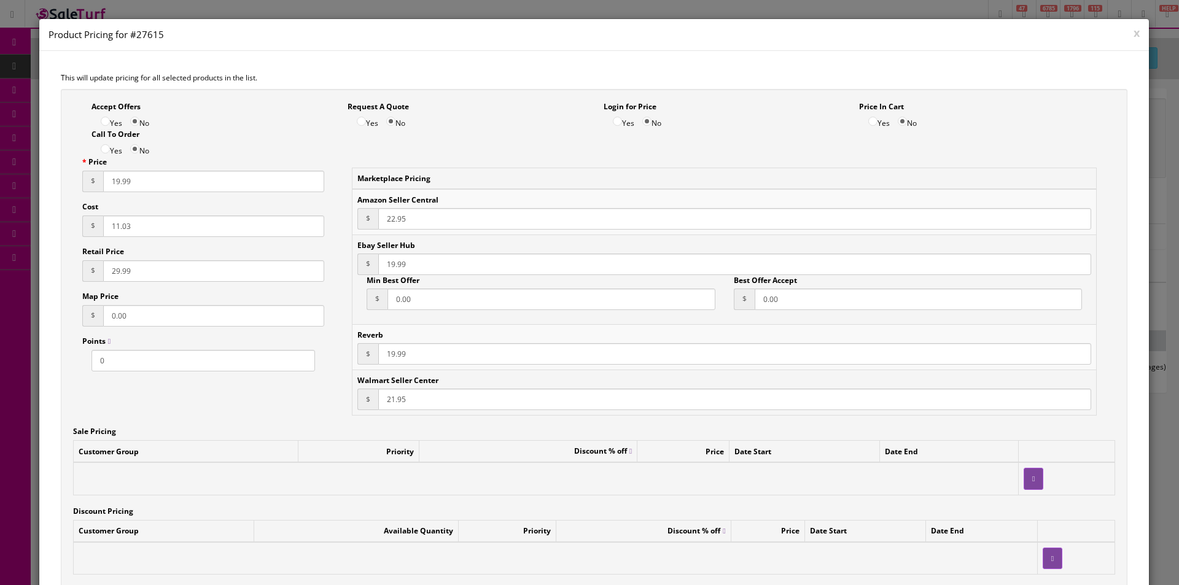
click at [120, 183] on input "19.99" at bounding box center [213, 181] width 221 height 21
type input "21.99"
click at [403, 221] on input "22.95" at bounding box center [734, 218] width 713 height 21
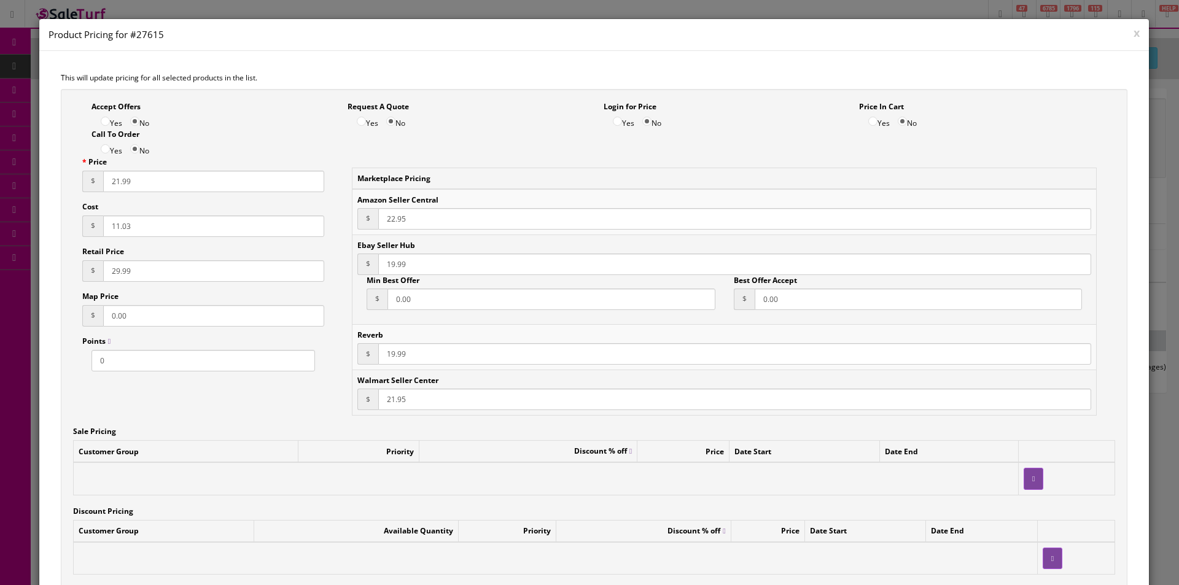
click at [397, 220] on input "22.95" at bounding box center [734, 218] width 713 height 21
type input "21.99"
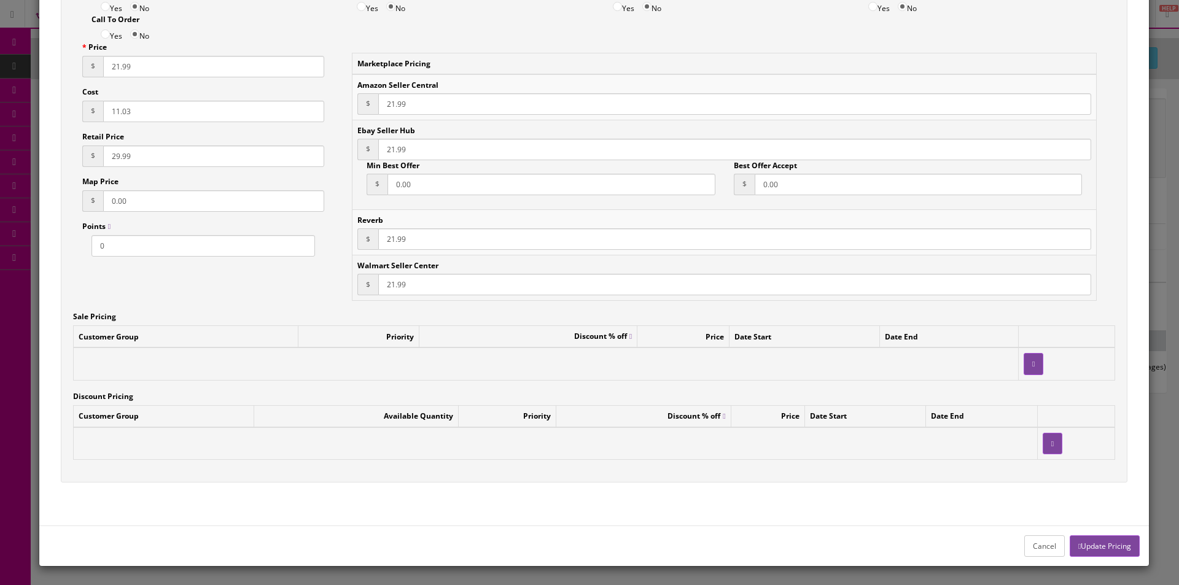
type input "21.99"
click at [1120, 542] on button "Update Pricing" at bounding box center [1105, 546] width 70 height 21
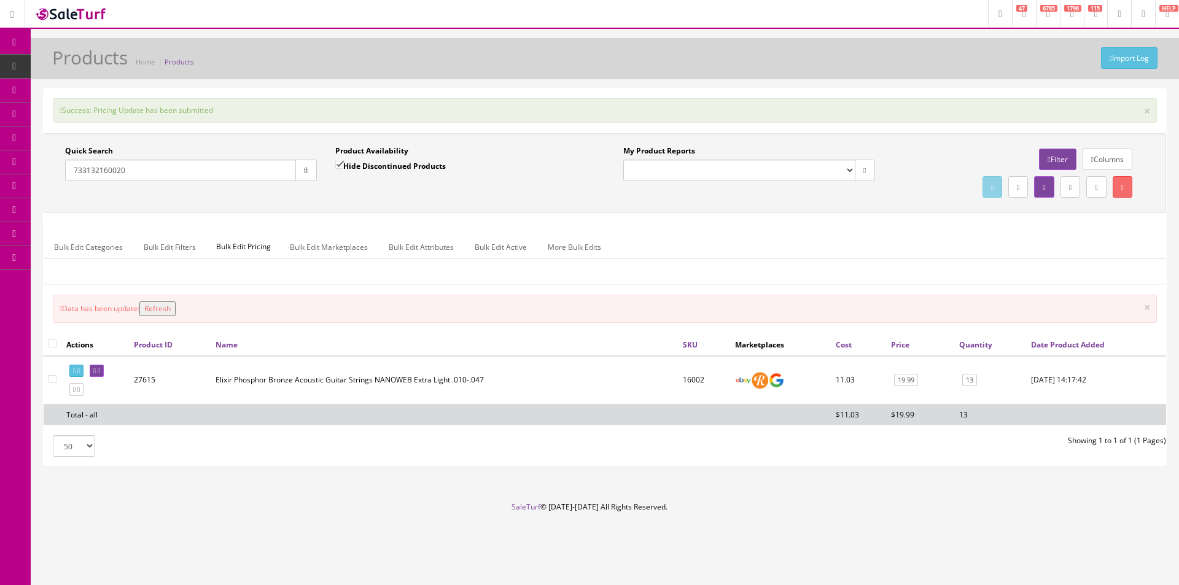
click at [894, 92] on div "Success: Pricing Update has been submitted × Quick Search 733132160020 Date Fro…" at bounding box center [605, 277] width 1123 height 377
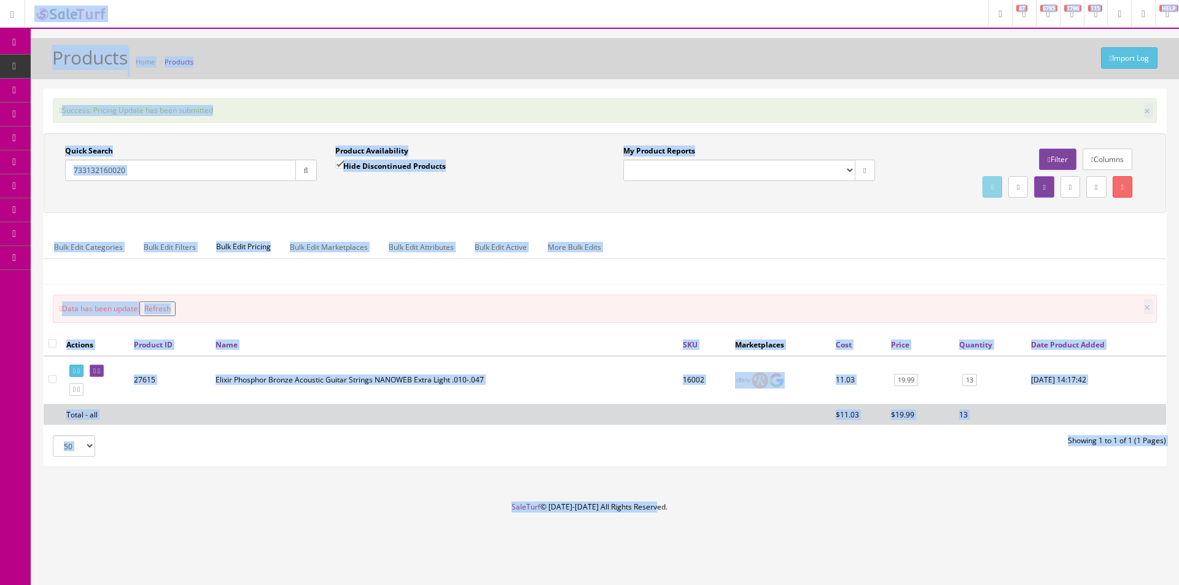
click at [909, 124] on div "Success: Pricing Update has been submitted × Quick Search 733132160020 Date Fro…" at bounding box center [605, 277] width 1123 height 377
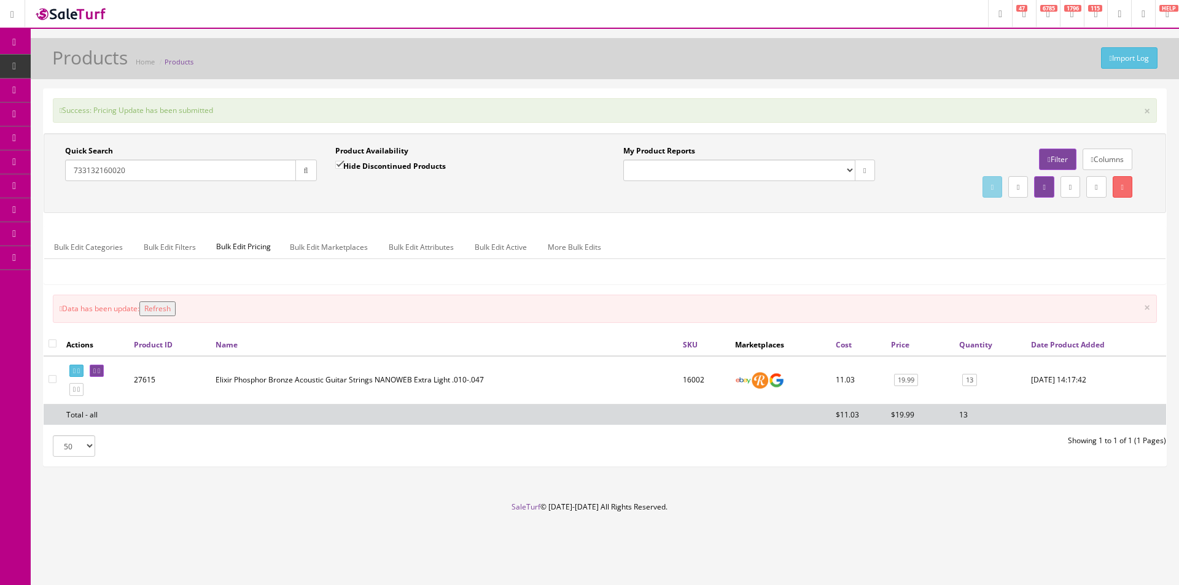
drag, startPoint x: 909, startPoint y: 124, endPoint x: 933, endPoint y: 5, distance: 121.6
click at [909, 125] on div "Success: Pricing Update has been submitted × Quick Search 733132160020 Date Fro…" at bounding box center [605, 277] width 1123 height 377
click at [77, 130] on link "Order List" at bounding box center [95, 139] width 129 height 24
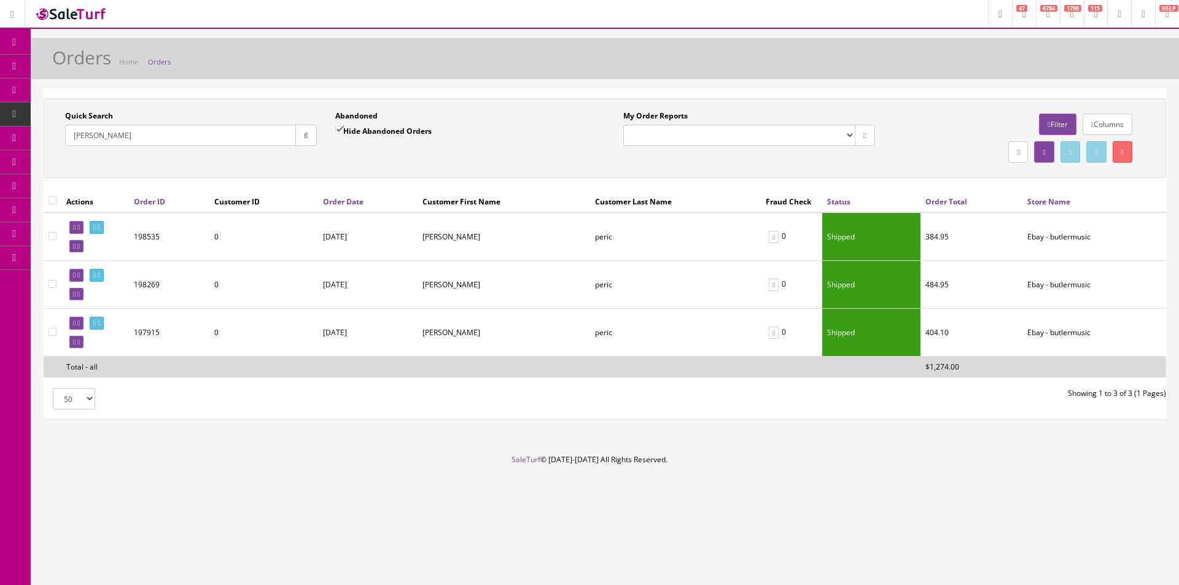
type input "[PERSON_NAME]"
click at [112, 331] on td at bounding box center [95, 333] width 68 height 48
click at [100, 327] on icon at bounding box center [99, 323] width 2 height 7
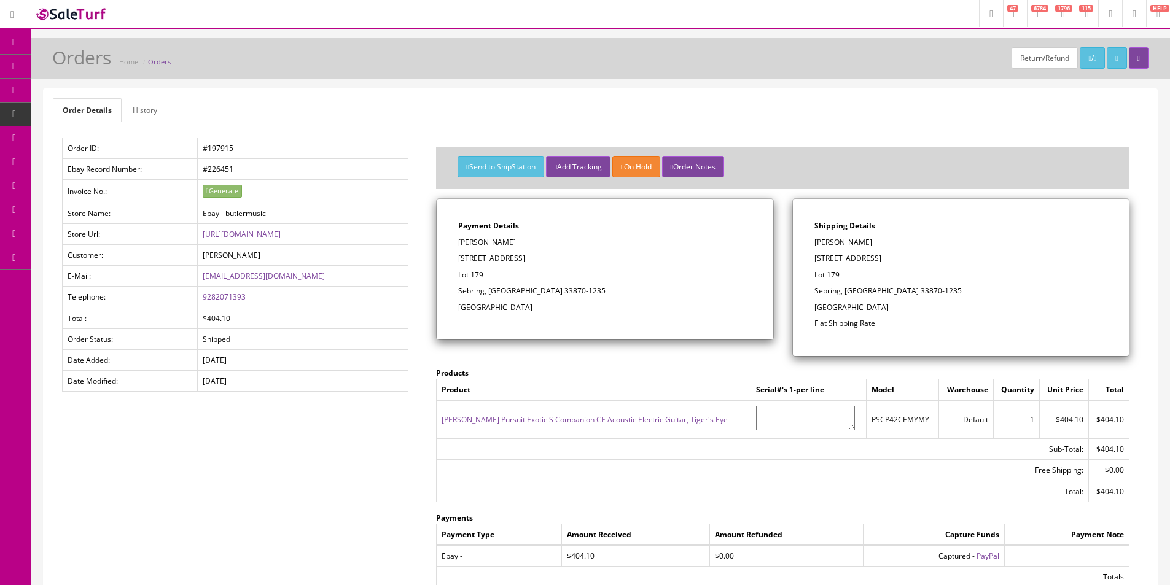
click at [154, 111] on link "History" at bounding box center [145, 110] width 44 height 24
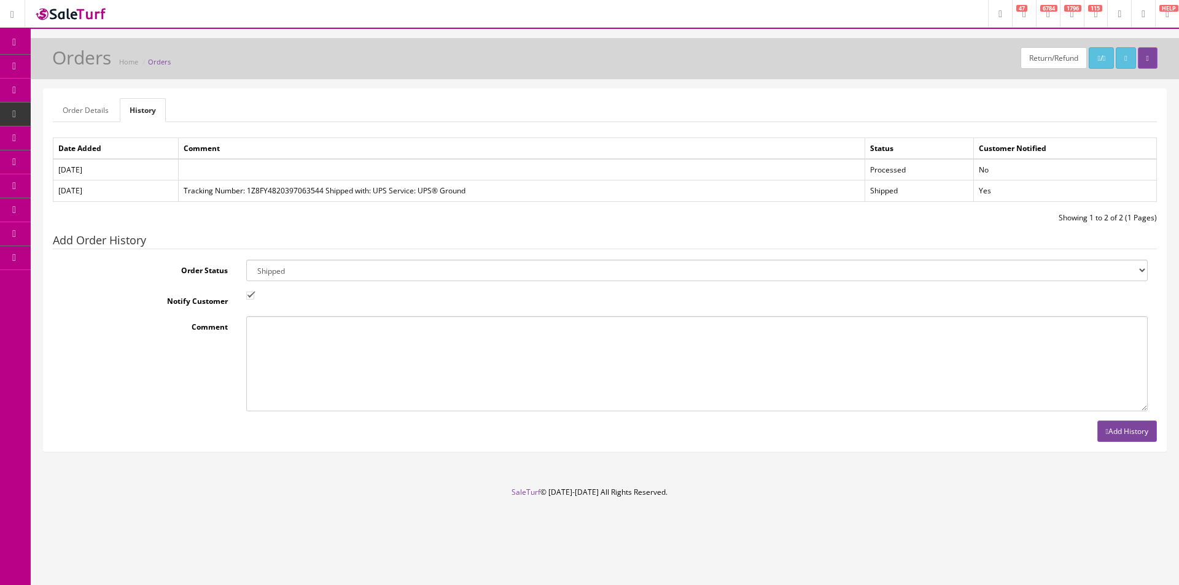
click at [292, 267] on select "Amazon Cart Awaiting Product Canceled Canceled Reversal Cart Chargeback Complet…" at bounding box center [697, 270] width 902 height 21
select select "11"
click at [292, 267] on select "Amazon Cart Awaiting Product Canceled Canceled Reversal Cart Chargeback Complet…" at bounding box center [697, 270] width 902 height 21
drag, startPoint x: 251, startPoint y: 300, endPoint x: 275, endPoint y: 349, distance: 54.7
click at [252, 300] on input "Notify Customer" at bounding box center [250, 296] width 8 height 8
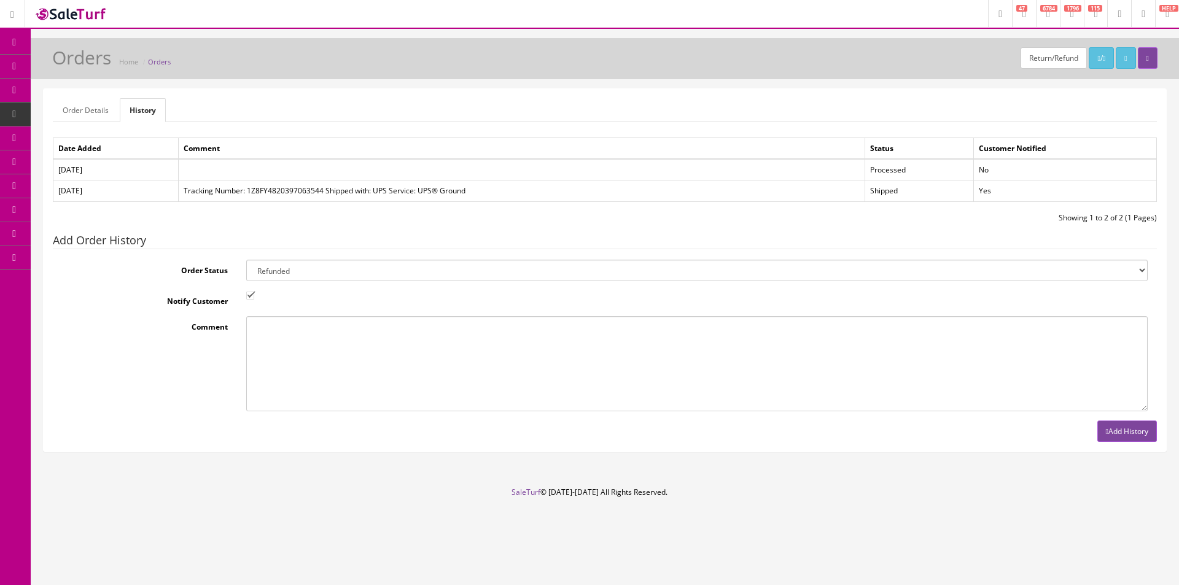
checkbox input "false"
click at [276, 349] on textarea "Comment" at bounding box center [697, 363] width 902 height 95
type textarea "Customer didn't like. Returned for refund minus shipping."
click at [1101, 421] on button "Add History" at bounding box center [1127, 431] width 60 height 21
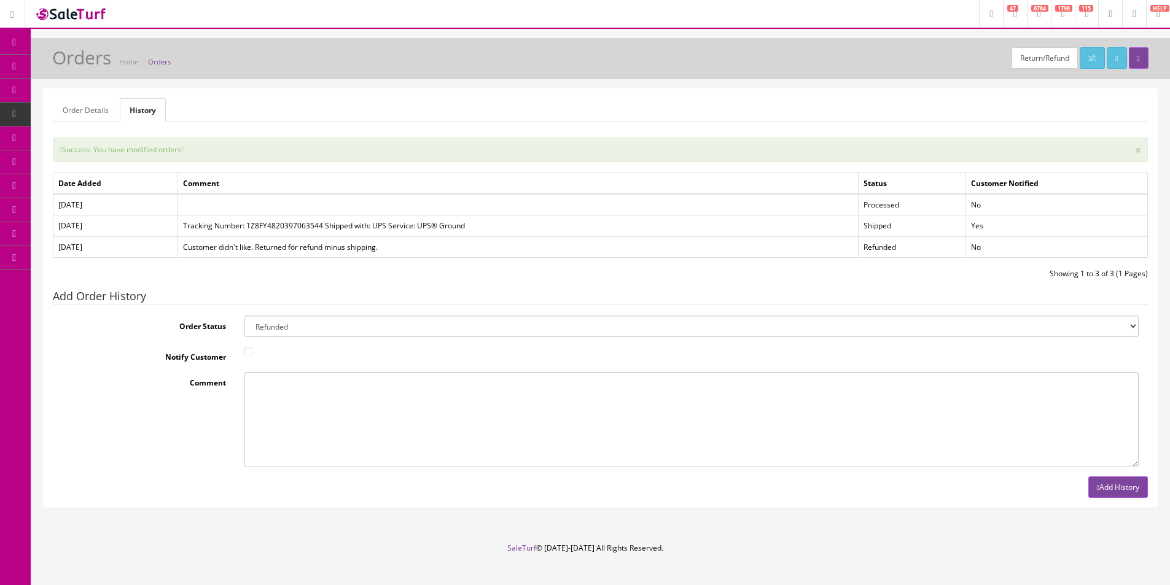
click at [103, 66] on span "Products" at bounding box center [88, 66] width 30 height 10
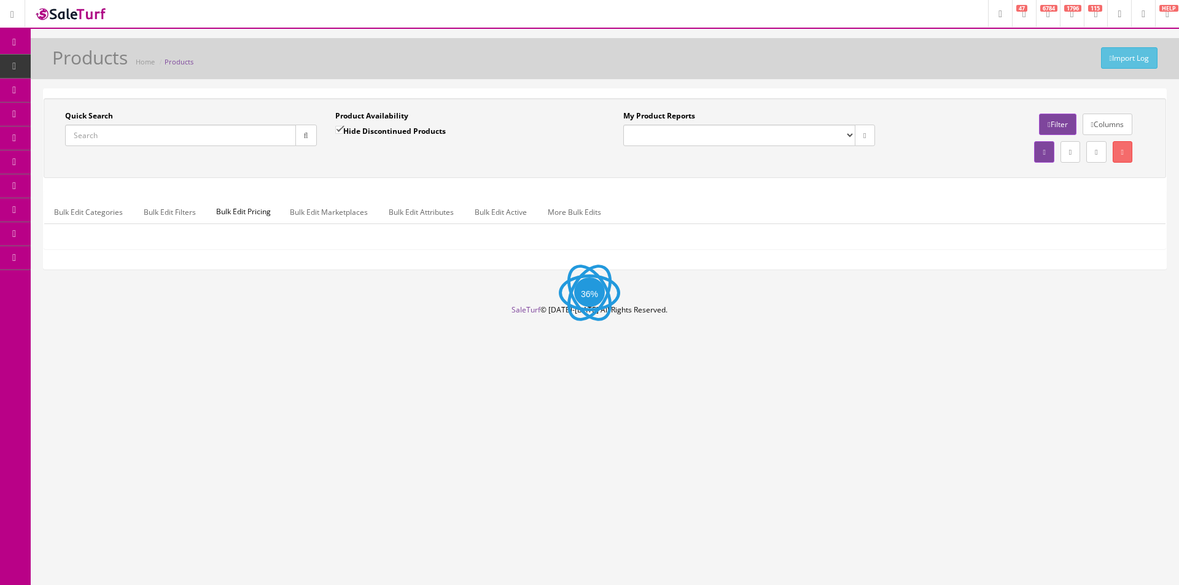
drag, startPoint x: 0, startPoint y: 0, endPoint x: 267, endPoint y: 150, distance: 305.8
click at [187, 136] on input "Quick Search" at bounding box center [180, 135] width 231 height 21
paste input "DAED300AUBGP"
type input "DAED300AUBGP"
click at [308, 136] on button "button" at bounding box center [305, 135] width 21 height 21
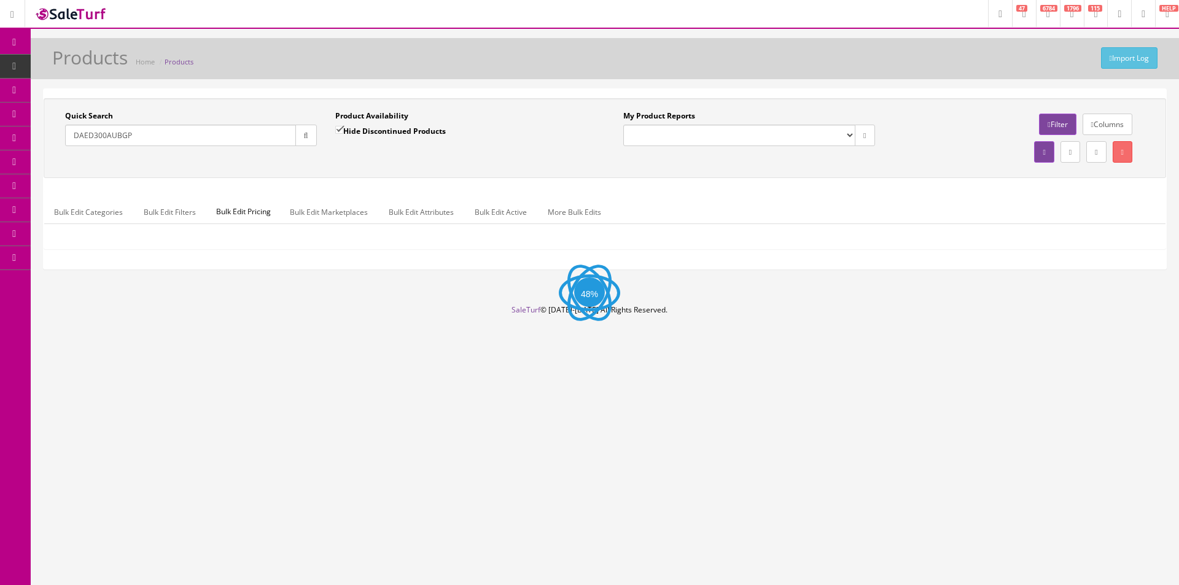
click at [314, 164] on div "Quick Search DAED300AUBGP Date From Product Availability Hide Discontinued Prod…" at bounding box center [605, 138] width 1117 height 55
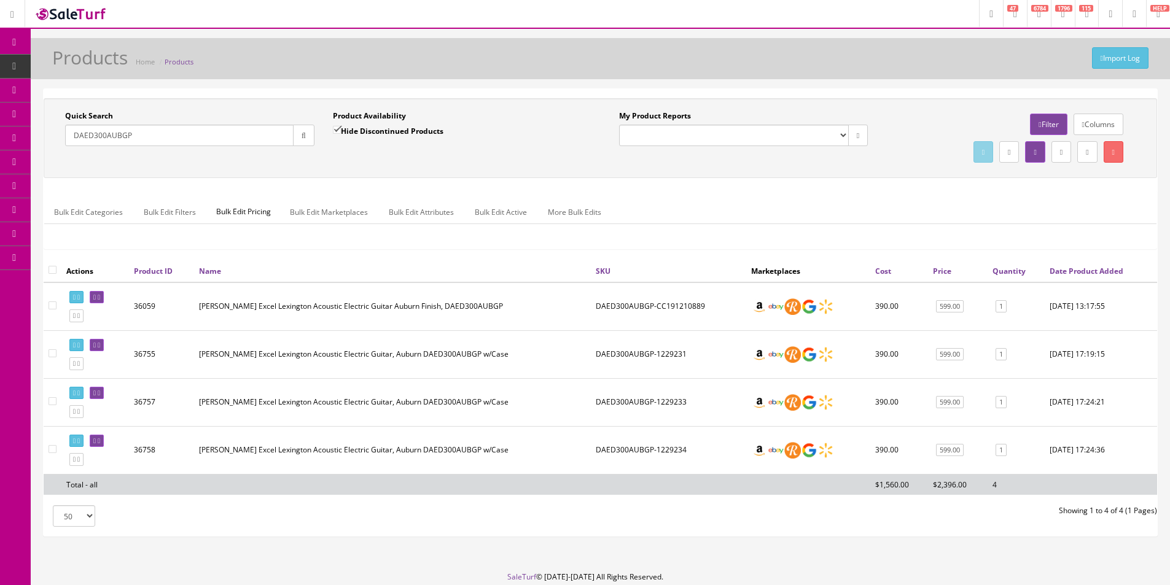
click at [857, 195] on div "Bulk Edit Categories Bulk Edit Filters Bulk Edit Pricing Bulk Edit Marketplaces…" at bounding box center [600, 220] width 1112 height 58
click at [66, 129] on link "Order List" at bounding box center [95, 139] width 129 height 24
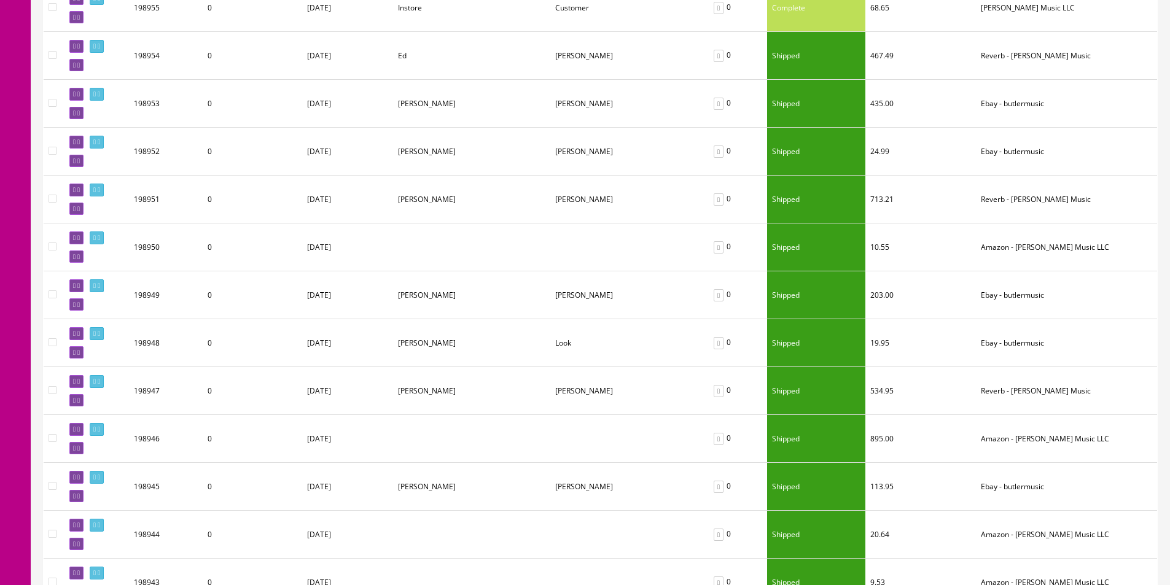
scroll to position [1228, 0]
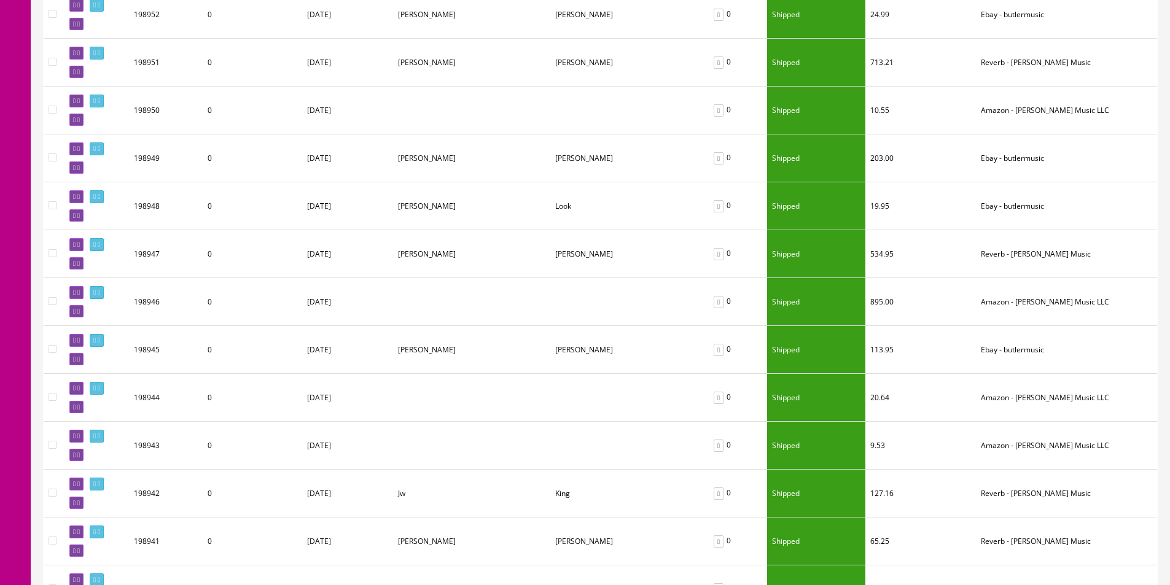
click at [327, 235] on td "[DATE]" at bounding box center [347, 254] width 91 height 48
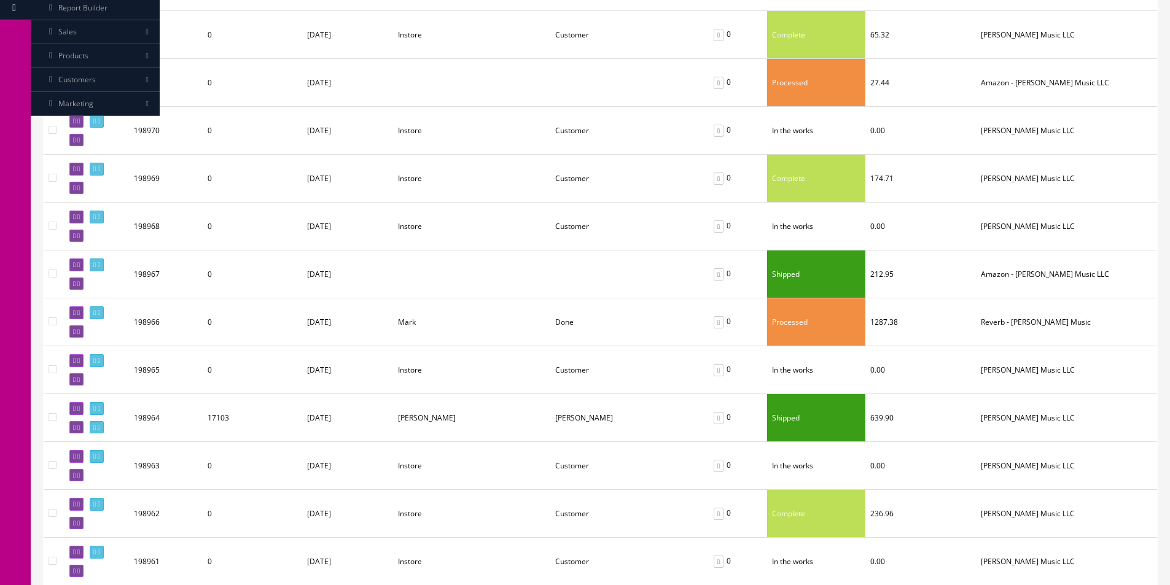
scroll to position [0, 0]
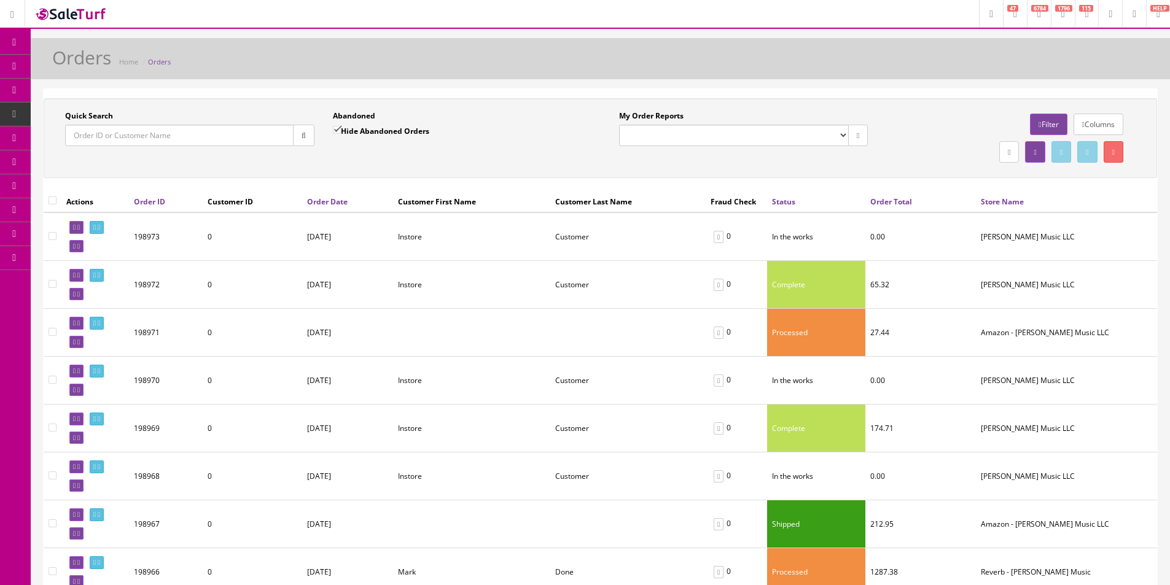
click at [12, 43] on icon at bounding box center [14, 42] width 13 height 10
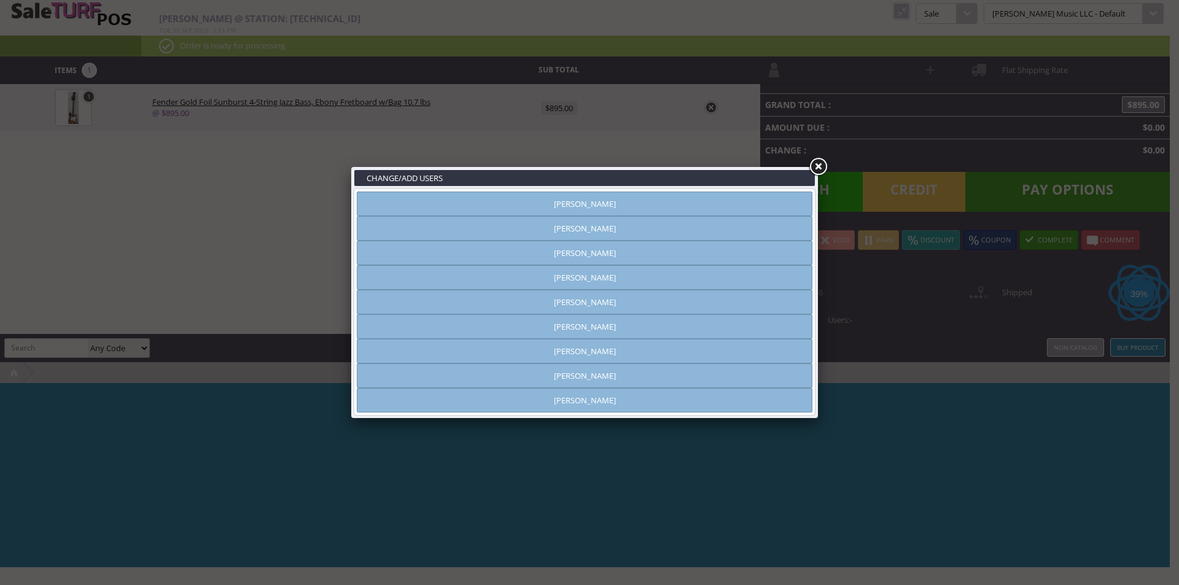
click at [67, 346] on div "CHANGE/ADD USERS [PERSON_NAME] [PERSON_NAME] [PERSON_NAME] [PERSON_NAME] [PERSO…" at bounding box center [589, 292] width 1179 height 585
click at [814, 172] on link at bounding box center [818, 167] width 22 height 22
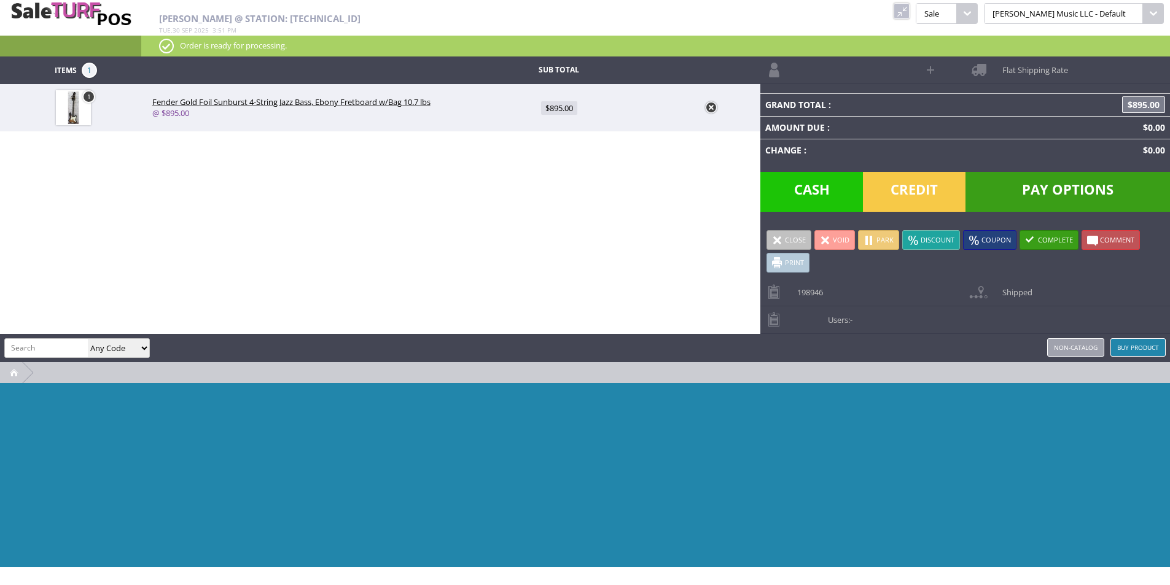
click at [61, 353] on input "search" at bounding box center [46, 348] width 83 height 18
type input "shipping"
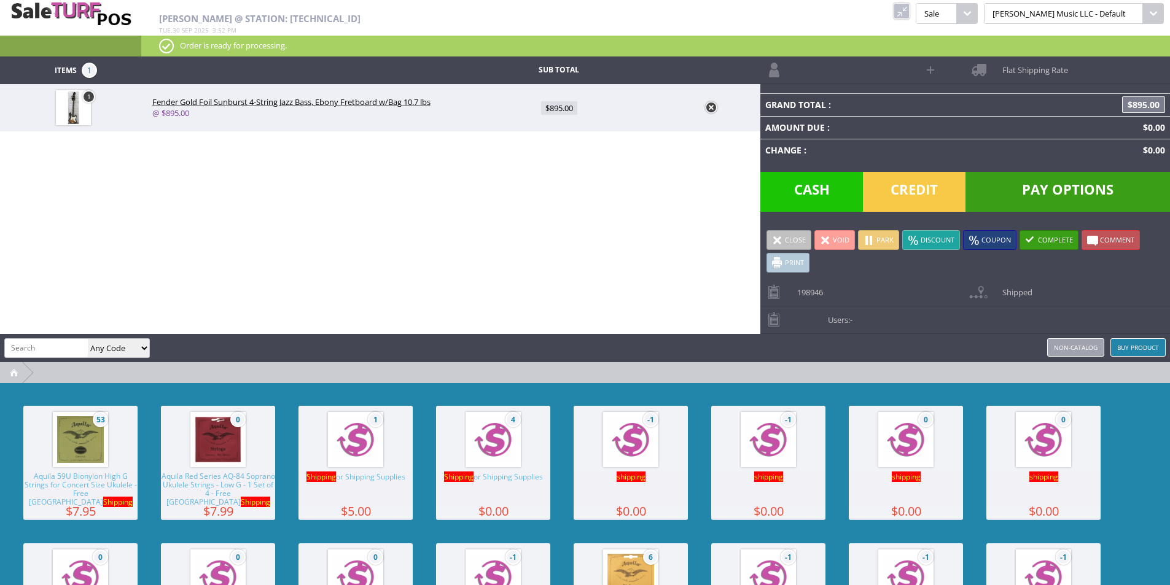
click at [463, 450] on span "4" at bounding box center [493, 440] width 115 height 68
click at [714, 154] on link at bounding box center [711, 155] width 12 height 12
click at [383, 464] on span "1" at bounding box center [355, 439] width 55 height 55
click at [565, 155] on span "$5.00" at bounding box center [559, 156] width 28 height 14
type input "5"
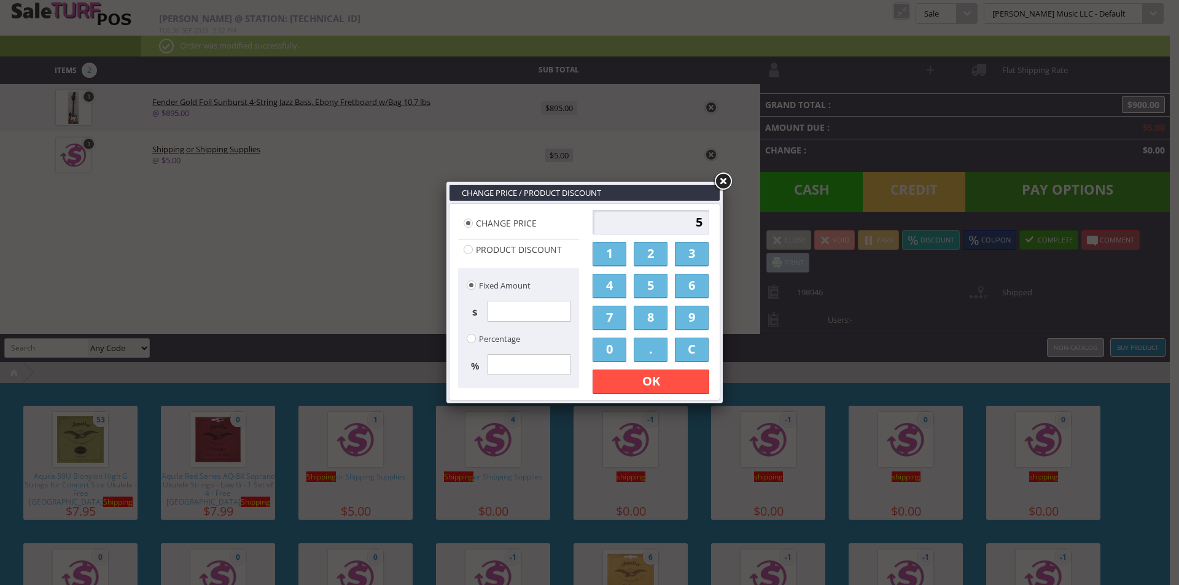
click at [676, 214] on input "5" at bounding box center [651, 222] width 117 height 25
type input "1000"
click at [653, 376] on link "OK" at bounding box center [651, 382] width 117 height 25
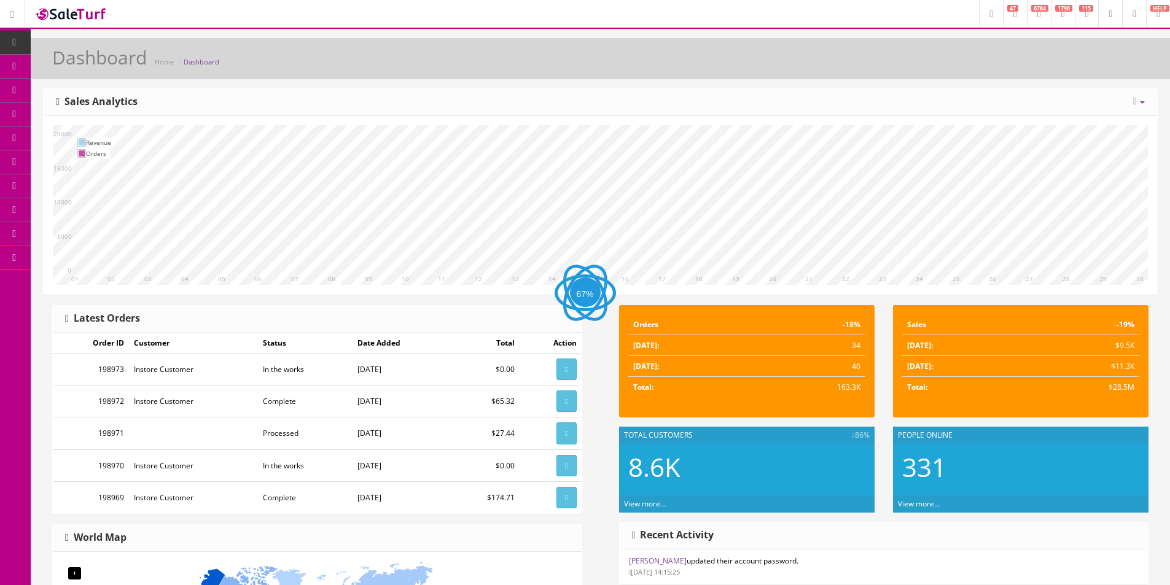
click at [115, 69] on link "Products" at bounding box center [95, 67] width 129 height 24
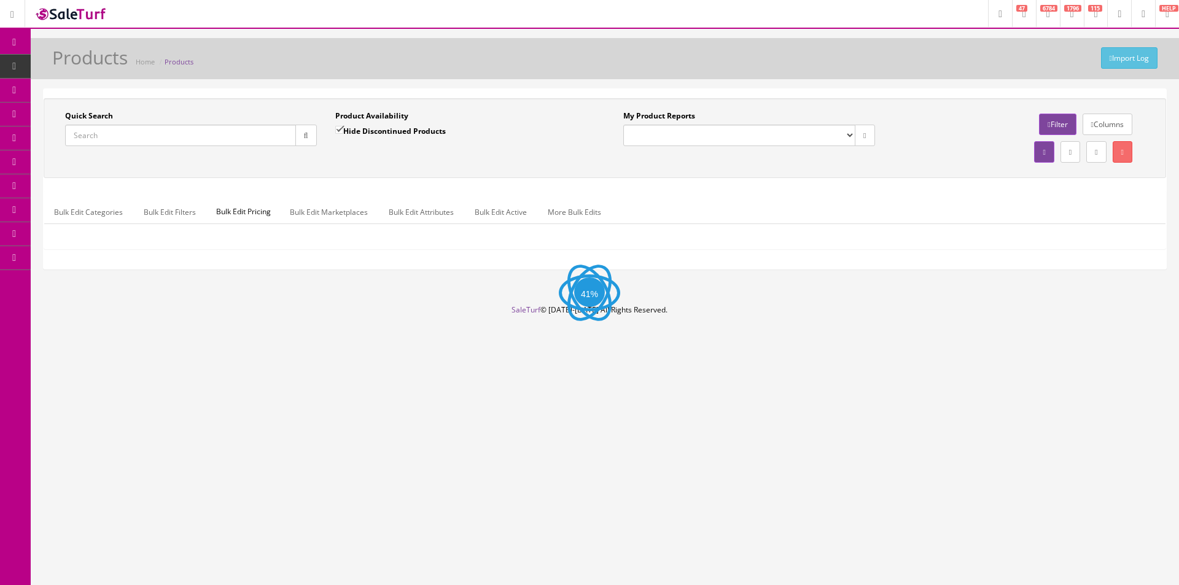
click at [162, 137] on input "Quick Search" at bounding box center [180, 135] width 231 height 21
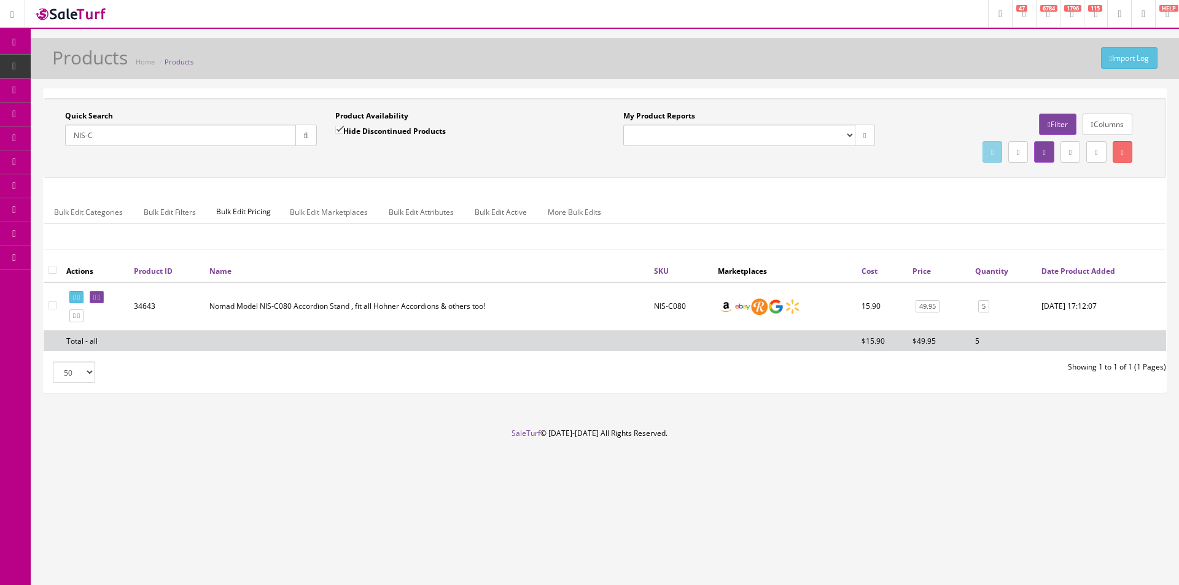
type input "NIS-C"
click at [982, 306] on link "5" at bounding box center [983, 306] width 11 height 13
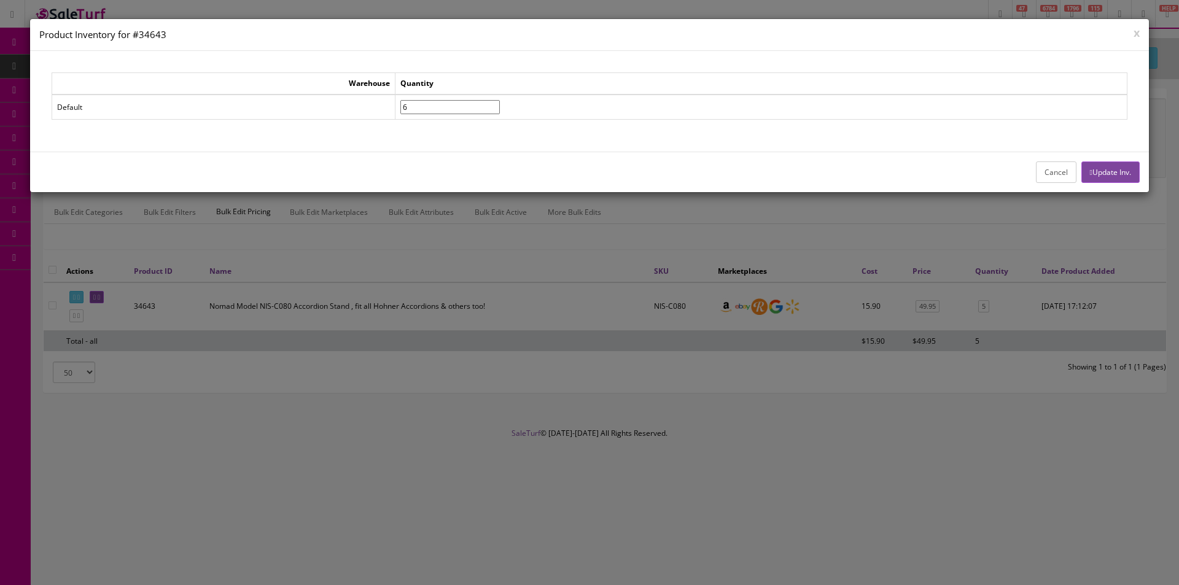
click at [500, 104] on input"] "6" at bounding box center [449, 107] width 99 height 14
click at [500, 111] on input"] "5" at bounding box center [449, 107] width 99 height 14
type input"] "4"
click at [500, 111] on input"] "4" at bounding box center [449, 107] width 99 height 14
click at [1107, 168] on button "Update Inv." at bounding box center [1111, 172] width 58 height 21
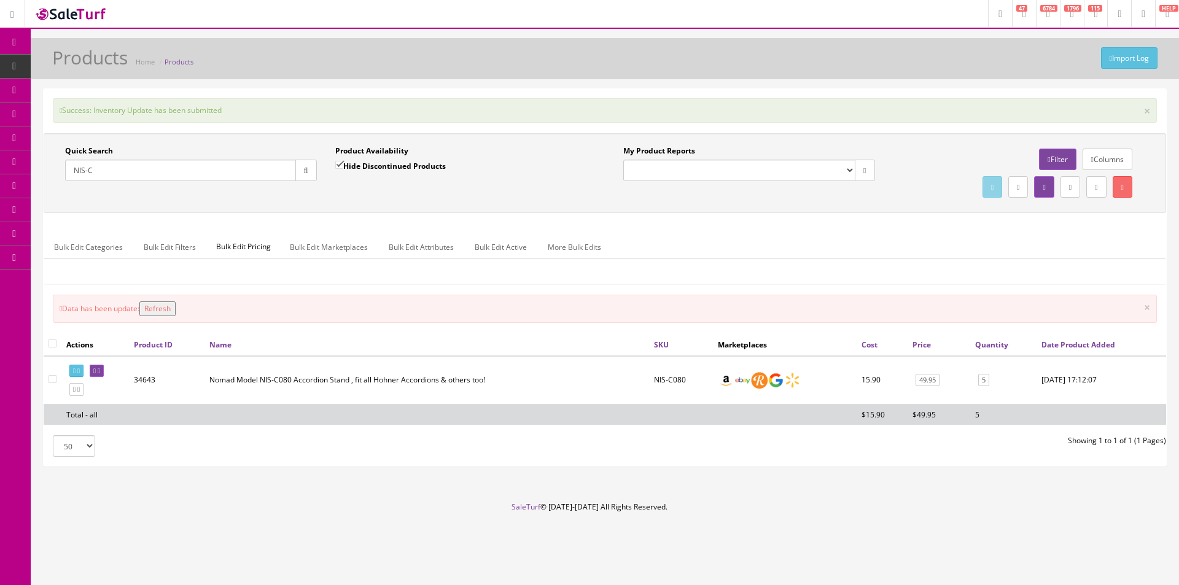
click at [912, 109] on div "Success: Inventory Update has been submitted ×" at bounding box center [605, 110] width 1104 height 25
drag, startPoint x: 912, startPoint y: 109, endPoint x: 963, endPoint y: 110, distance: 51.0
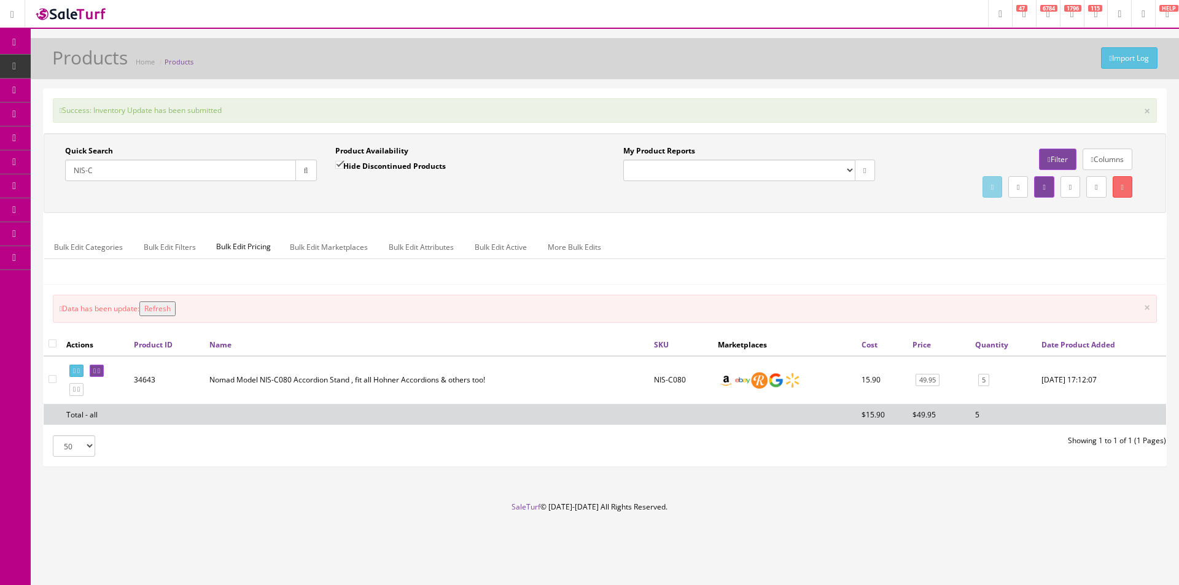
click at [914, 109] on div "Success: Inventory Update has been submitted ×" at bounding box center [605, 110] width 1104 height 25
click at [893, 119] on div "Success: Inventory Update has been submitted ×" at bounding box center [605, 110] width 1104 height 25
drag, startPoint x: 893, startPoint y: 119, endPoint x: 773, endPoint y: 294, distance: 212.9
click at [893, 119] on div "Success: Inventory Update has been submitted ×" at bounding box center [605, 110] width 1104 height 25
click at [1081, 456] on div "50 50 100 250 500 Showing 1 to 1 of 1 (1 Pages)" at bounding box center [604, 445] width 1141 height 21
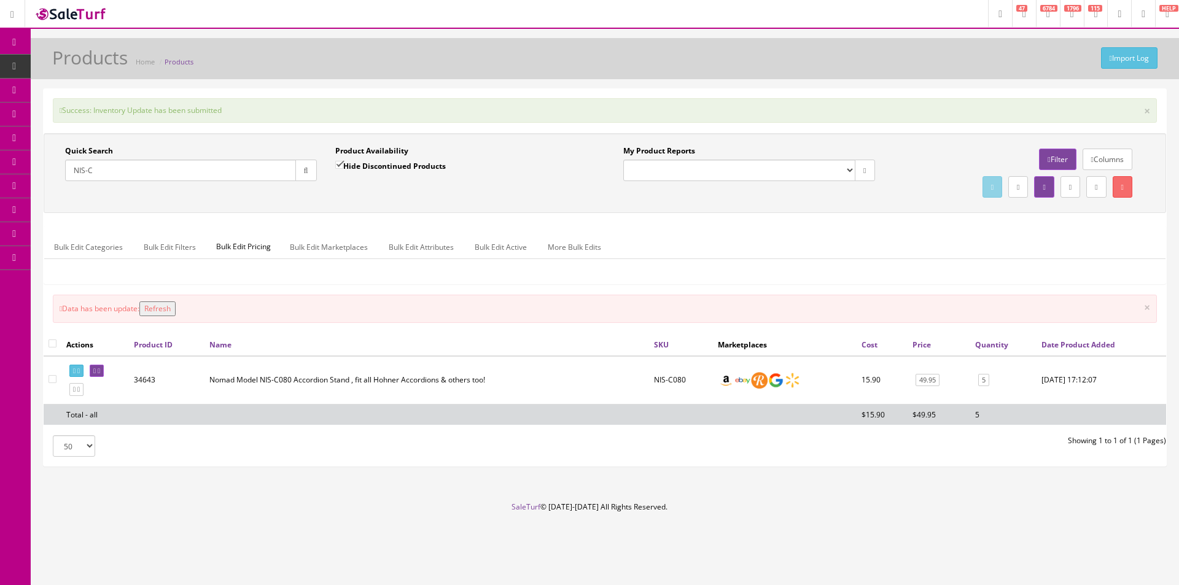
click at [11, 34] on link "Dashboard" at bounding box center [15, 43] width 31 height 24
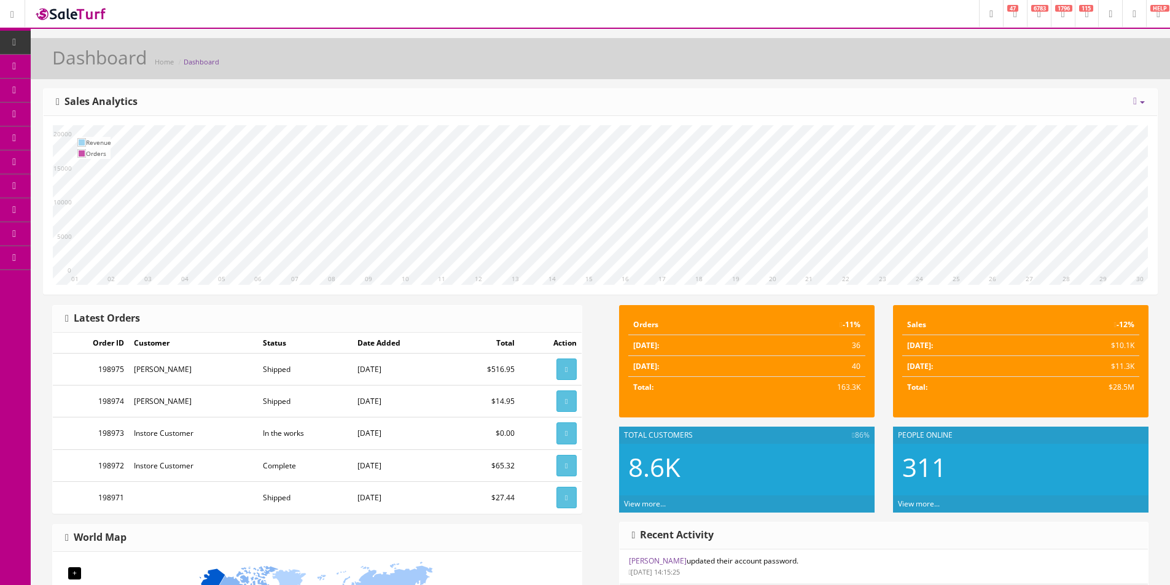
drag, startPoint x: 0, startPoint y: 0, endPoint x: 1018, endPoint y: 124, distance: 1025.2
click at [1018, 124] on div "10 11 12 13 14 15 16 17 18 19 20 21 22 23 24 25 26 27 28 29 30 01 02 03 04 05 0…" at bounding box center [600, 205] width 1113 height 178
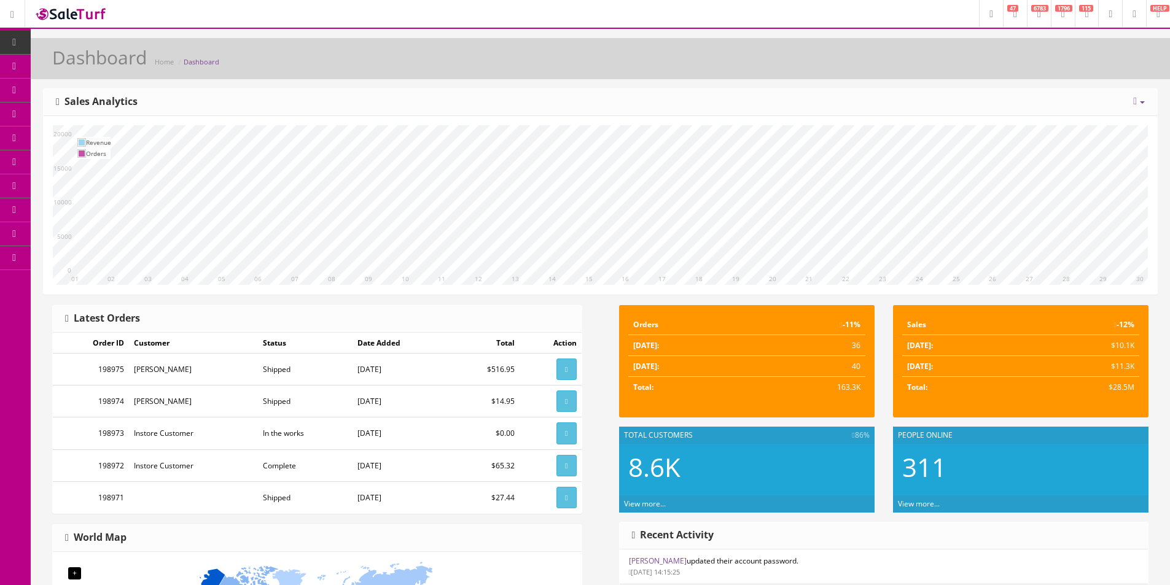
click at [1018, 124] on div "10 11 12 13 14 15 16 17 18 19 20 21 22 23 24 25 26 27 28 29 30 01 02 03 04 05 0…" at bounding box center [600, 205] width 1113 height 178
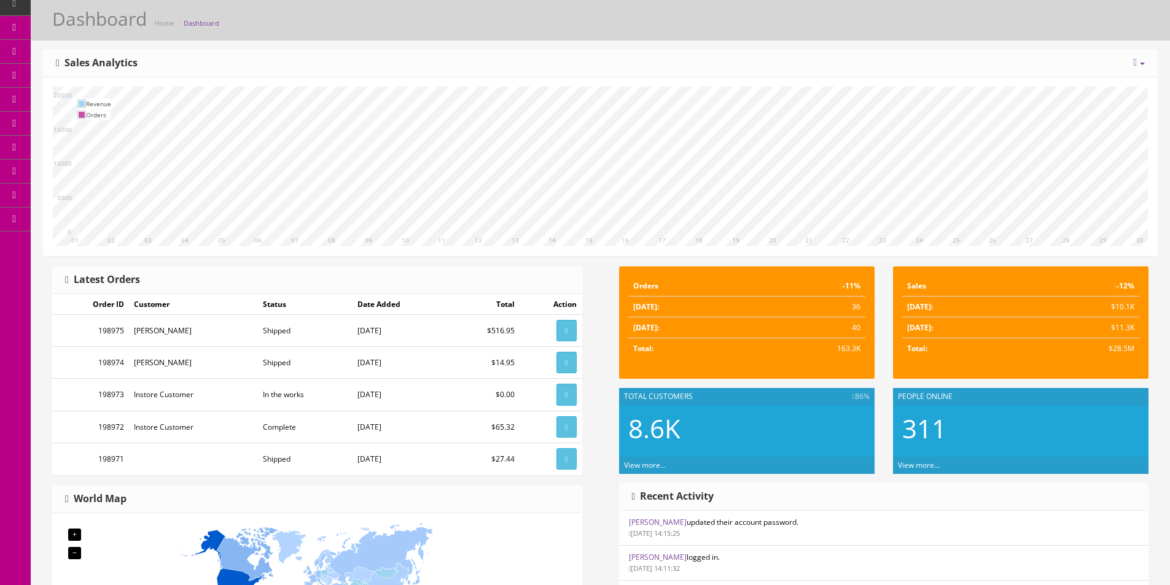
scroll to position [25, 0]
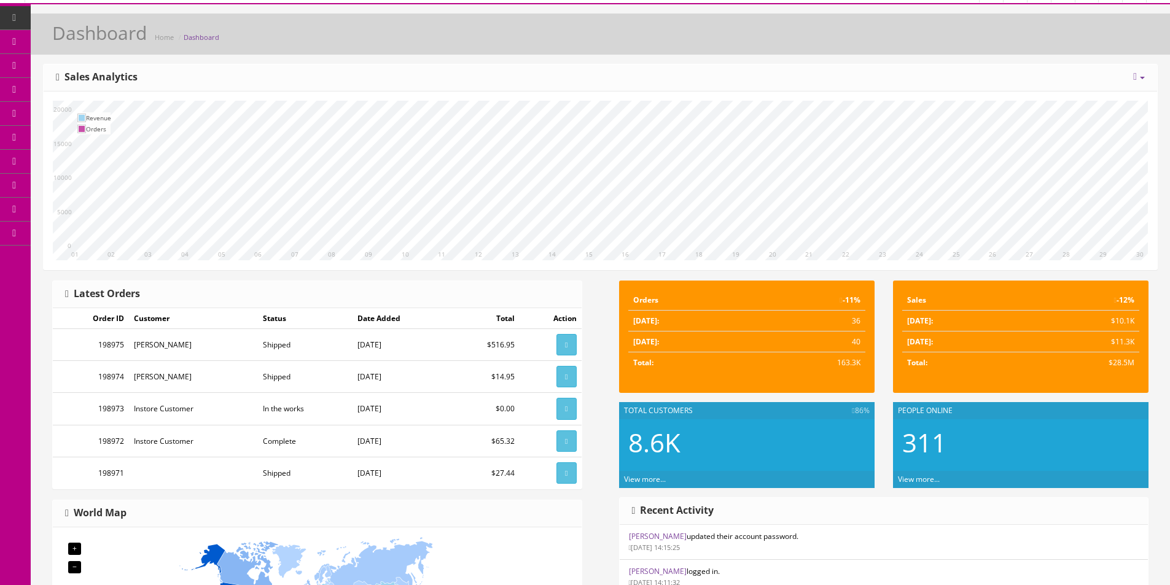
click at [50, 231] on link "Report Builder" at bounding box center [95, 234] width 129 height 24
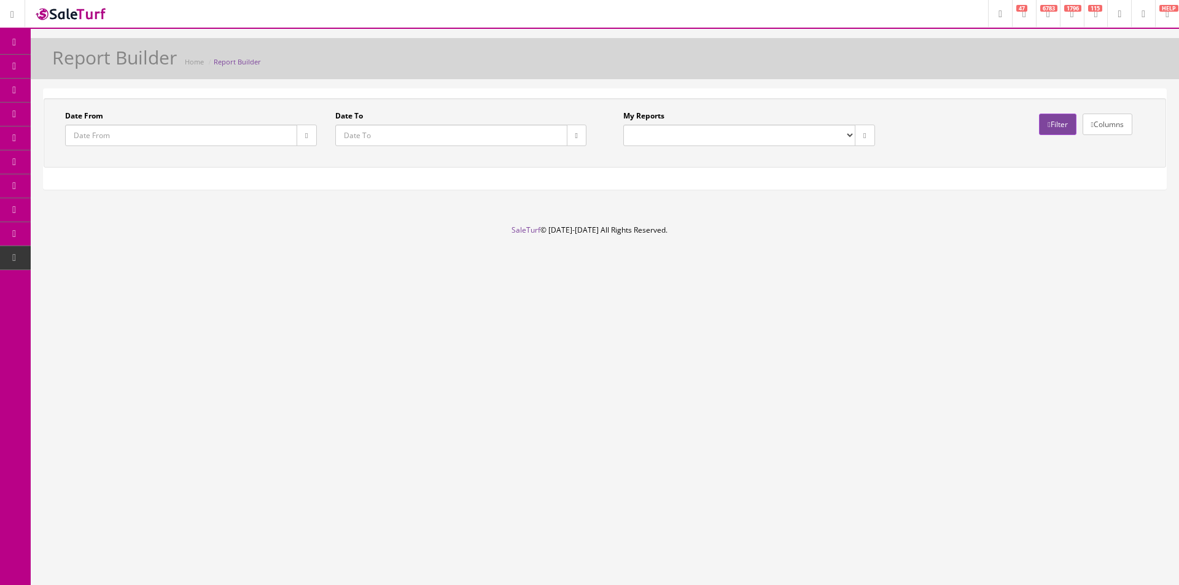
click at [485, 67] on div "Report Builder Home Report Builder" at bounding box center [605, 61] width 1130 height 29
click at [655, 142] on select "Commission Report Weekly Sold/Stock (NON-DISCONTINUED) Store Cash IN-OUT Comple…" at bounding box center [739, 135] width 232 height 21
select select "152"
click at [623, 125] on select "Commission Report Weekly Sold/Stock (NON-DISCONTINUED) Store Cash IN-OUT Comple…" at bounding box center [739, 135] width 232 height 21
type input "[DATE]"
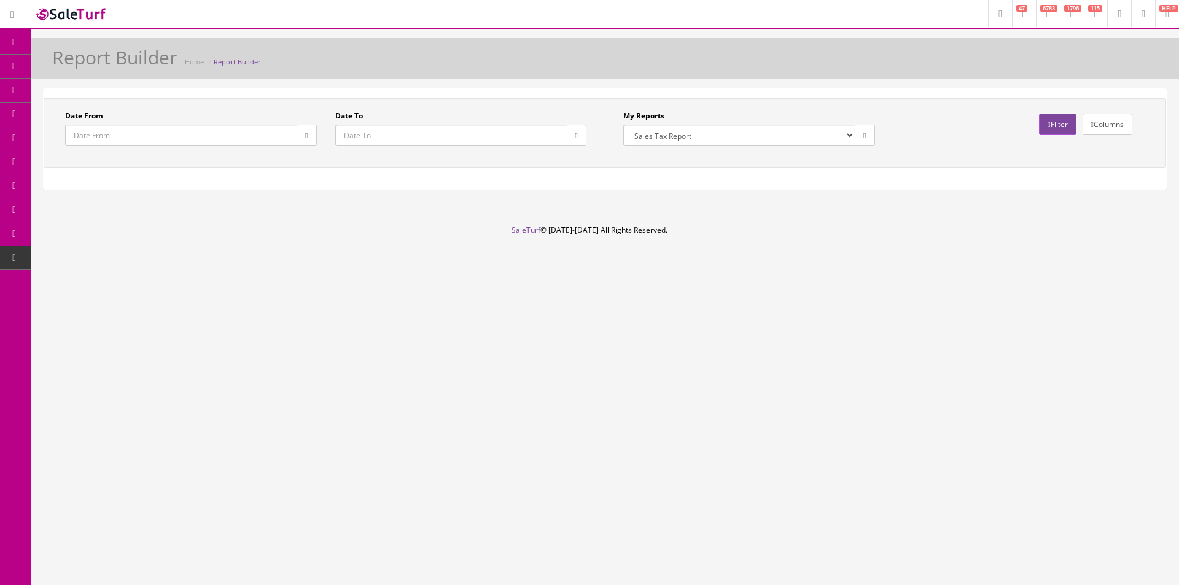
type input "[DATE]"
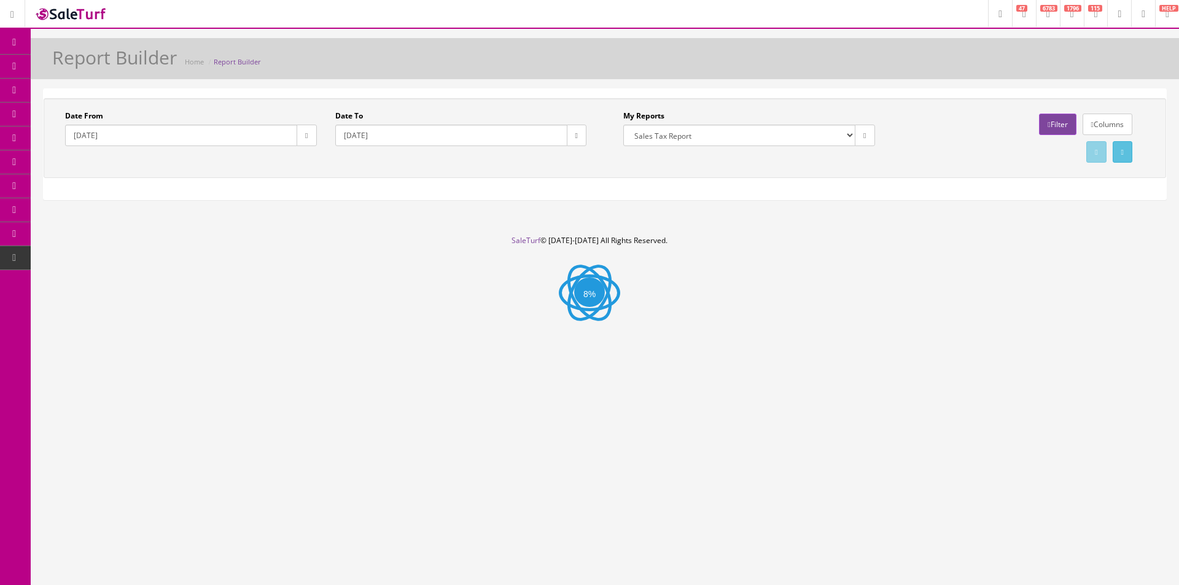
click at [300, 138] on button "button" at bounding box center [307, 135] width 20 height 21
click at [300, 160] on th "‹" at bounding box center [306, 159] width 21 height 18
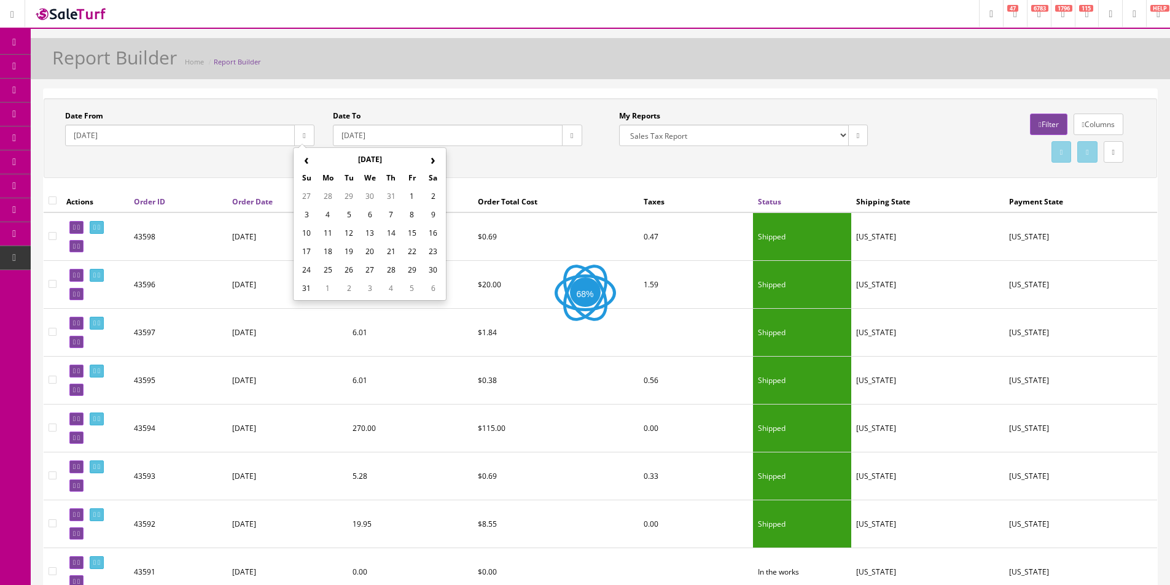
click at [410, 193] on td "1" at bounding box center [412, 196] width 21 height 18
type input "2025-08-01"
click at [563, 143] on button "button" at bounding box center [572, 135] width 20 height 21
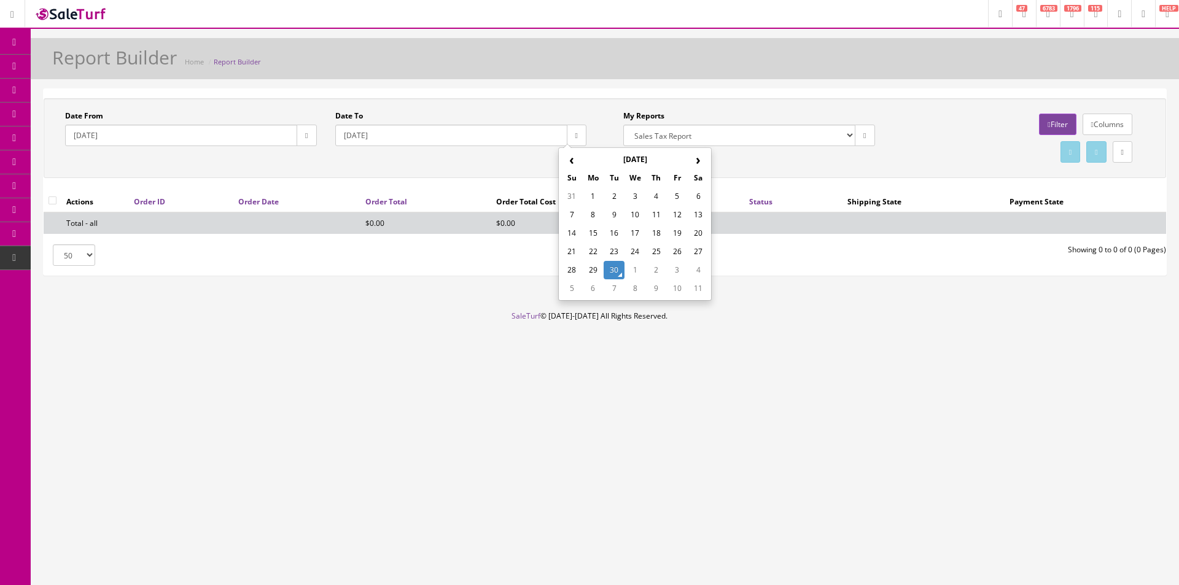
click at [569, 164] on th "‹" at bounding box center [571, 159] width 21 height 18
click at [569, 295] on td "31" at bounding box center [571, 288] width 21 height 18
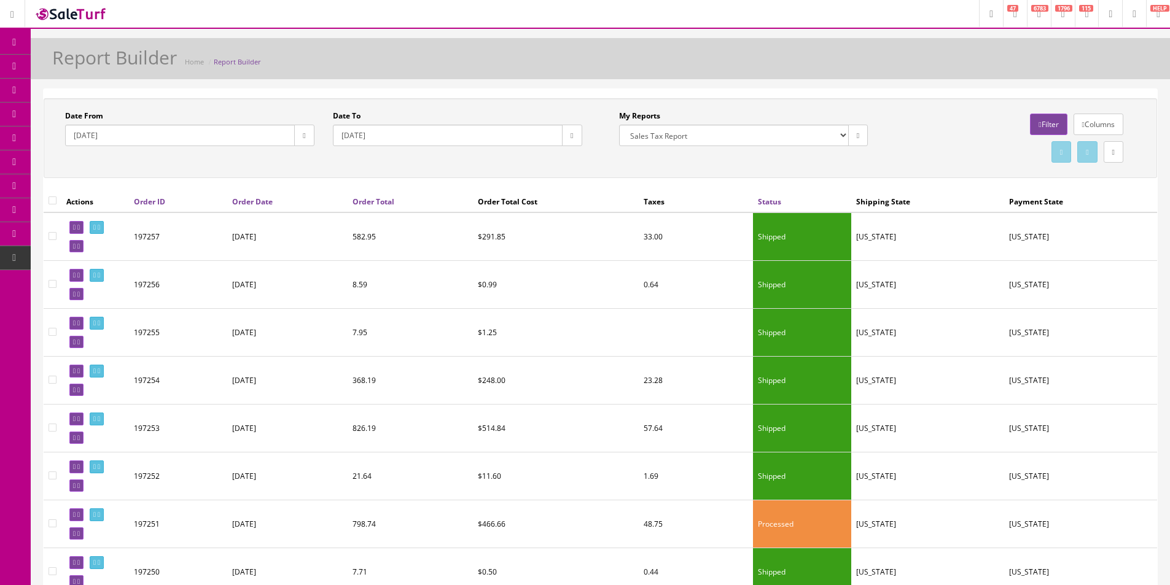
click at [674, 170] on div "Date From 2025-08-01 Date To 2025-08-31 My Reports Commission Report Weekly Sol…" at bounding box center [600, 138] width 1113 height 80
click at [1030, 125] on link "Filter" at bounding box center [1048, 124] width 37 height 21
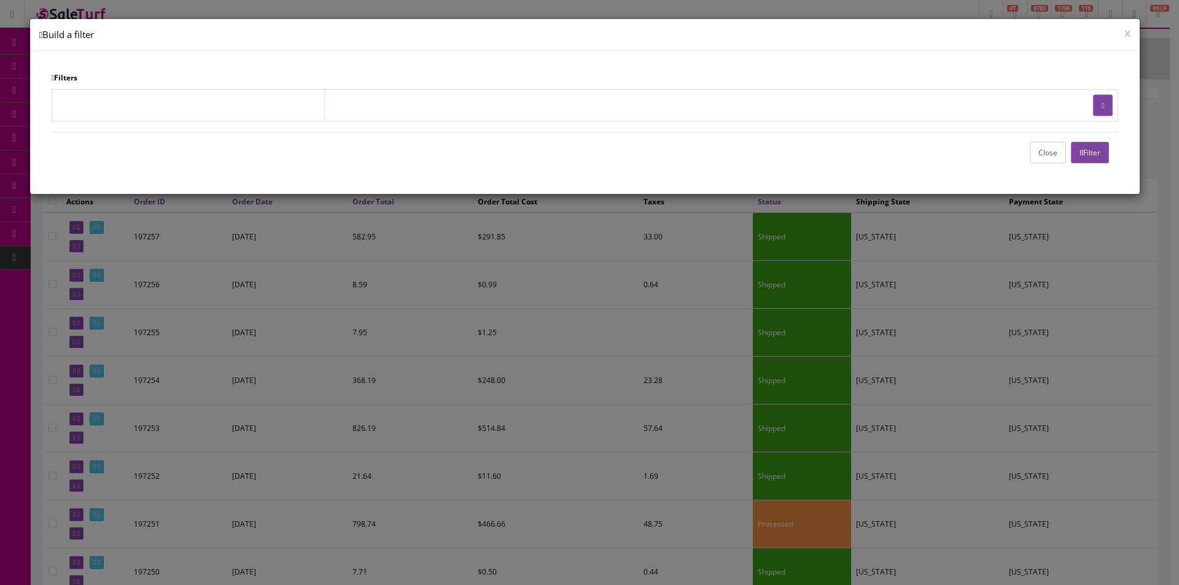
click at [1102, 147] on button "Filter" at bounding box center [1090, 152] width 39 height 21
click at [1040, 150] on button "Close" at bounding box center [1048, 152] width 36 height 21
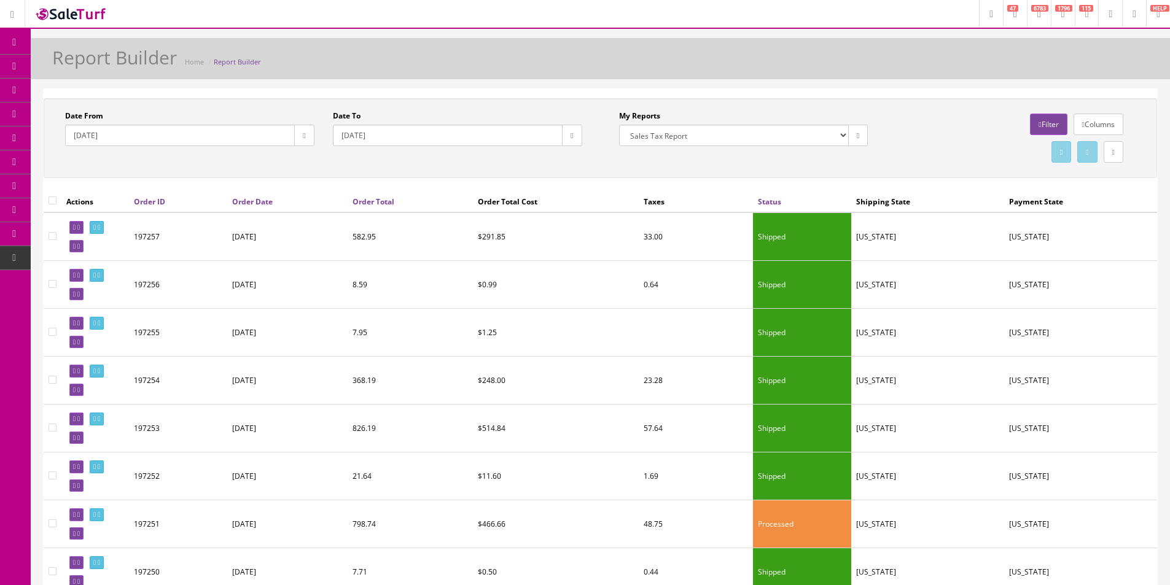
click at [708, 154] on div "My Reports Commission Report Weekly Sold/Stock (NON-DISCONTINUED) Store Cash IN…" at bounding box center [744, 133] width 268 height 45
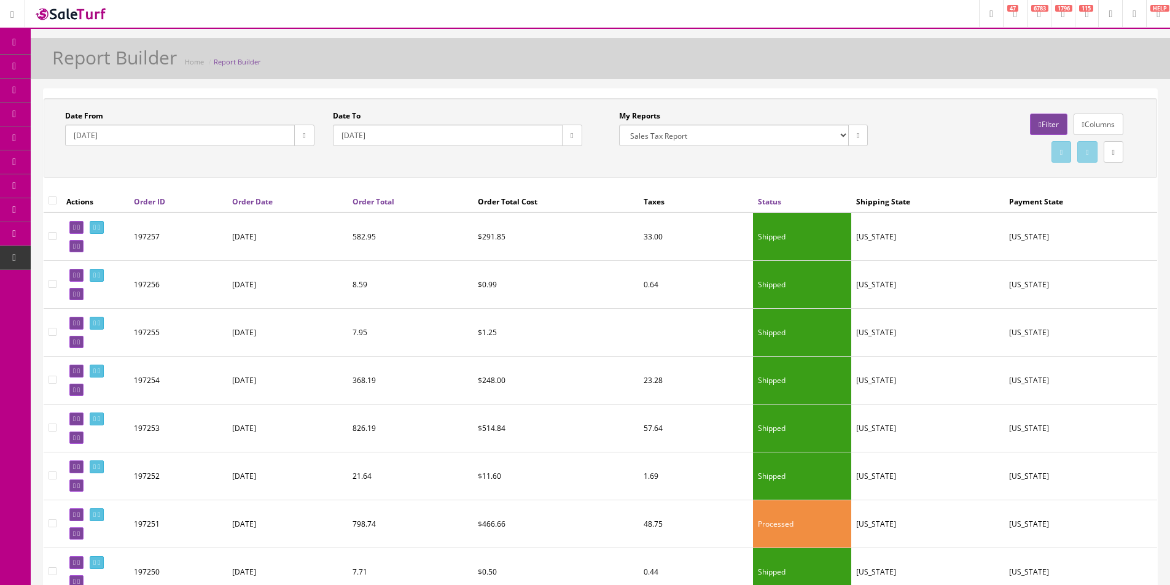
click at [708, 154] on div "My Reports Commission Report Weekly Sold/Stock (NON-DISCONTINUED) Store Cash IN…" at bounding box center [744, 133] width 268 height 45
click at [409, 130] on input "2025-08-31" at bounding box center [448, 135] width 230 height 21
click at [571, 133] on icon "button" at bounding box center [572, 135] width 2 height 7
click at [595, 289] on td "1" at bounding box center [593, 288] width 21 height 18
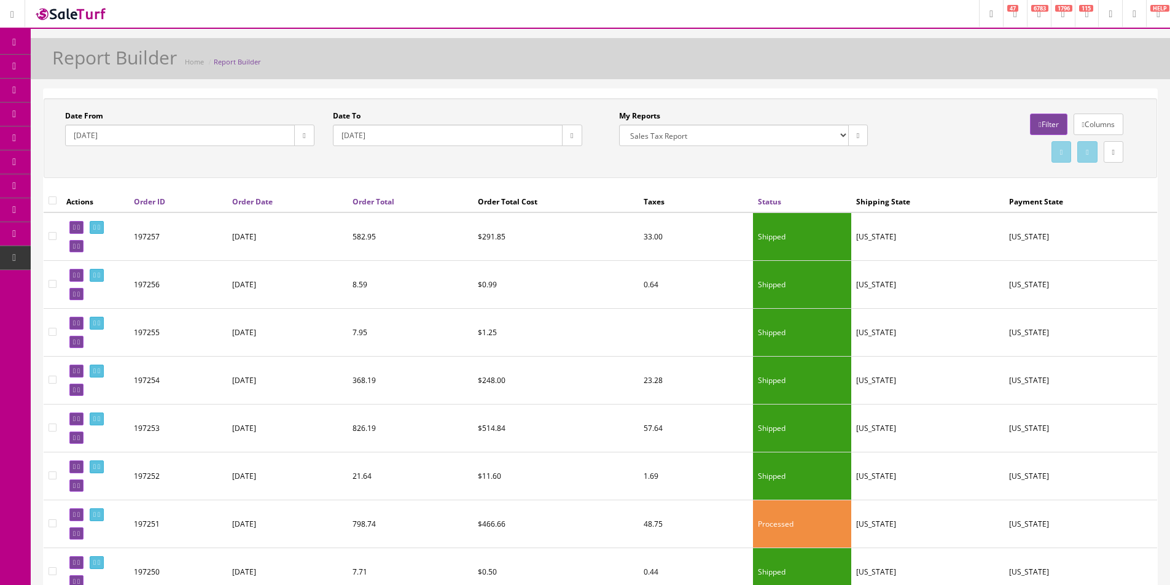
click at [577, 139] on button "button" at bounding box center [572, 135] width 20 height 21
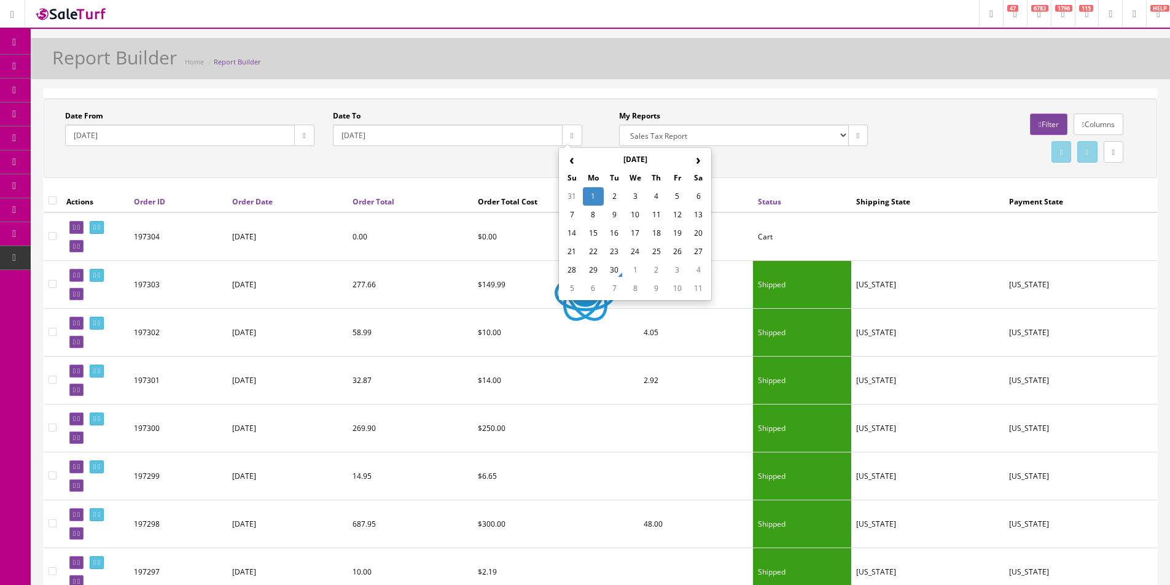
click at [569, 159] on th "‹" at bounding box center [571, 159] width 21 height 18
click at [575, 286] on td "31" at bounding box center [571, 288] width 21 height 18
type input "2025-08-31"
click at [618, 160] on div "My Reports Commission Report Weekly Sold/Stock (NON-DISCONTINUED) Store Cash IN…" at bounding box center [878, 138] width 554 height 55
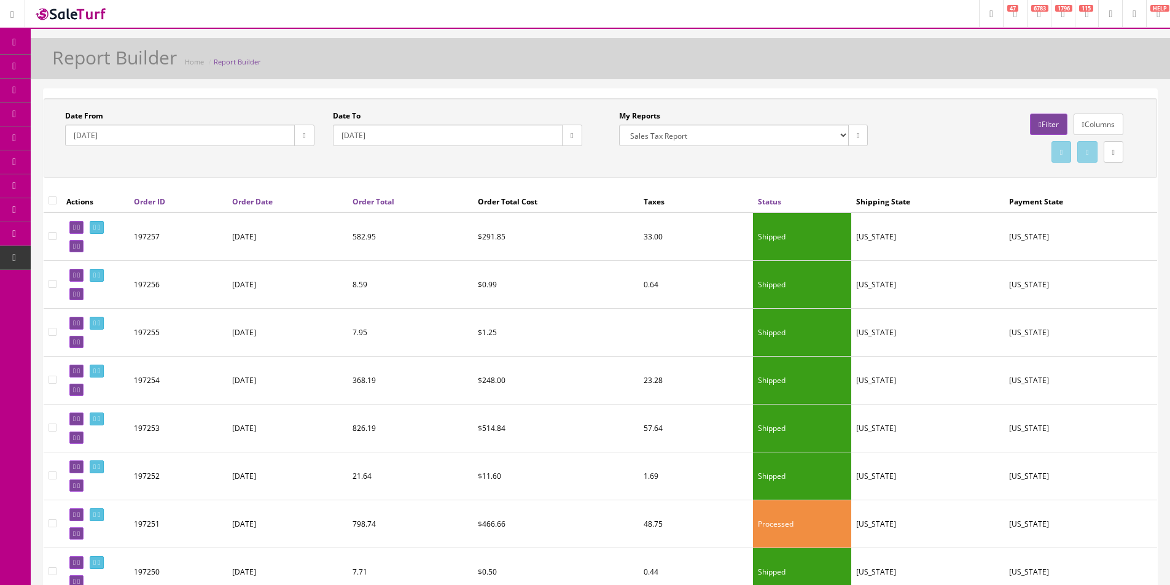
click at [1039, 122] on link "Filter" at bounding box center [1048, 124] width 37 height 21
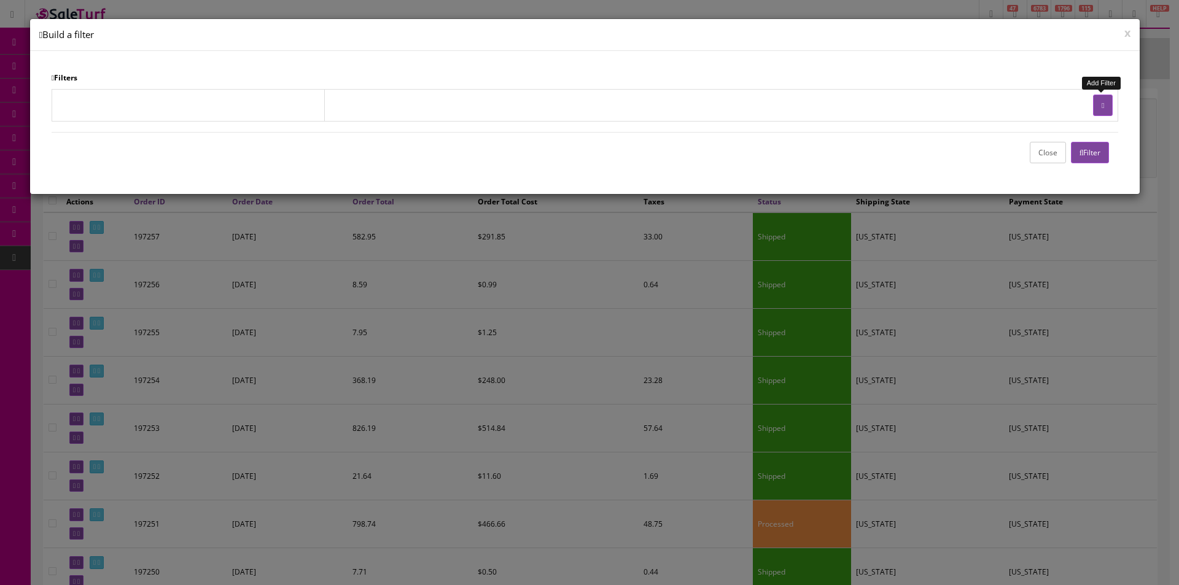
click at [1101, 96] on button "button" at bounding box center [1103, 105] width 20 height 21
select select
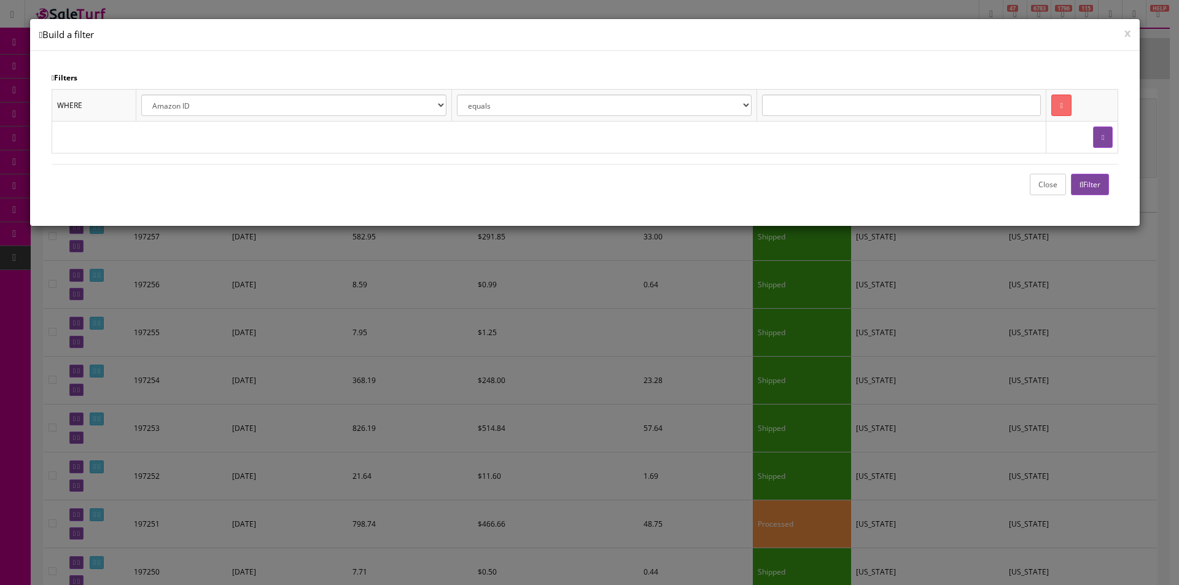
click at [298, 104] on select "Amazon ID Ebay ID Order ID Reverb ID Walmart ID Customer ID Customer First Name…" at bounding box center [293, 105] width 305 height 21
click at [1045, 185] on button "Close" at bounding box center [1048, 184] width 36 height 21
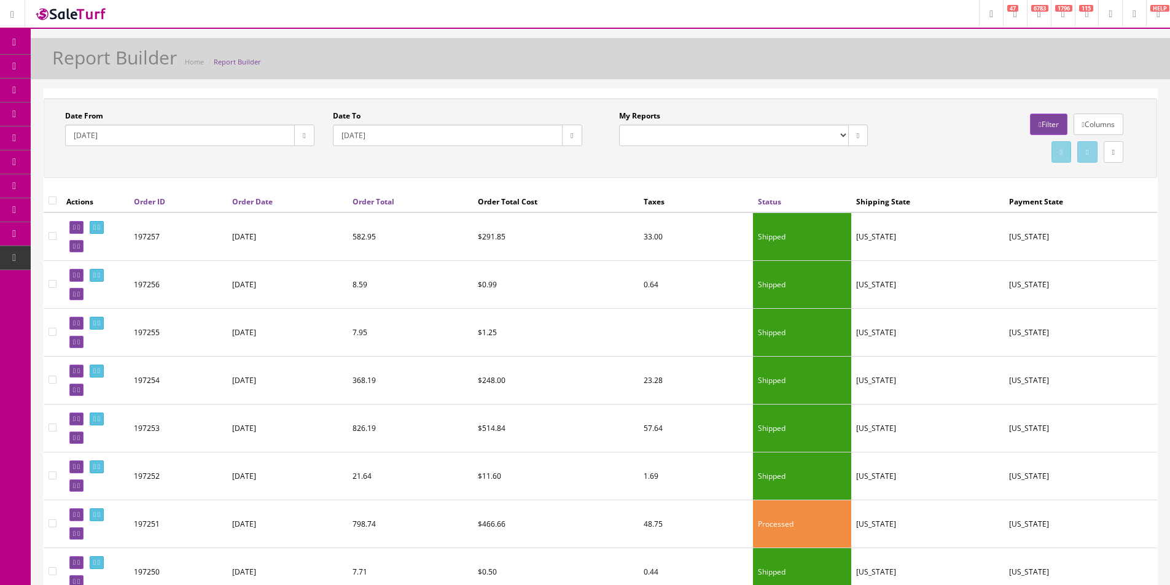
click at [1115, 154] on link at bounding box center [1114, 151] width 20 height 21
click at [902, 189] on link "CSV File" at bounding box center [900, 187] width 27 height 10
click at [938, 136] on div "Columns Filter" at bounding box center [1010, 125] width 249 height 28
click at [80, 261] on link "Report Builder" at bounding box center [95, 258] width 129 height 24
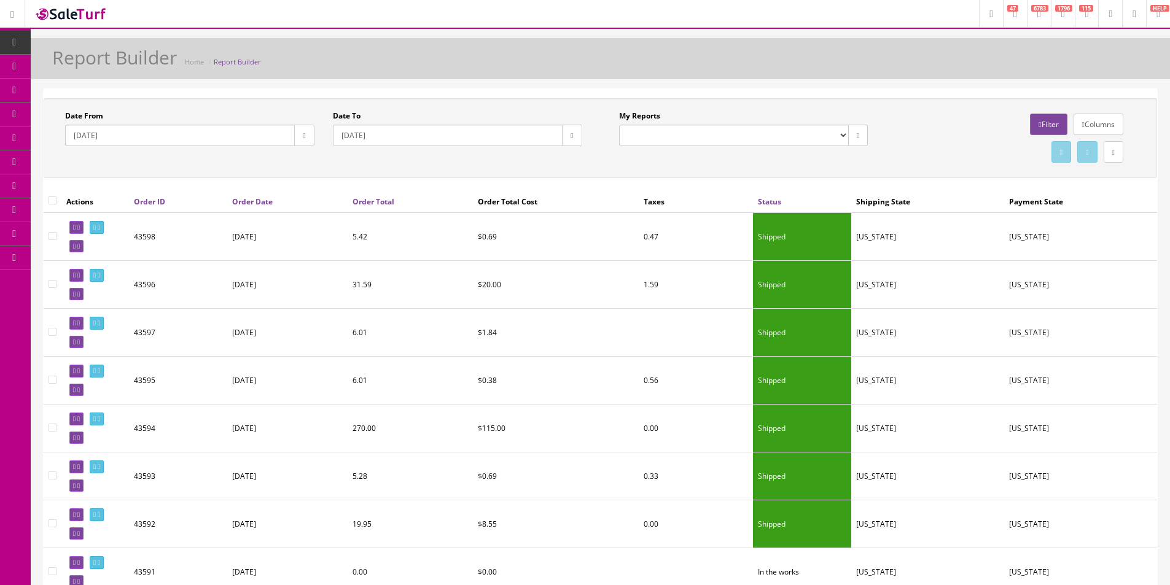
select select "224"
click at [619, 125] on select "Commission Report Weekly Sold/Stock (NON-DISCONTINUED) Store Cash IN-OUT Comple…" at bounding box center [734, 135] width 230 height 21
type input "[DATE]"
click at [303, 134] on icon "button" at bounding box center [304, 135] width 2 height 7
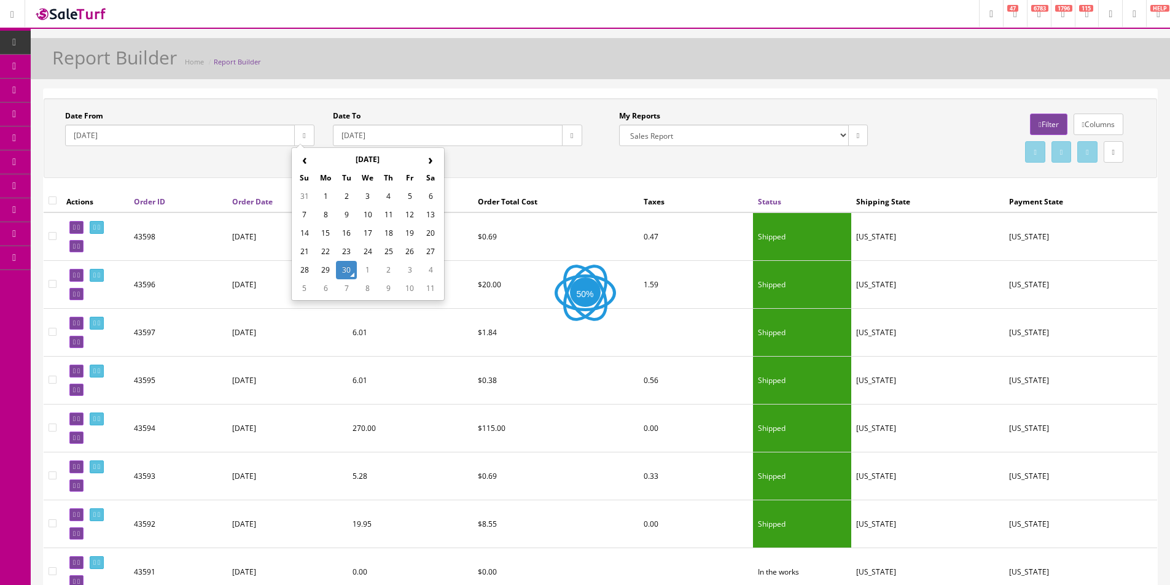
click at [305, 157] on th "‹" at bounding box center [304, 159] width 21 height 18
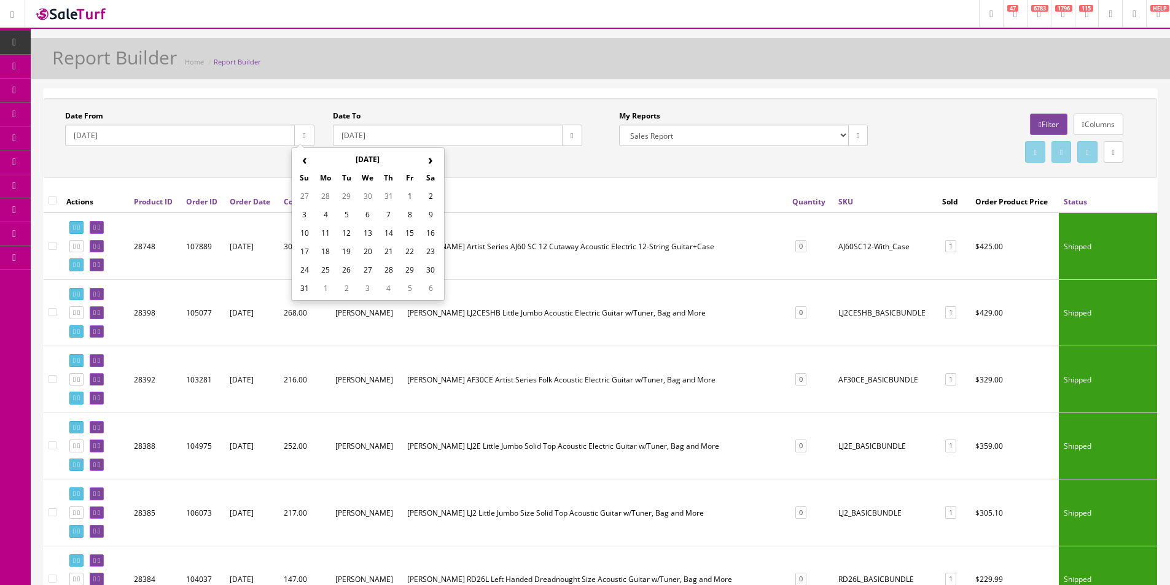
click at [410, 197] on td "1" at bounding box center [409, 196] width 21 height 18
type input "2025-08-01"
click at [574, 131] on button "button" at bounding box center [572, 135] width 20 height 21
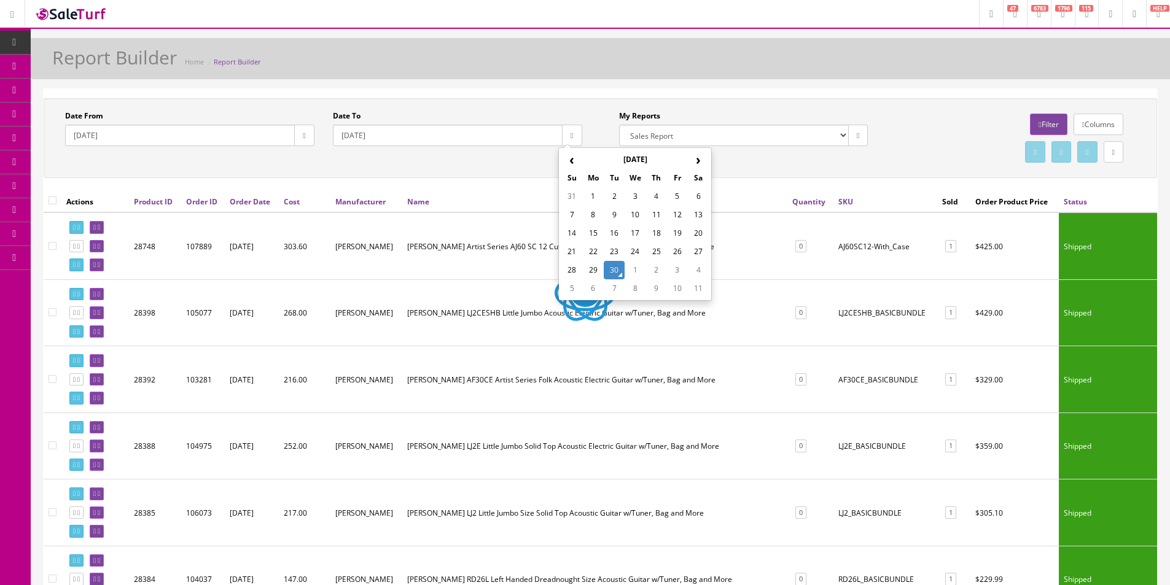
click at [565, 165] on th "‹" at bounding box center [571, 159] width 21 height 18
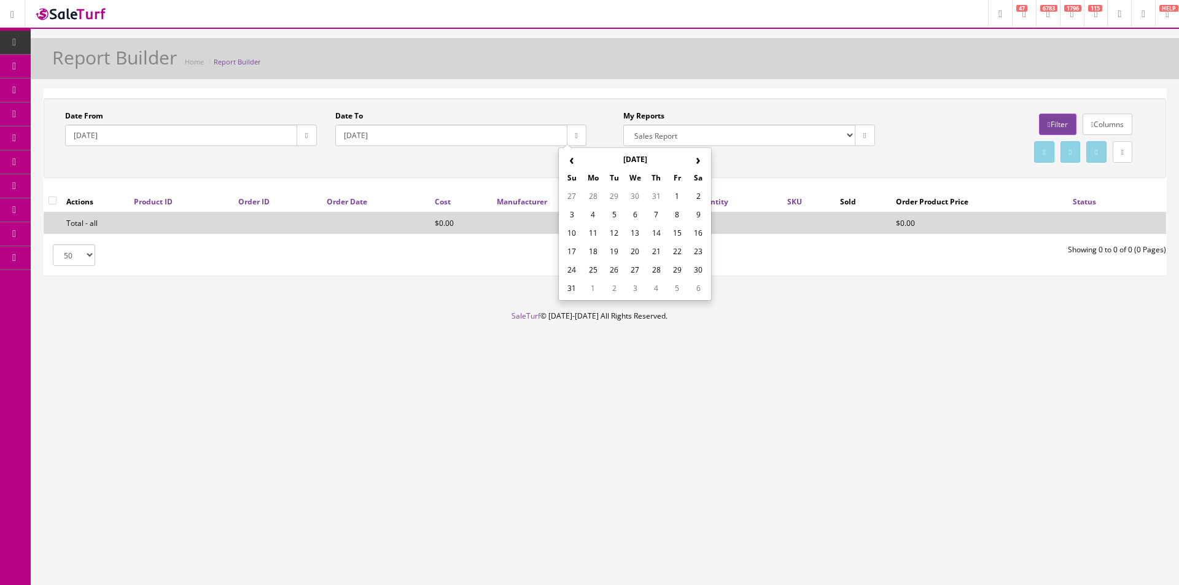
click at [573, 288] on td "31" at bounding box center [571, 288] width 21 height 18
type input "2025-08-31"
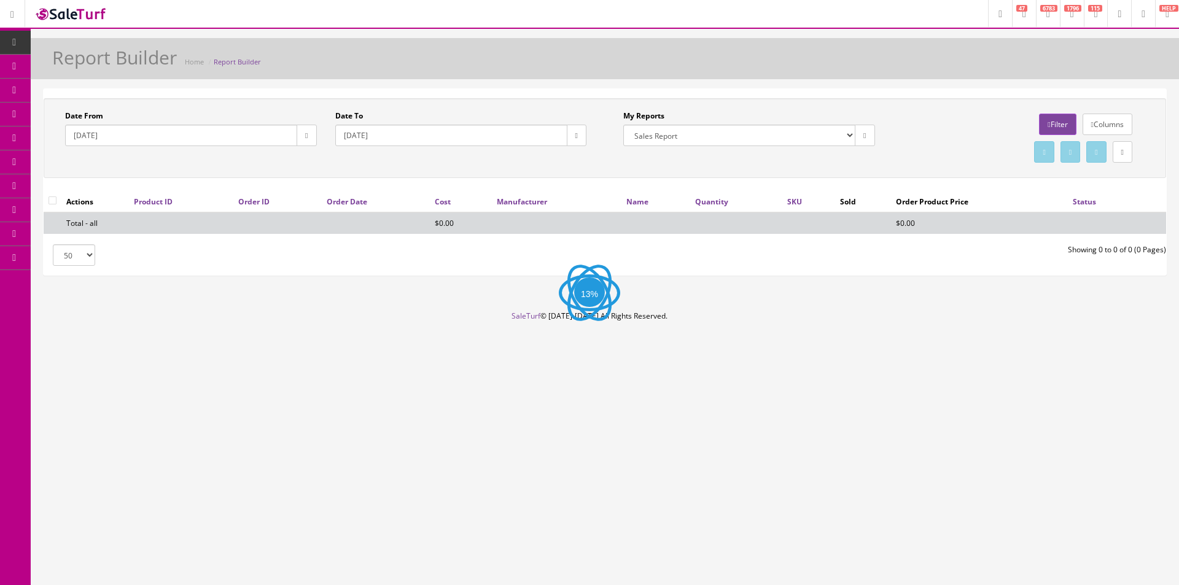
click at [1045, 127] on link "Filter" at bounding box center [1057, 124] width 37 height 21
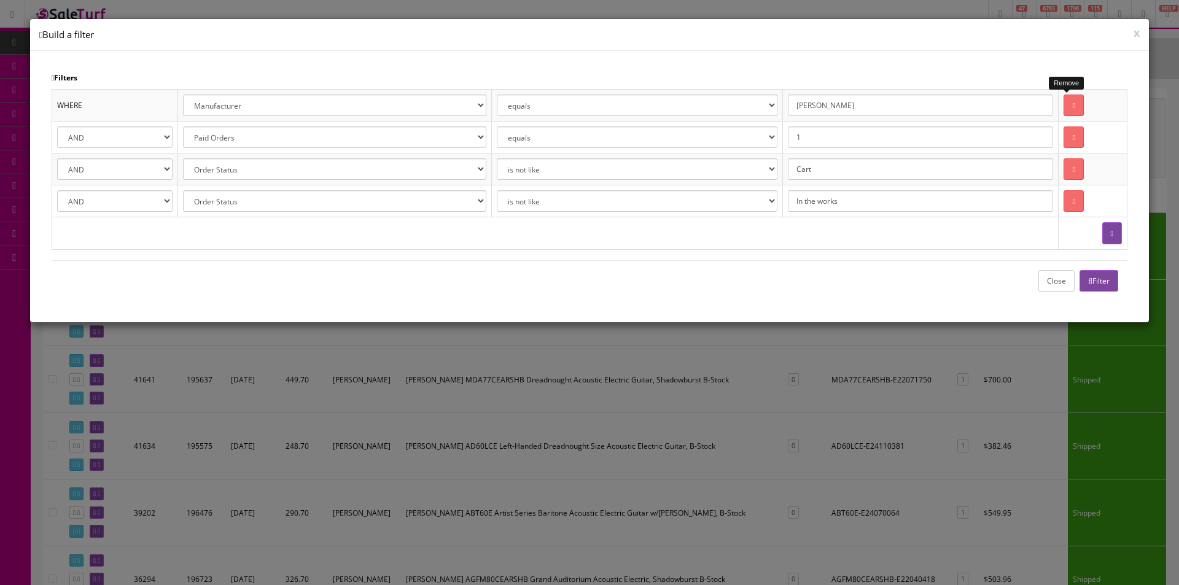
click at [1073, 98] on link at bounding box center [1074, 105] width 20 height 21
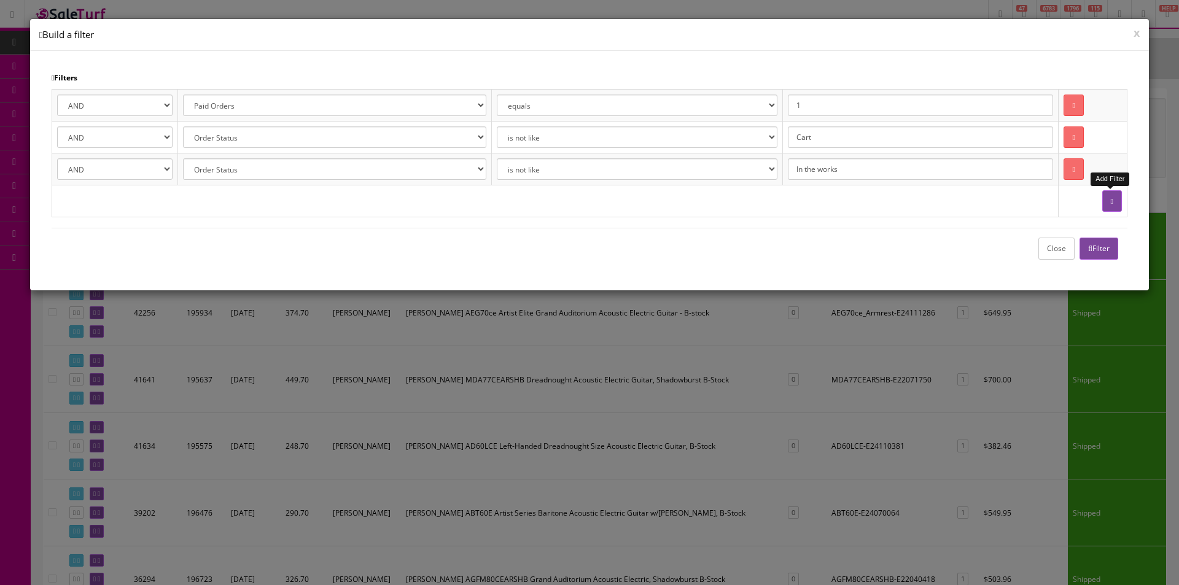
click at [1110, 207] on button "button" at bounding box center [1112, 200] width 20 height 21
select select
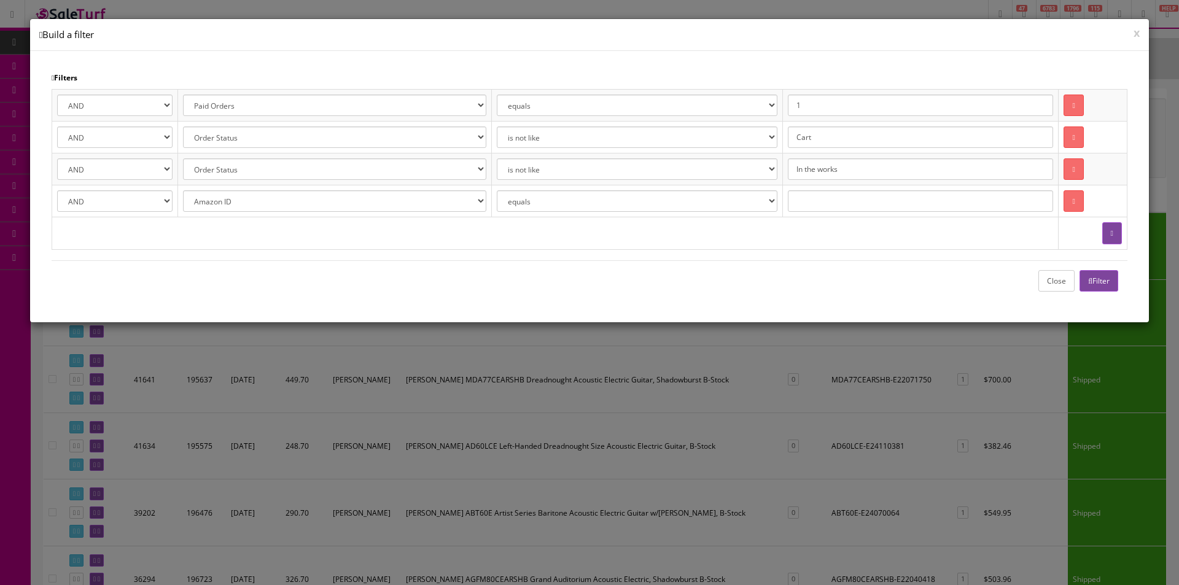
click at [330, 199] on select "Amazon ID Ebay ID Order ID Reverb ID Walmart ID Customer ID Customer First Name…" at bounding box center [334, 200] width 303 height 21
select select "p.sku"
click at [330, 199] on select "Amazon ID Ebay ID Order ID Reverb ID Walmart ID Customer ID Customer First Name…" at bounding box center [334, 200] width 303 height 21
click at [544, 212] on td "equals is like is not like is greater than is greater than or equal to is less …" at bounding box center [636, 201] width 291 height 32
click at [544, 209] on select "equals is like is not like is greater than is greater than or equal to is less …" at bounding box center [637, 200] width 281 height 21
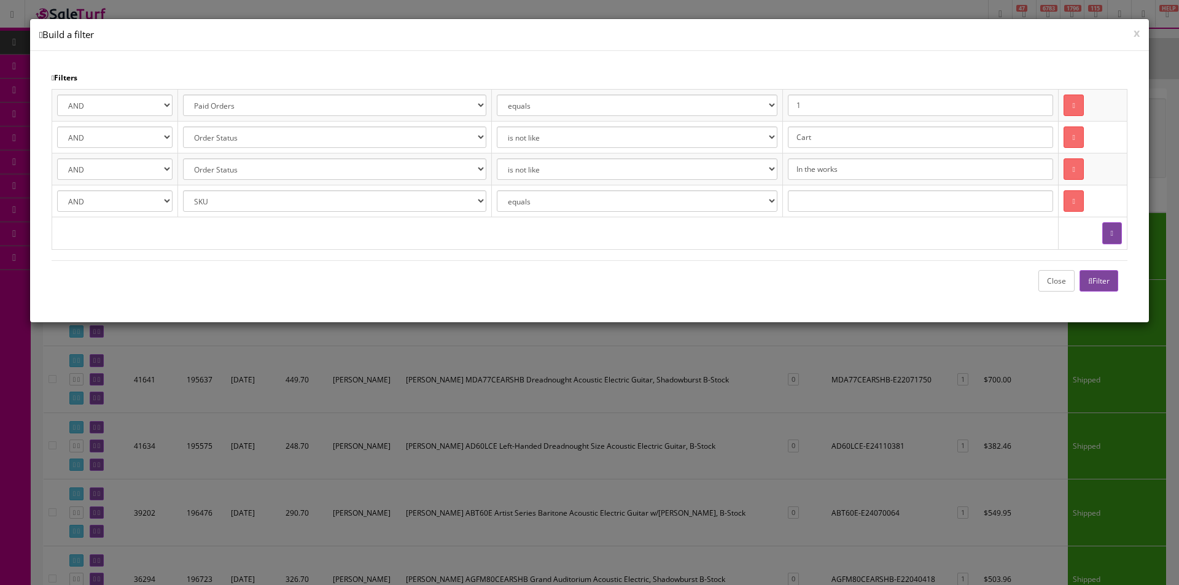
select select "like"
click at [503, 190] on select "equals is like is not like is greater than is greater than or equal to is less …" at bounding box center [637, 200] width 281 height 21
click at [841, 206] on input "text" at bounding box center [920, 200] width 265 height 21
type input "Shipping"
click at [1094, 283] on button "Filter" at bounding box center [1099, 280] width 39 height 21
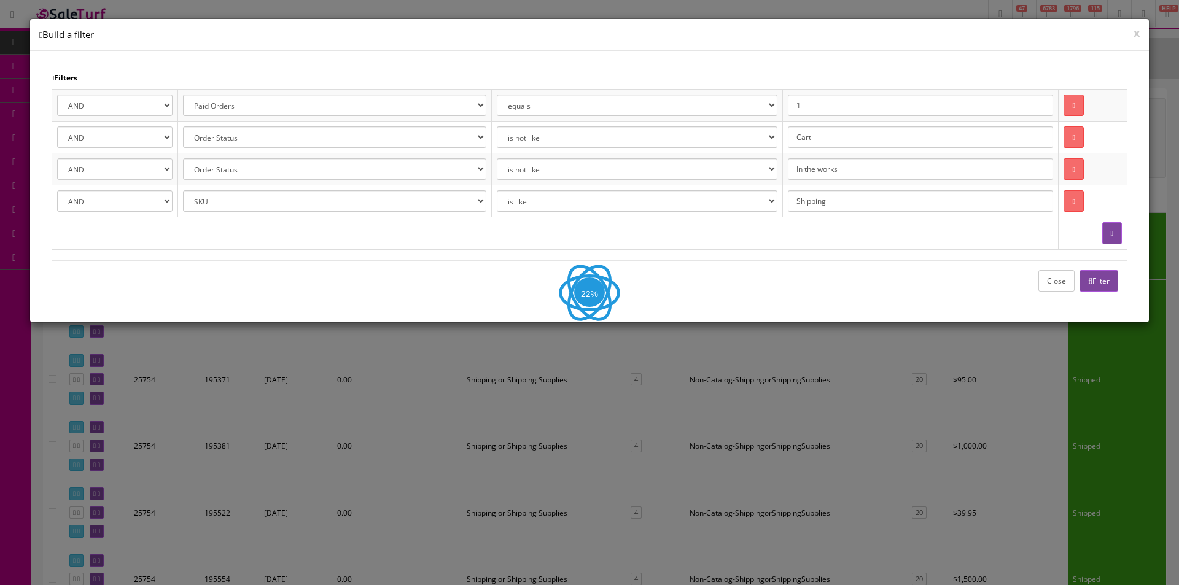
click at [1051, 284] on button "Close" at bounding box center [1057, 280] width 36 height 21
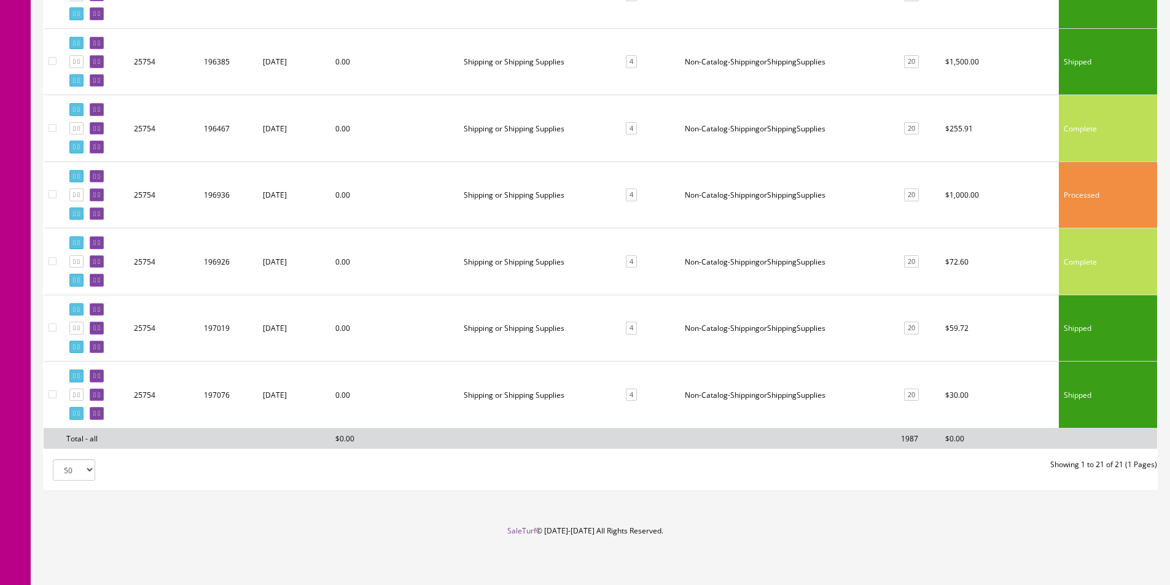
scroll to position [1186, 0]
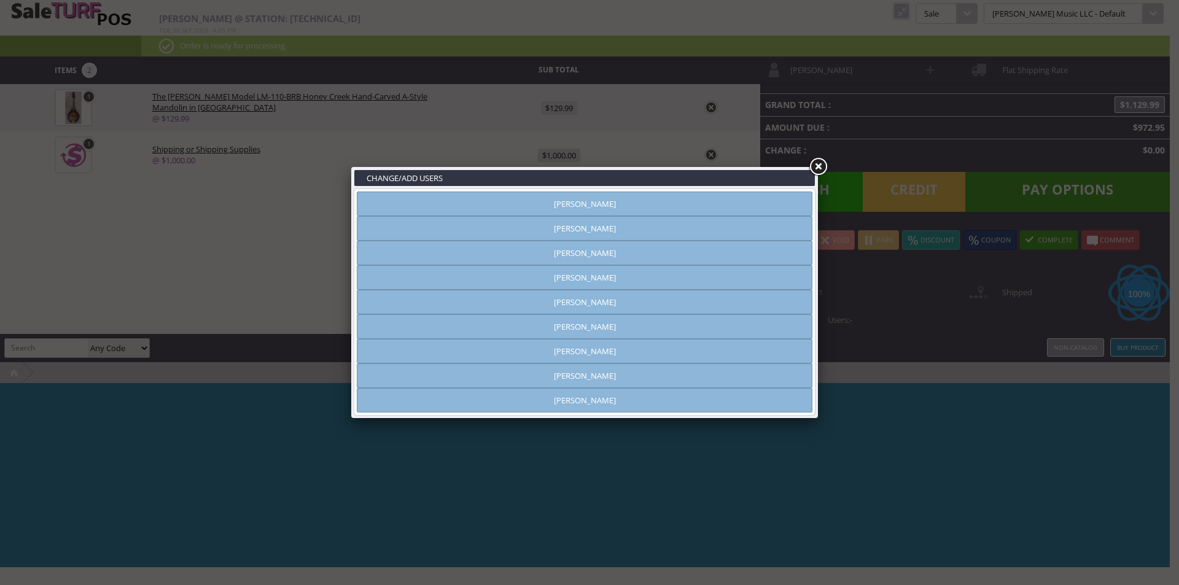
type input "[PERSON_NAME]"
click at [820, 160] on link at bounding box center [818, 167] width 22 height 22
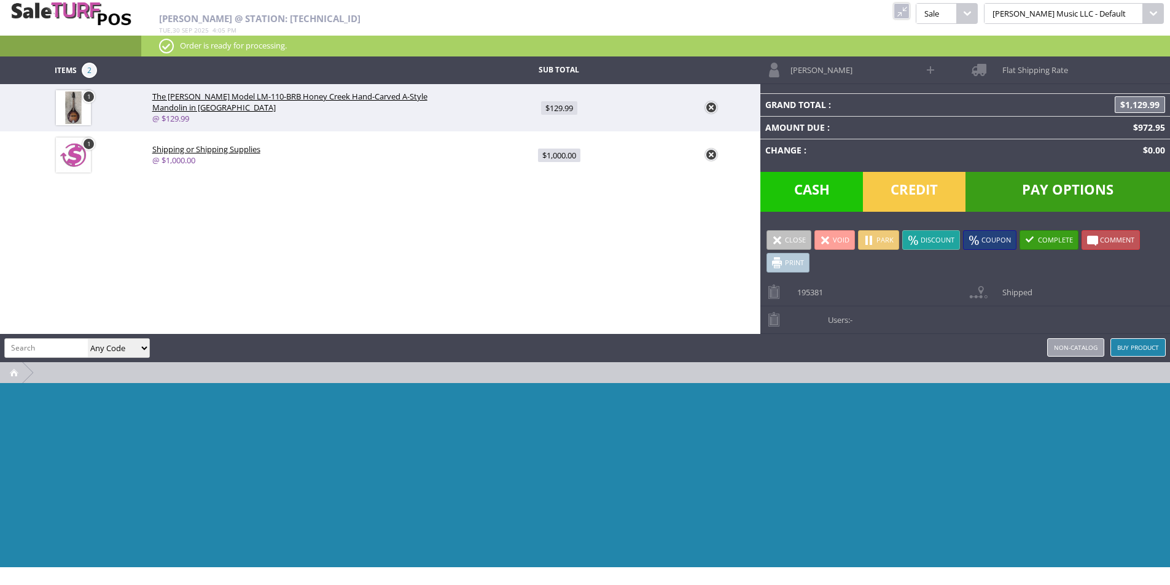
click at [714, 155] on link at bounding box center [711, 155] width 12 height 12
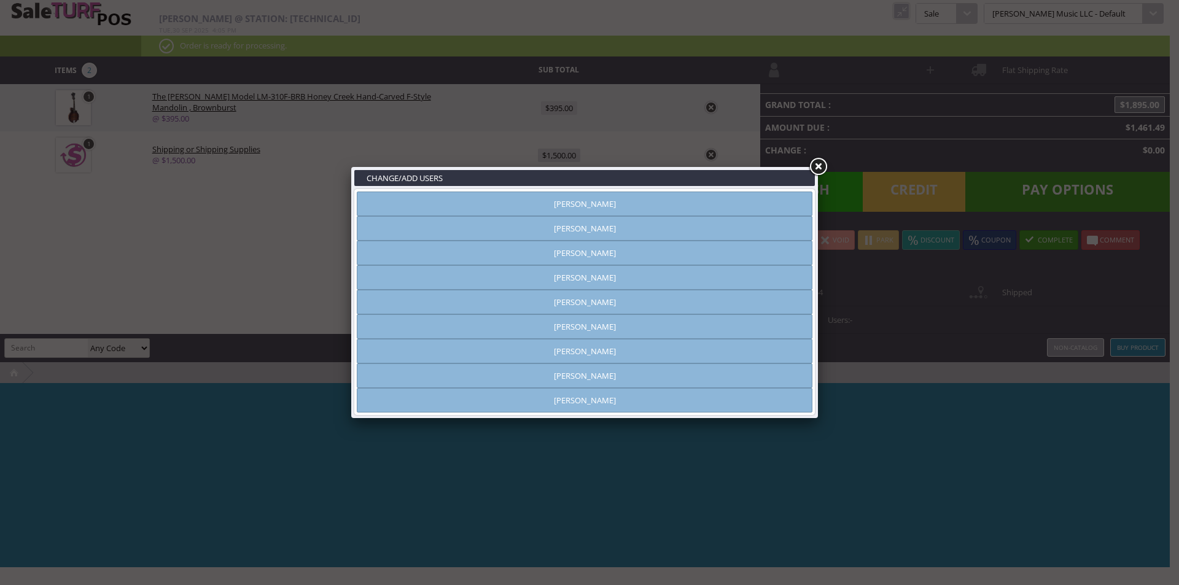
type input "[PERSON_NAME]"
click at [825, 169] on link at bounding box center [818, 167] width 22 height 22
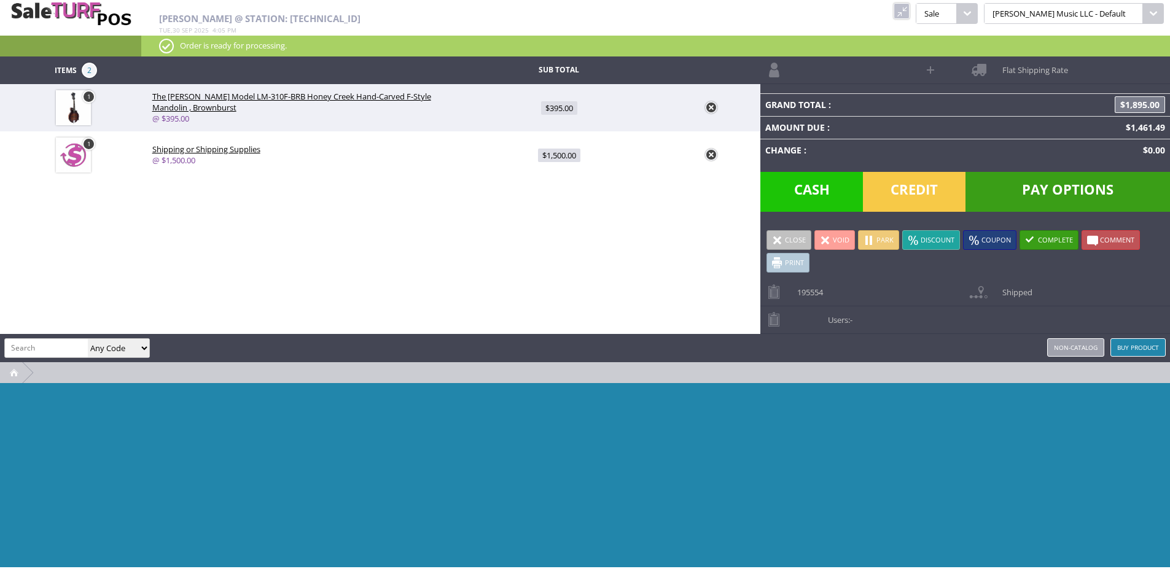
click at [712, 155] on link at bounding box center [711, 155] width 12 height 12
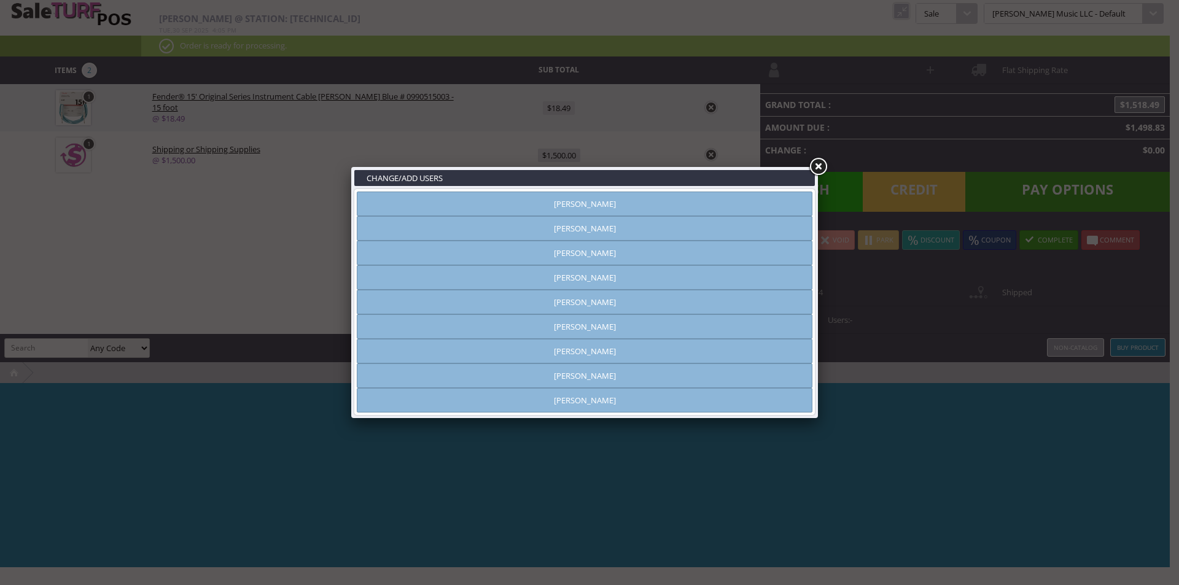
type input "[PERSON_NAME]"
click at [820, 166] on link at bounding box center [818, 167] width 22 height 22
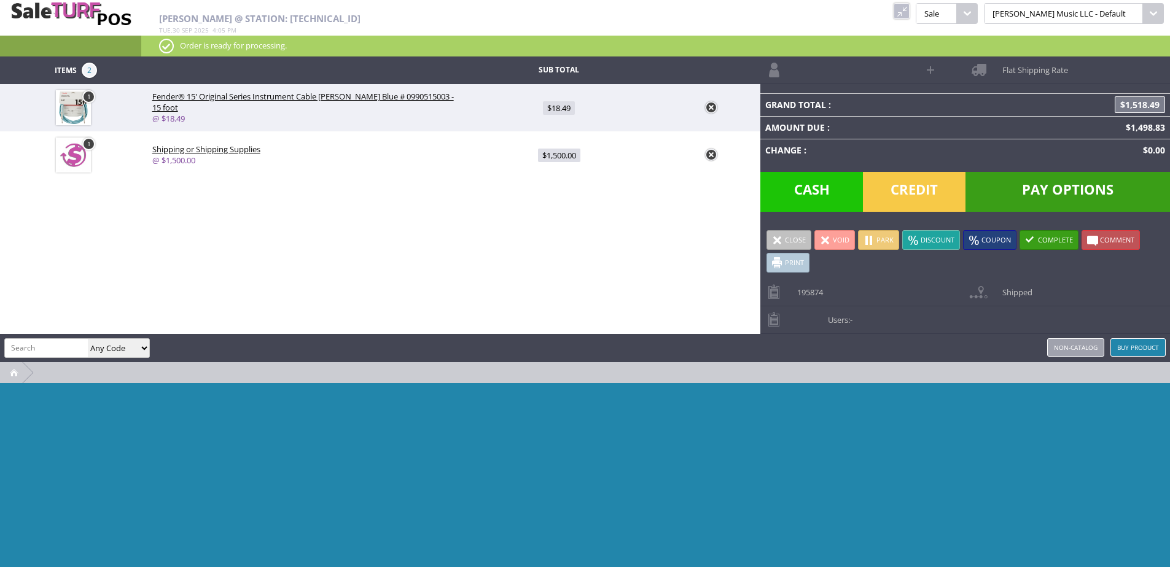
click at [711, 150] on link at bounding box center [711, 155] width 12 height 12
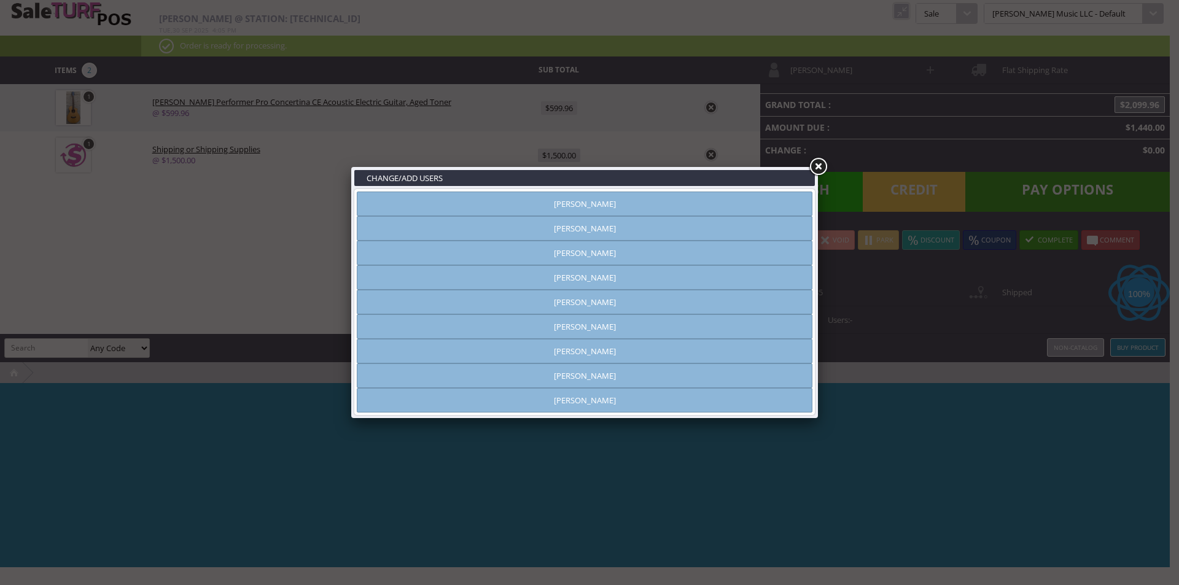
type input "[PERSON_NAME]"
click at [825, 168] on link at bounding box center [818, 167] width 22 height 22
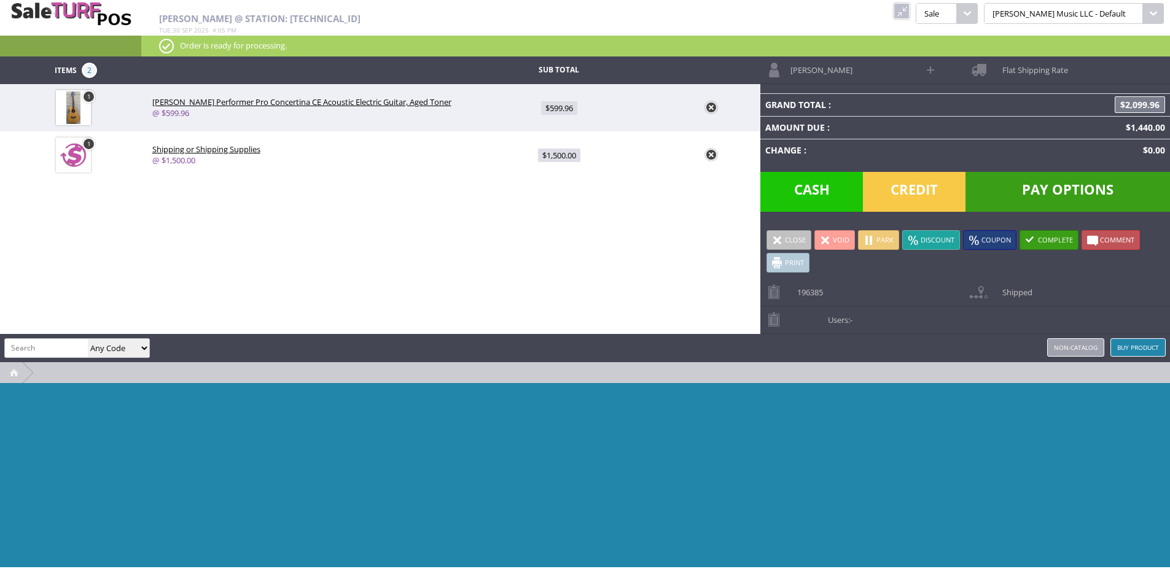
click at [712, 153] on link at bounding box center [711, 155] width 12 height 12
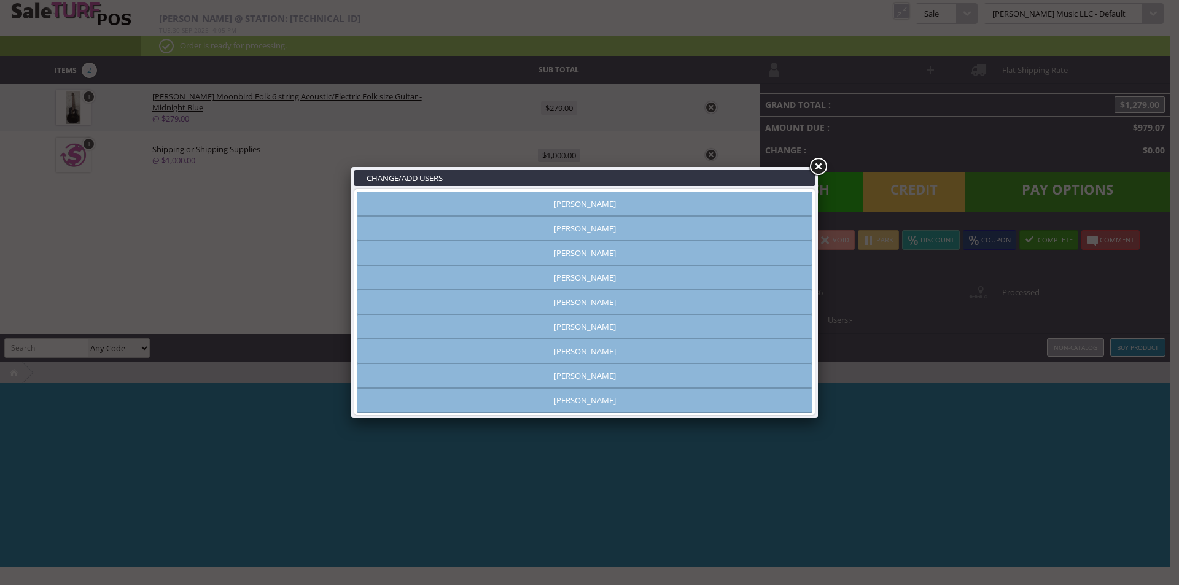
type input "[PERSON_NAME]"
click at [817, 168] on link at bounding box center [818, 167] width 22 height 22
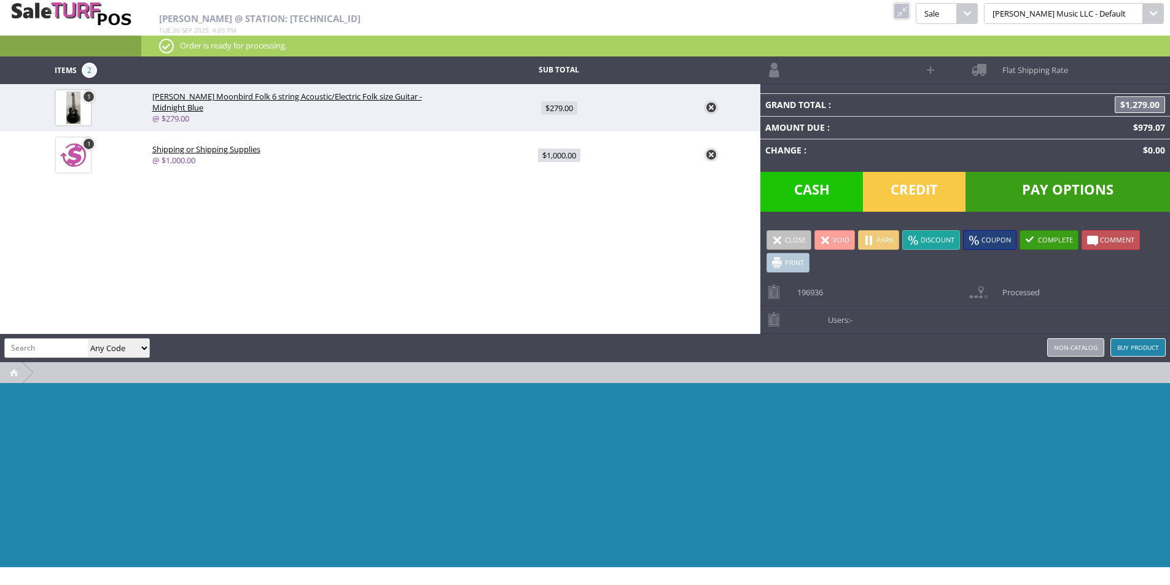
click at [711, 157] on link at bounding box center [711, 155] width 12 height 12
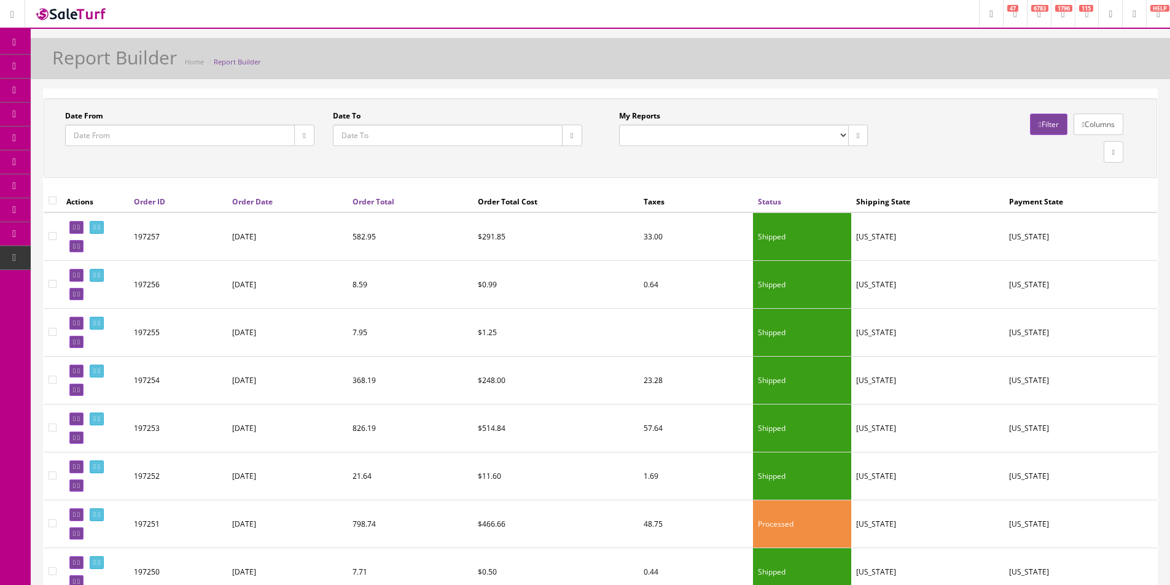
click at [655, 136] on select "Commission Report Weekly Sold/Stock (NON-DISCONTINUED) Store Cash IN-OUT Comple…" at bounding box center [734, 135] width 230 height 21
select select "152"
click at [619, 125] on select "Commission Report Weekly Sold/Stock (NON-DISCONTINUED) Store Cash IN-OUT Comple…" at bounding box center [734, 135] width 230 height 21
type input "2019-10-01"
type input "2019-12-31"
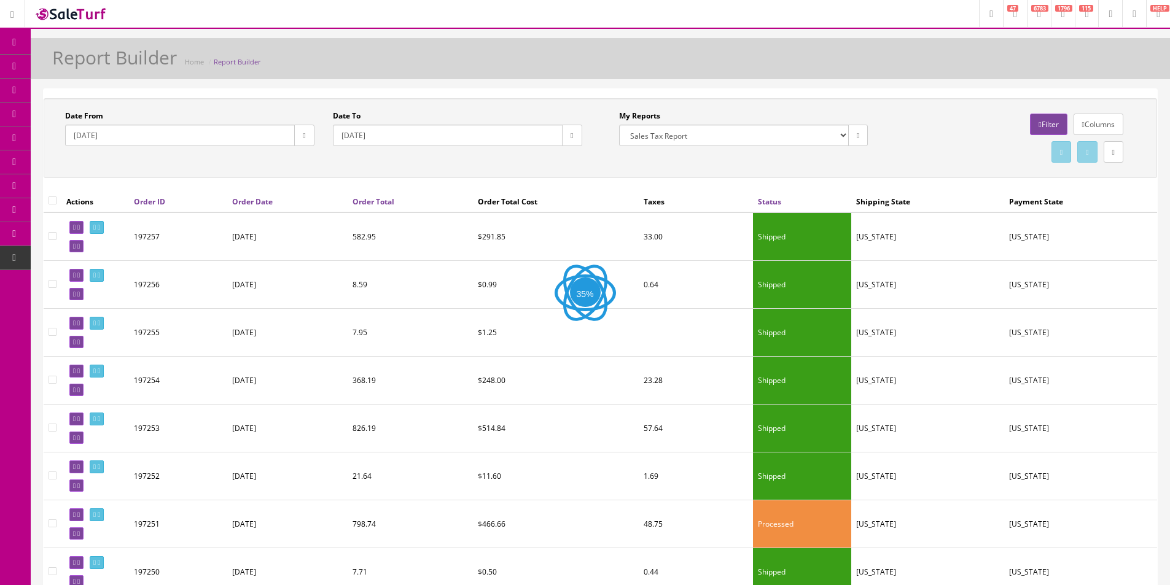
click at [303, 137] on icon "button" at bounding box center [304, 135] width 2 height 7
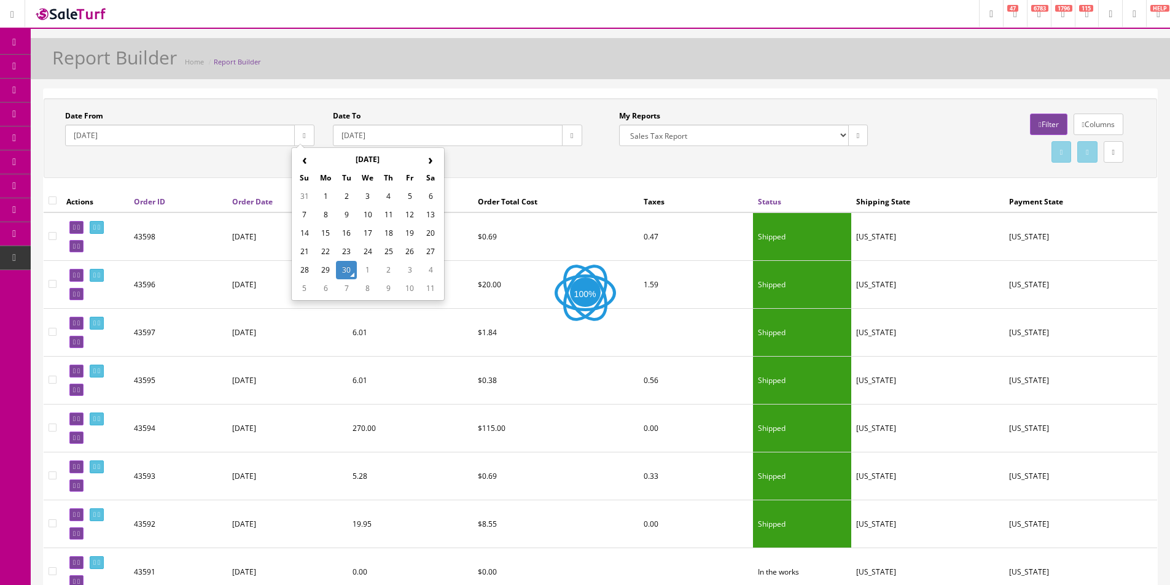
click at [302, 162] on th "‹" at bounding box center [304, 159] width 21 height 18
click at [400, 197] on td "1" at bounding box center [409, 196] width 21 height 18
type input "2025-08-01"
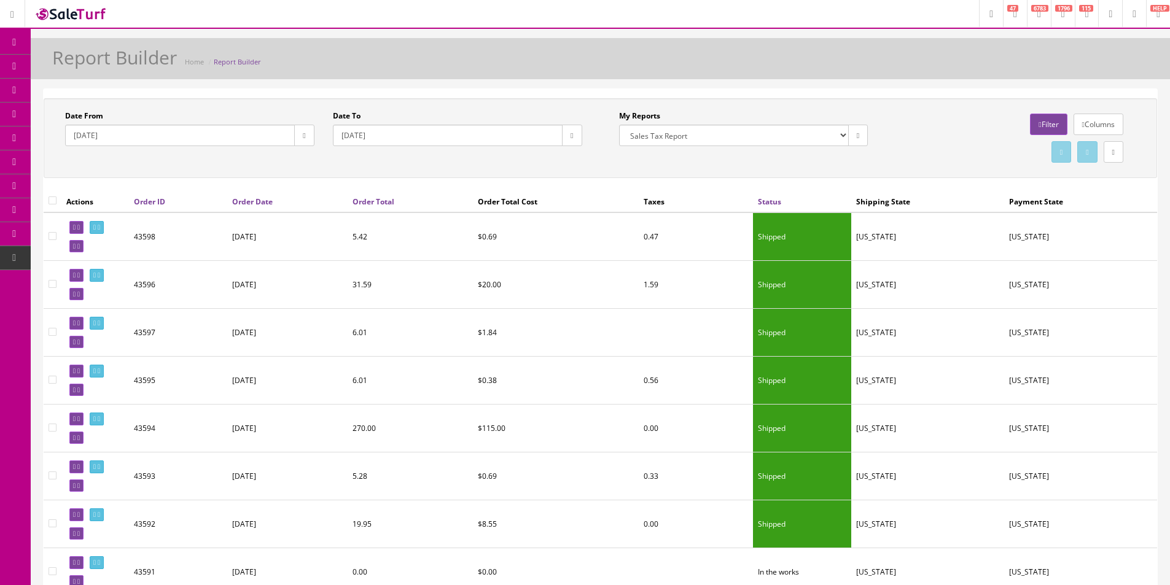
click at [563, 140] on button "button" at bounding box center [572, 135] width 20 height 21
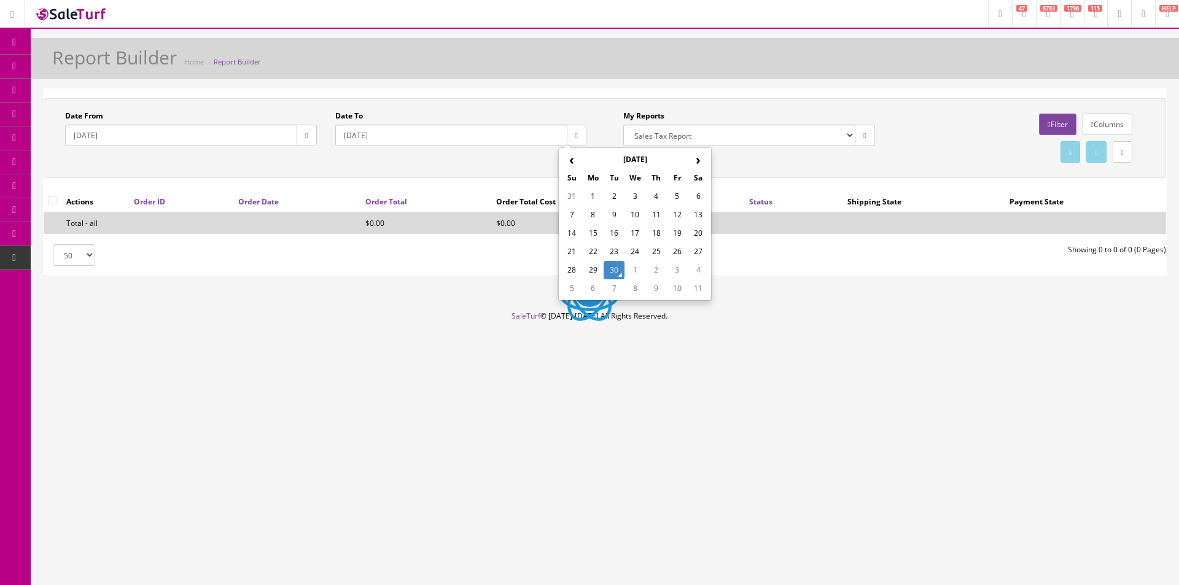
click at [574, 163] on th "‹" at bounding box center [571, 159] width 21 height 18
click at [559, 290] on div "‹ August 2025 › Su Mo Tu We Th Fr Sa 27 28 29 30 31 1 2 3 4 5 6 7 8 9 10 11 12 …" at bounding box center [635, 224] width 154 height 154
click at [567, 289] on td "31" at bounding box center [571, 288] width 21 height 18
type input "2025-08-31"
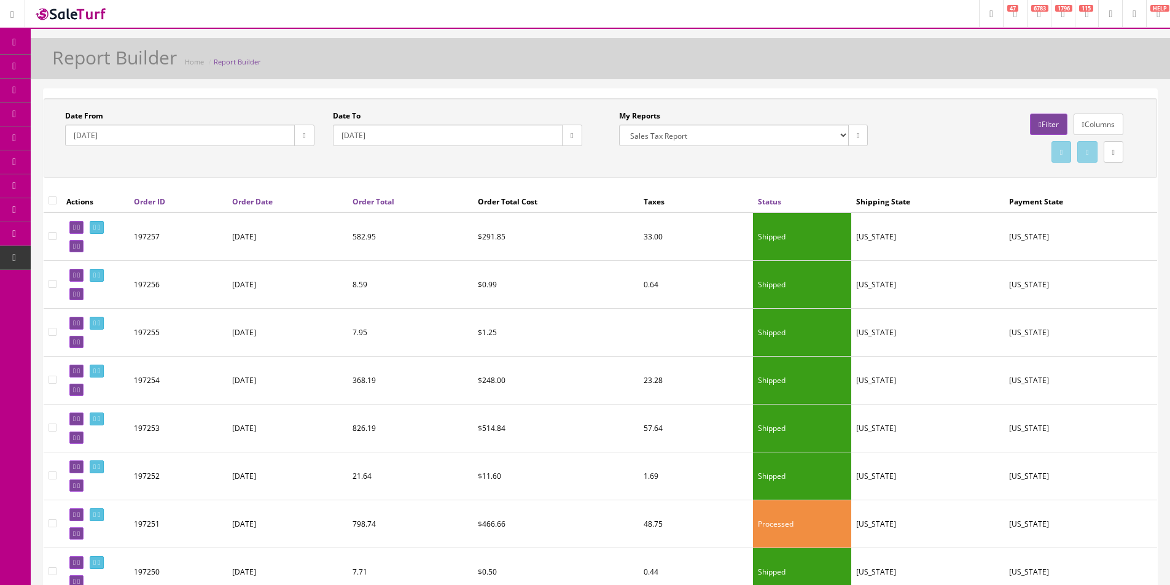
click at [628, 178] on div "Date From 2025-08-01 Date To 2025-08-31 My Reports Commission Report Weekly Sol…" at bounding box center [600, 138] width 1113 height 80
click at [1019, 177] on div "Date From 2025-08-01 Date To 2025-08-31 My Reports Commission Report Weekly Sol…" at bounding box center [600, 138] width 1113 height 80
click at [1115, 154] on link at bounding box center [1114, 151] width 20 height 21
click at [902, 187] on link "CSV File" at bounding box center [900, 187] width 27 height 10
click at [463, 72] on div "Report Builder Home Report Builder" at bounding box center [600, 61] width 1121 height 29
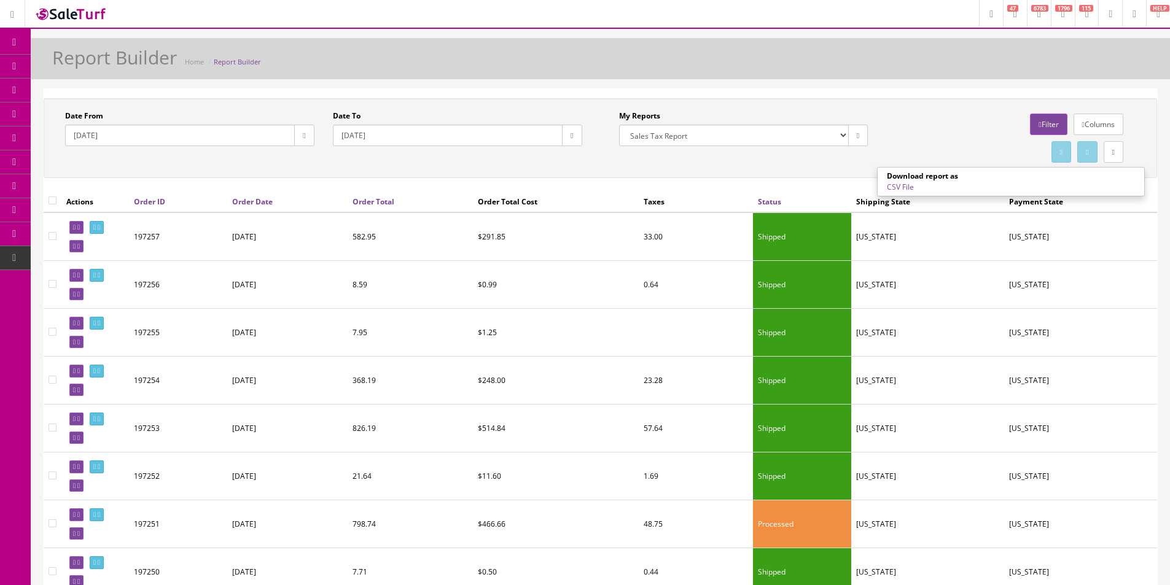
click at [463, 72] on div "Report Builder Home Report Builder" at bounding box center [600, 61] width 1121 height 29
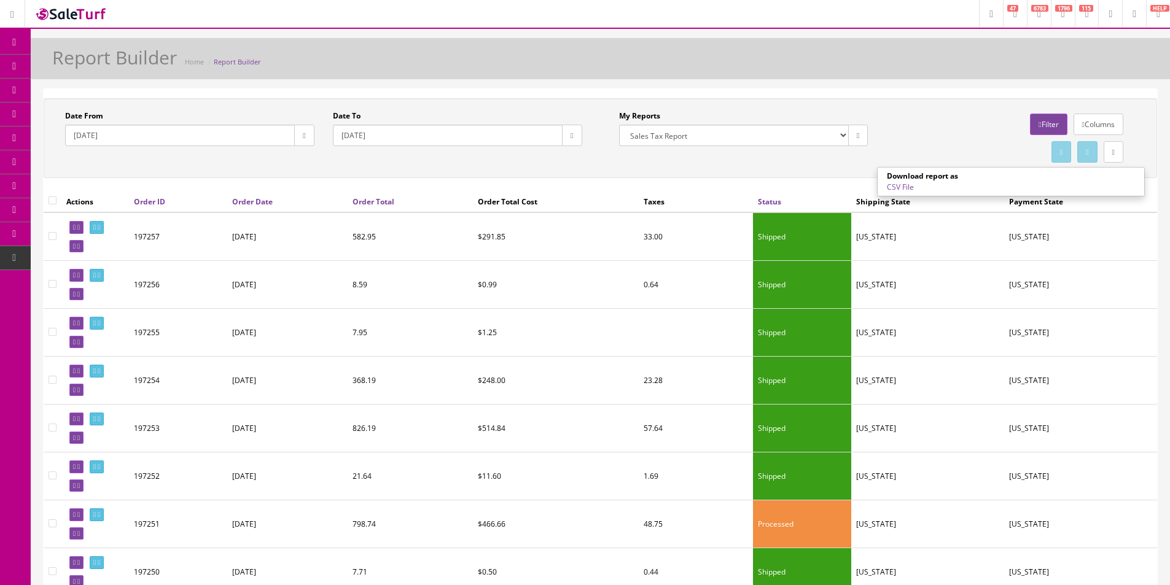
click at [100, 238] on link "System Configs" at bounding box center [95, 234] width 129 height 24
click at [98, 352] on link "Localization" at bounding box center [95, 354] width 129 height 24
click at [101, 431] on link "Taxes" at bounding box center [95, 426] width 129 height 24
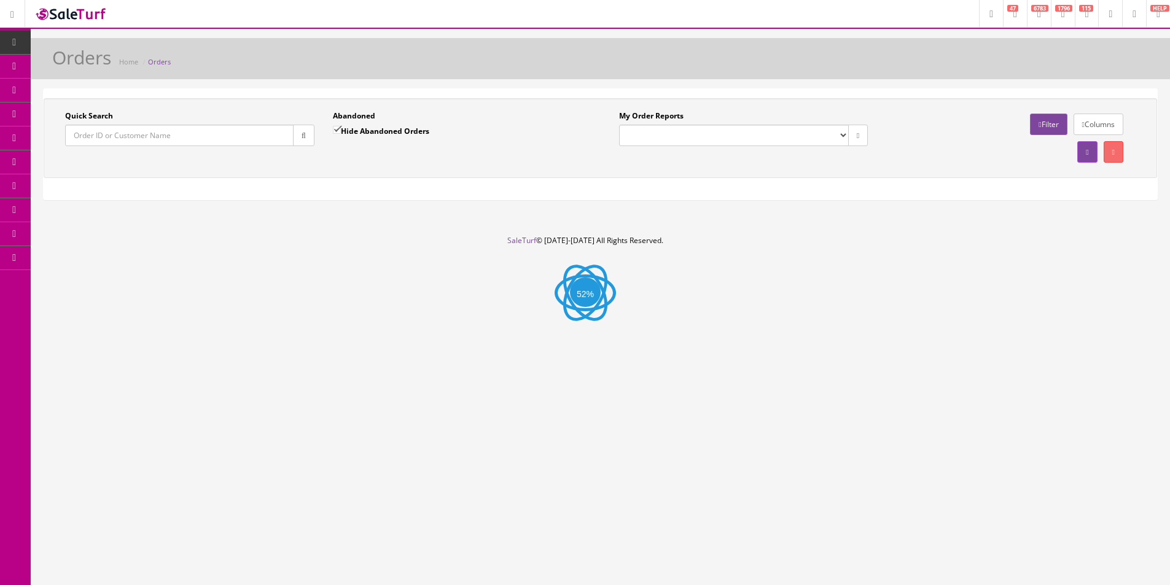
click at [92, 131] on input "Quick Search" at bounding box center [179, 135] width 228 height 21
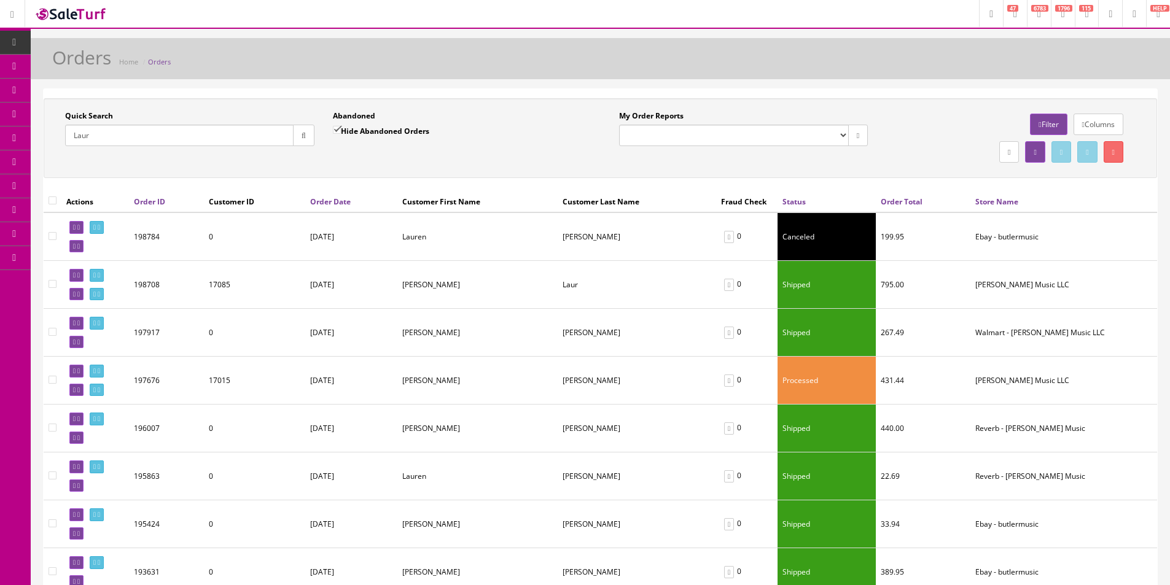
click at [217, 135] on input "Laur" at bounding box center [179, 135] width 228 height 21
paste input "114-0274690-1657803"
click at [289, 131] on input "114-0274690-1657803" at bounding box center [179, 135] width 228 height 21
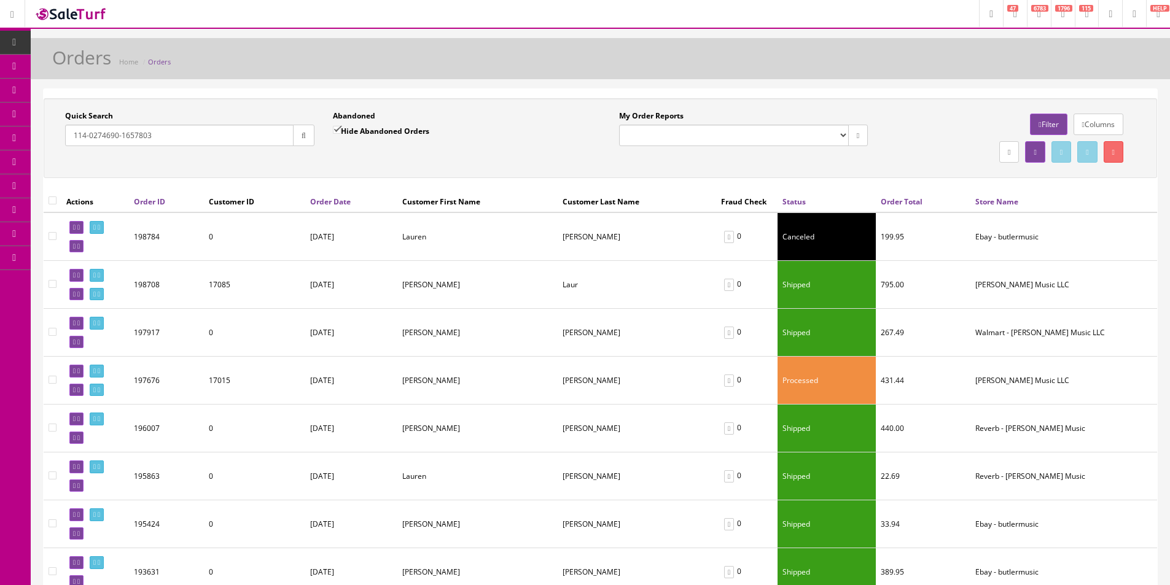
type input "114-0274690-1657803"
click at [302, 135] on icon "button" at bounding box center [304, 135] width 4 height 7
click at [325, 163] on div "Quick Search 114-0274690-1657803 Date From Abandoned Hide Abandoned Orders Date…" at bounding box center [600, 138] width 1107 height 55
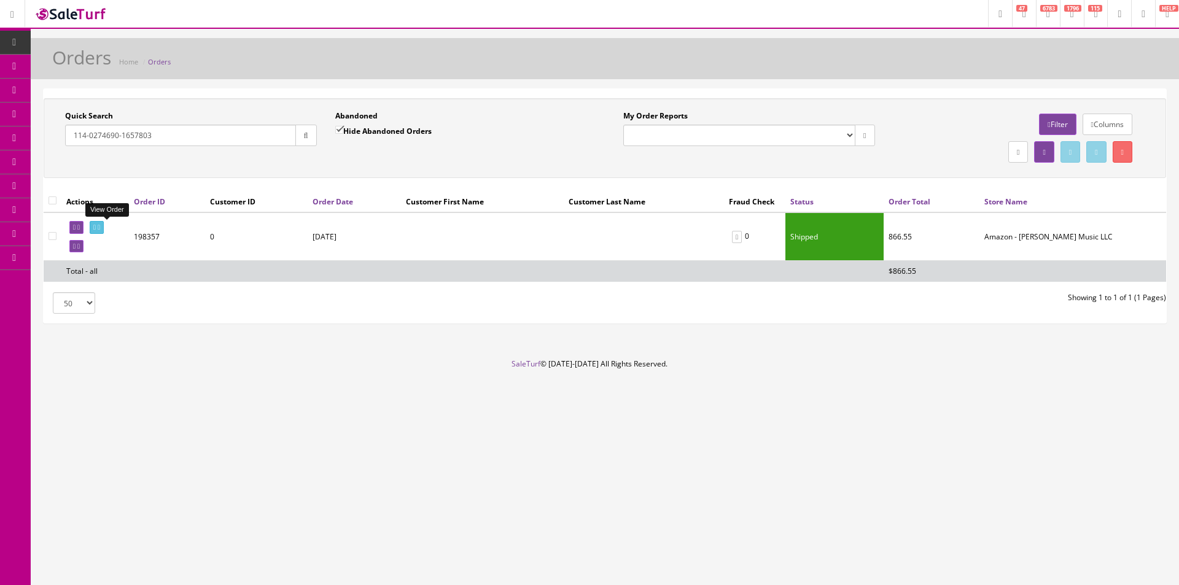
click at [100, 224] on icon at bounding box center [99, 227] width 2 height 7
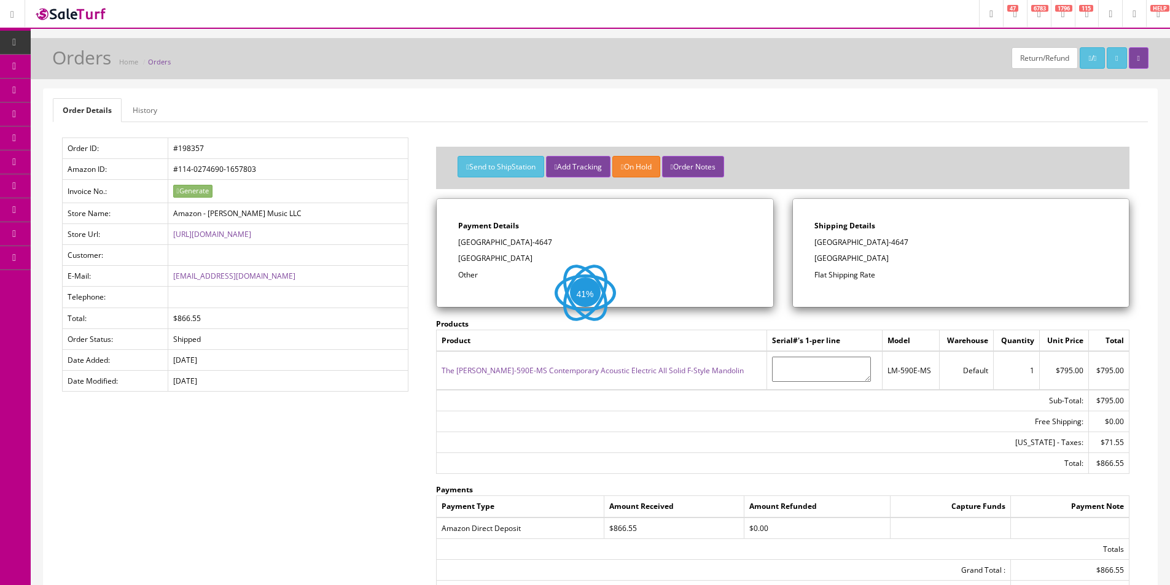
click at [141, 107] on link "History" at bounding box center [145, 110] width 44 height 24
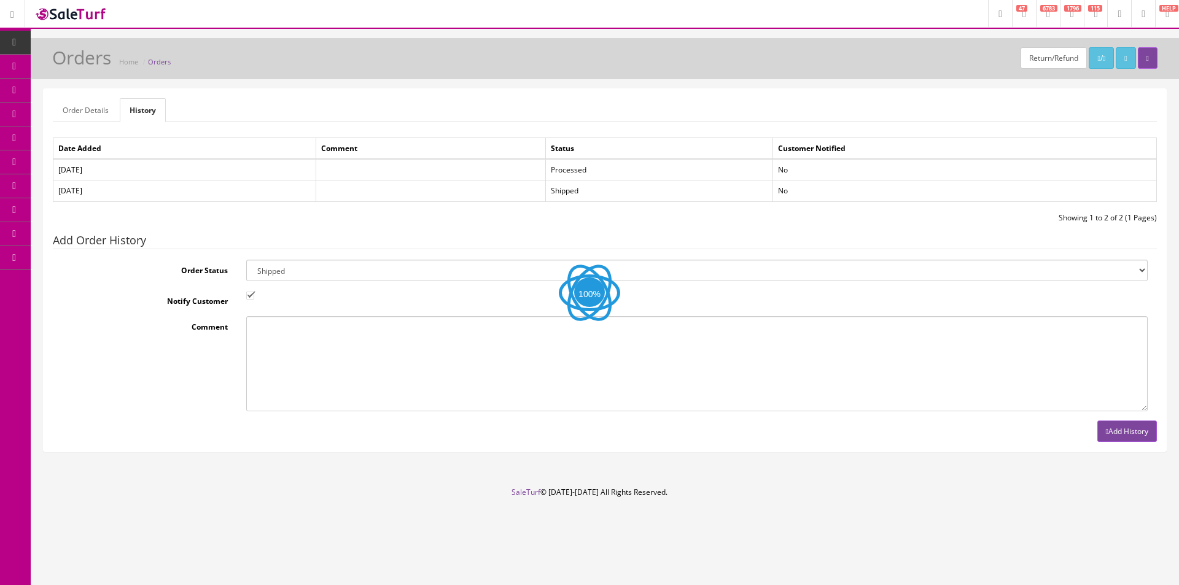
click at [399, 273] on select "Amazon Cart Awaiting Product Canceled Canceled Reversal Cart Chargeback Complet…" at bounding box center [697, 270] width 902 height 21
select select "11"
drag, startPoint x: 399, startPoint y: 273, endPoint x: 380, endPoint y: 277, distance: 18.9
click at [399, 273] on select "Amazon Cart Awaiting Product Canceled Canceled Reversal Cart Chargeback Complet…" at bounding box center [697, 270] width 902 height 21
click at [251, 298] on input "Notify Customer" at bounding box center [250, 296] width 8 height 8
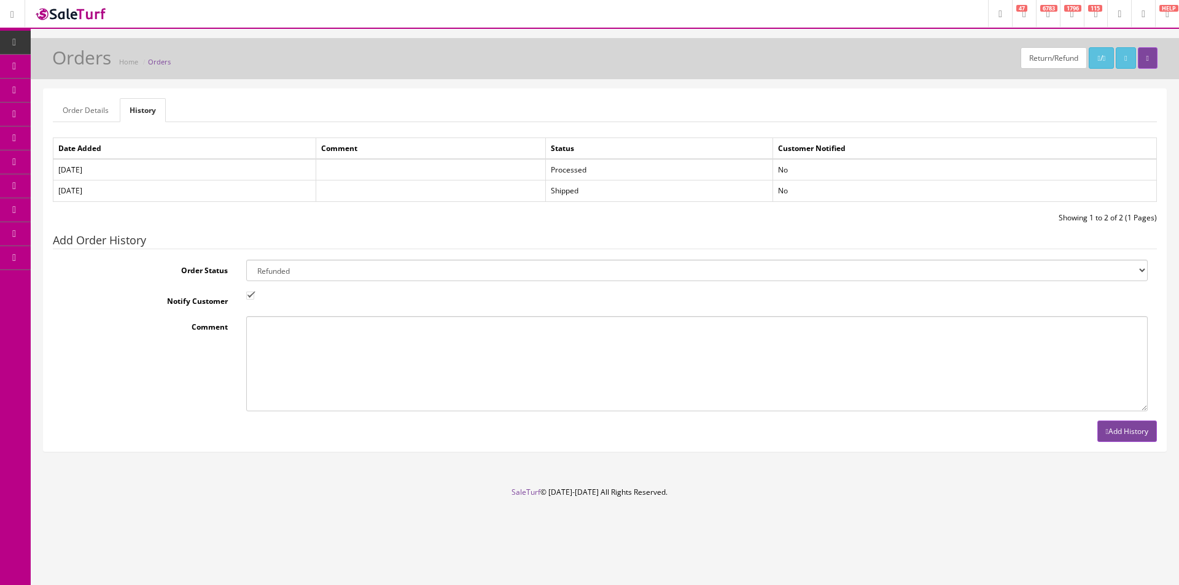
checkbox input "false"
click at [1131, 440] on button "Add History" at bounding box center [1127, 431] width 60 height 21
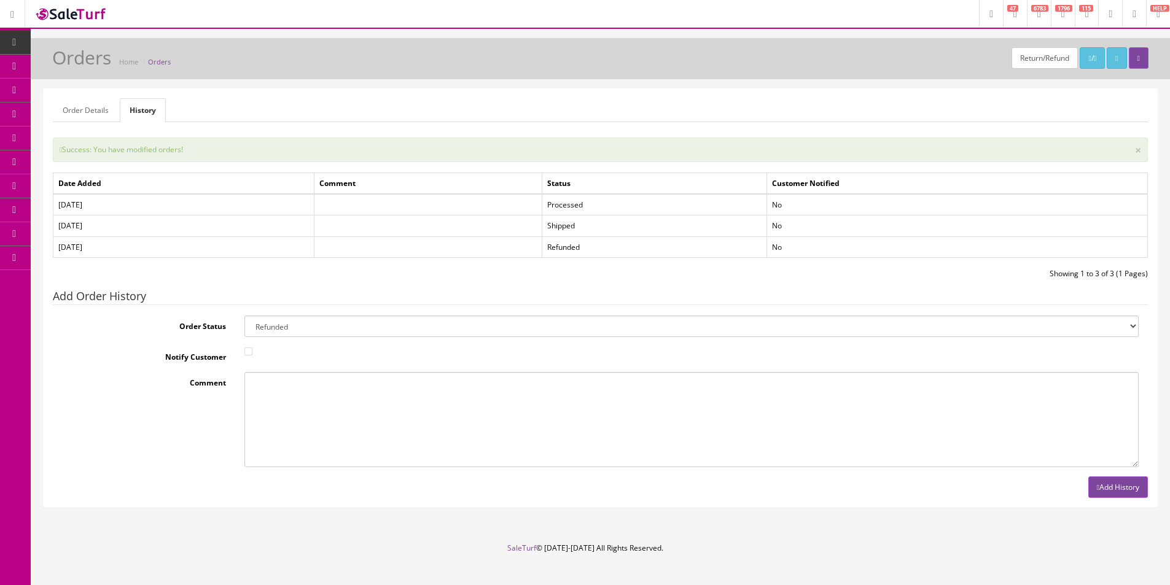
click at [95, 111] on link "Order Details" at bounding box center [86, 110] width 66 height 24
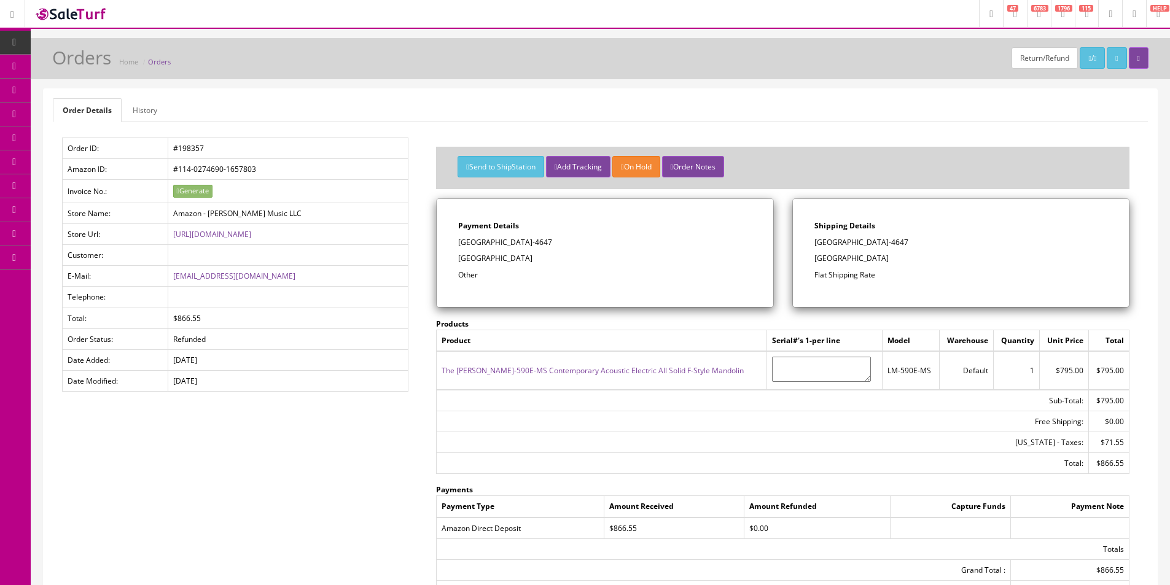
click at [516, 364] on td "The [PERSON_NAME]-590E-MS Contemporary Acoustic Electric All Solid F-Style Mand…" at bounding box center [602, 370] width 330 height 38
click at [516, 367] on link "The [PERSON_NAME]-590E-MS Contemporary Acoustic Electric All Solid F-Style Mand…" at bounding box center [593, 370] width 302 height 10
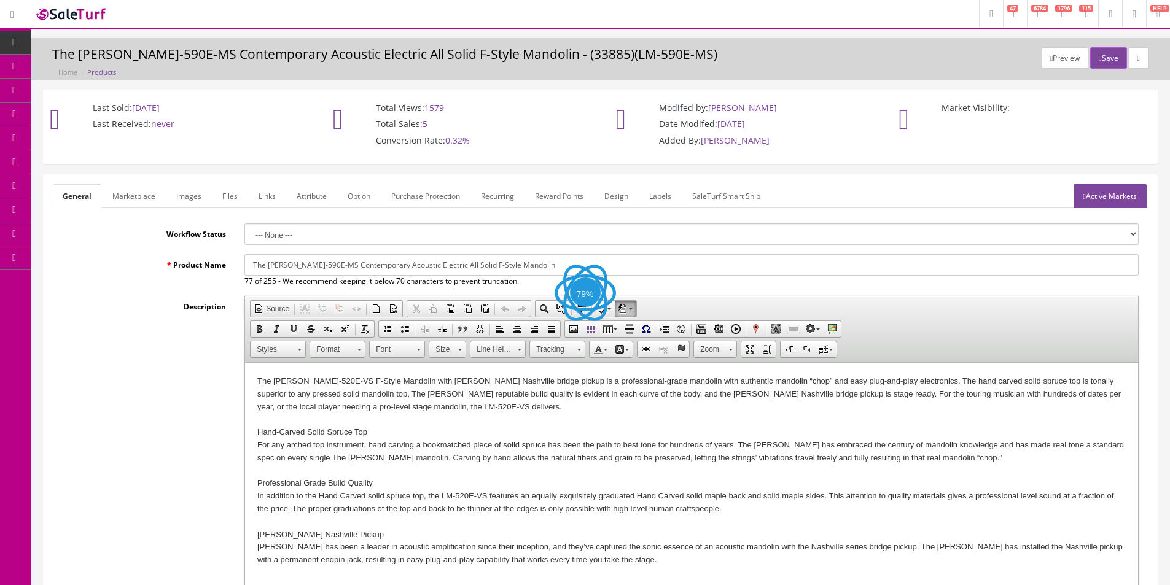
click at [138, 332] on div "Description Rich Text Editor, input-description1 Editor toolbars Document Sourc…" at bounding box center [600, 461] width 1095 height 330
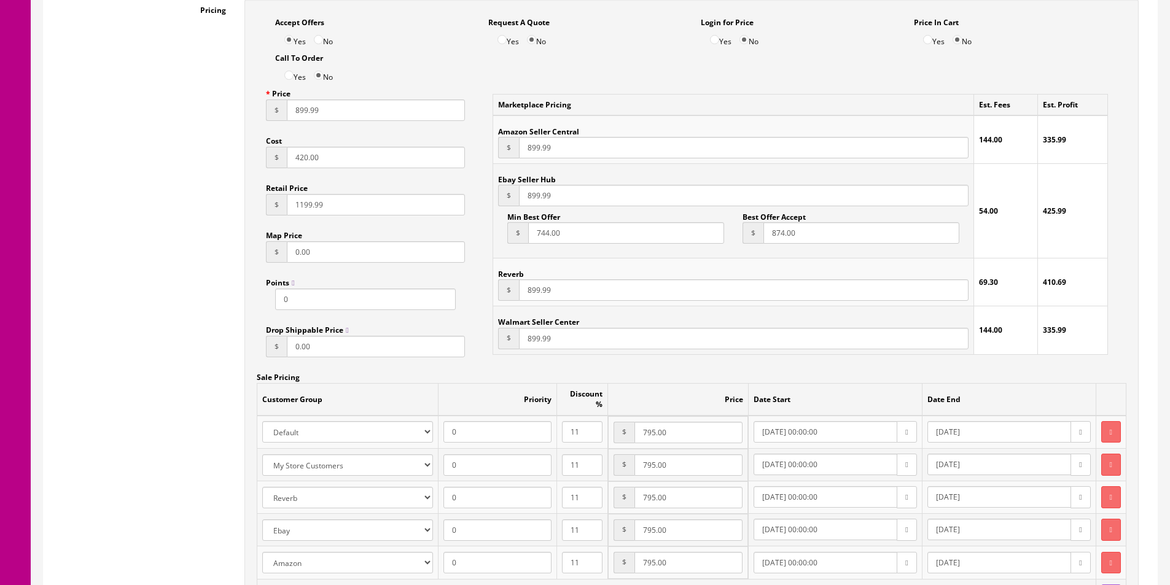
scroll to position [1167, 0]
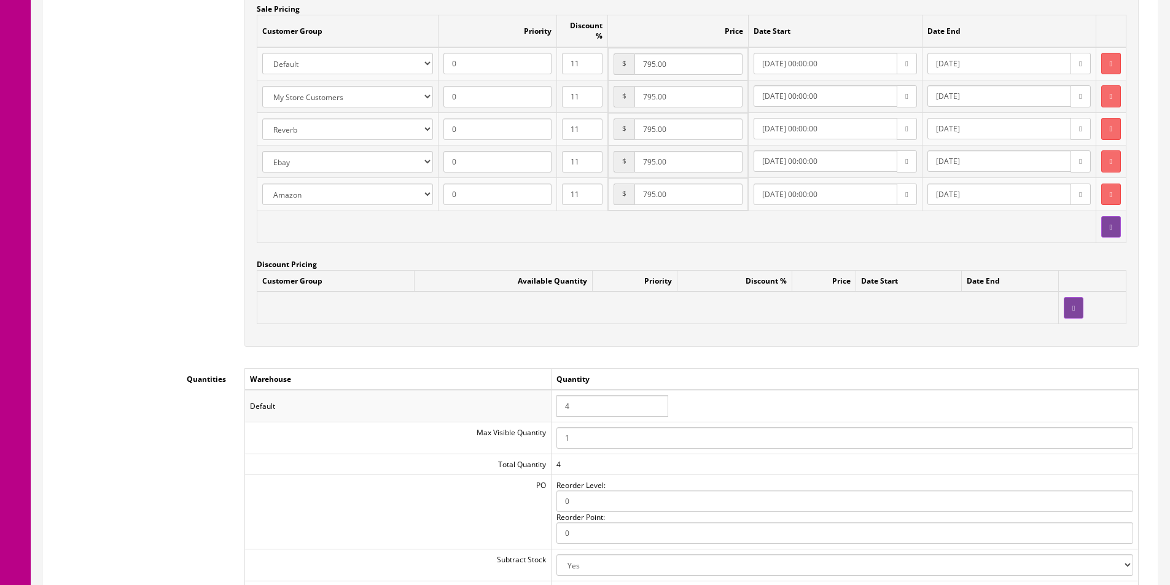
click at [582, 396] on input "4" at bounding box center [612, 406] width 112 height 21
type input "3"
click at [626, 368] on td "Quantity" at bounding box center [844, 378] width 587 height 21
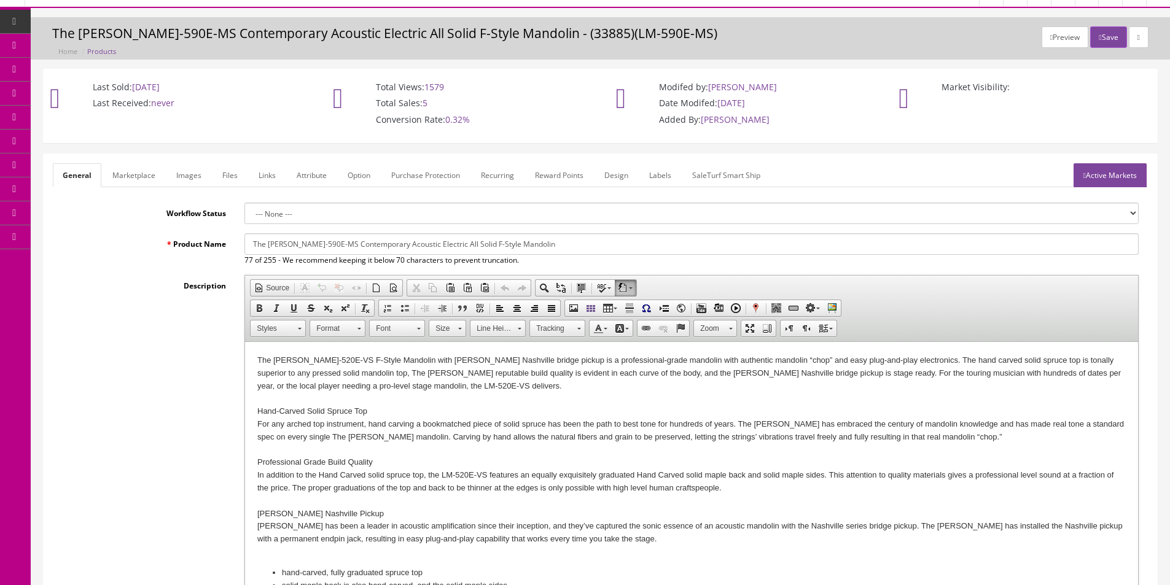
scroll to position [0, 0]
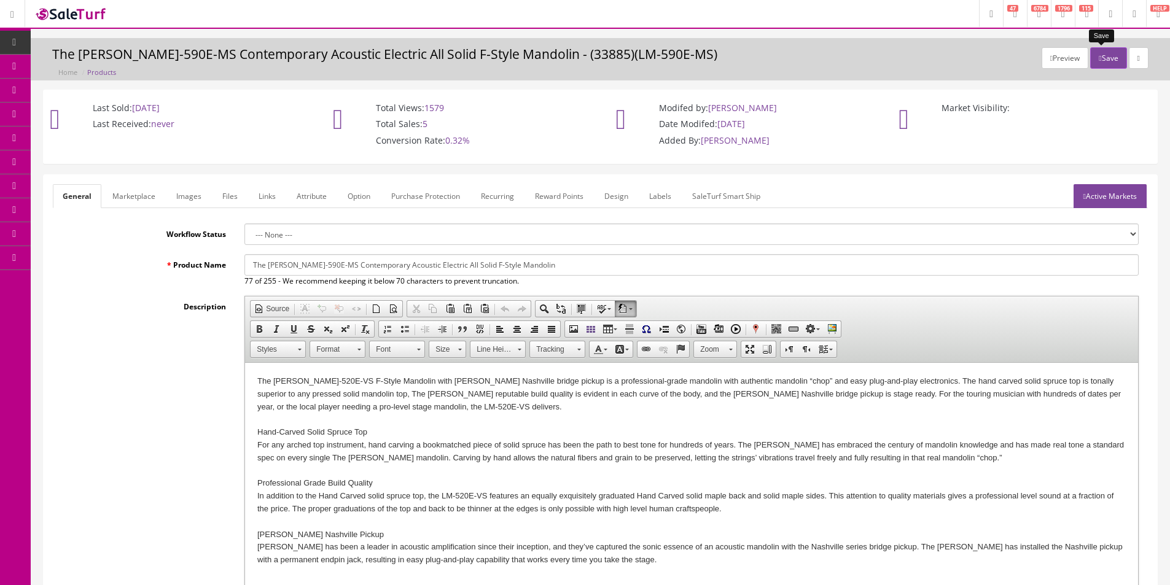
click at [1104, 57] on button "Save" at bounding box center [1108, 57] width 36 height 21
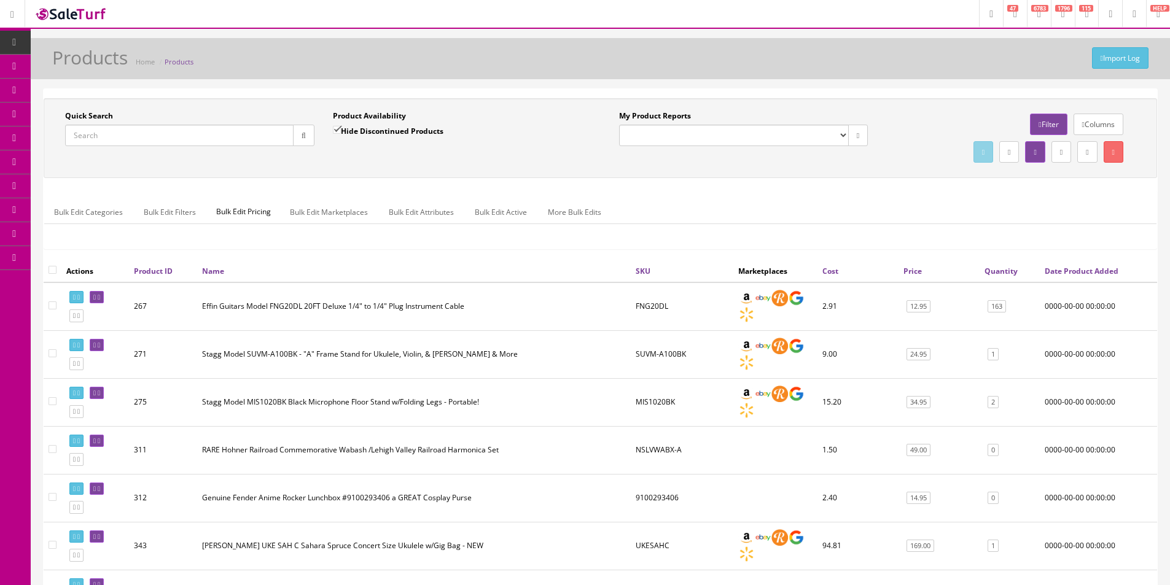
click at [689, 190] on div "Bulk Edit Categories Bulk Edit Filters Bulk Edit Pricing Bulk Edit Marketplaces…" at bounding box center [600, 219] width 1113 height 59
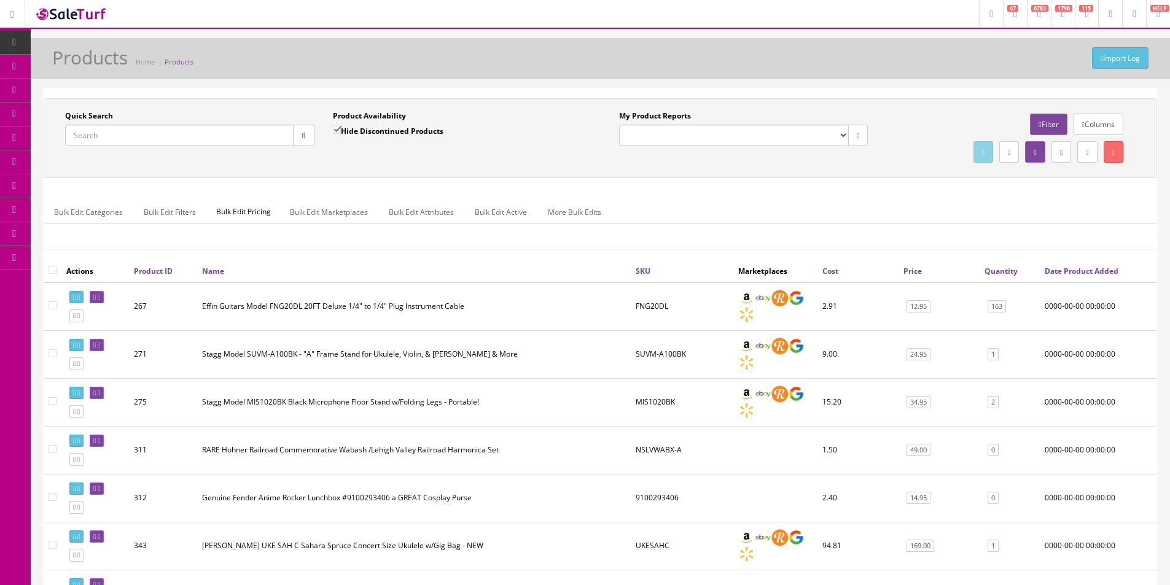
click at [689, 190] on div "Bulk Edit Categories Bulk Edit Filters Bulk Edit Pricing Bulk Edit Marketplaces…" at bounding box center [600, 219] width 1113 height 59
click at [421, 232] on div "Bulk Edit Categories Bulk Edit Filters Bulk Edit Pricing Bulk Edit Marketplaces…" at bounding box center [600, 219] width 1112 height 39
click at [139, 131] on input "Quick Search" at bounding box center [179, 135] width 228 height 21
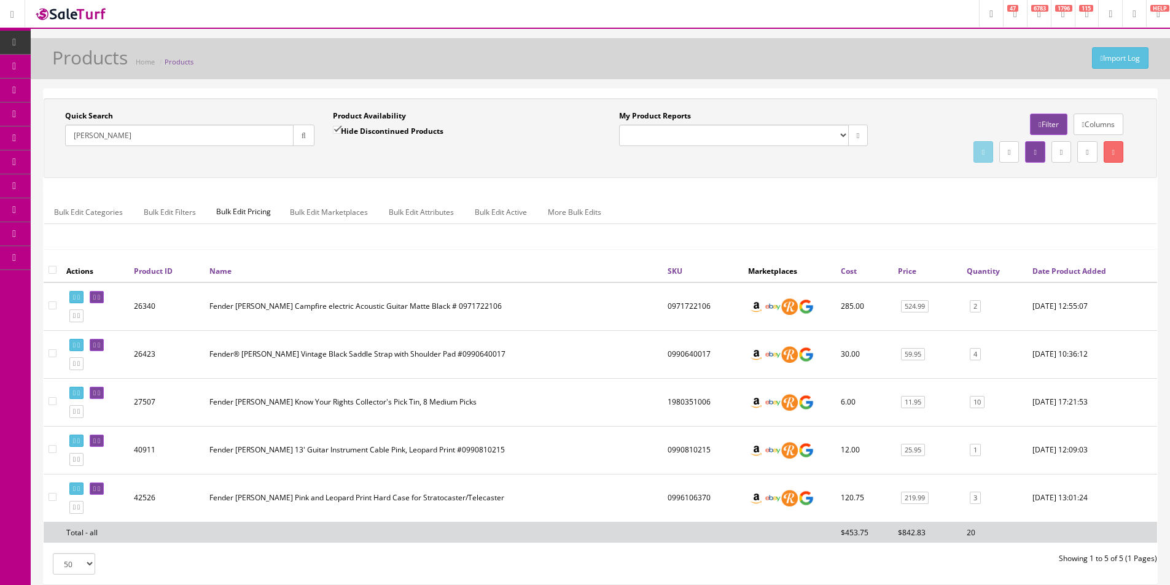
type input "Joe Strummer"
click at [385, 129] on label "Hide Discontinued Products" at bounding box center [388, 131] width 111 height 12
click at [341, 129] on input "Hide Discontinued Products" at bounding box center [337, 130] width 8 height 8
checkbox input "false"
click at [395, 150] on div "Product Availability Hide Discontinued Products Date To" at bounding box center [458, 133] width 268 height 45
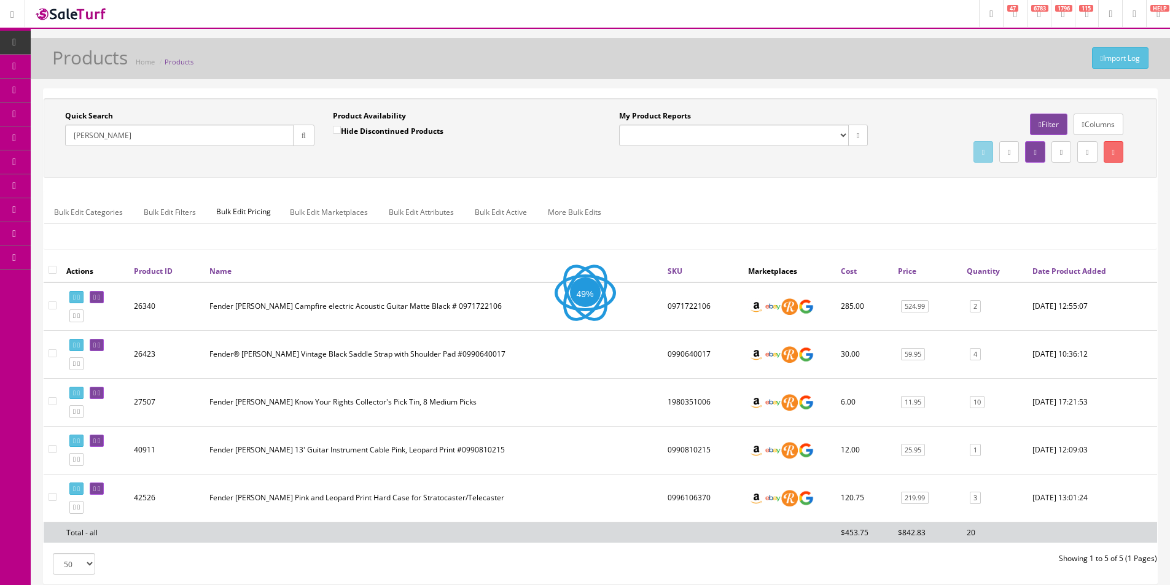
click at [550, 157] on div "Quick Search Joe Strummer Date From Product Availability Hide Discontinued Prod…" at bounding box center [600, 138] width 1107 height 55
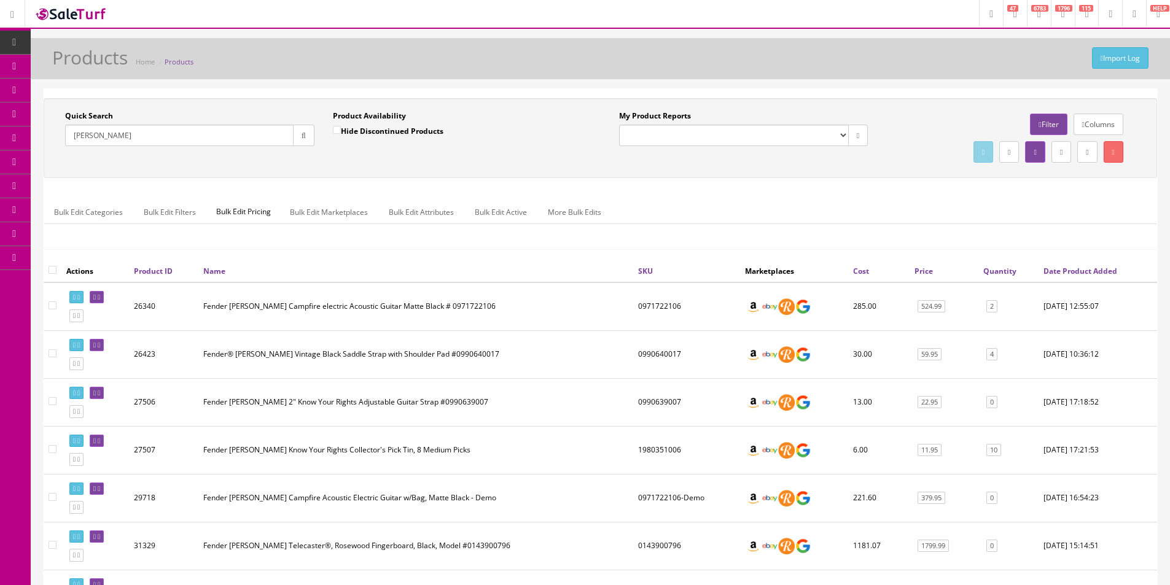
scroll to position [302, 0]
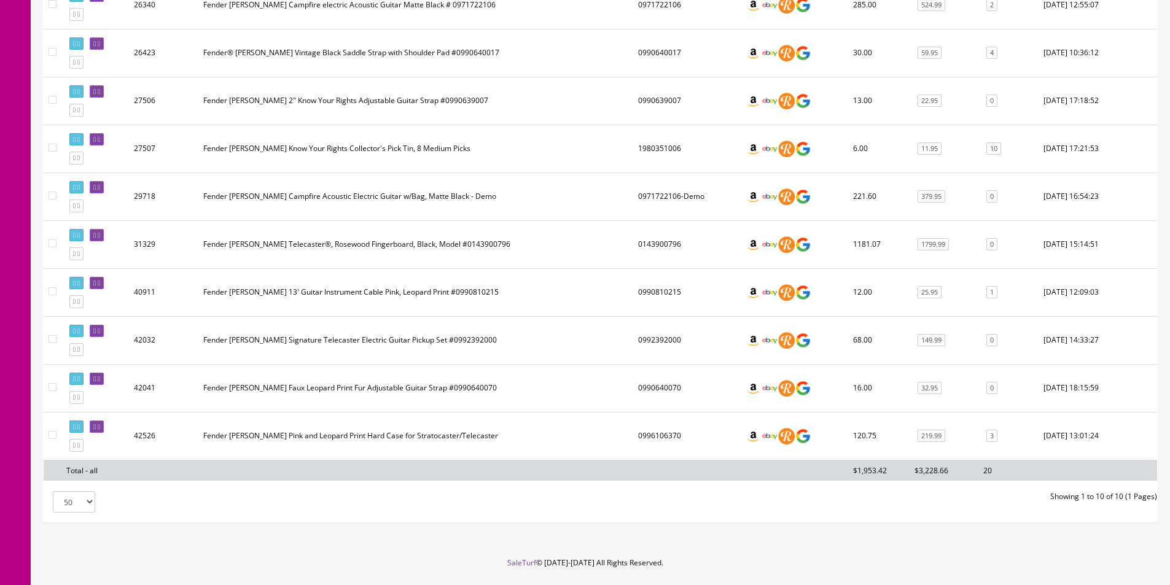
click at [340, 247] on td "Fender Joe Strummer Telecaster®, Rosewood Fingerboard, Black, Model #0143900796" at bounding box center [415, 244] width 435 height 48
click at [340, 248] on td "Fender Joe Strummer Telecaster®, Rosewood Fingerboard, Black, Model #0143900796" at bounding box center [415, 244] width 435 height 48
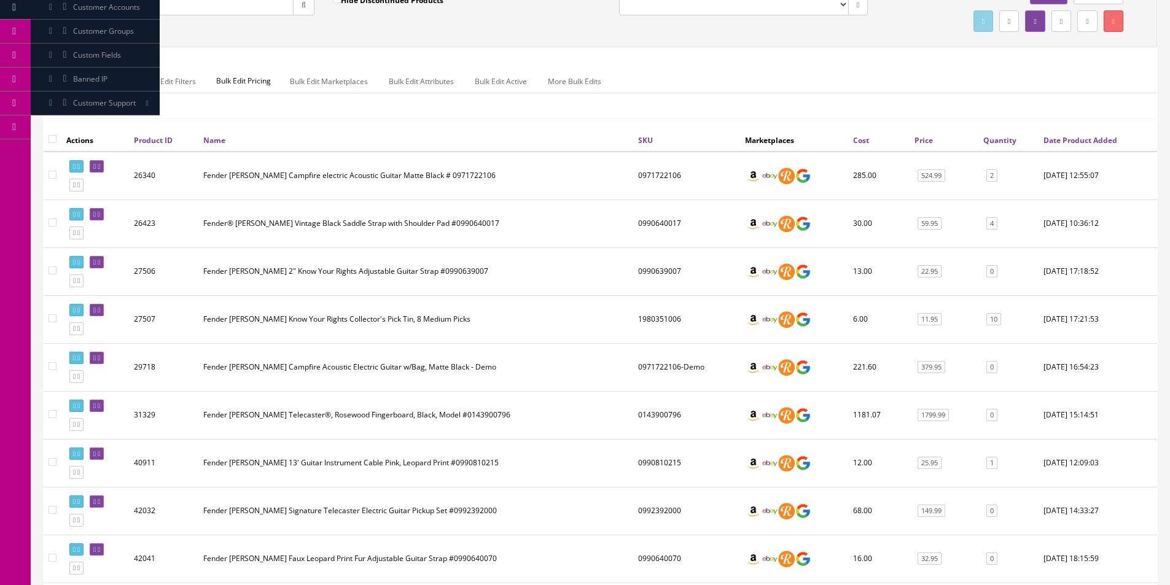
scroll to position [0, 0]
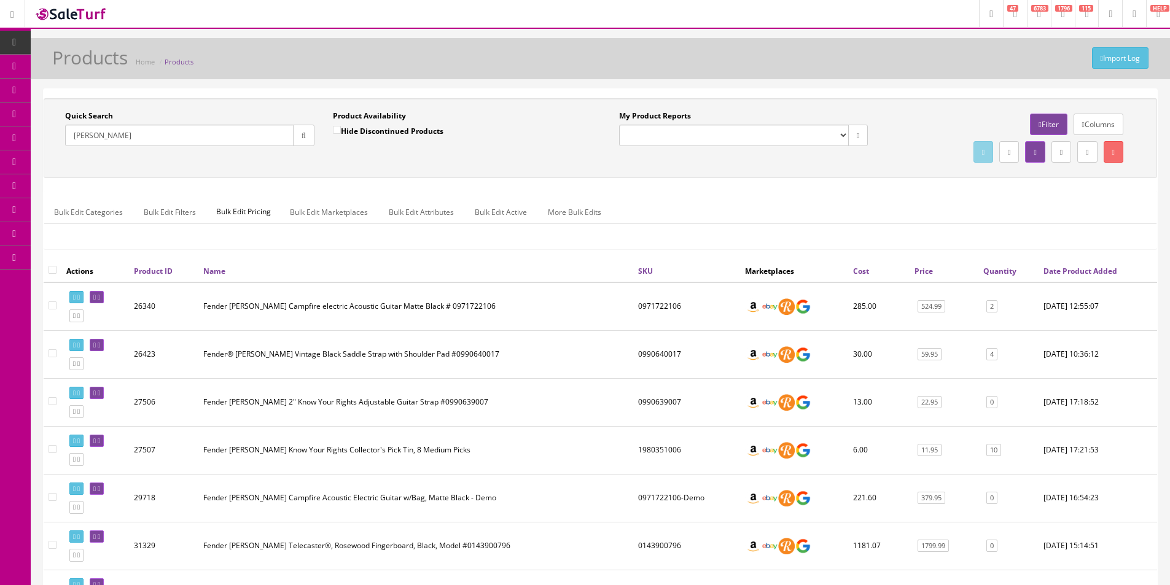
click at [435, 296] on td "Fender Joe Strummer Campfire electric Acoustic Guitar Matte Black # 0971722106" at bounding box center [415, 307] width 435 height 49
click at [435, 297] on td "Fender Joe Strummer Campfire electric Acoustic Guitar Matte Black # 0971722106" at bounding box center [415, 307] width 435 height 49
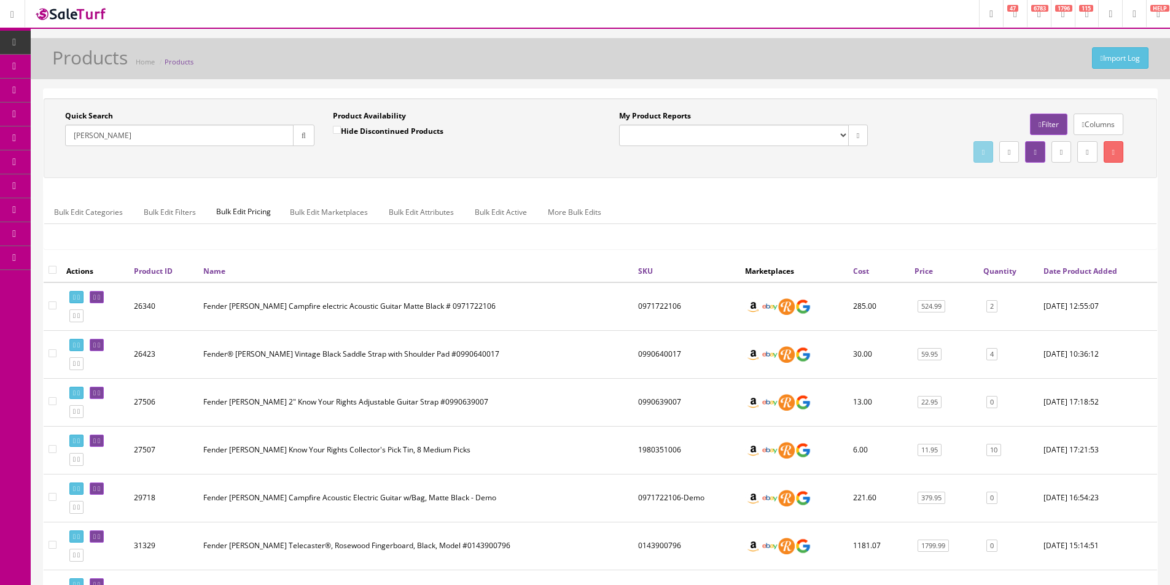
click at [435, 297] on td "Fender Joe Strummer Campfire electric Acoustic Guitar Matte Black # 0971722106" at bounding box center [415, 307] width 435 height 49
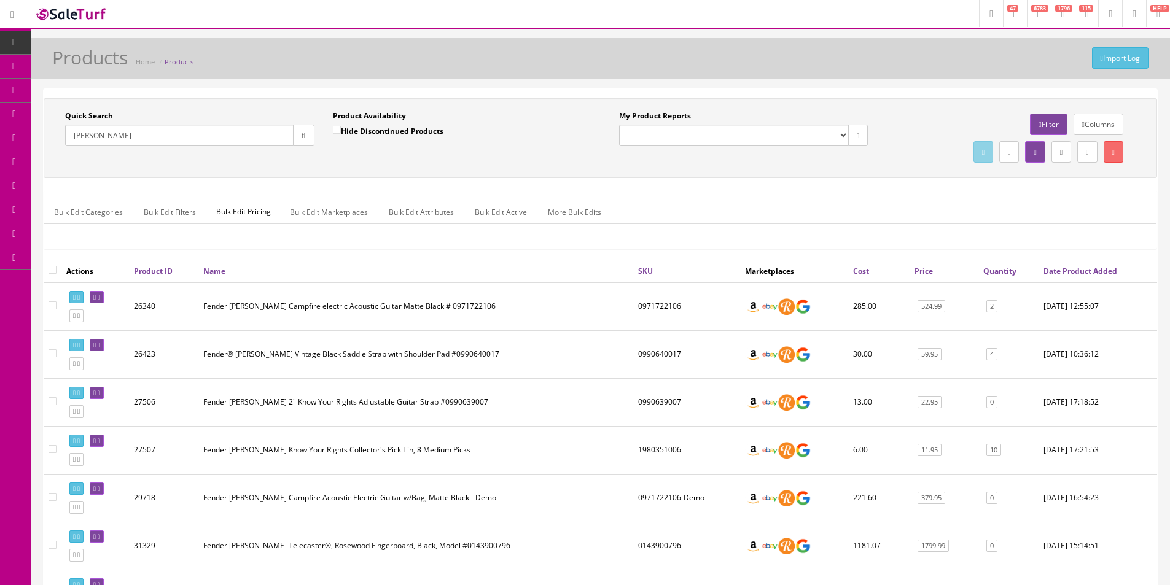
click at [435, 297] on td "Fender Joe Strummer Campfire electric Acoustic Guitar Matte Black # 0971722106" at bounding box center [415, 307] width 435 height 49
click at [215, 143] on input "Joe Strummer" at bounding box center [179, 135] width 228 height 21
click at [214, 142] on input "Joe Strummer" at bounding box center [179, 135] width 228 height 21
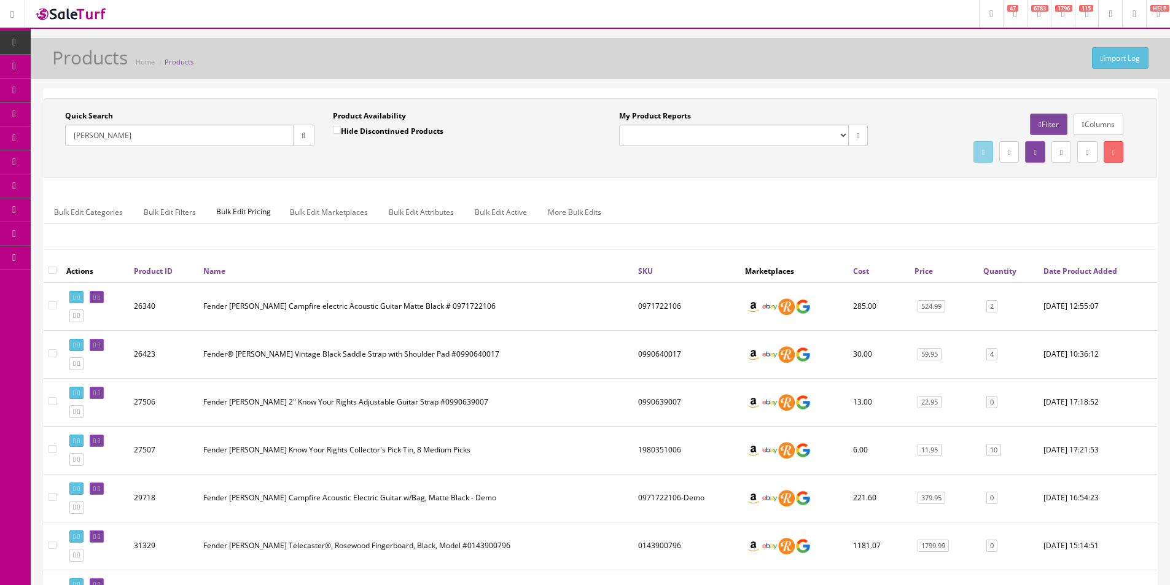
paste input "0990810276"
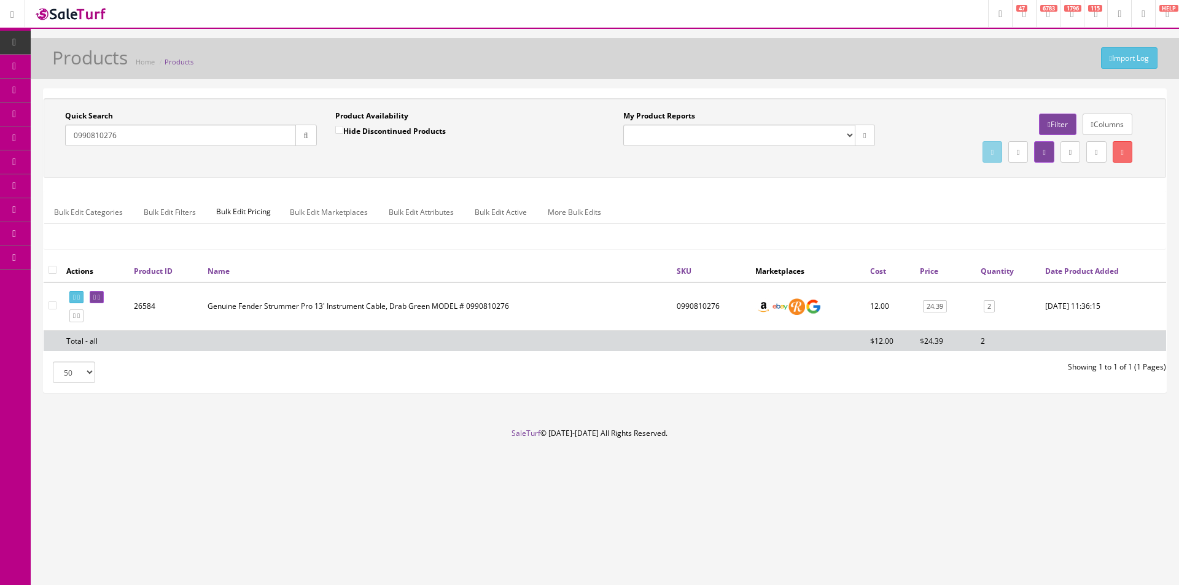
click at [204, 130] on input "0990810276" at bounding box center [180, 135] width 231 height 21
click at [833, 364] on div "Showing 1 to 1 of 1 (1 Pages)" at bounding box center [890, 367] width 571 height 11
click at [833, 362] on div "Showing 1 to 1 of 1 (1 Pages)" at bounding box center [890, 367] width 571 height 11
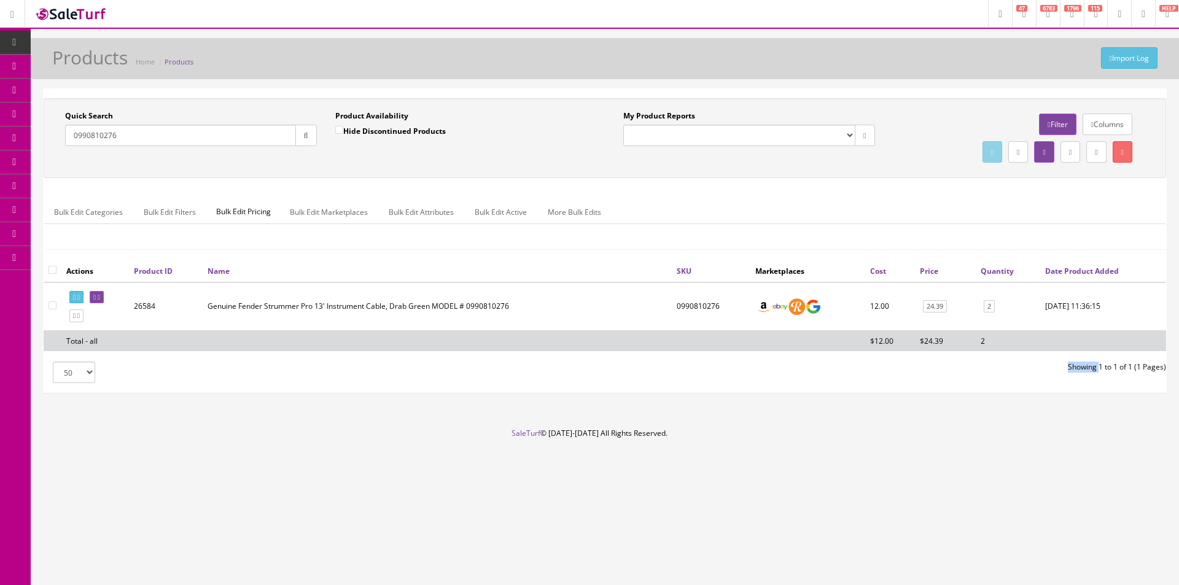
click at [833, 362] on div "Showing 1 to 1 of 1 (1 Pages)" at bounding box center [890, 367] width 571 height 11
drag, startPoint x: 833, startPoint y: 361, endPoint x: 1085, endPoint y: 375, distance: 252.2
click at [835, 362] on div "Showing 1 to 1 of 1 (1 Pages)" at bounding box center [890, 367] width 571 height 11
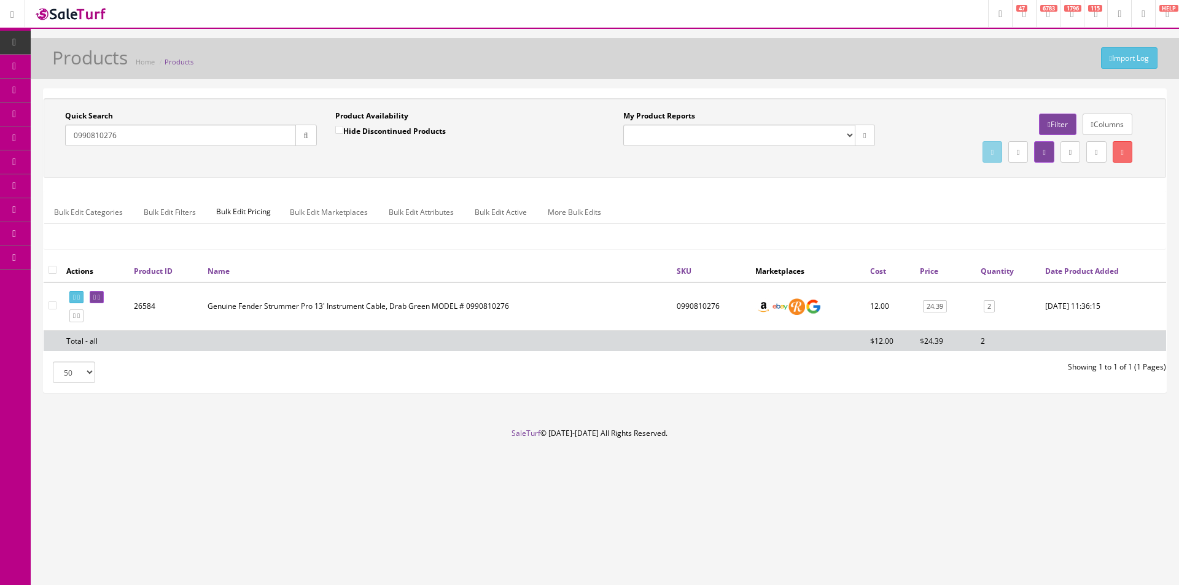
click at [719, 202] on ul "Bulk Edit Categories Bulk Edit Filters Bulk Edit Pricing Bulk Edit Marketplaces…" at bounding box center [604, 212] width 1121 height 24
click at [713, 201] on ul "Bulk Edit Categories Bulk Edit Filters Bulk Edit Pricing Bulk Edit Marketplaces…" at bounding box center [604, 212] width 1121 height 24
click at [713, 202] on ul "Bulk Edit Categories Bulk Edit Filters Bulk Edit Pricing Bulk Edit Marketplaces…" at bounding box center [604, 212] width 1121 height 24
click at [238, 139] on input "0990810276" at bounding box center [180, 135] width 231 height 21
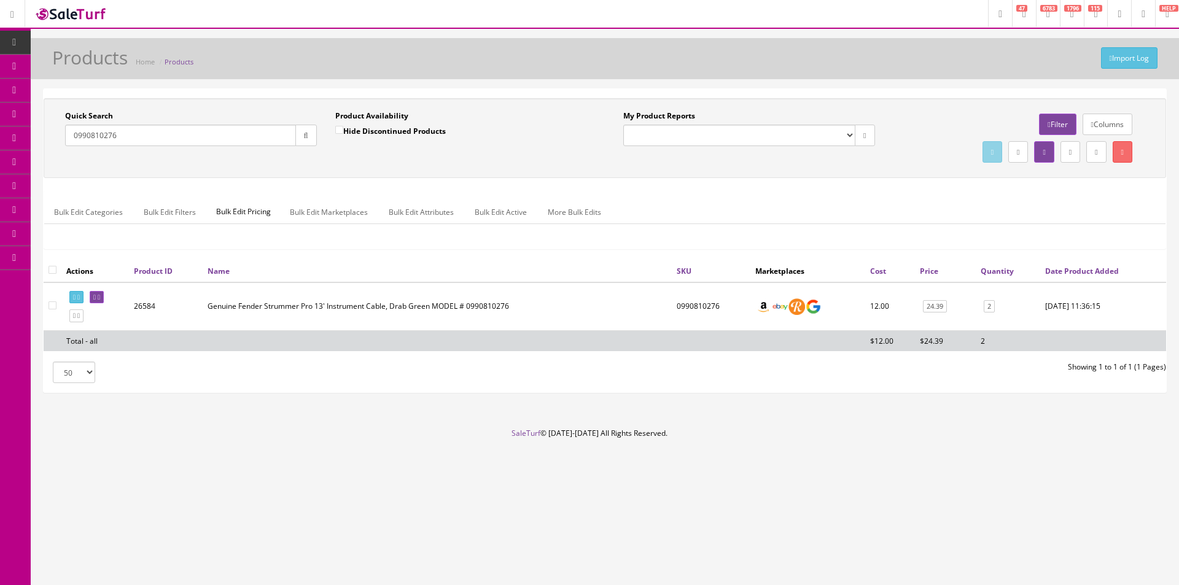
click at [238, 139] on input "0990810276" at bounding box center [180, 135] width 231 height 21
click at [370, 86] on div "Import Log Products Home Products Quick Search Strummer Date From Product Avail…" at bounding box center [605, 233] width 1148 height 390
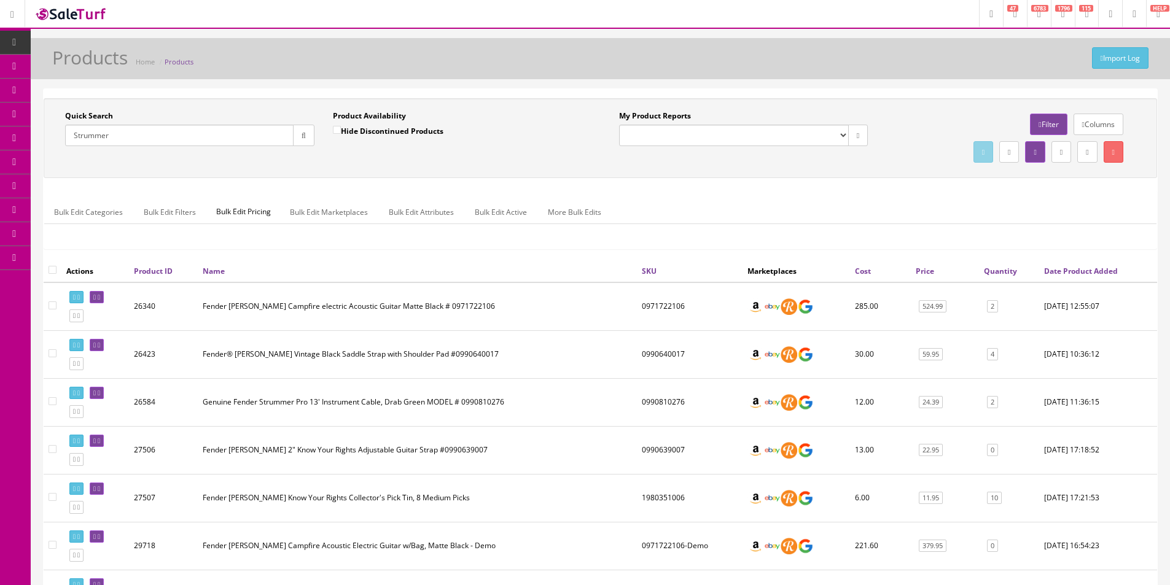
click at [114, 125] on input "Strummer" at bounding box center [179, 135] width 228 height 21
paste input "DAPDCBRBNS"
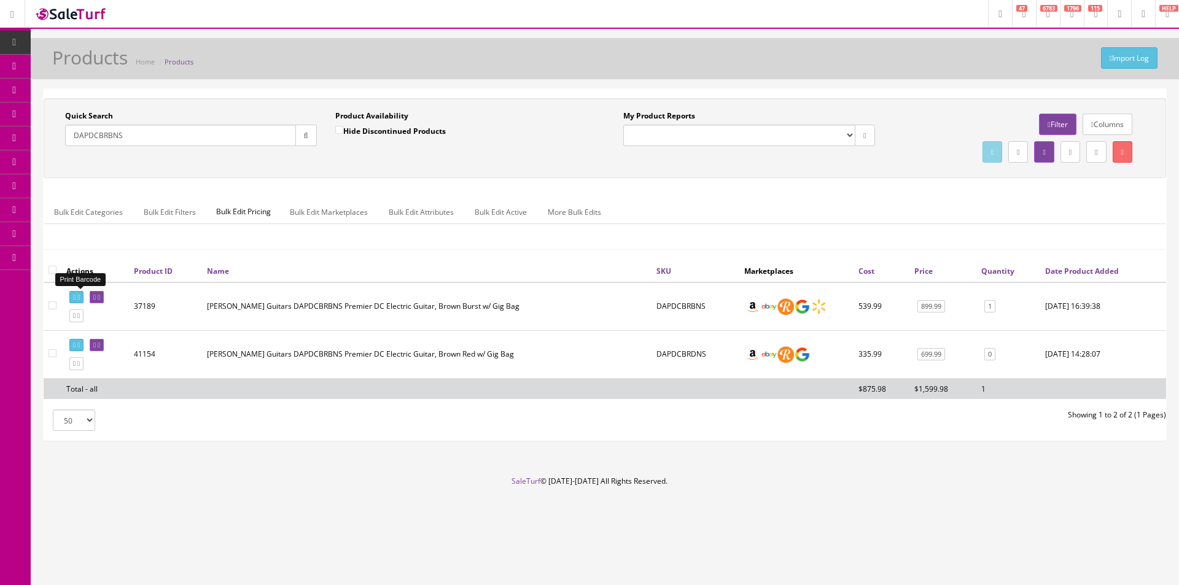
type input "DAPDCBRBNS"
click at [76, 295] on icon at bounding box center [74, 297] width 2 height 7
click link
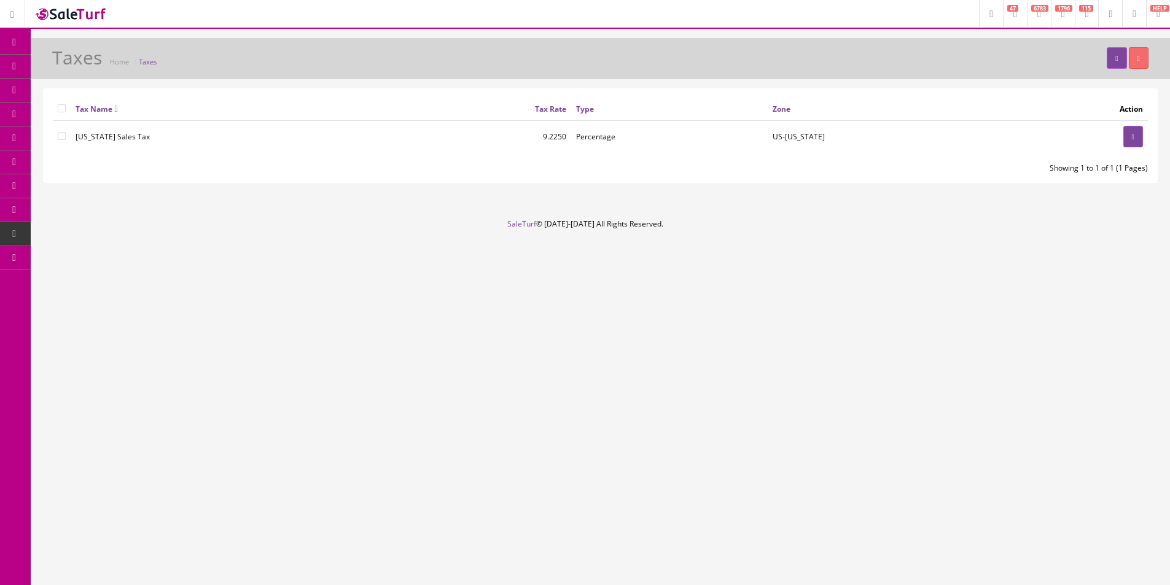
click at [802, 137] on td "US-[US_STATE]" at bounding box center [892, 137] width 248 height 32
click at [788, 138] on td "US-[US_STATE]" at bounding box center [892, 137] width 248 height 32
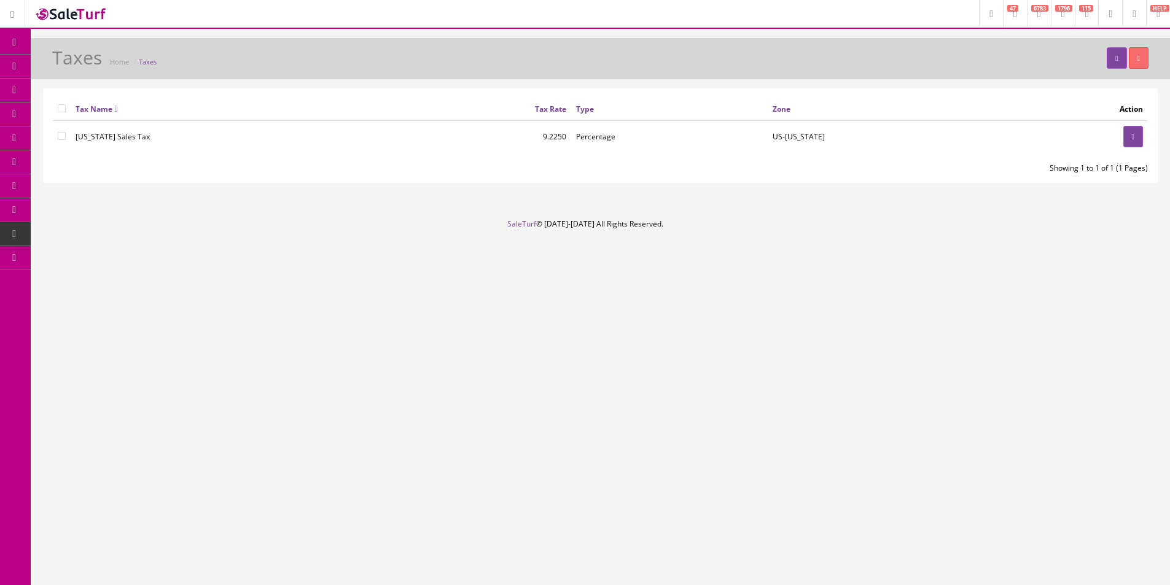
click at [797, 137] on td "US-[US_STATE]" at bounding box center [892, 137] width 248 height 32
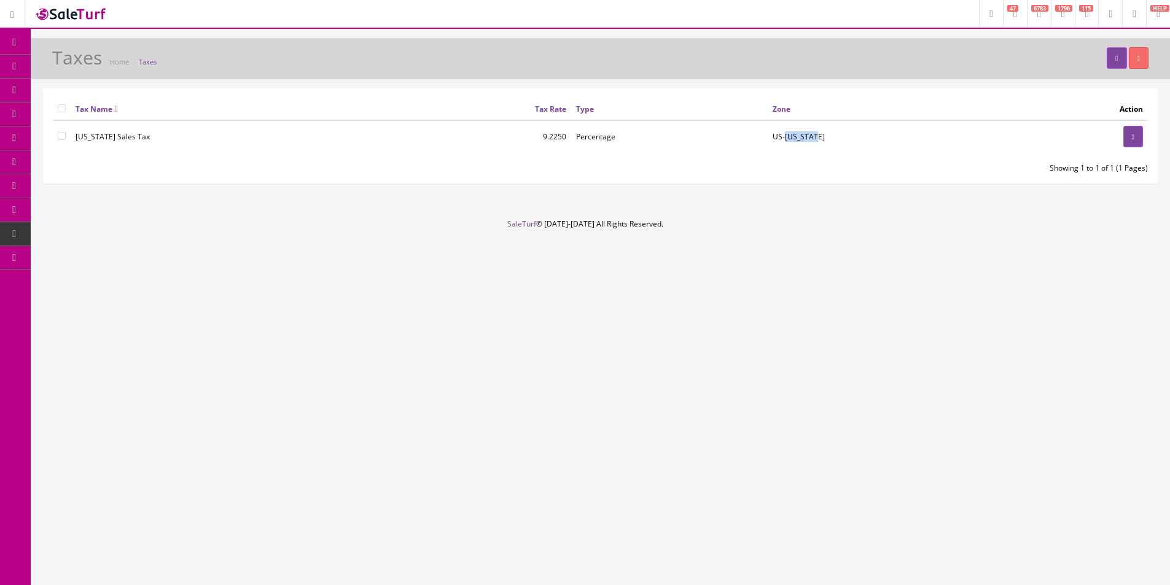
click at [797, 137] on td "US-[US_STATE]" at bounding box center [892, 137] width 248 height 32
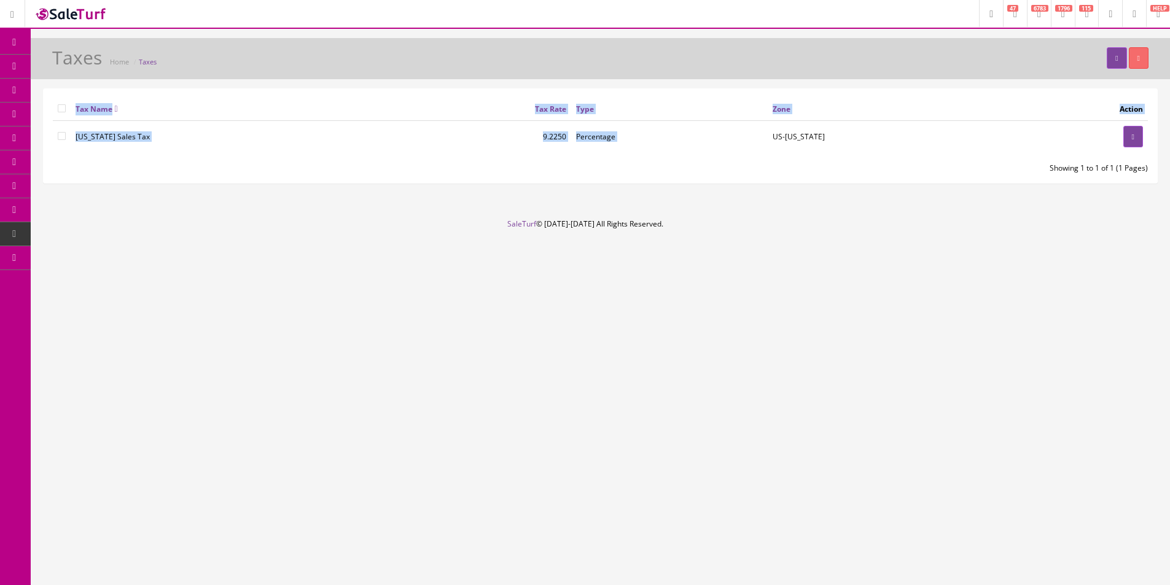
click at [797, 137] on td "US-[US_STATE]" at bounding box center [892, 137] width 248 height 32
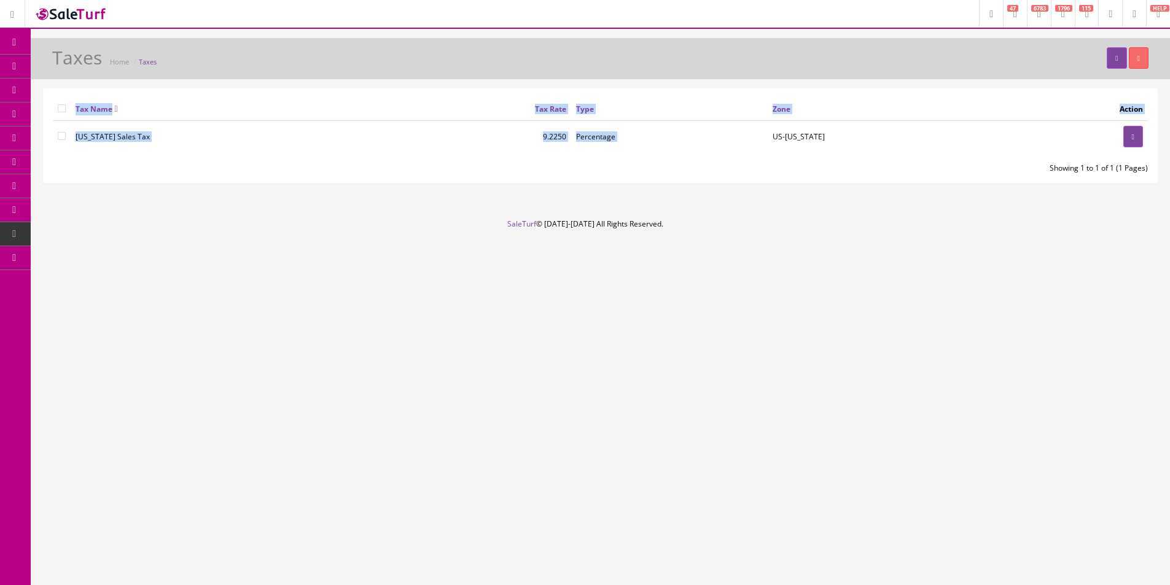
click at [797, 137] on td "US-[US_STATE]" at bounding box center [892, 137] width 248 height 32
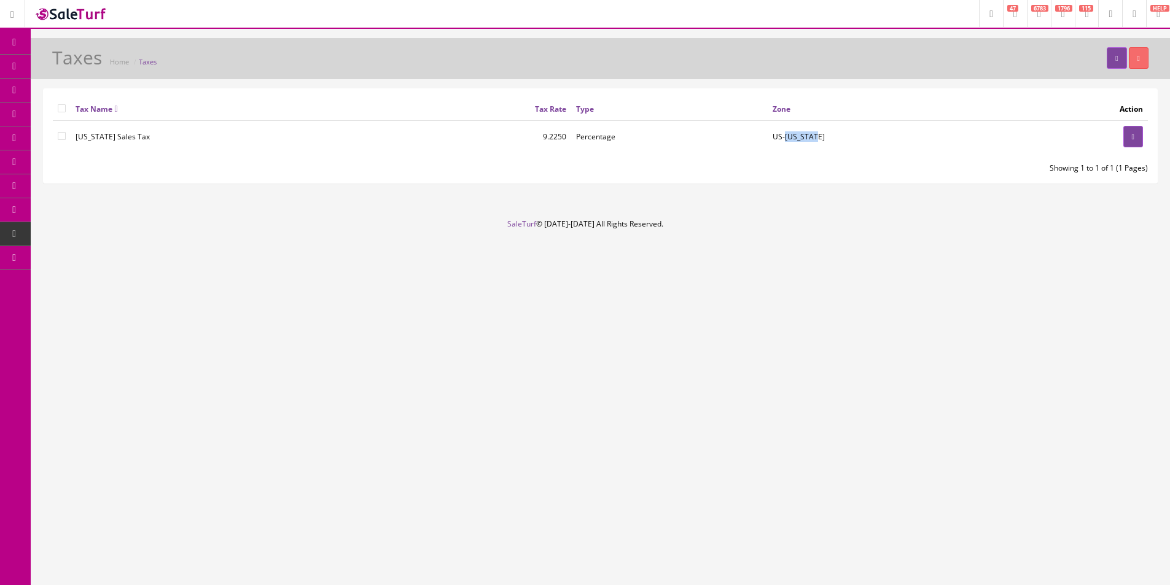
click at [797, 137] on td "US-[US_STATE]" at bounding box center [892, 137] width 248 height 32
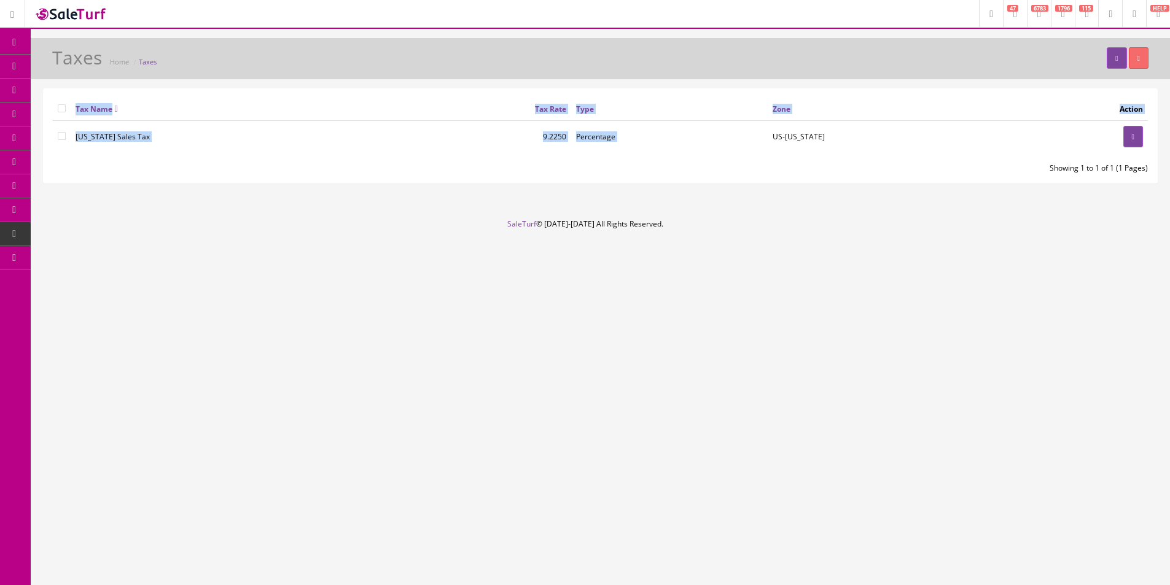
click at [797, 137] on td "US-[US_STATE]" at bounding box center [892, 137] width 248 height 32
click at [791, 138] on td "US-[US_STATE]" at bounding box center [892, 137] width 248 height 32
click at [793, 138] on td "US-[US_STATE]" at bounding box center [892, 137] width 248 height 32
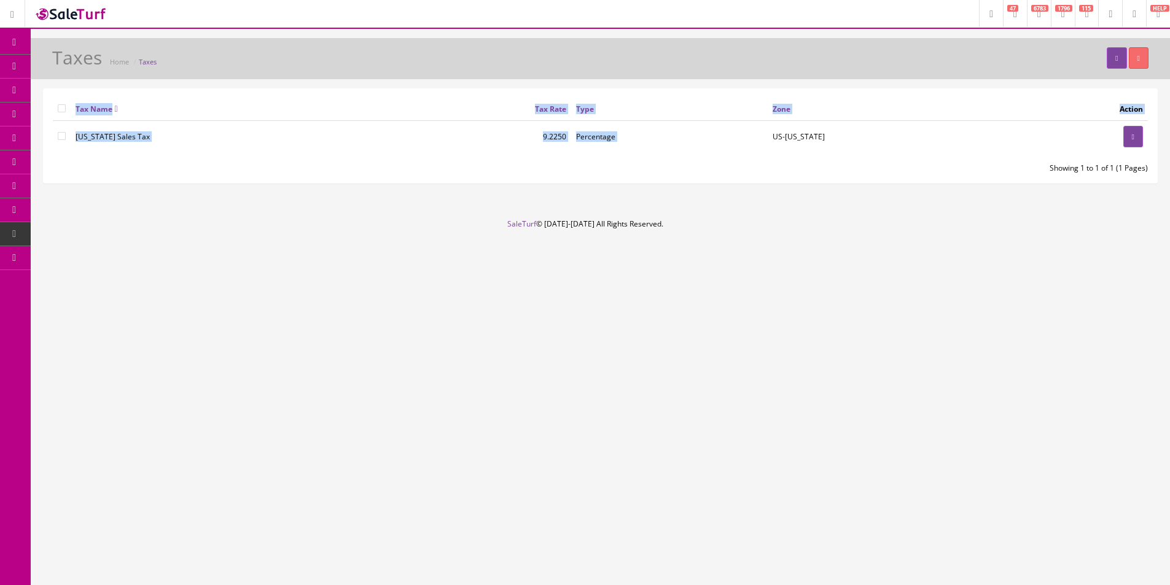
click at [793, 138] on td "US-[US_STATE]" at bounding box center [892, 137] width 248 height 32
click at [897, 87] on div "Taxes Home Taxes Tax Name Tax Rate Type Zone Action [US_STATE] Sales Tax 9.2250…" at bounding box center [600, 128] width 1139 height 181
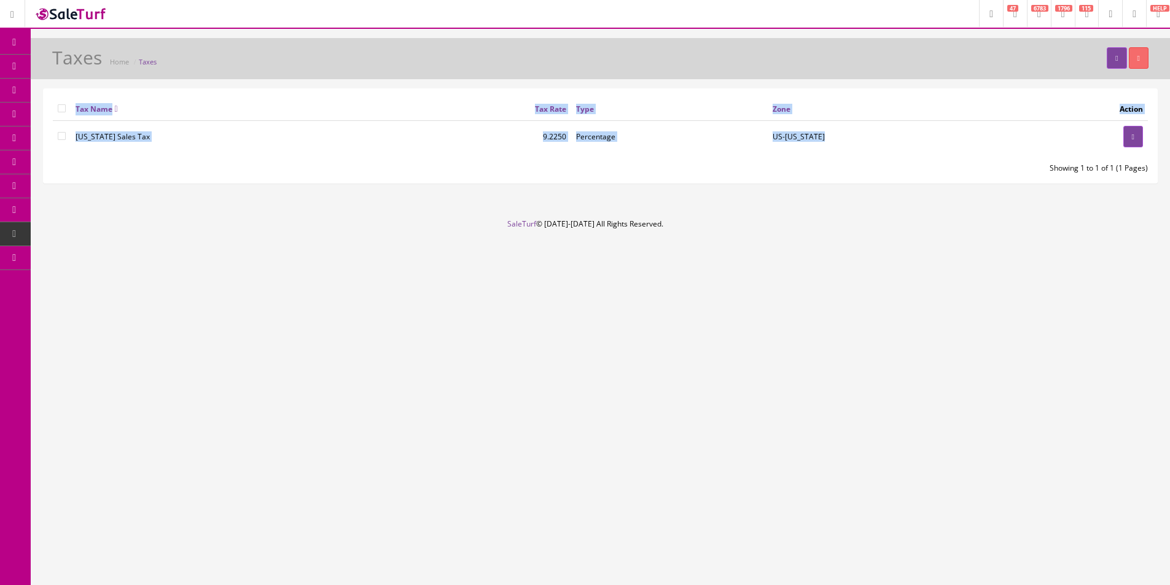
click at [897, 87] on div "Taxes Home Taxes Tax Name Tax Rate Type Zone Action [US_STATE] Sales Tax 9.2250…" at bounding box center [600, 128] width 1139 height 181
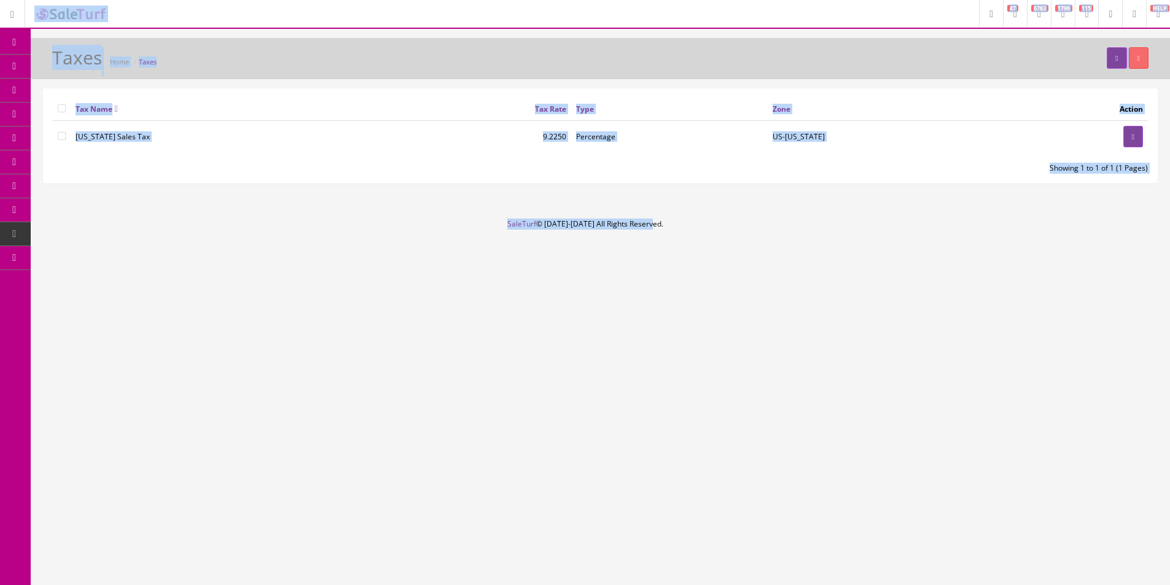
click at [897, 87] on div "Taxes Home Taxes Tax Name Tax Rate Type Zone Action [US_STATE] Sales Tax 9.2250…" at bounding box center [600, 128] width 1139 height 181
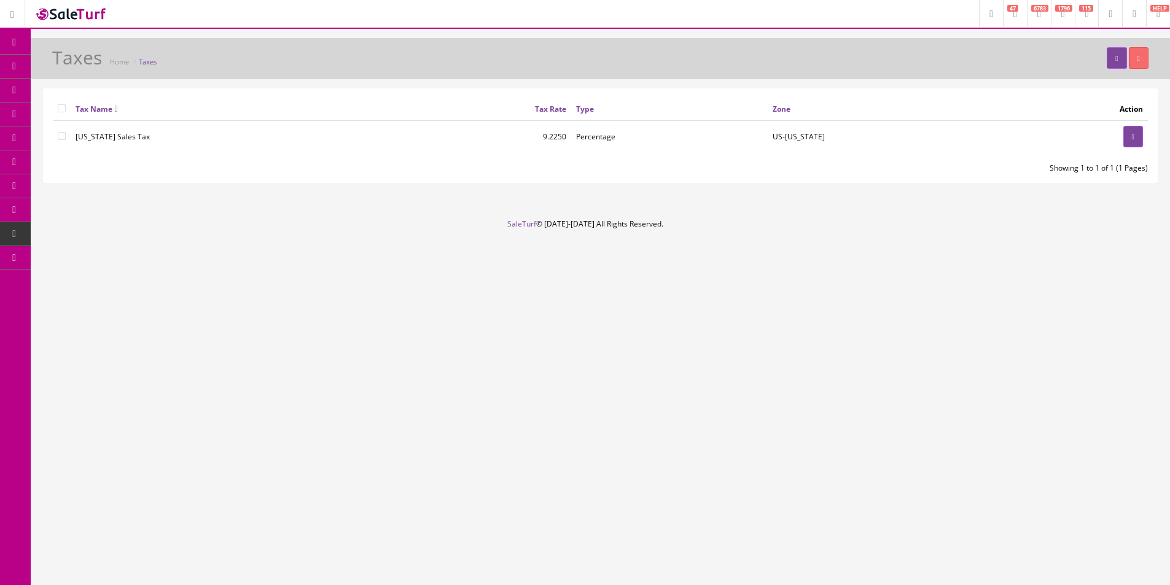
drag, startPoint x: 897, startPoint y: 87, endPoint x: 945, endPoint y: 6, distance: 93.6
click at [897, 87] on div "Taxes Home Taxes Tax Name Tax Rate Type Zone Action Missouri Sales Tax 9.2250 P…" at bounding box center [600, 128] width 1139 height 181
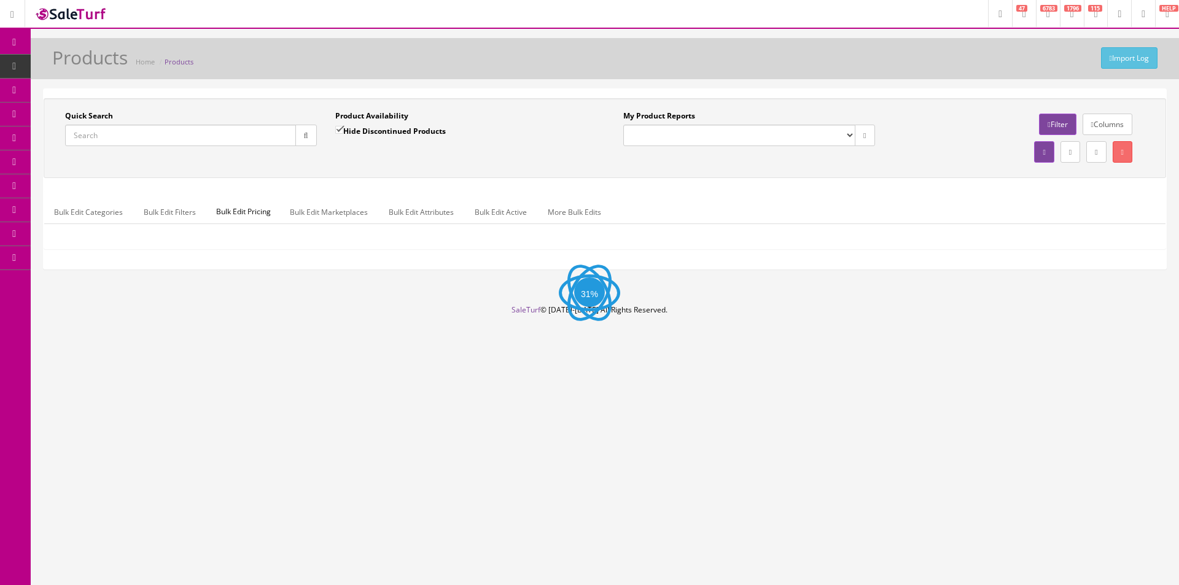
click at [191, 142] on input "Quick Search" at bounding box center [180, 135] width 231 height 21
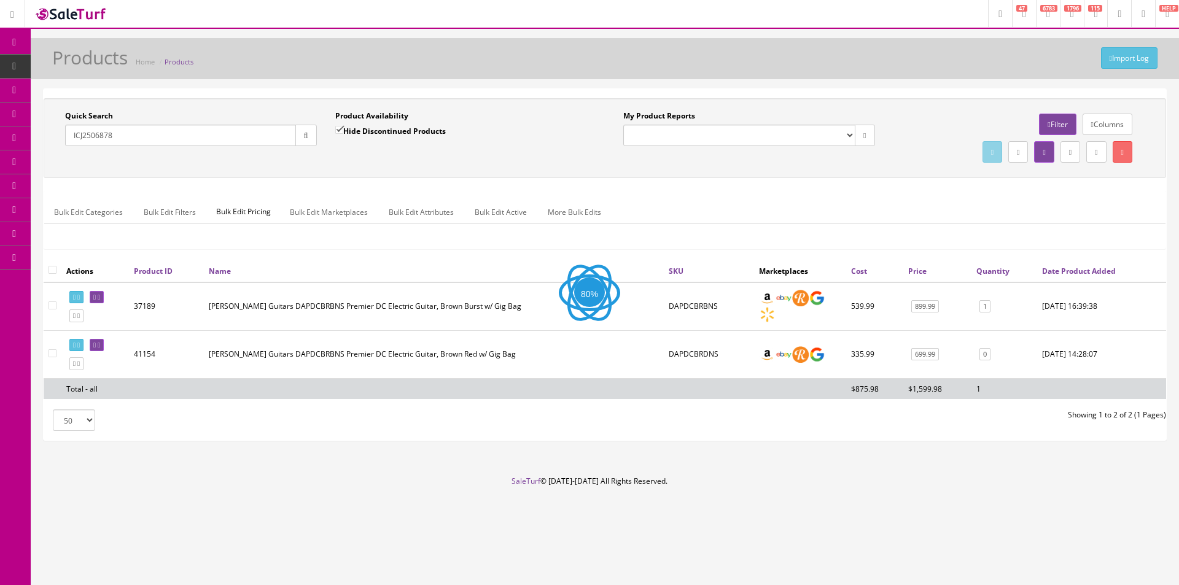
type input "ICJ2506878"
